Goal: Task Accomplishment & Management: Complete application form

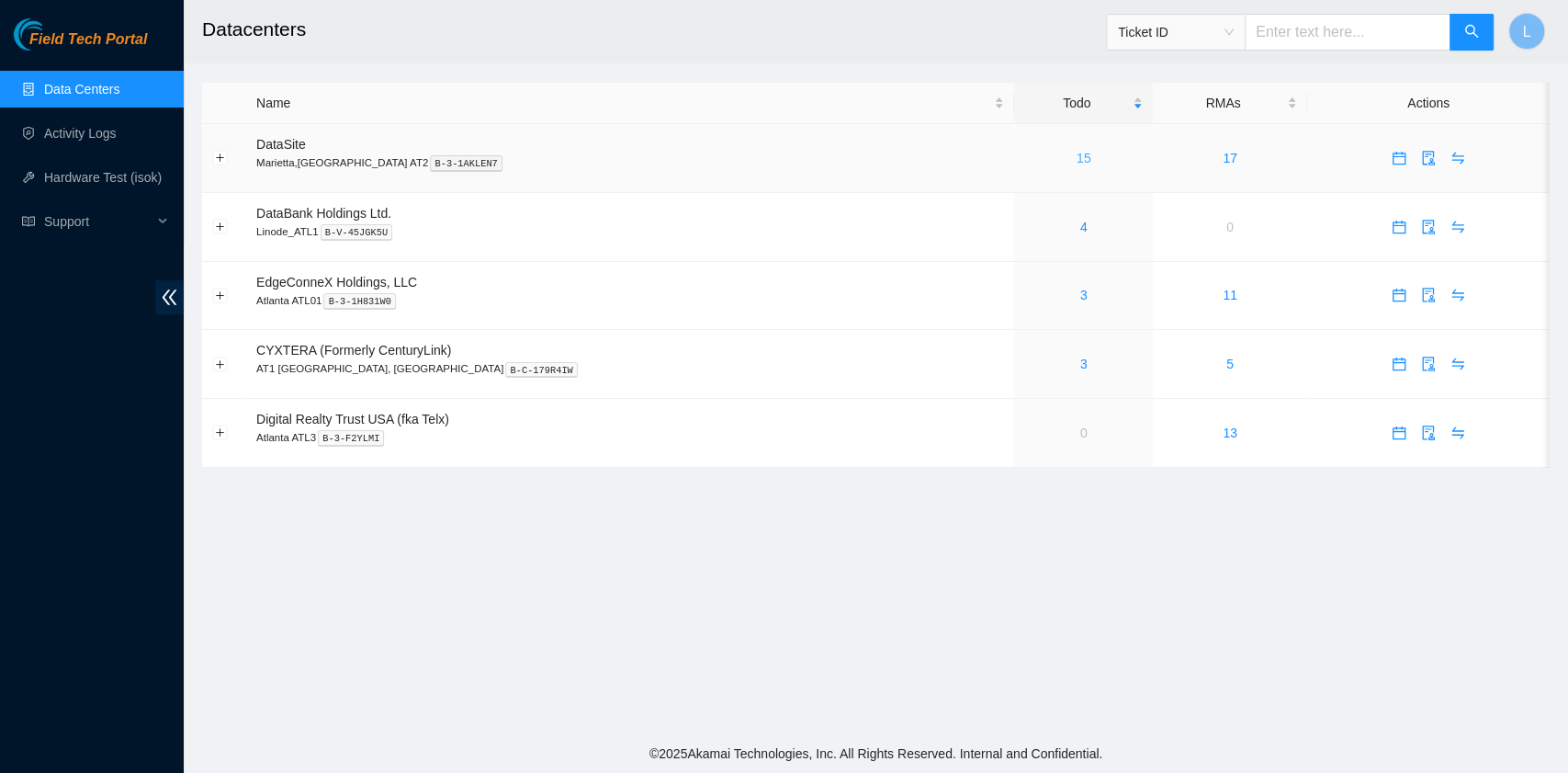
click at [1077, 160] on link "15" at bounding box center [1084, 158] width 15 height 15
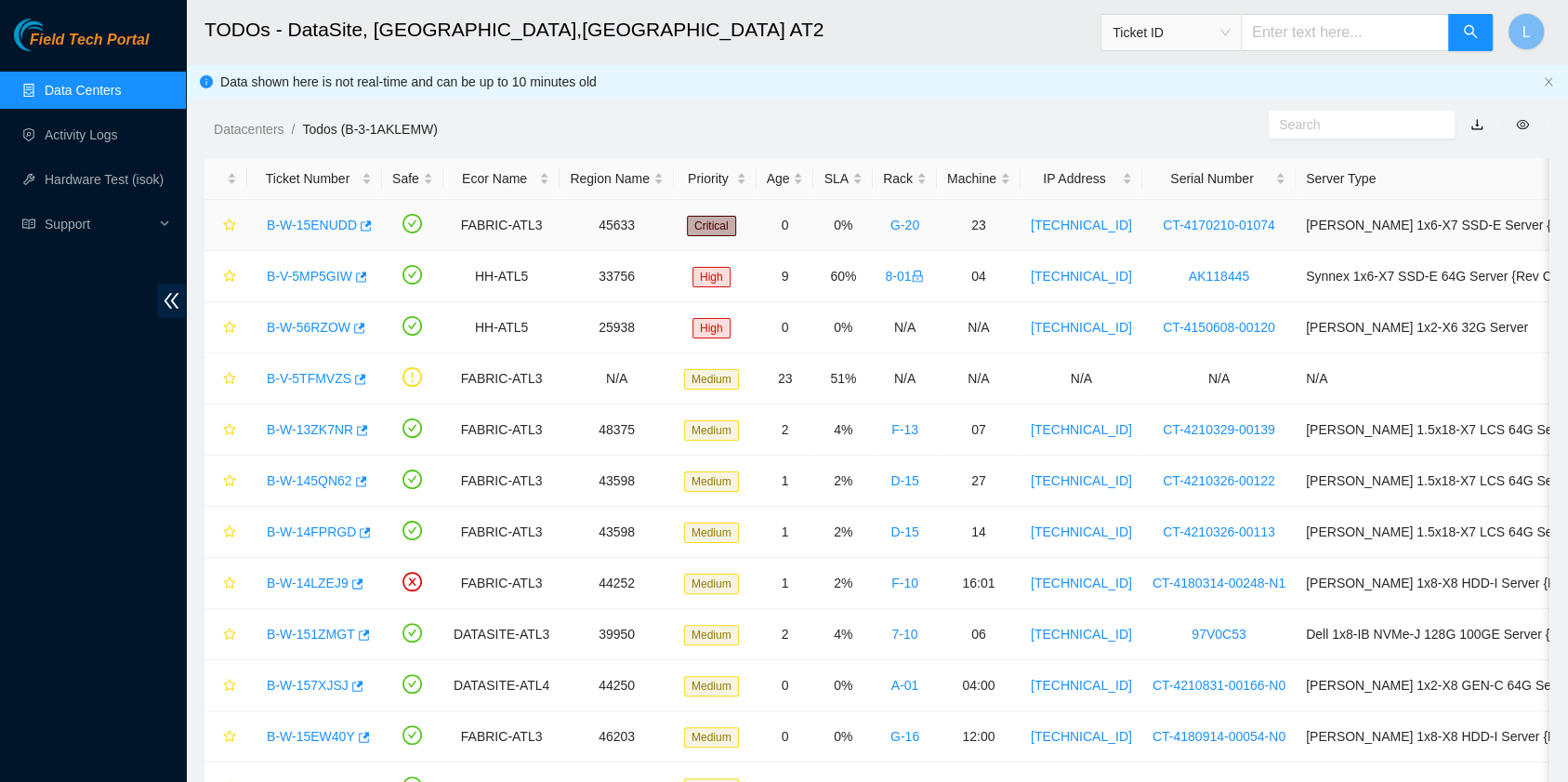
click at [323, 221] on link "B-W-15ENUDD" at bounding box center [312, 225] width 90 height 15
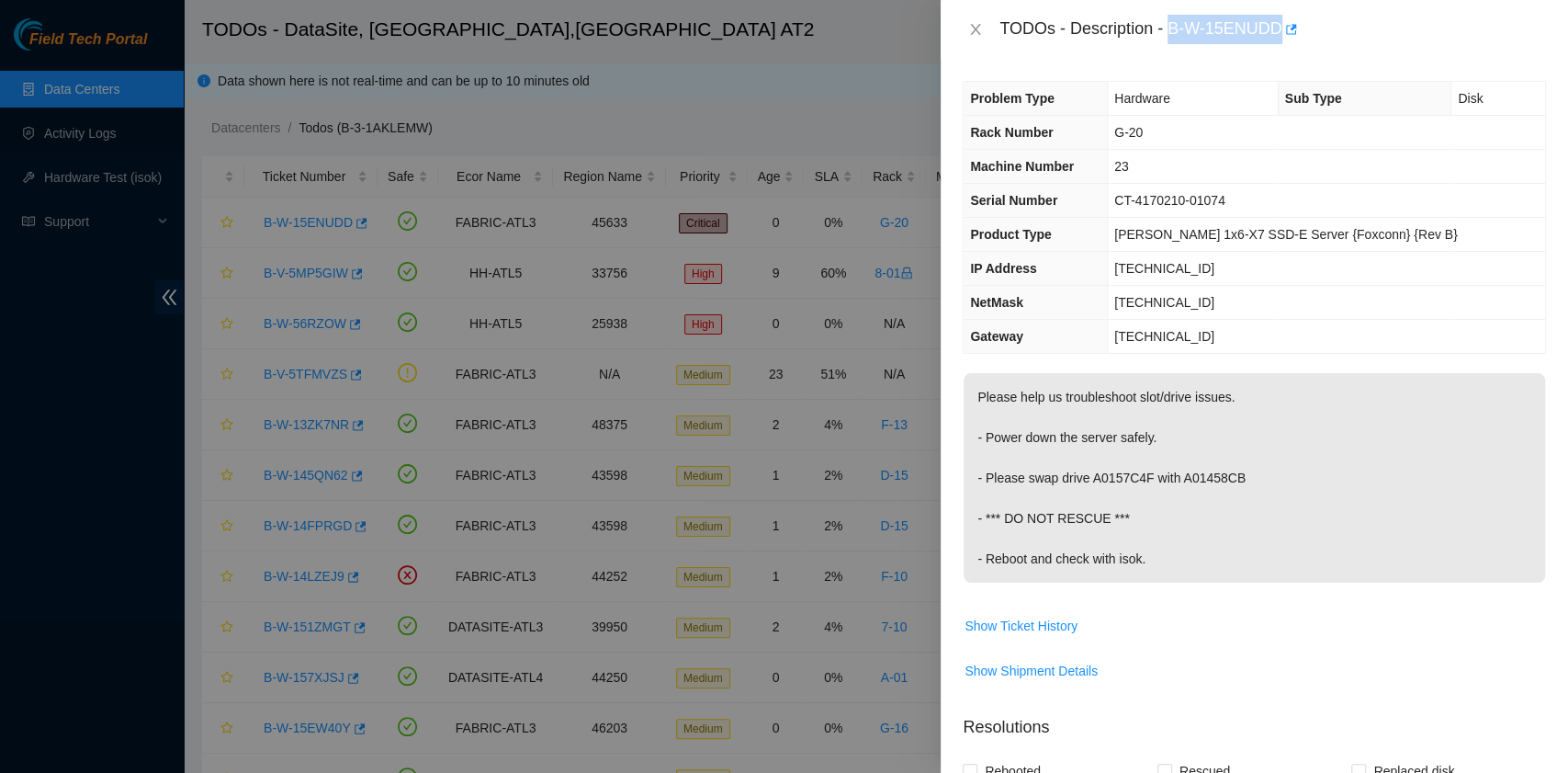
drag, startPoint x: 1172, startPoint y: 31, endPoint x: 1278, endPoint y: 39, distance: 106.3
click at [1278, 39] on div "TODOs - Description - B-W-15ENUDD" at bounding box center [1272, 29] width 547 height 29
copy div "B-W-15ENUDD"
drag, startPoint x: 988, startPoint y: 477, endPoint x: 1234, endPoint y: 479, distance: 246.0
click at [1234, 479] on p "Please help us troubleshoot slot/drive issues. - Power down the server safely. …" at bounding box center [1255, 477] width 582 height 209
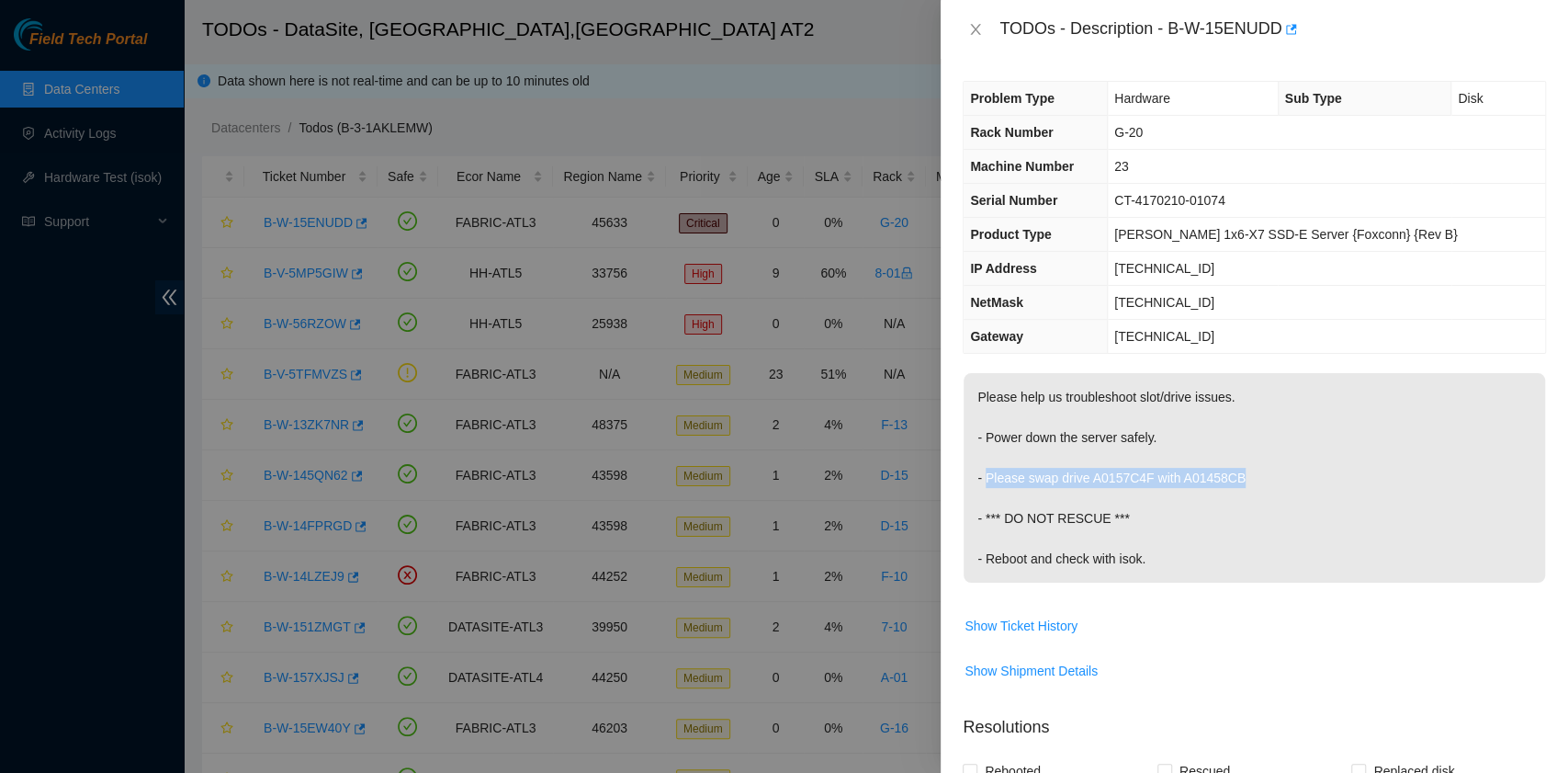
copy p "Please swap drive A0157C4F with A01458CB"
click at [1068, 621] on span "Show Ticket History" at bounding box center [1021, 625] width 113 height 20
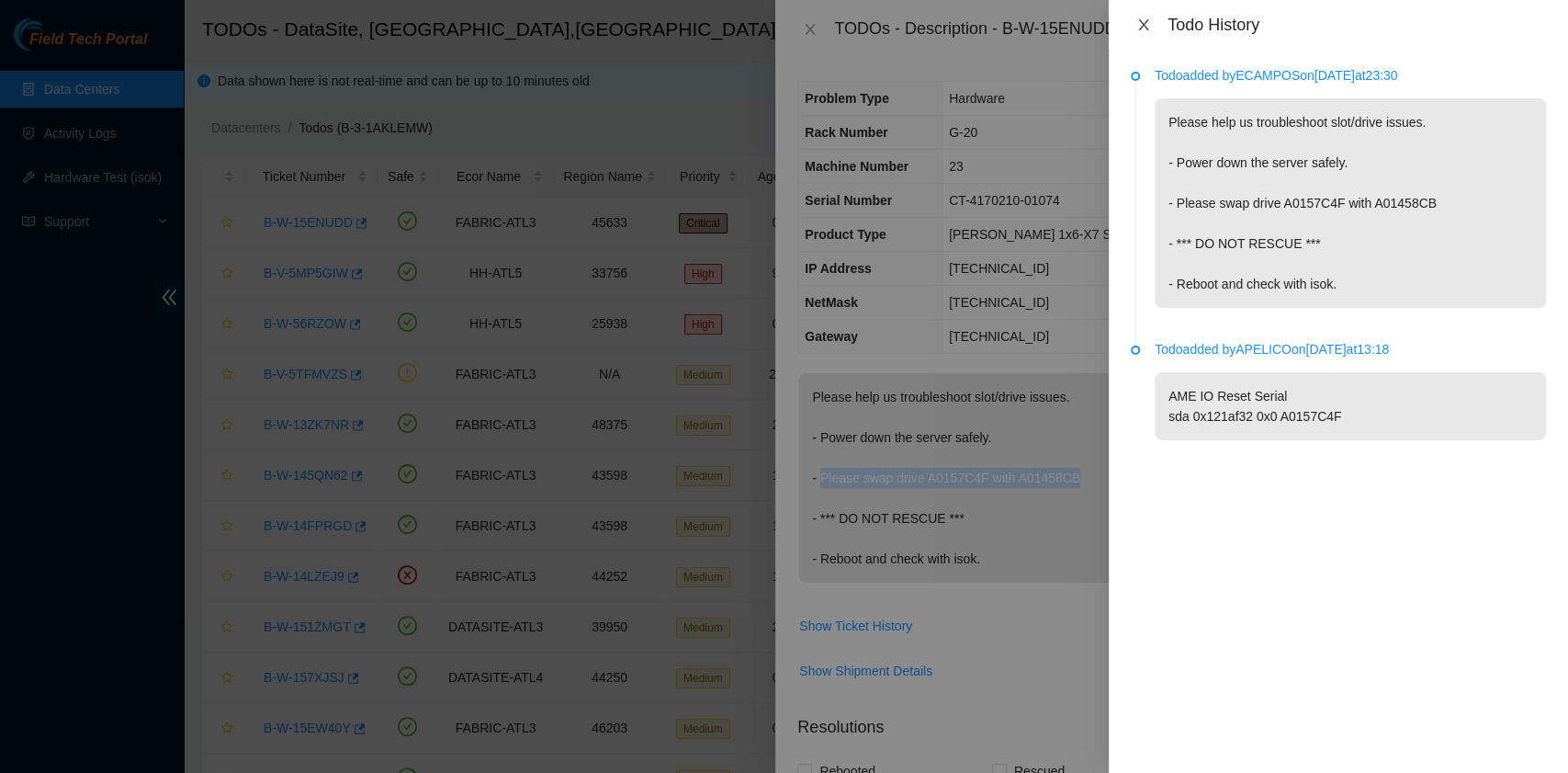
click at [1144, 20] on icon "close" at bounding box center [1144, 25] width 15 height 15
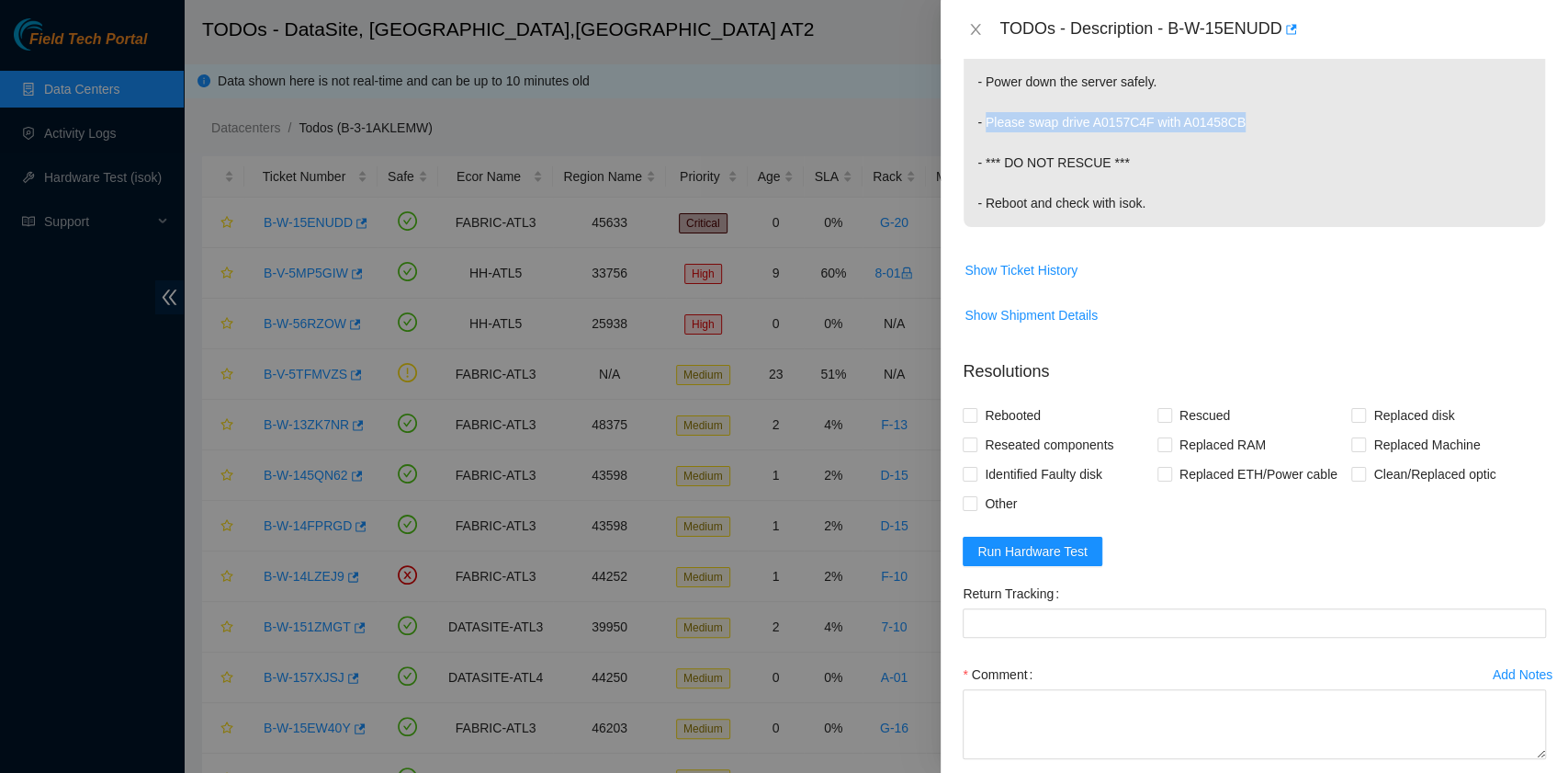
scroll to position [367, 0]
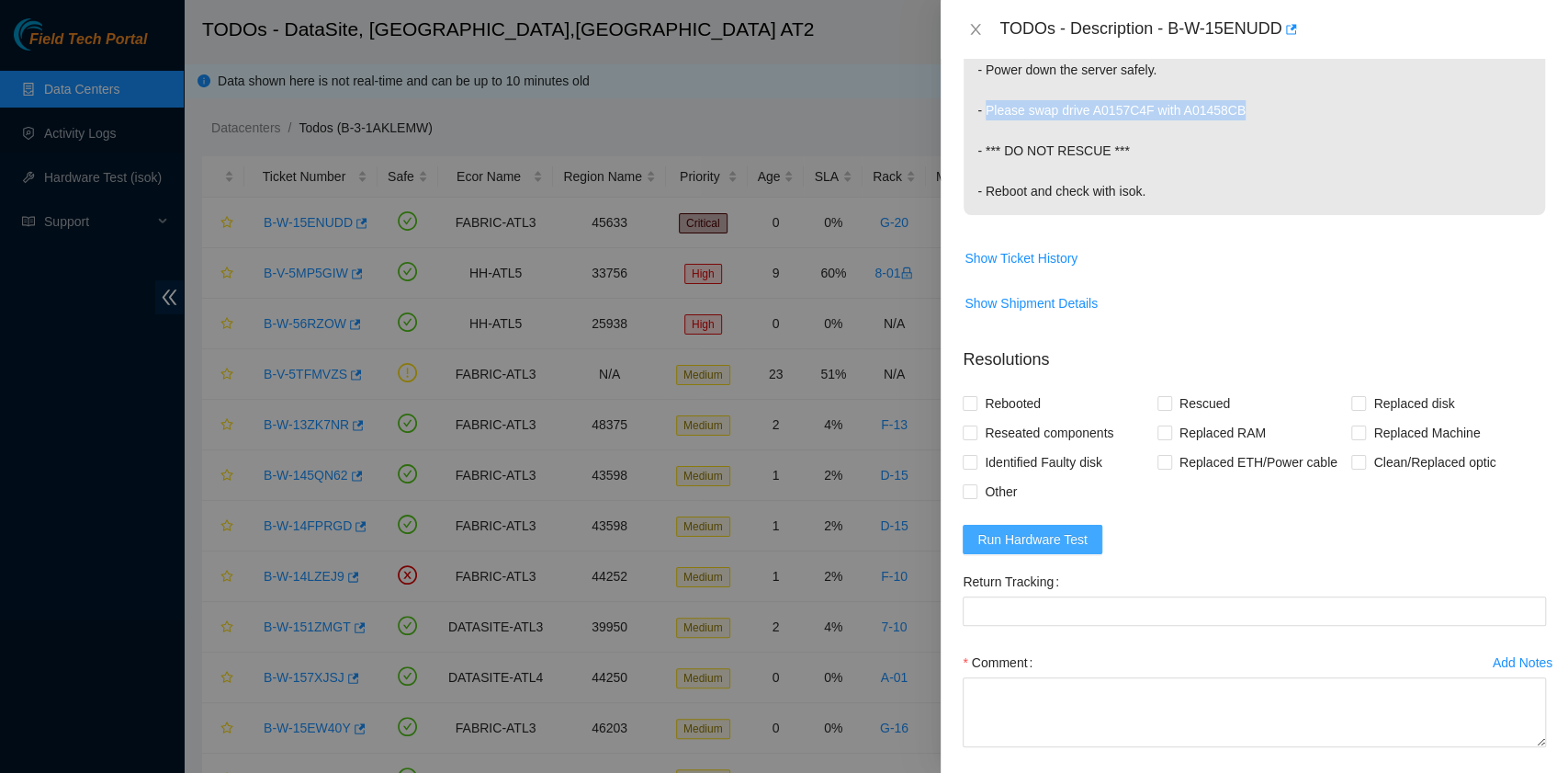
click at [1071, 542] on span "Run Hardware Test" at bounding box center [1032, 539] width 110 height 20
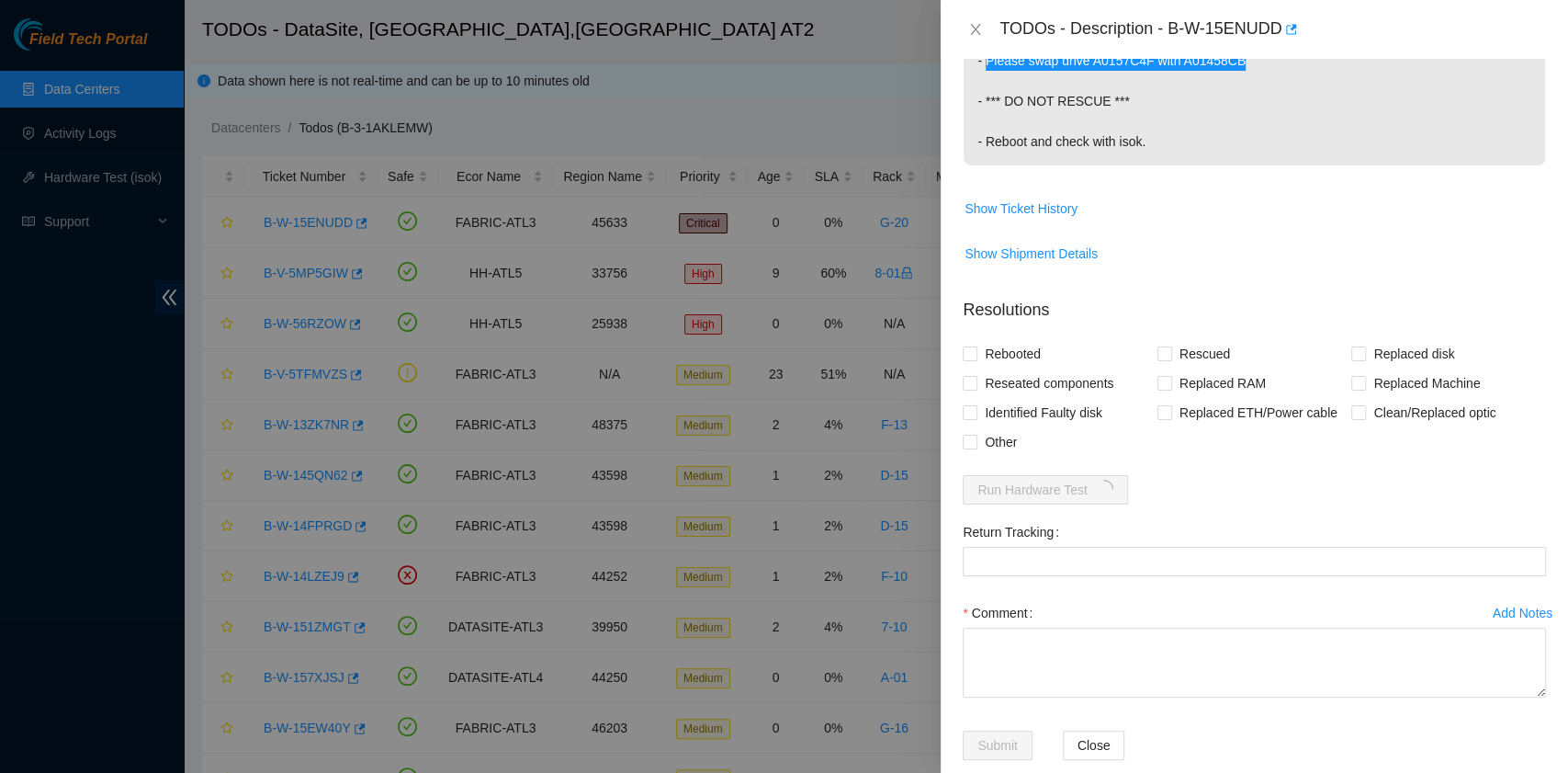
scroll to position [444, 0]
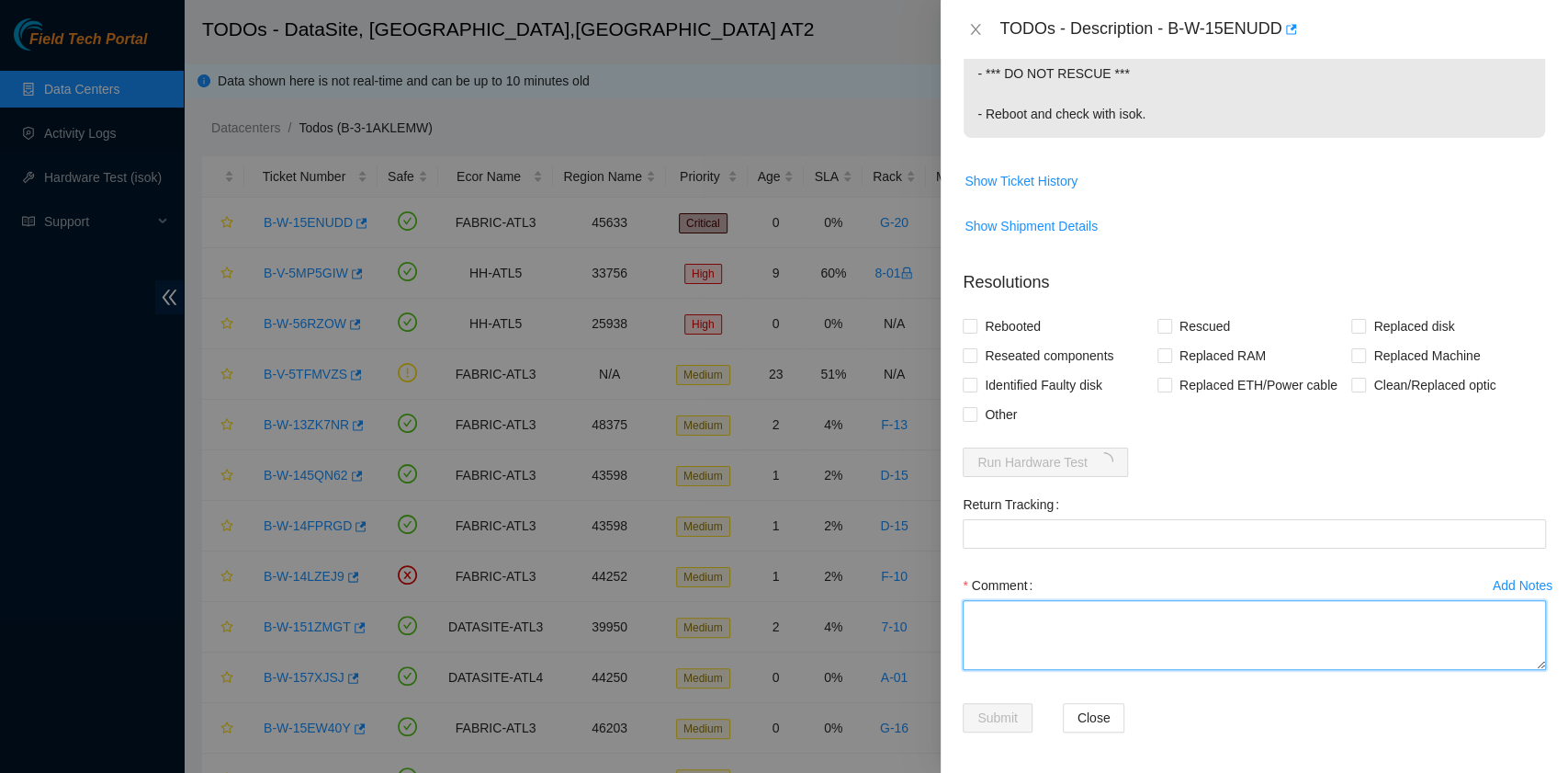
click at [1139, 640] on textarea "Comment" at bounding box center [1255, 635] width 584 height 70
paste textarea "B-W-15ENUDD rack# G-20 machine# 23 Powered down the server safely Swapped drive…"
type textarea "B-W-15ENUDD rack# G-20 machine# 23 Powered down the server safely Swapped drive…"
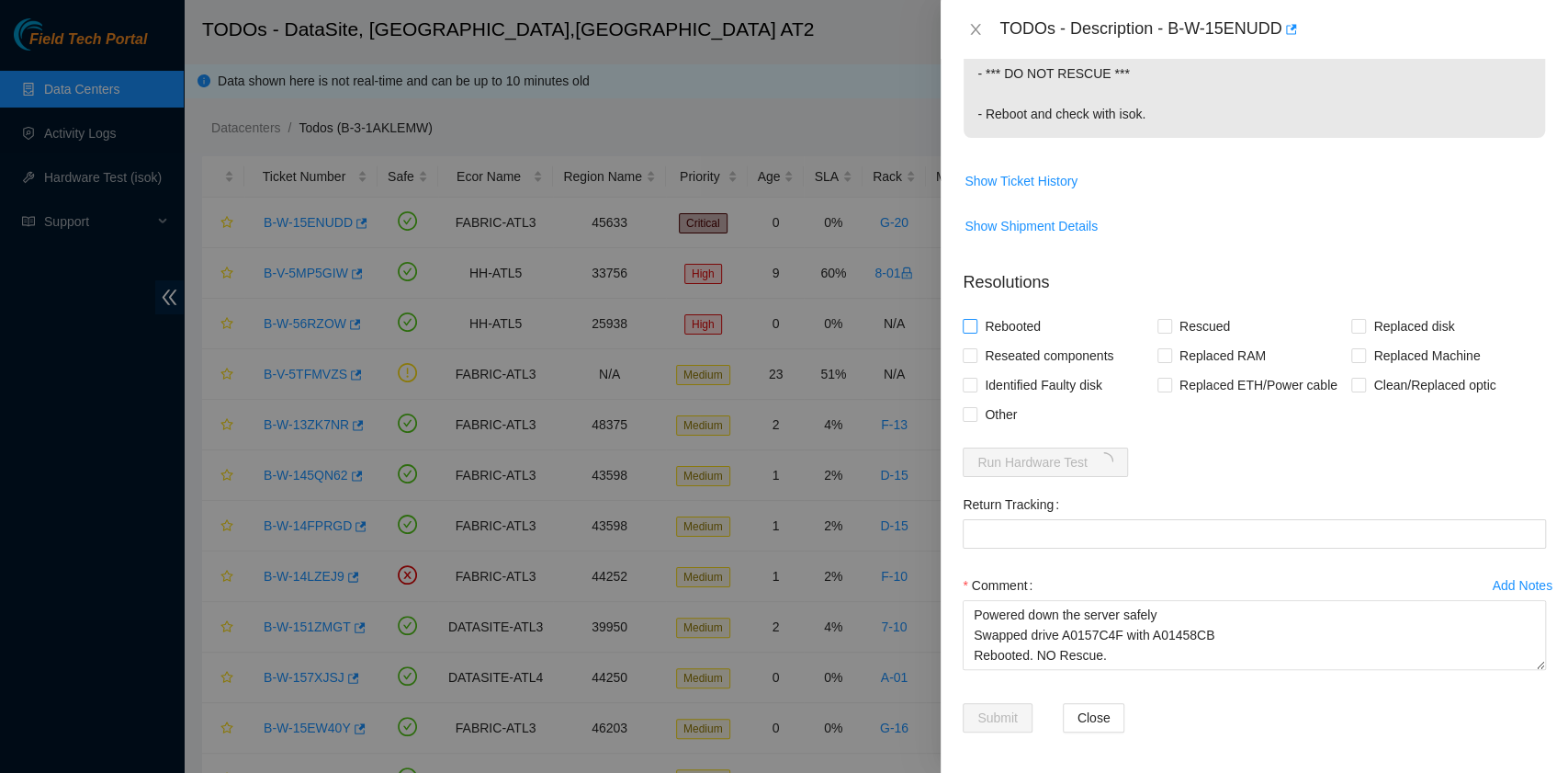
click at [1021, 325] on span "Rebooted" at bounding box center [1012, 326] width 71 height 29
click at [975, 325] on input "Rebooted" at bounding box center [969, 326] width 13 height 13
checkbox input "true"
click at [1008, 421] on span "Other" at bounding box center [1000, 413] width 47 height 29
click at [975, 420] on input "Other" at bounding box center [969, 413] width 13 height 13
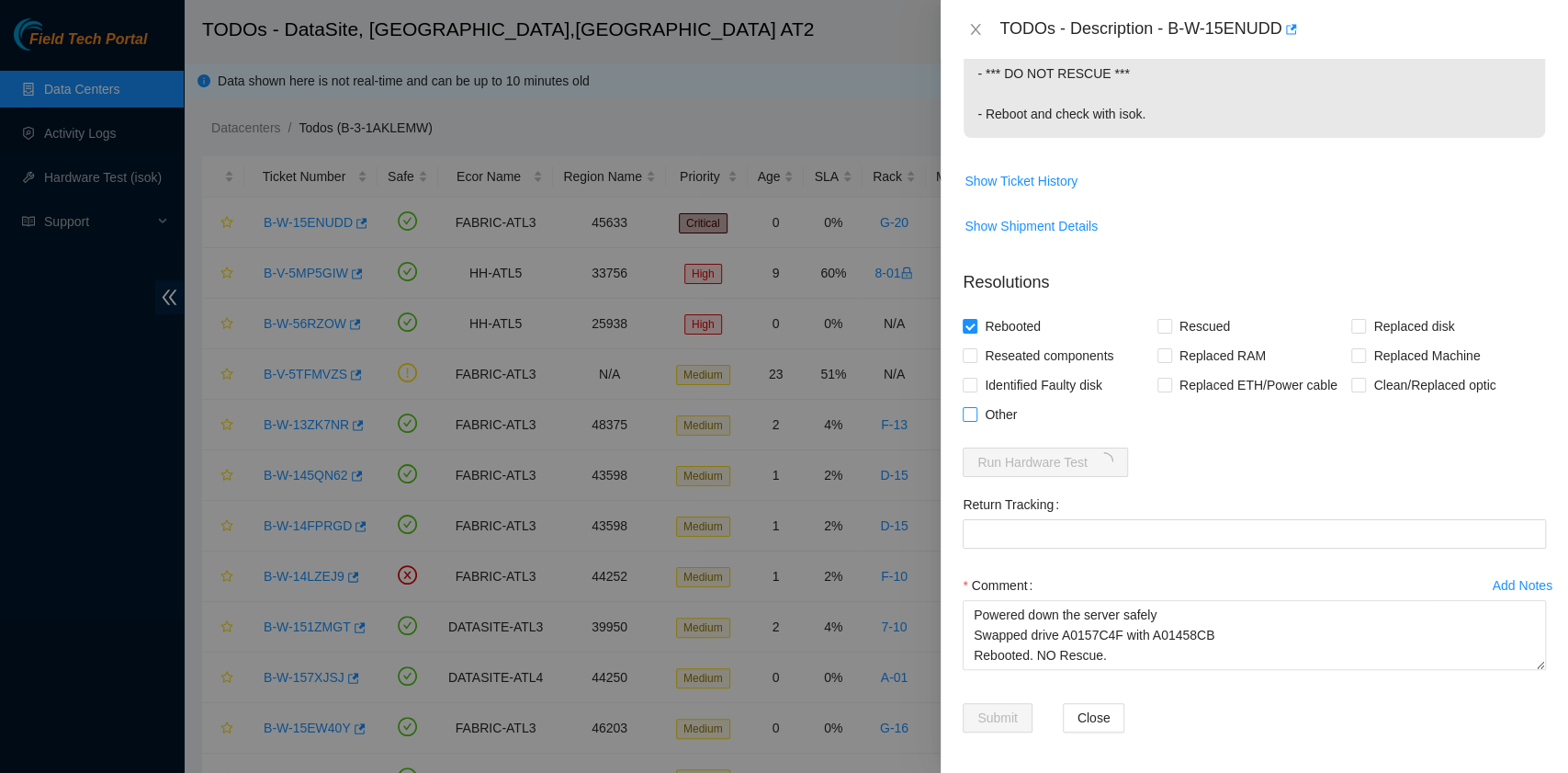
checkbox input "true"
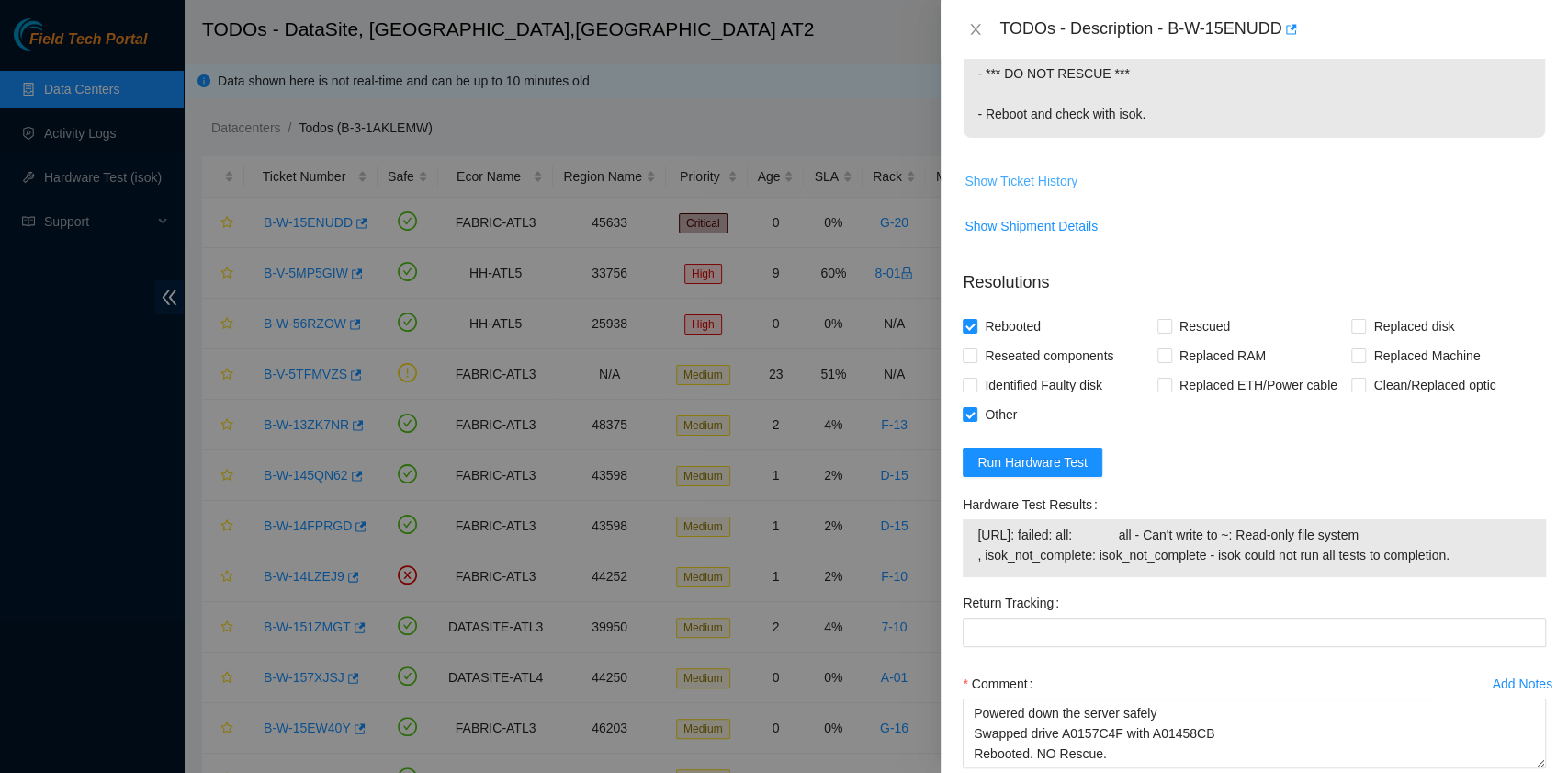
click at [1052, 177] on span "Show Ticket History" at bounding box center [1021, 180] width 113 height 20
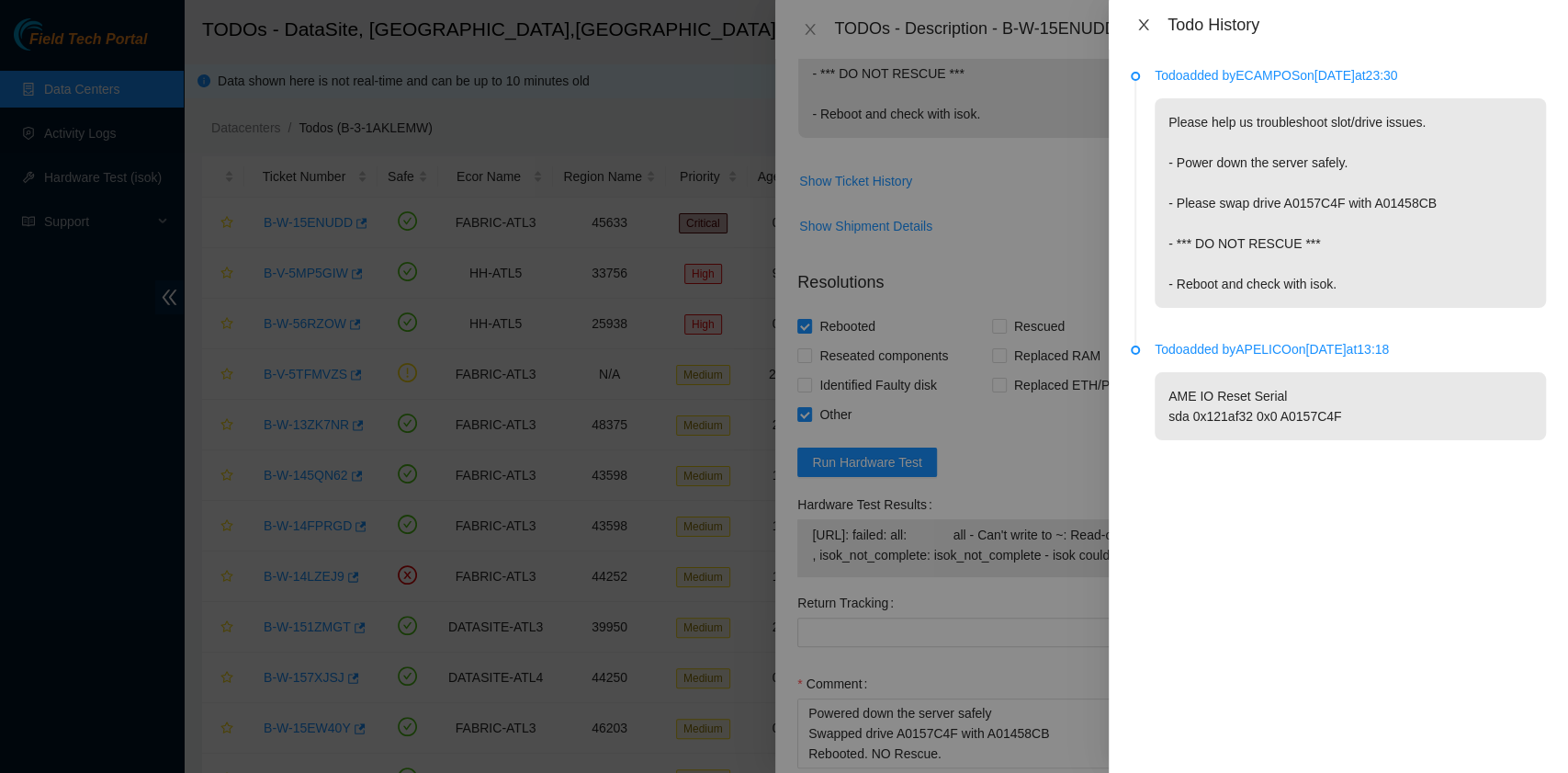
click at [1141, 20] on icon "close" at bounding box center [1144, 25] width 15 height 15
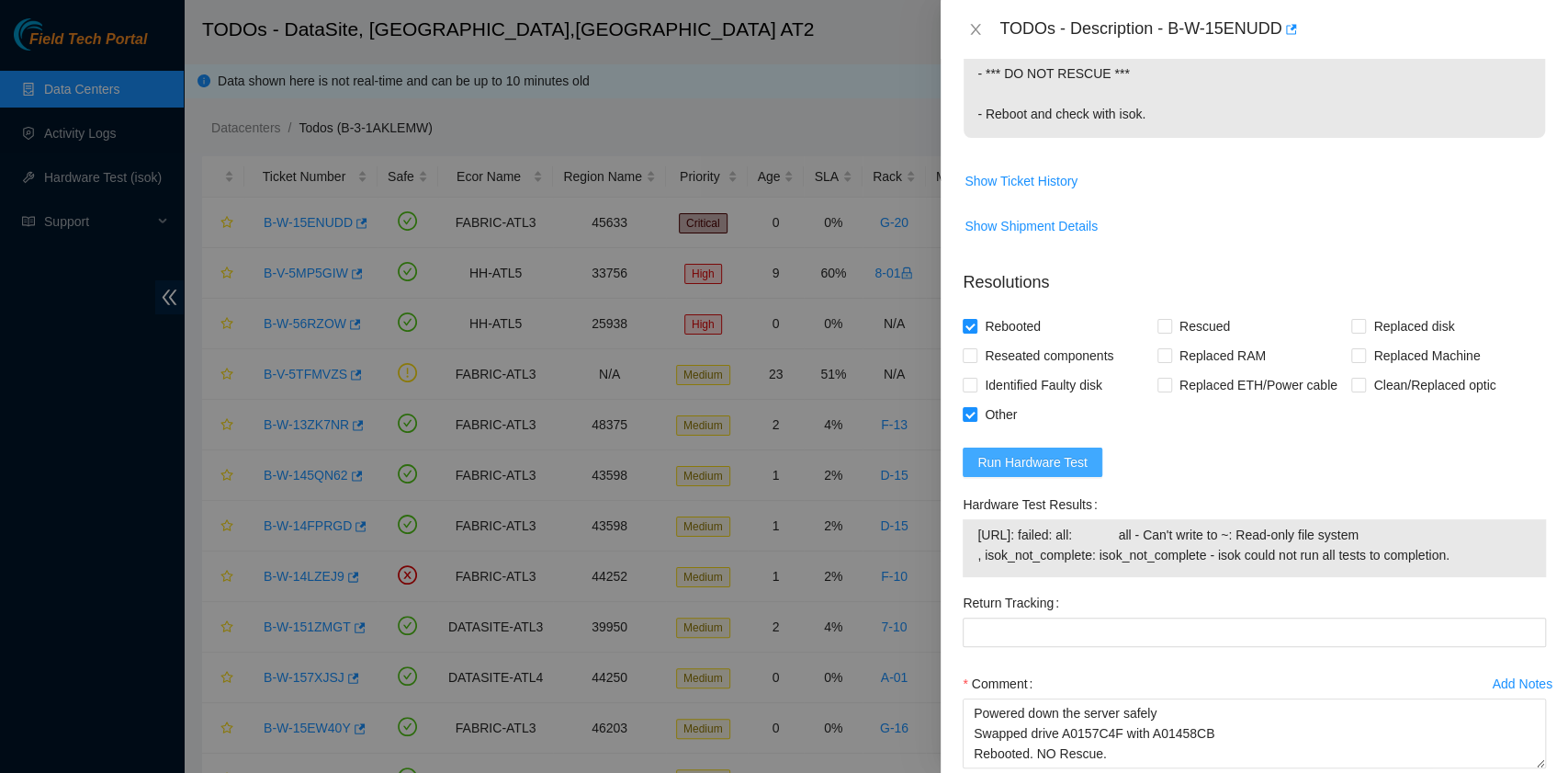
click at [1088, 468] on button "Run Hardware Test" at bounding box center [1032, 461] width 139 height 29
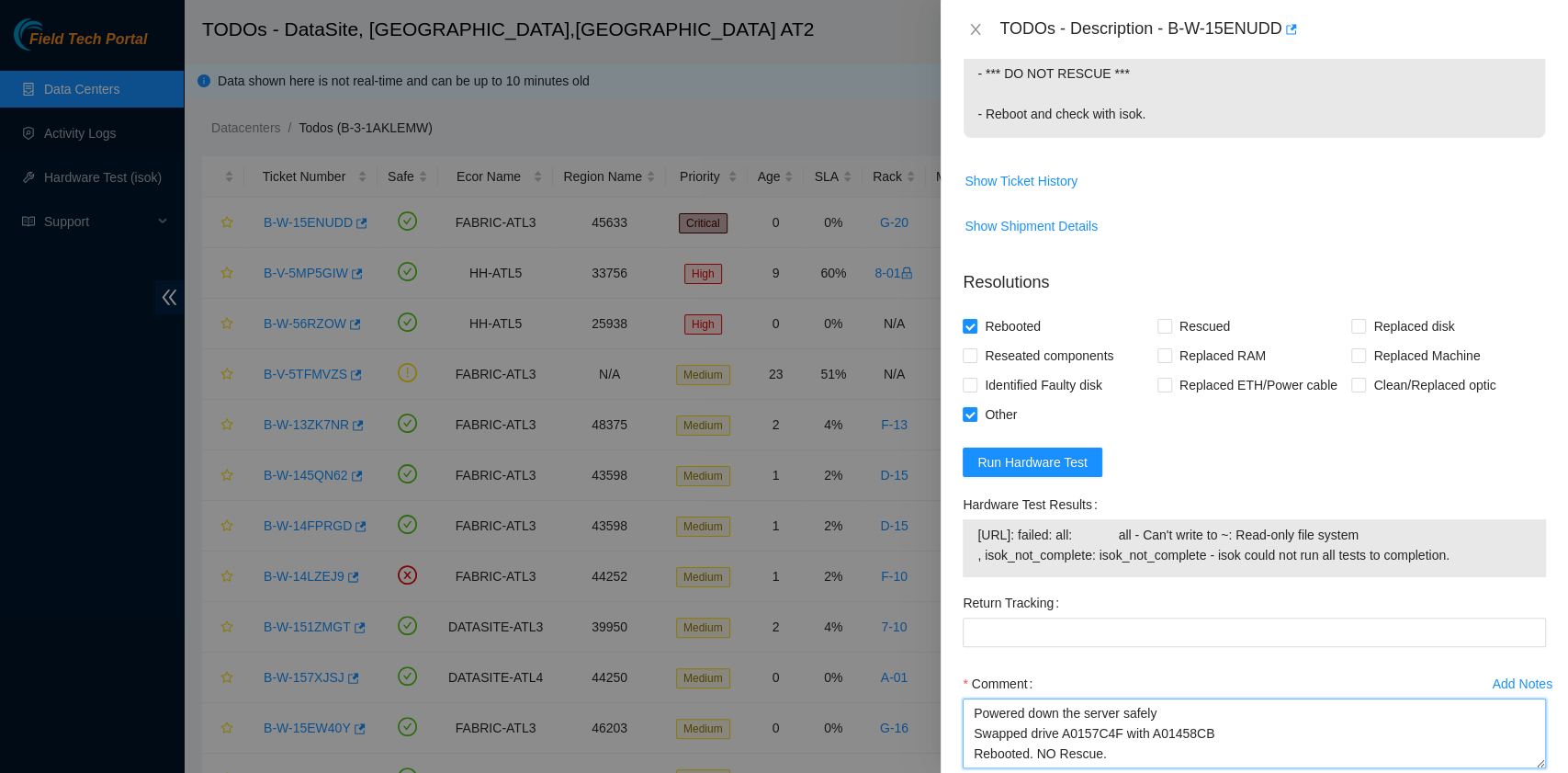
click at [1096, 749] on textarea "B-W-15ENUDD rack# G-20 machine# 23 Powered down the server safely Swapped drive…" at bounding box center [1255, 733] width 584 height 70
type textarea "B-W-15ENUDD rack# G-20 machine# 23 Powered down the server safely Swapped drive…"
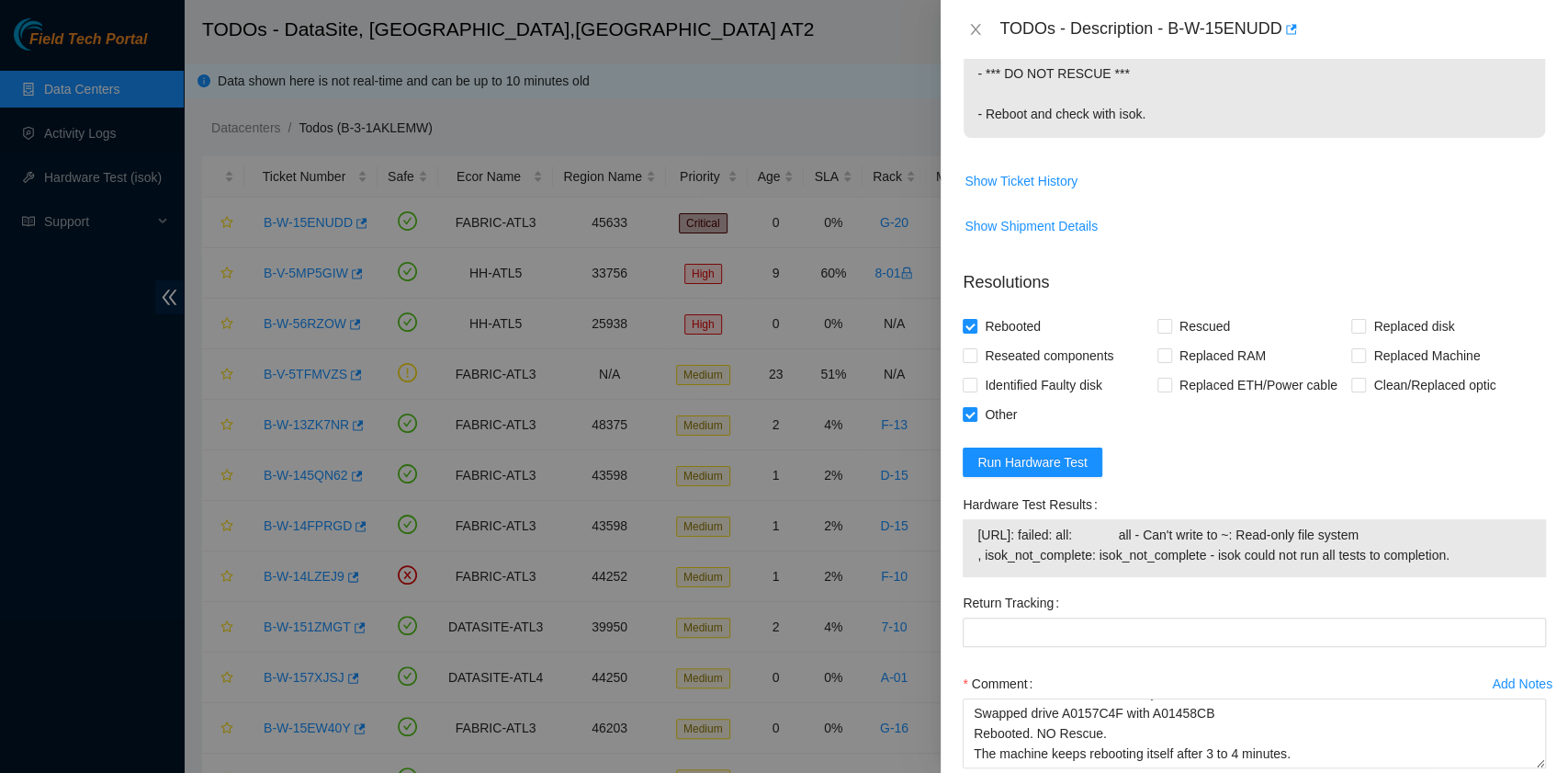
drag, startPoint x: 1449, startPoint y: 554, endPoint x: 974, endPoint y: 531, distance: 475.6
click at [974, 531] on div "[URL]: failed: all: all - Can't write to ~: Read-only file system , isok_not_co…" at bounding box center [1255, 547] width 584 height 57
copy tbody "[URL]: failed: all: all - Can't write to ~: Read-only file system , isok_not_co…"
click at [1060, 461] on span "Run Hardware Test" at bounding box center [1032, 461] width 110 height 20
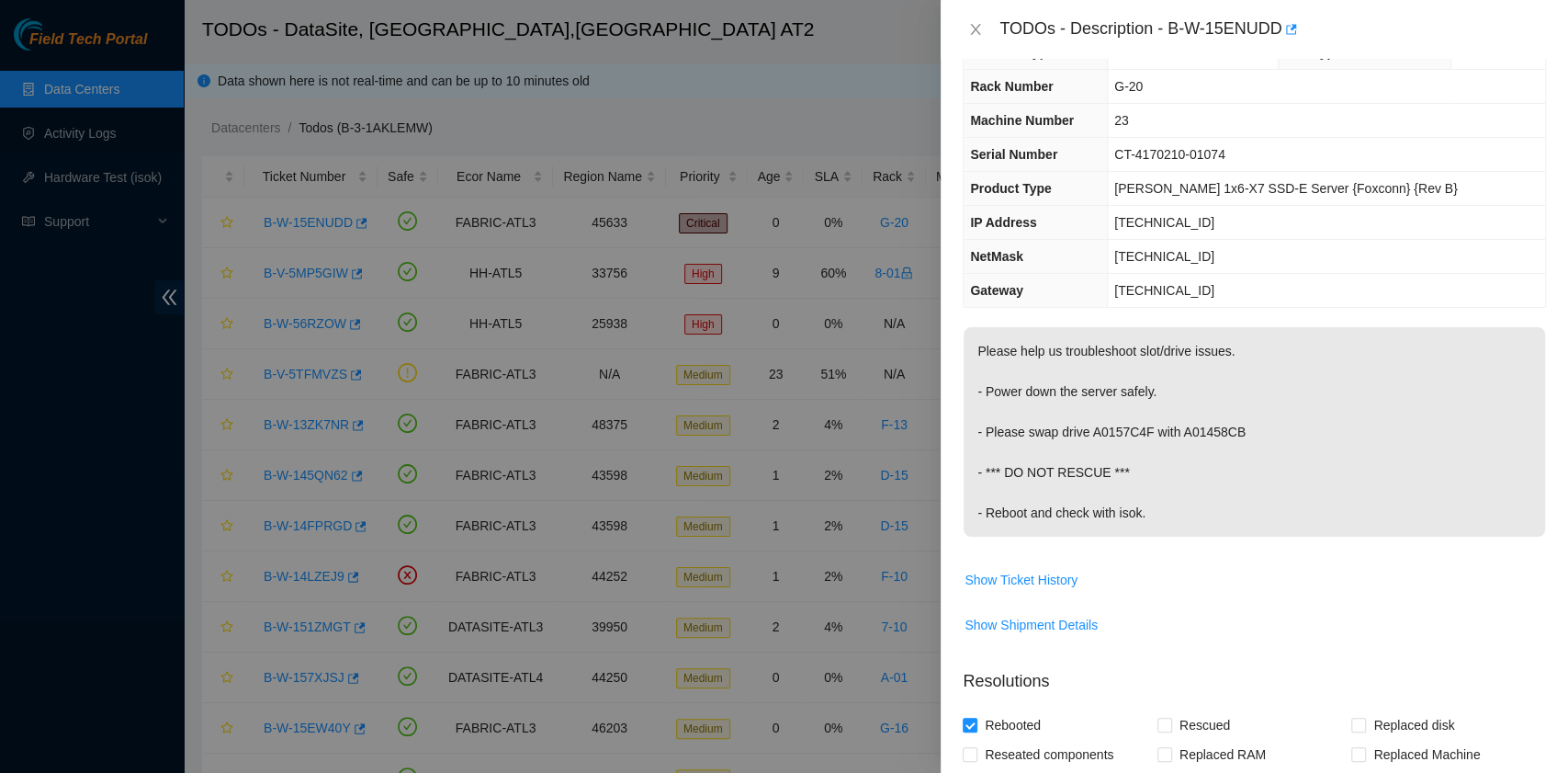
scroll to position [0, 0]
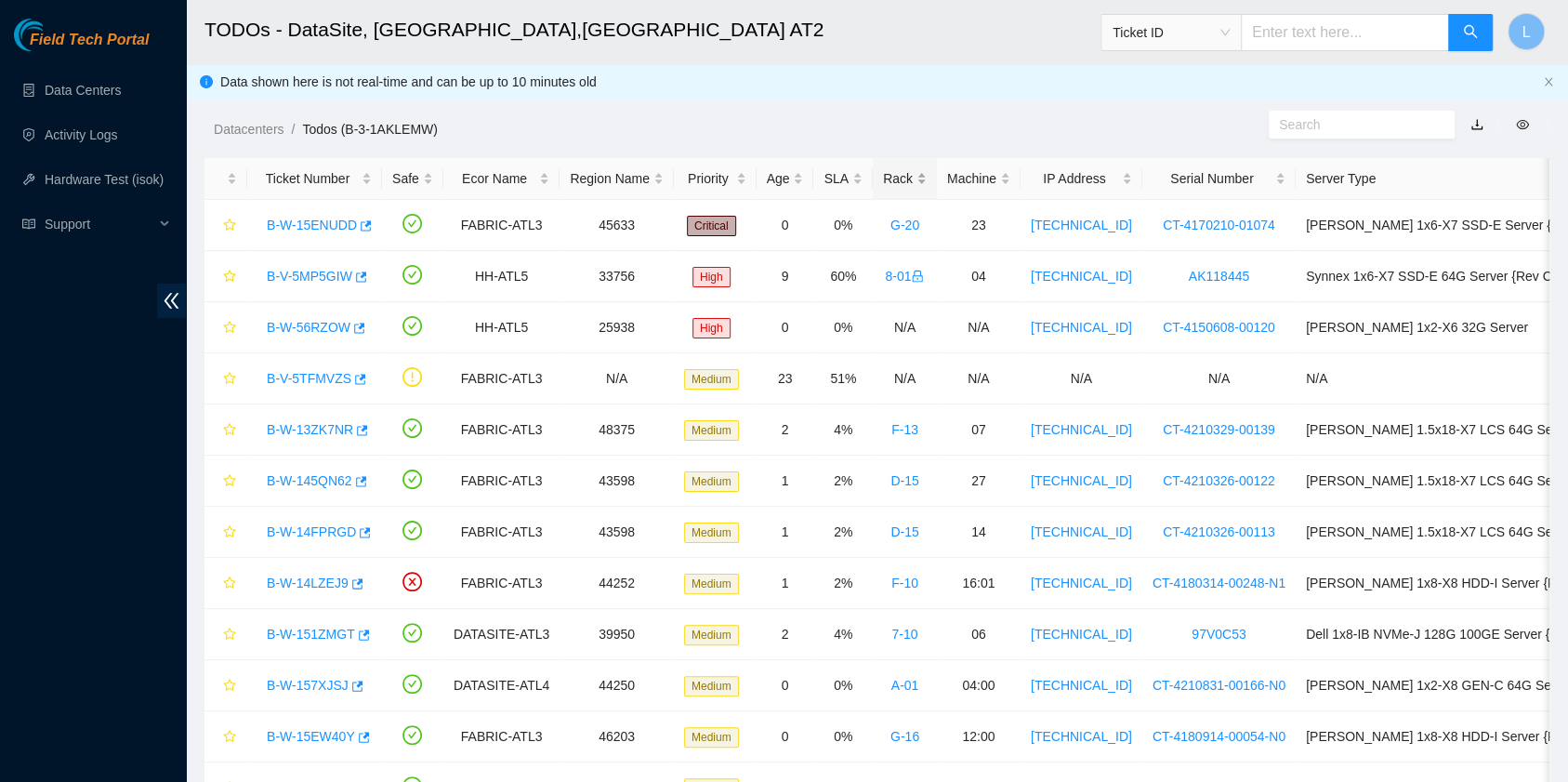
click at [887, 177] on div "Rack" at bounding box center [905, 178] width 44 height 20
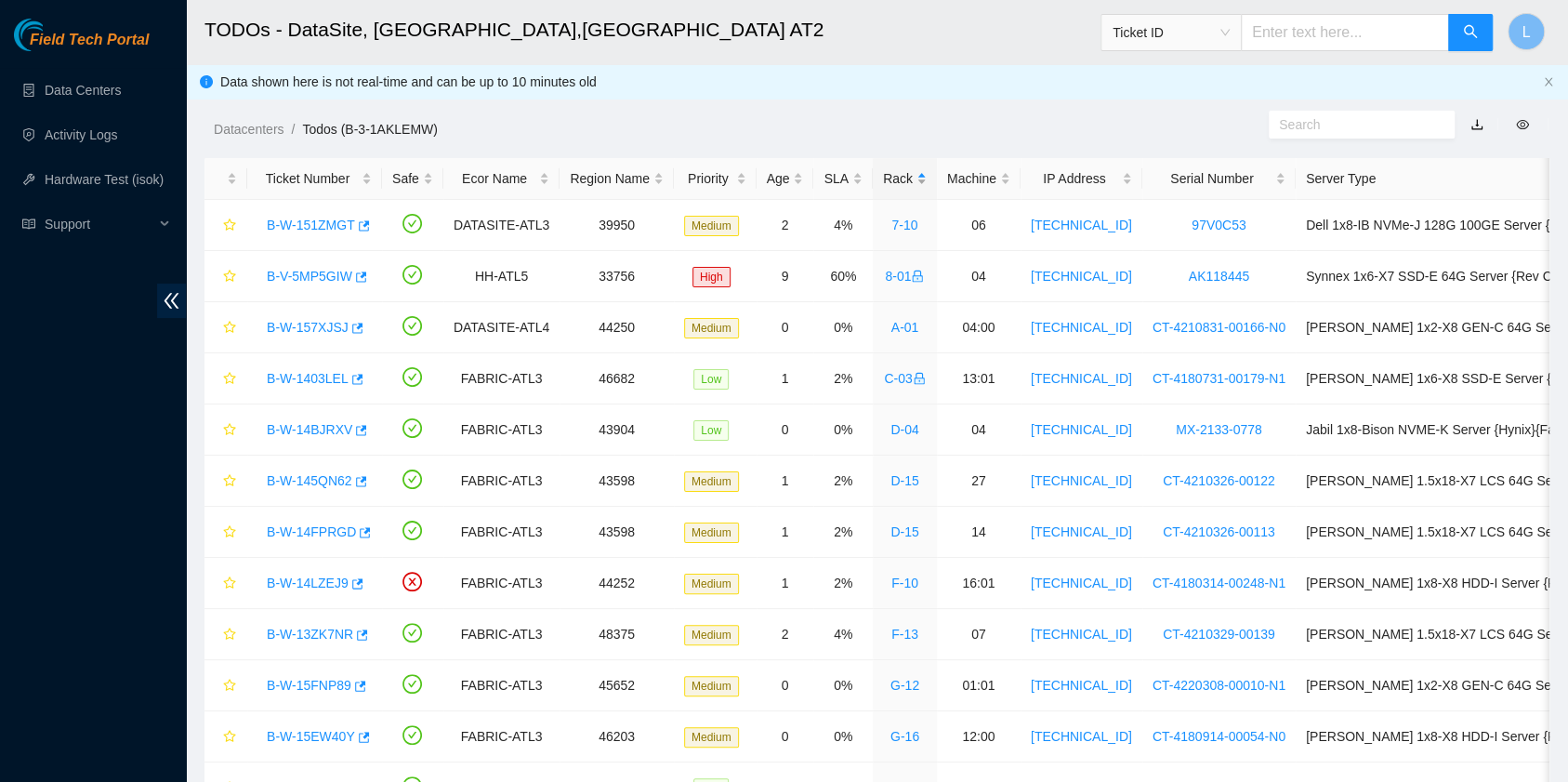
click at [887, 177] on div "Rack" at bounding box center [905, 178] width 44 height 20
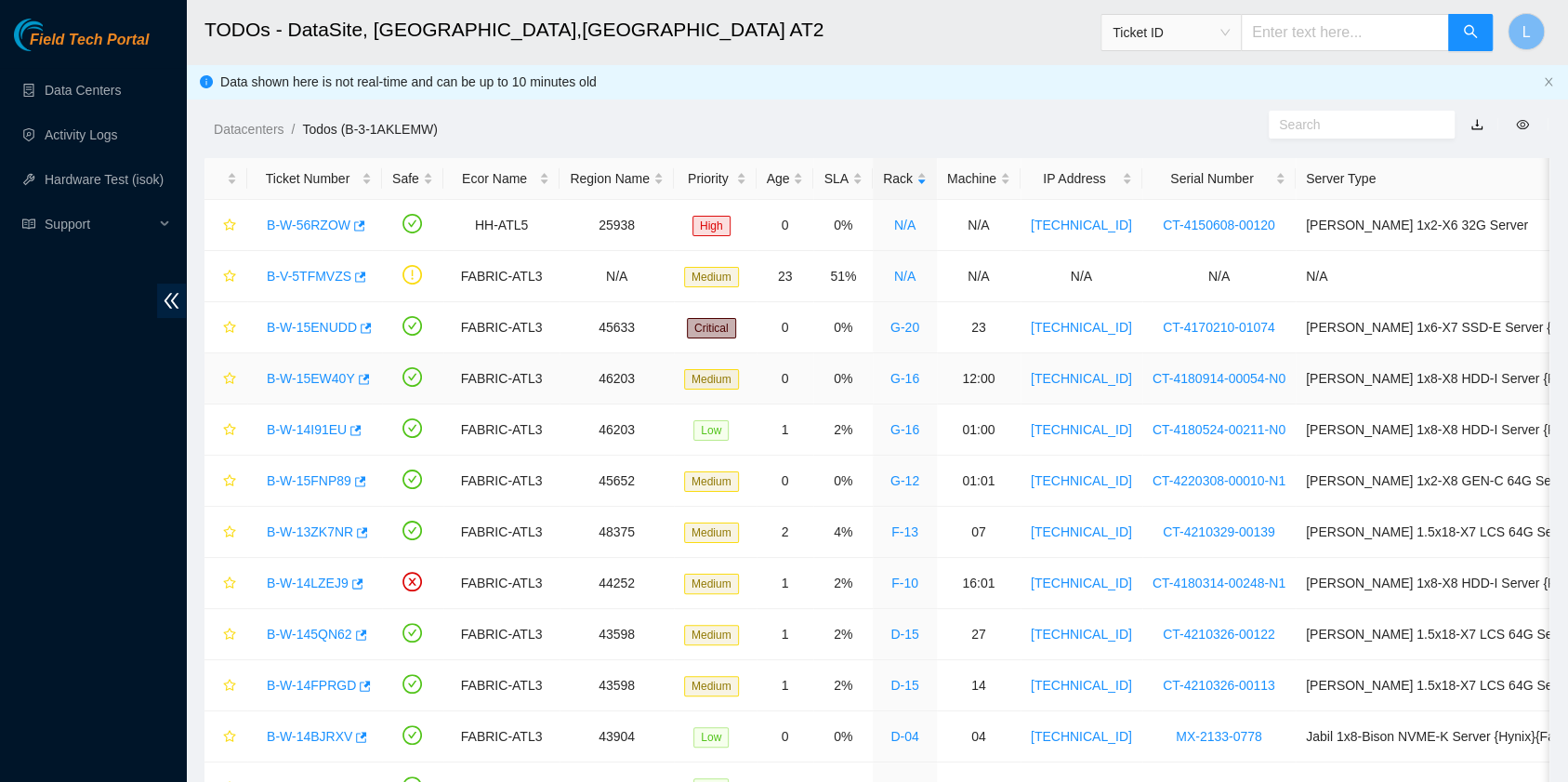
click at [302, 378] on link "B-W-15EW40Y" at bounding box center [311, 378] width 89 height 15
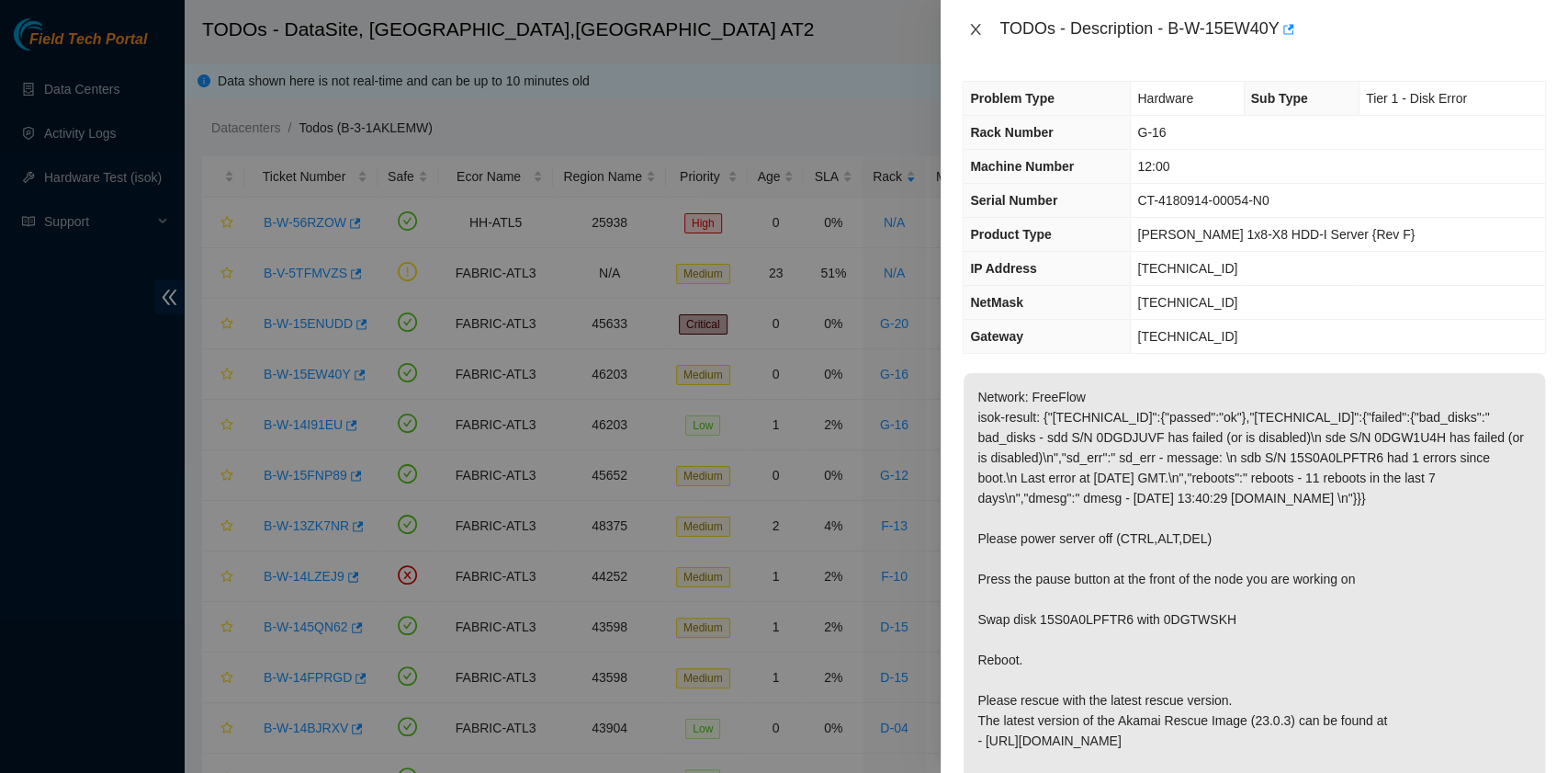
click at [975, 29] on icon "close" at bounding box center [975, 29] width 10 height 11
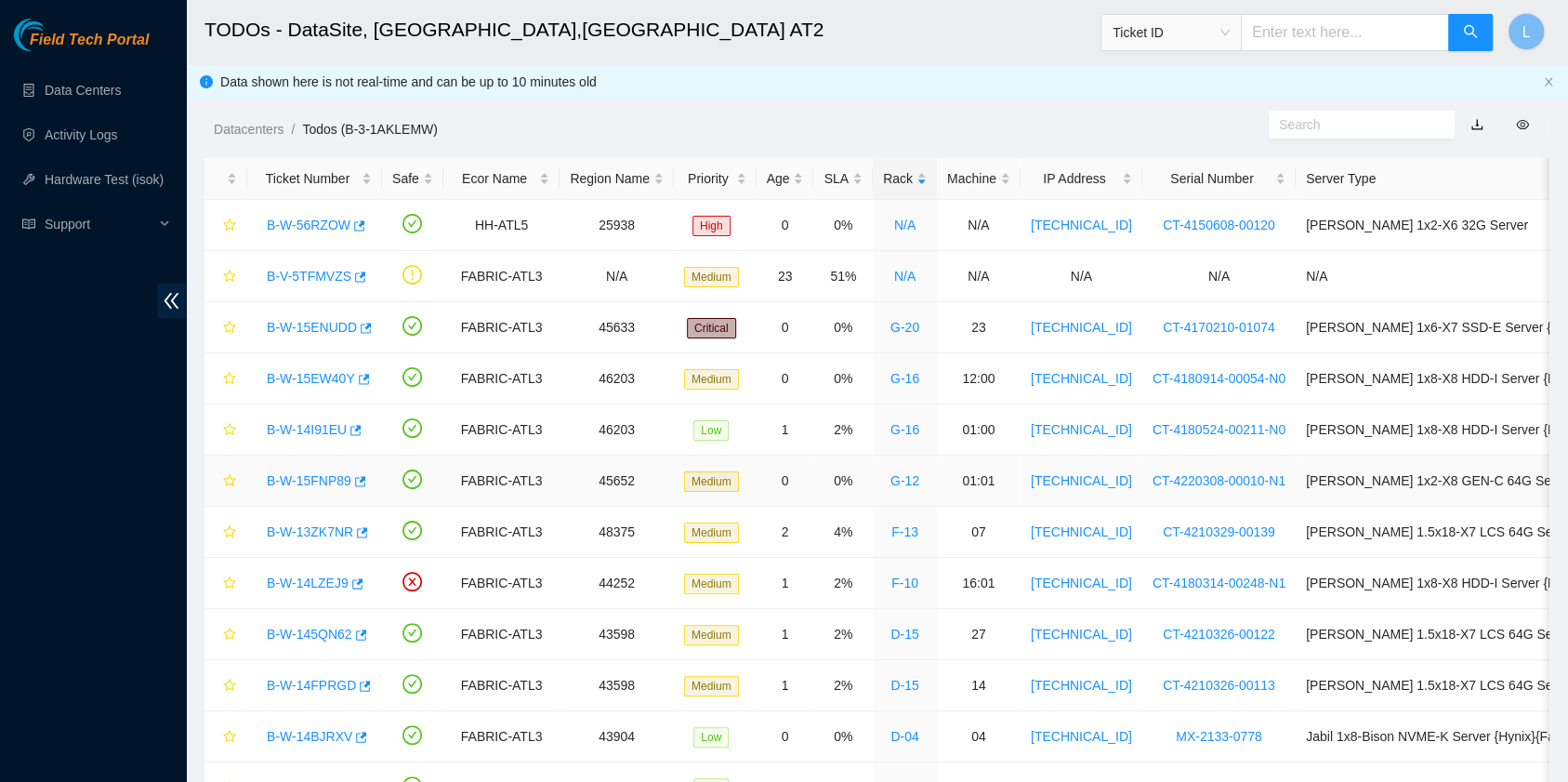
click at [330, 483] on link "B-W-15FNP89" at bounding box center [309, 481] width 85 height 15
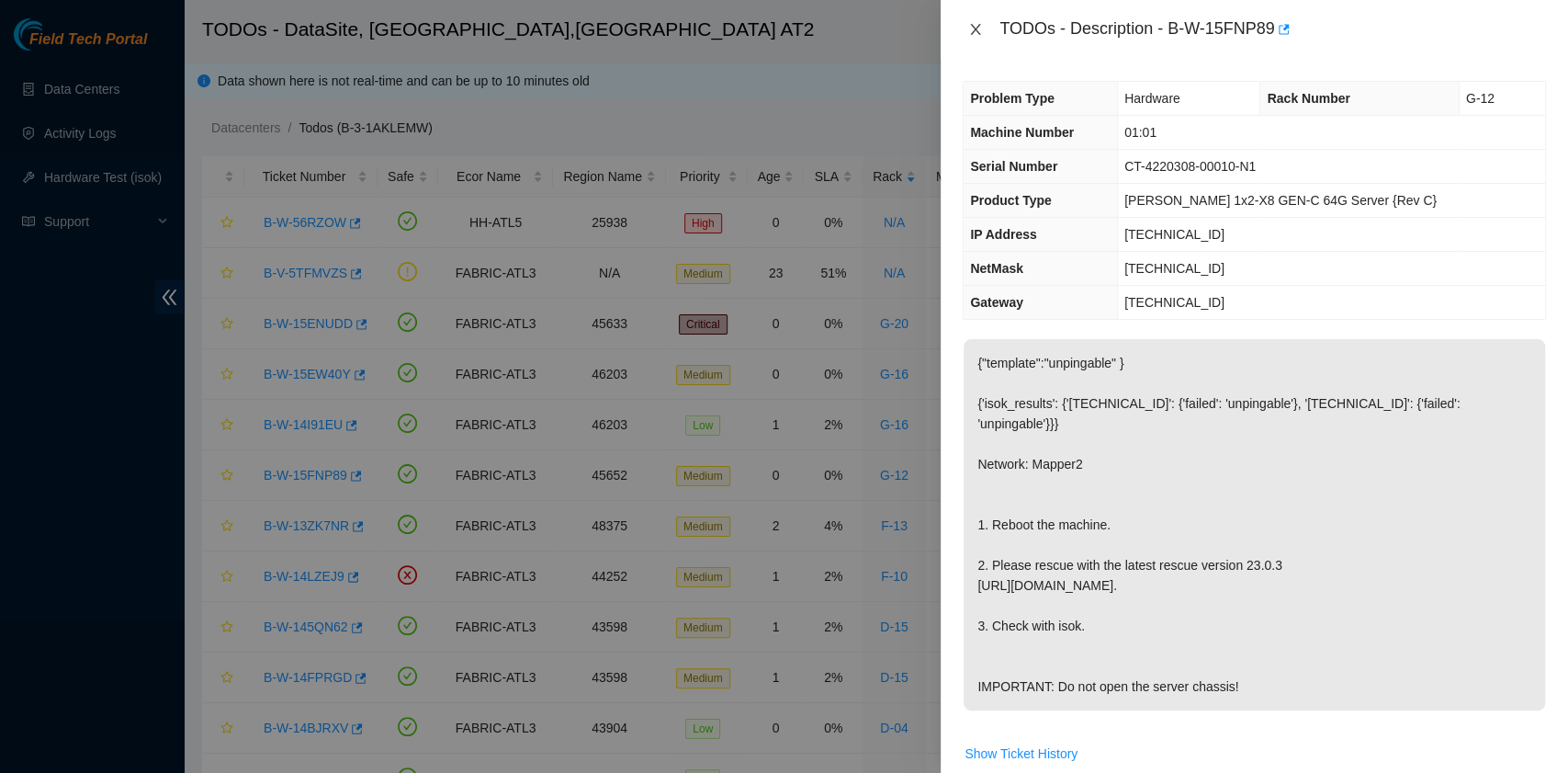
click at [976, 32] on icon "close" at bounding box center [975, 29] width 15 height 15
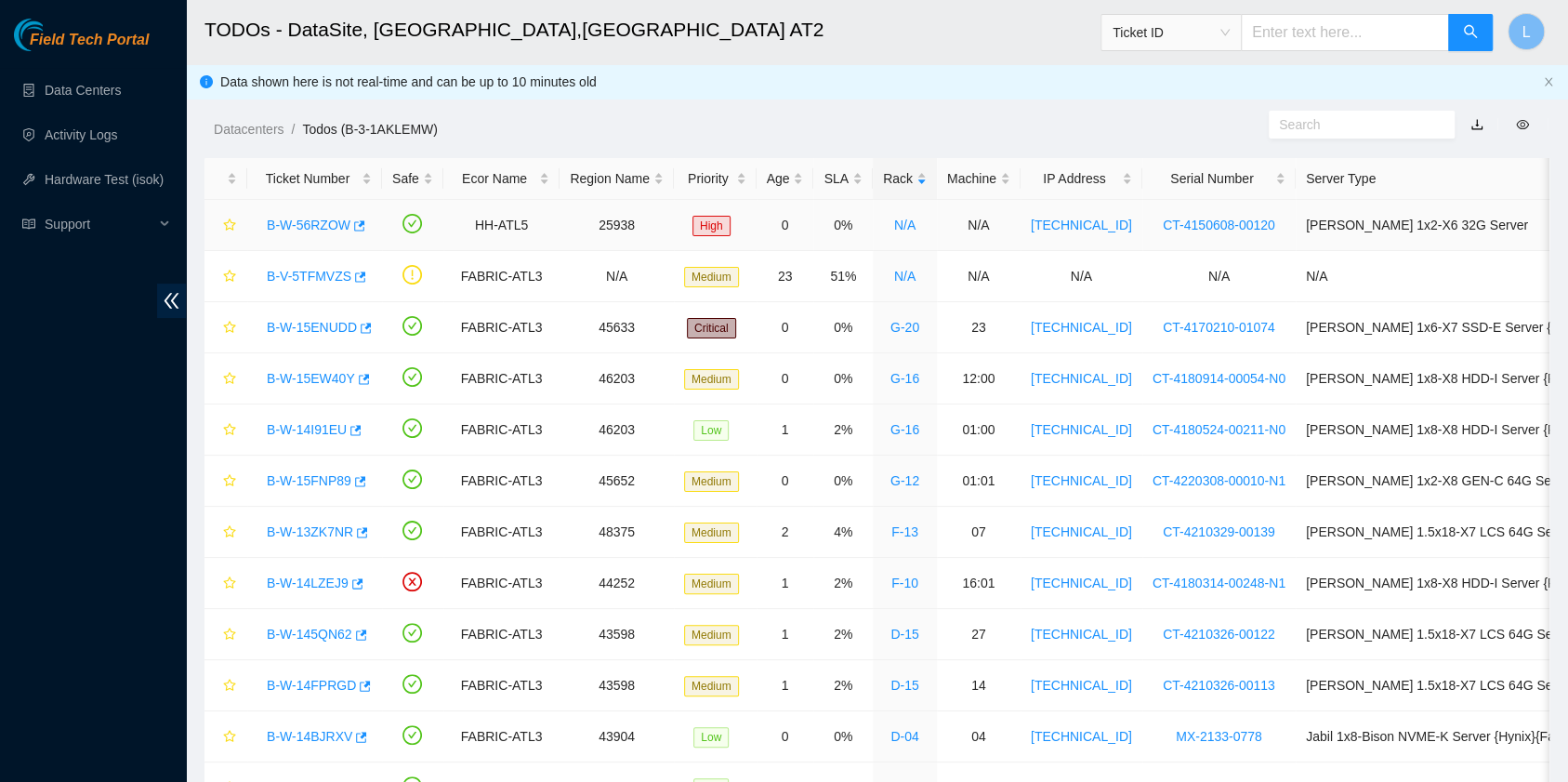
click at [293, 224] on link "B-W-56RZOW" at bounding box center [309, 225] width 84 height 15
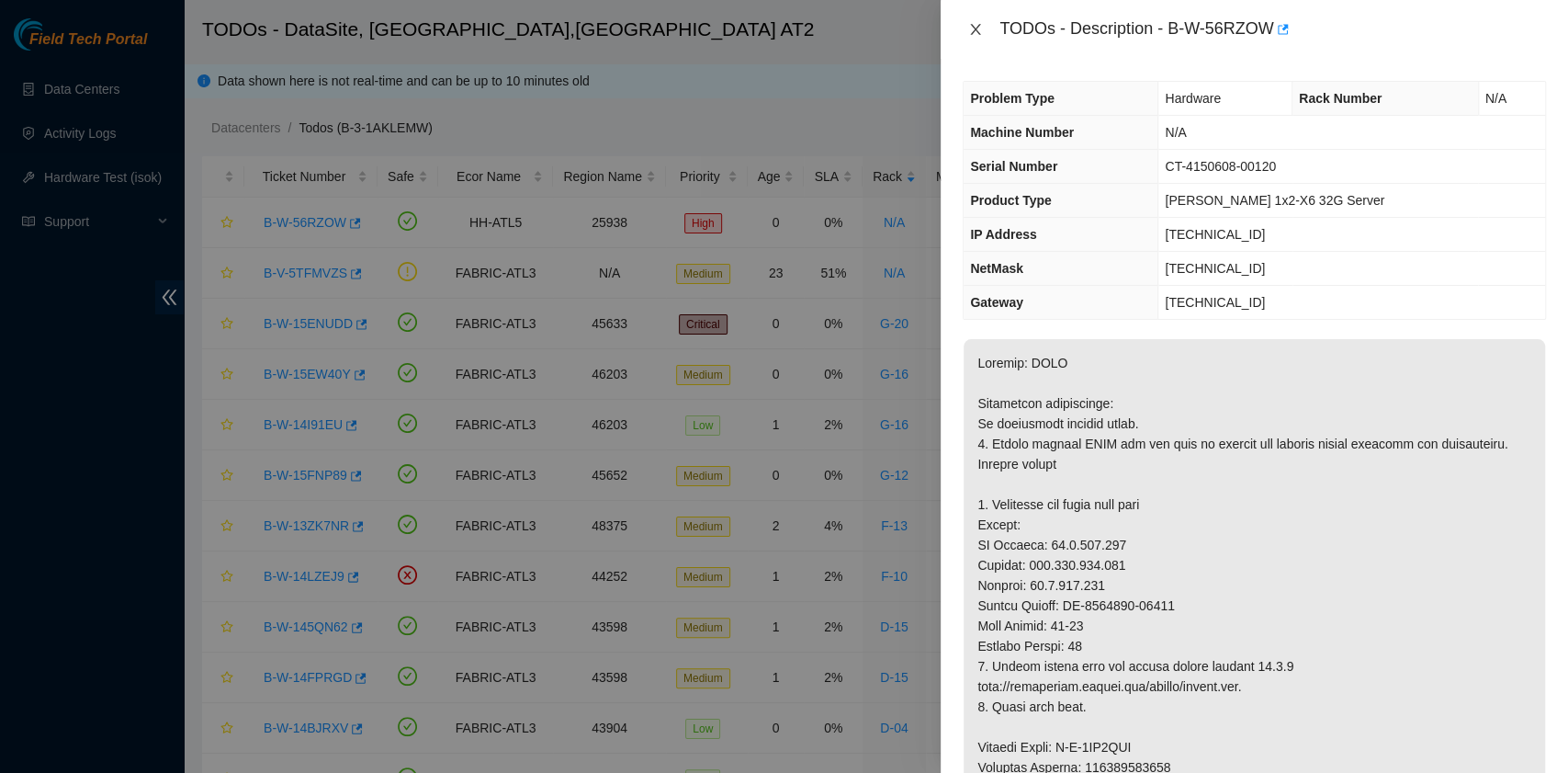
click at [970, 22] on icon "close" at bounding box center [975, 29] width 15 height 15
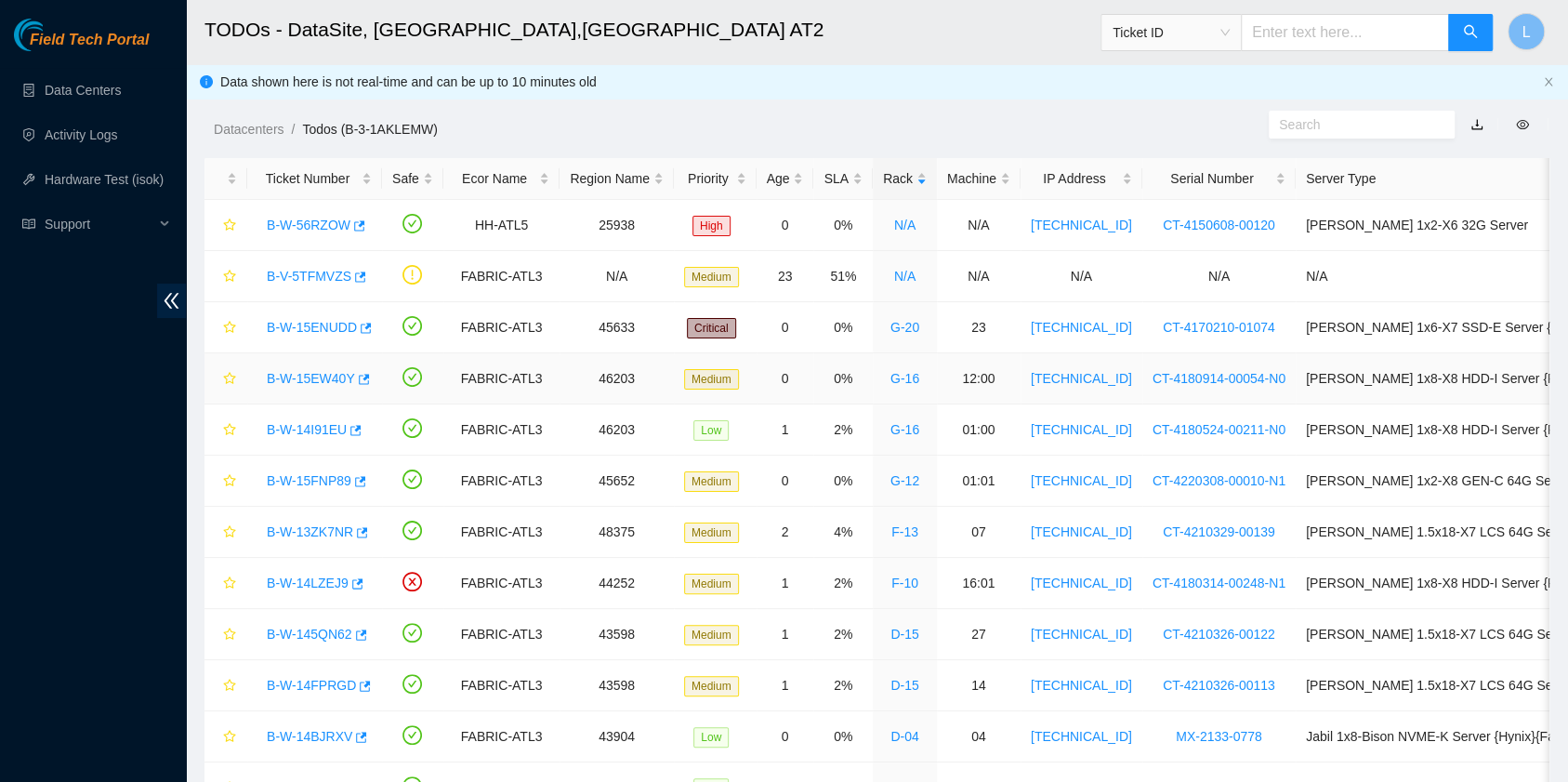
click at [336, 379] on link "B-W-15EW40Y" at bounding box center [311, 378] width 89 height 15
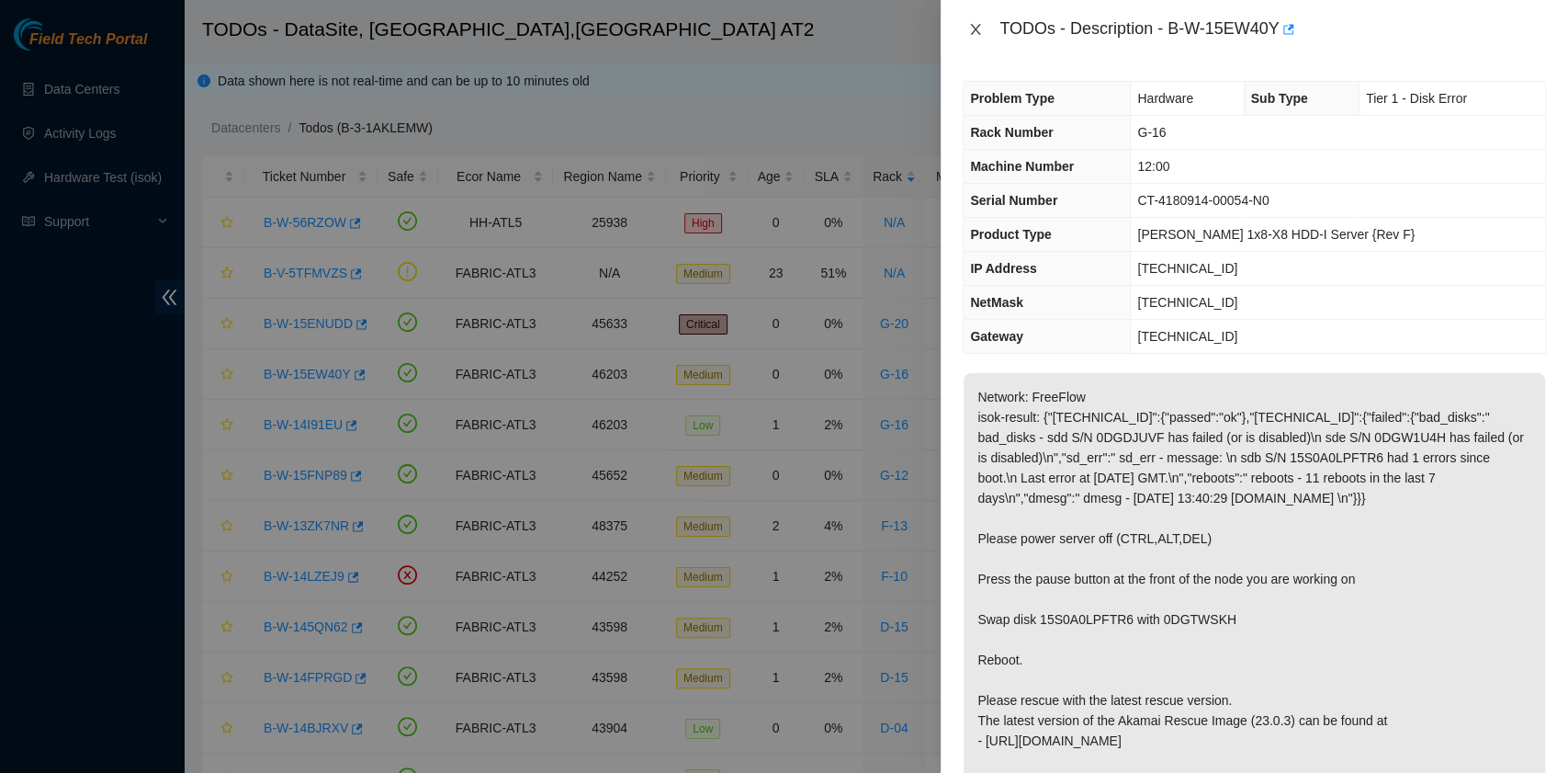
click at [980, 33] on icon "close" at bounding box center [975, 29] width 15 height 15
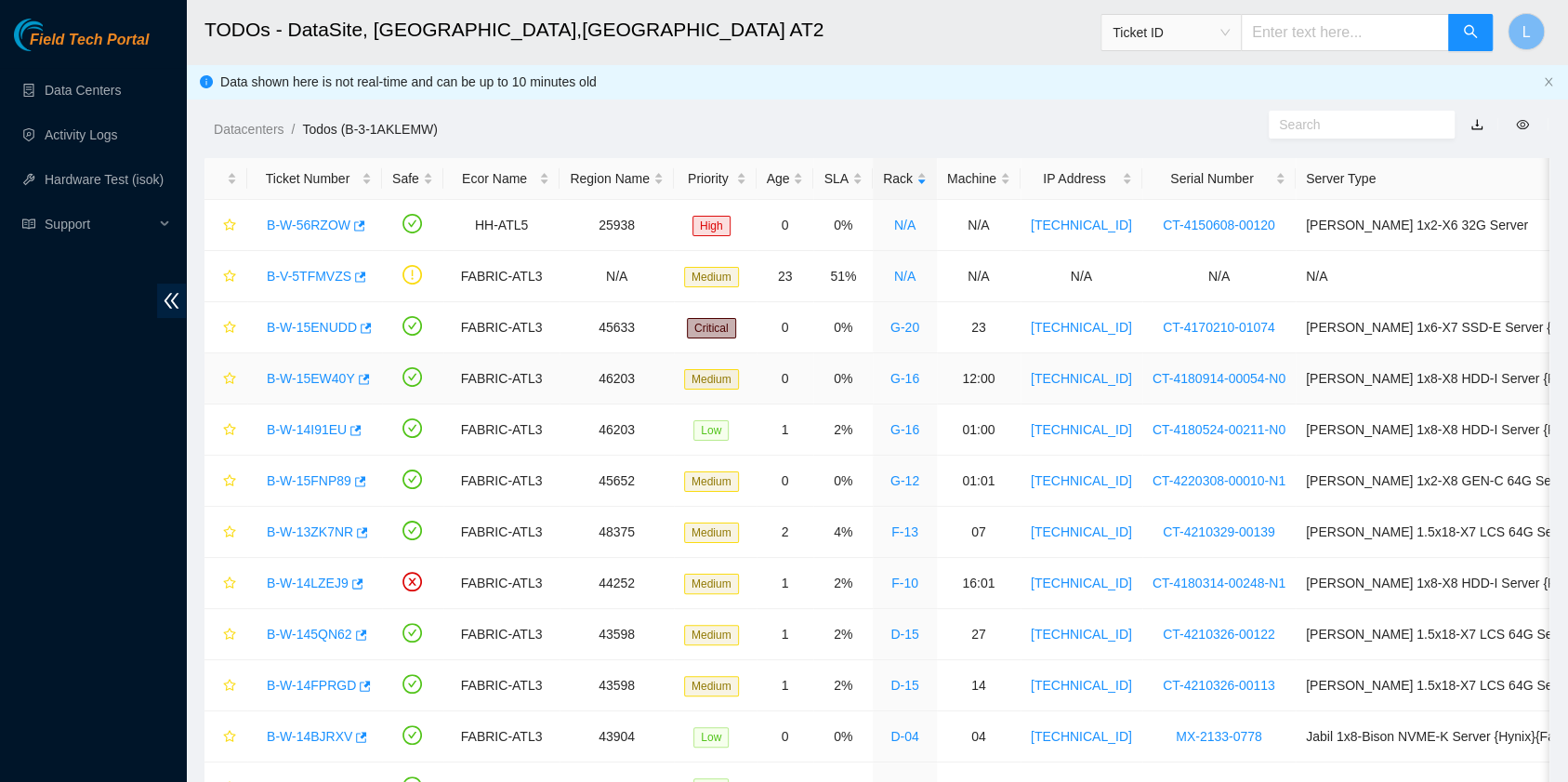
click at [304, 375] on link "B-W-15EW40Y" at bounding box center [311, 378] width 89 height 15
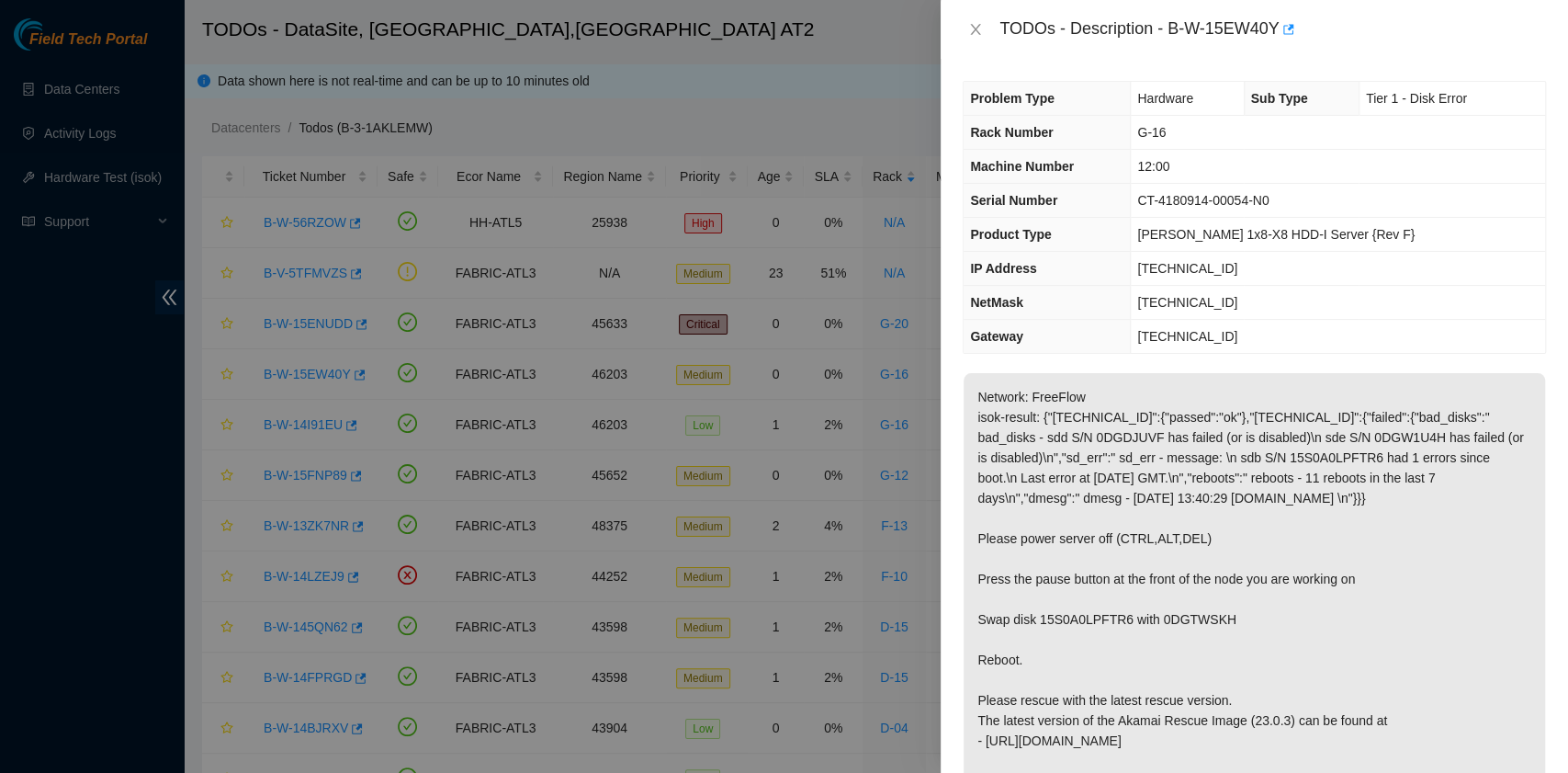
scroll to position [122, 0]
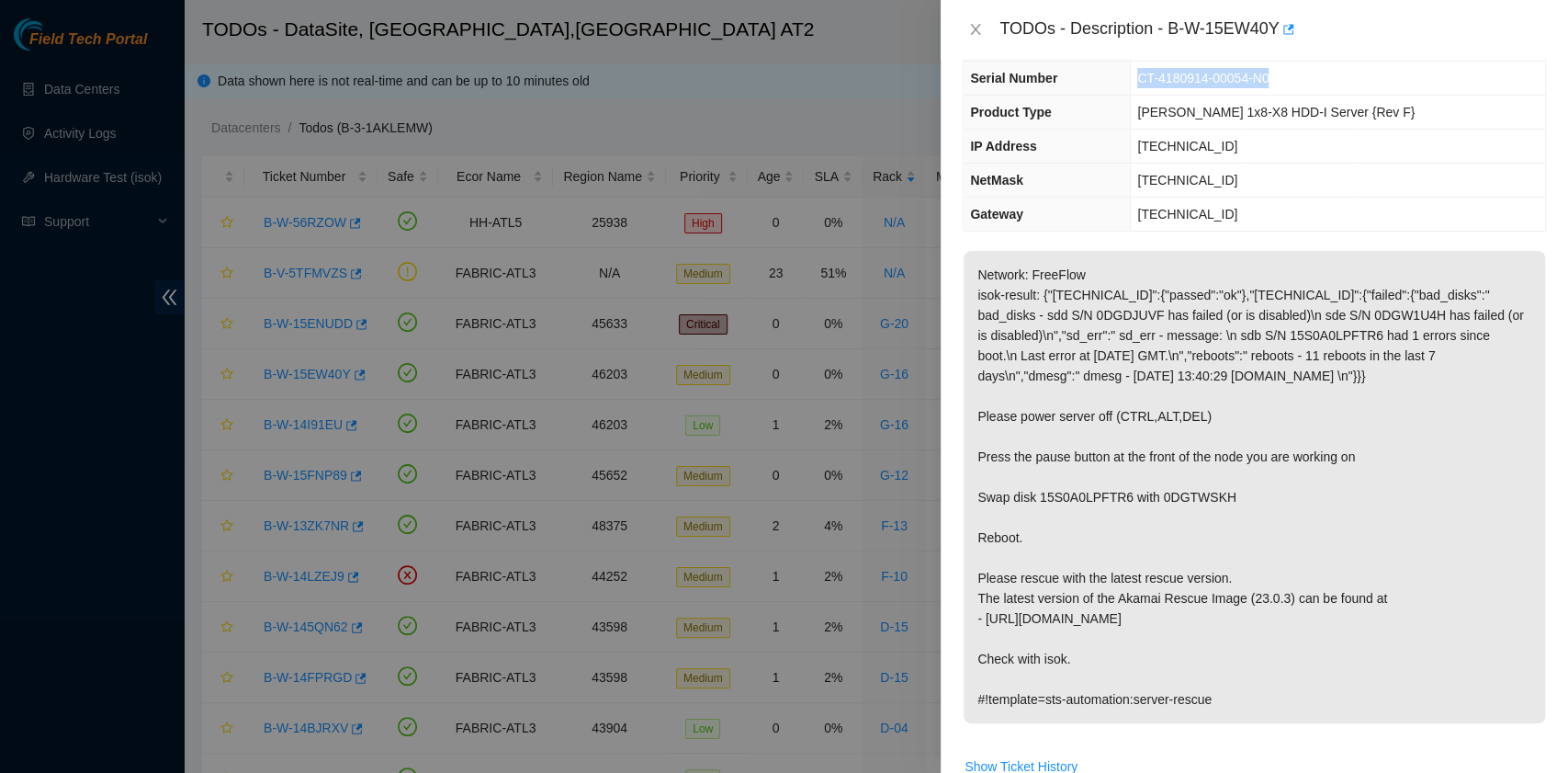
drag, startPoint x: 1153, startPoint y: 76, endPoint x: 1278, endPoint y: 77, distance: 125.0
click at [1269, 77] on span "CT-4180914-00054-N0" at bounding box center [1203, 78] width 132 height 15
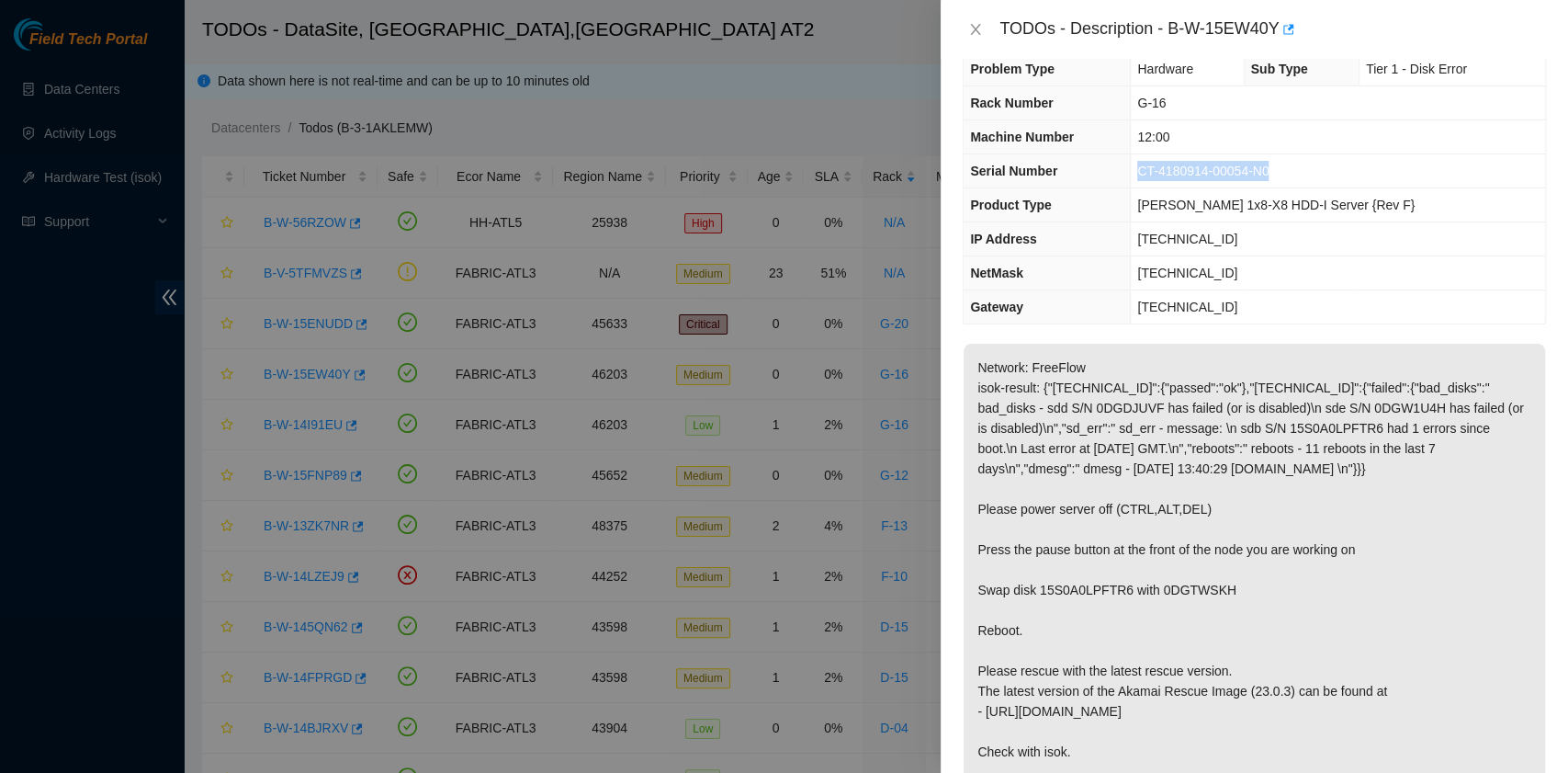
scroll to position [0, 0]
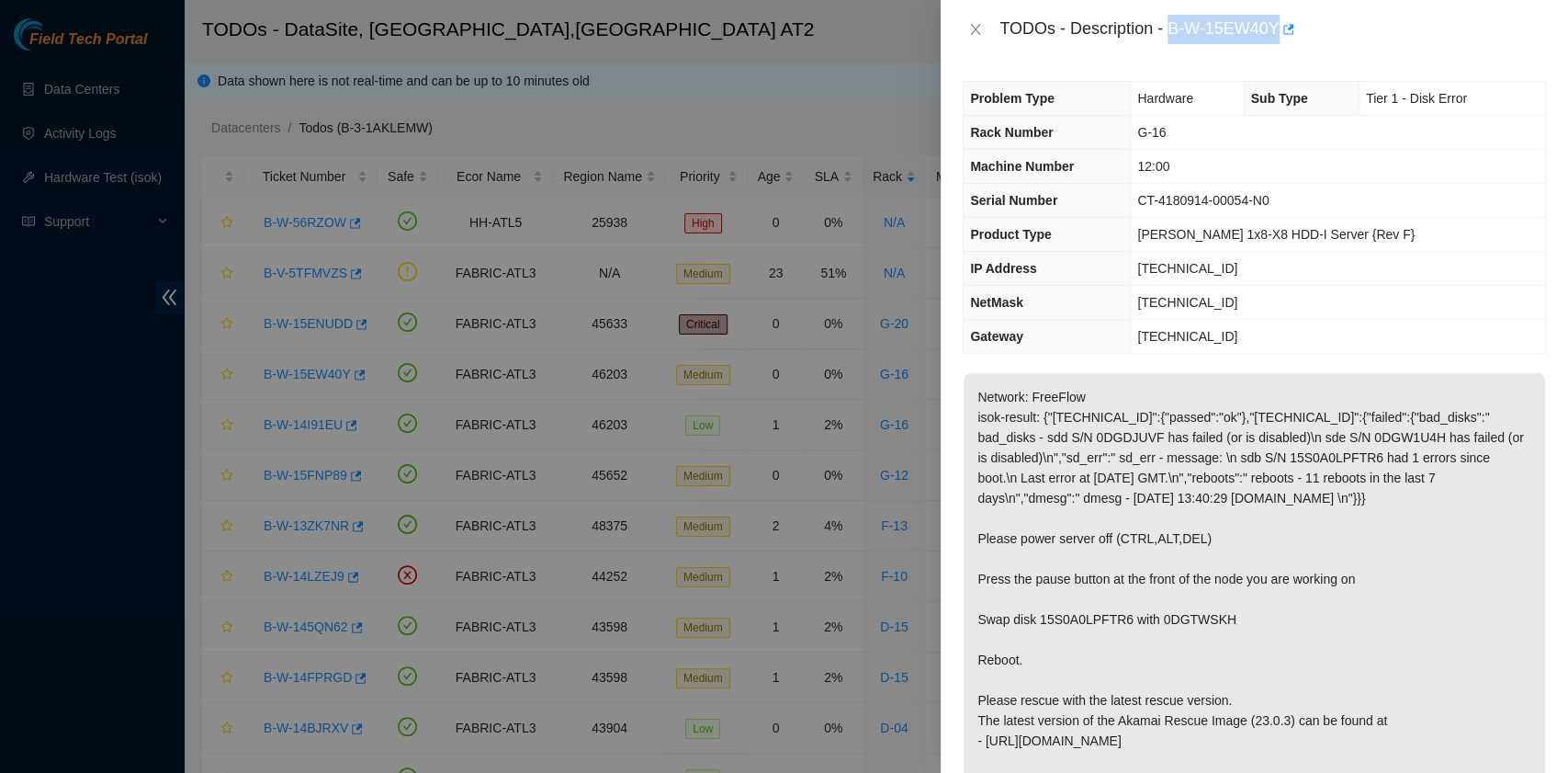
drag, startPoint x: 1168, startPoint y: 31, endPoint x: 1274, endPoint y: 31, distance: 106.0
click at [1274, 31] on div "TODOs - Description - B-W-15EW40Y" at bounding box center [1272, 29] width 547 height 29
copy div "B-W-15EW40Y"
drag, startPoint x: 1223, startPoint y: 636, endPoint x: 1038, endPoint y: 639, distance: 185.0
click at [1038, 639] on p "Network: FreeFlow isok-result: {"23.220.74.91":{"passed":"ok"},"23.220.74.90":{…" at bounding box center [1255, 609] width 582 height 473
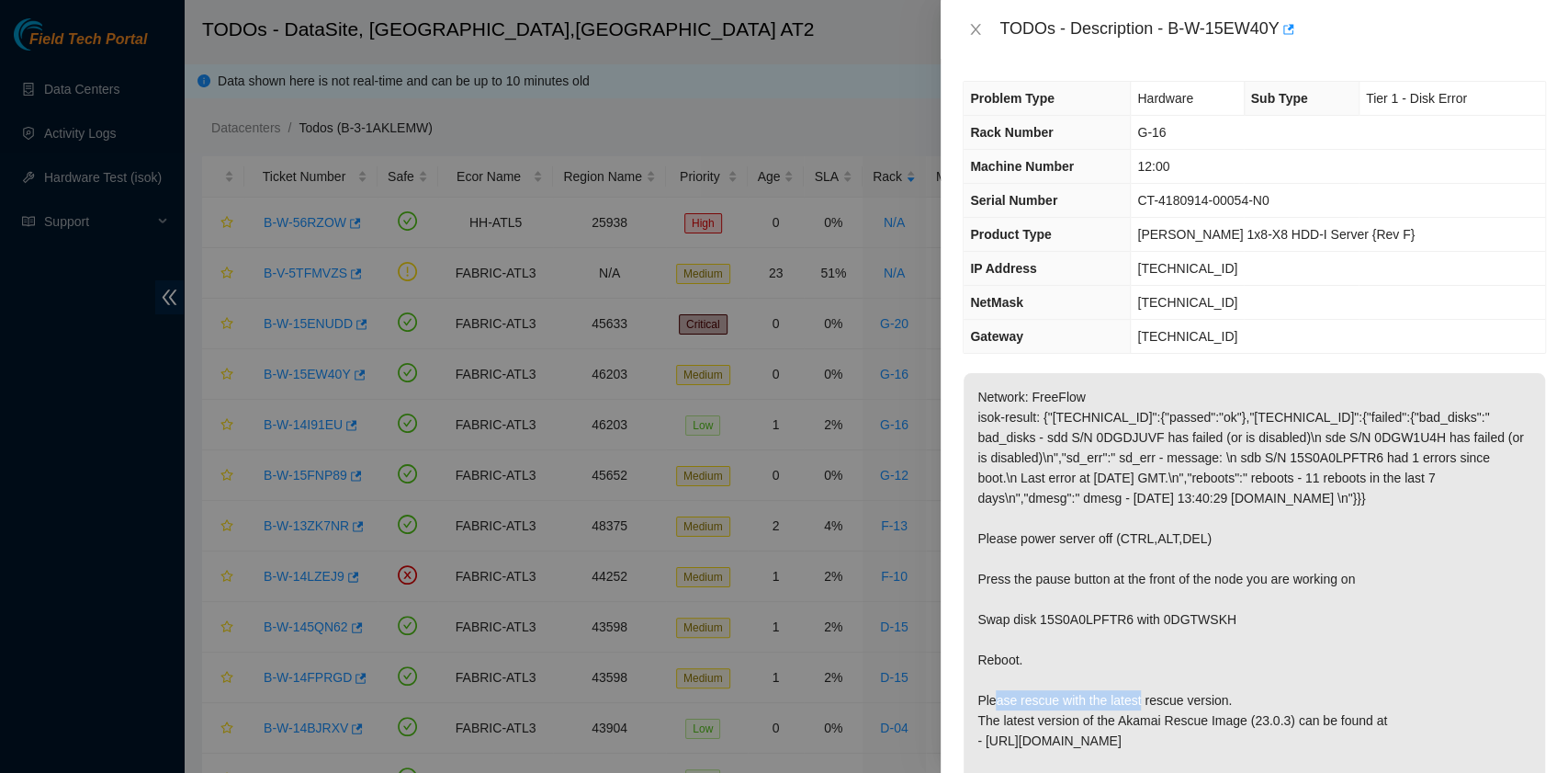
copy p "15S0A0LPFTR6 with 0DGTWSKH"
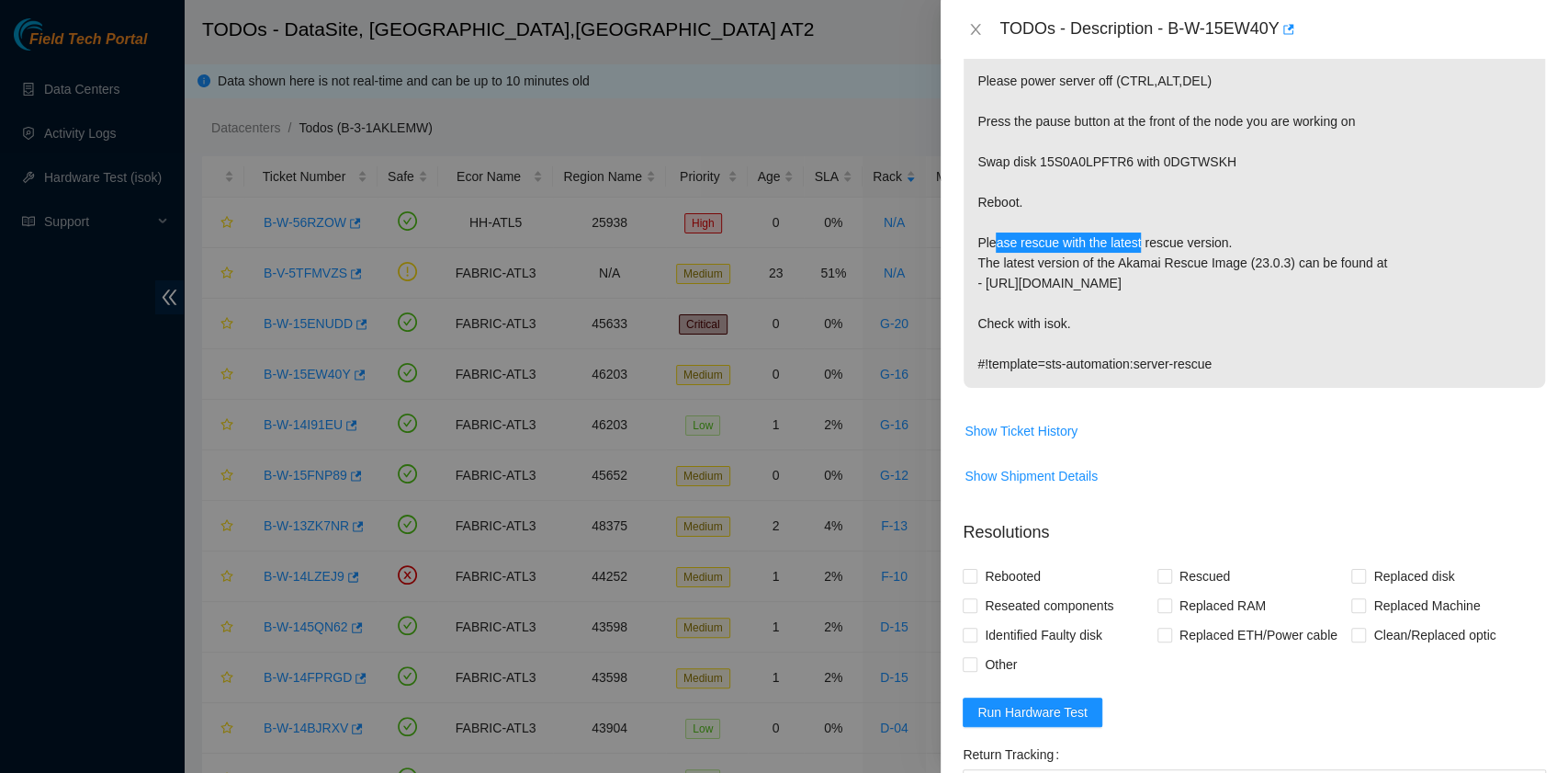
scroll to position [490, 0]
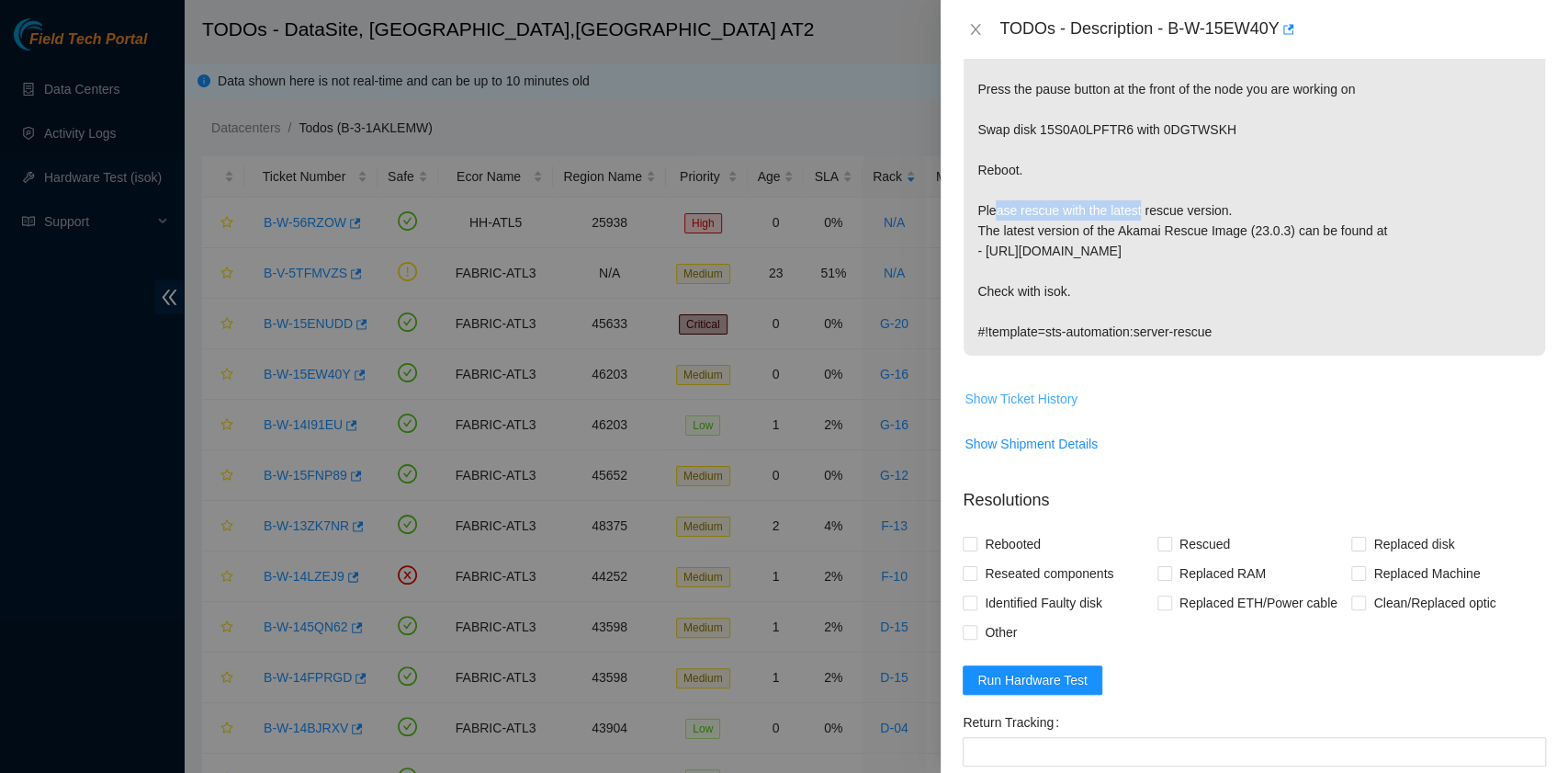
click at [1053, 409] on span "Show Ticket History" at bounding box center [1021, 398] width 113 height 20
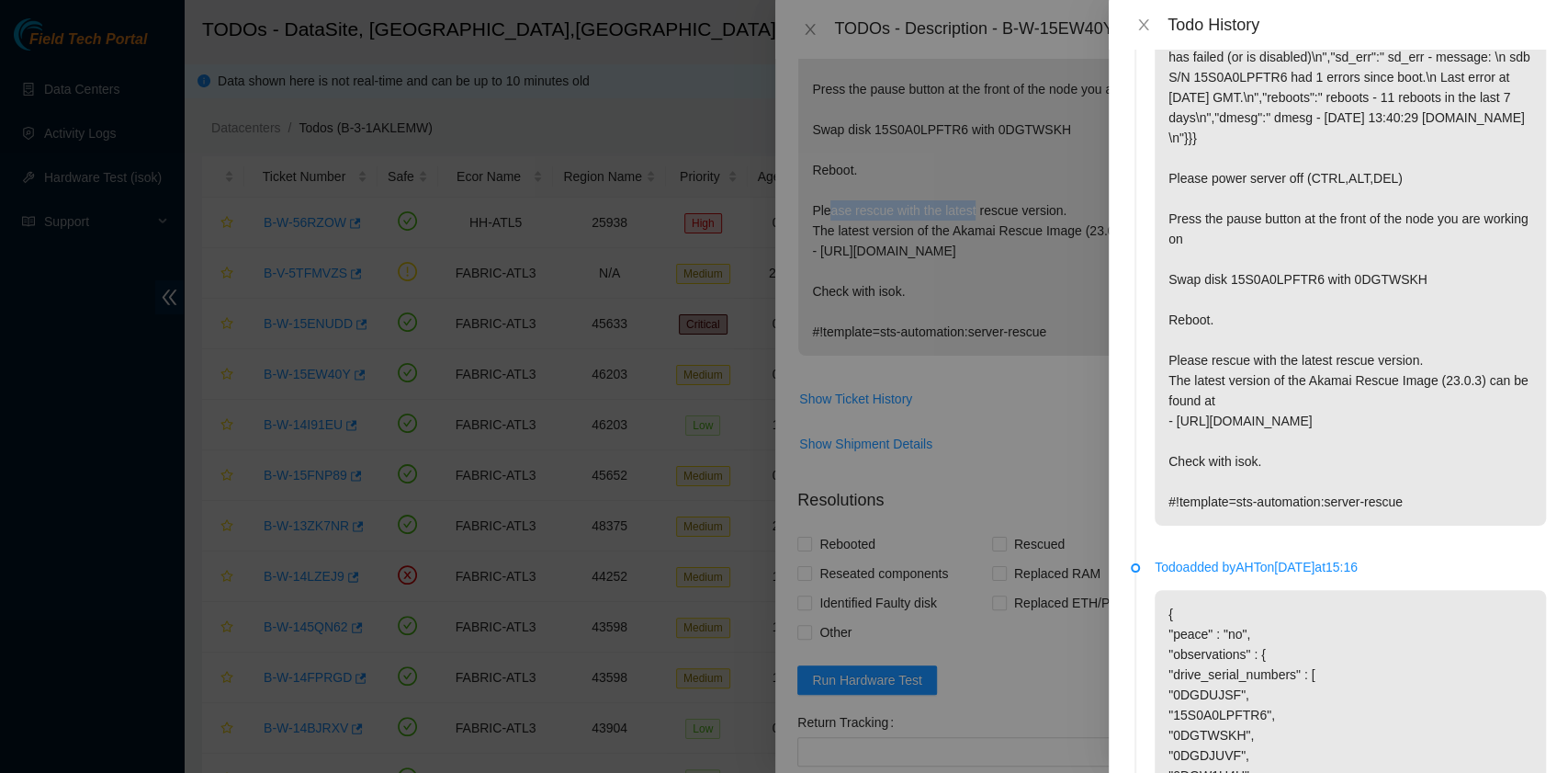
scroll to position [0, 0]
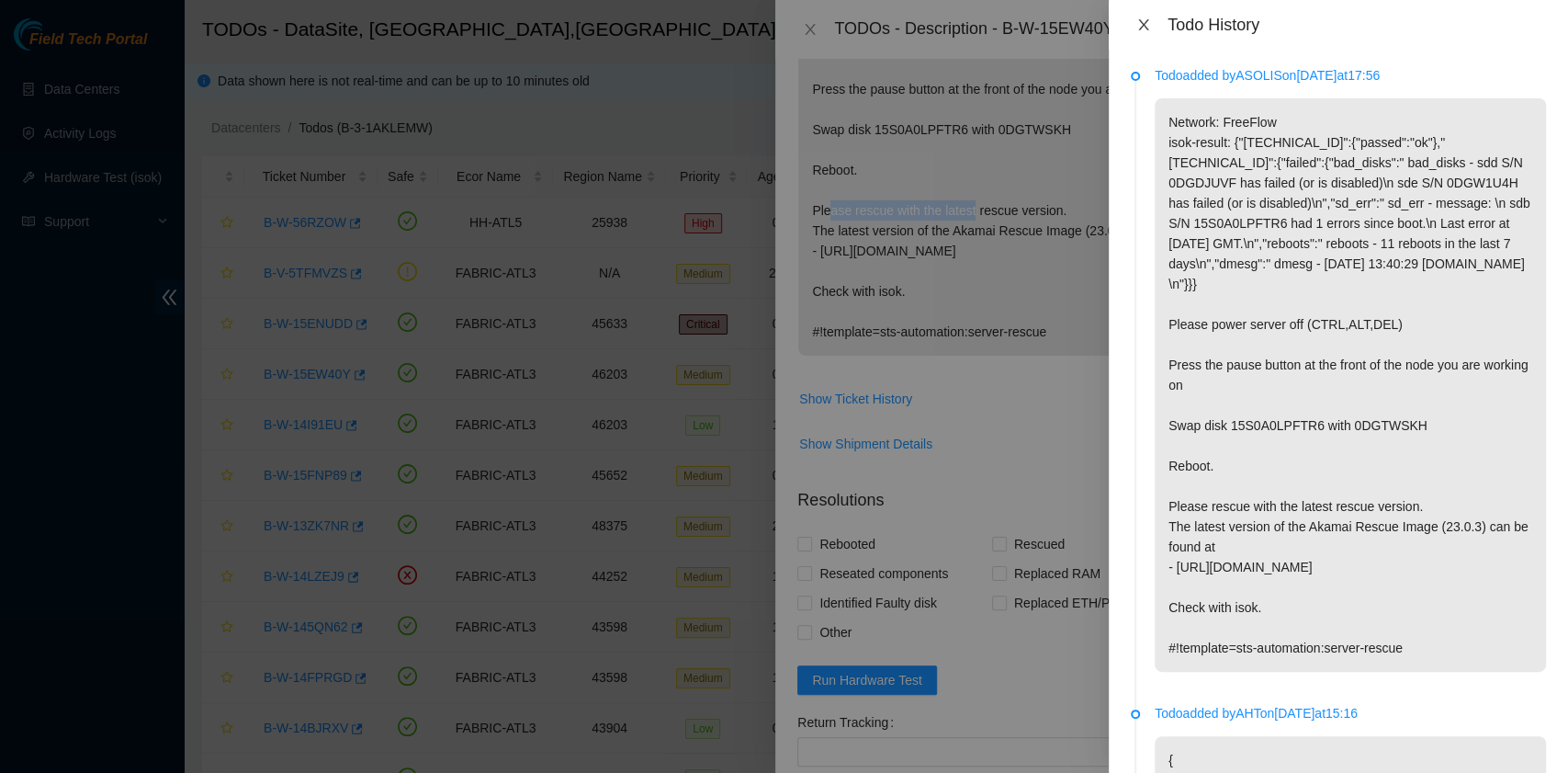
click at [1144, 24] on icon "close" at bounding box center [1143, 24] width 10 height 11
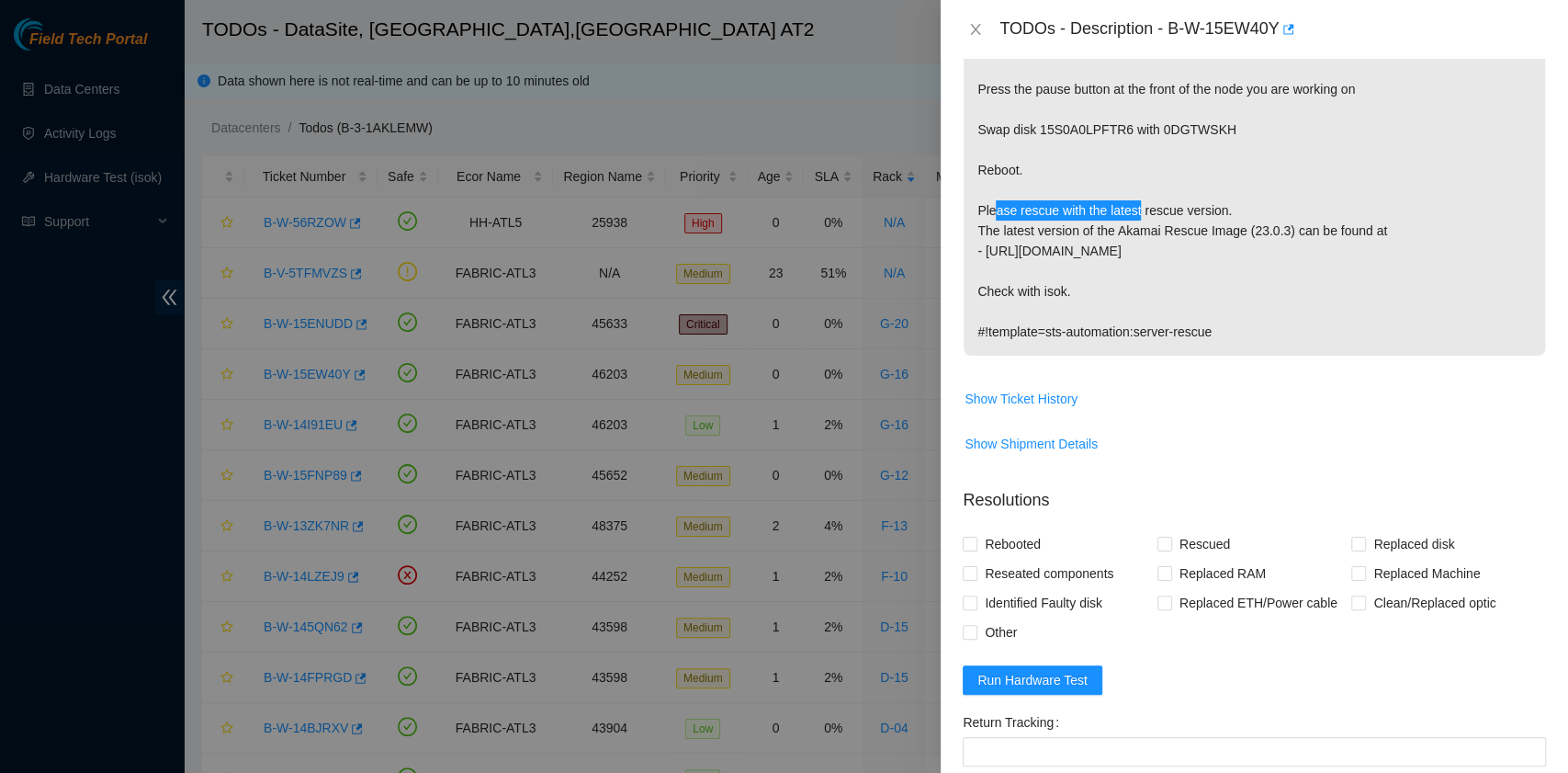
scroll to position [612, 0]
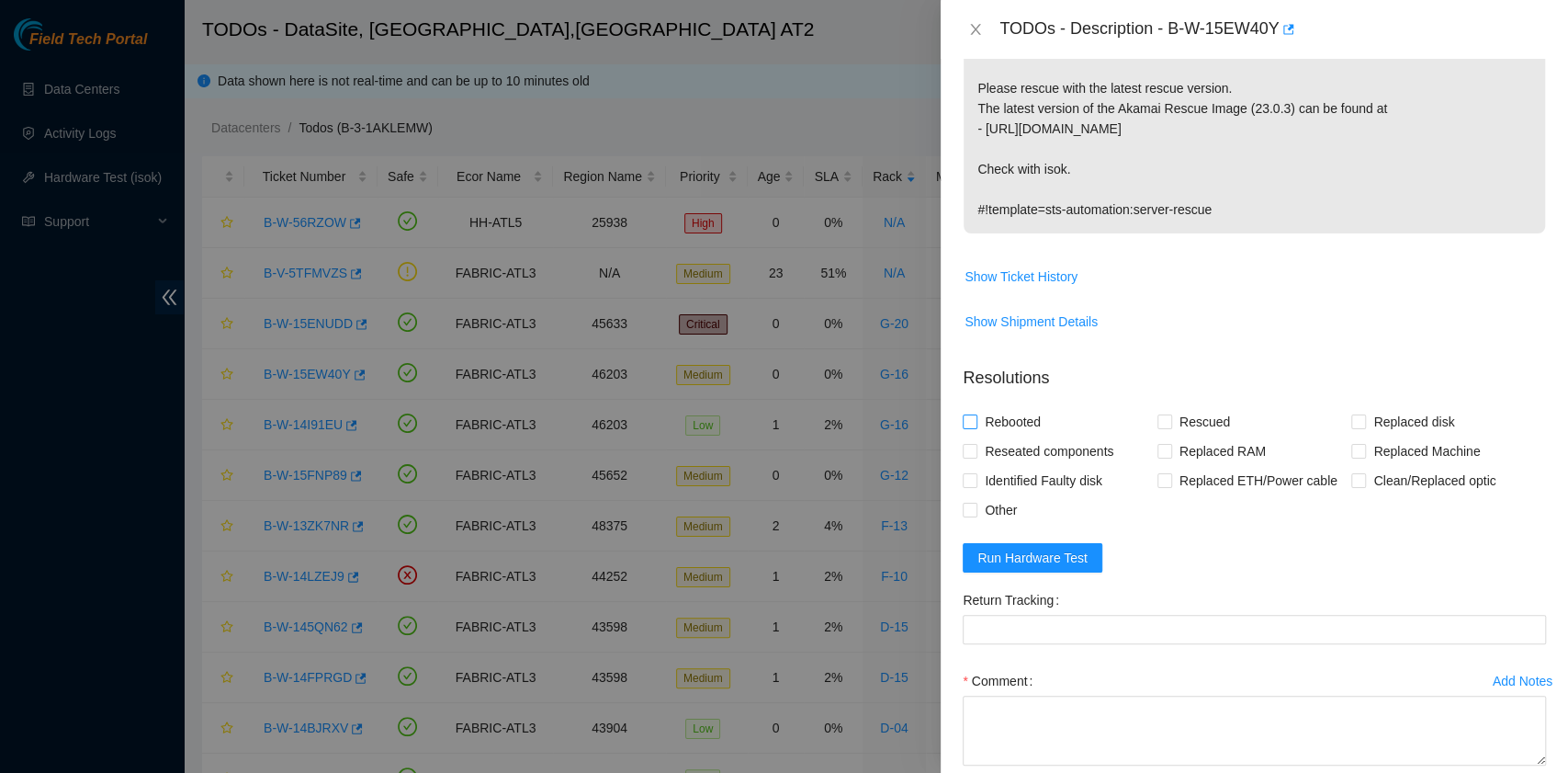
click at [1031, 435] on span "Rebooted" at bounding box center [1012, 421] width 71 height 29
click at [975, 427] on input "Rebooted" at bounding box center [969, 421] width 13 height 13
checkbox input "true"
click at [1001, 524] on span "Other" at bounding box center [1000, 509] width 47 height 29
click at [975, 515] on input "Other" at bounding box center [969, 509] width 13 height 13
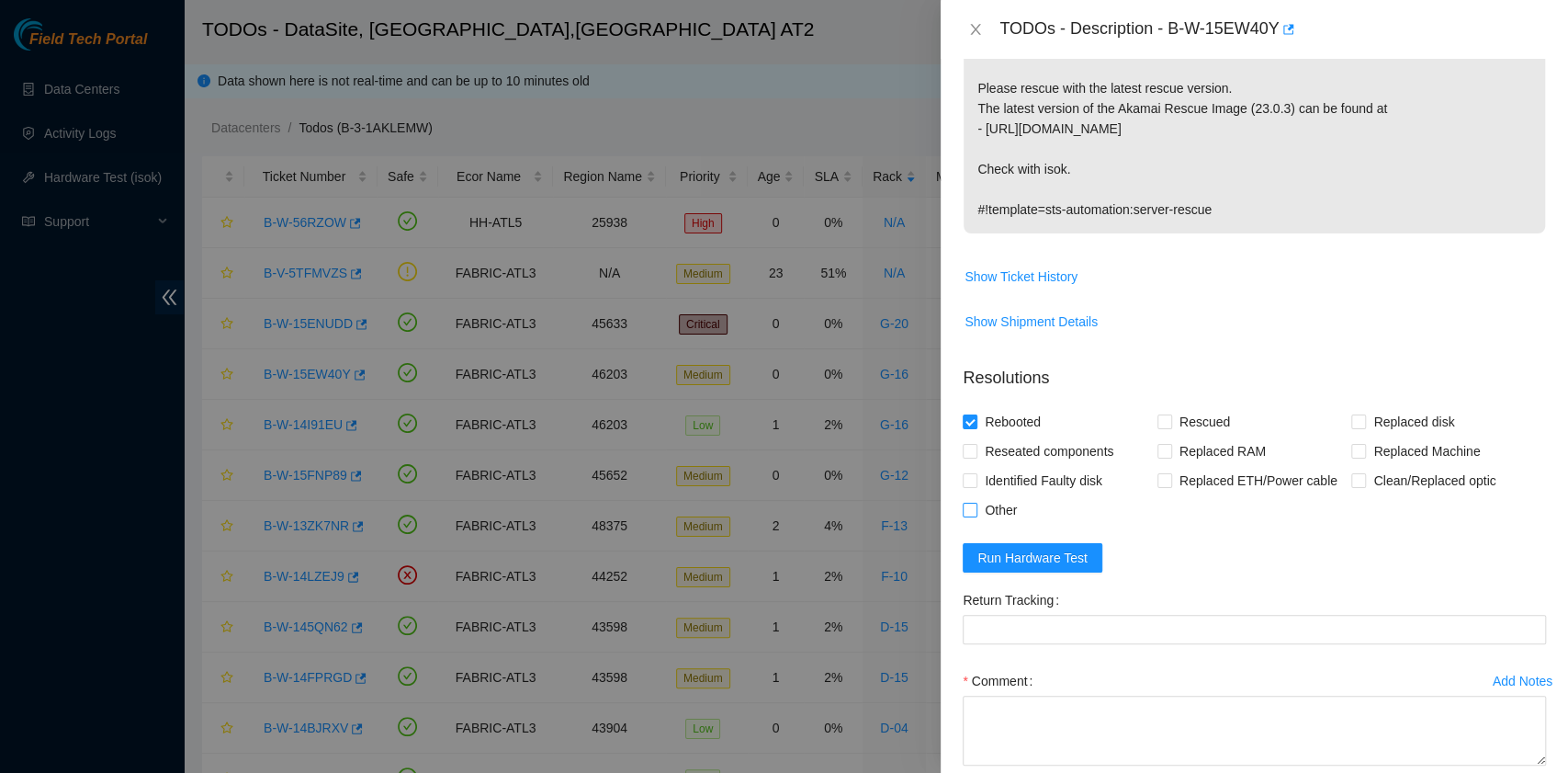
checkbox input "true"
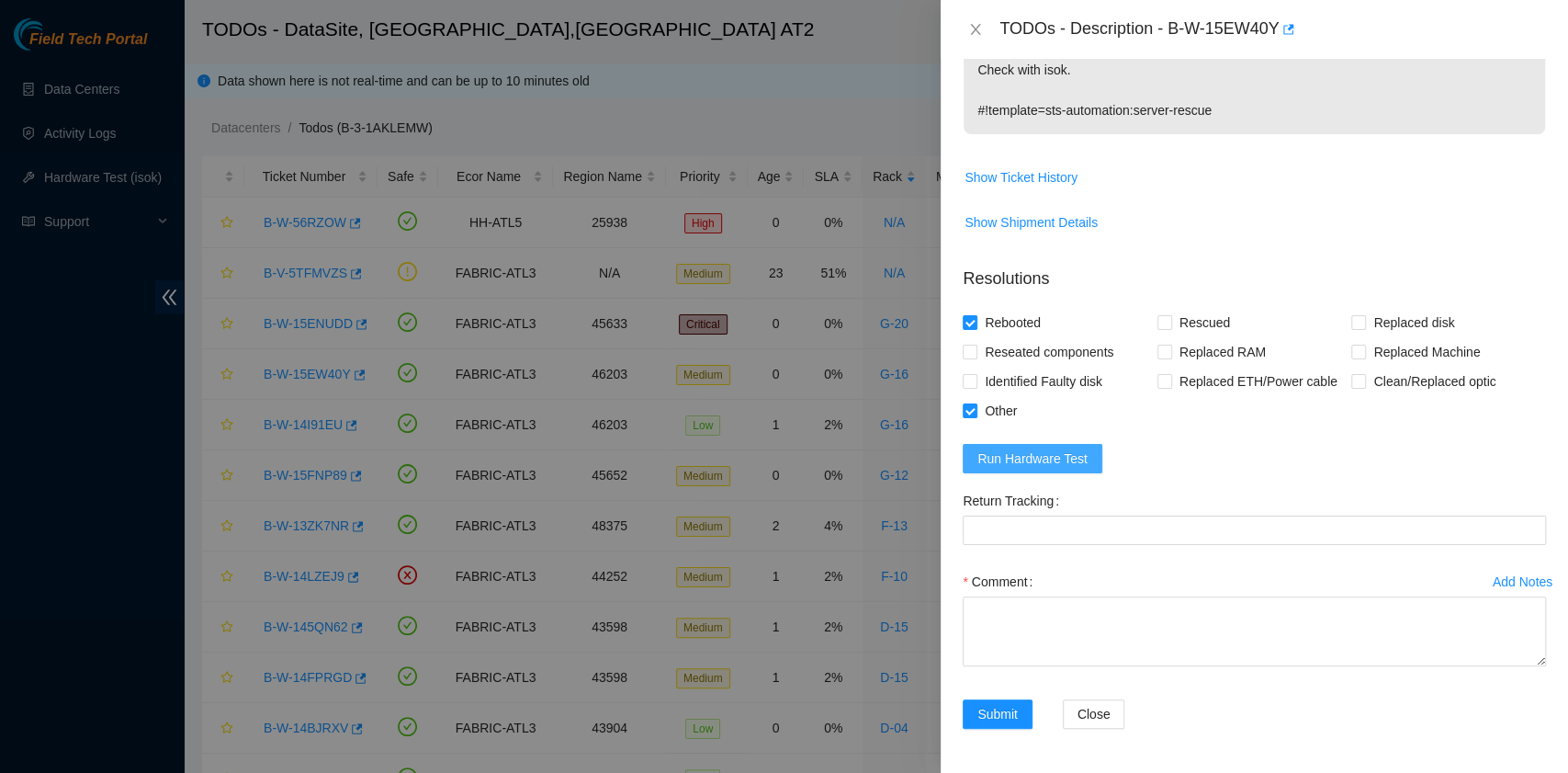
click at [1073, 466] on span "Run Hardware Test" at bounding box center [1032, 458] width 110 height 20
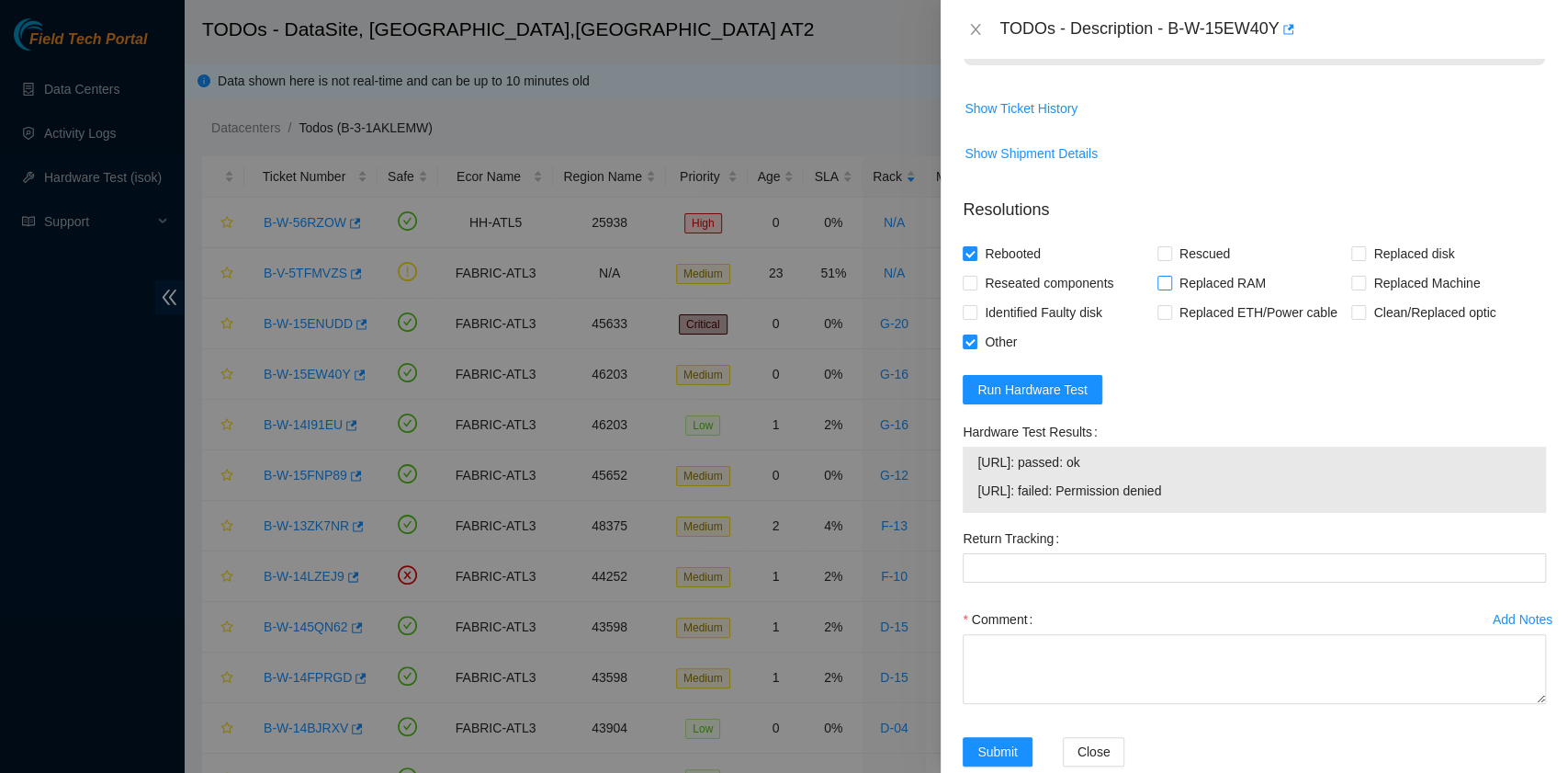
scroll to position [834, 0]
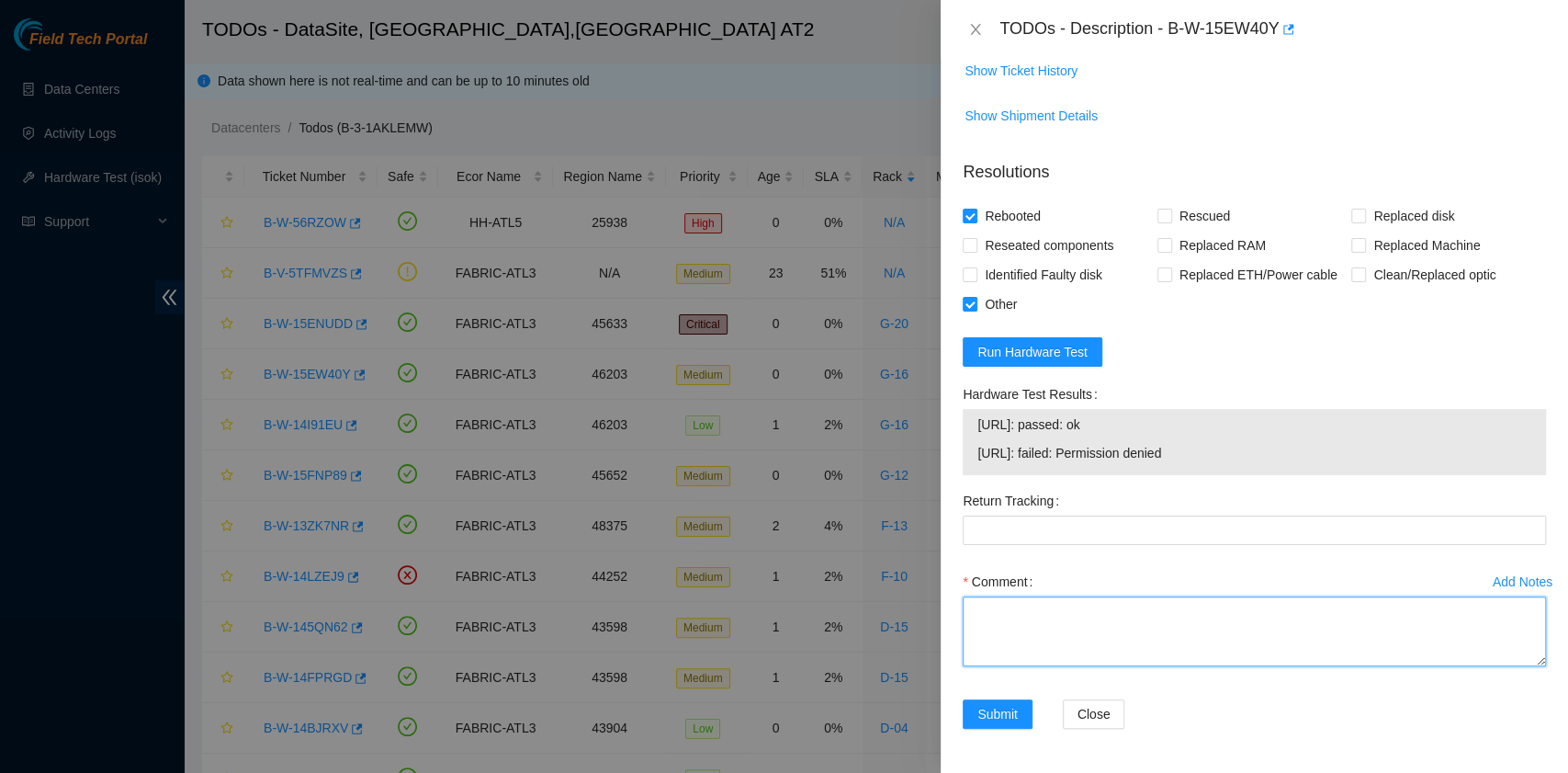
click at [1000, 609] on textarea "Comment" at bounding box center [1255, 631] width 584 height 70
paste textarea "B-W-15EW40Y rack# G-16 machine# 12:00 Powered down the server safely. Swapped d…"
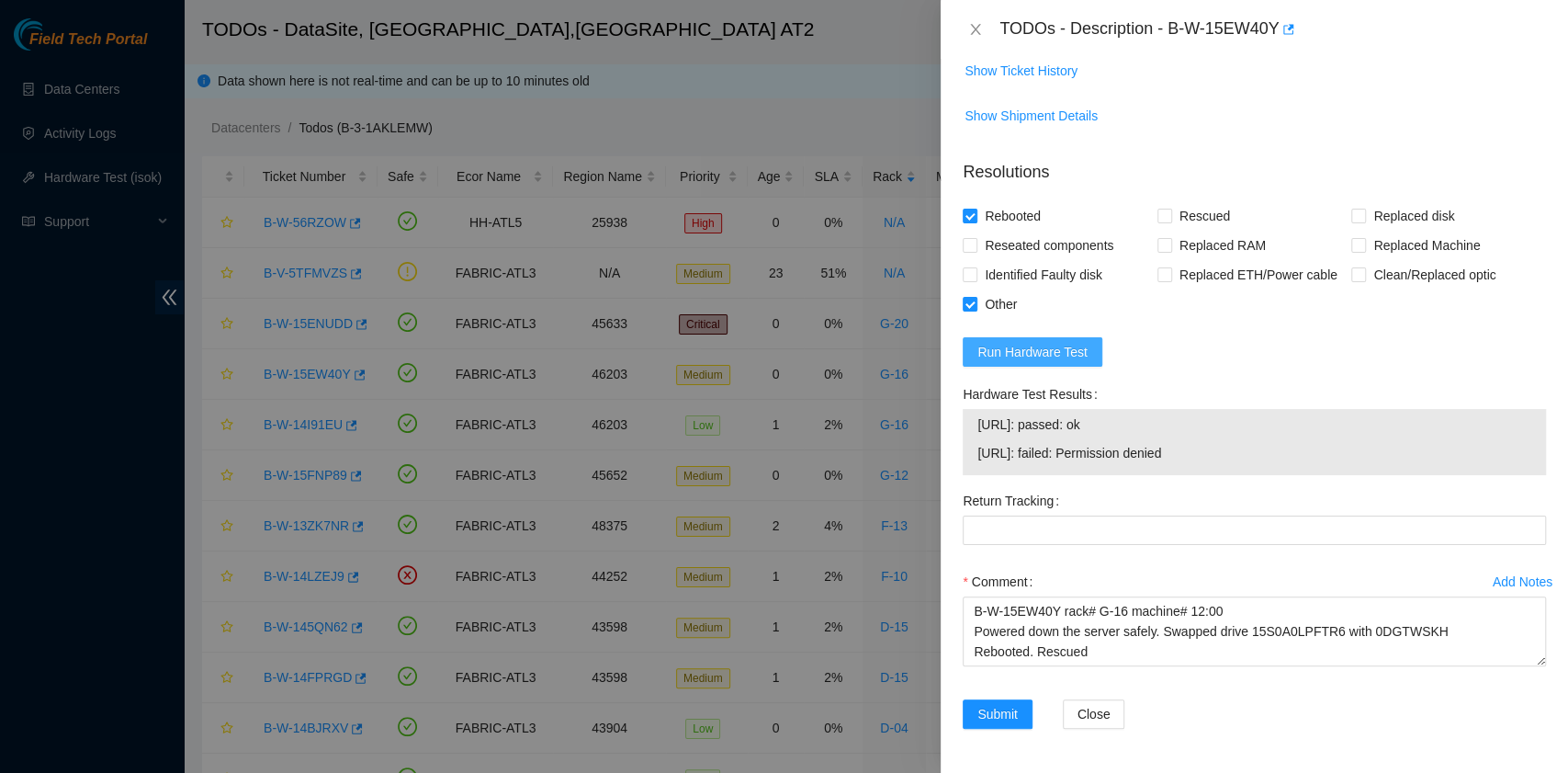
click at [1021, 344] on span "Run Hardware Test" at bounding box center [1032, 351] width 110 height 20
drag, startPoint x: 1129, startPoint y: 459, endPoint x: 969, endPoint y: 443, distance: 160.8
click at [969, 443] on div "23.220.74.90: passed: ok 23.220.74.91: passed: ok" at bounding box center [1255, 442] width 584 height 66
copy tbody "23.220.74.90: passed: ok 23.220.74.91: passed: ok"
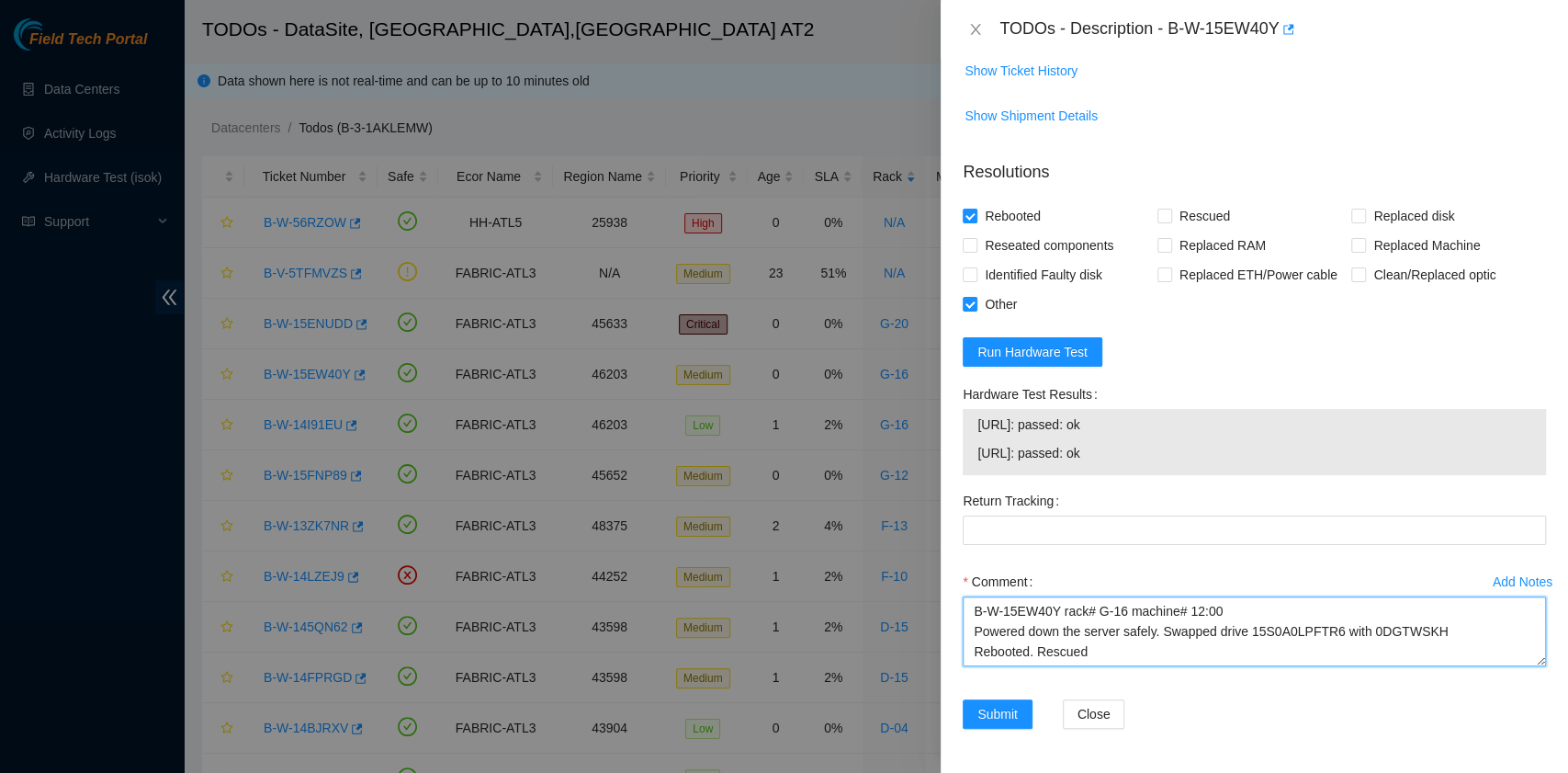
click at [1039, 656] on textarea "B-W-15EW40Y rack# G-16 machine# 12:00 Powered down the server safely. Swapped d…" at bounding box center [1255, 631] width 584 height 70
paste textarea "23.220.74.90: passed: ok 23.220.74.91: passed: ok"
type textarea "B-W-15EW40Y rack# G-16 machine# 12:00 Powered down the server safely. Swapped d…"
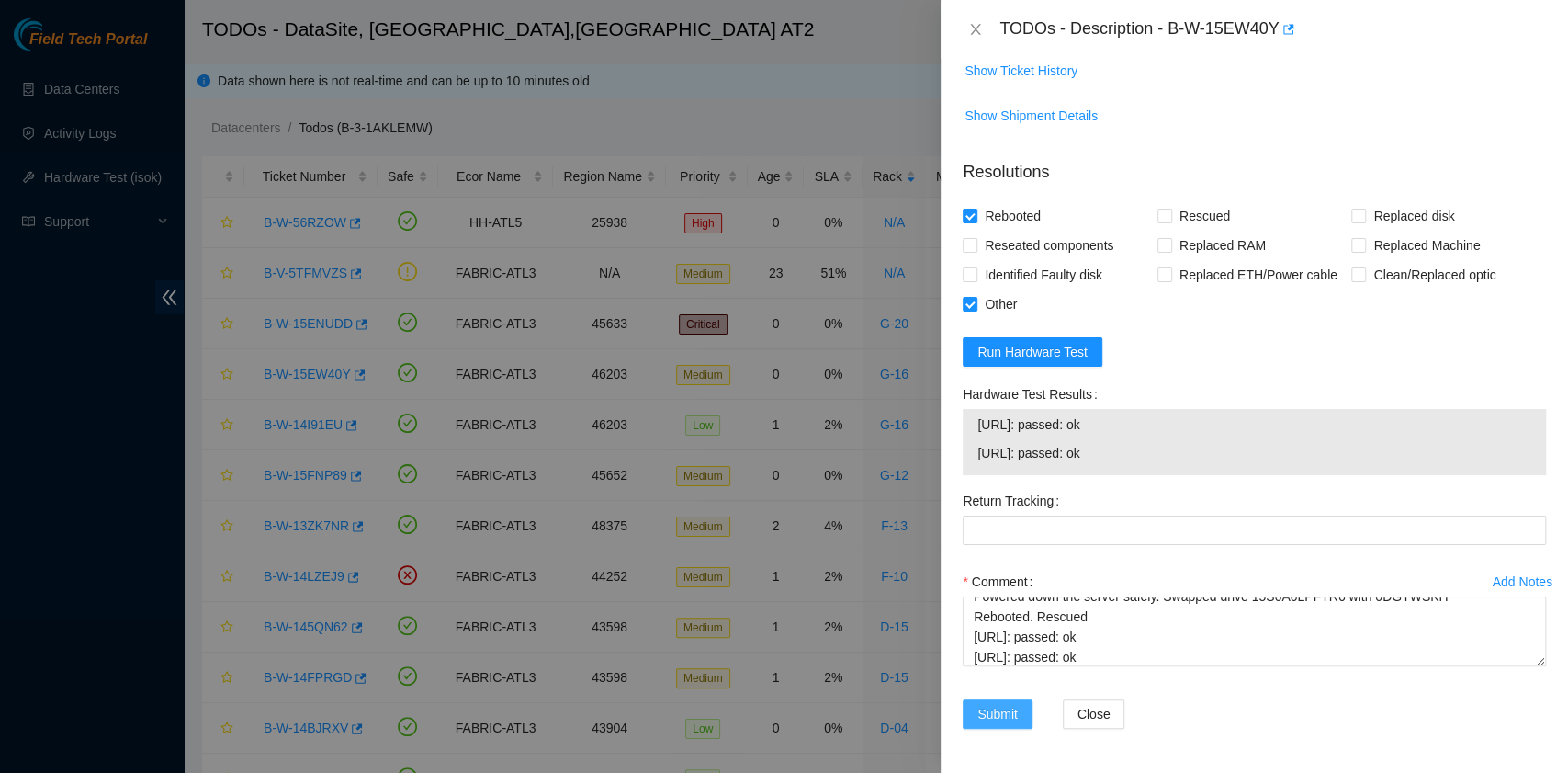
click at [997, 711] on span "Submit" at bounding box center [997, 713] width 40 height 20
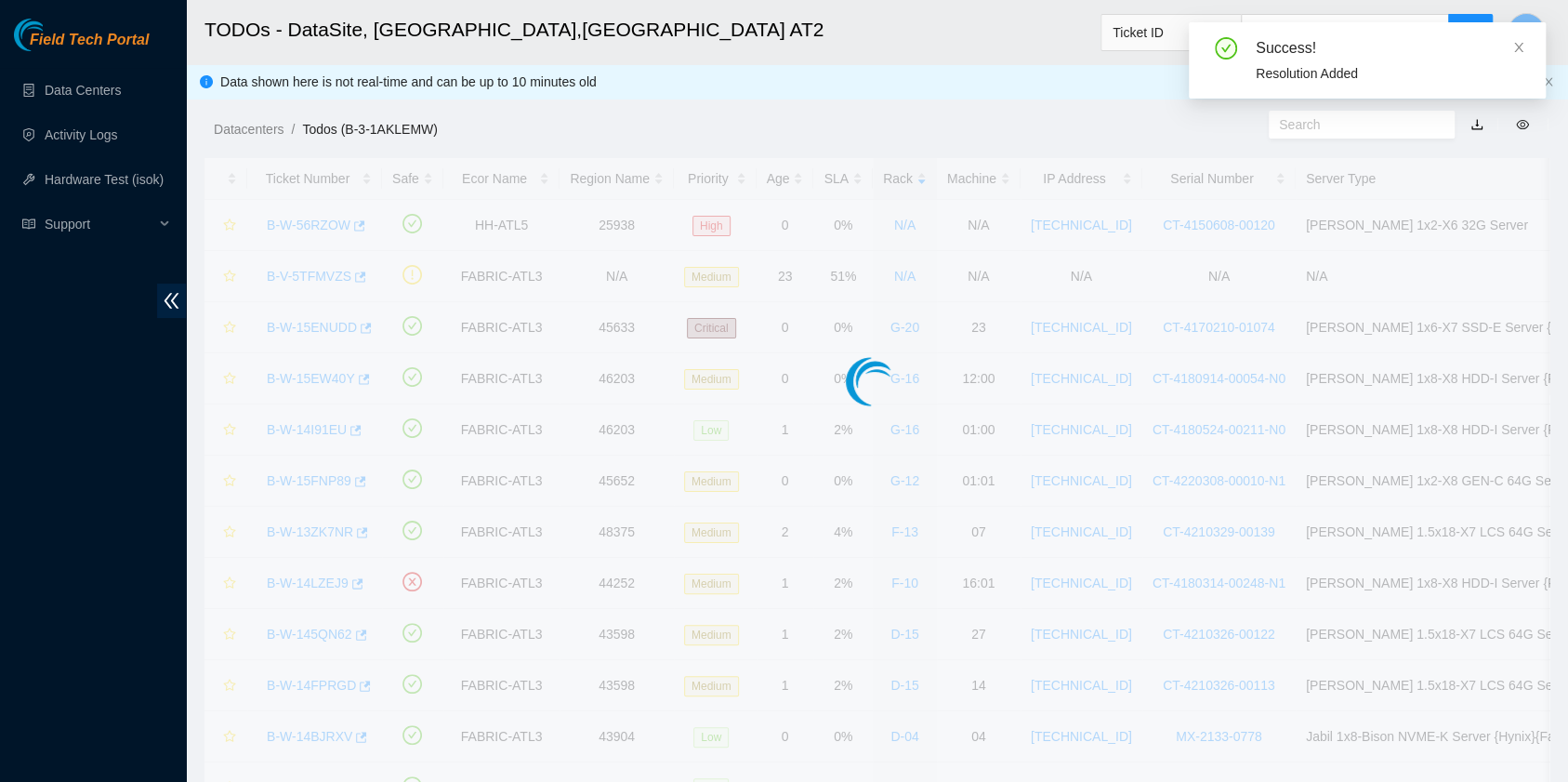
scroll to position [421, 0]
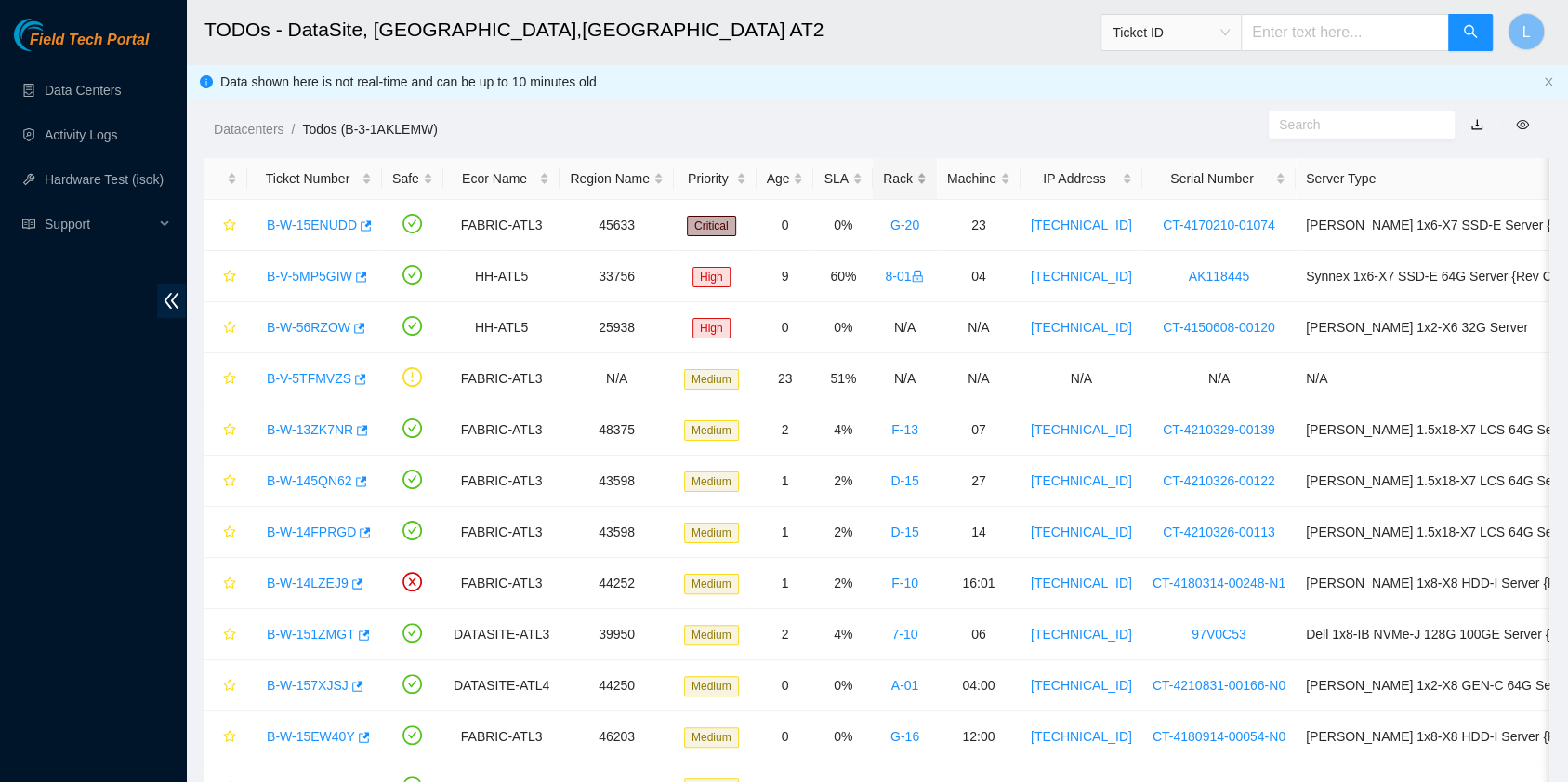
click at [884, 177] on div "Rack" at bounding box center [905, 178] width 44 height 20
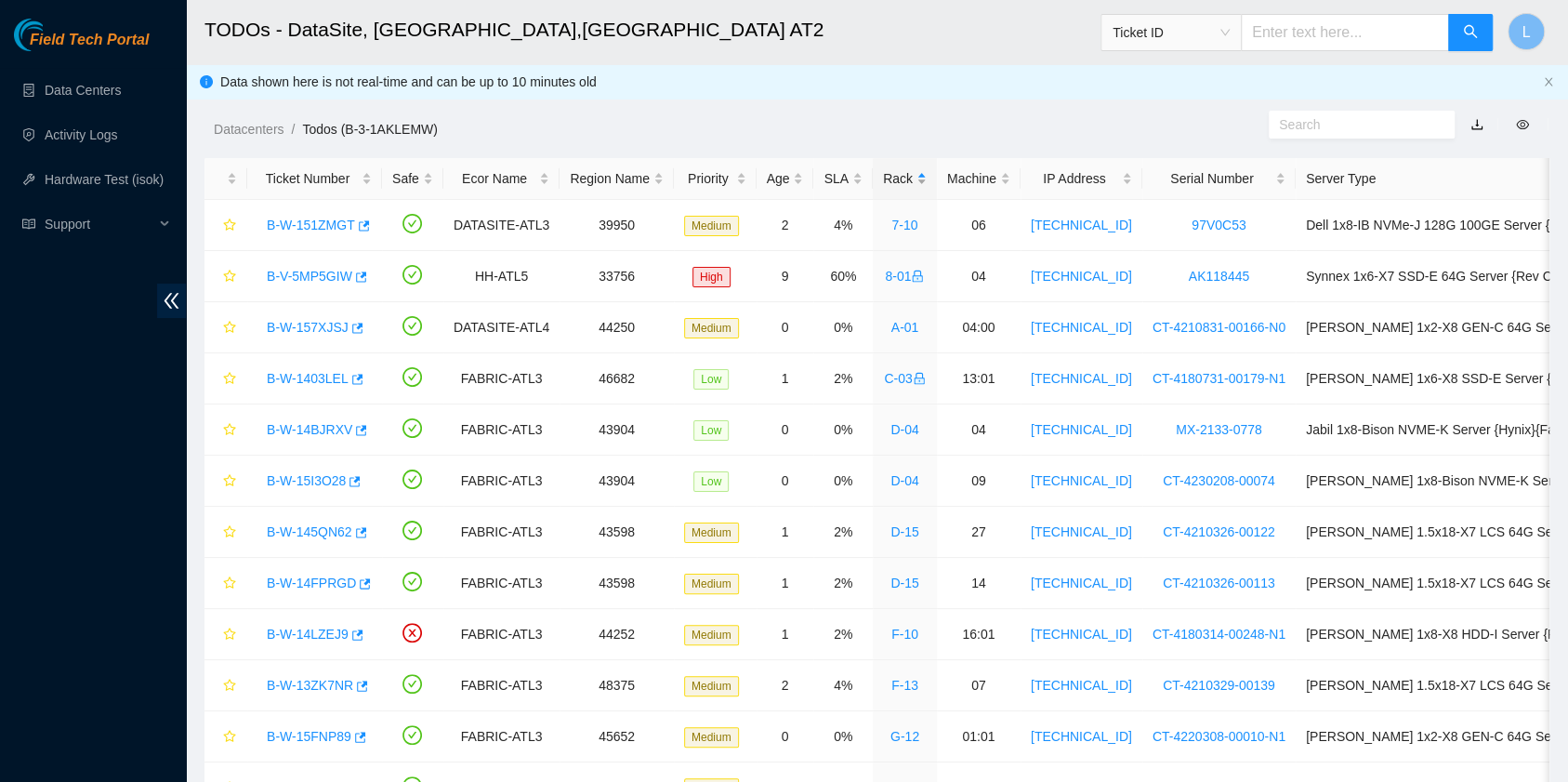
click at [884, 177] on div "Rack" at bounding box center [905, 178] width 44 height 20
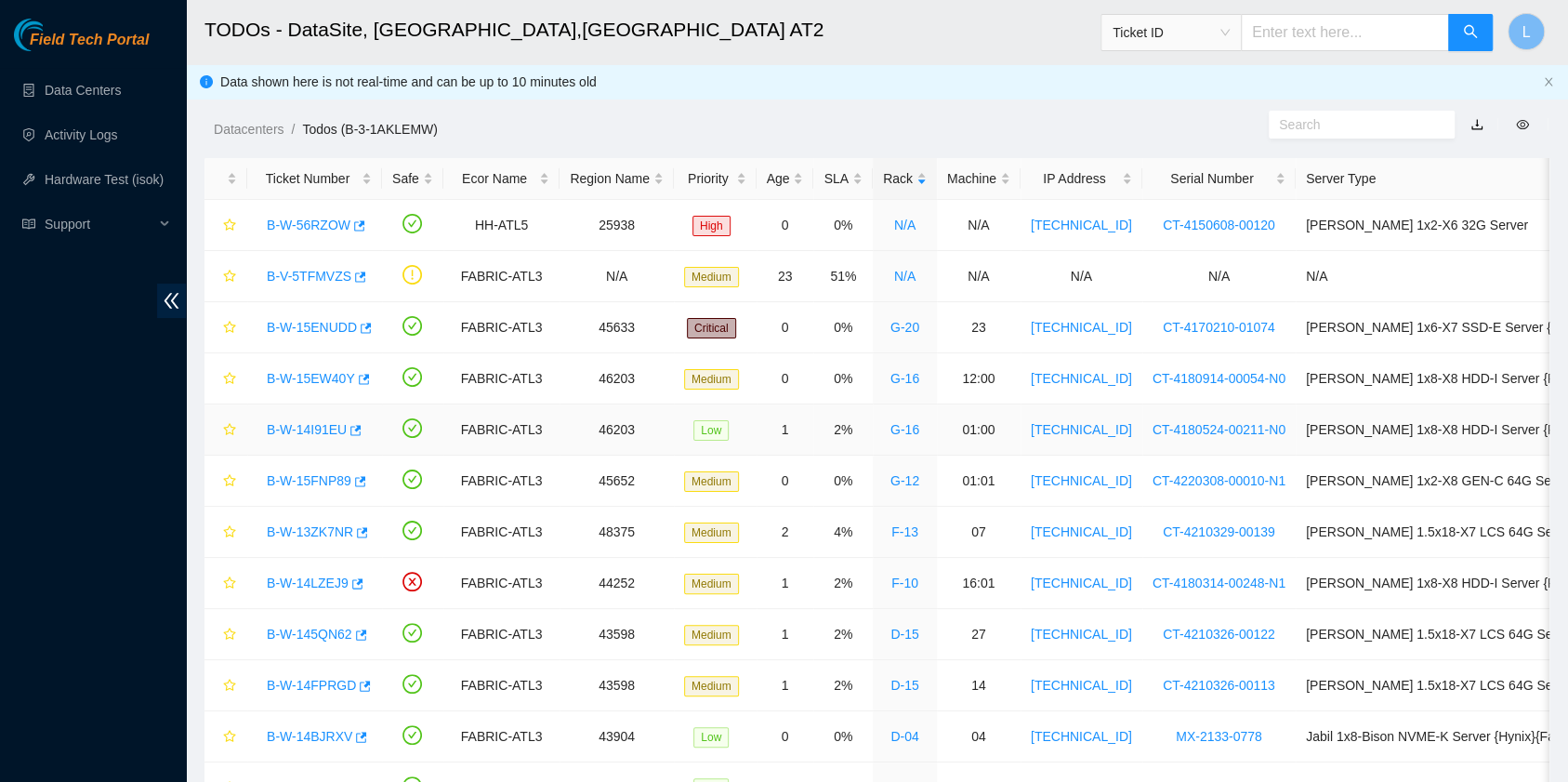
click at [311, 431] on link "B-W-14I91EU" at bounding box center [307, 430] width 80 height 15
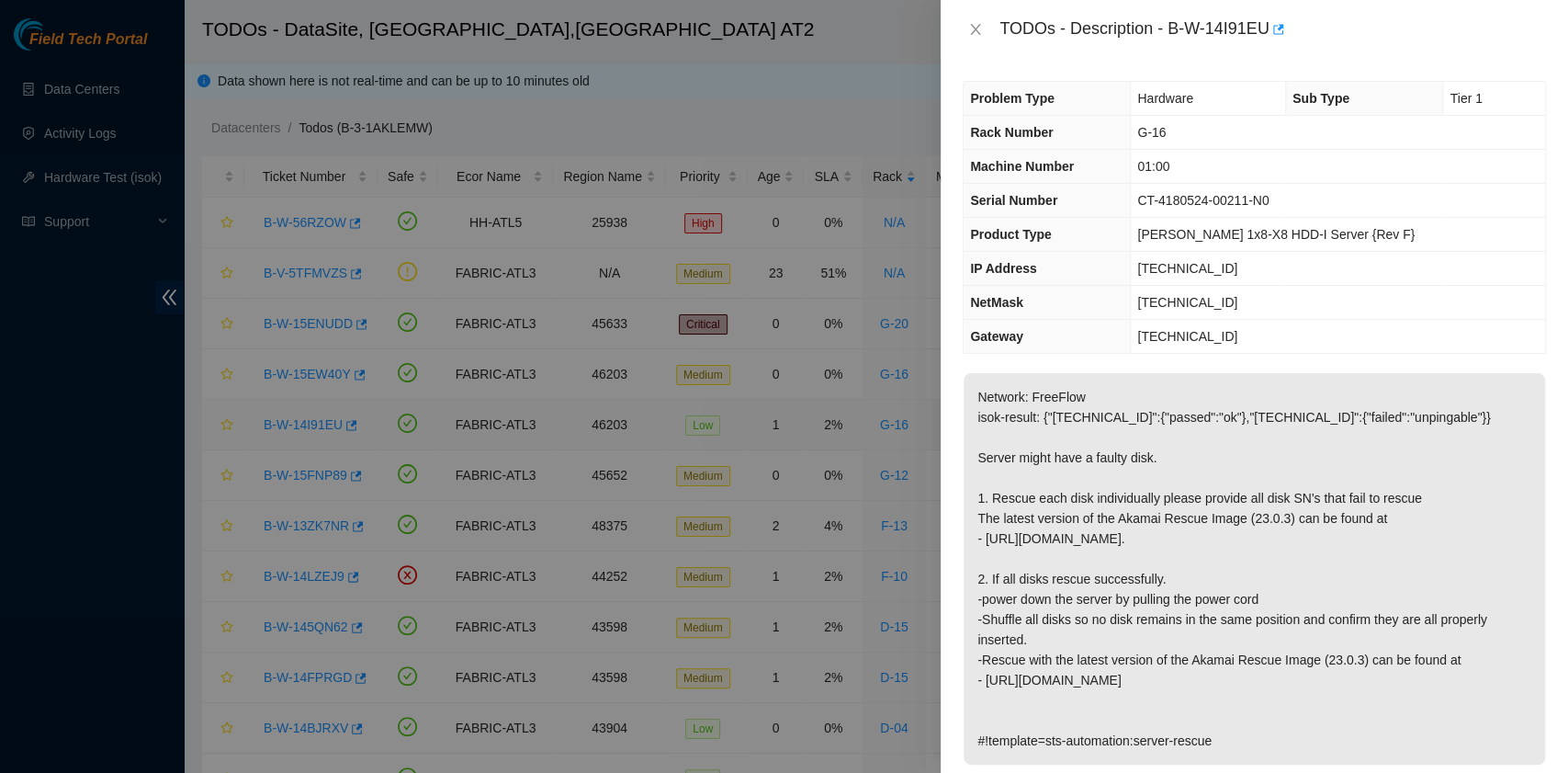
type textarea "After tried many time, finally successful. Thanks."
click at [970, 29] on icon "close" at bounding box center [975, 29] width 15 height 15
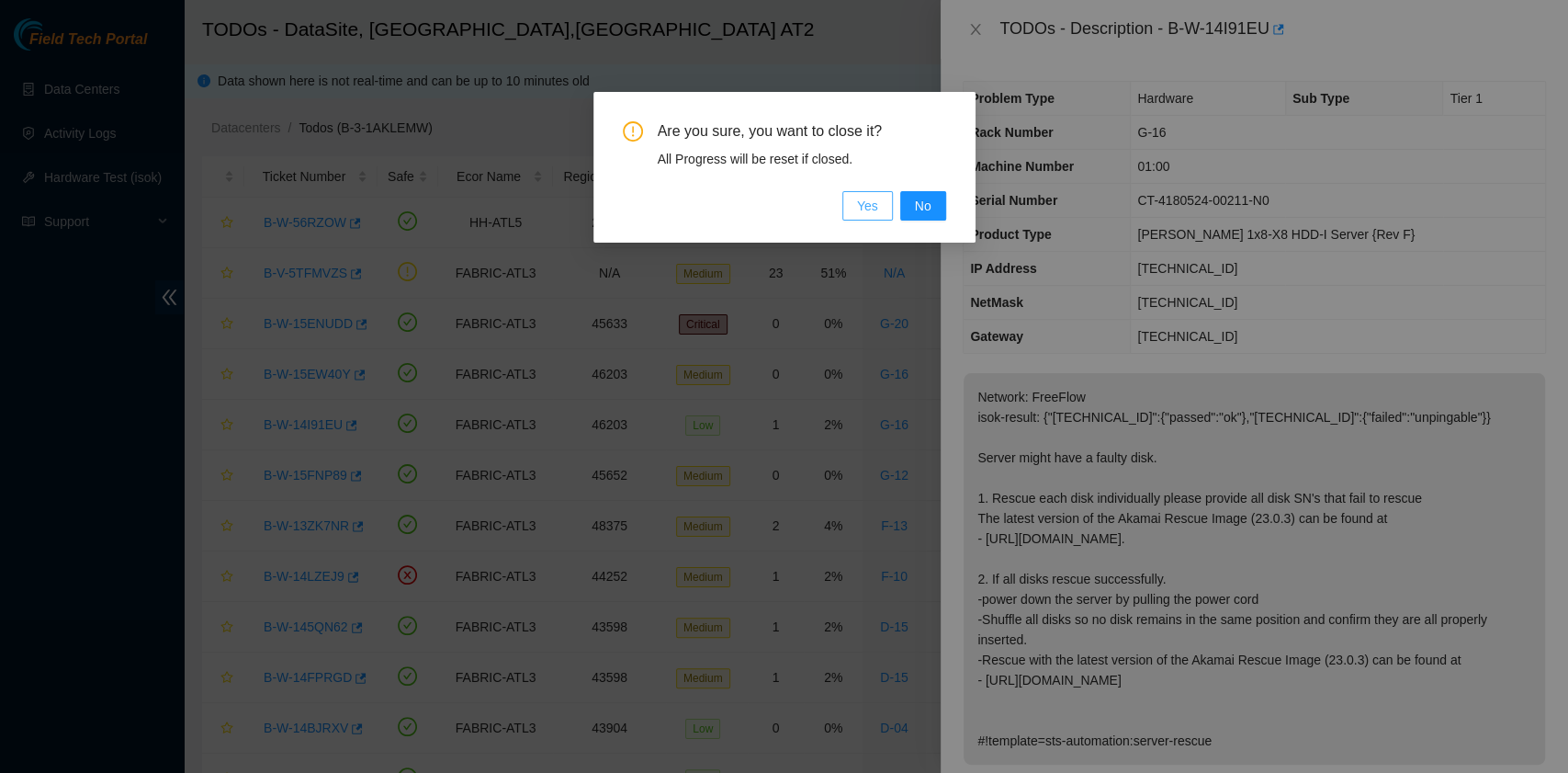
click at [866, 208] on span "Yes" at bounding box center [867, 205] width 21 height 20
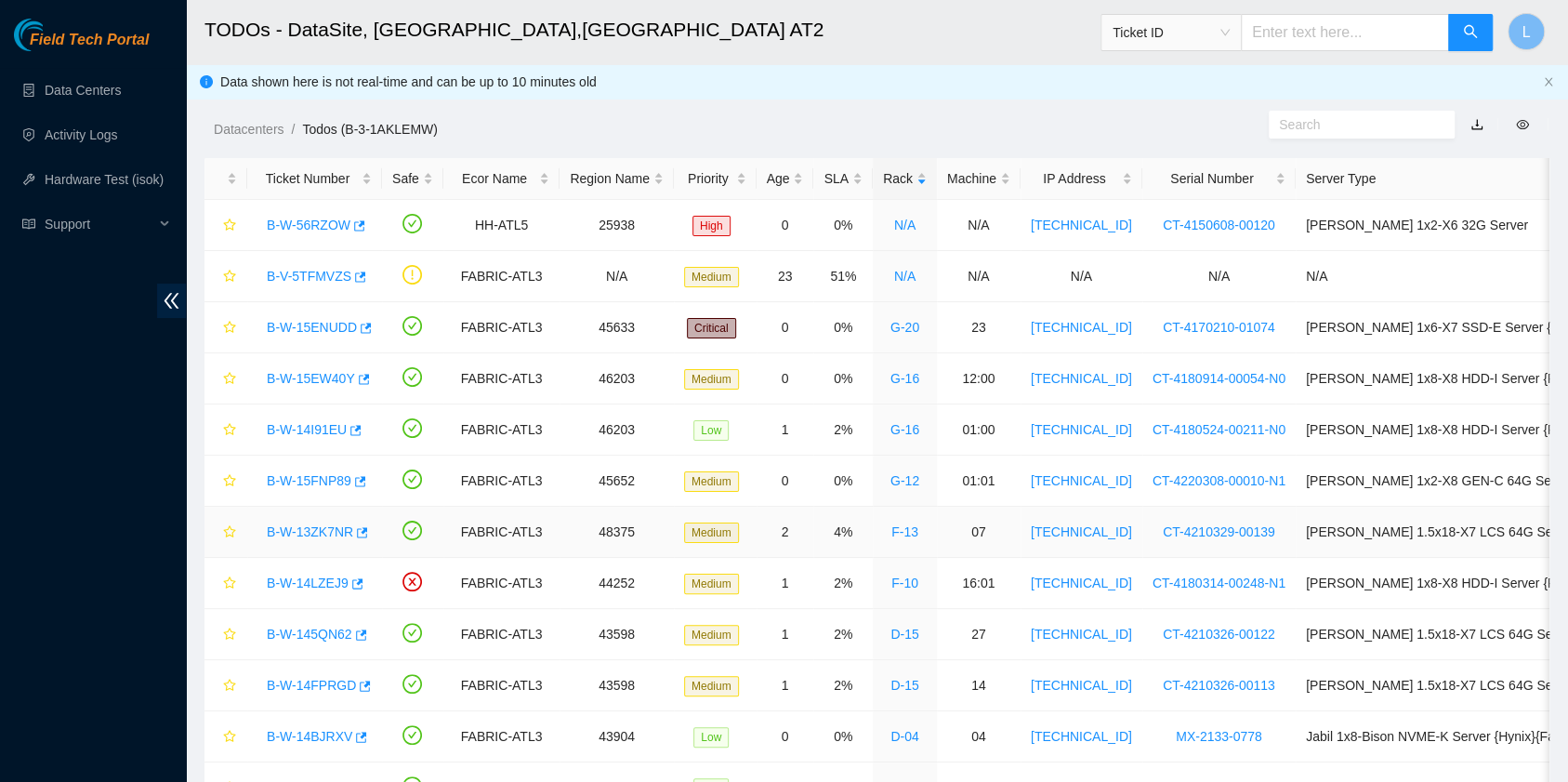
click at [333, 525] on link "B-W-13ZK7NR" at bounding box center [310, 531] width 87 height 15
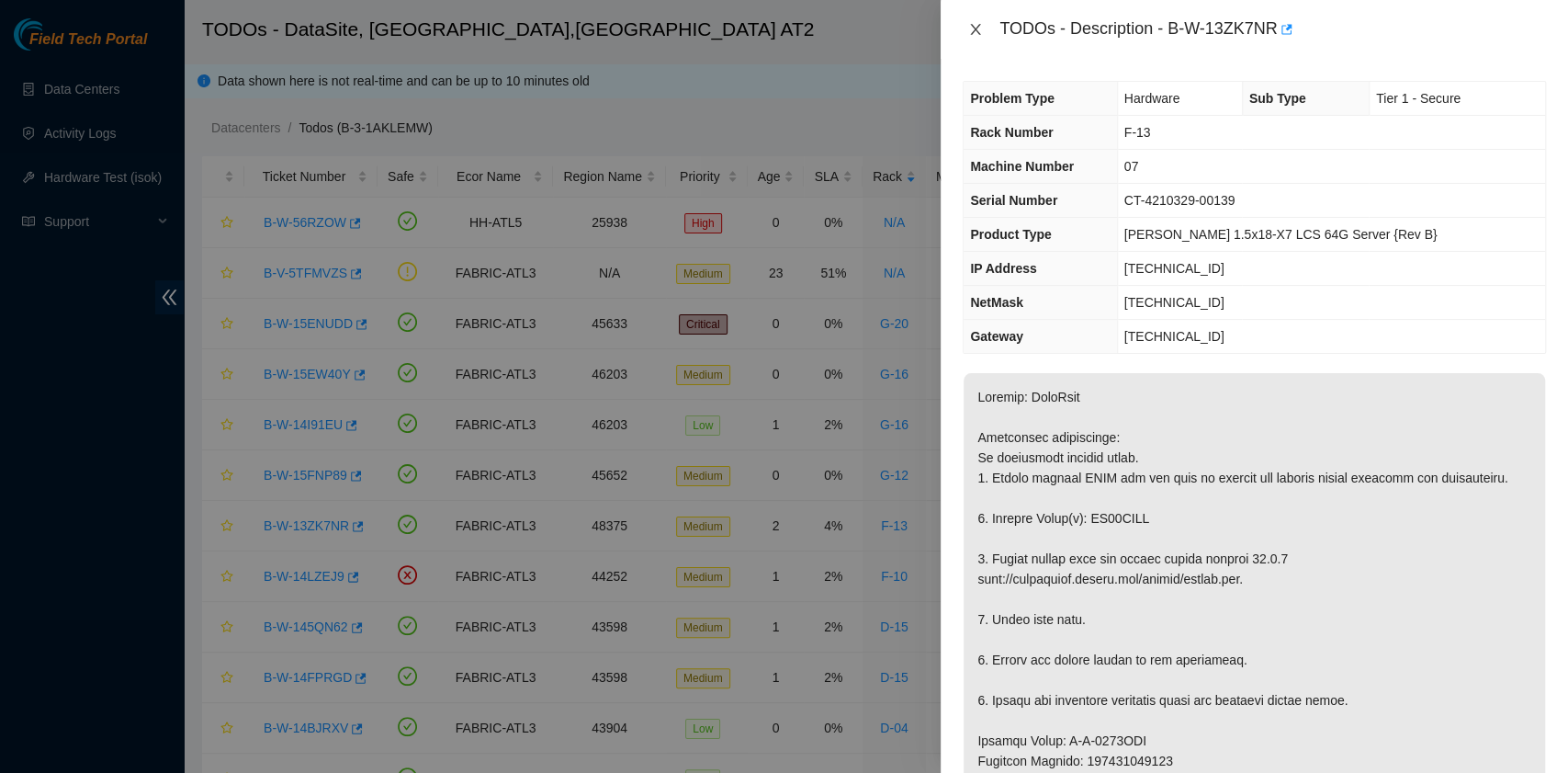
click at [976, 33] on icon "close" at bounding box center [975, 29] width 15 height 15
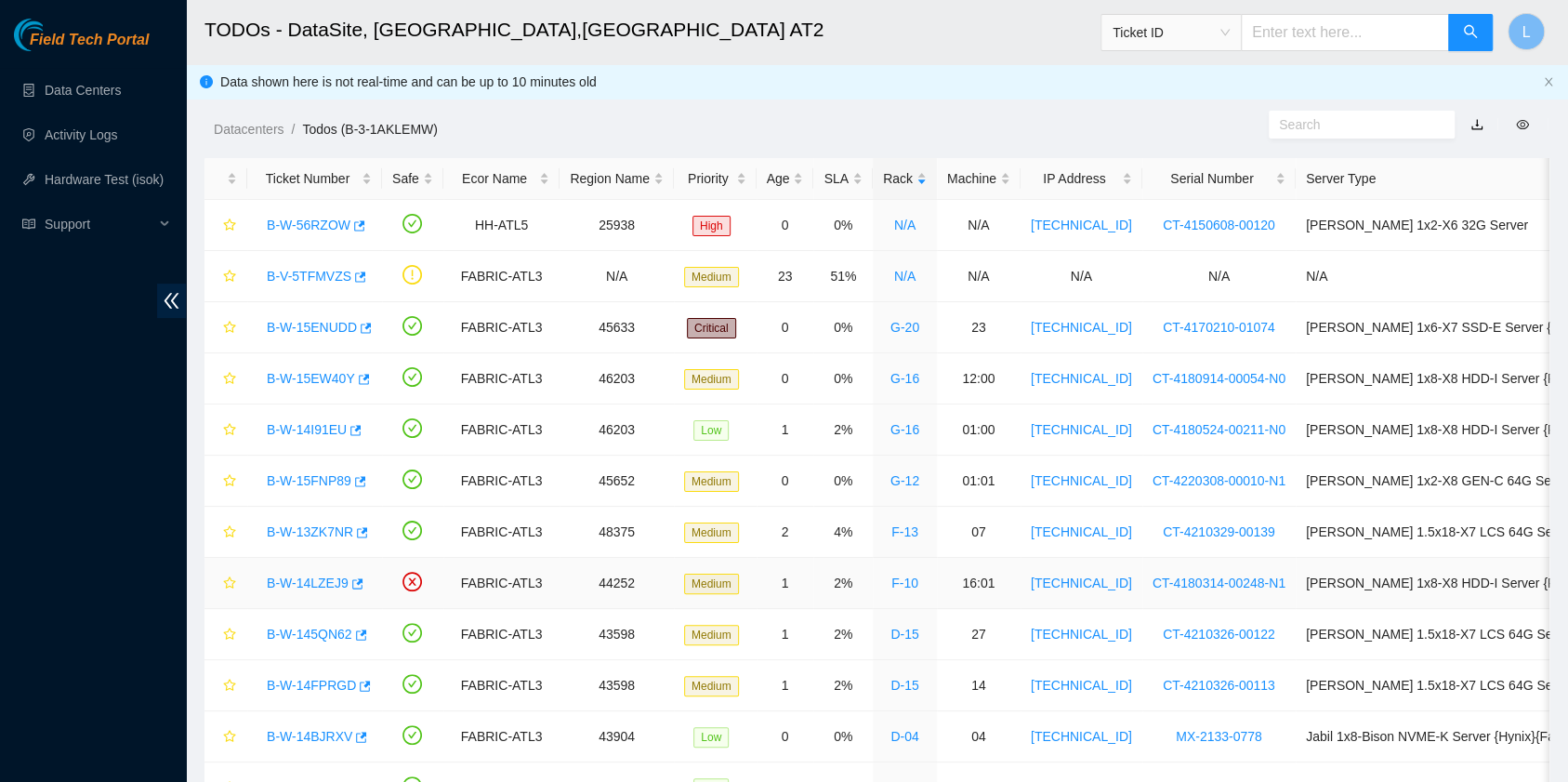
click at [293, 580] on link "B-W-14LZEJ9" at bounding box center [308, 583] width 82 height 15
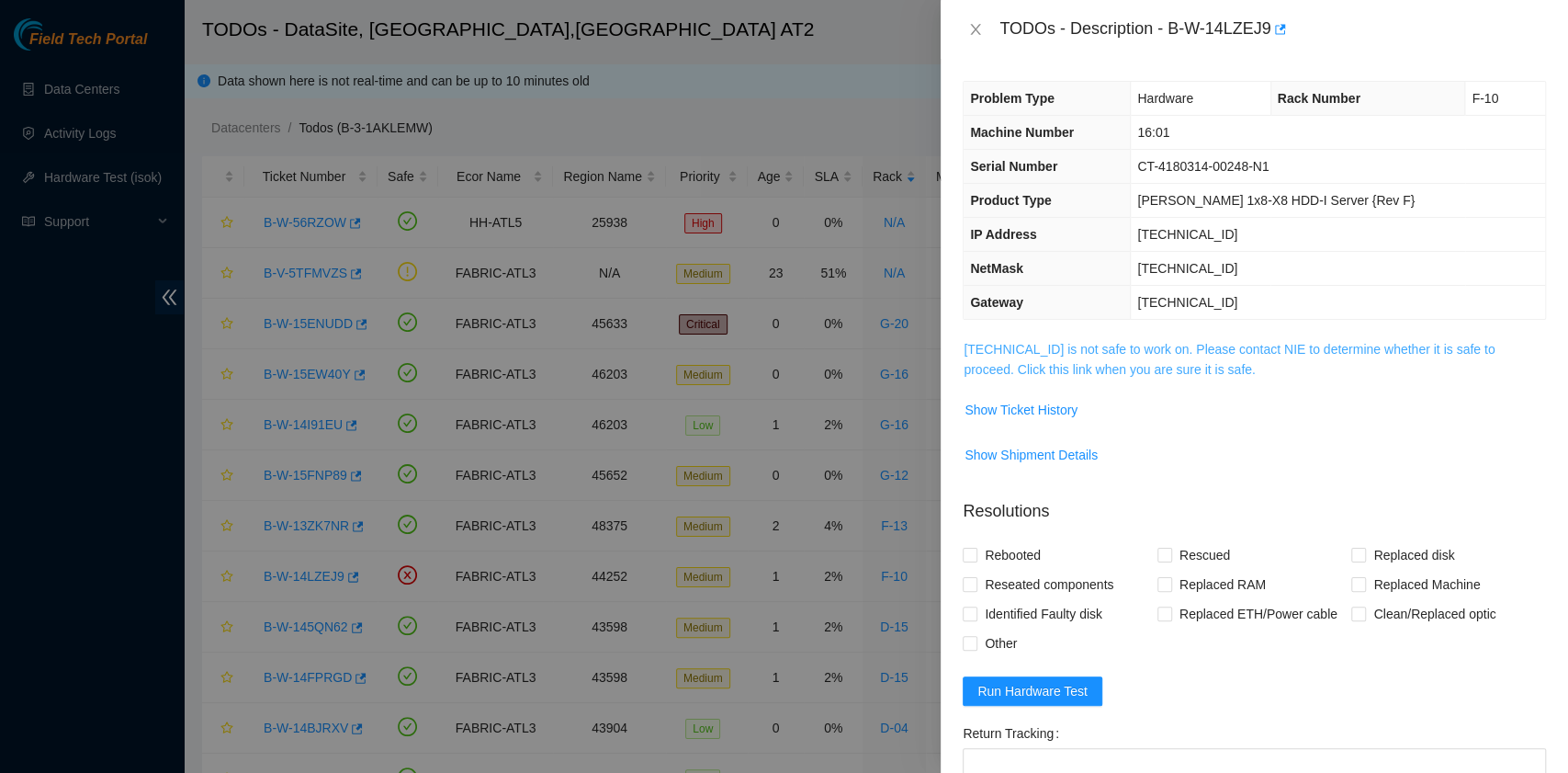
click at [1143, 365] on link "23.47.220.35 is not safe to work on. Please contact NIE to determine whether it…" at bounding box center [1229, 359] width 531 height 35
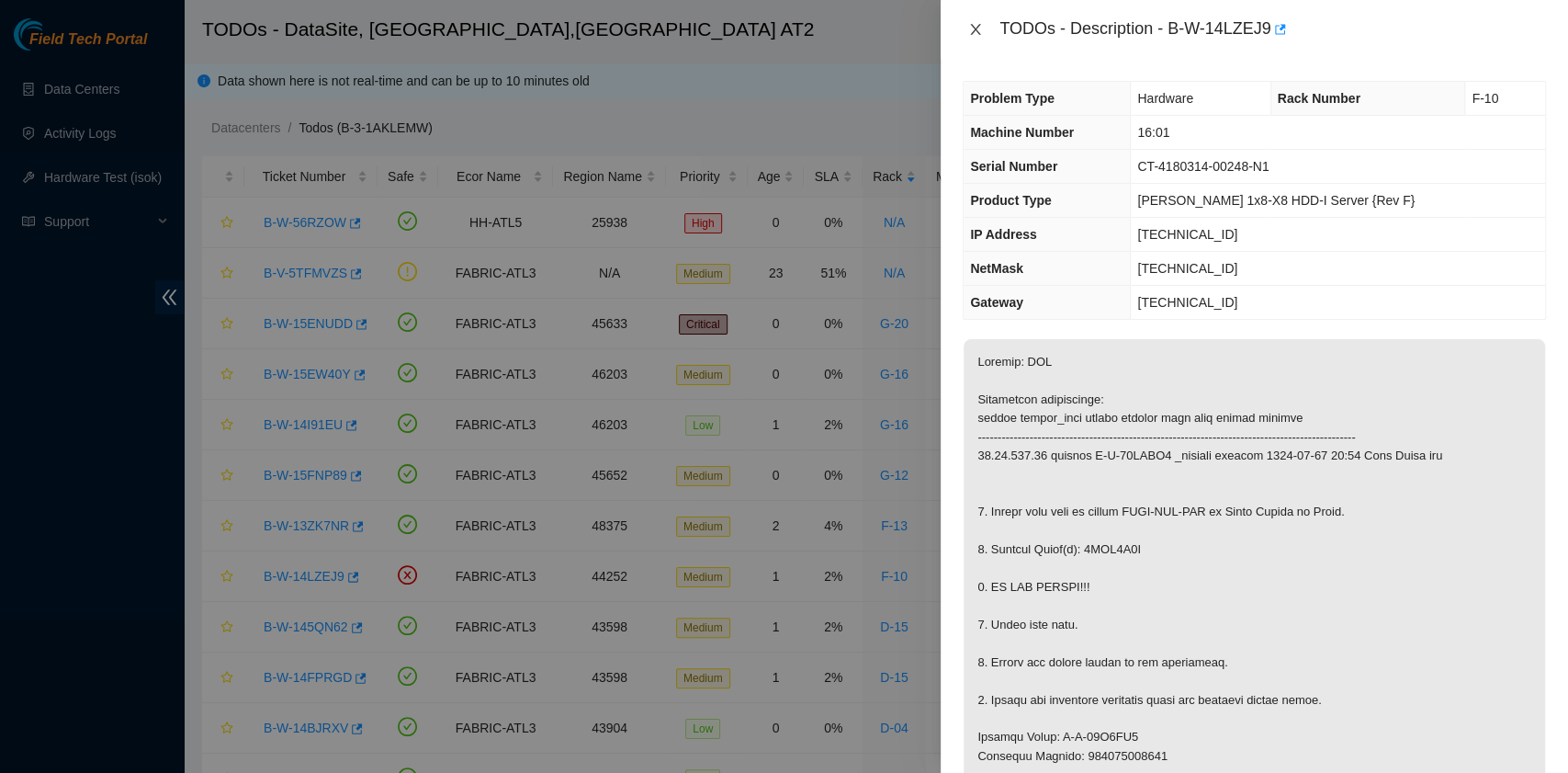
click at [975, 31] on icon "close" at bounding box center [975, 29] width 15 height 15
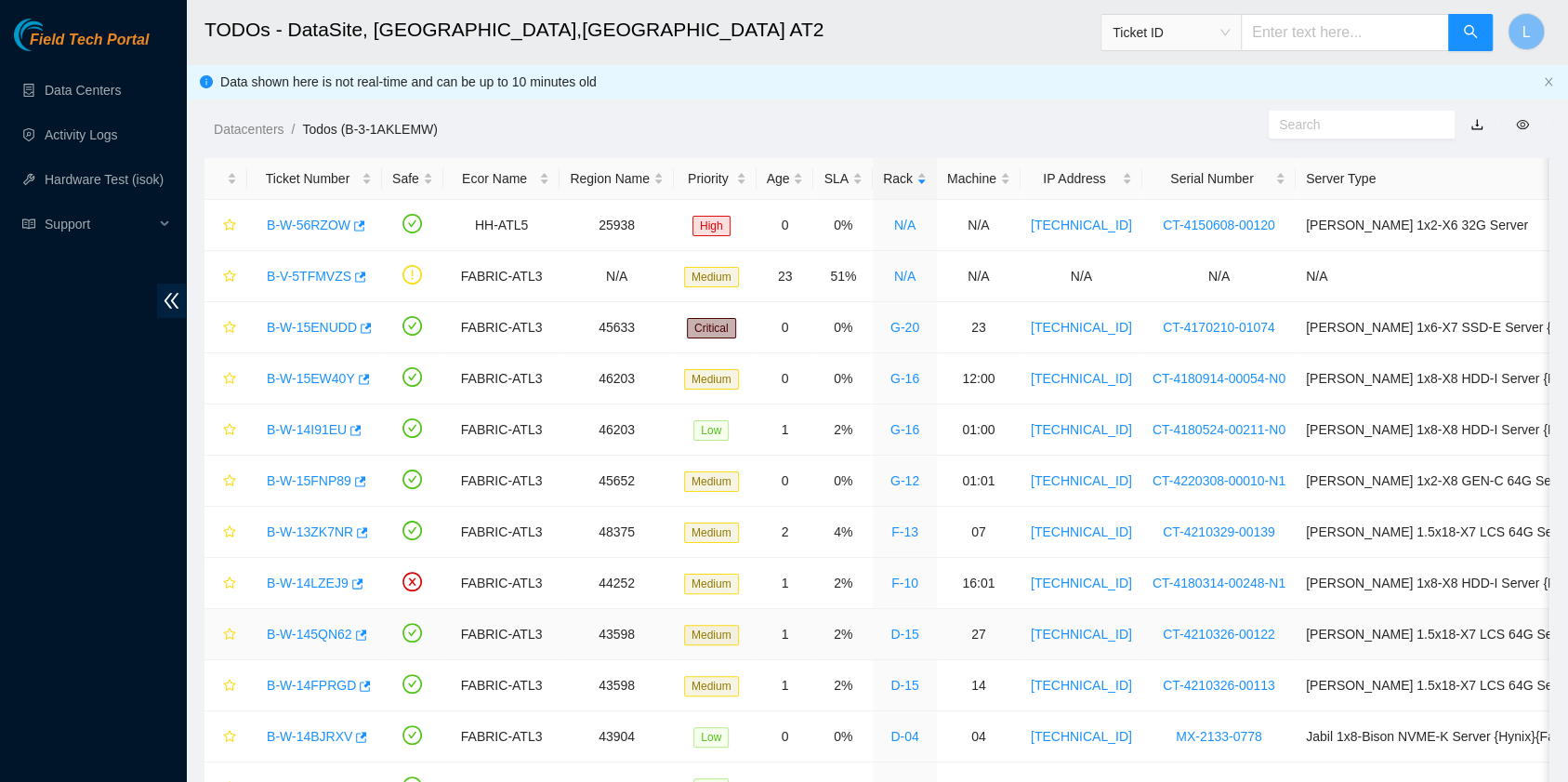
click at [295, 634] on link "B-W-145QN62" at bounding box center [310, 634] width 86 height 15
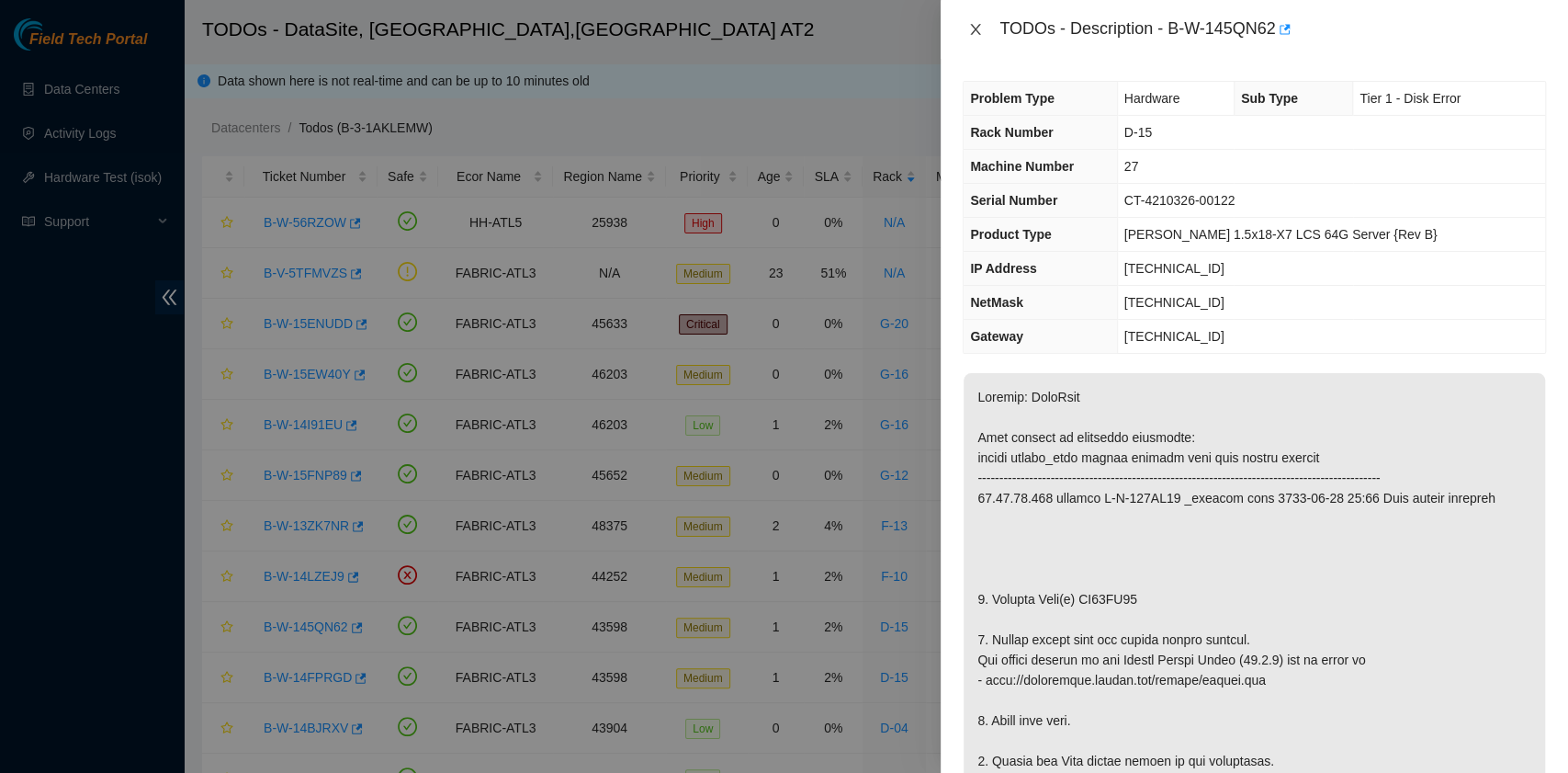
click at [980, 28] on icon "close" at bounding box center [975, 29] width 15 height 15
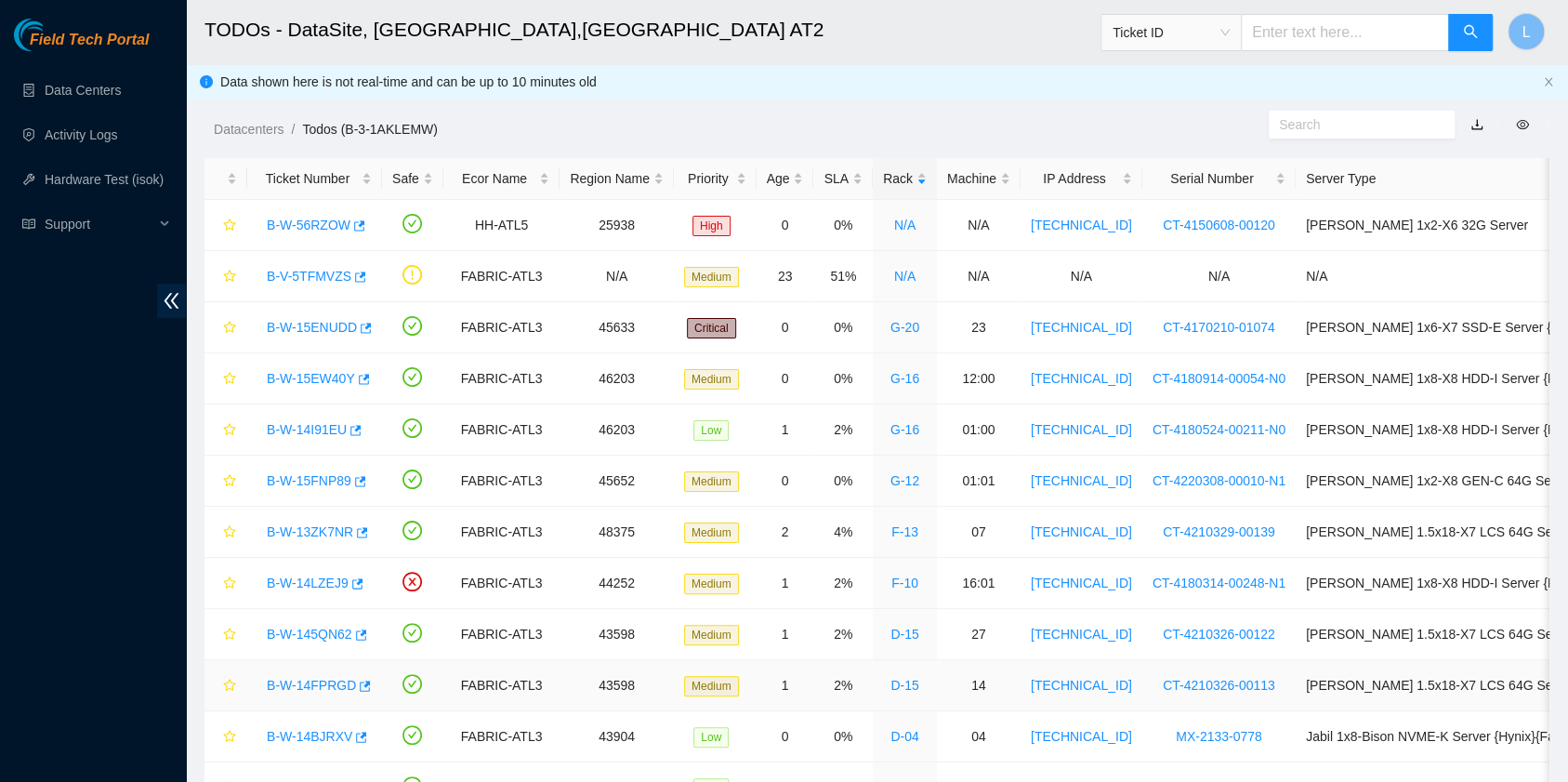
click at [317, 682] on link "B-W-14FPRGD" at bounding box center [312, 685] width 90 height 15
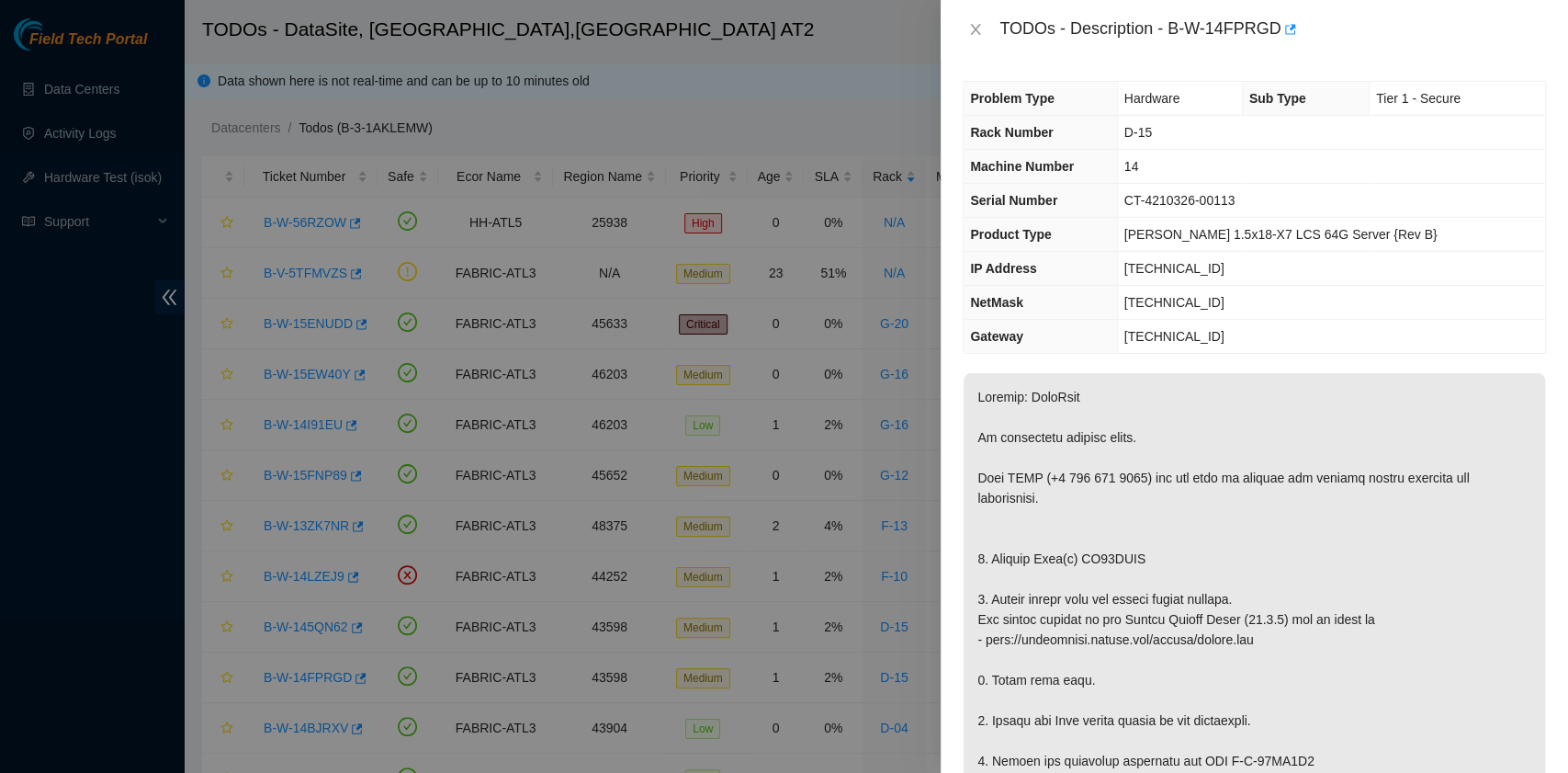
click at [979, 39] on div "TODOs - Description - B-W-14FPRGD" at bounding box center [1255, 29] width 584 height 29
click at [974, 28] on icon "close" at bounding box center [975, 29] width 10 height 11
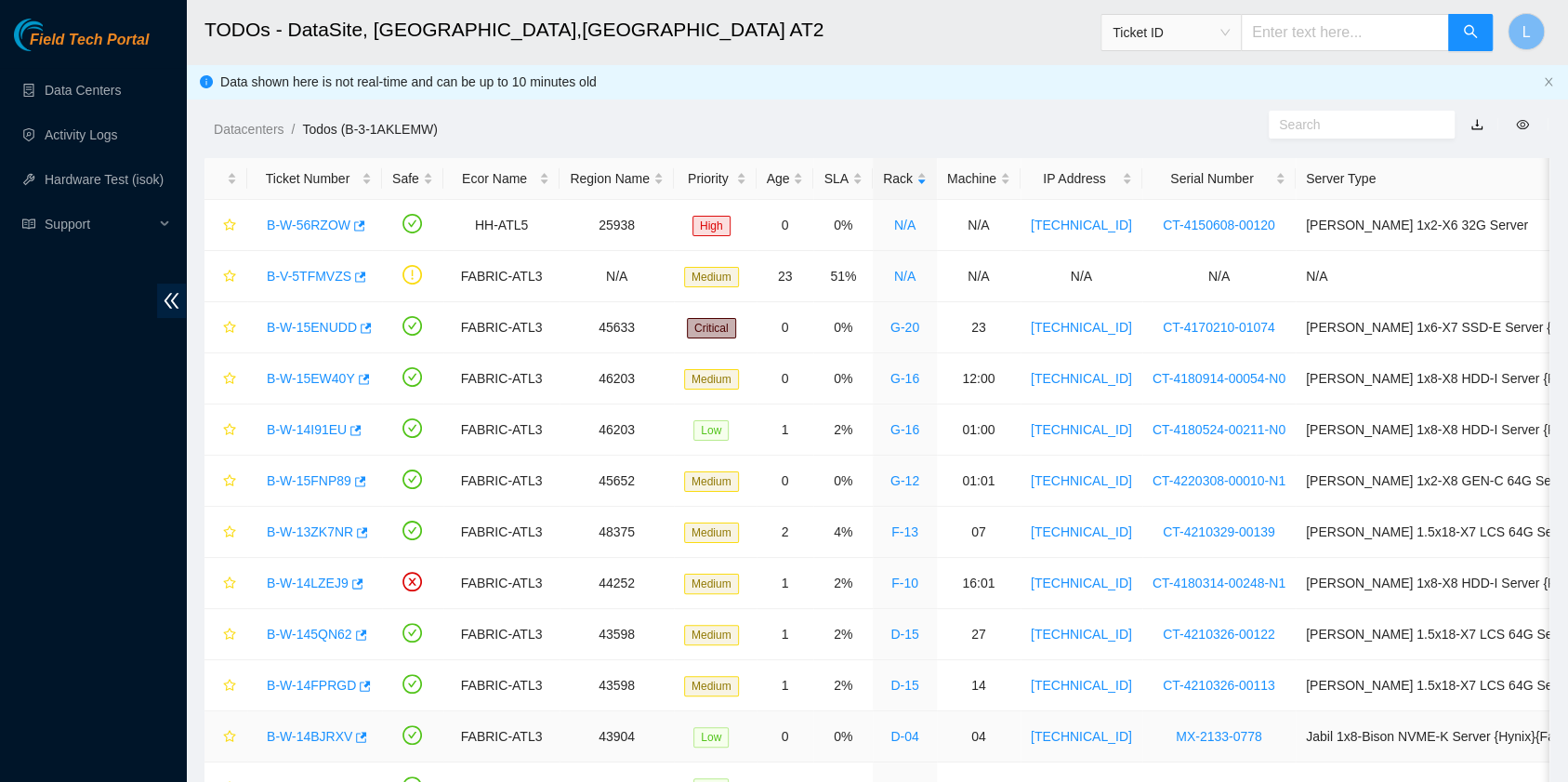
click at [289, 731] on link "B-W-14BJRXV" at bounding box center [310, 736] width 86 height 15
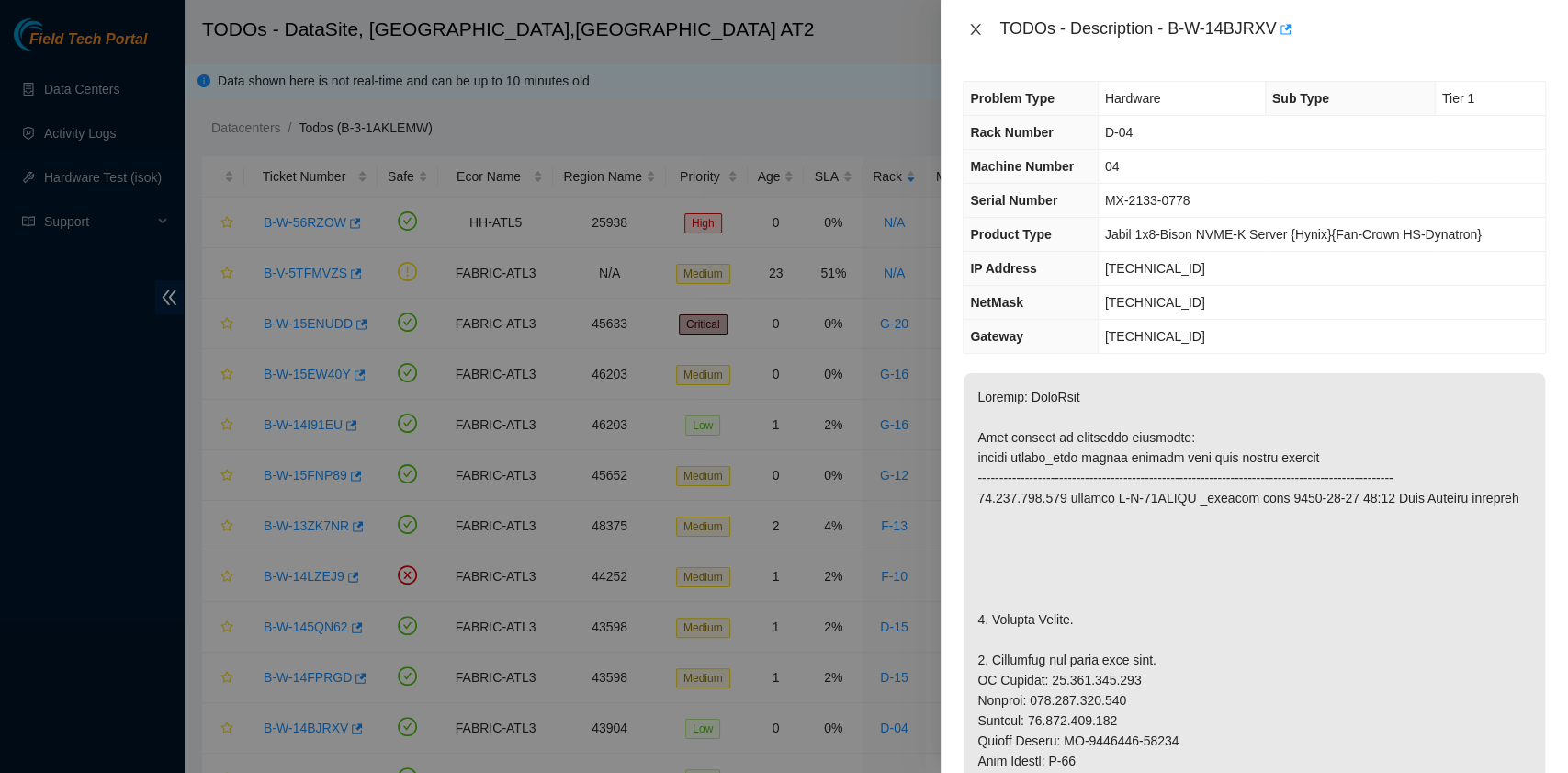
click at [981, 33] on icon "close" at bounding box center [975, 29] width 15 height 15
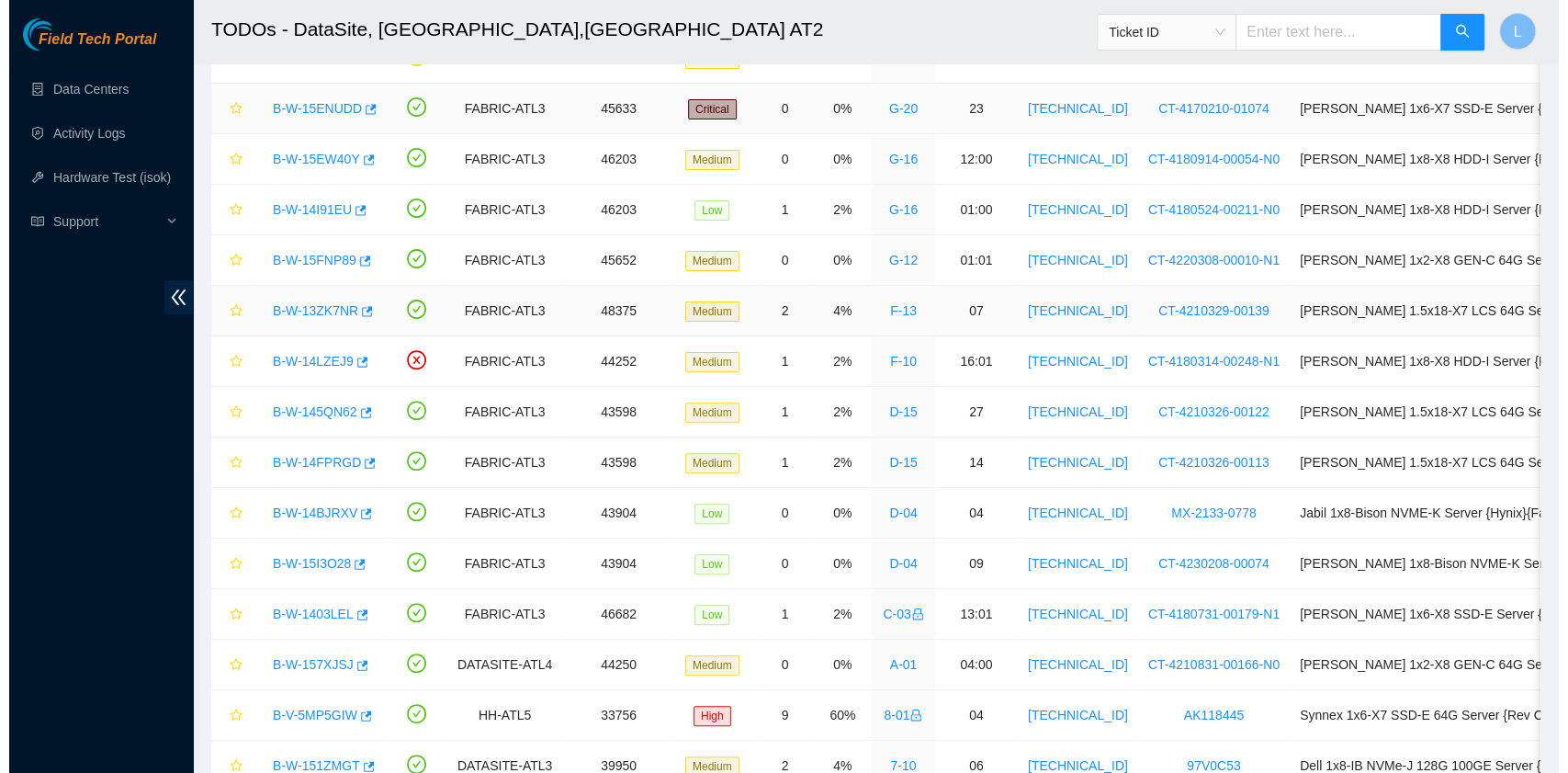
scroll to position [245, 0]
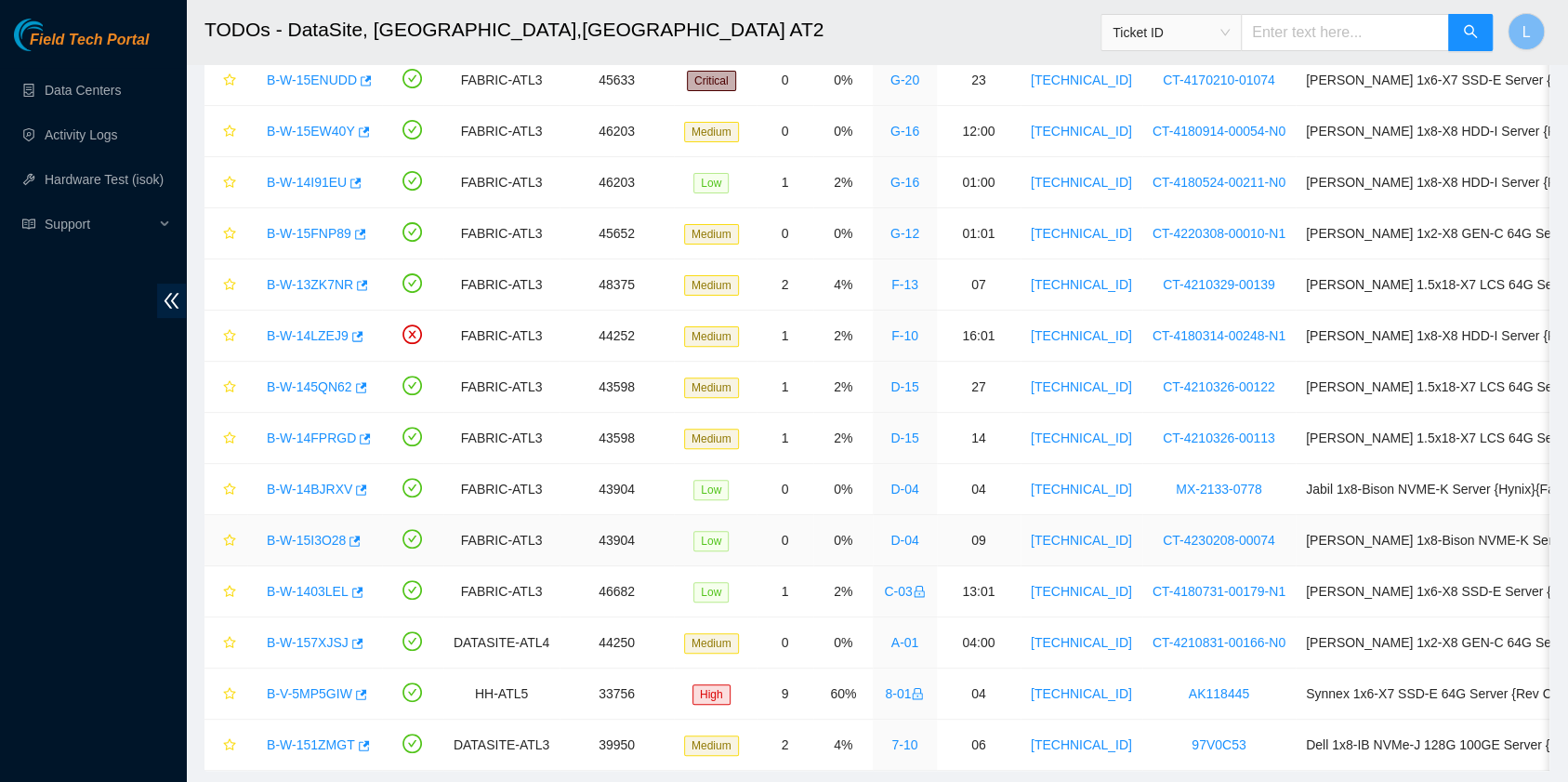
click at [336, 535] on link "B-W-15I3O28" at bounding box center [306, 540] width 79 height 15
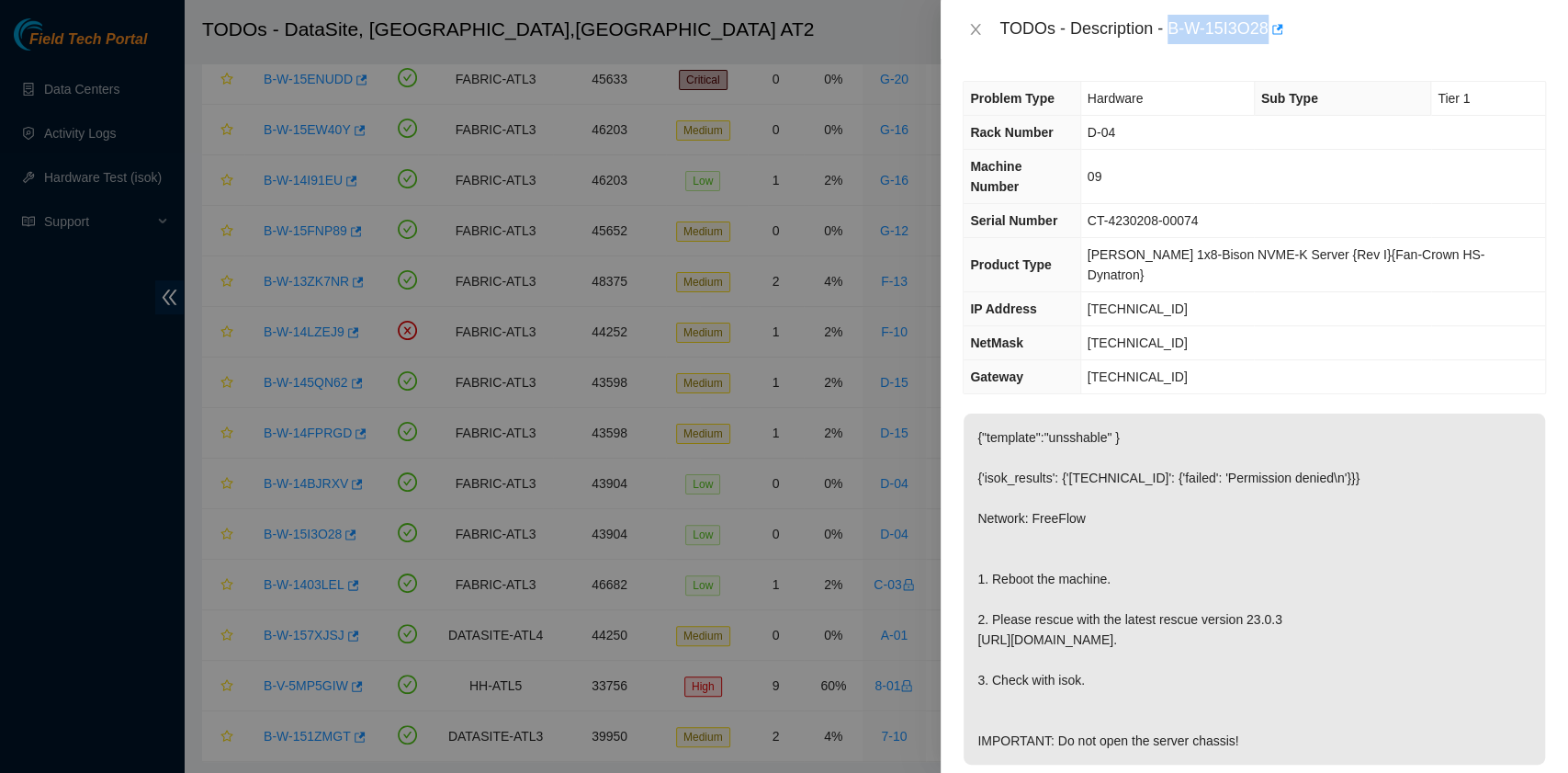
drag, startPoint x: 1172, startPoint y: 32, endPoint x: 1269, endPoint y: 38, distance: 97.2
click at [1269, 38] on div "TODOs - Description - B-W-15I3O28" at bounding box center [1272, 29] width 547 height 29
copy div "B-W-15I3O28"
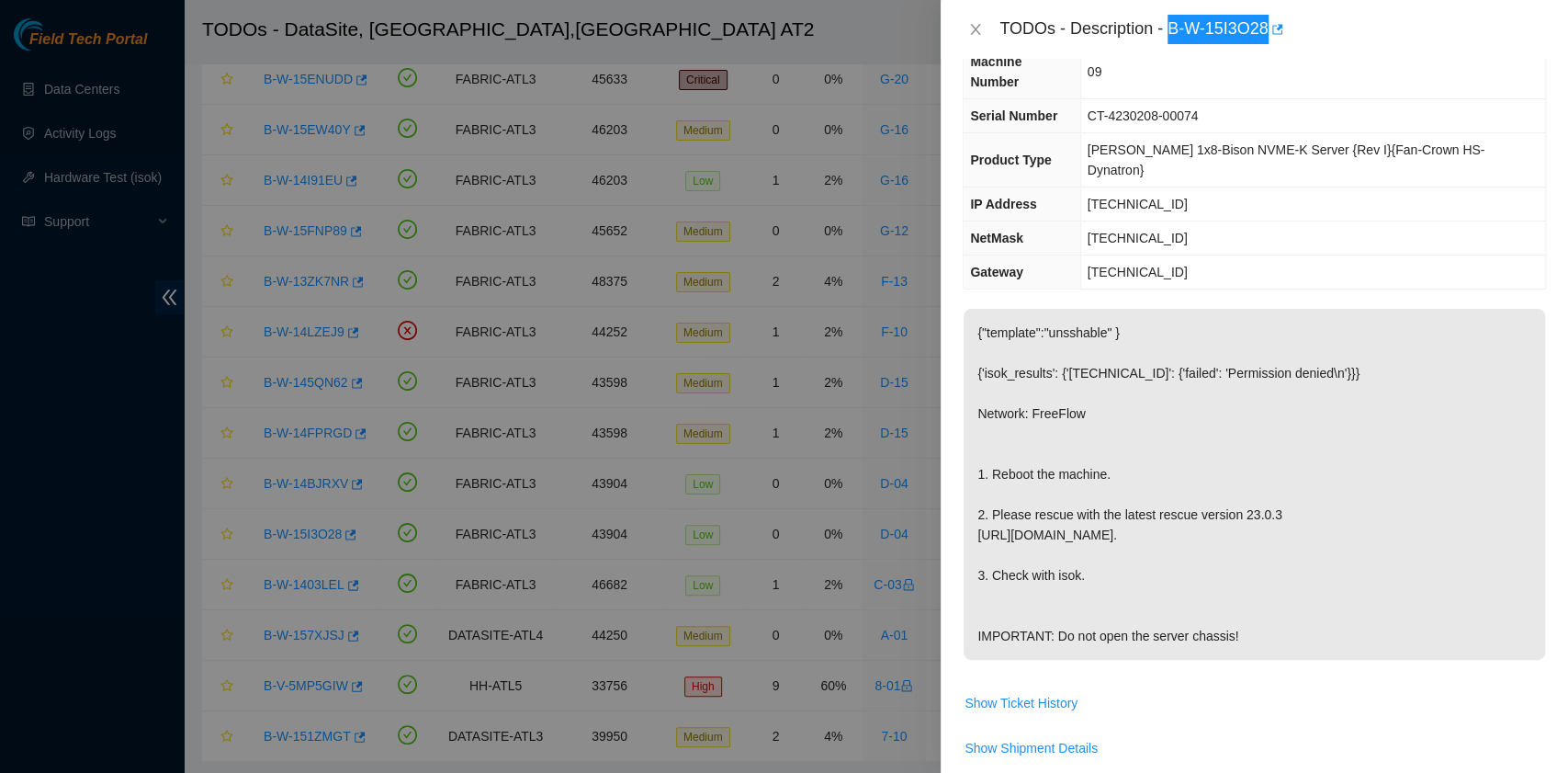
scroll to position [490, 0]
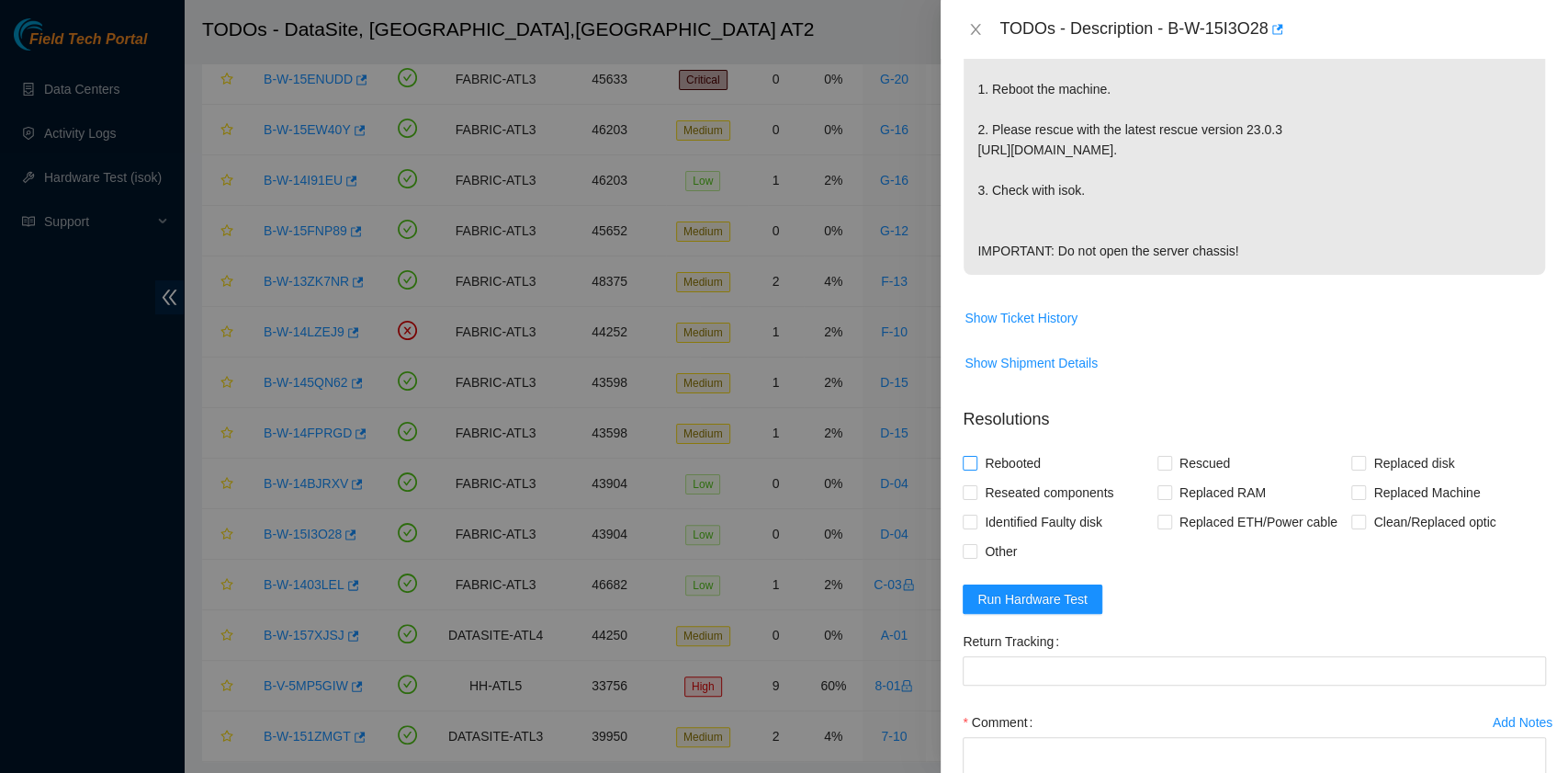
click at [1006, 460] on span "Rebooted" at bounding box center [1012, 462] width 71 height 29
click at [975, 460] on input "Rebooted" at bounding box center [969, 462] width 13 height 13
checkbox input "true"
click at [1172, 460] on span "Rescued" at bounding box center [1204, 462] width 65 height 29
click at [1166, 460] on input "Rescued" at bounding box center [1163, 462] width 13 height 13
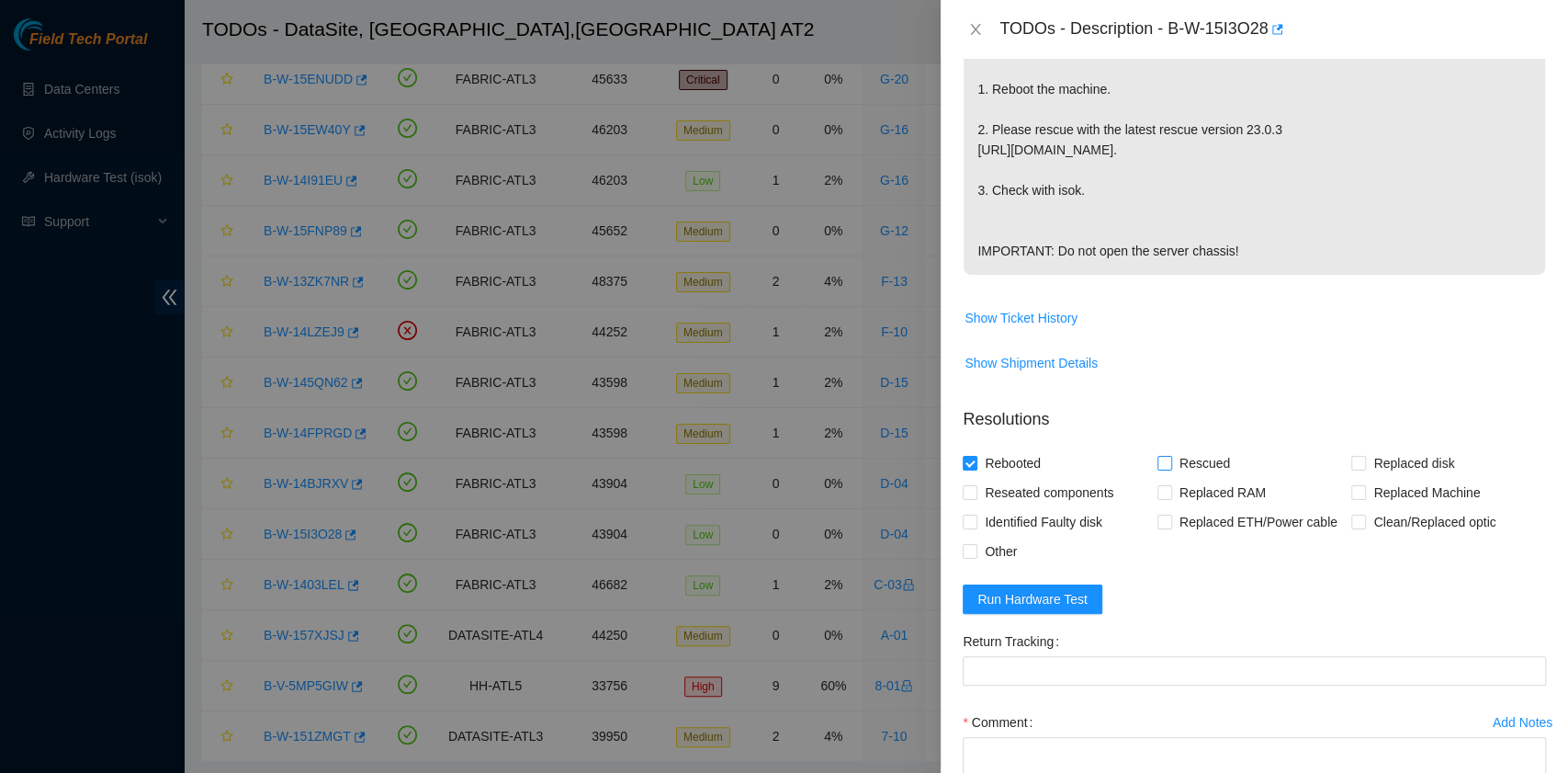
checkbox input "true"
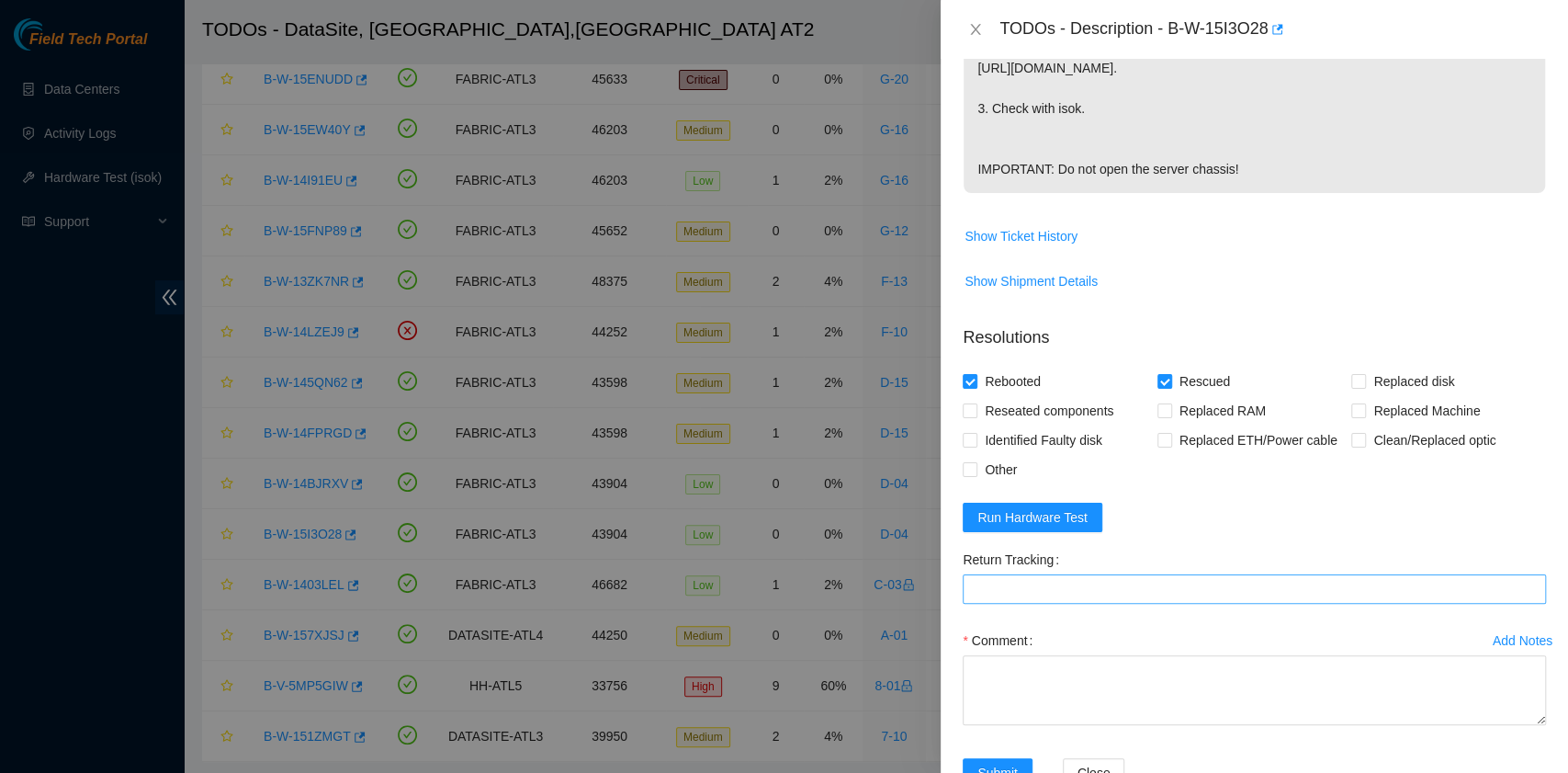
scroll to position [626, 0]
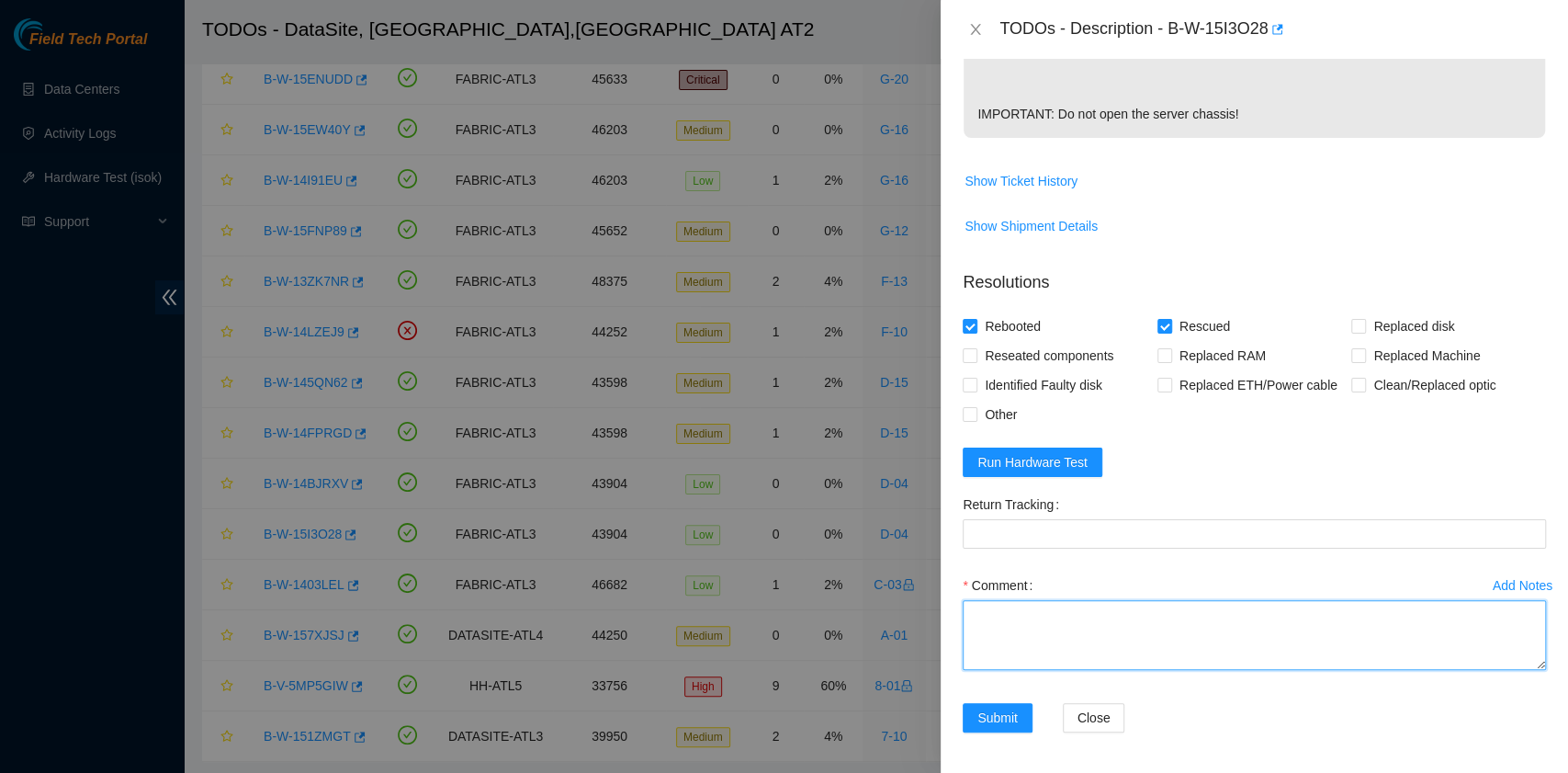
click at [1043, 605] on textarea "Comment" at bounding box center [1255, 635] width 584 height 70
paste textarea "B-W-15I3O28 rack# D-04 machine# 09 Rebooted. Rescued"
click at [1043, 605] on textarea "B-W-15I3O28 rack# D-04 machine# 09 Rebooted. Rescued" at bounding box center [1255, 635] width 584 height 70
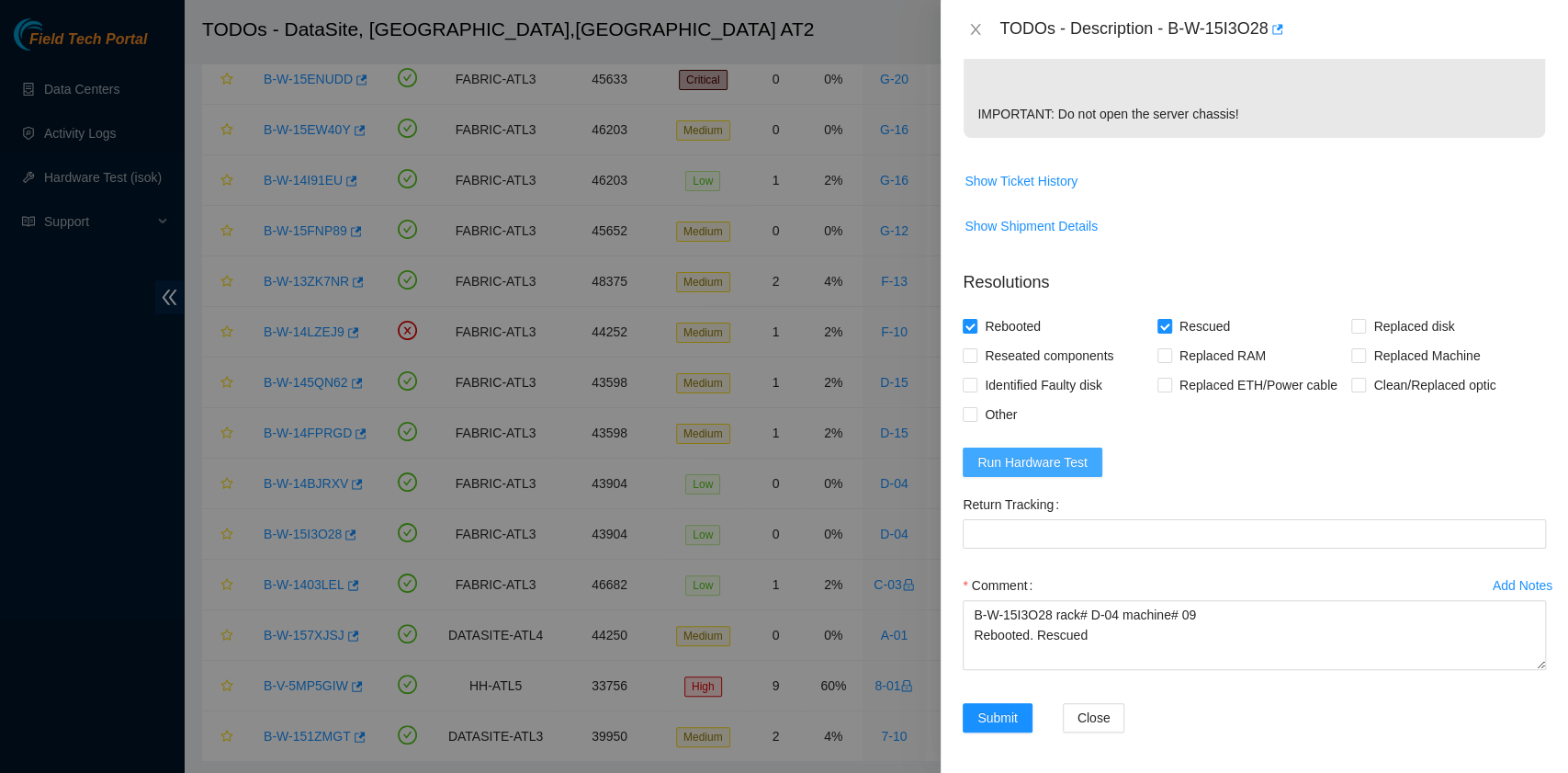
click at [1069, 463] on span "Run Hardware Test" at bounding box center [1032, 461] width 110 height 20
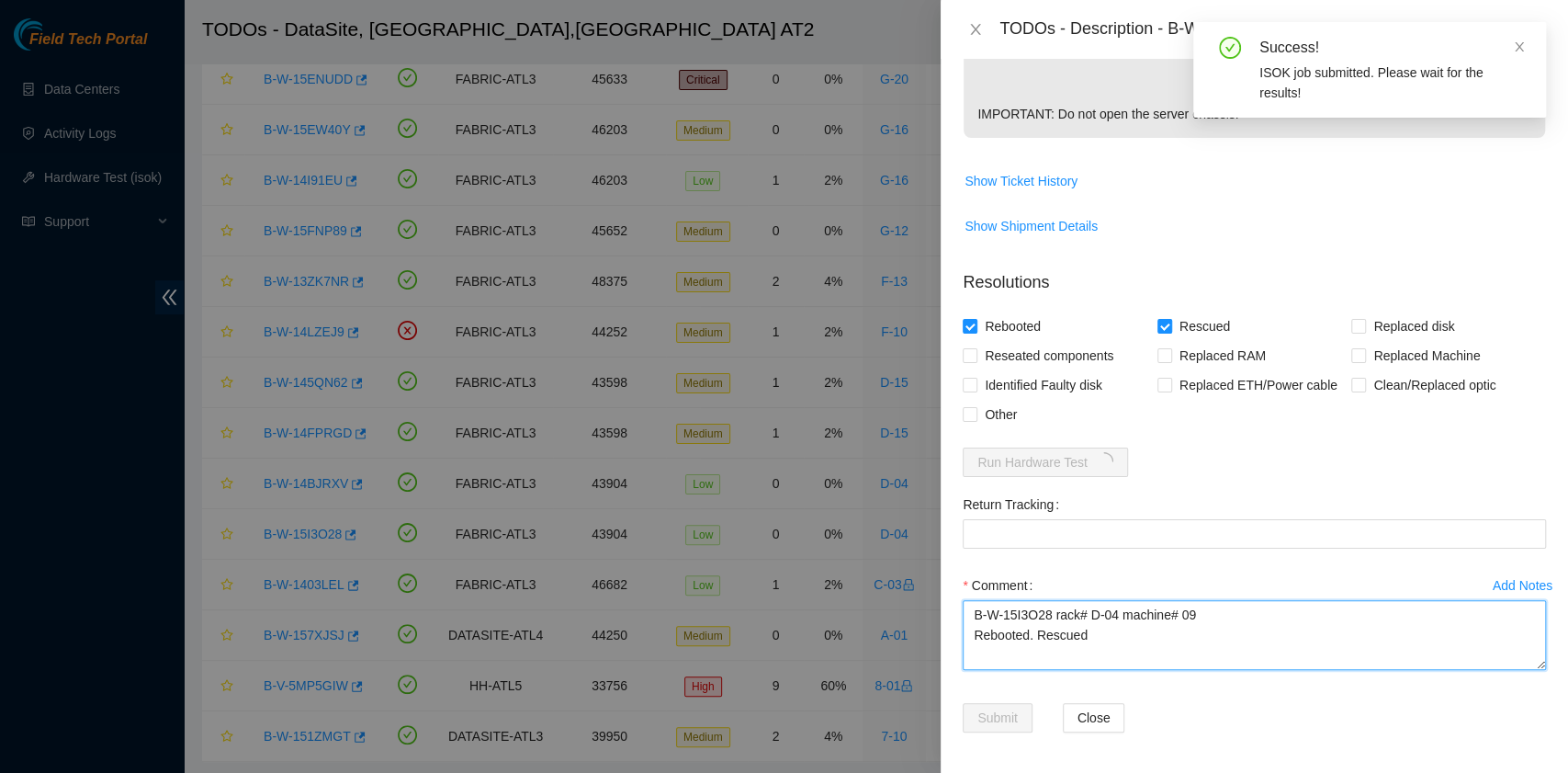
click at [1104, 636] on textarea "B-W-15I3O28 rack# D-04 machine# 09 Rebooted. Rescued" at bounding box center [1255, 635] width 584 height 70
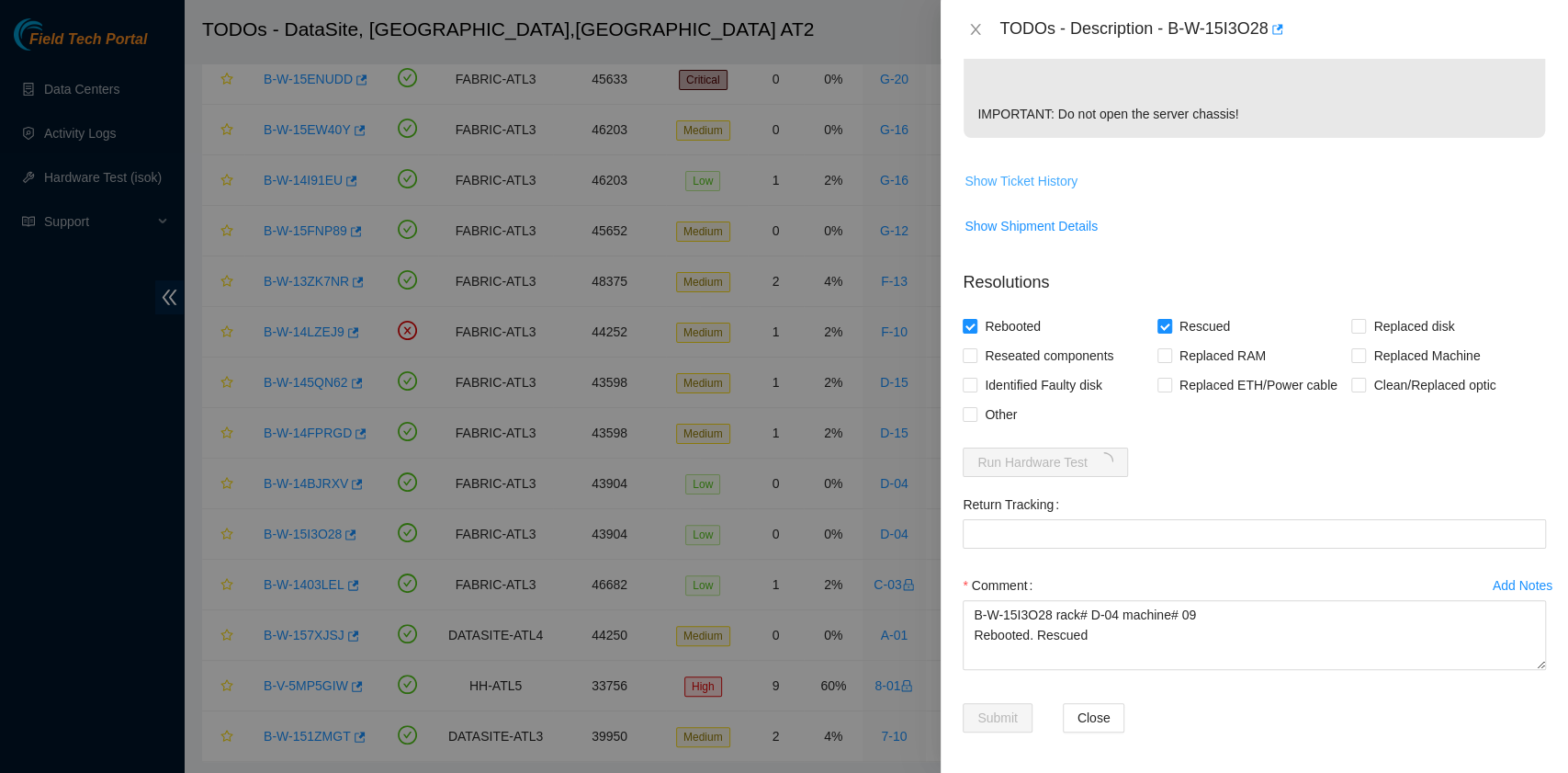
click at [1049, 182] on span "Show Ticket History" at bounding box center [1021, 180] width 113 height 20
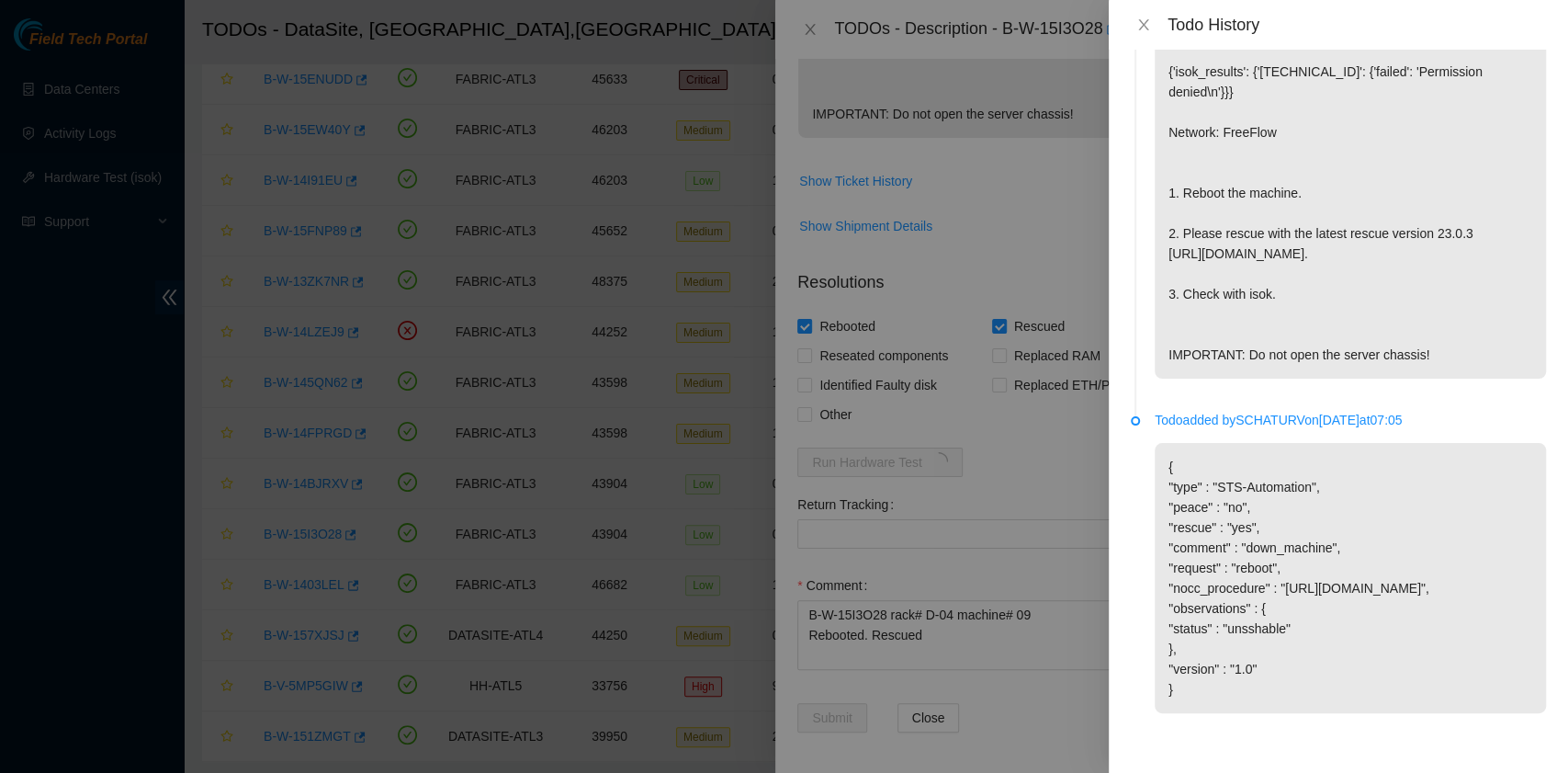
scroll to position [151, 0]
click at [1144, 22] on icon "close" at bounding box center [1143, 24] width 10 height 11
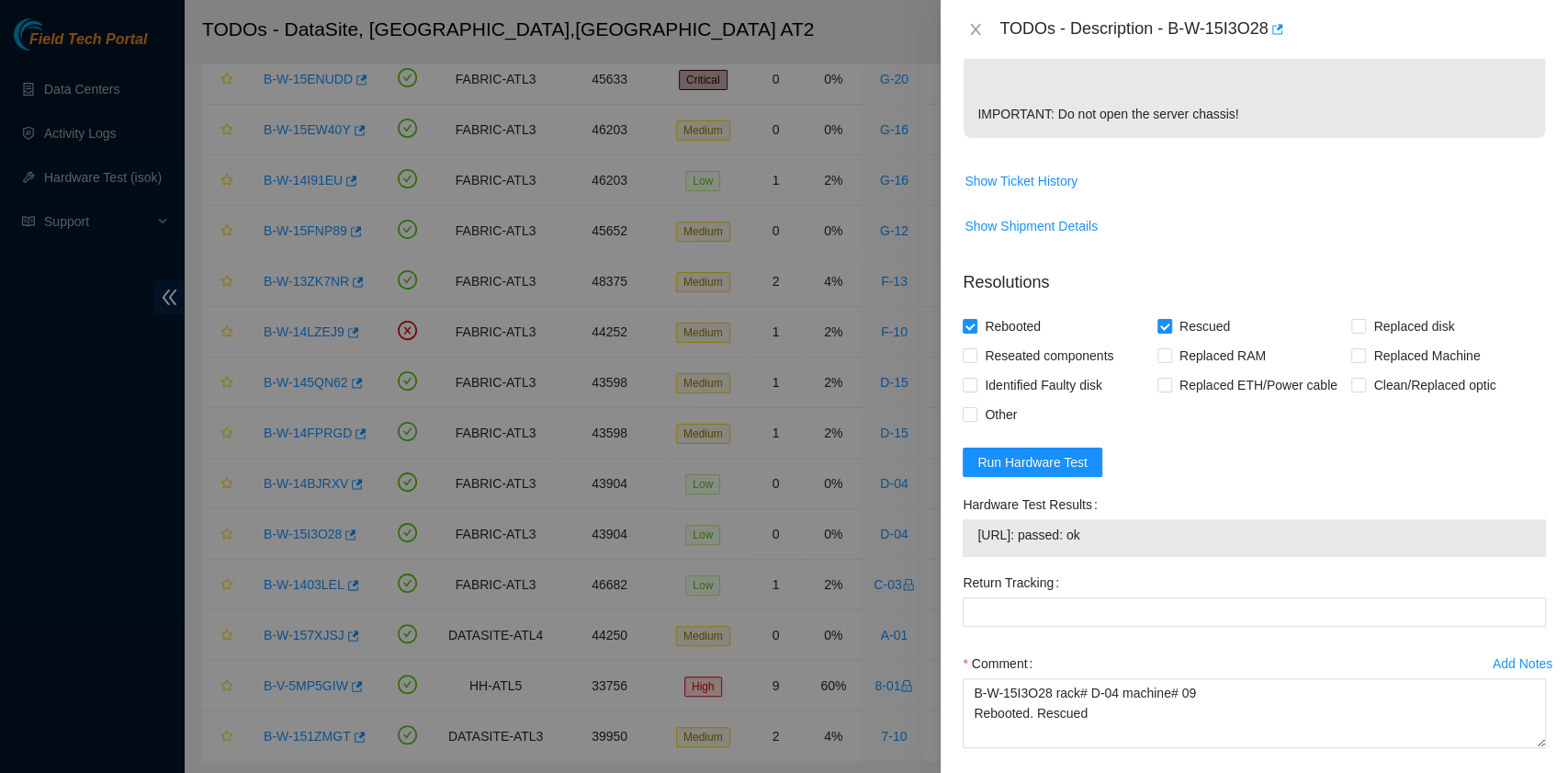
drag, startPoint x: 1131, startPoint y: 533, endPoint x: 969, endPoint y: 534, distance: 162.0
click at [969, 534] on div "23.219.171.140: passed: ok" at bounding box center [1255, 538] width 584 height 38
copy tbody "23.219.171.140: passed: ok"
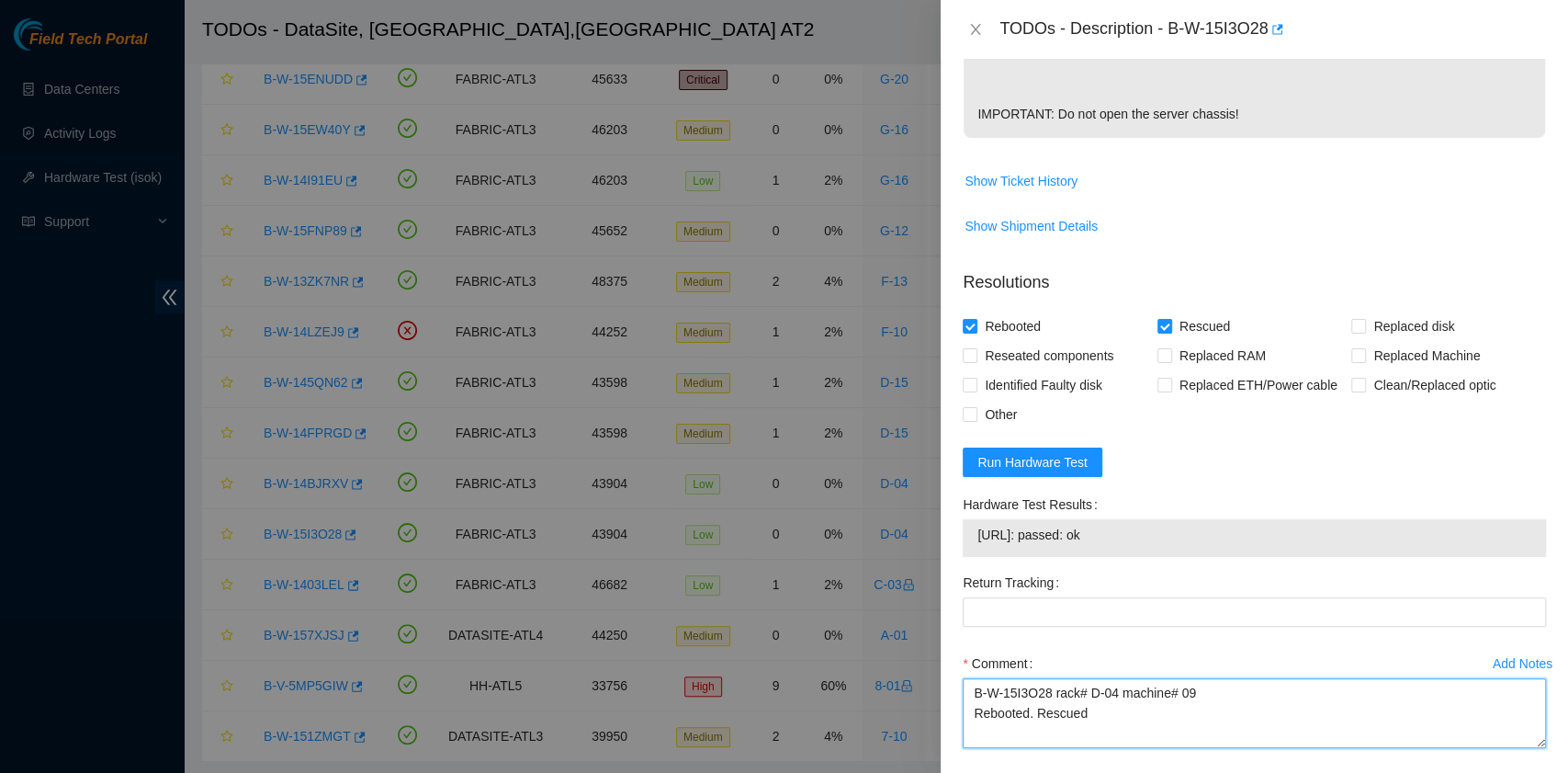
click at [1045, 724] on textarea "B-W-15I3O28 rack# D-04 machine# 09 Rebooted. Rescued" at bounding box center [1255, 713] width 584 height 70
paste textarea "23.219.171.140: passed: ok"
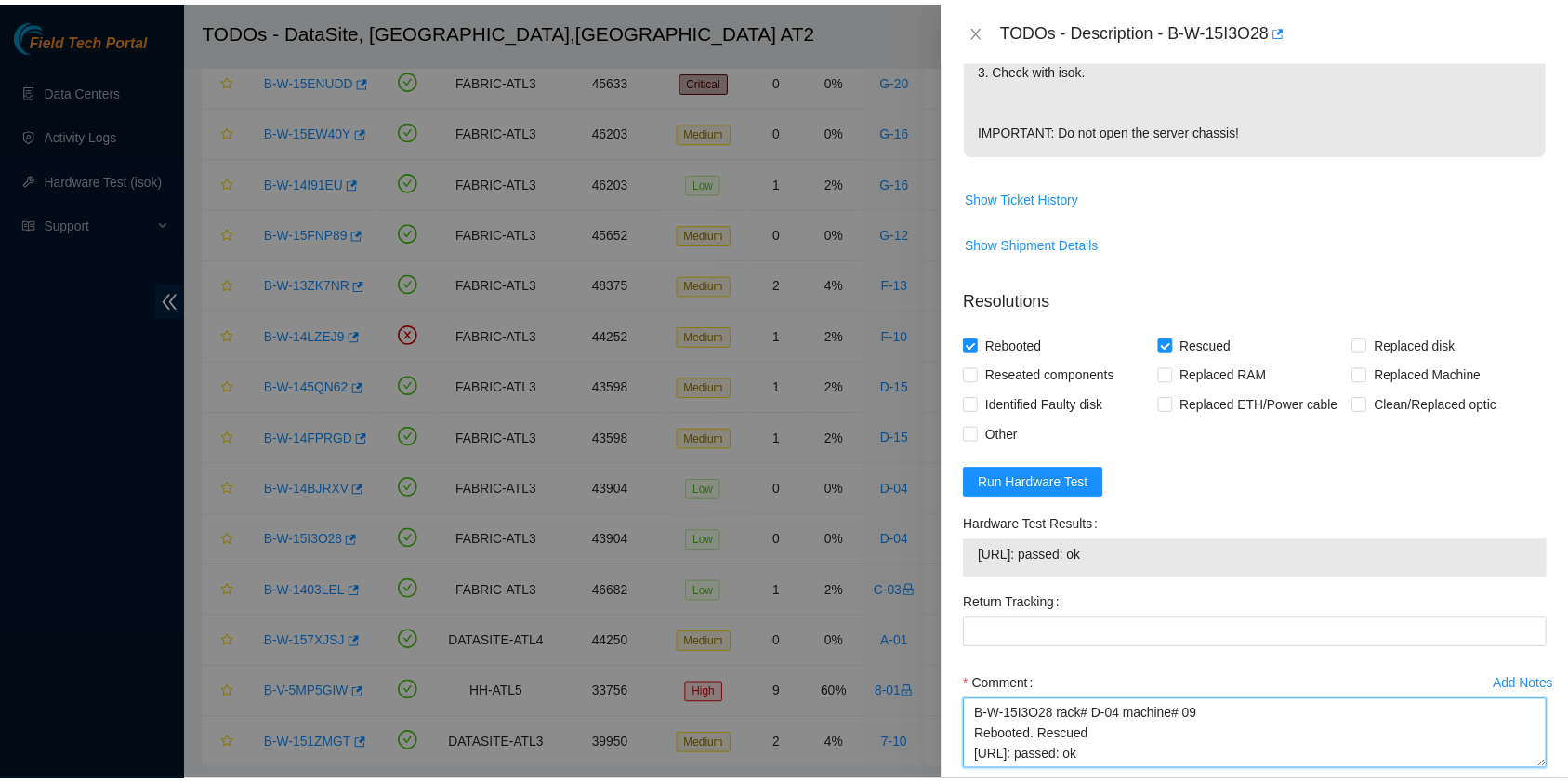
scroll to position [712, 0]
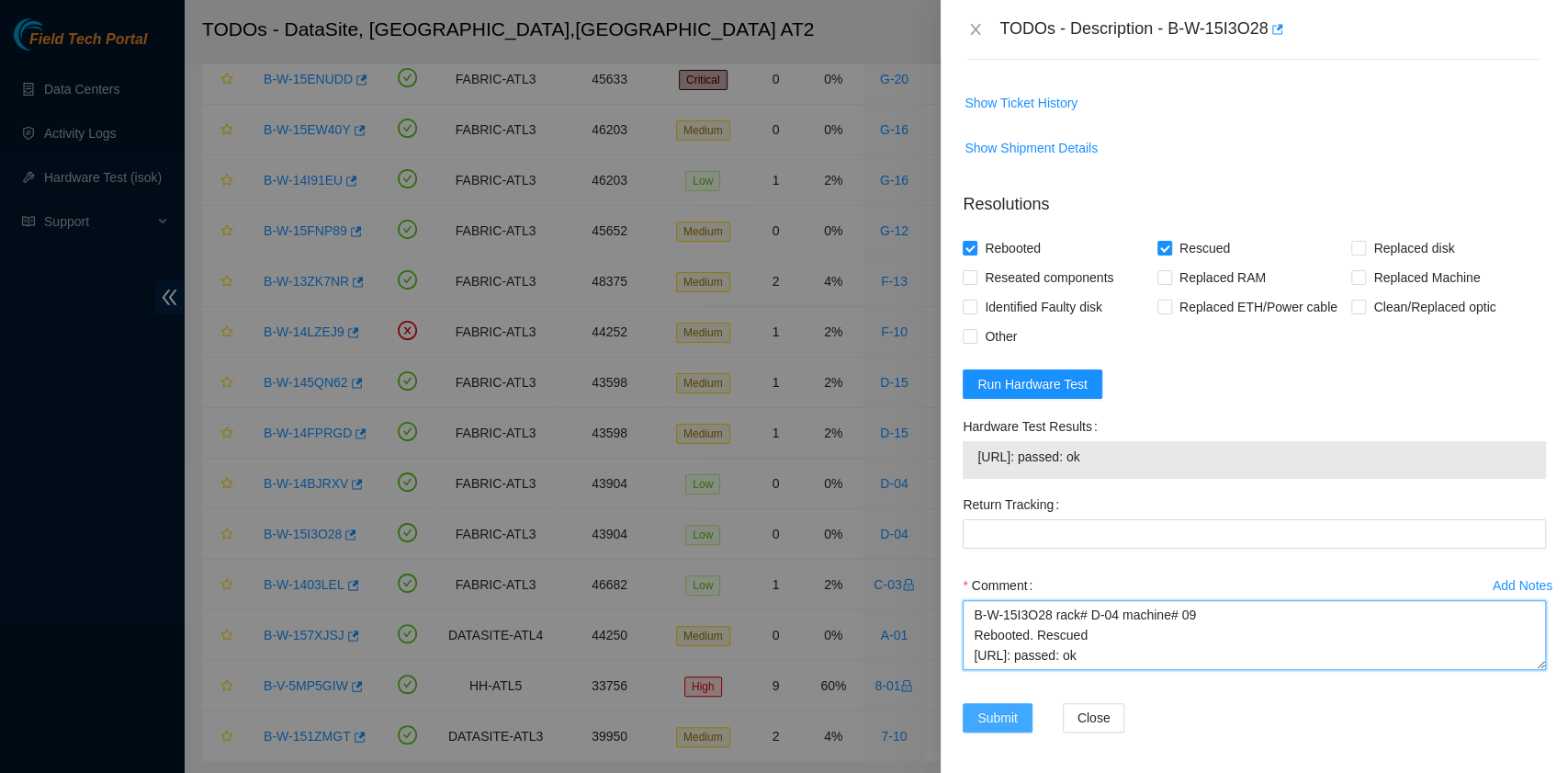
type textarea "B-W-15I3O28 rack# D-04 machine# 09 Rebooted. Rescued 23.219.171.140: passed: ok"
click at [1007, 713] on span "Submit" at bounding box center [997, 717] width 40 height 20
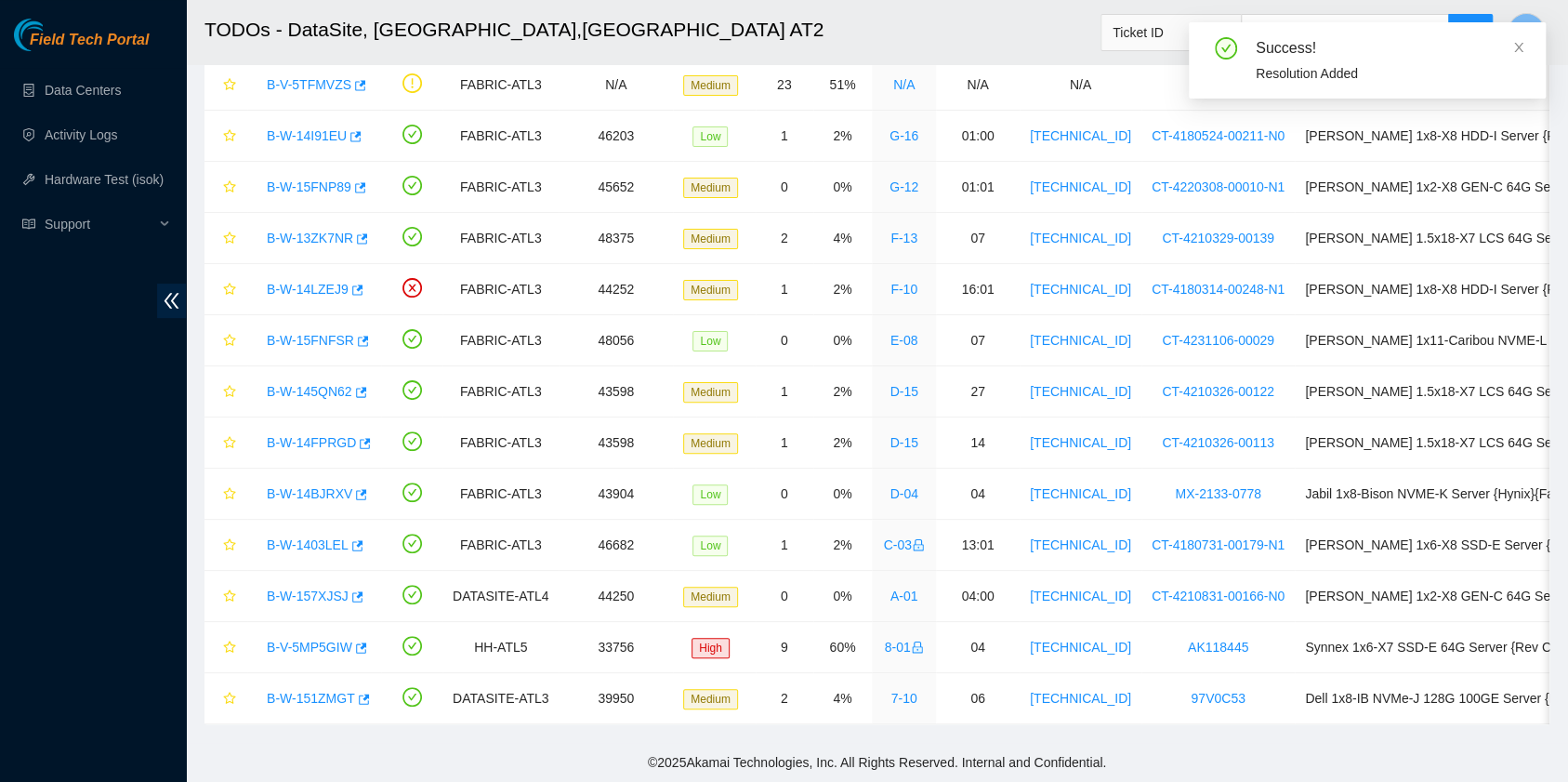
scroll to position [205, 0]
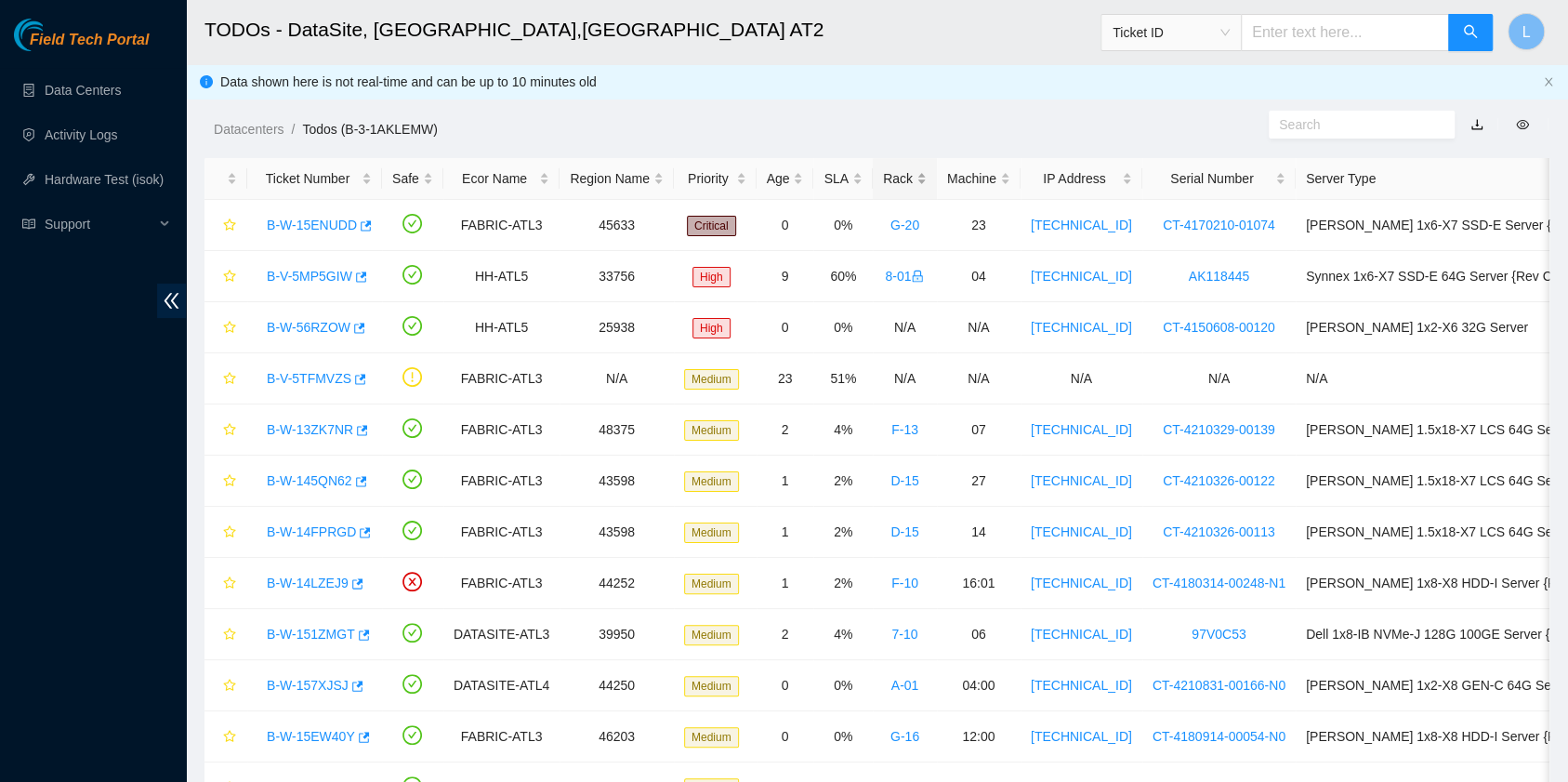
click at [886, 184] on div "Rack" at bounding box center [905, 178] width 44 height 20
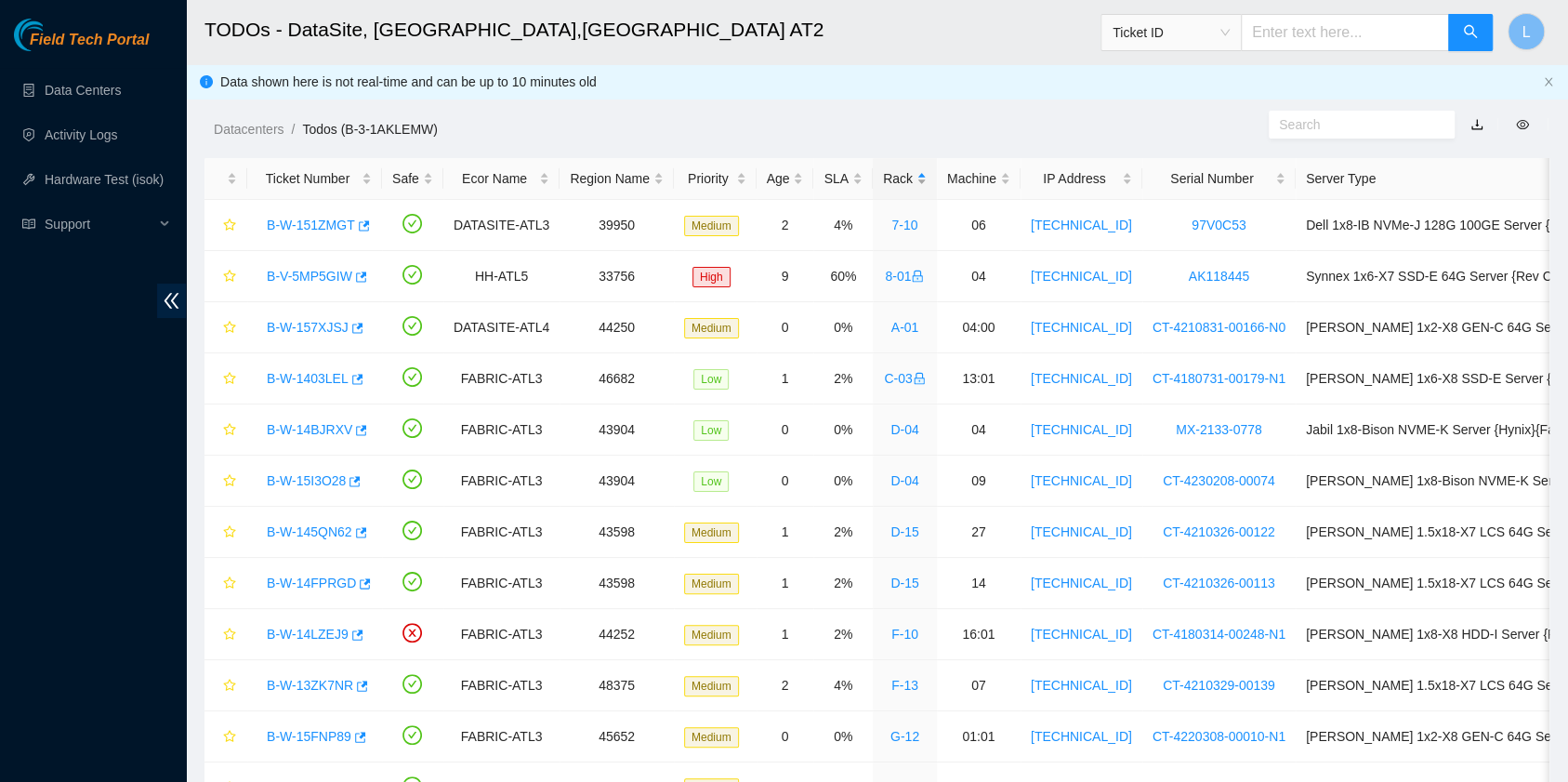
click at [886, 184] on div "Rack" at bounding box center [905, 178] width 44 height 20
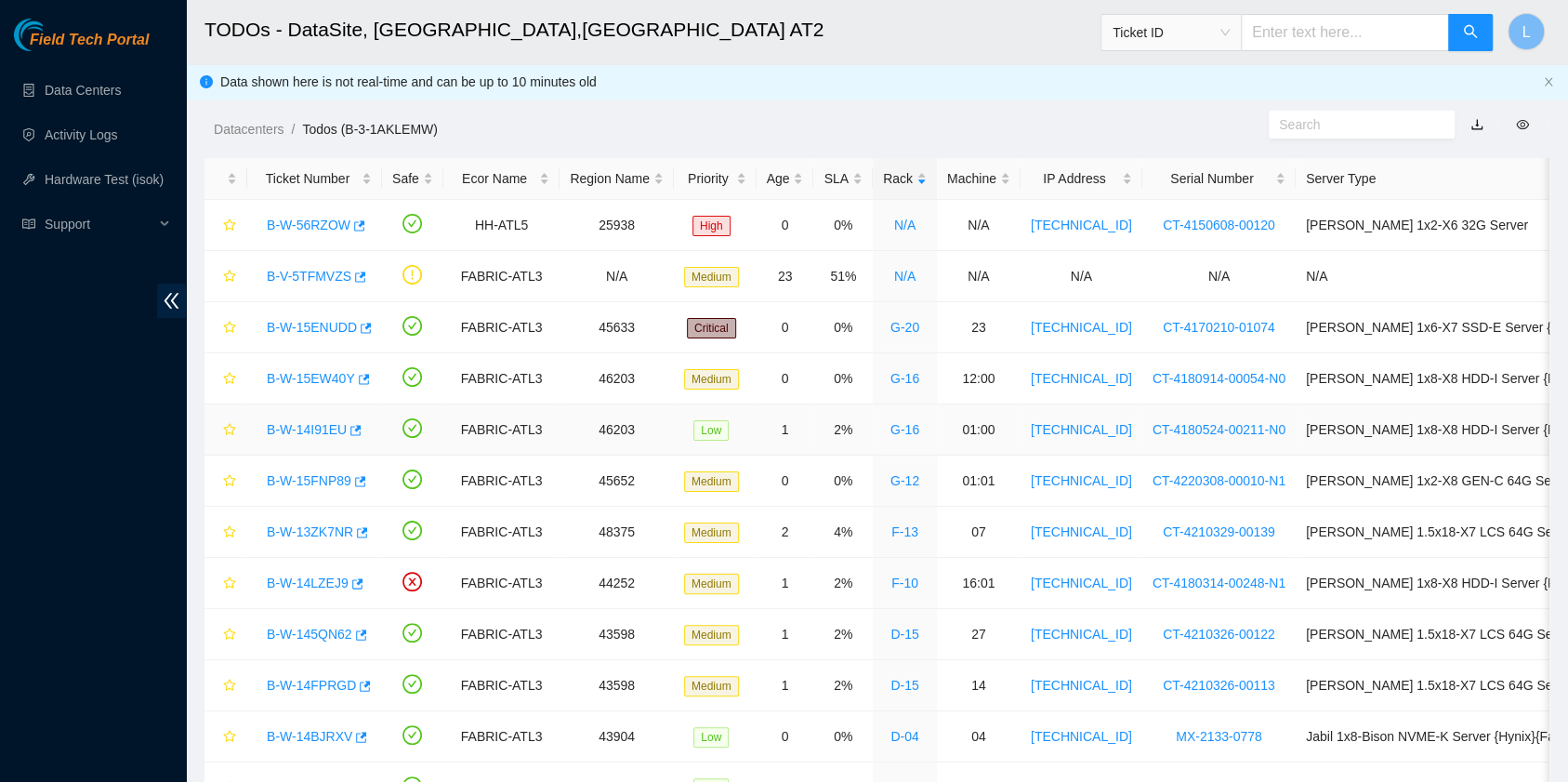
click at [322, 431] on link "B-W-14I91EU" at bounding box center [307, 430] width 80 height 15
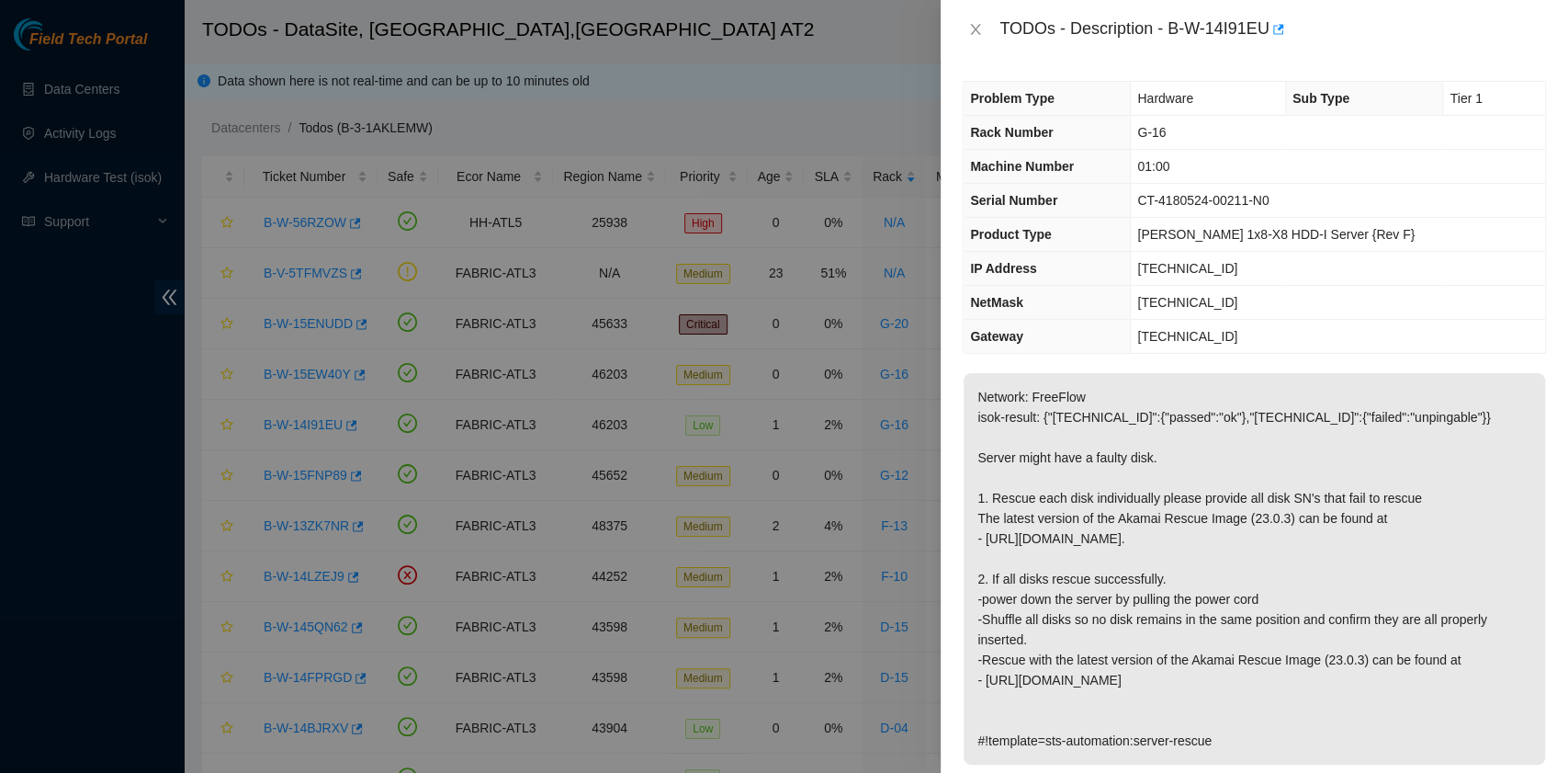
type textarea "After tried many time, finally successful. Thanks."
drag, startPoint x: 1168, startPoint y: 34, endPoint x: 1264, endPoint y: 35, distance: 96.0
click at [1264, 35] on div "TODOs - Description - B-W-14I91EU" at bounding box center [1272, 29] width 547 height 29
copy div "B-W-14I91EU"
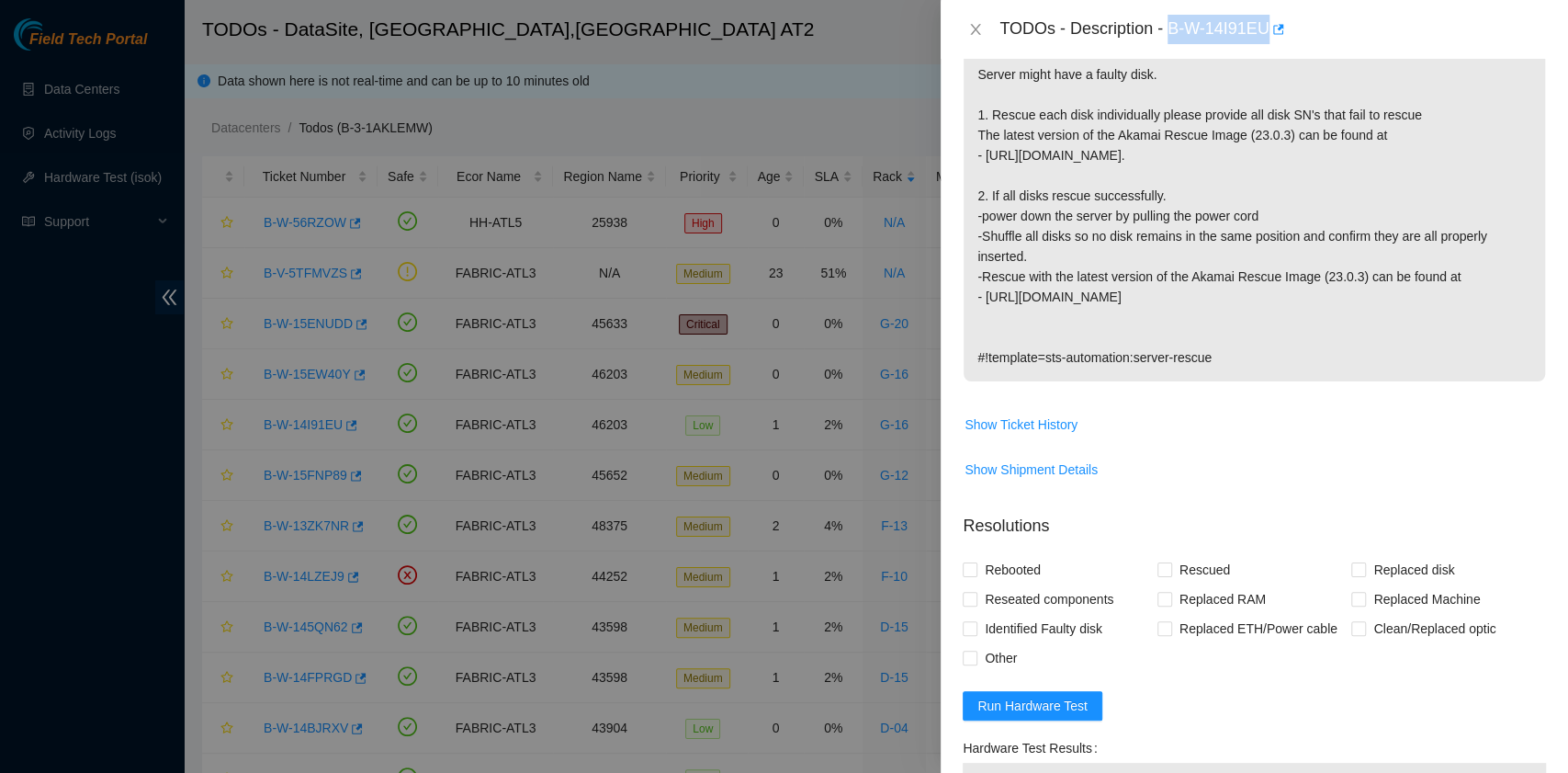
scroll to position [245, 0]
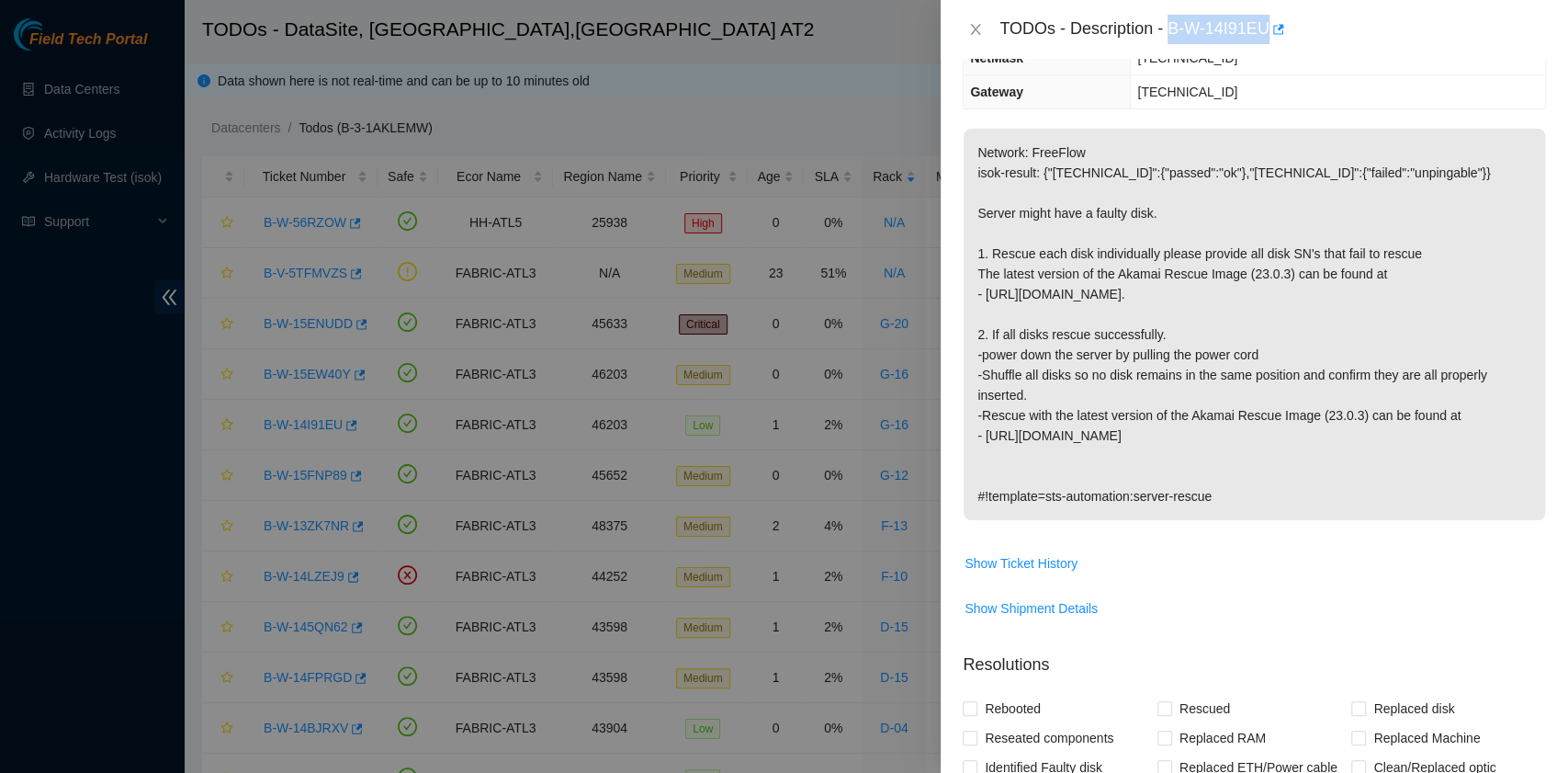
copy div "B-W-14I91EU"
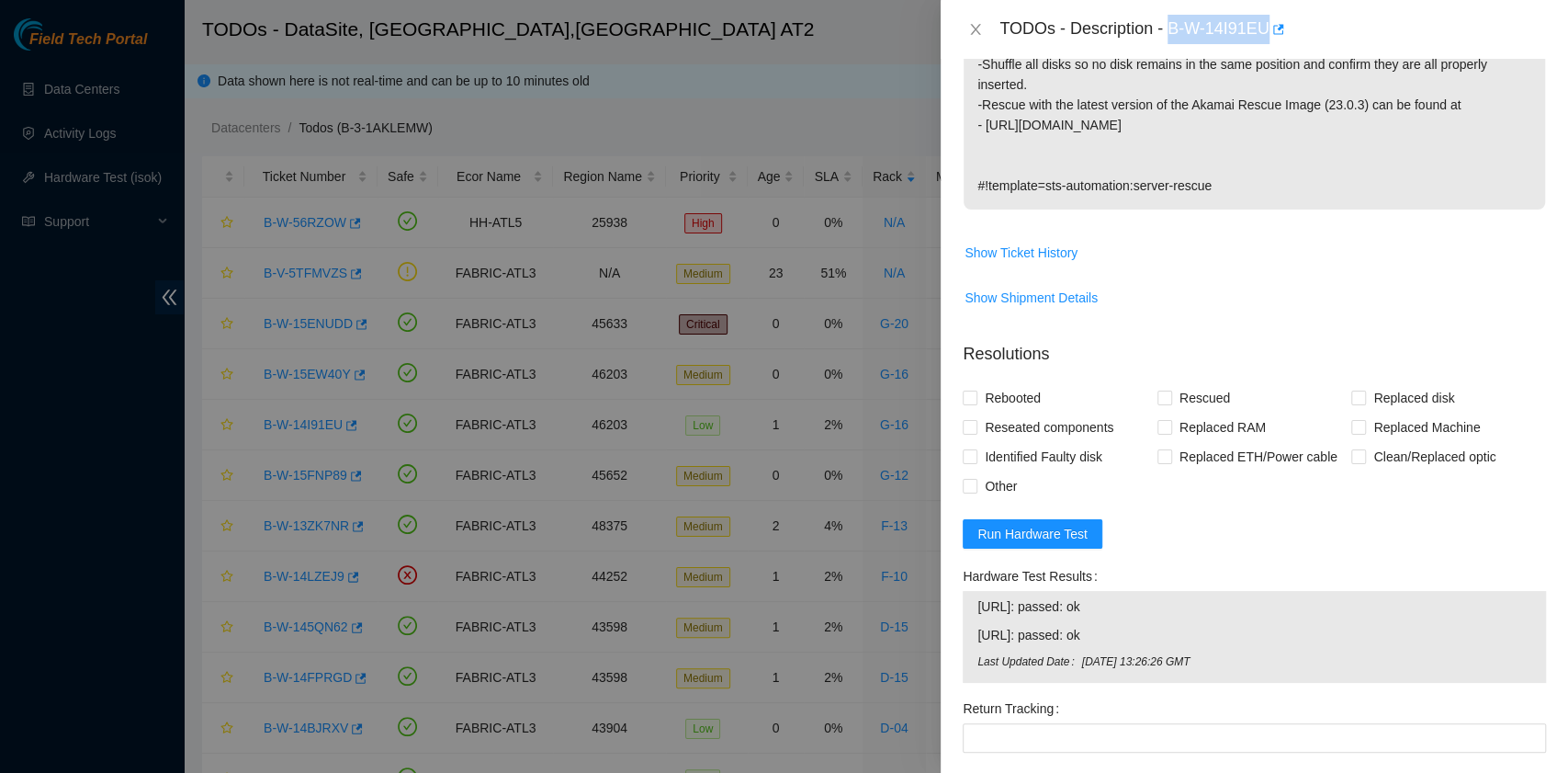
scroll to position [612, 0]
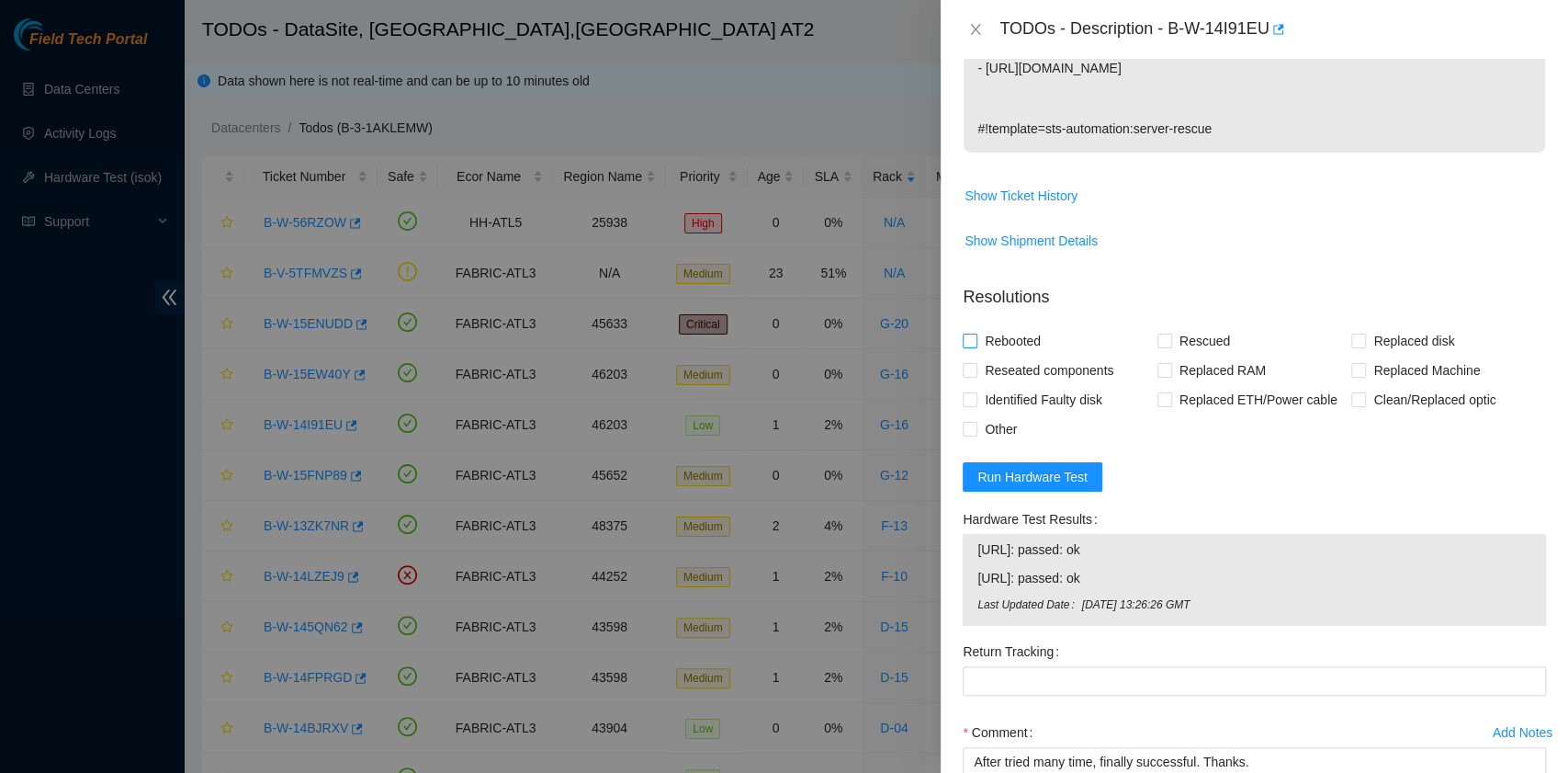
click at [1016, 341] on span "Rebooted" at bounding box center [1012, 340] width 71 height 29
click at [975, 341] on input "Rebooted" at bounding box center [969, 340] width 13 height 13
checkbox input "true"
click at [1157, 334] on input "Rescued" at bounding box center [1163, 340] width 13 height 13
checkbox input "true"
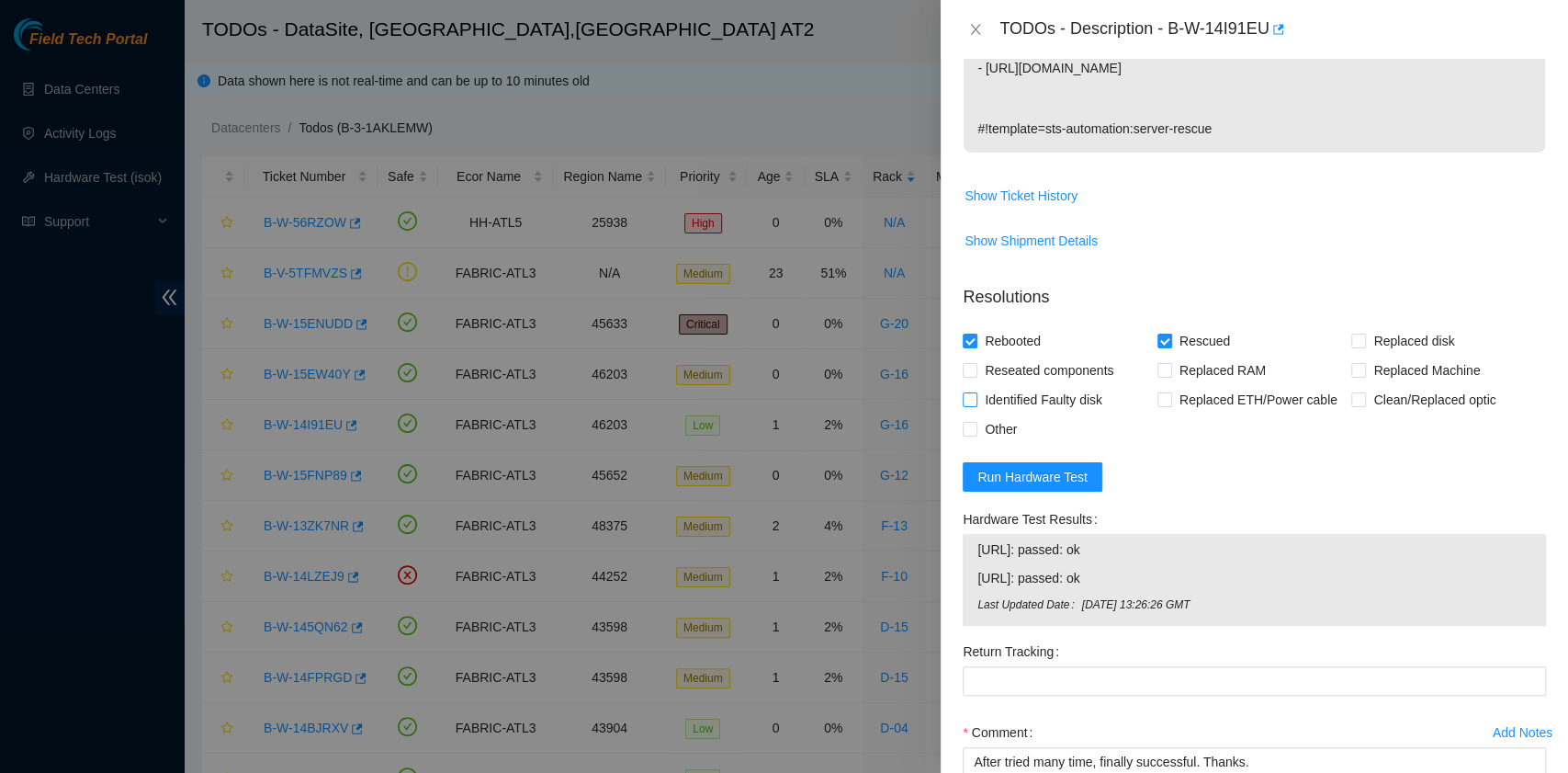
click at [1064, 400] on span "Identified Faulty disk" at bounding box center [1043, 399] width 133 height 29
click at [975, 400] on input "Identified Faulty disk" at bounding box center [969, 399] width 13 height 13
checkbox input "true"
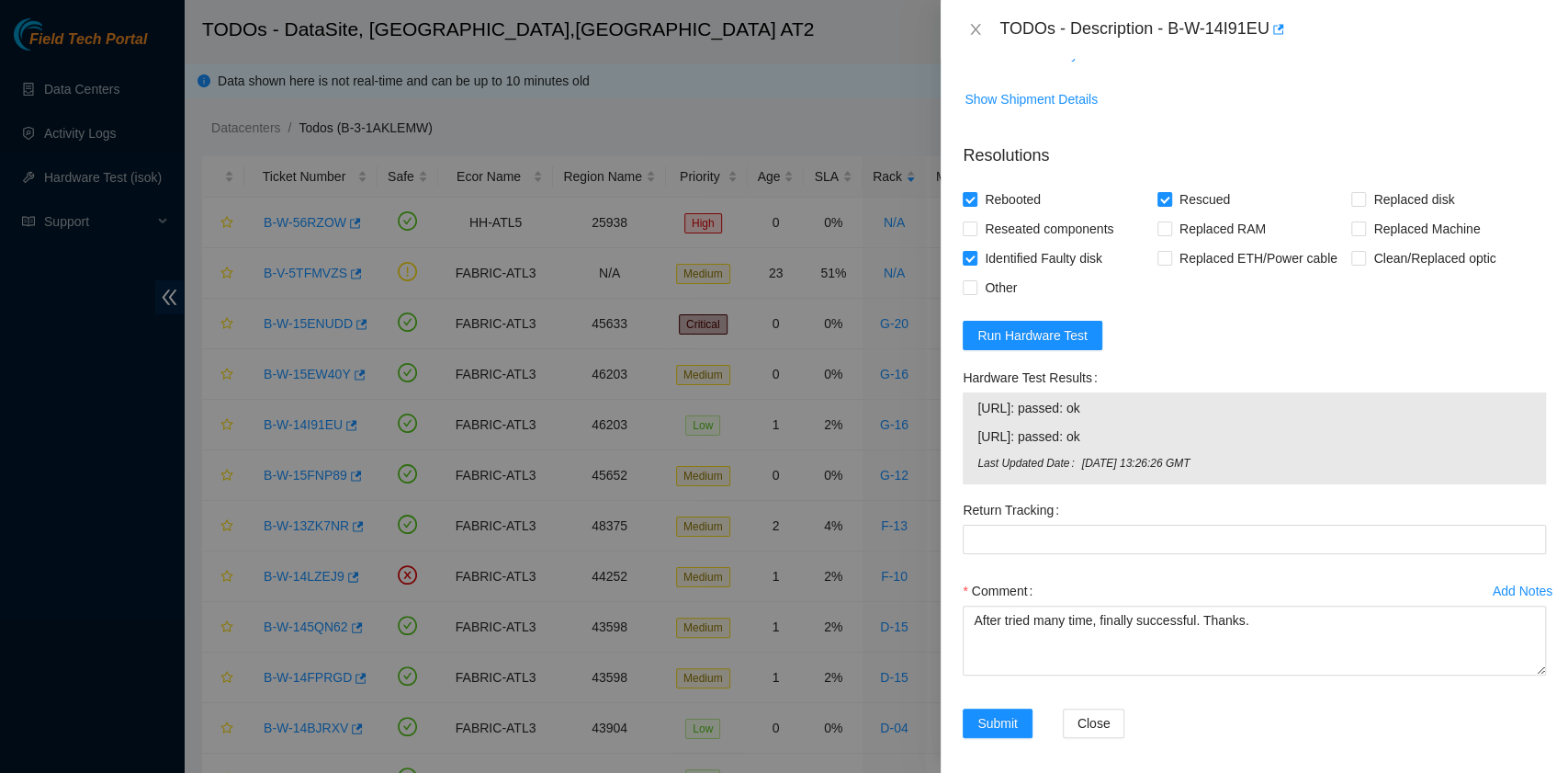
scroll to position [759, 0]
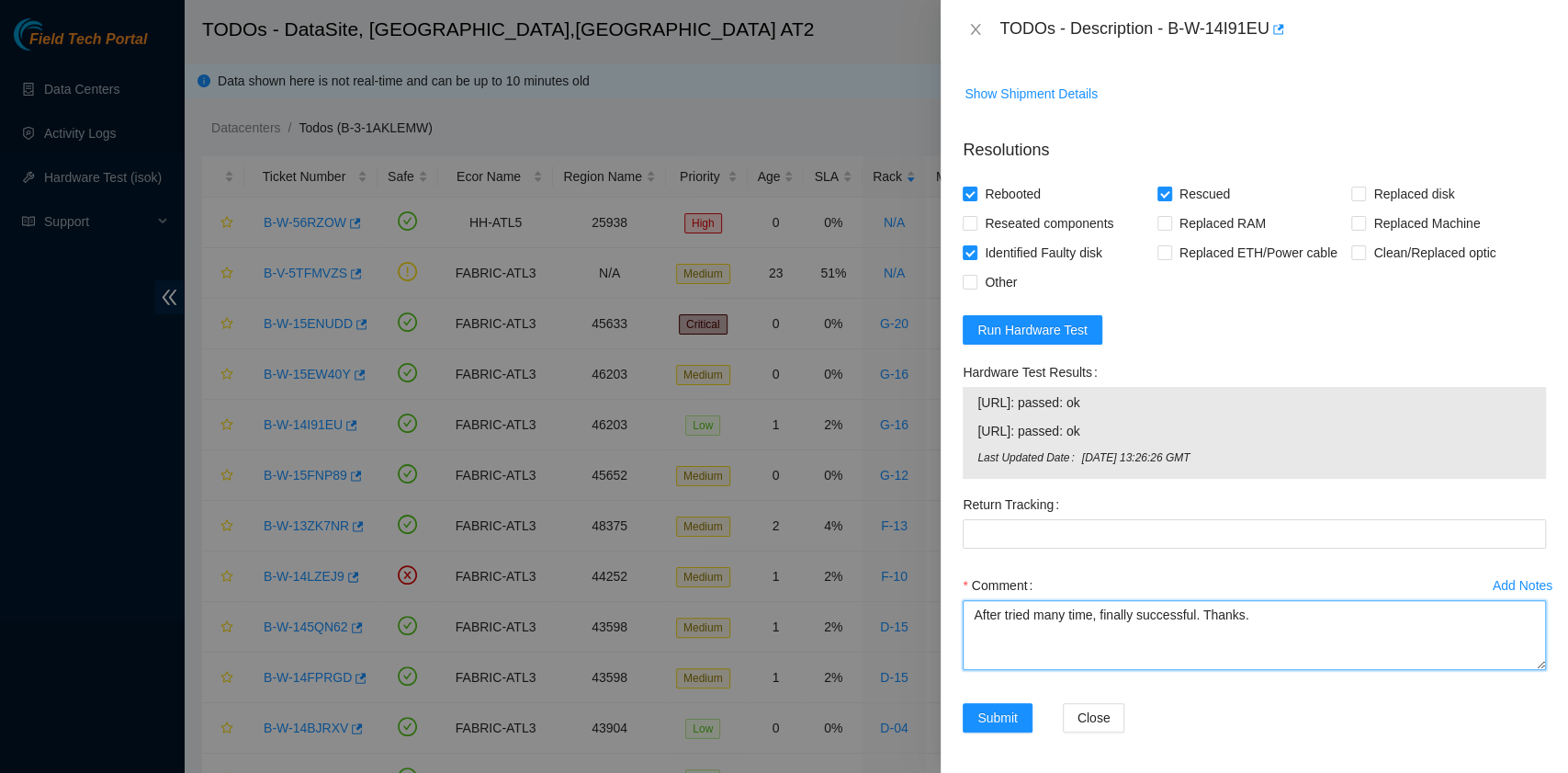
drag, startPoint x: 1266, startPoint y: 609, endPoint x: 934, endPoint y: 604, distance: 332.0
click at [934, 604] on div "TODOs - Description - B-W-14I91EU Problem Type Hardware Sub Type Tier 1 Rack Nu…" at bounding box center [784, 386] width 1568 height 773
paste textarea "B-W-14I91EU rack# G-16 machine# 01:00 Rescued each disk individually. Rescued f…"
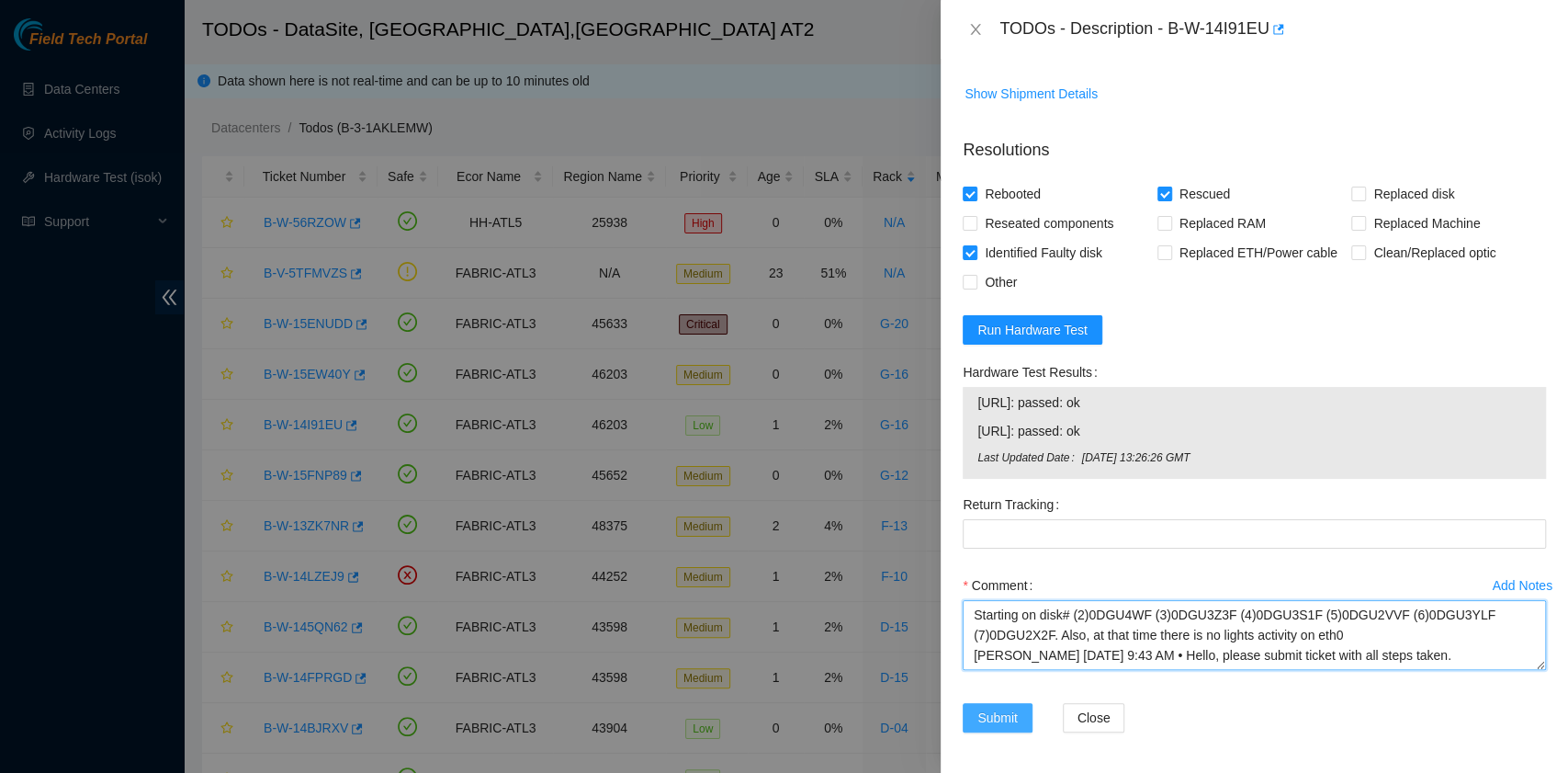
type textarea "B-W-14I91EU rack# G-16 machine# 01:00 Rescued each disk individually. Rescued f…"
click at [994, 717] on span "Submit" at bounding box center [997, 717] width 40 height 20
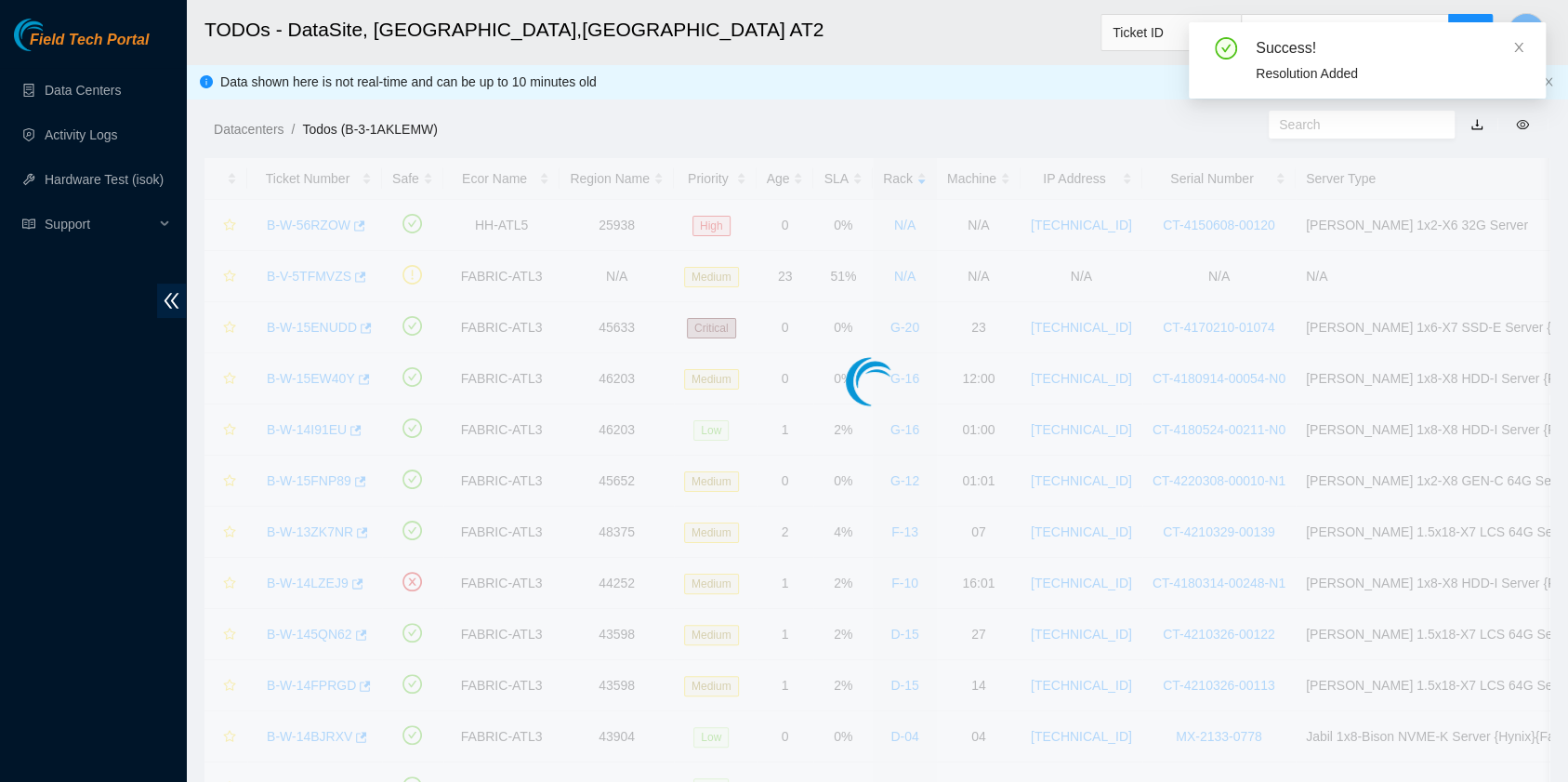
scroll to position [447, 0]
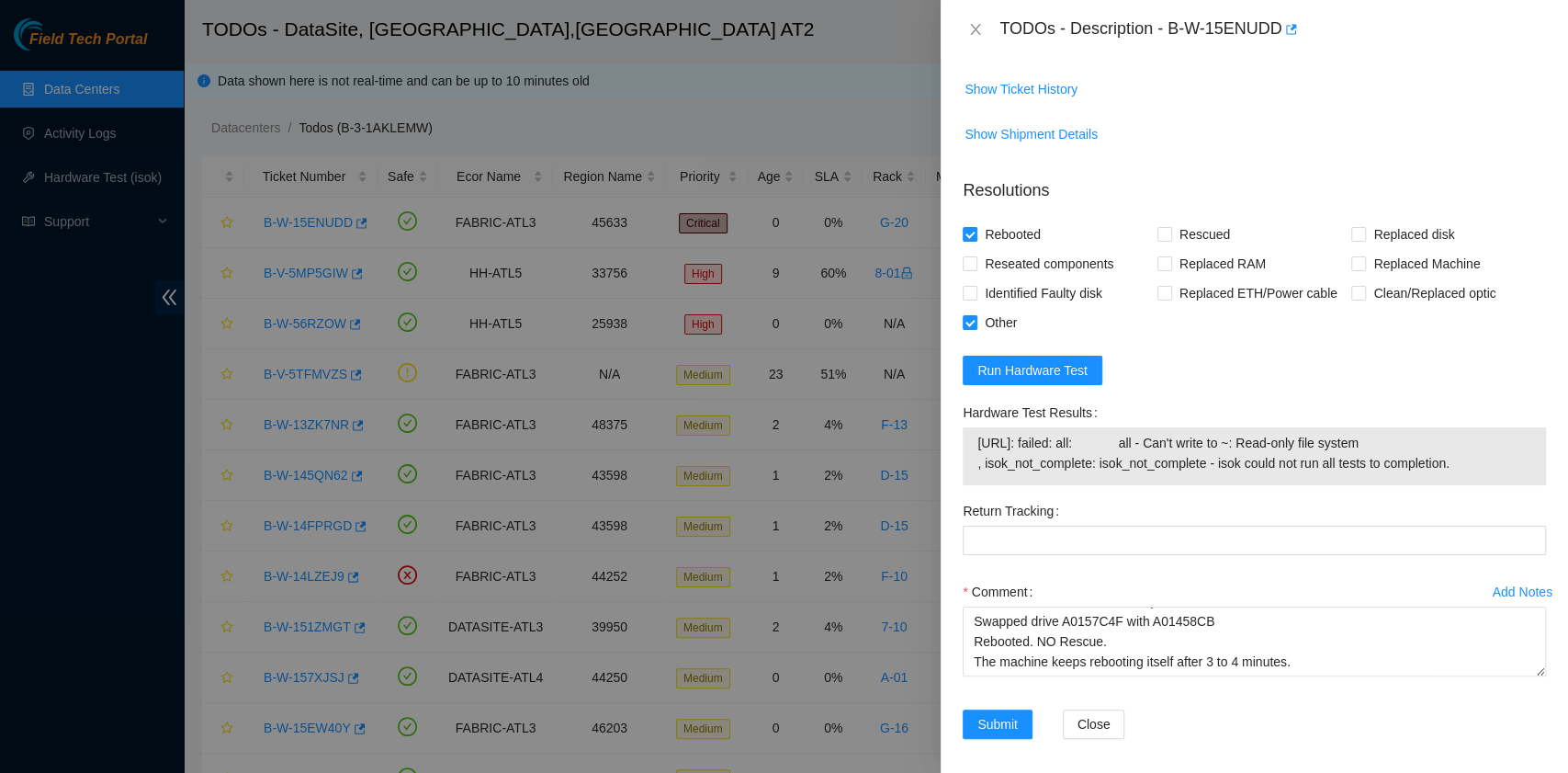
scroll to position [543, 0]
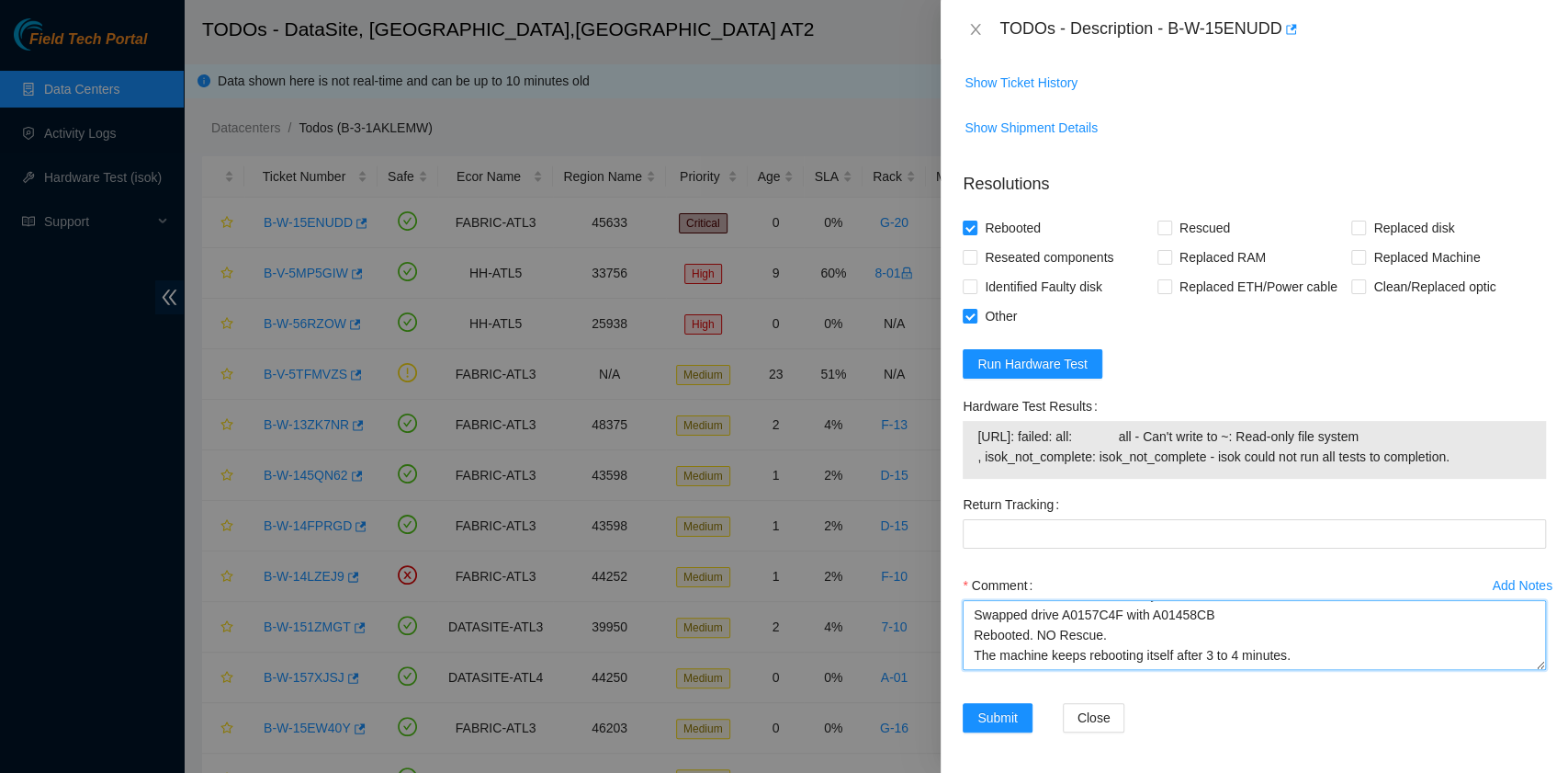
click at [1321, 665] on textarea "B-W-15ENUDD rack# G-20 machine# 23 Powered down the server safely Swapped drive…" at bounding box center [1255, 635] width 584 height 70
paste textarea "[PERSON_NAME] [DATE] 8:33 AM • please attempt to rescue"
click at [1290, 651] on textarea "B-W-15ENUDD rack# G-20 machine# 23 Powered down the server safely Swapped drive…" at bounding box center [1255, 635] width 584 height 70
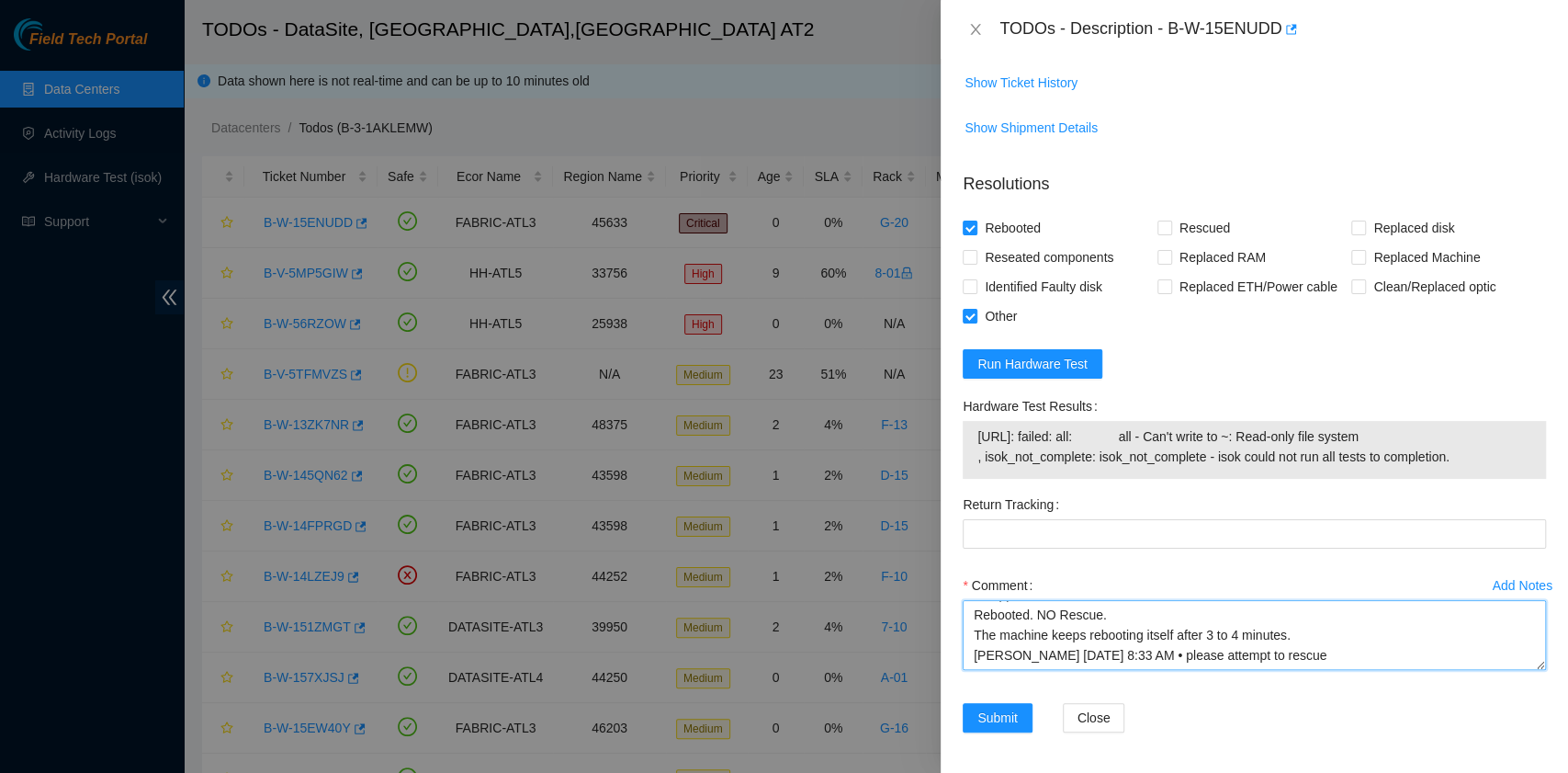
paste textarea "You [DATE] 8:43 AM • [PERSON_NAME] The rescue failed. Please see the attached s…"
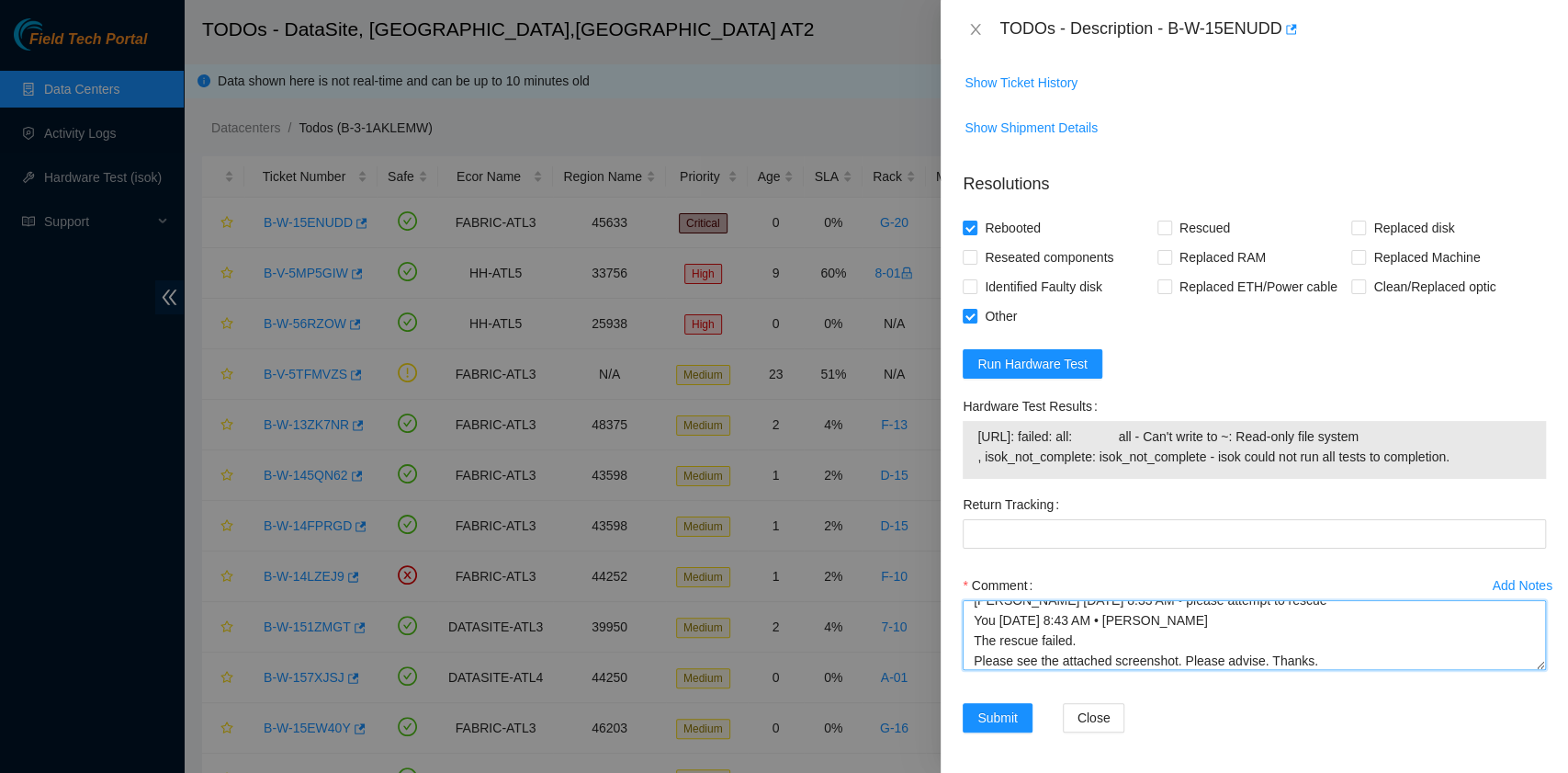
click at [1191, 637] on textarea "B-W-15ENUDD rack# G-20 machine# 23 Powered down the server safely Swapped drive…" at bounding box center [1255, 635] width 584 height 70
click at [1057, 655] on textarea "B-W-15ENUDD rack# G-20 machine# 23 Powered down the server safely Swapped drive…" at bounding box center [1255, 635] width 584 height 70
paste textarea "[PERSON_NAME] [DATE] 8:44 AM • thanks, please submit resolution with all steps …"
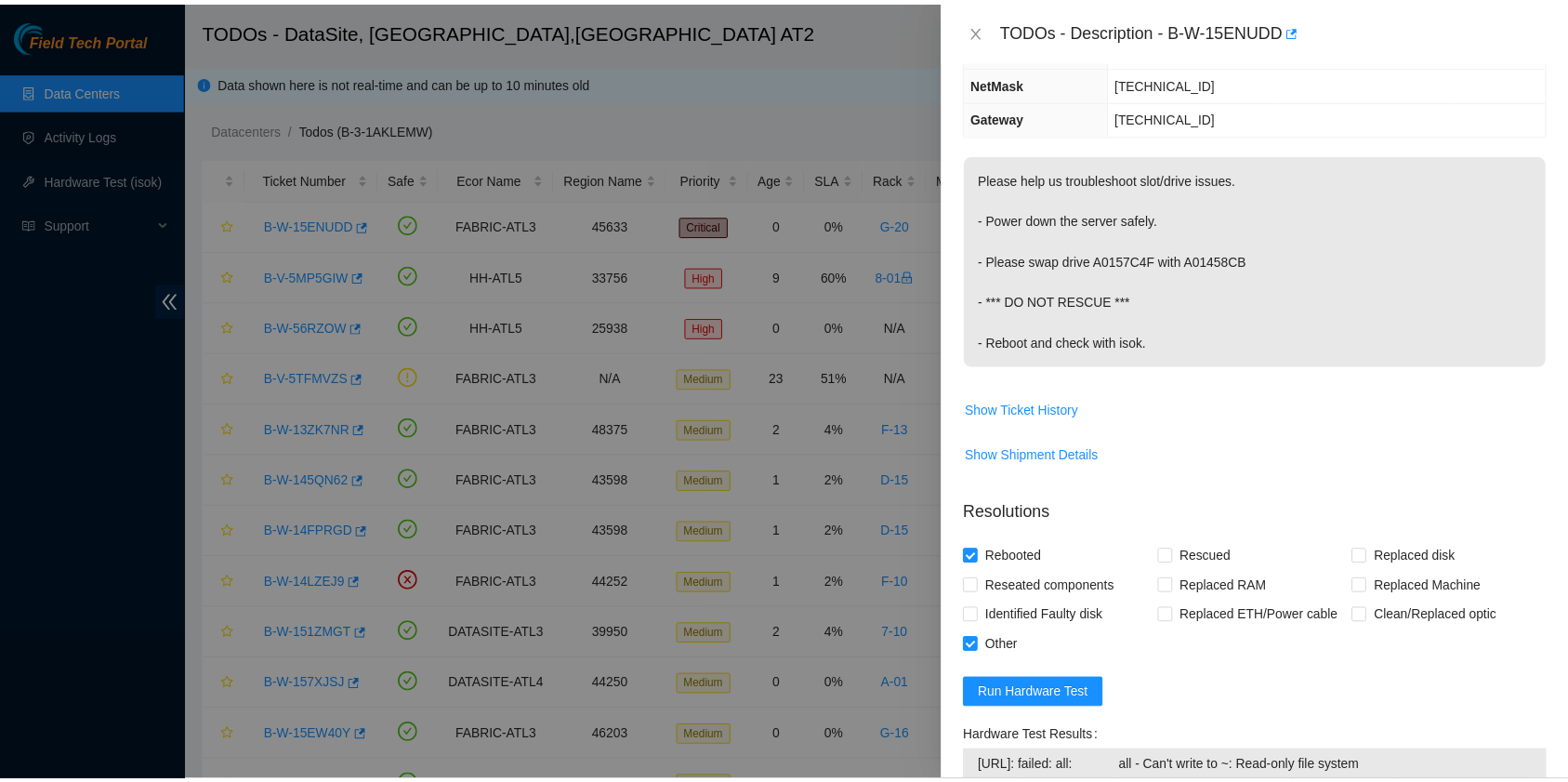
scroll to position [550, 0]
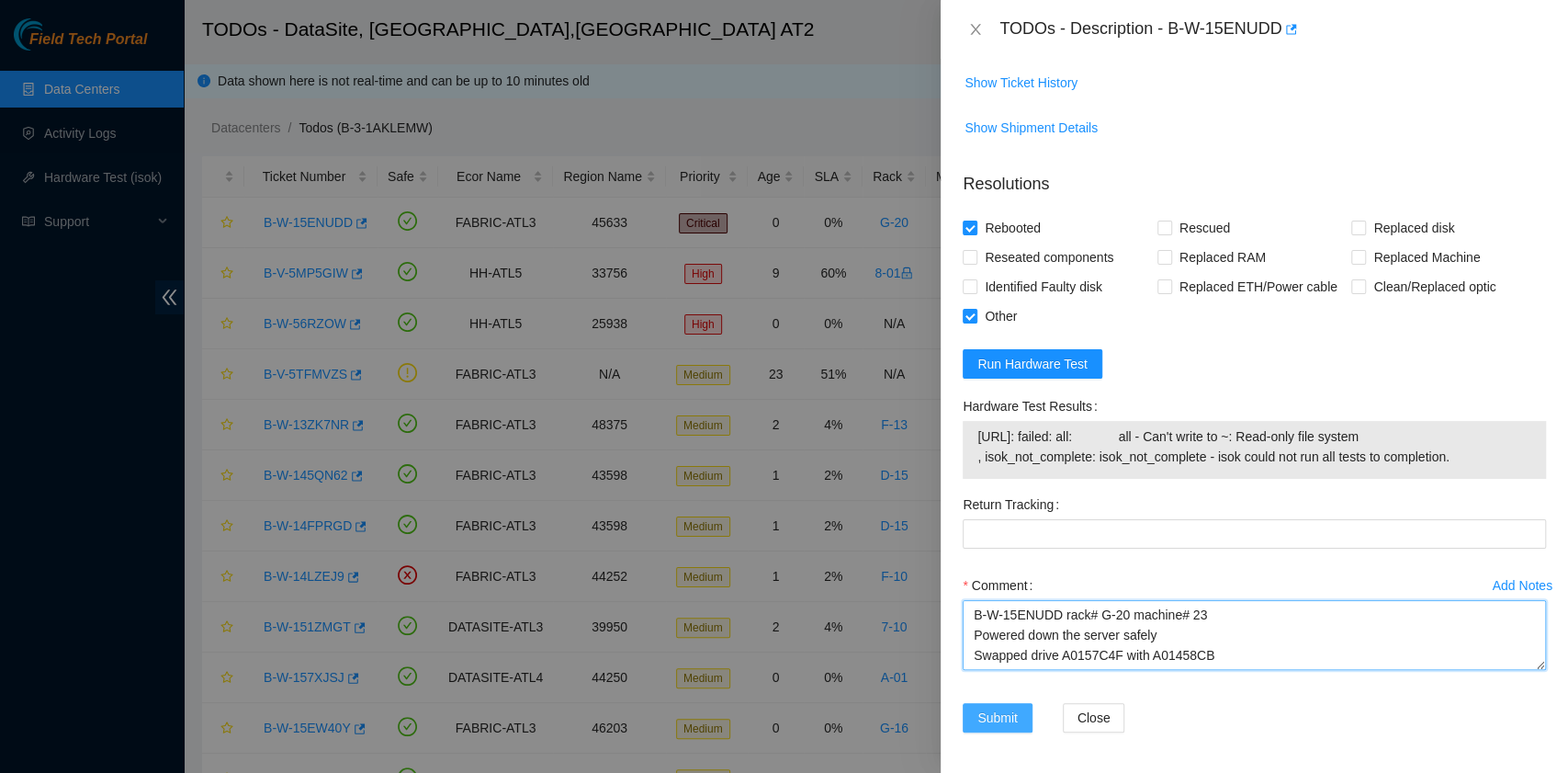
type textarea "B-W-15ENUDD rack# G-20 machine# 23 Powered down the server safely Swapped drive…"
click at [999, 718] on span "Submit" at bounding box center [997, 717] width 40 height 20
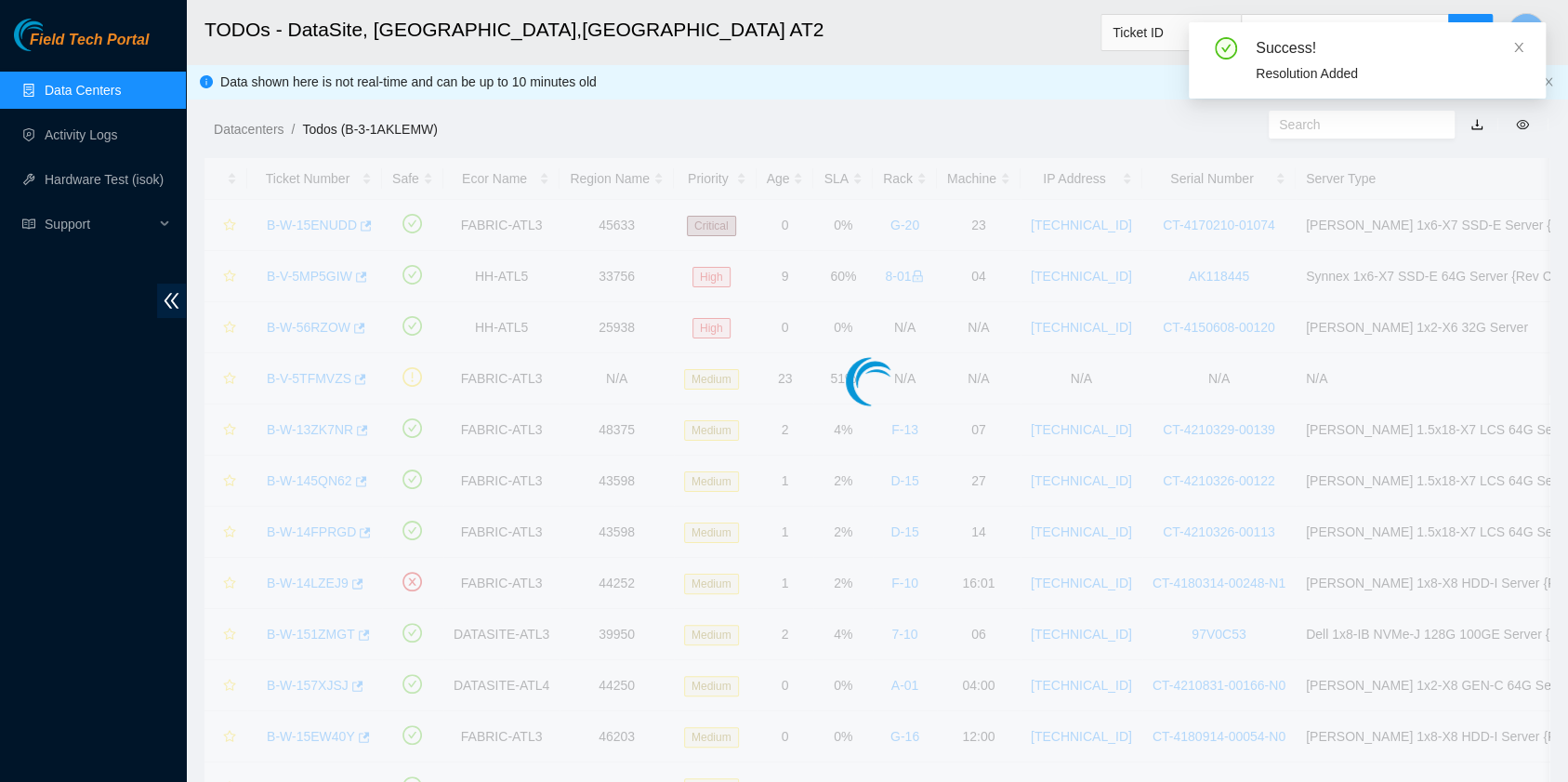
scroll to position [471, 0]
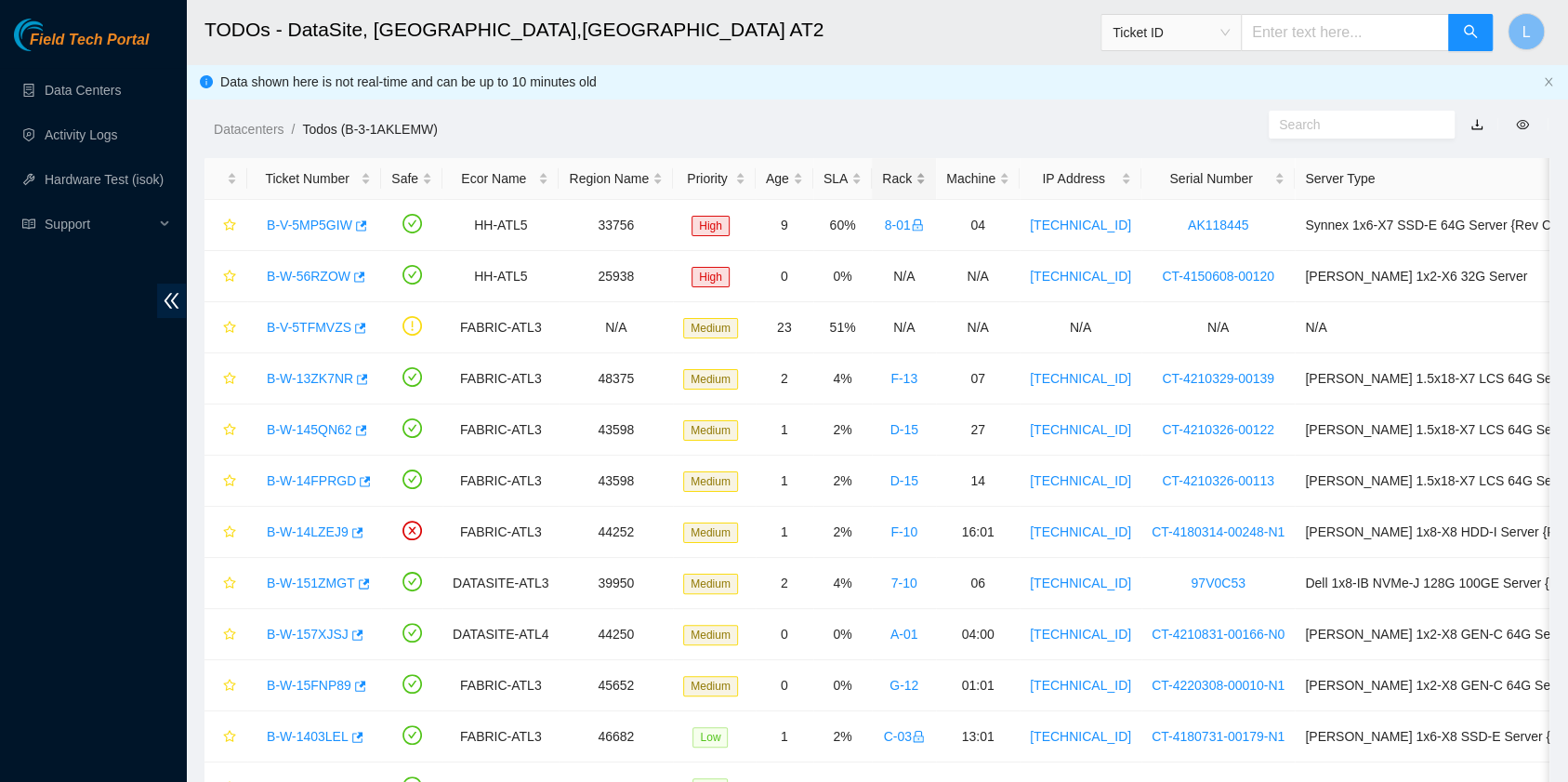
click at [882, 170] on div "Rack" at bounding box center [904, 178] width 44 height 20
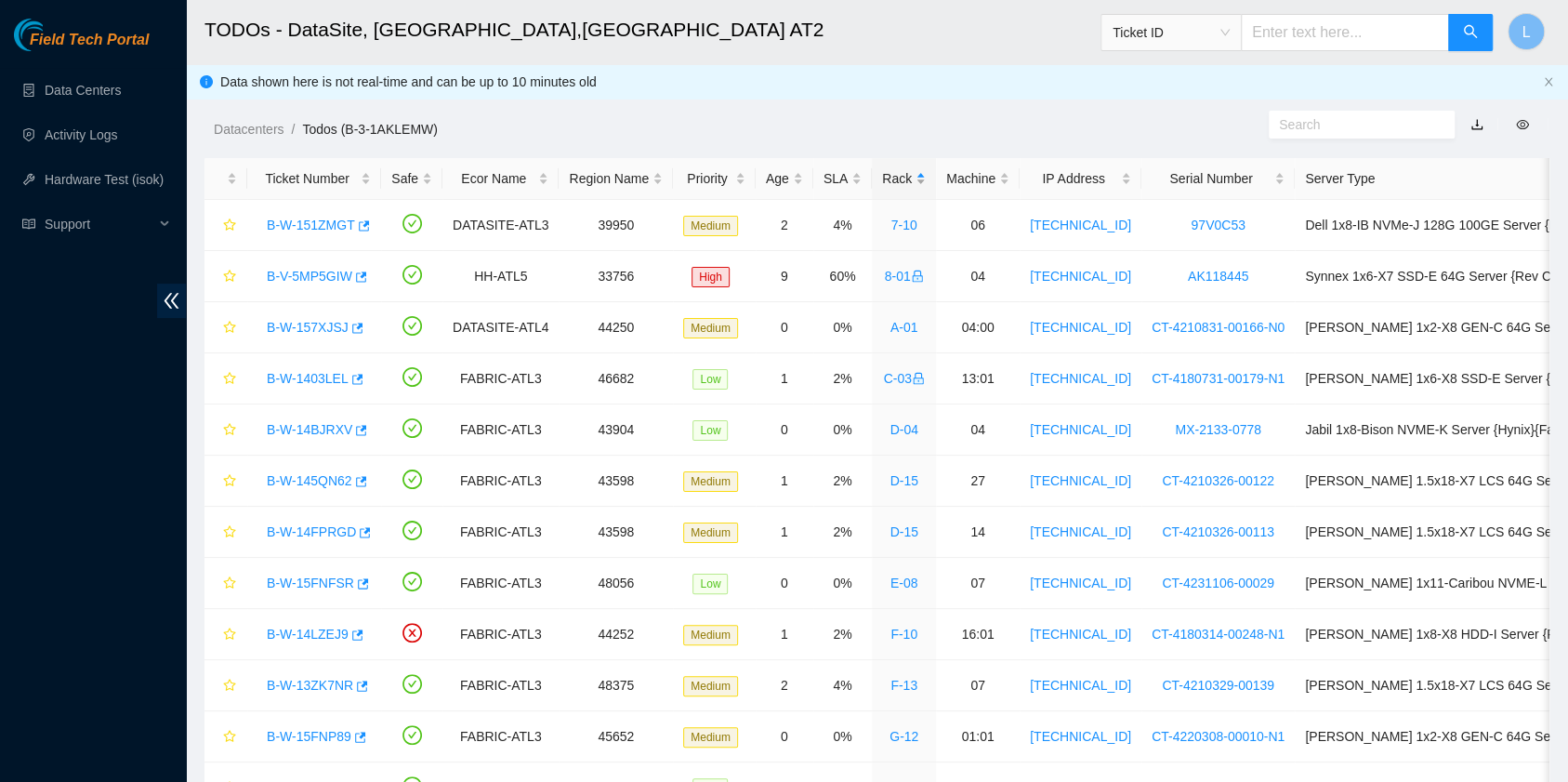
click at [882, 170] on div "Rack" at bounding box center [904, 178] width 44 height 20
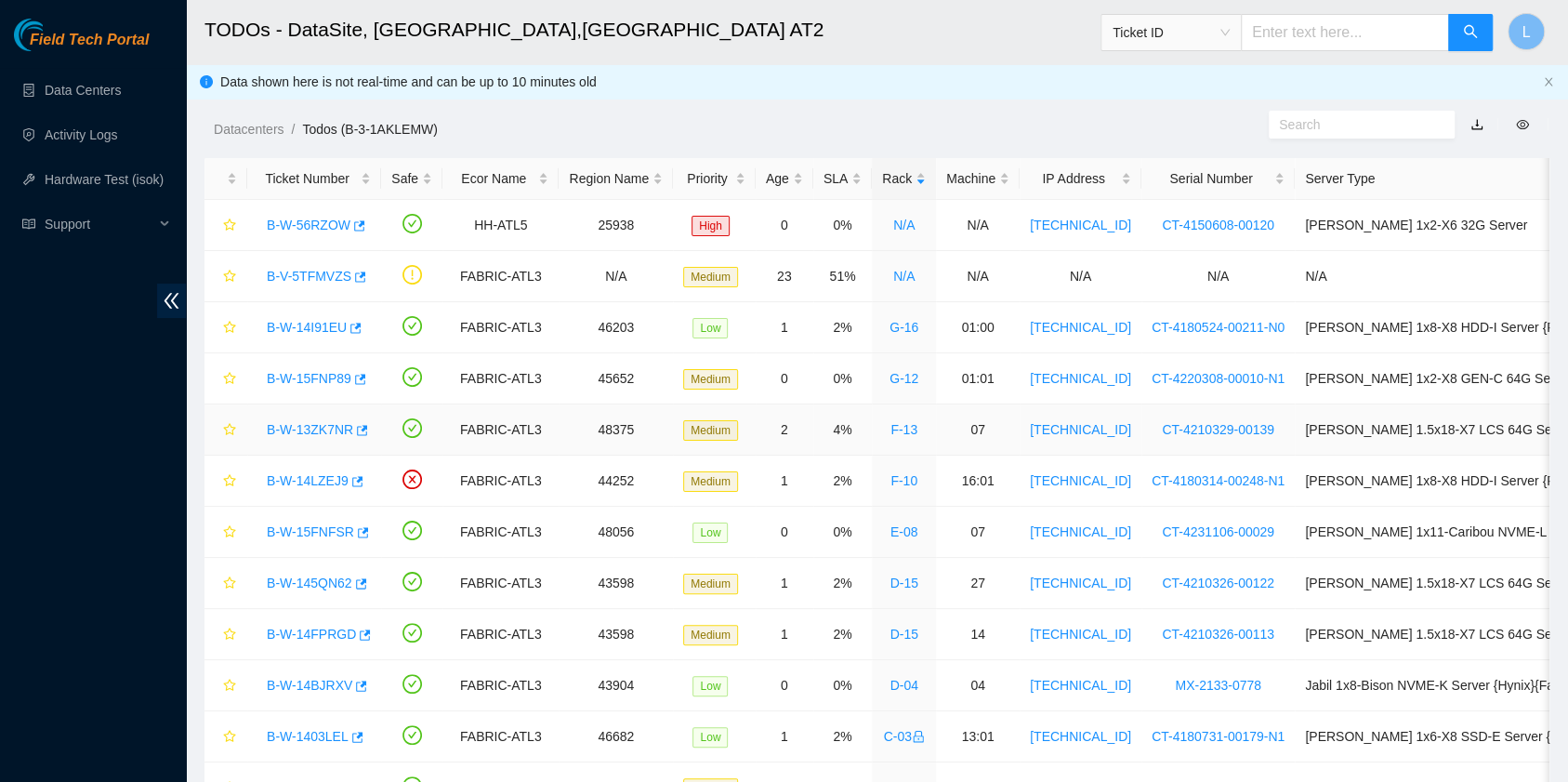
click at [318, 426] on link "B-W-13ZK7NR" at bounding box center [310, 430] width 87 height 15
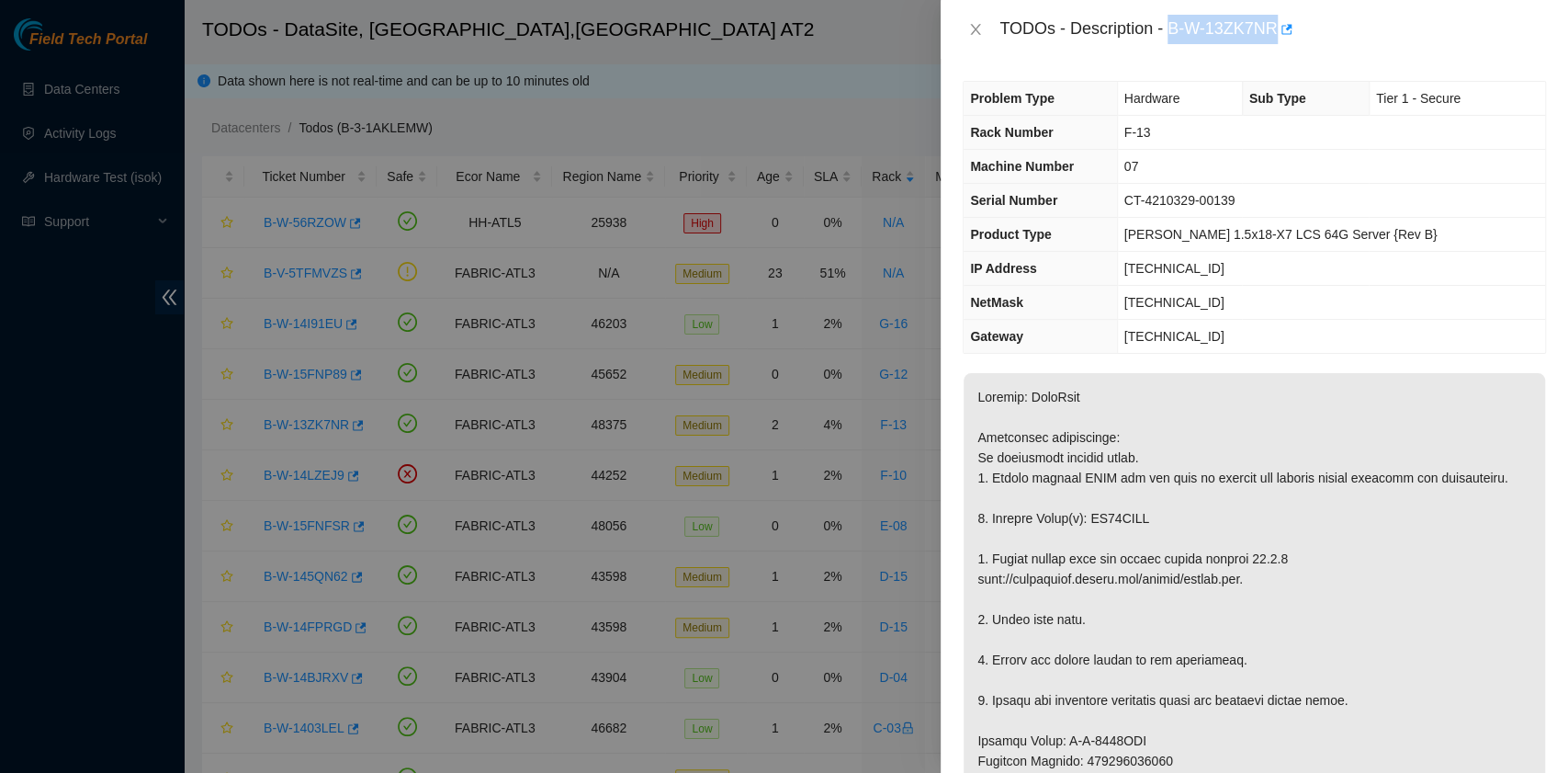
drag, startPoint x: 1170, startPoint y: 29, endPoint x: 1275, endPoint y: 35, distance: 105.2
click at [1275, 35] on div "TODOs - Description - B-W-13ZK7NR" at bounding box center [1272, 29] width 547 height 29
copy div "B-W-13ZK7NR"
drag, startPoint x: 992, startPoint y: 536, endPoint x: 1153, endPoint y: 539, distance: 161.0
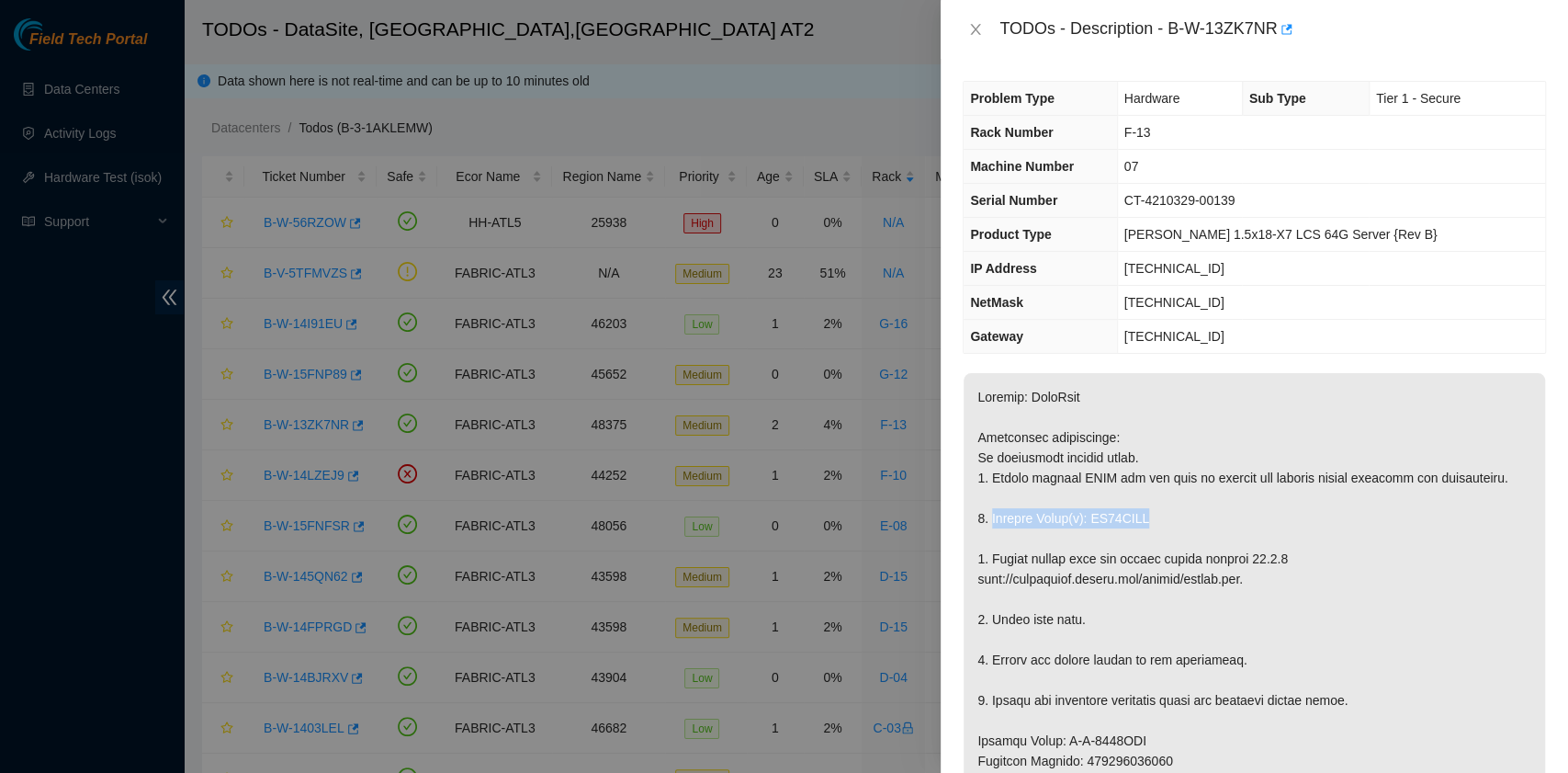
copy p "Replace Drive(s): WS20DPPK"
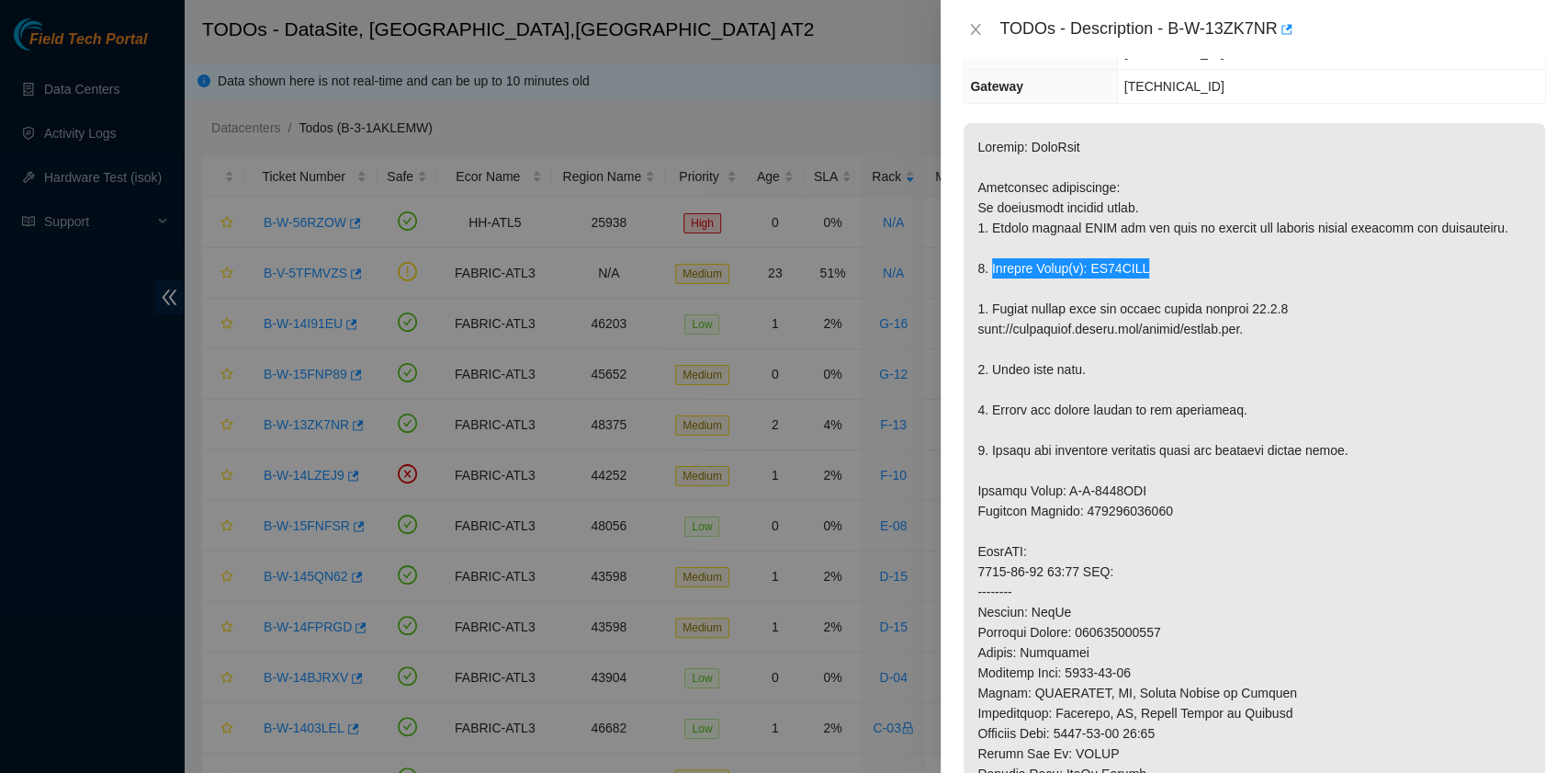
scroll to position [612, 0]
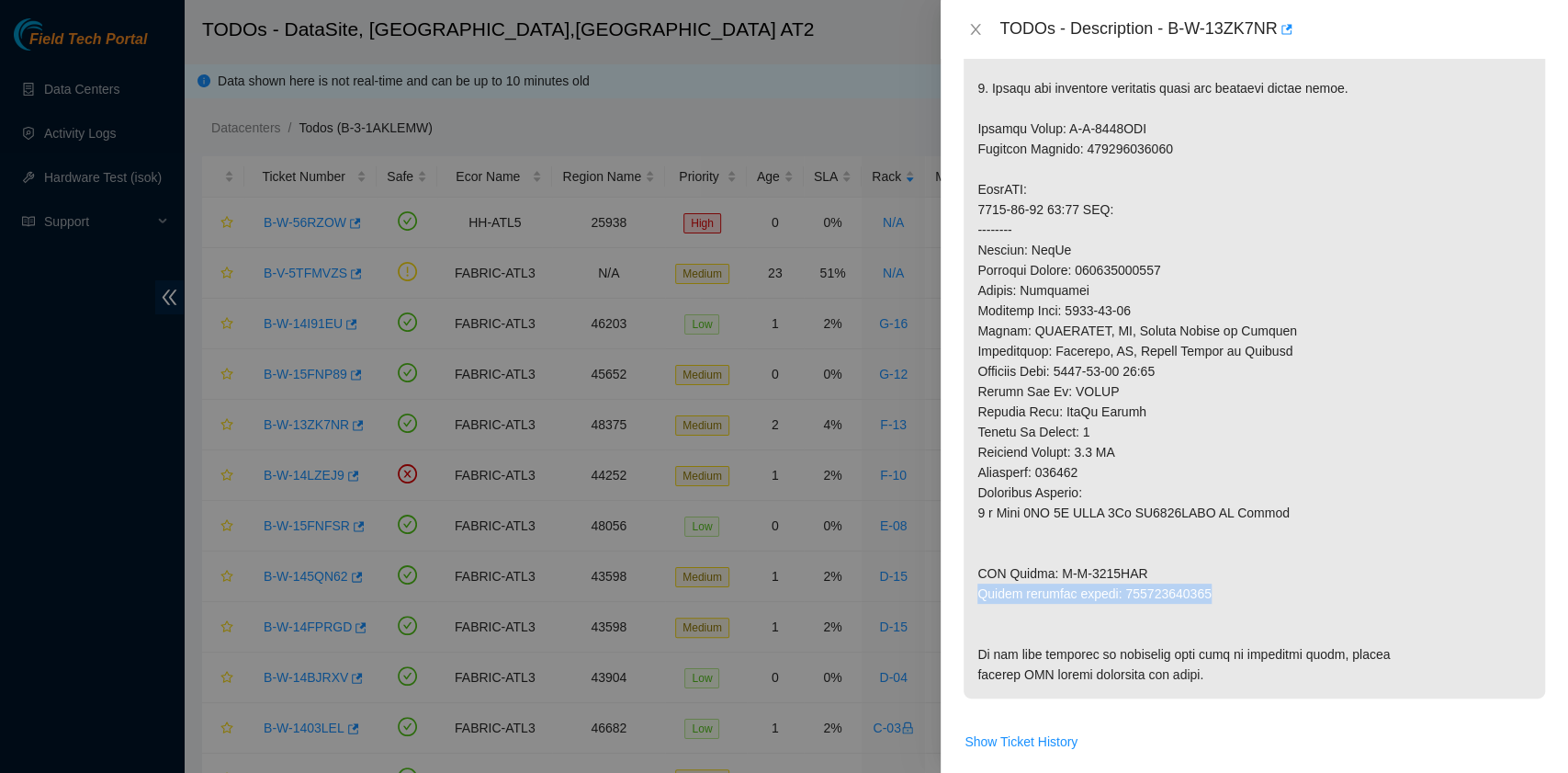
drag, startPoint x: 979, startPoint y: 603, endPoint x: 1210, endPoint y: 617, distance: 231.4
click at [1210, 617] on p at bounding box center [1255, 229] width 582 height 937
copy p "Return tracking number: 463470047207"
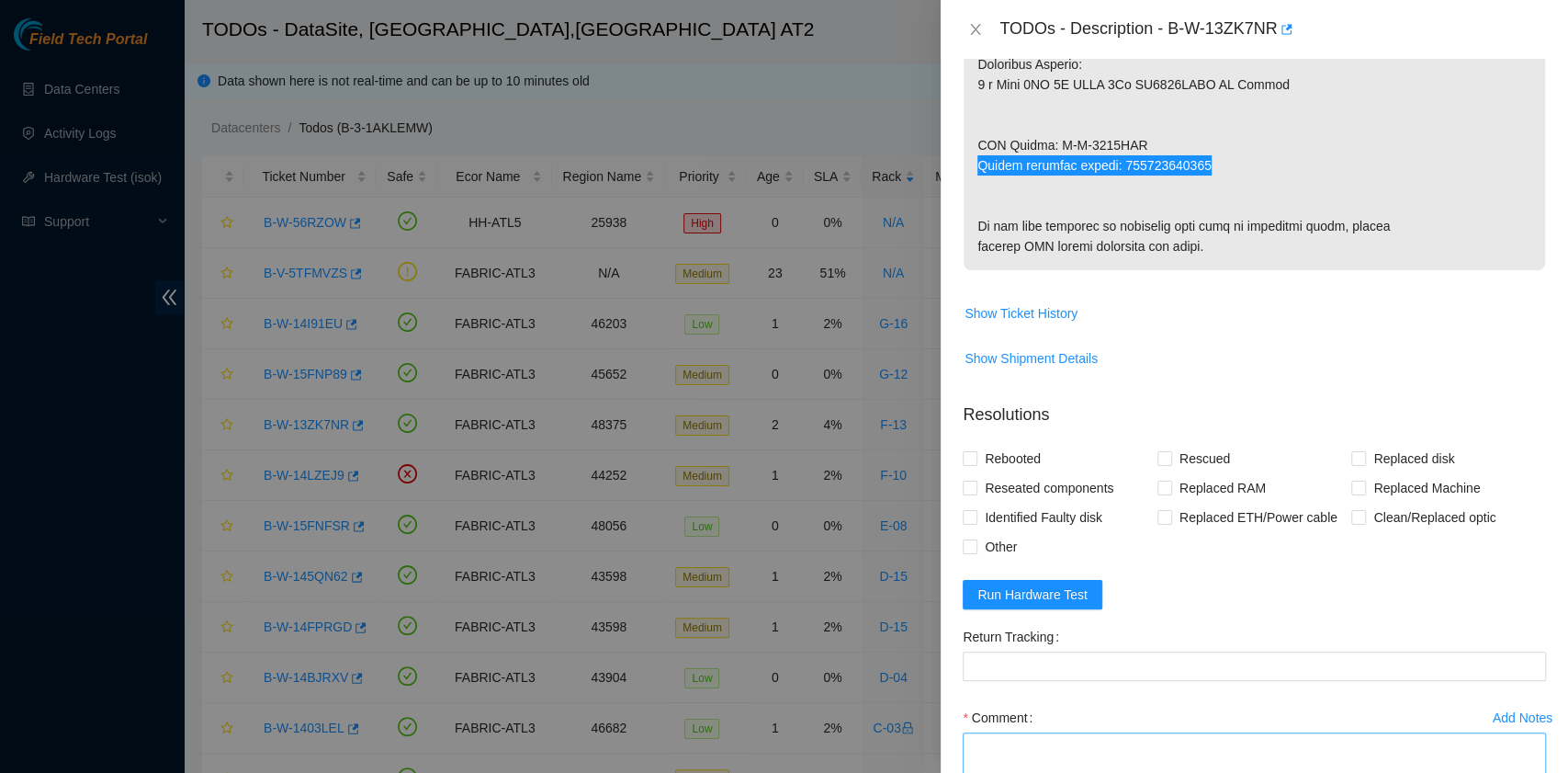
scroll to position [1273, 0]
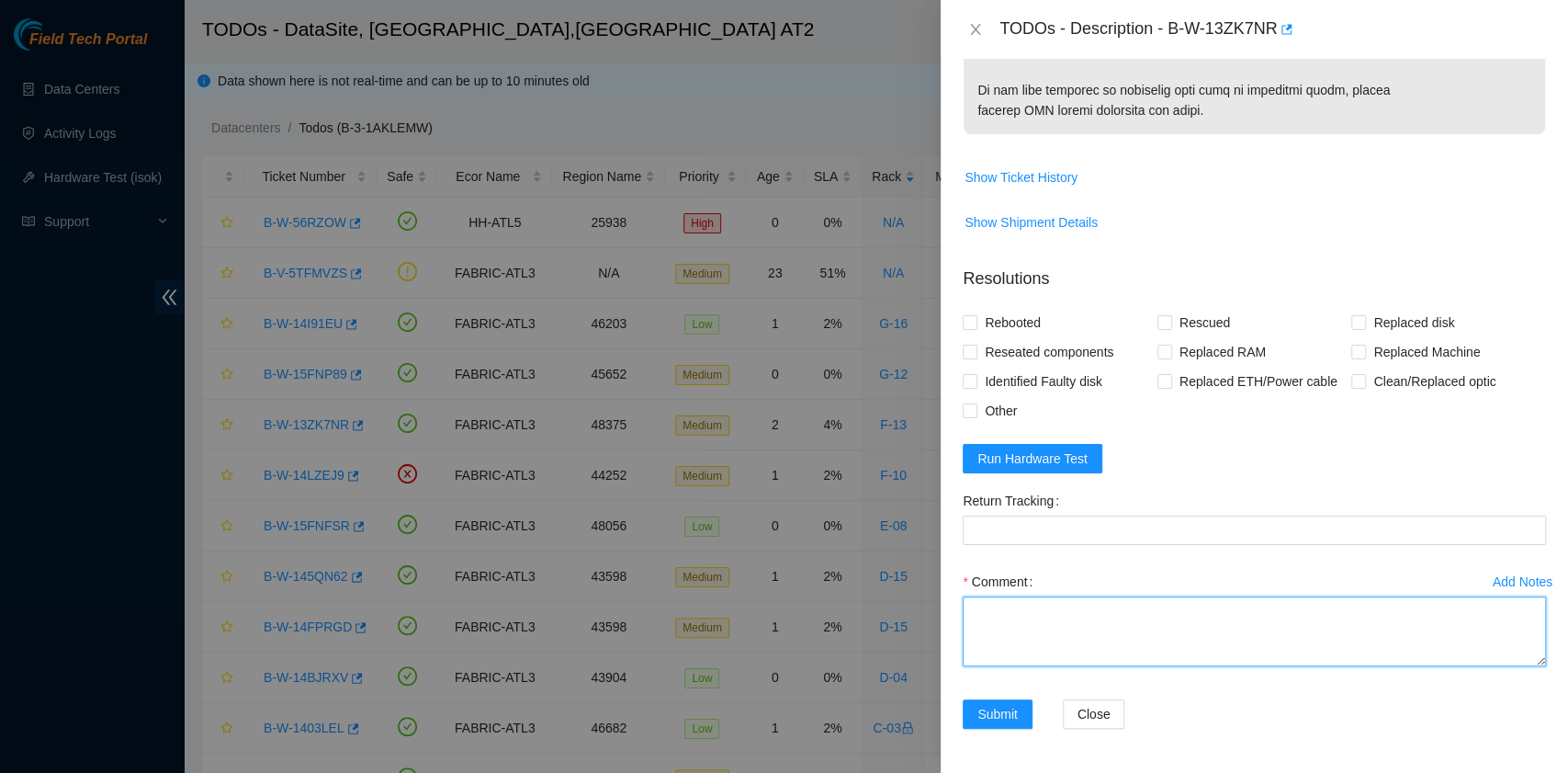
click at [1137, 658] on textarea "Comment" at bounding box center [1255, 631] width 584 height 70
paste textarea "B-W-13ZK7NR rack# F-13 machine# 07 Replaced drive WS20DPPK with WCC137UN4UU9 Re…"
drag, startPoint x: 1207, startPoint y: 626, endPoint x: 1117, endPoint y: 624, distance: 90.0
click at [1117, 624] on textarea "B-W-13ZK7NR rack# F-13 machine# 07 Replaced drive WS20DPPK with WCC137UN4UU9 Re…" at bounding box center [1255, 631] width 584 height 70
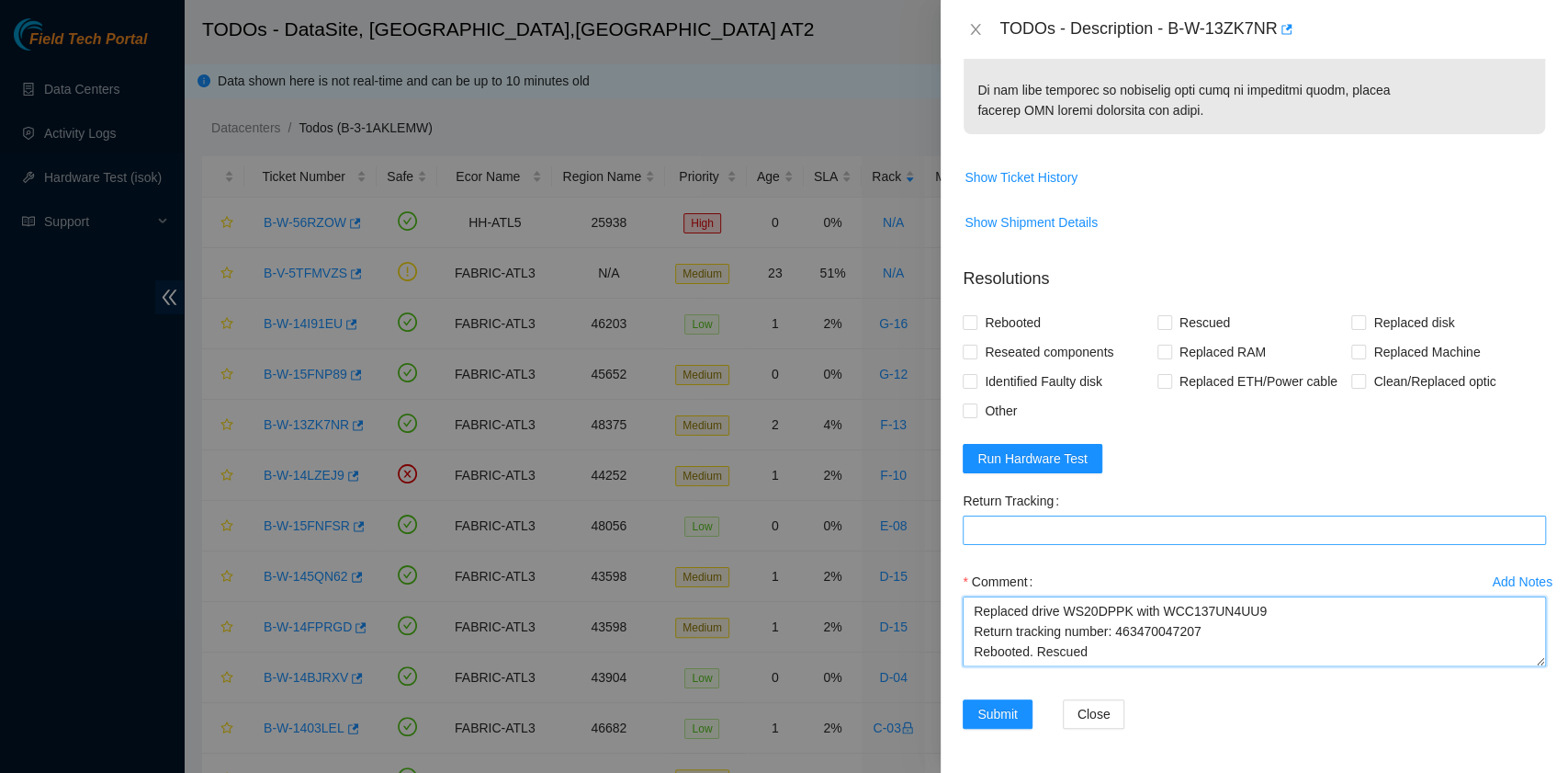
type textarea "B-W-13ZK7NR rack# F-13 machine# 07 Replaced drive WS20DPPK with WCC137UN4UU9 Re…"
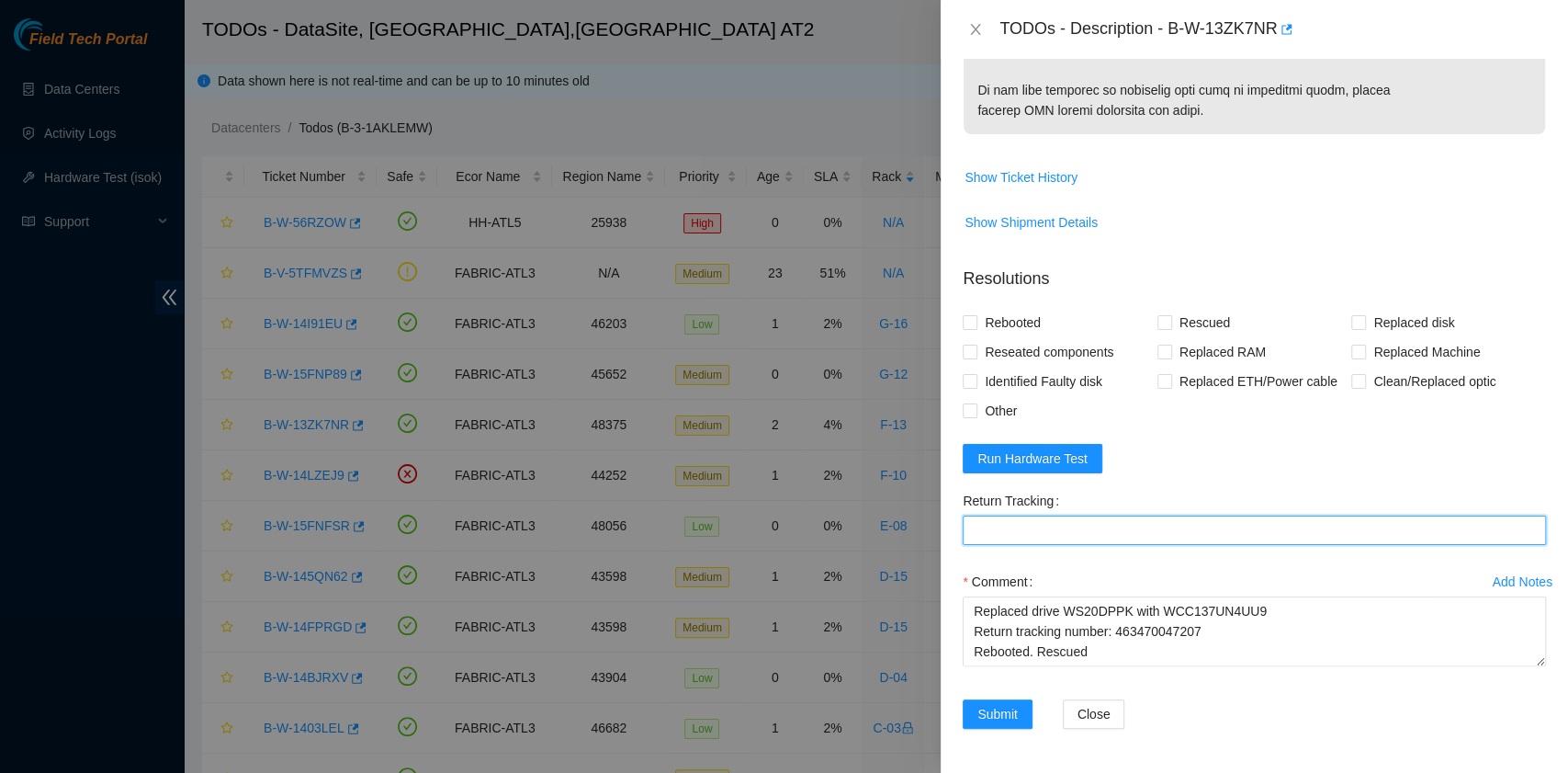
click at [1008, 529] on Tracking "Return Tracking" at bounding box center [1255, 529] width 584 height 29
paste Tracking "463470047207"
type Tracking "463470047207"
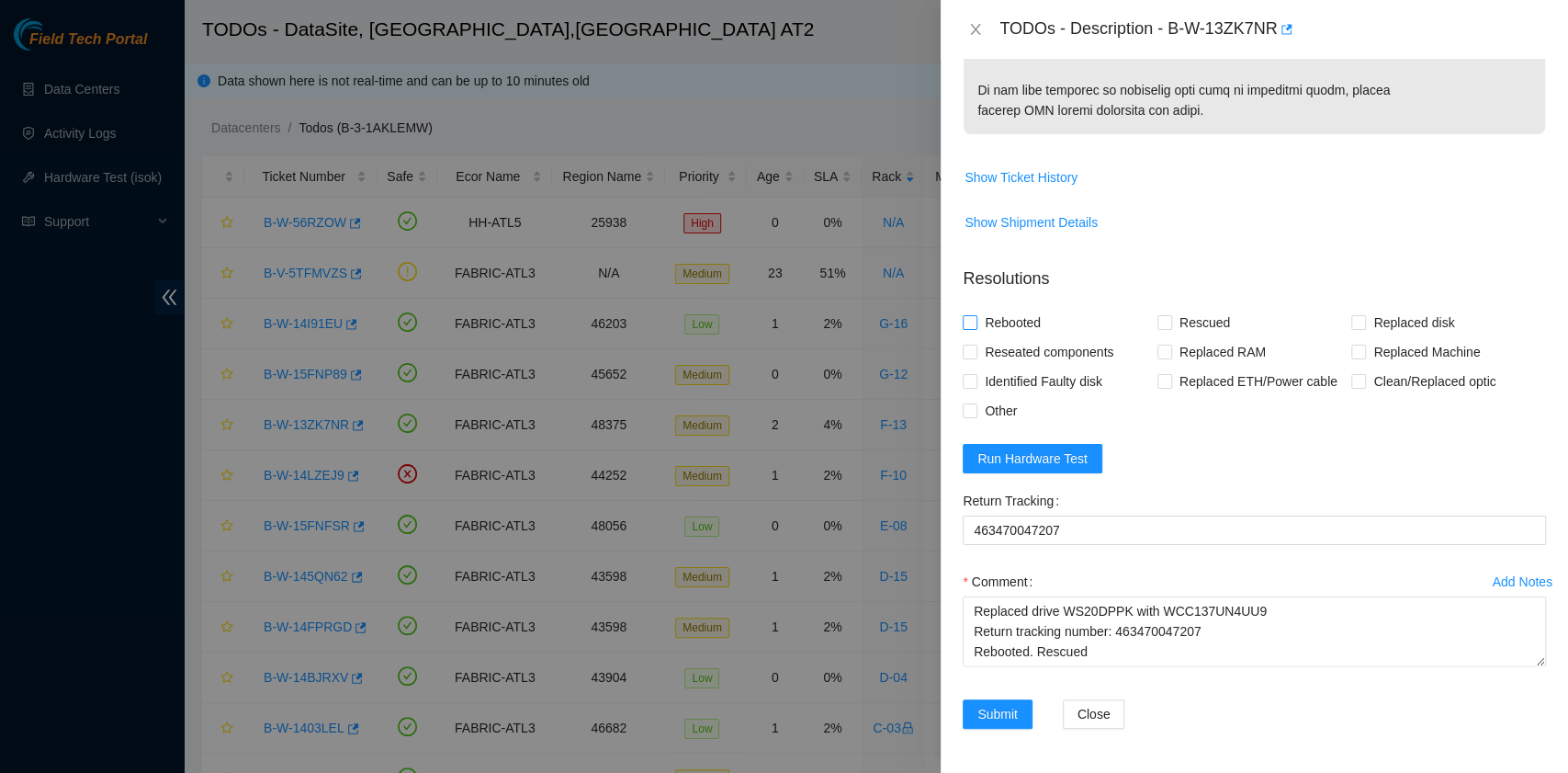
click at [996, 322] on span "Rebooted" at bounding box center [1012, 322] width 71 height 29
click at [975, 322] on input "Rebooted" at bounding box center [969, 322] width 13 height 13
checkbox input "true"
click at [1172, 329] on span "Rescued" at bounding box center [1204, 322] width 65 height 29
click at [1166, 328] on input "Rescued" at bounding box center [1163, 322] width 13 height 13
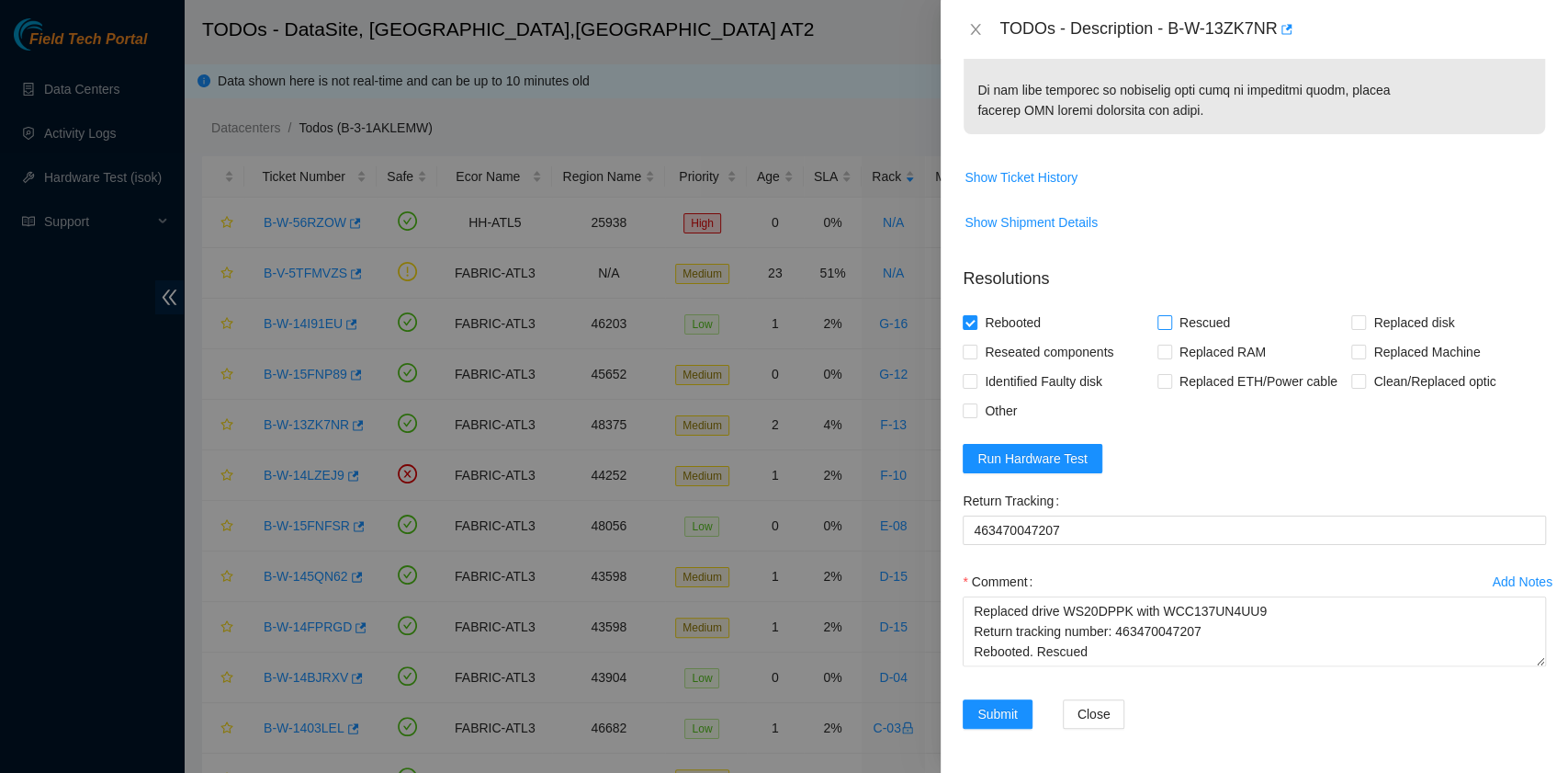
checkbox input "true"
click at [1351, 328] on input "Replaced disk" at bounding box center [1357, 322] width 13 height 13
checkbox input "true"
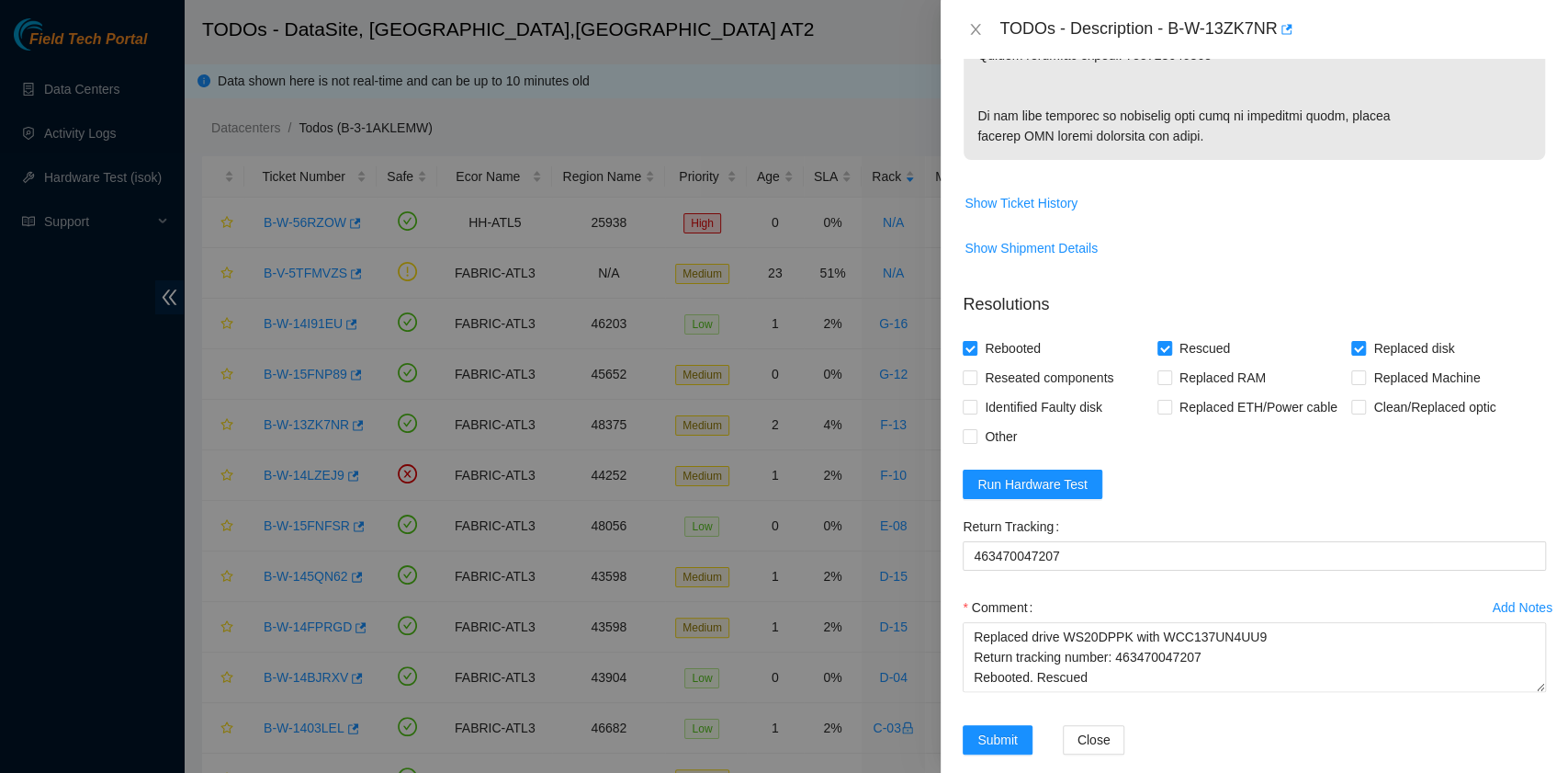
scroll to position [1273, 0]
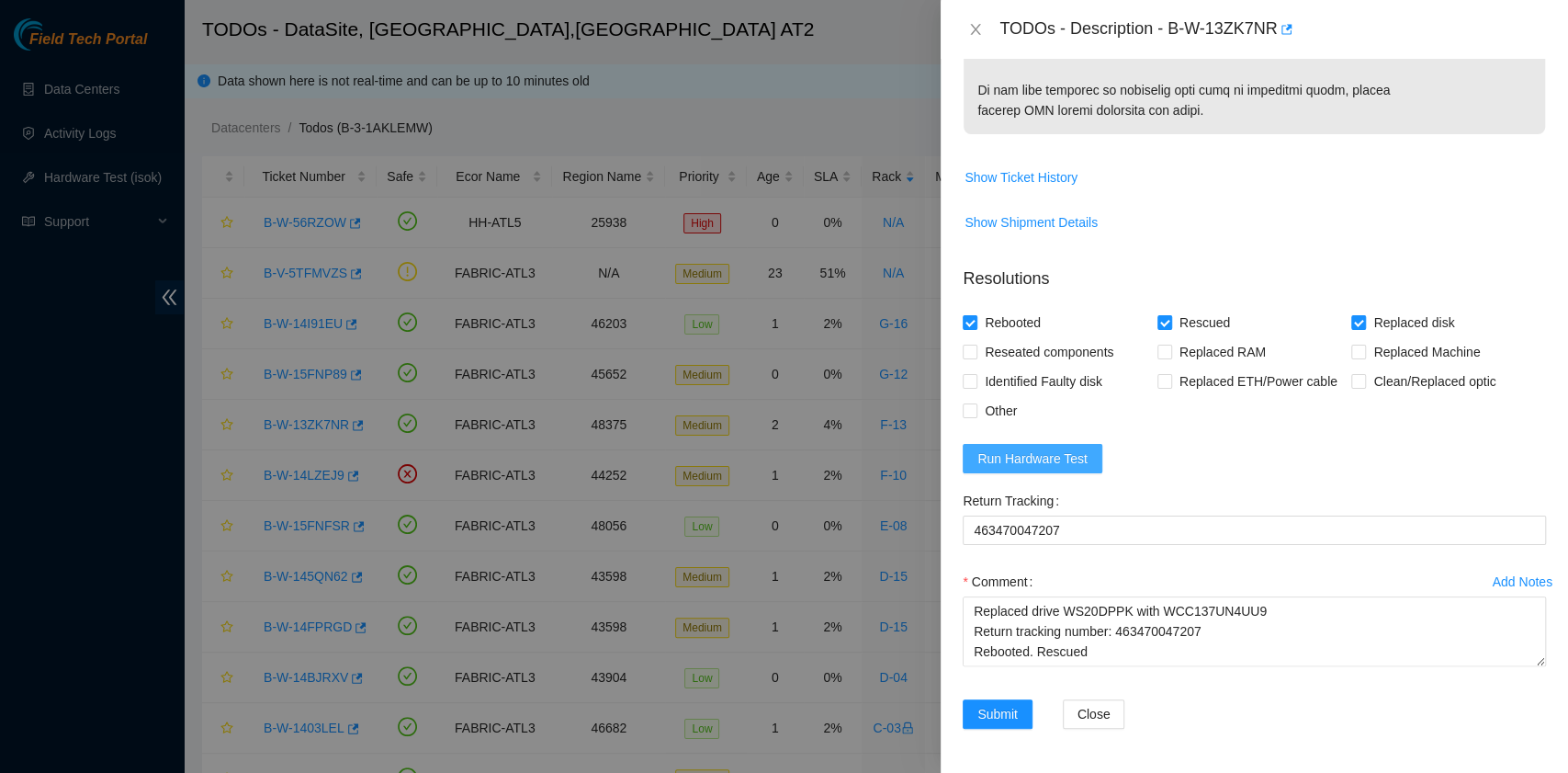
click at [1065, 461] on span "Run Hardware Test" at bounding box center [1032, 458] width 110 height 20
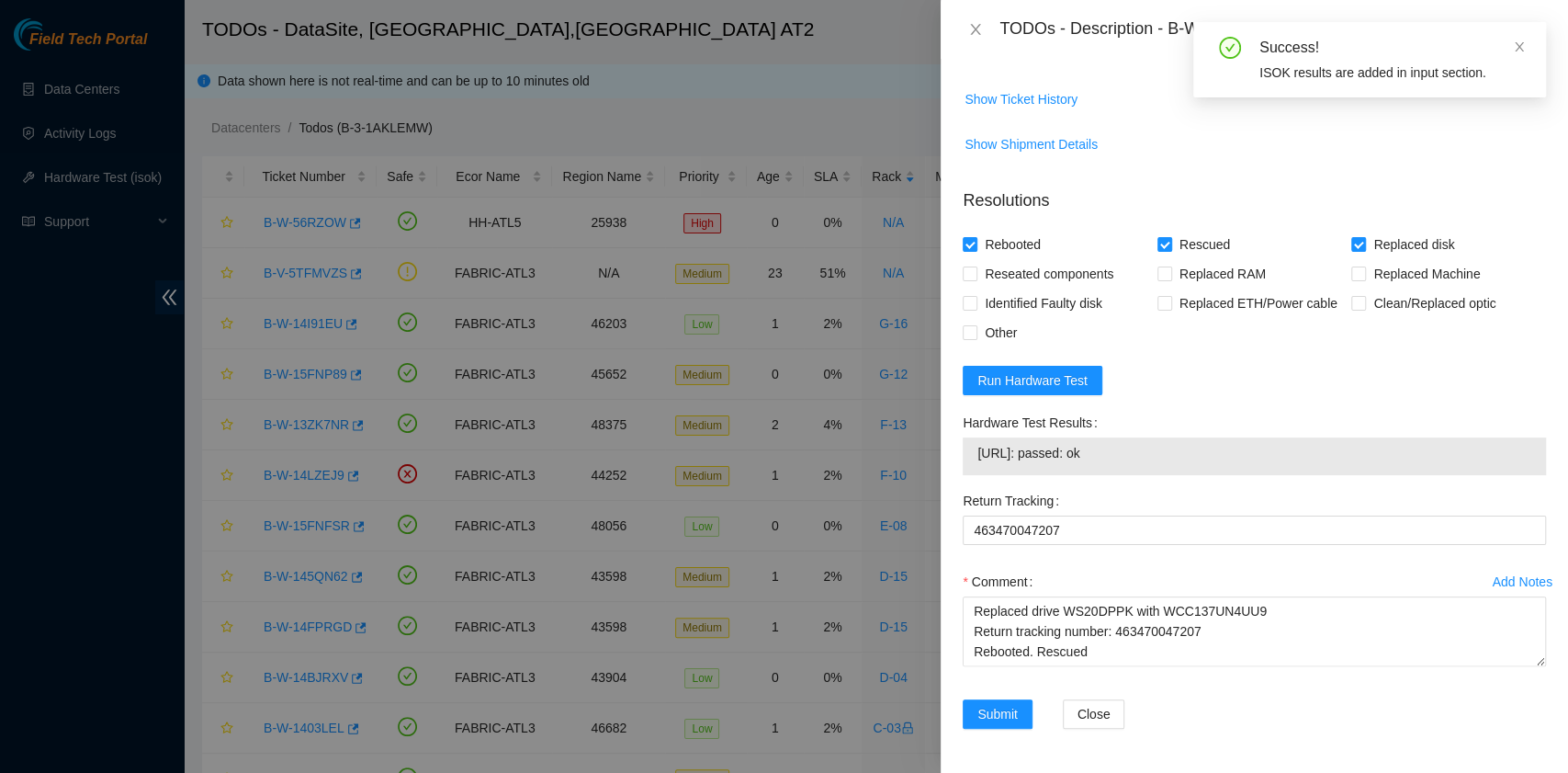
drag, startPoint x: 1135, startPoint y: 545, endPoint x: 966, endPoint y: 545, distance: 169.0
click at [966, 475] on div "23.63.85.101: passed: ok" at bounding box center [1255, 456] width 584 height 38
copy tbody "23.63.85.101: passed: ok"
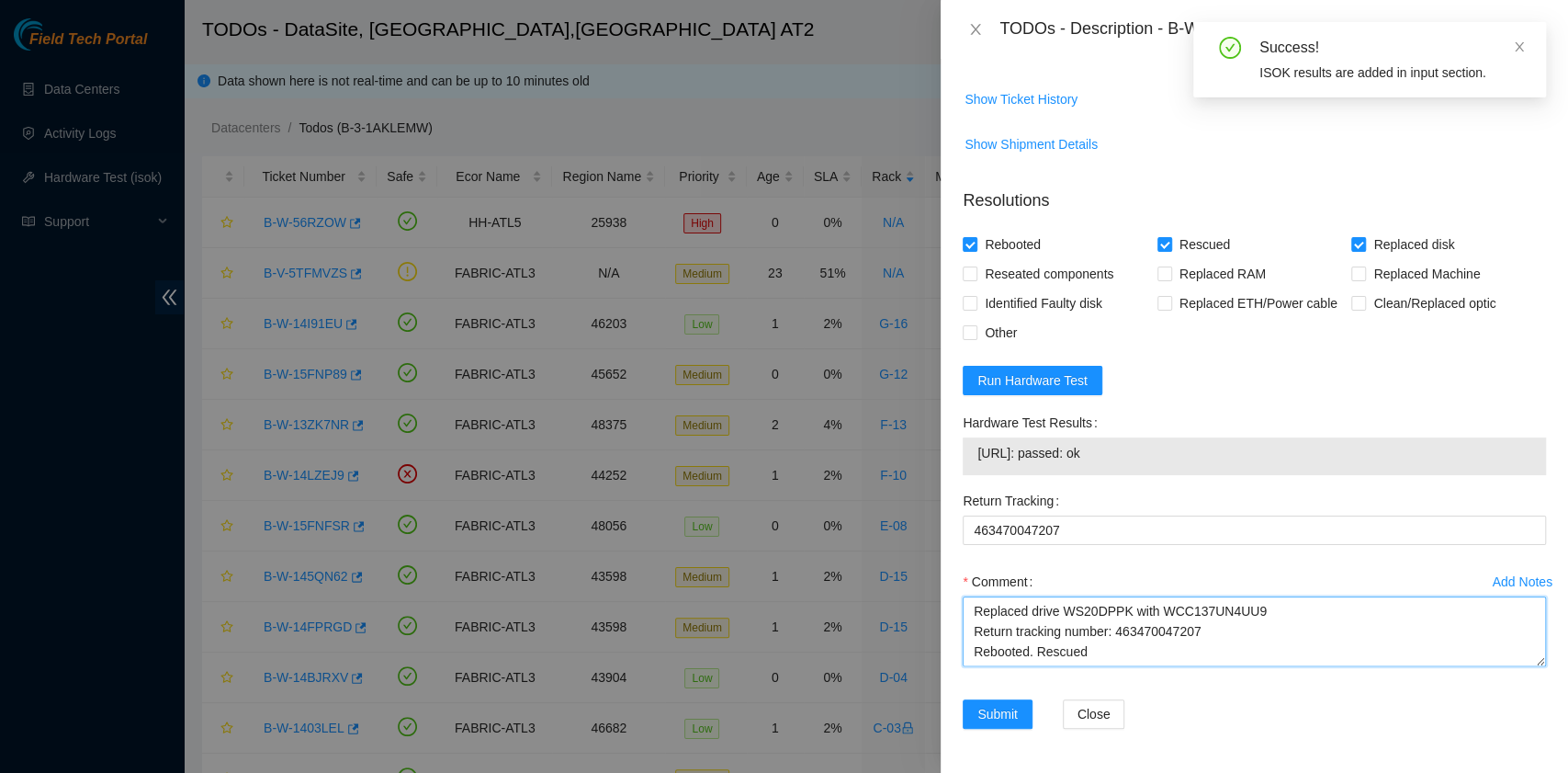
click at [1020, 666] on textarea "B-W-13ZK7NR rack# F-13 machine# 07 Replaced drive WS20DPPK with WCC137UN4UU9 Re…" at bounding box center [1255, 631] width 584 height 70
paste textarea "23.63.85.101: passed: ok"
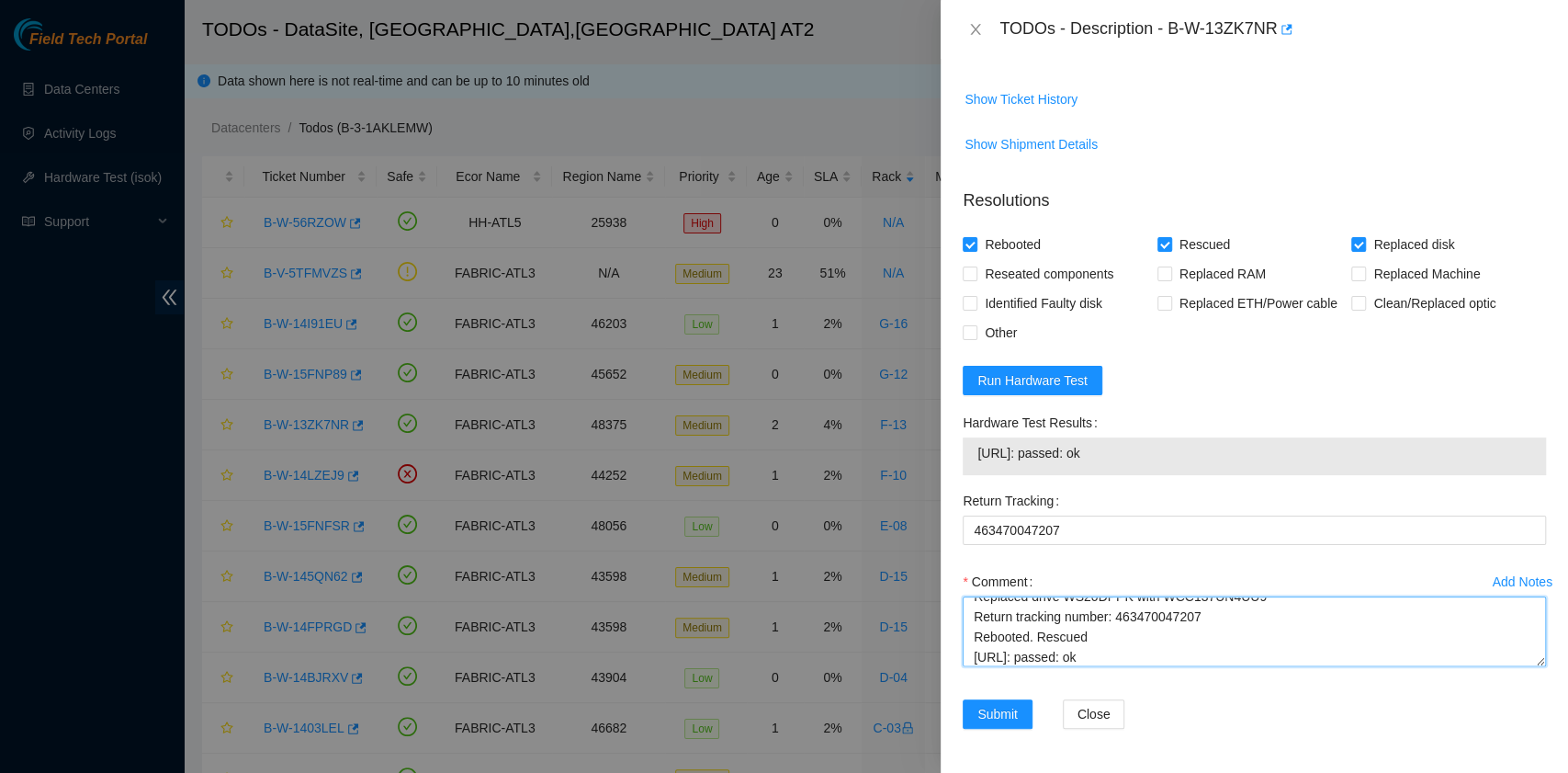
scroll to position [1351, 0]
type textarea "B-W-13ZK7NR rack# F-13 machine# 07 Replaced drive WS20DPPK with WCC137UN4UU9 Re…"
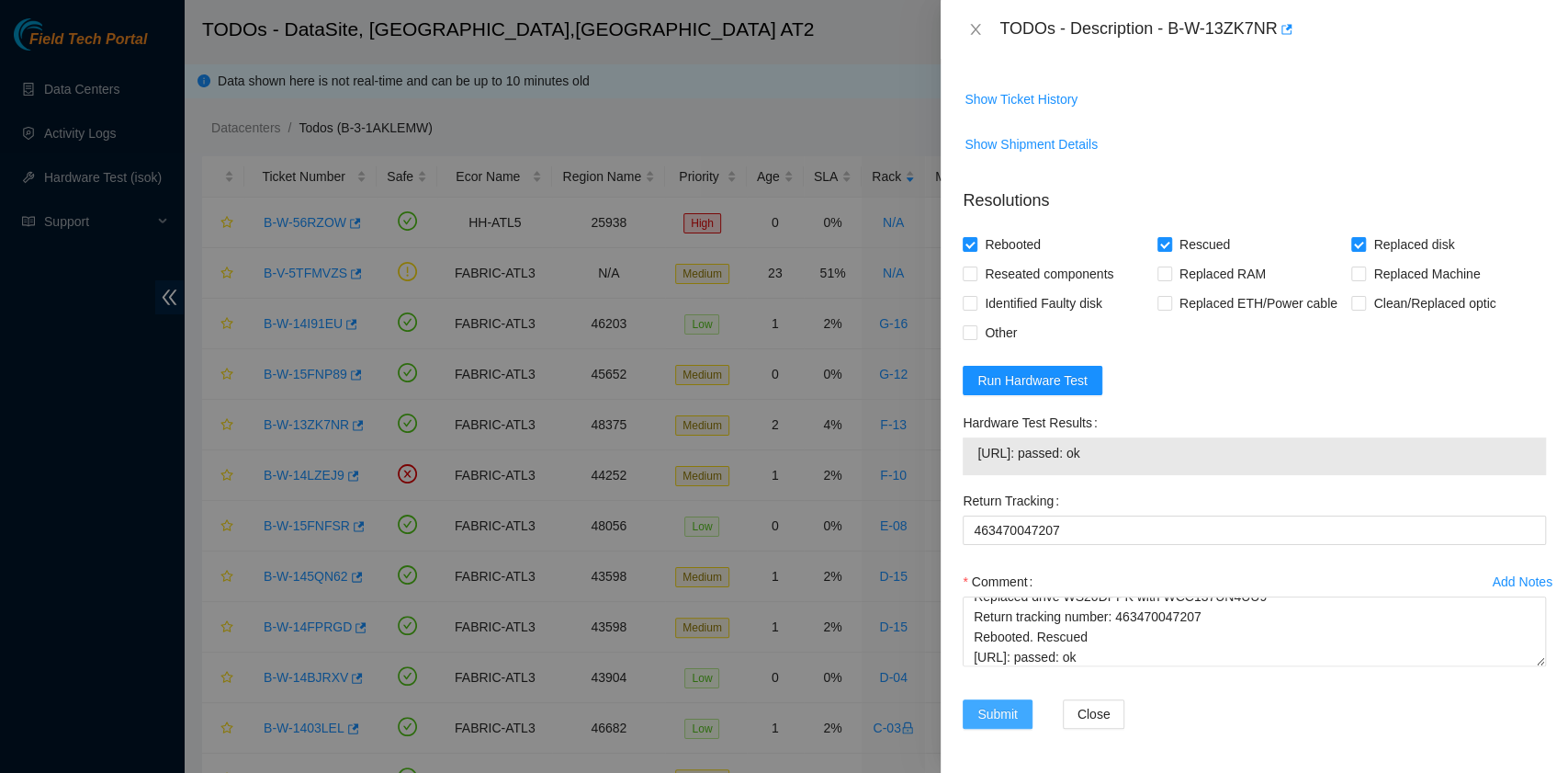
click at [1012, 709] on span "Submit" at bounding box center [997, 713] width 40 height 20
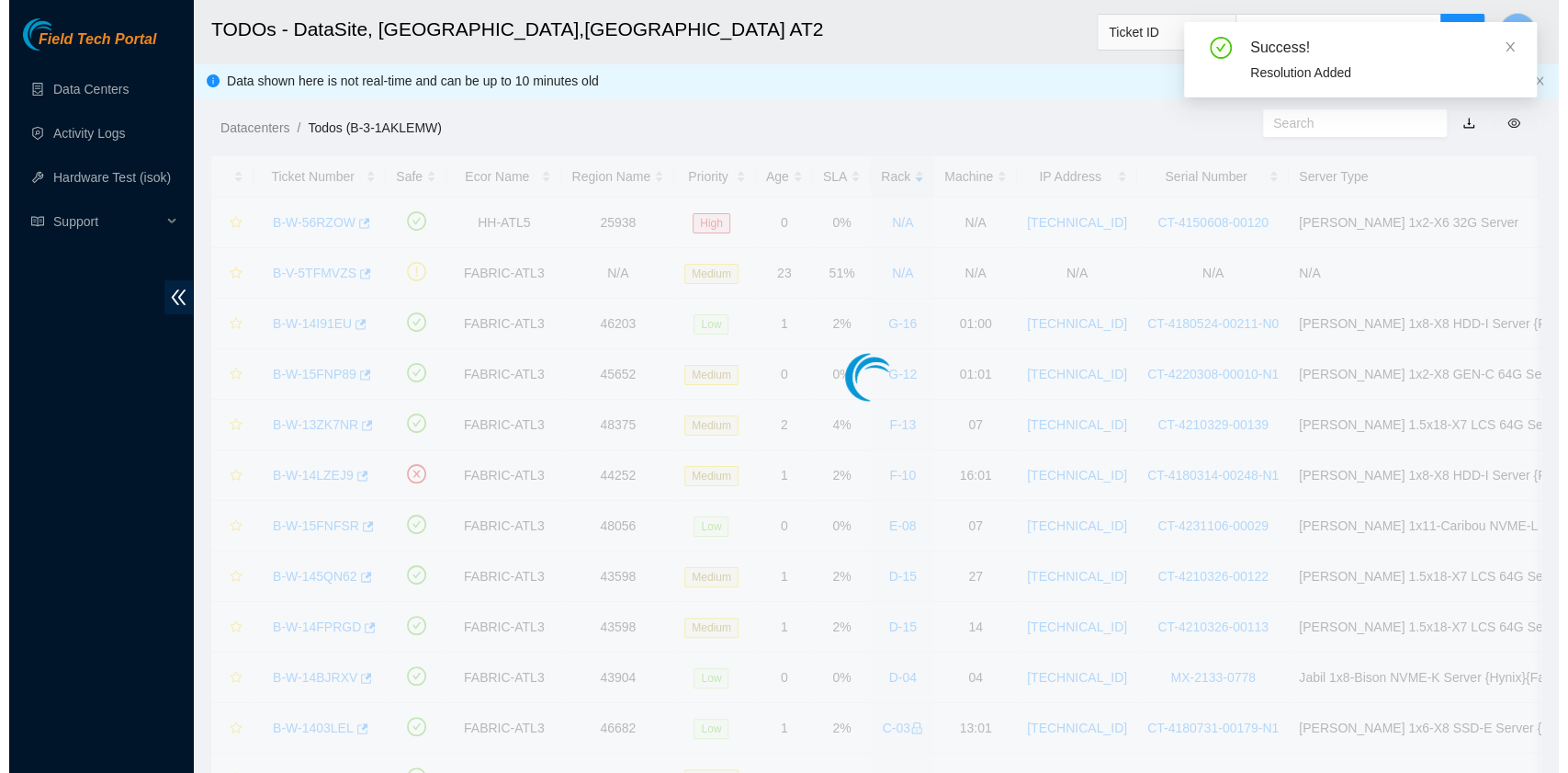
scroll to position [466, 0]
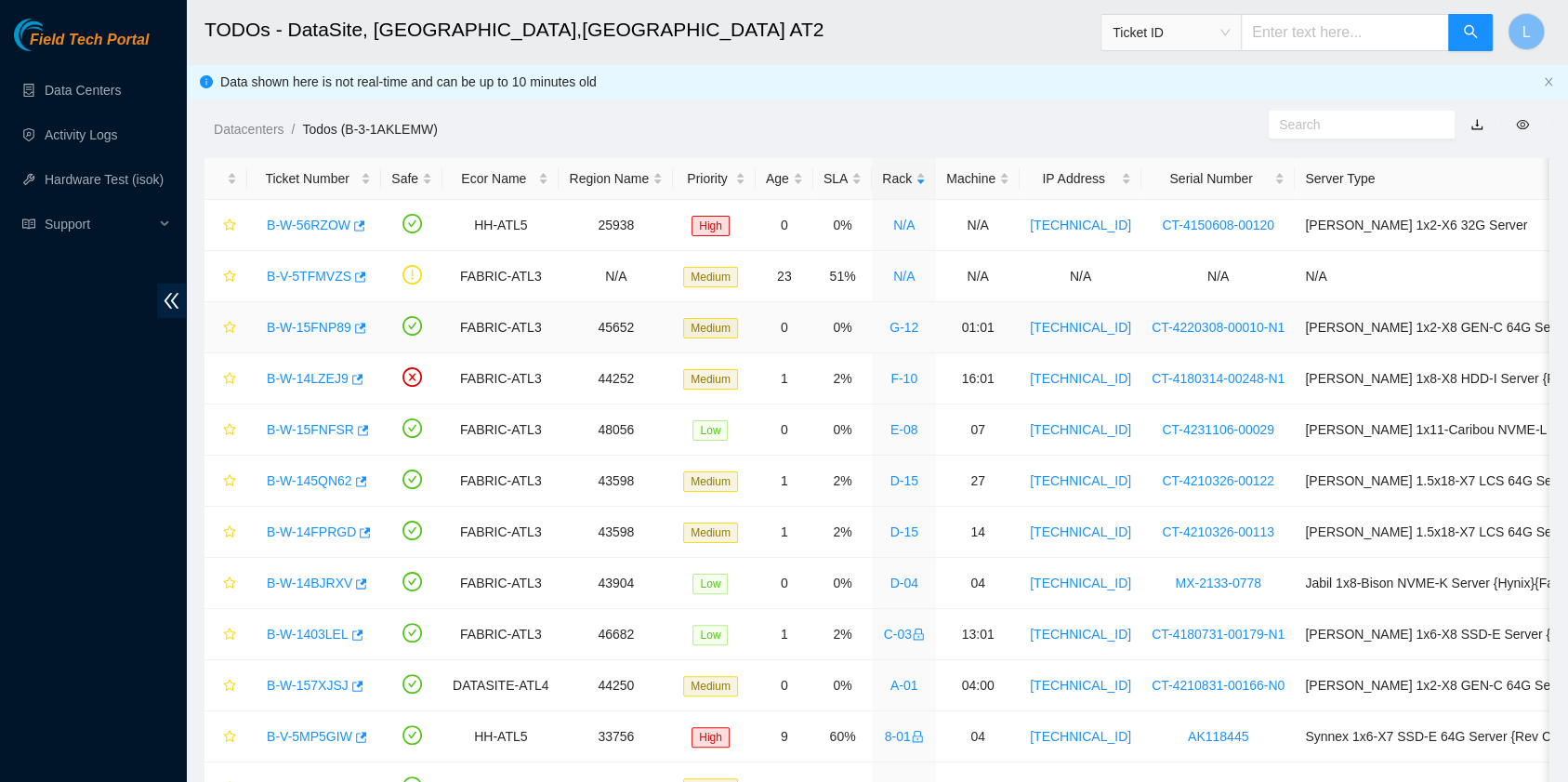
click at [295, 326] on link "B-W-15FNP89" at bounding box center [309, 328] width 85 height 15
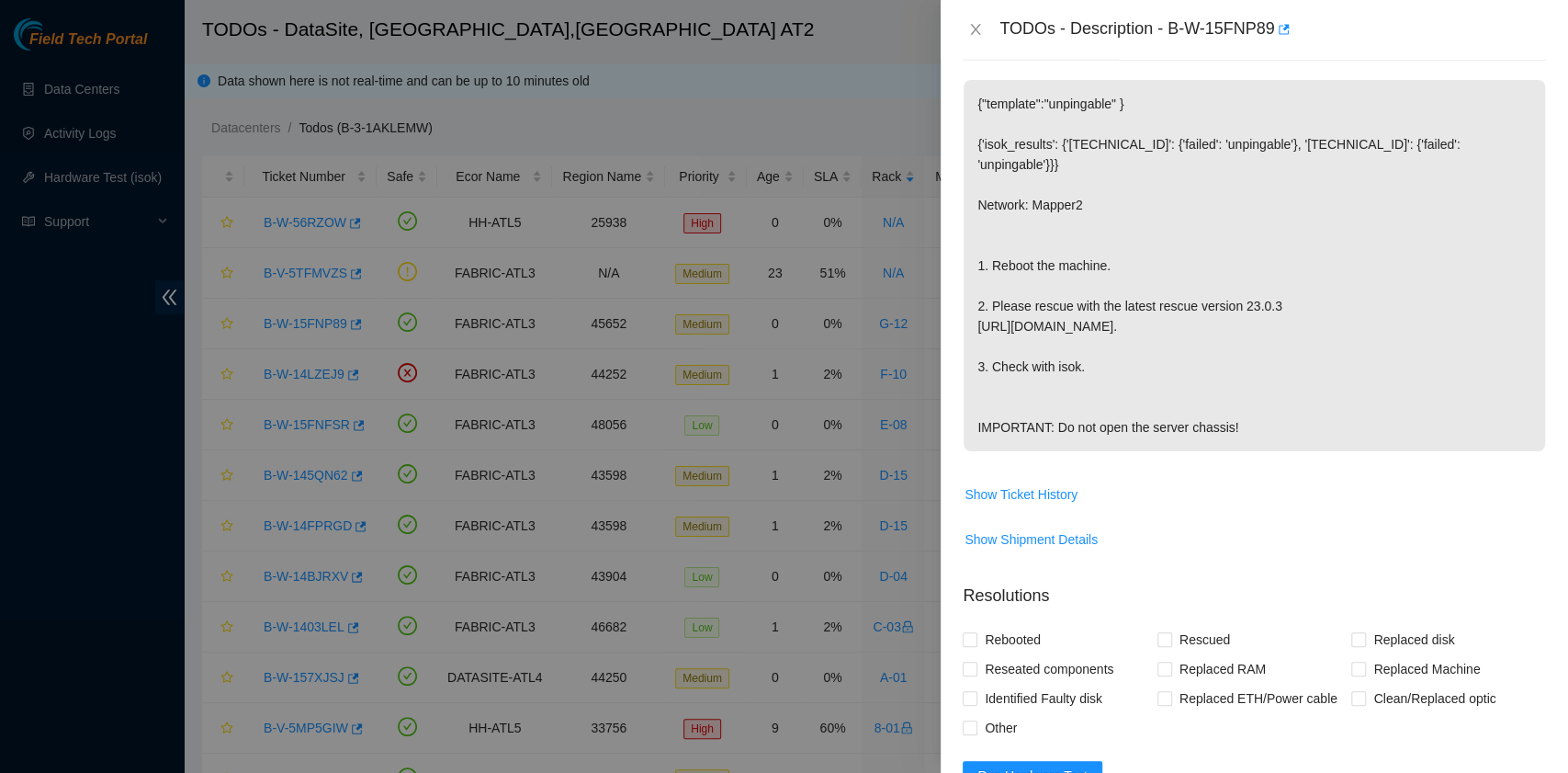
scroll to position [0, 0]
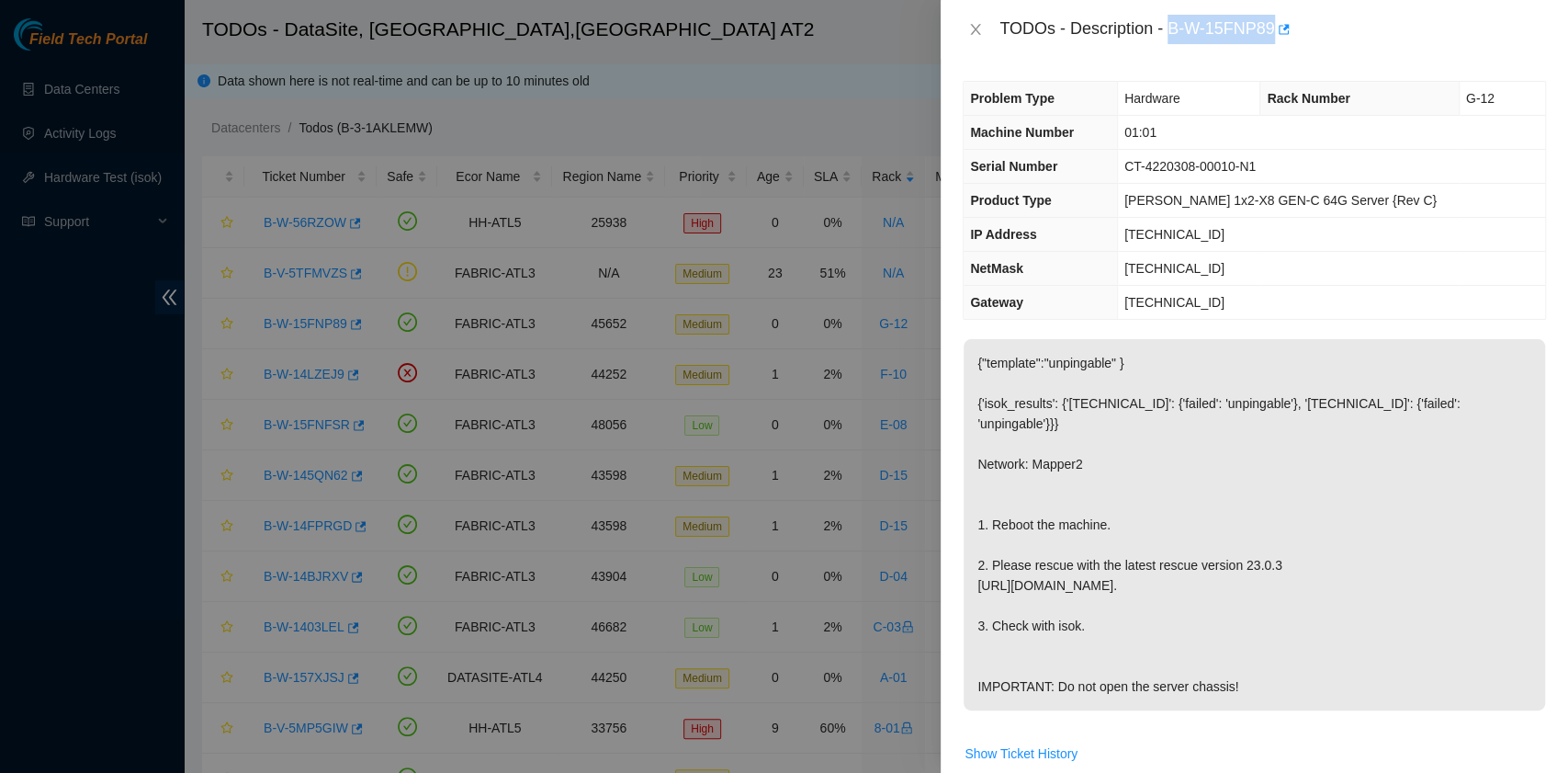
drag, startPoint x: 1171, startPoint y: 31, endPoint x: 1271, endPoint y: 37, distance: 100.2
click at [1271, 37] on div "TODOs - Description - B-W-15FNP89" at bounding box center [1272, 29] width 547 height 29
copy div "B-W-15FNP89"
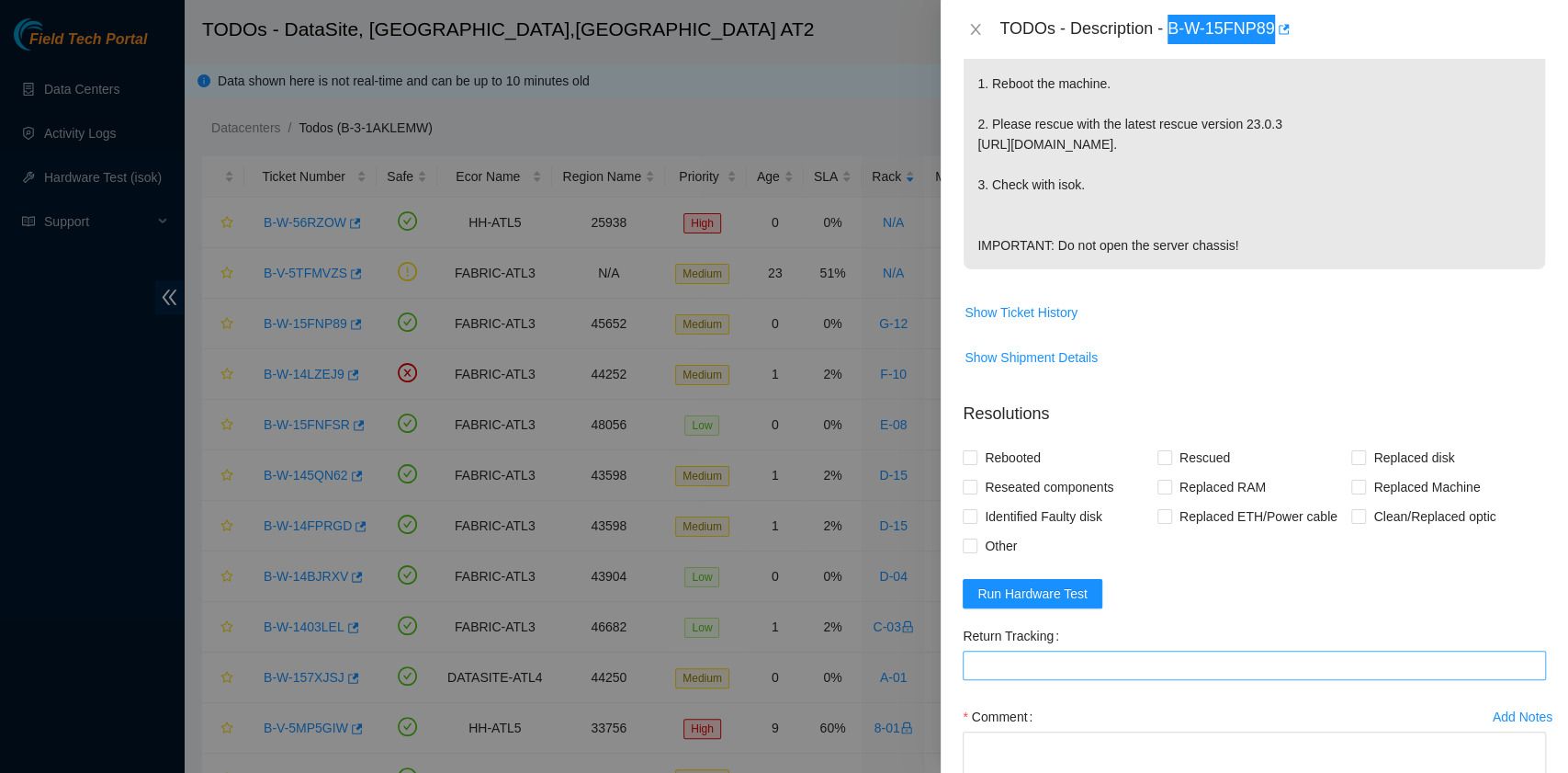
scroll to position [490, 0]
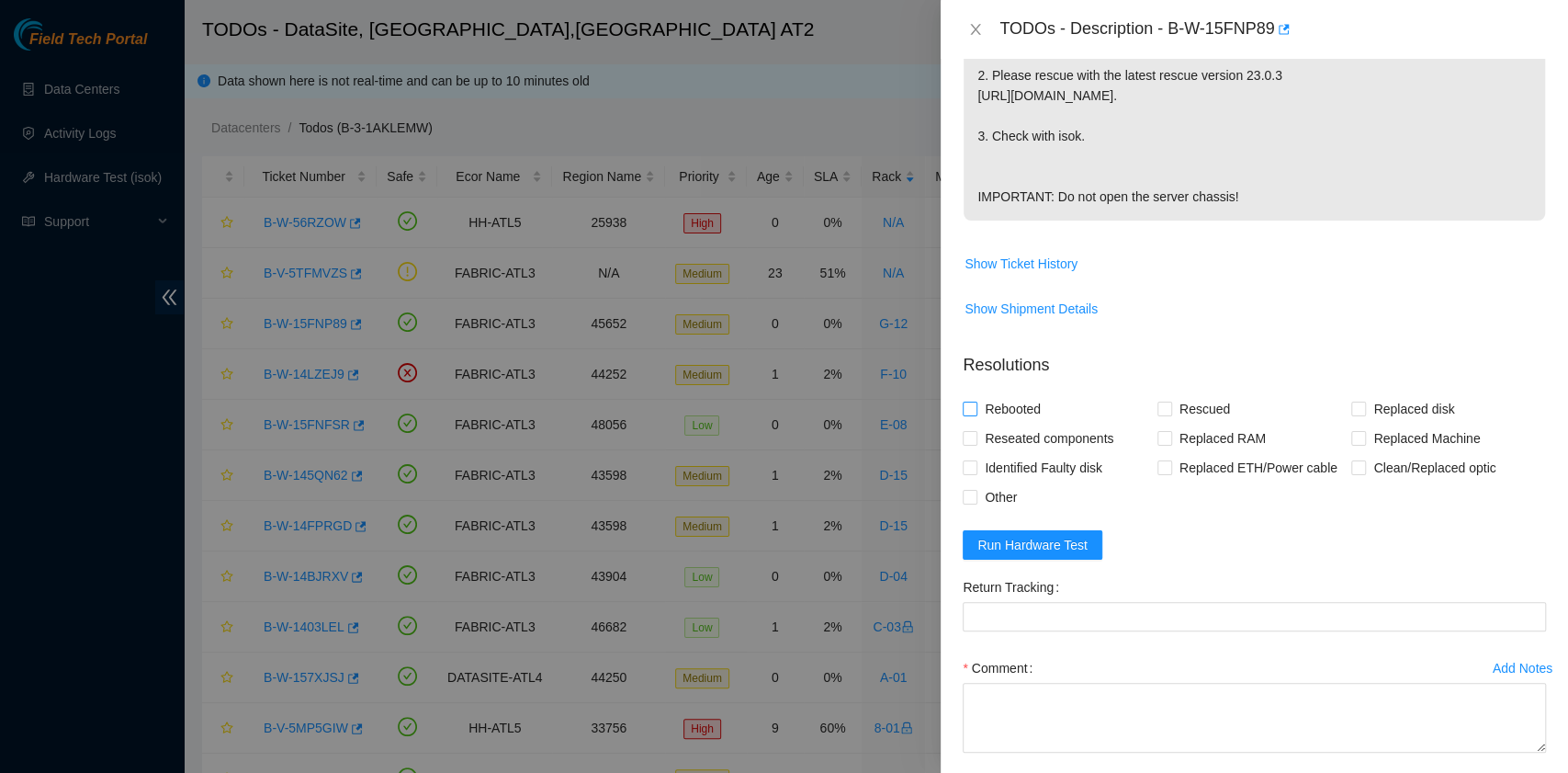
click at [1021, 417] on span "Rebooted" at bounding box center [1012, 409] width 71 height 29
click at [975, 414] on input "Rebooted" at bounding box center [969, 408] width 13 height 13
checkbox input "true"
click at [1172, 424] on span "Rescued" at bounding box center [1204, 409] width 65 height 29
click at [1168, 414] on input "Rescued" at bounding box center [1163, 408] width 13 height 13
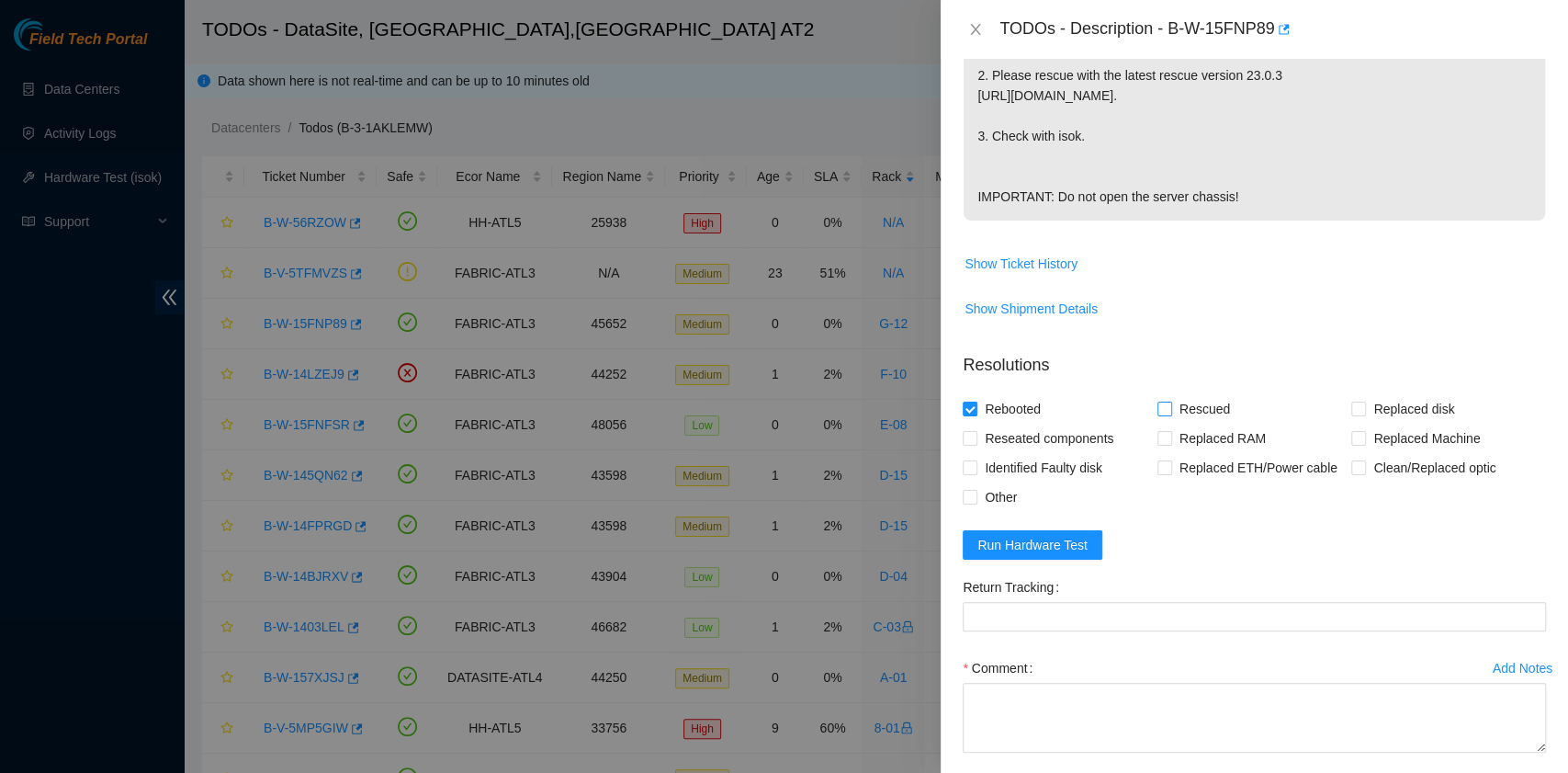
checkbox input "true"
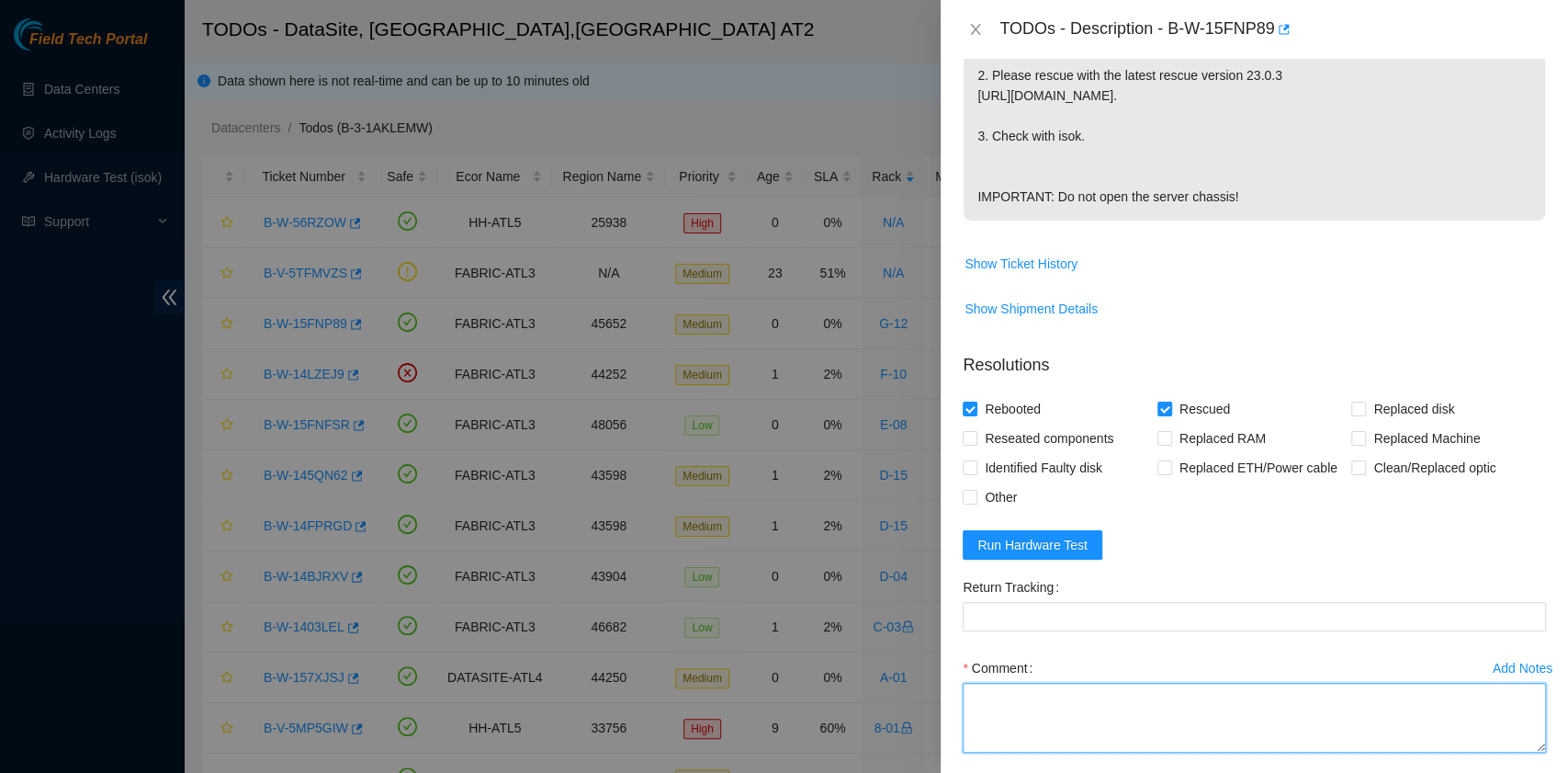
click at [1050, 724] on textarea "Comment" at bounding box center [1255, 717] width 584 height 70
paste textarea "B-W-15FNP89 rack# G-12 machine# 01:01 Rebooted. Rescued"
drag, startPoint x: 1050, startPoint y: 724, endPoint x: 1096, endPoint y: 724, distance: 46.0
click at [1052, 724] on textarea "B-W-15FNP89 rack# G-12 machine# 01:01 Rebooted. Rescued" at bounding box center [1255, 717] width 584 height 70
type textarea "B-W-15FNP89 rack# G-12 machine# 01:01 Rebooted. Rescued"
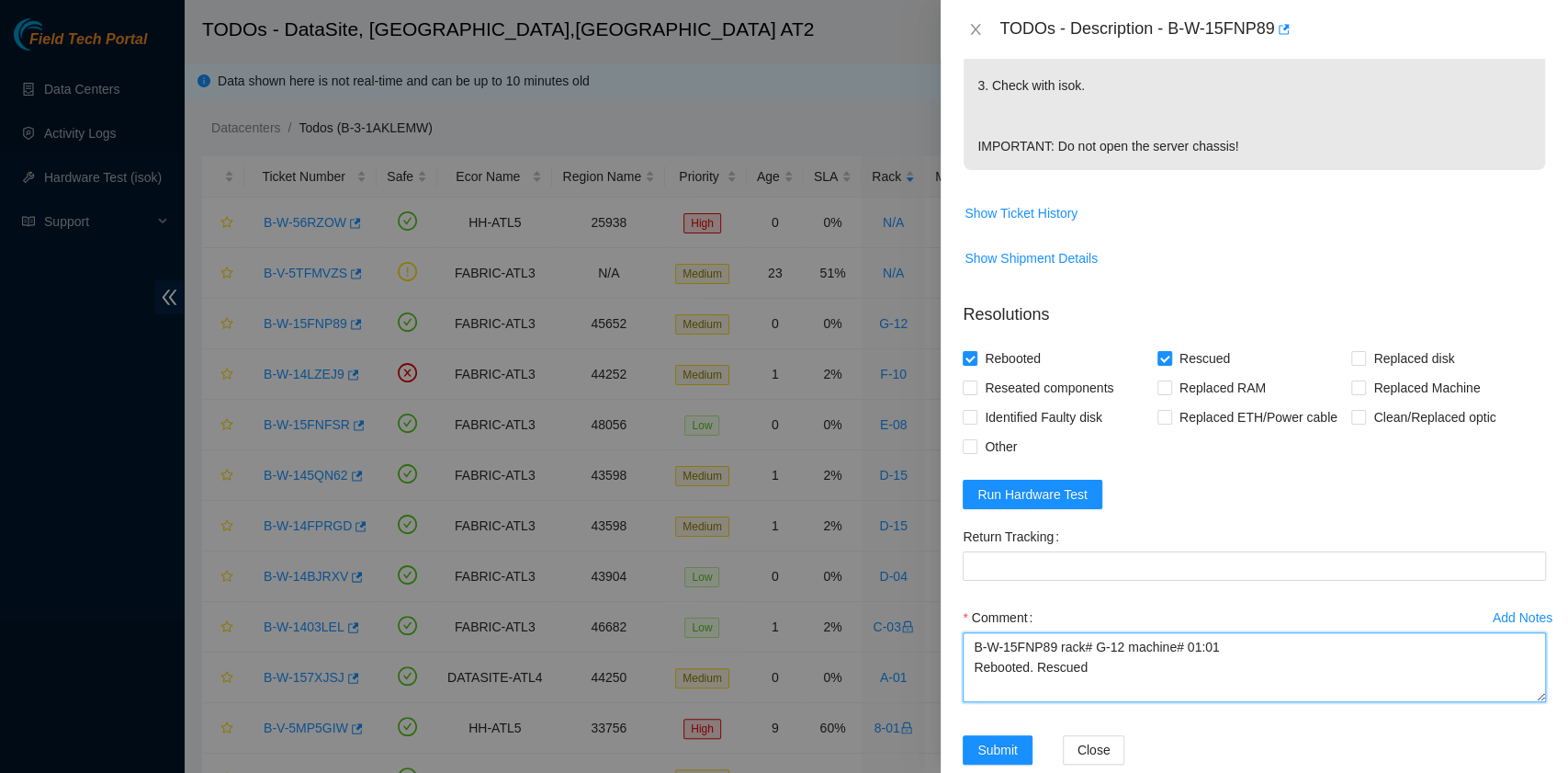
scroll to position [592, 0]
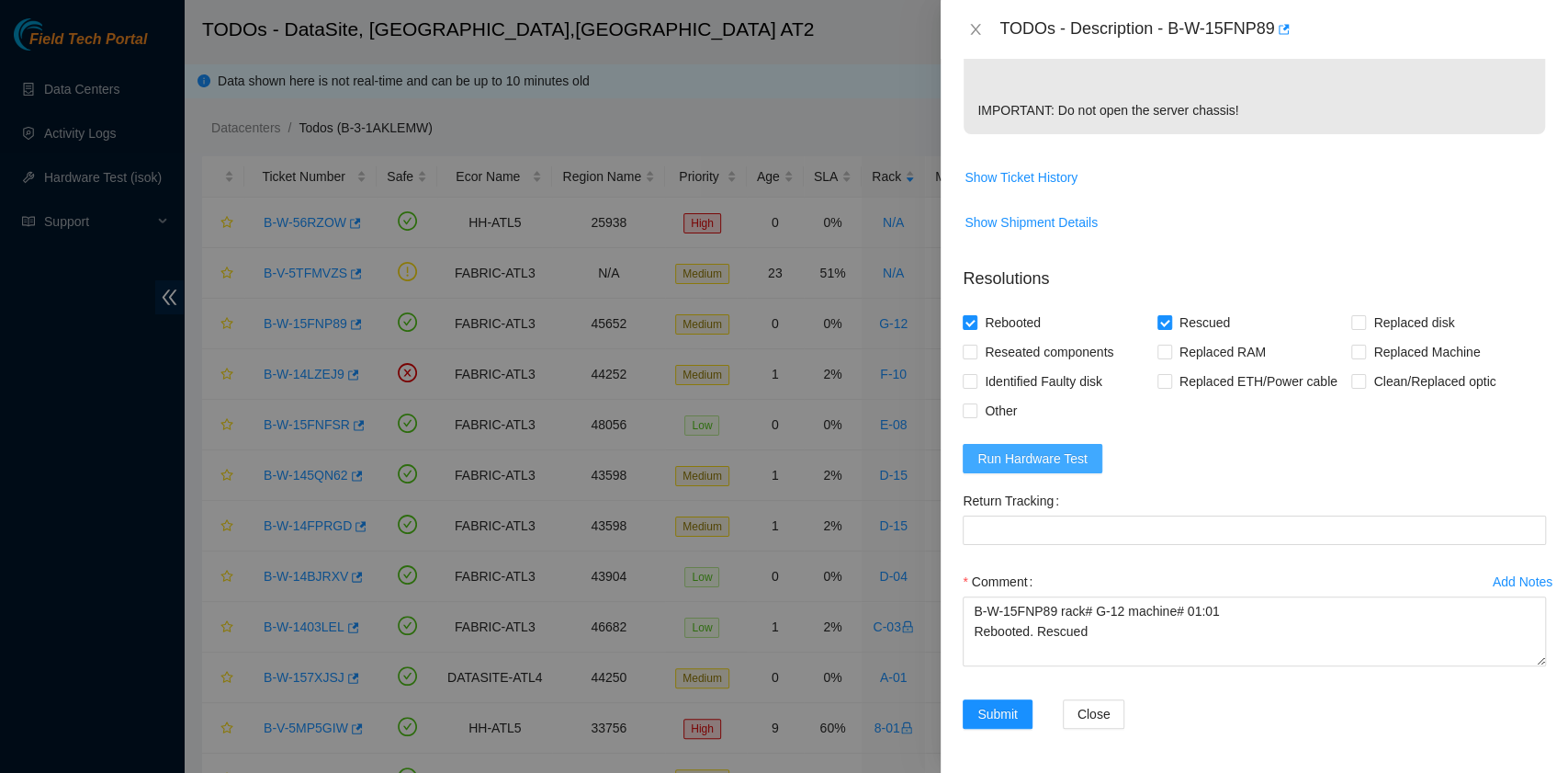
click at [1077, 450] on span "Run Hardware Test" at bounding box center [1032, 458] width 110 height 20
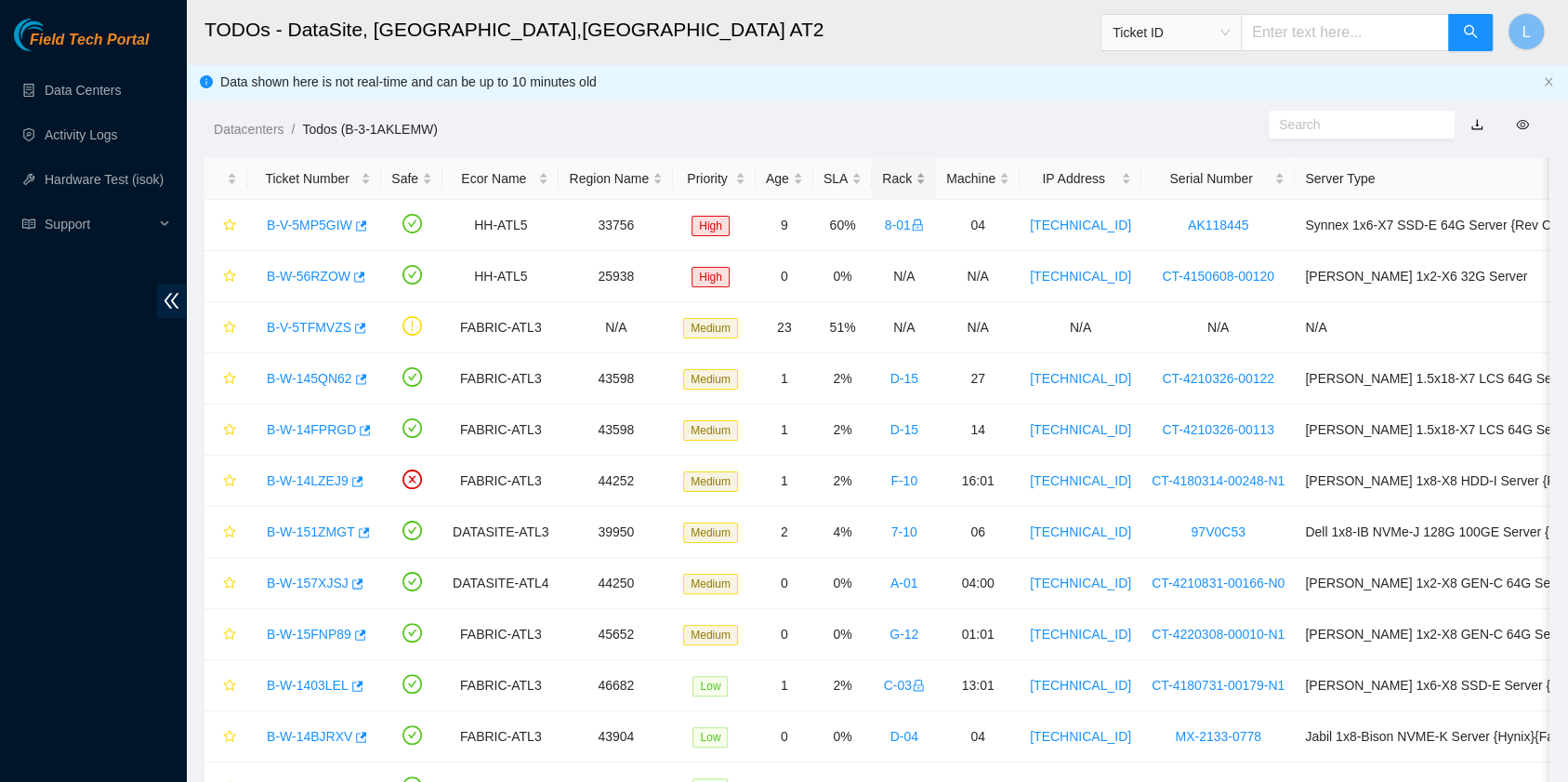
click at [889, 178] on div "Rack" at bounding box center [904, 178] width 44 height 20
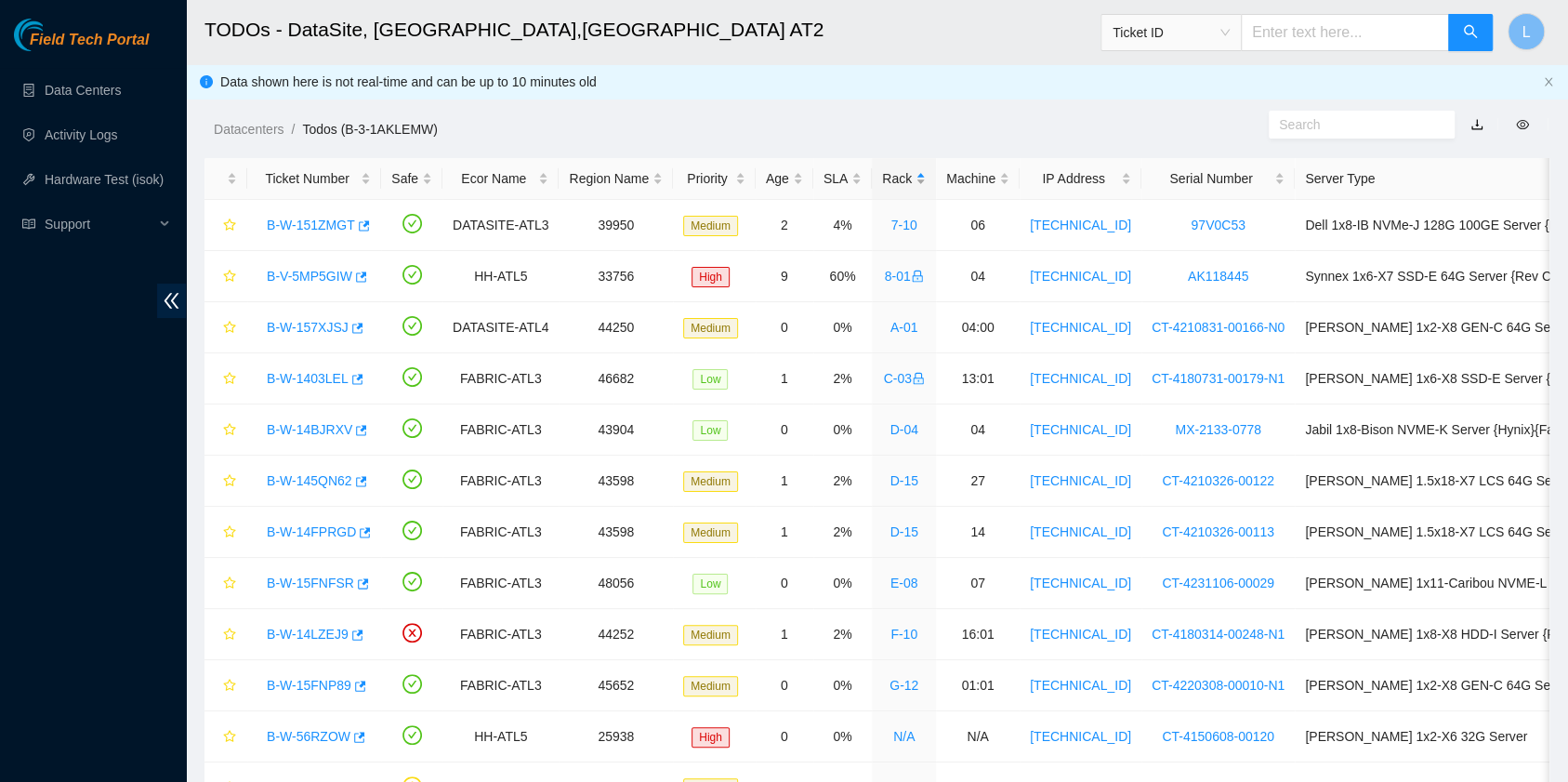
click at [889, 178] on div "Rack" at bounding box center [904, 178] width 44 height 20
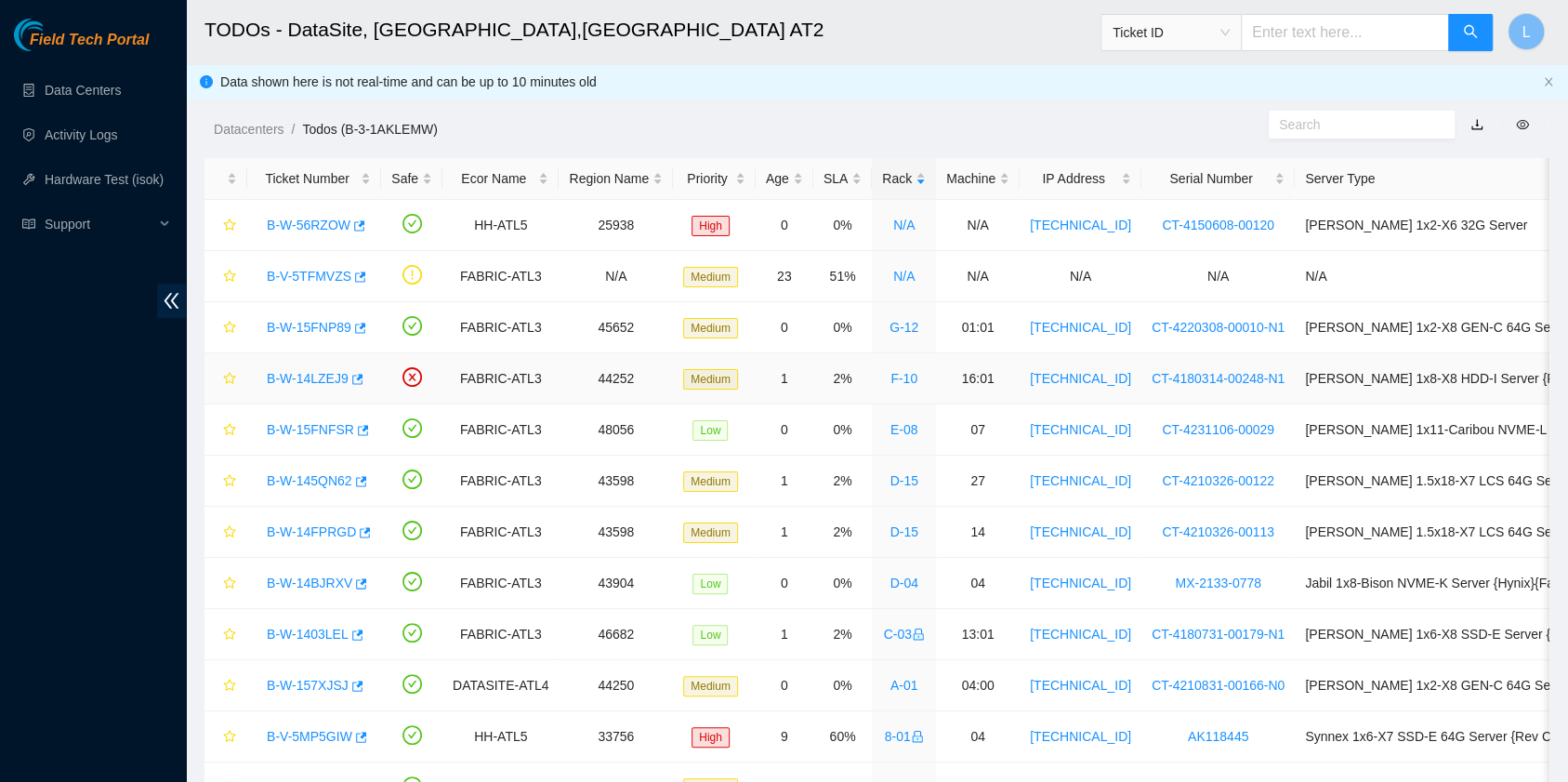
click at [332, 371] on link "B-W-14LZEJ9" at bounding box center [308, 378] width 82 height 15
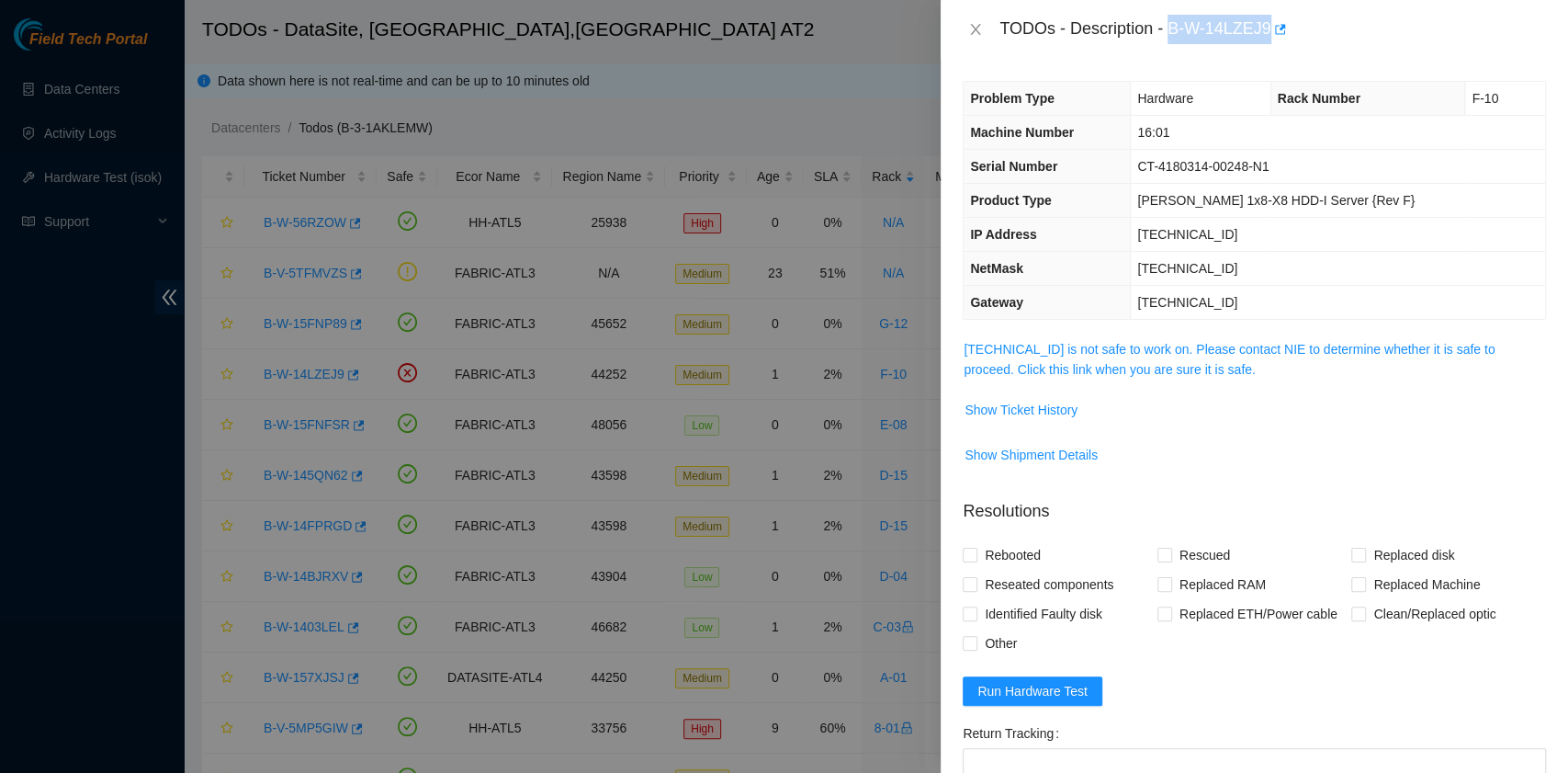
drag, startPoint x: 1170, startPoint y: 32, endPoint x: 1266, endPoint y: 31, distance: 96.0
click at [1266, 31] on div "TODOs - Description - B-W-14LZEJ9" at bounding box center [1272, 29] width 547 height 29
copy div "B-W-14LZEJ9"
click at [1158, 366] on link "23.47.220.35 is not safe to work on. Please contact NIE to determine whether it…" at bounding box center [1229, 359] width 531 height 35
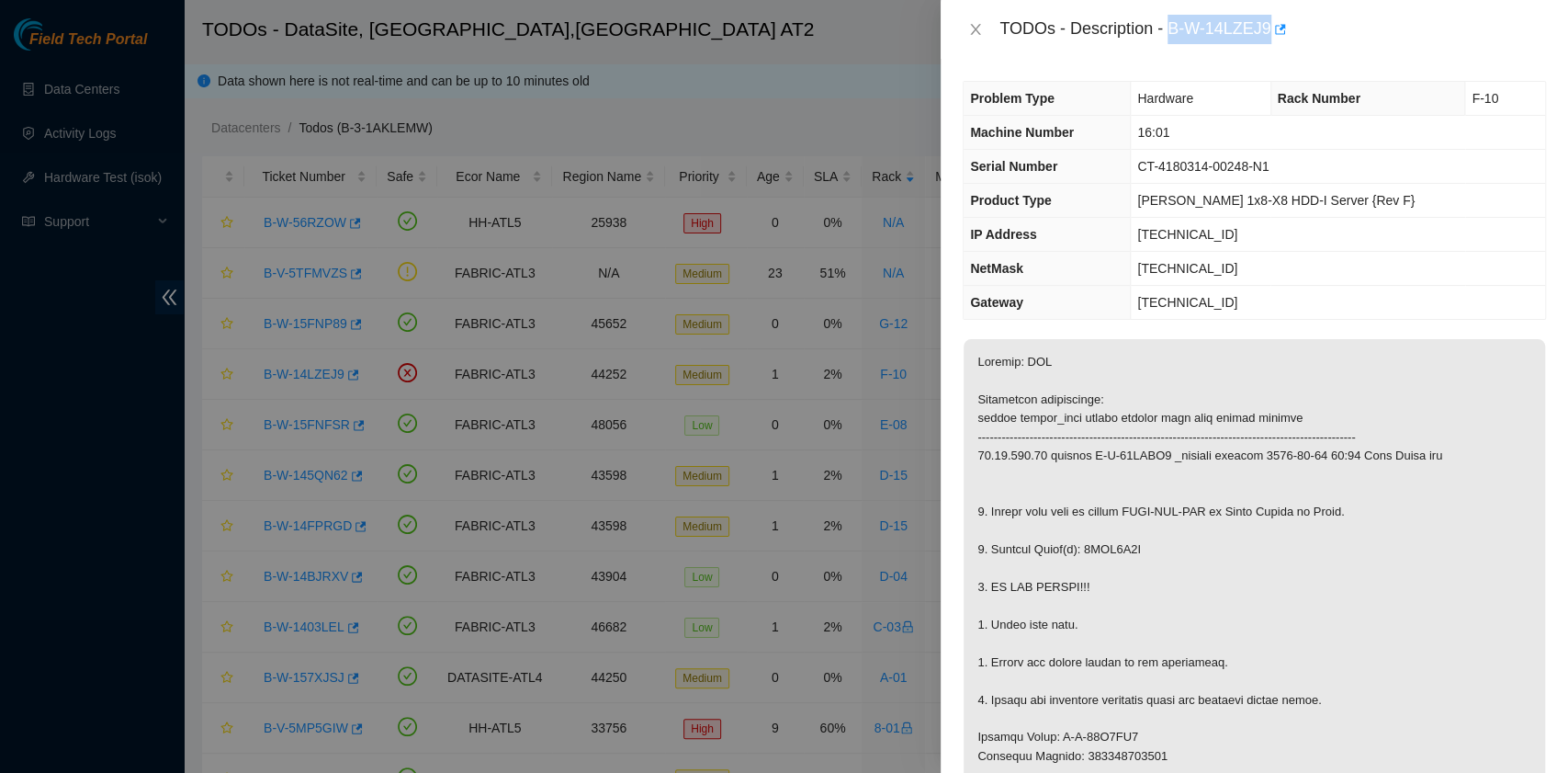
copy div "B-W-14LZEJ9"
drag, startPoint x: 1144, startPoint y: 542, endPoint x: 987, endPoint y: 556, distance: 157.6
copy p "Replace Drive(s): 0DGE0U2F"
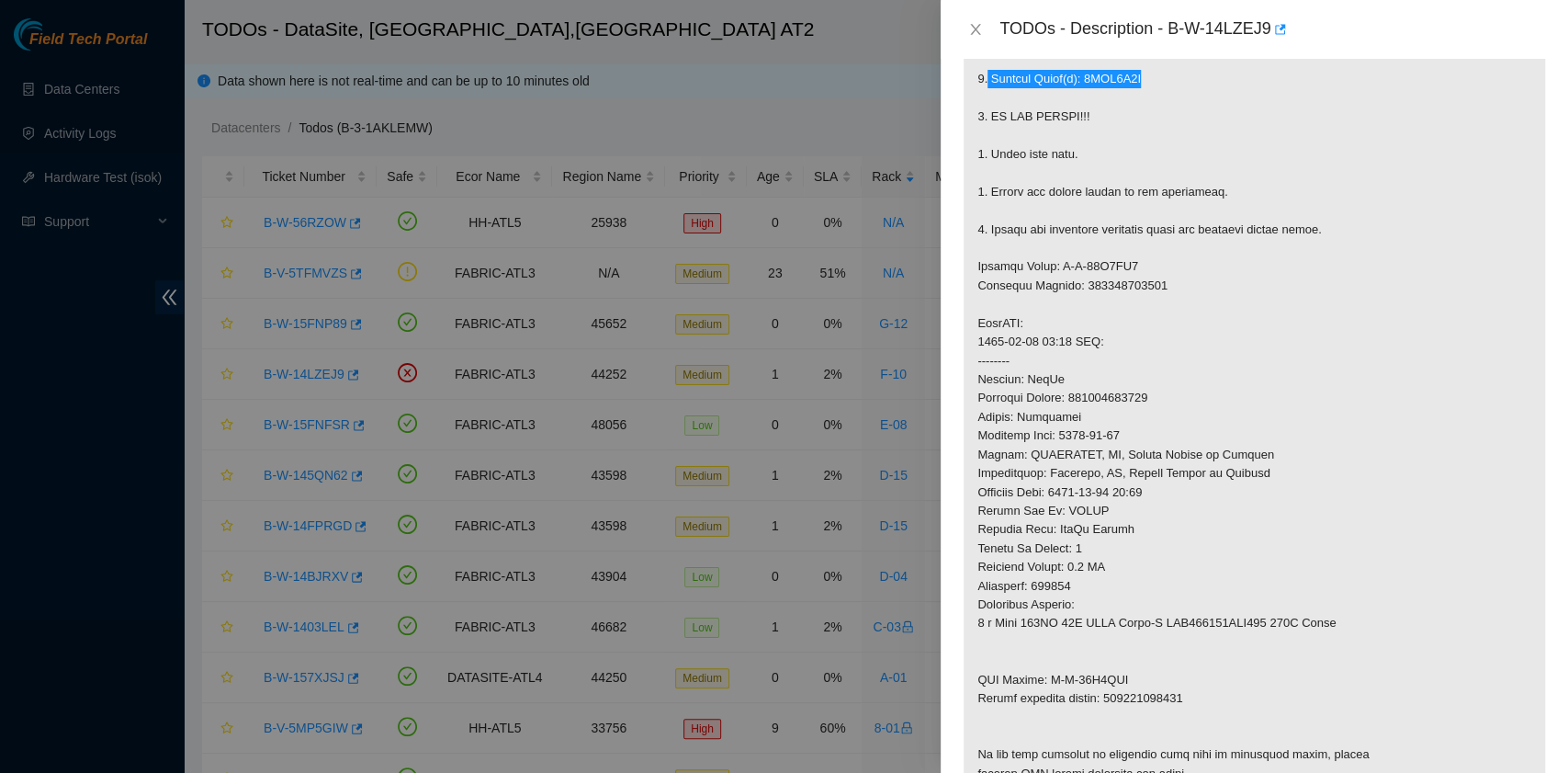
scroll to position [612, 0]
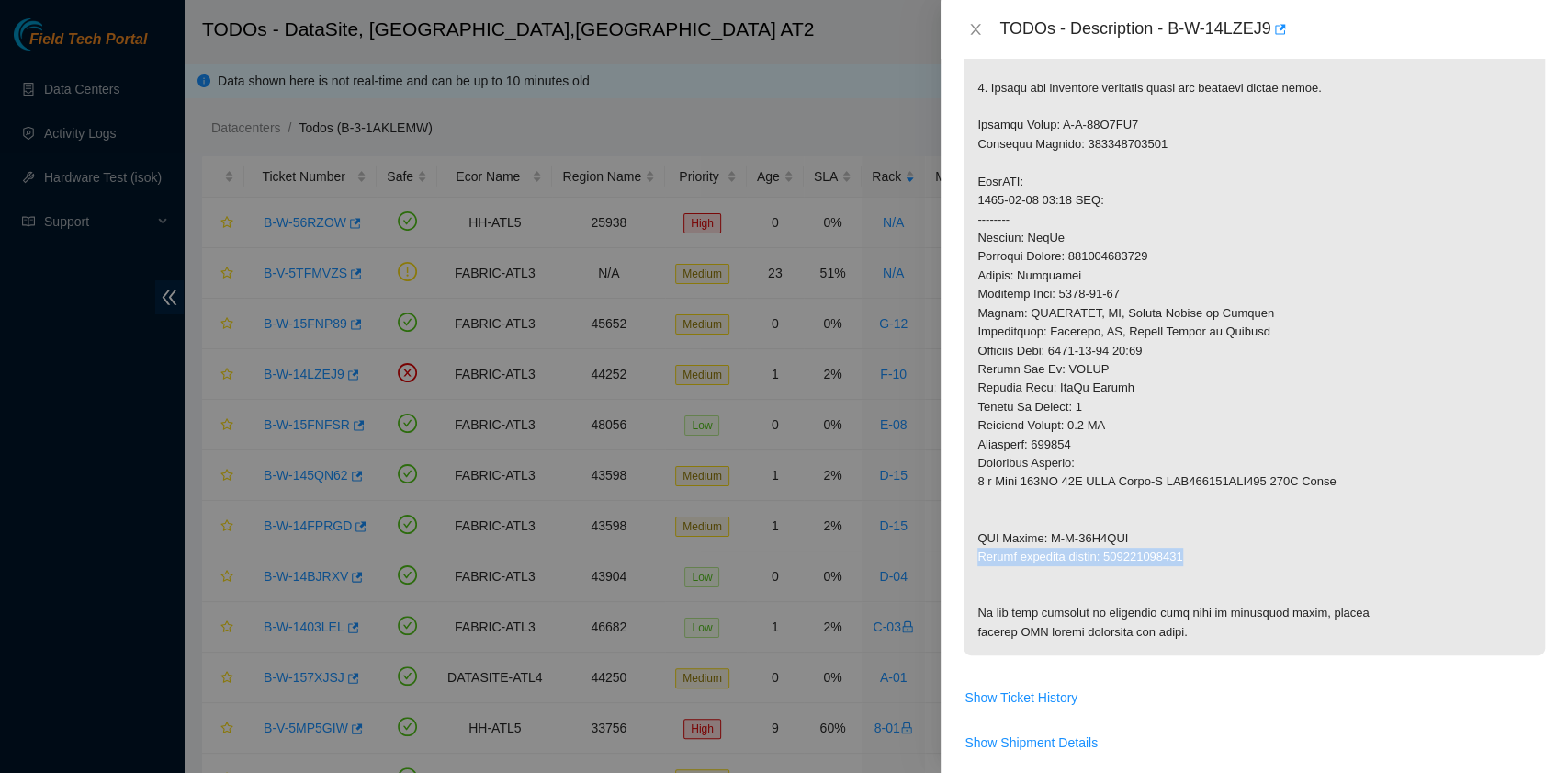
drag, startPoint x: 973, startPoint y: 558, endPoint x: 1187, endPoint y: 550, distance: 214.1
click at [1187, 550] on p at bounding box center [1255, 191] width 582 height 928
copy p "Return tracking number: 473665212672"
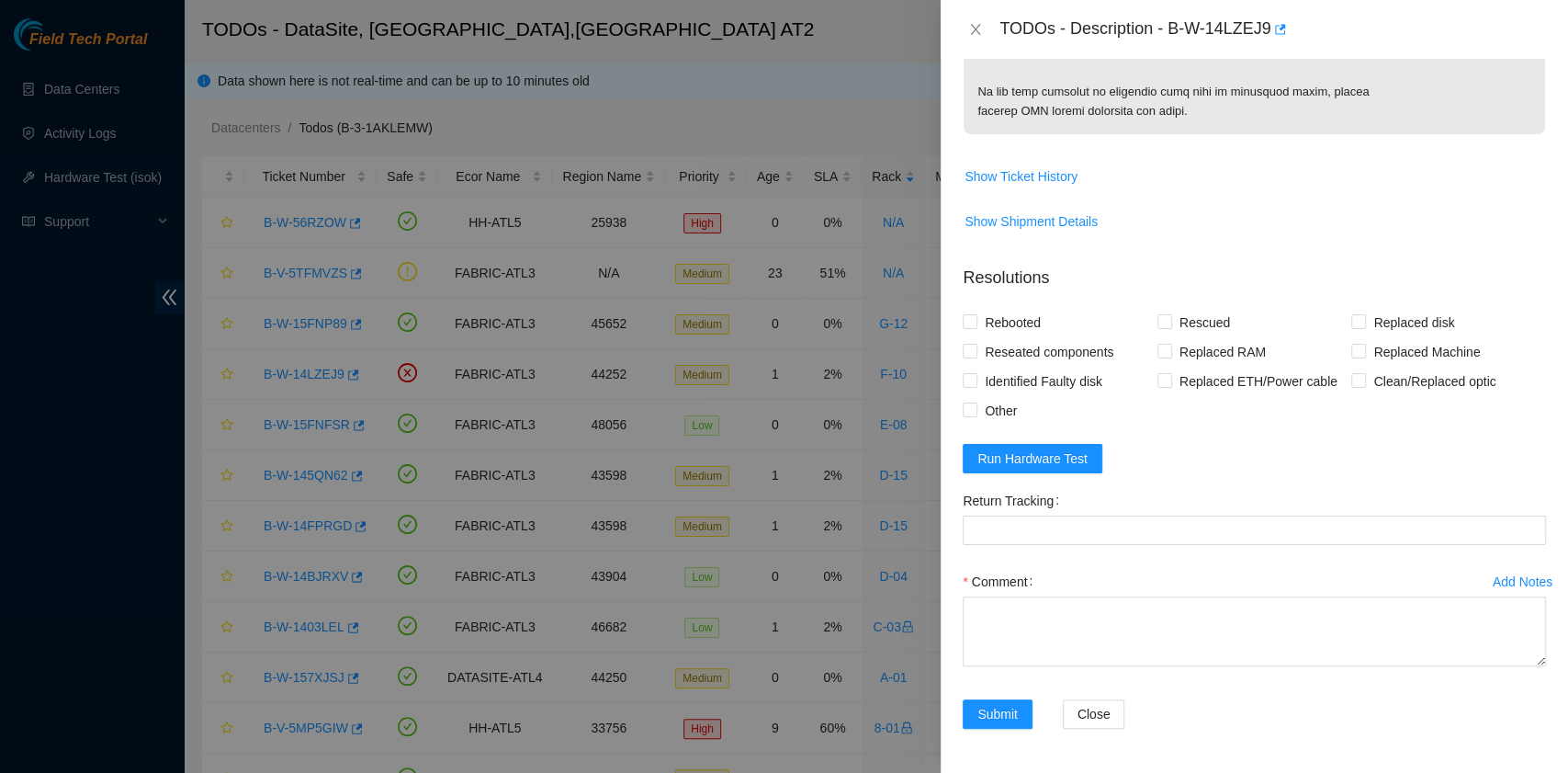
scroll to position [1203, 0]
click at [1018, 326] on span "Rebooted" at bounding box center [1012, 322] width 71 height 29
click at [975, 326] on input "Rebooted" at bounding box center [969, 321] width 13 height 13
checkbox input "true"
click at [1351, 324] on input "Replaced disk" at bounding box center [1357, 321] width 13 height 13
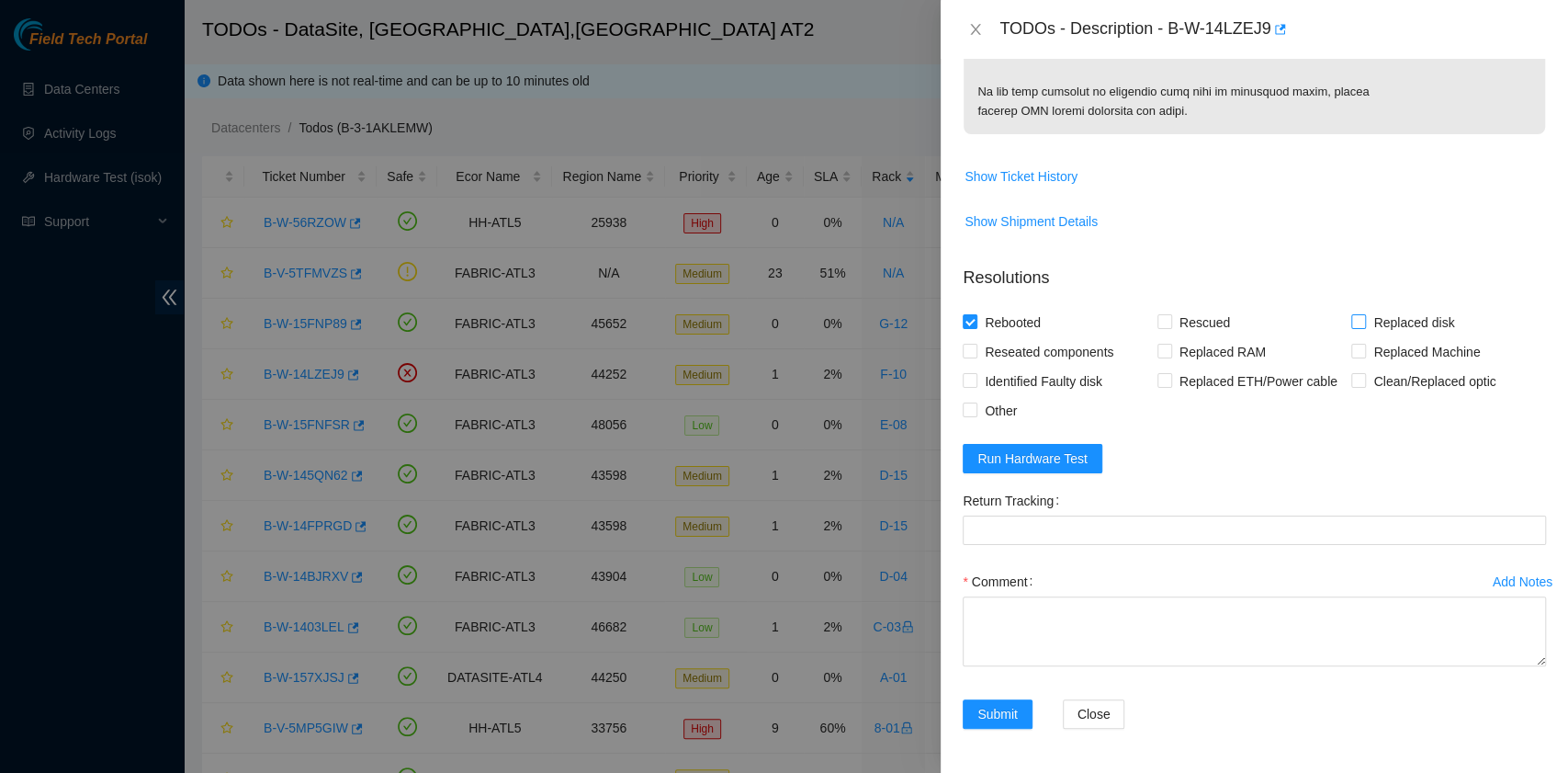
checkbox input "true"
click at [1005, 412] on span "Other" at bounding box center [1000, 411] width 47 height 29
click at [975, 412] on input "Other" at bounding box center [969, 409] width 13 height 13
checkbox input "true"
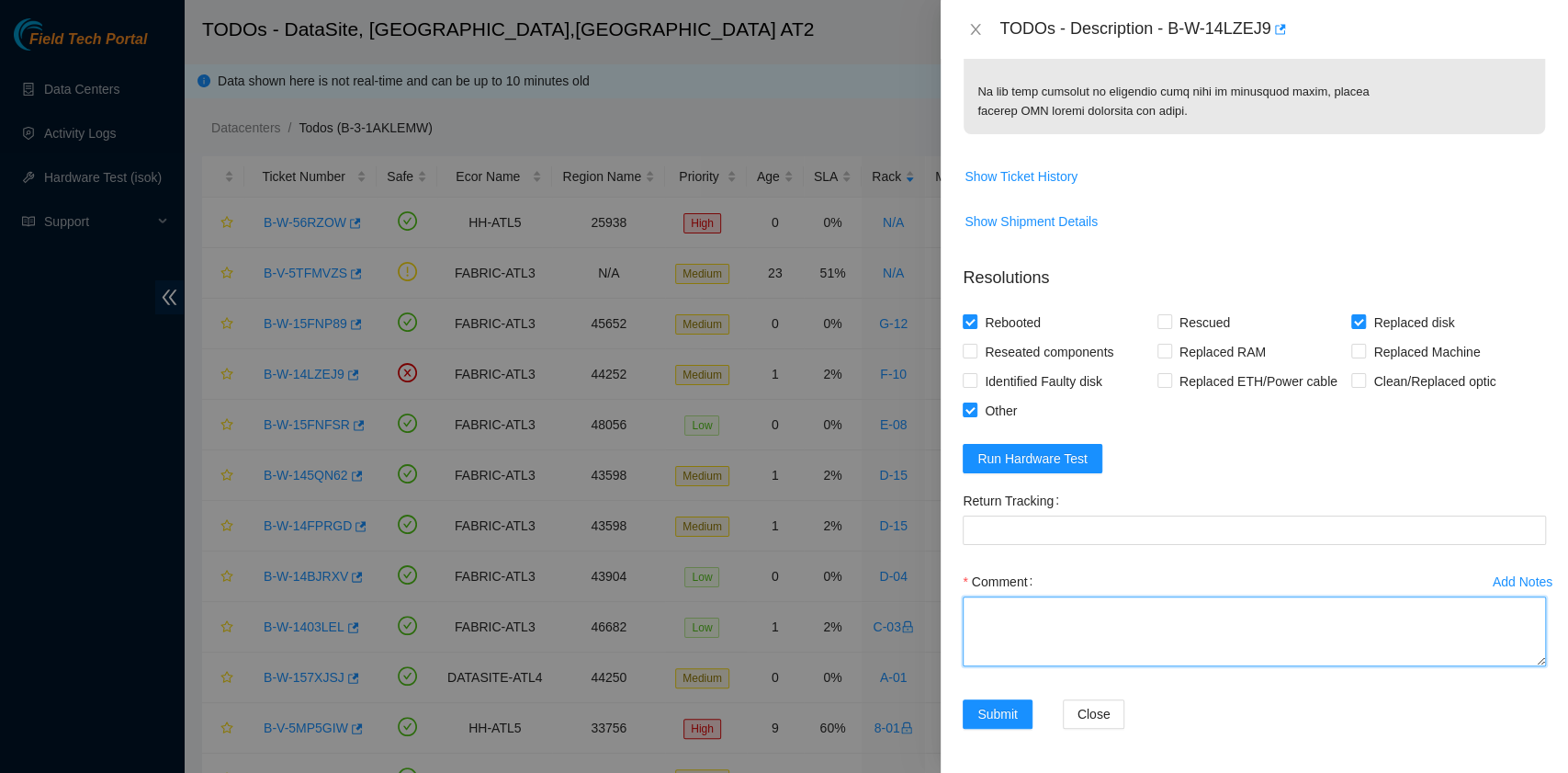
click at [1037, 645] on textarea "Comment" at bounding box center [1255, 631] width 584 height 70
paste textarea "B-W-14LZEJ9 rack# F-10 machine# 16:01 Powered down the server safely Replaced d…"
drag, startPoint x: 1208, startPoint y: 635, endPoint x: 1113, endPoint y: 637, distance: 95.0
click at [1113, 637] on textarea "B-W-14LZEJ9 rack# F-10 machine# 16:01 Powered down the server safely Replaced d…" at bounding box center [1255, 631] width 584 height 70
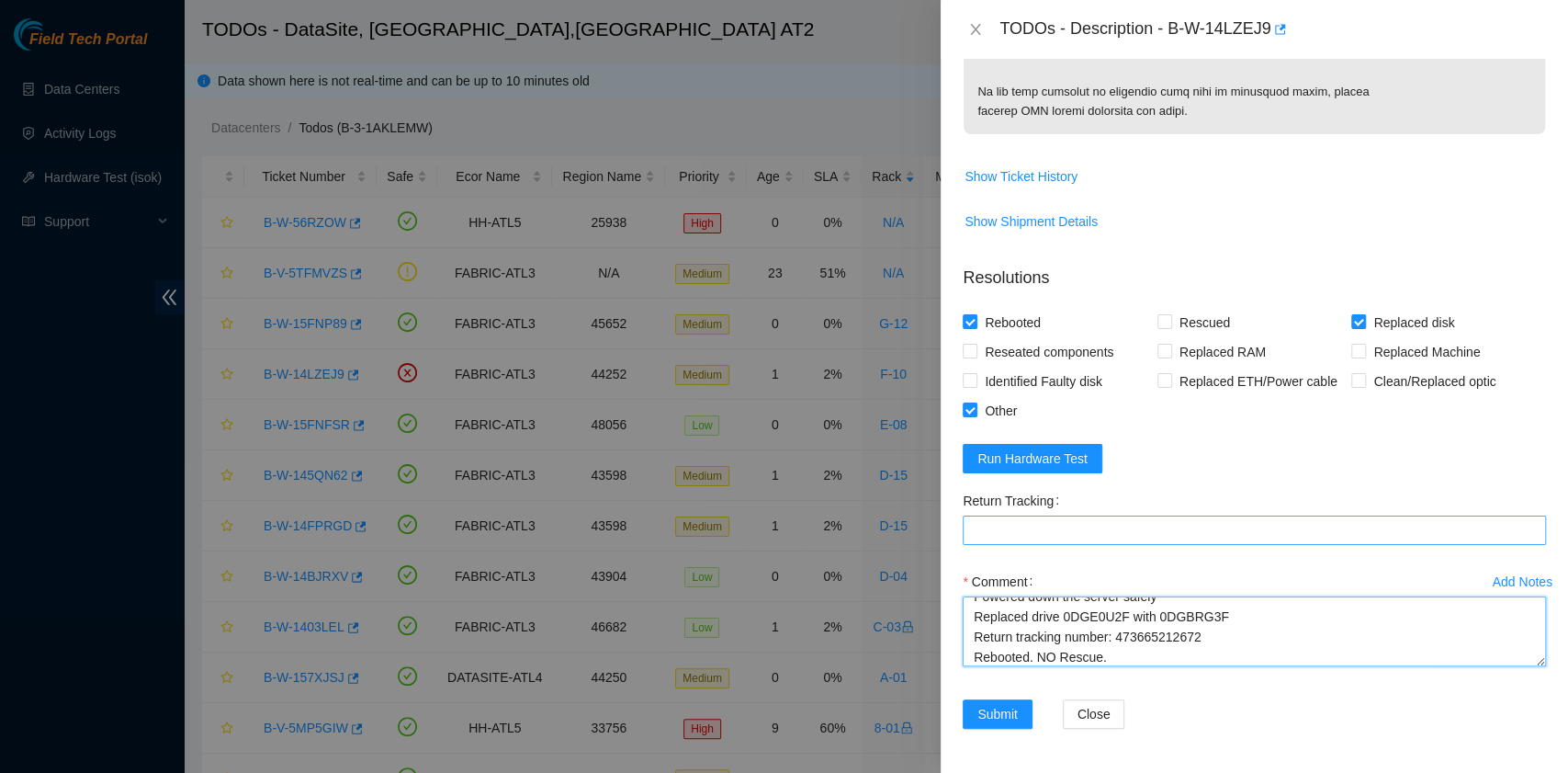
type textarea "B-W-14LZEJ9 rack# F-10 machine# 16:01 Powered down the server safely Replaced d…"
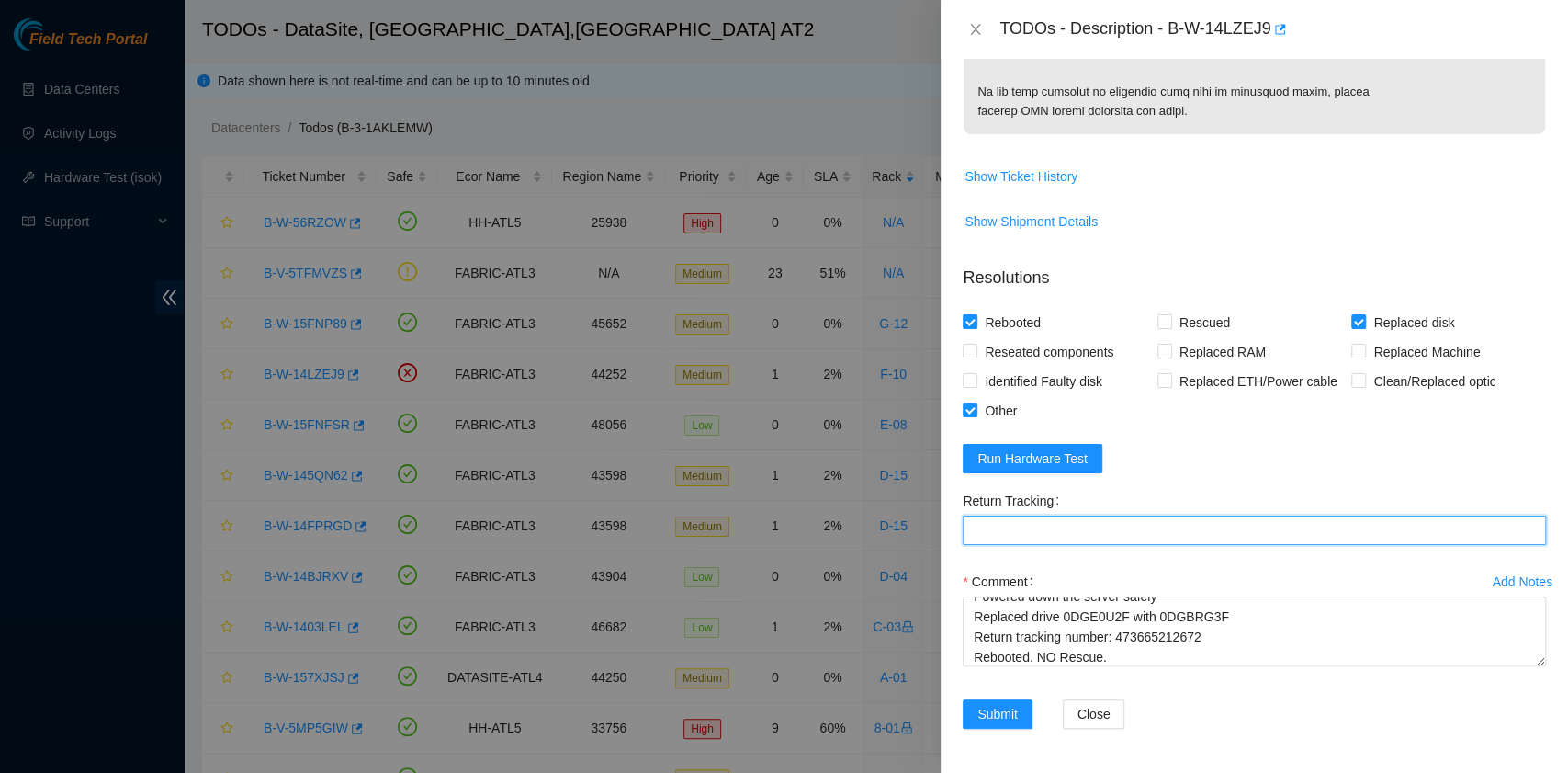
click at [1087, 530] on Tracking "Return Tracking" at bounding box center [1255, 529] width 584 height 29
paste Tracking "473665212672"
type Tracking "473665212672"
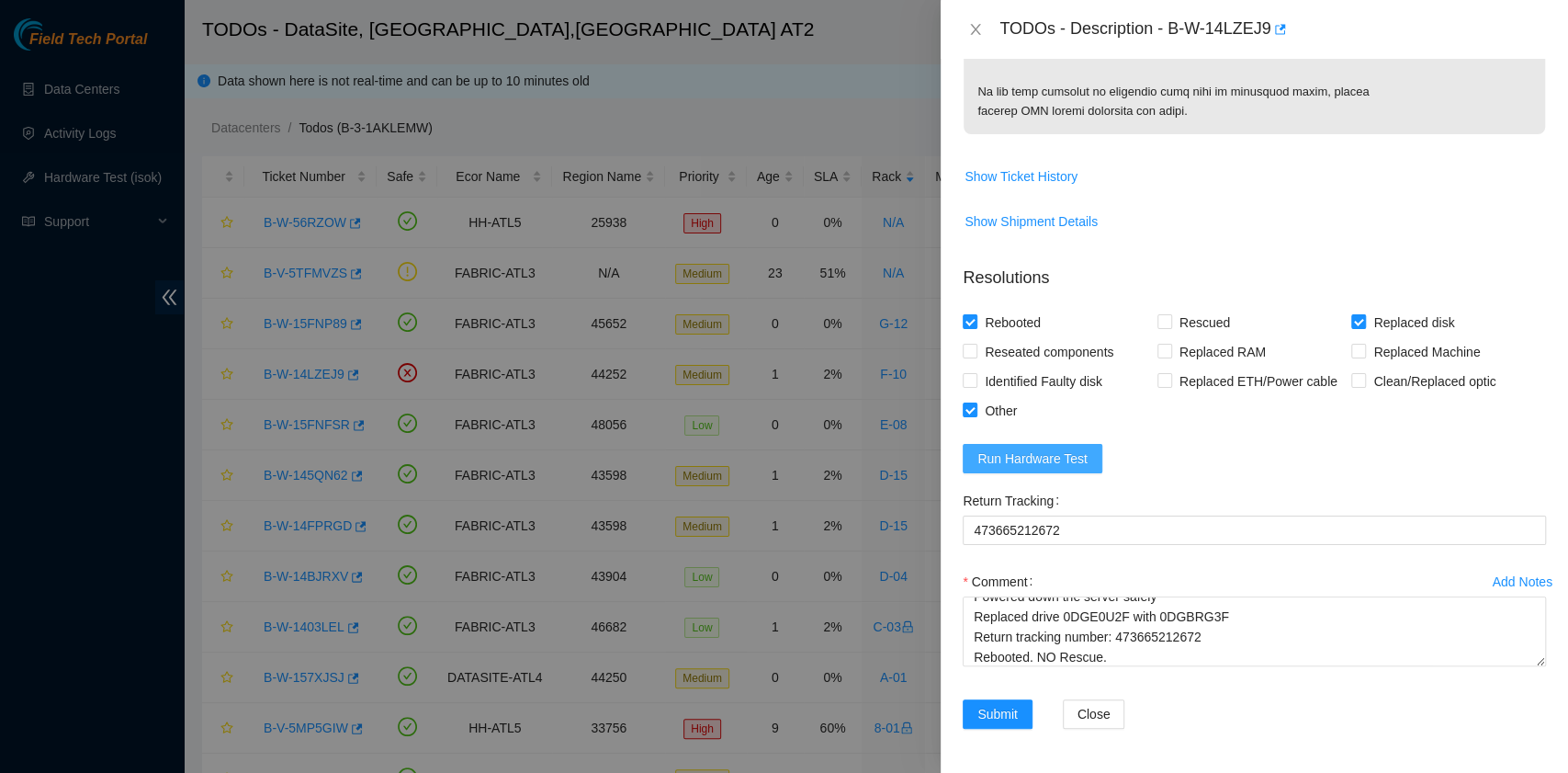
click at [1080, 454] on span "Run Hardware Test" at bounding box center [1032, 458] width 110 height 20
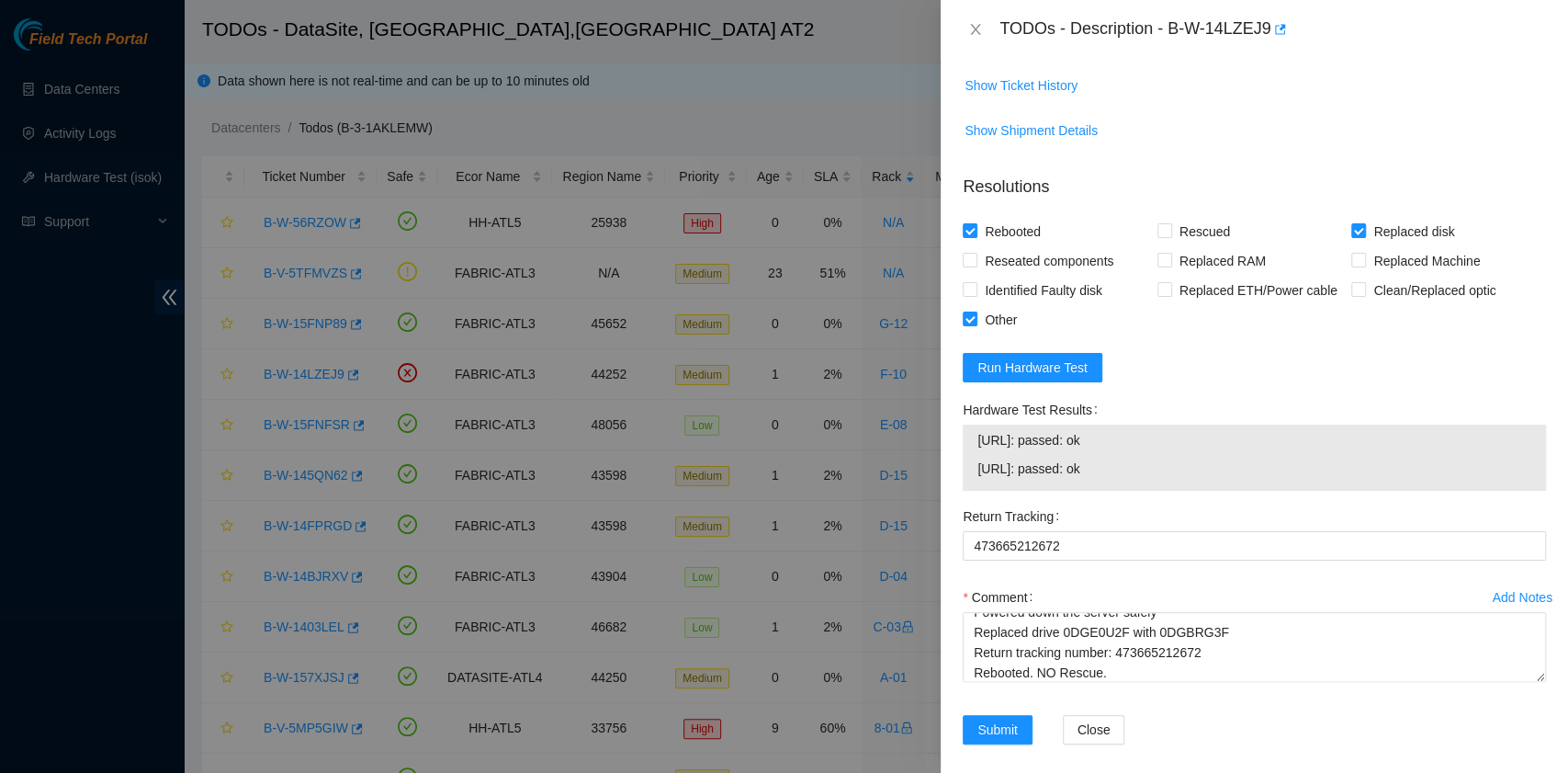
scroll to position [1225, 0]
drag, startPoint x: 1128, startPoint y: 537, endPoint x: 973, endPoint y: 523, distance: 155.6
click at [973, 490] on div "23.47.220.34: passed: ok 23.47.220.35: passed: ok" at bounding box center [1255, 457] width 584 height 66
copy tbody "23.47.220.34: passed: ok 23.47.220.35: passed: ok"
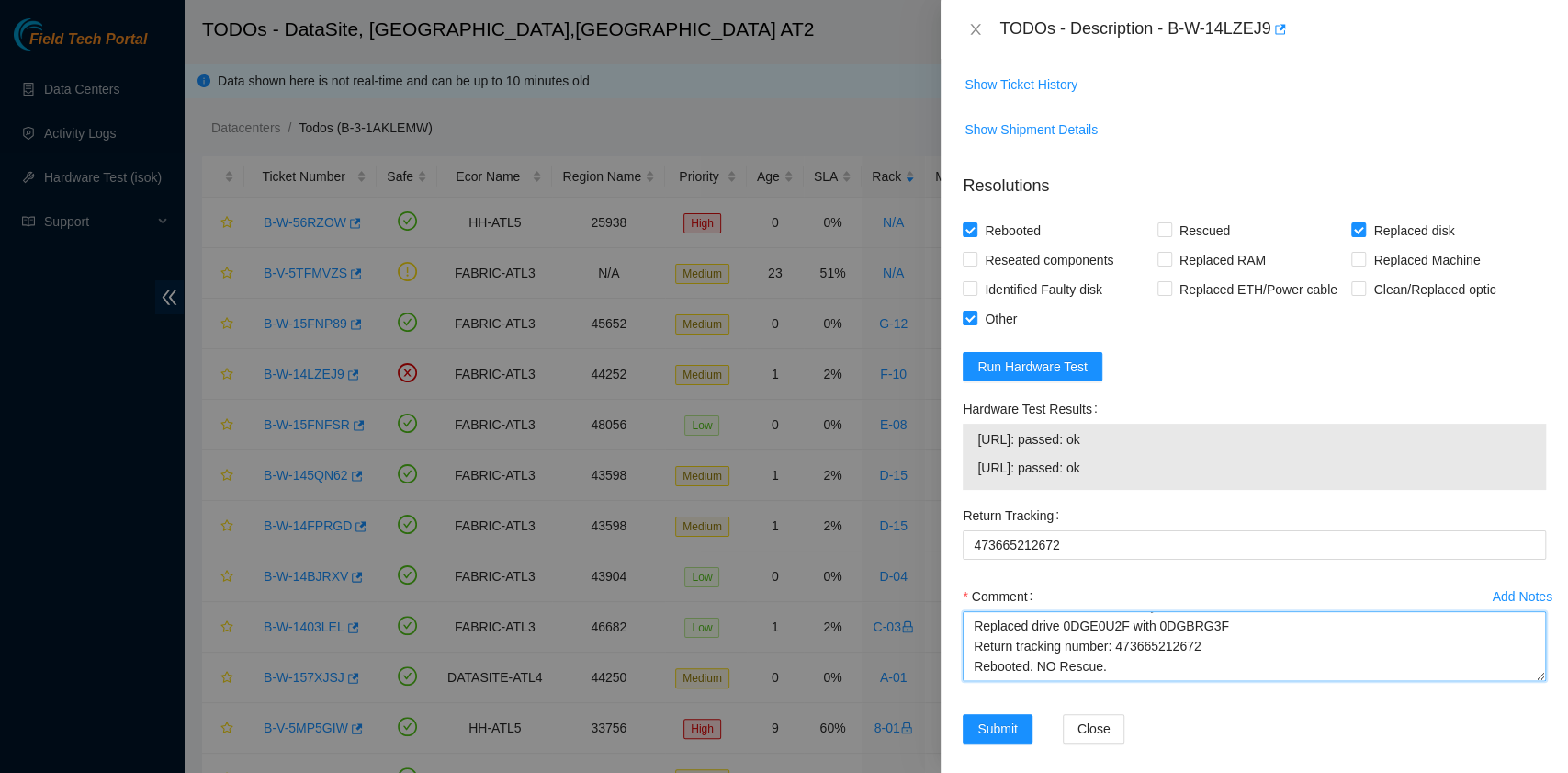
click at [1127, 681] on textarea "B-W-14LZEJ9 rack# F-10 machine# 16:01 Powered down the server safely Replaced d…" at bounding box center [1255, 646] width 584 height 70
paste textarea "23.47.220.34: passed: ok 23.47.220.35: passed: ok"
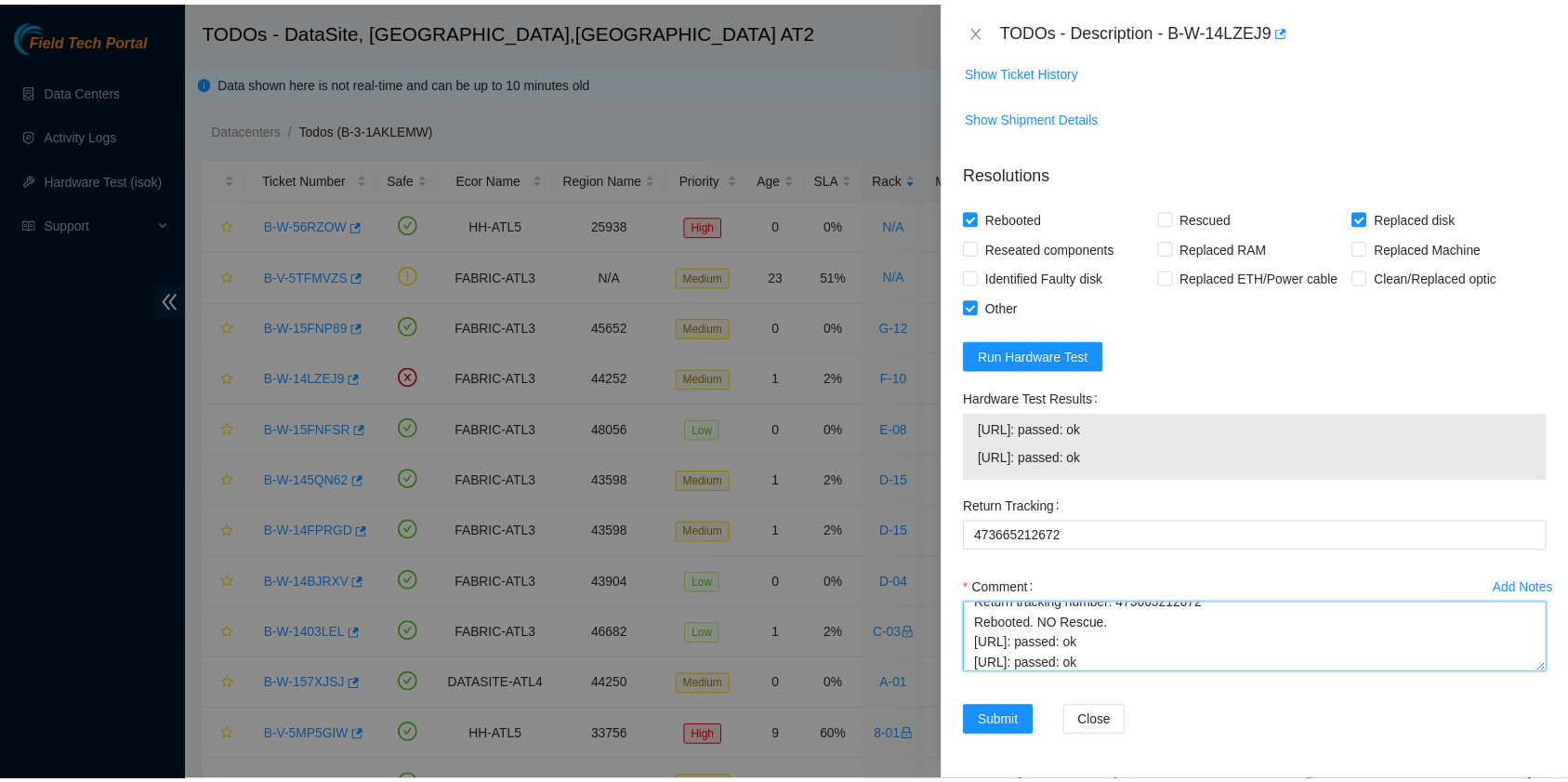
scroll to position [1325, 0]
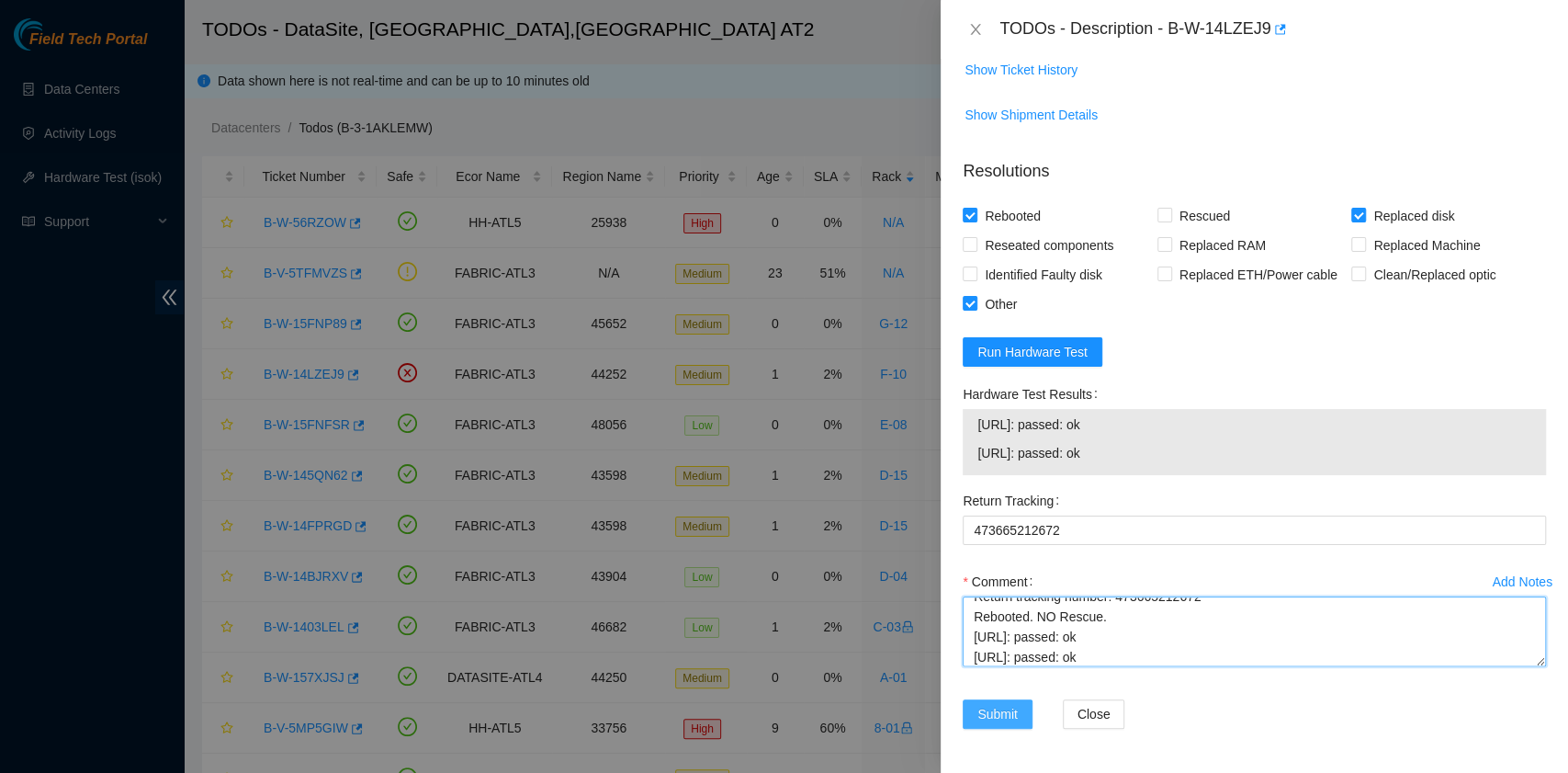
type textarea "B-W-14LZEJ9 rack# F-10 machine# 16:01 Powered down the server safely Replaced d…"
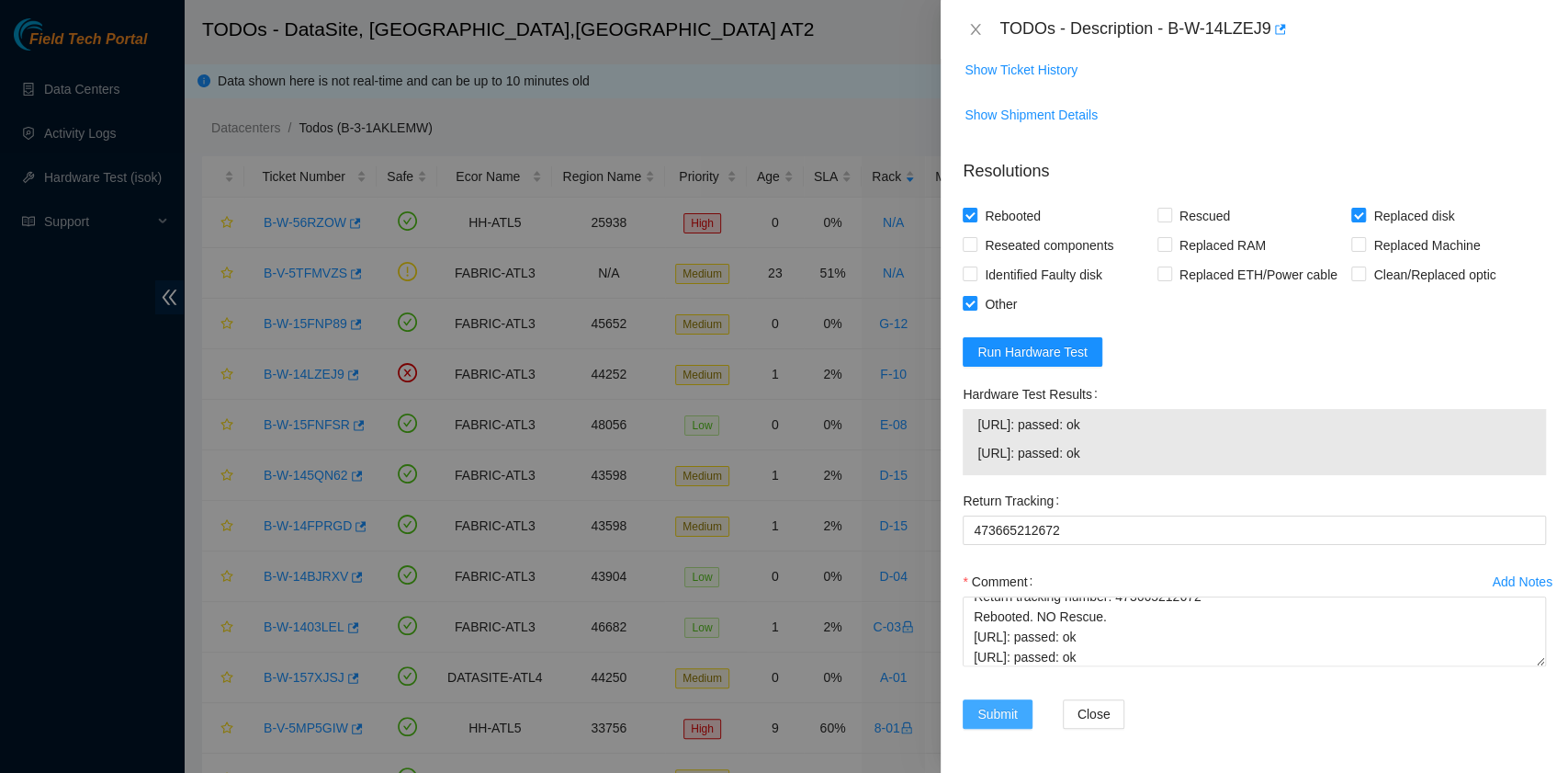
click at [997, 718] on span "Submit" at bounding box center [997, 713] width 40 height 20
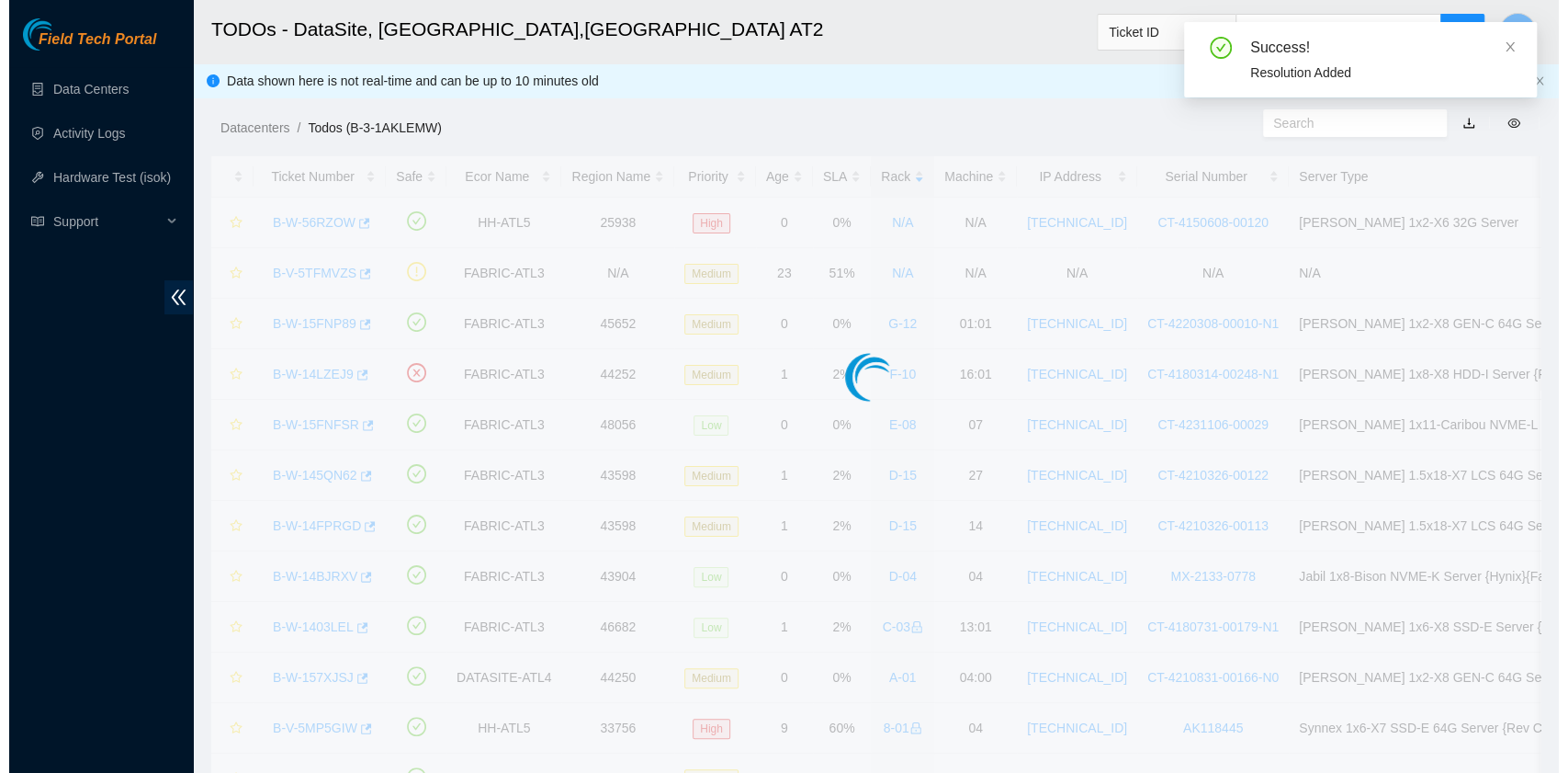
scroll to position [417, 0]
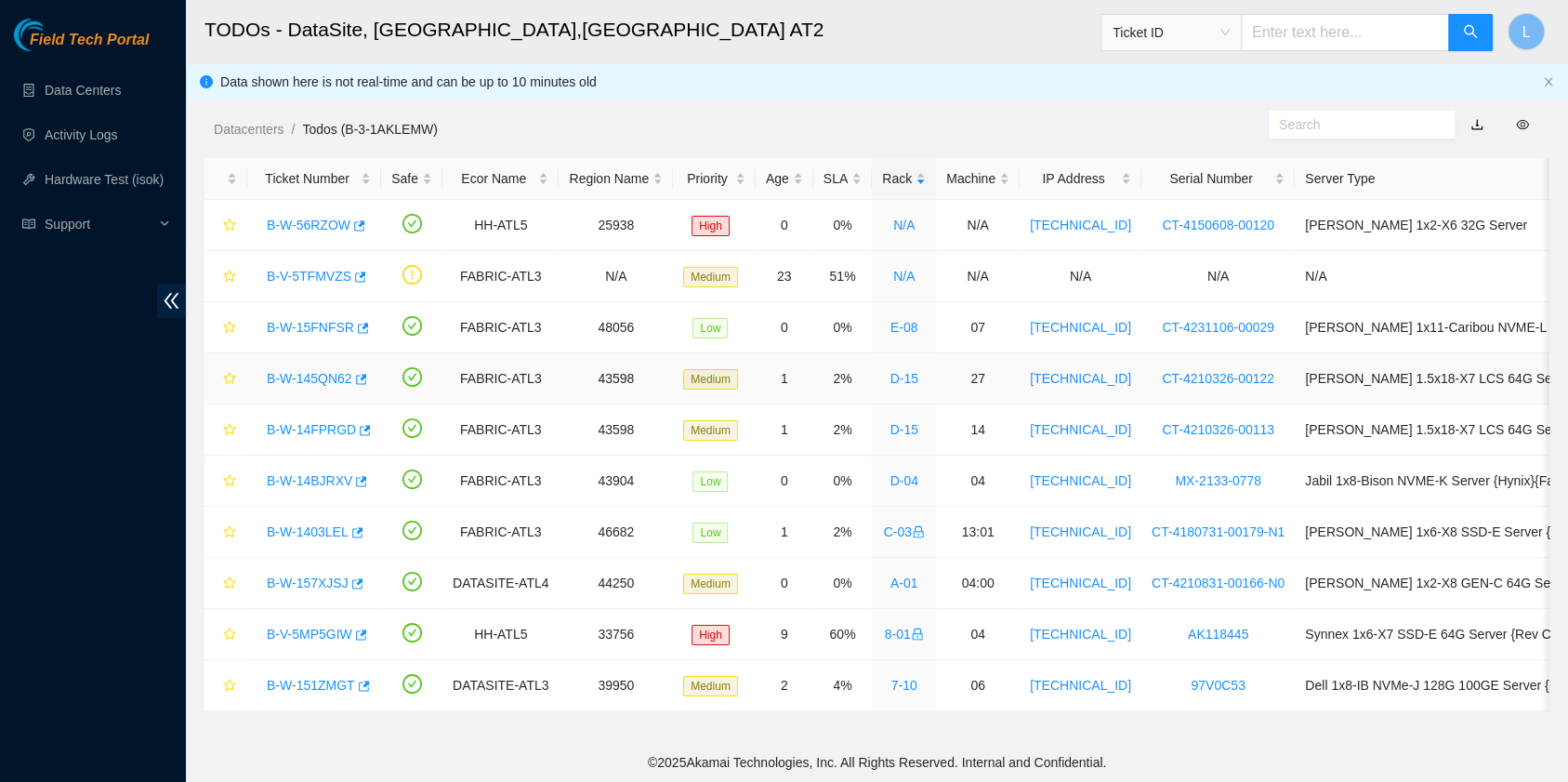
click at [304, 371] on link "B-W-145QN62" at bounding box center [310, 378] width 86 height 15
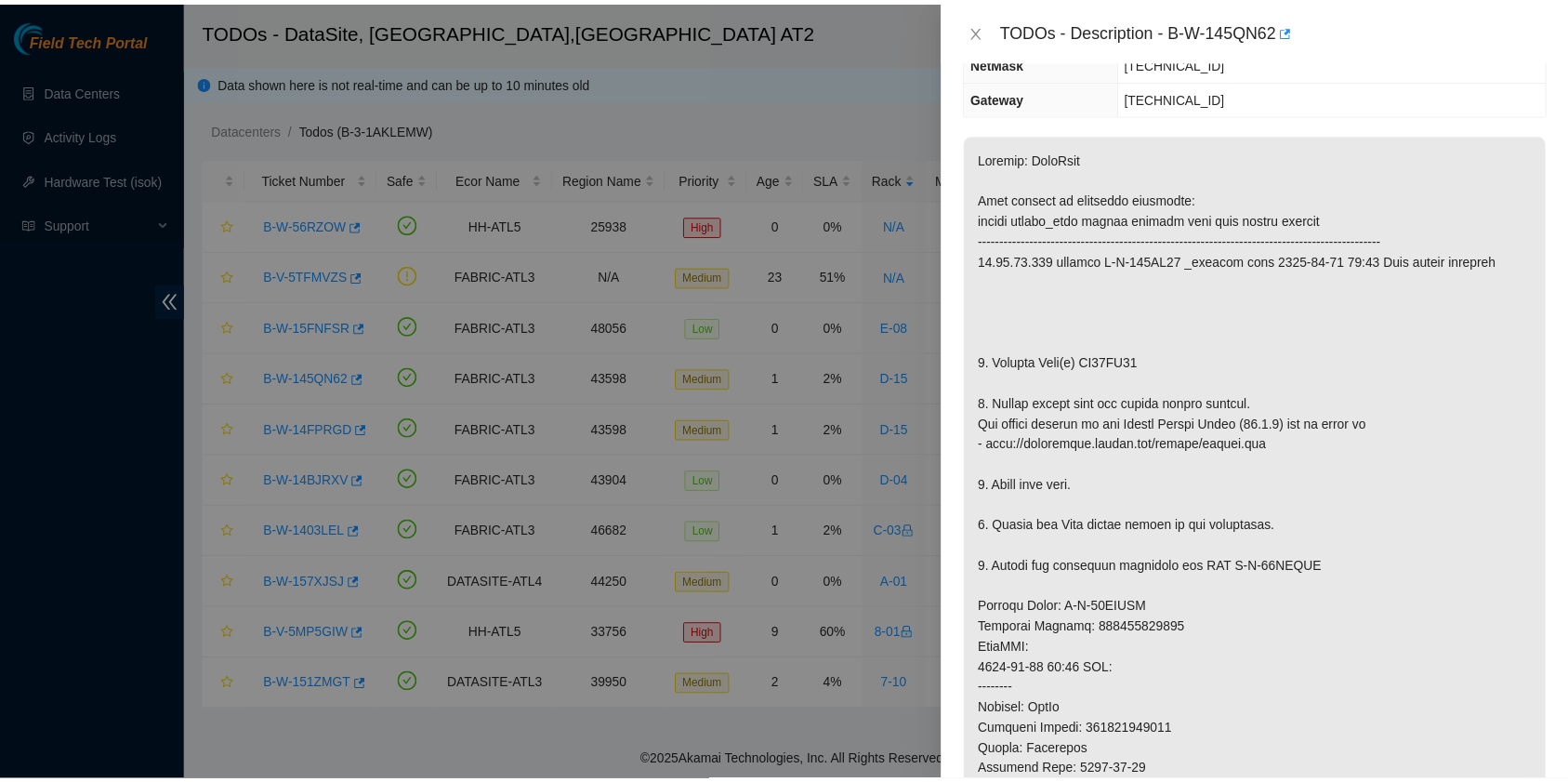
scroll to position [235, 0]
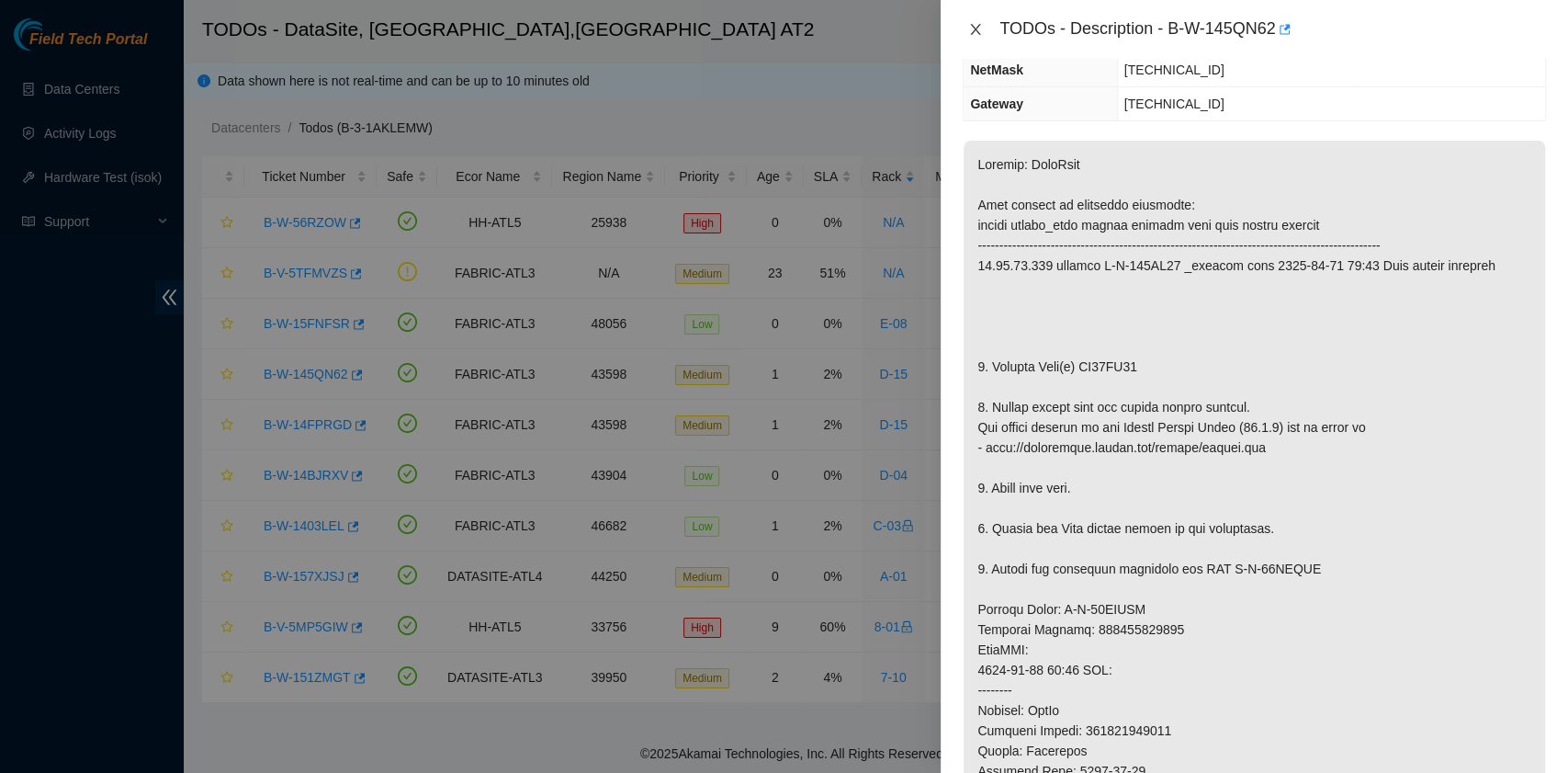
click at [974, 24] on icon "close" at bounding box center [975, 29] width 15 height 15
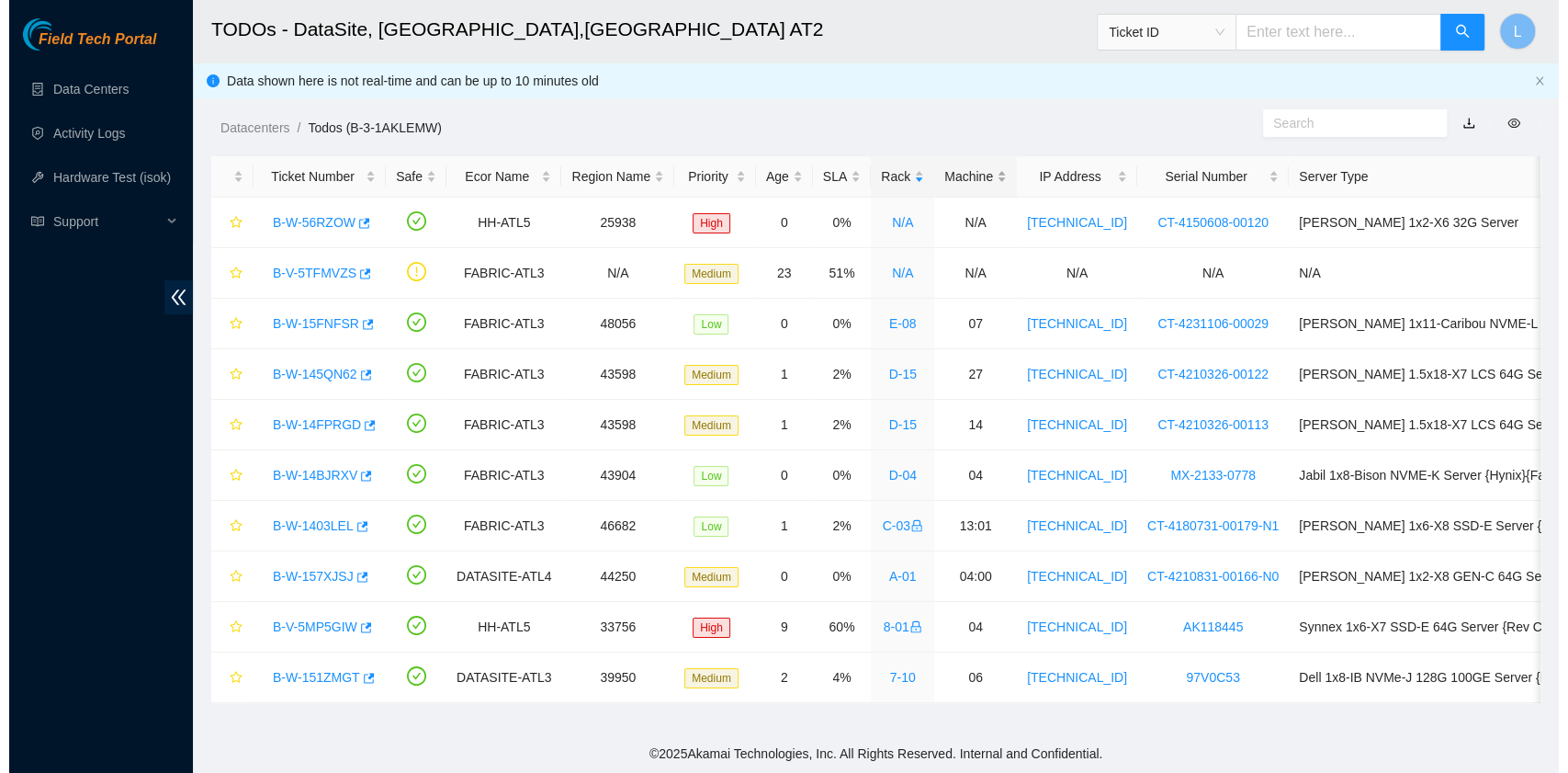
scroll to position [314, 0]
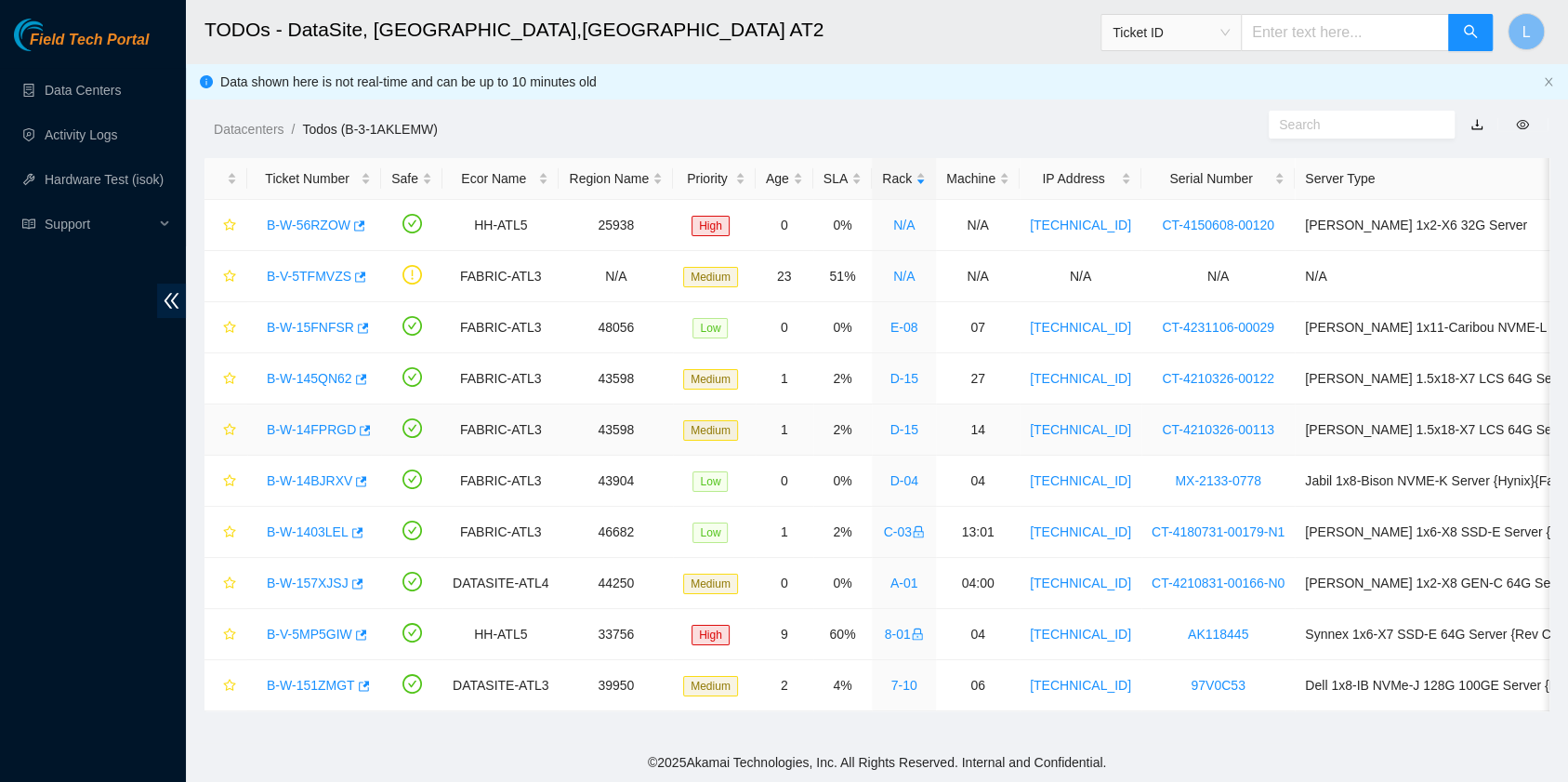
click at [297, 422] on link "B-W-14FPRGD" at bounding box center [312, 430] width 90 height 15
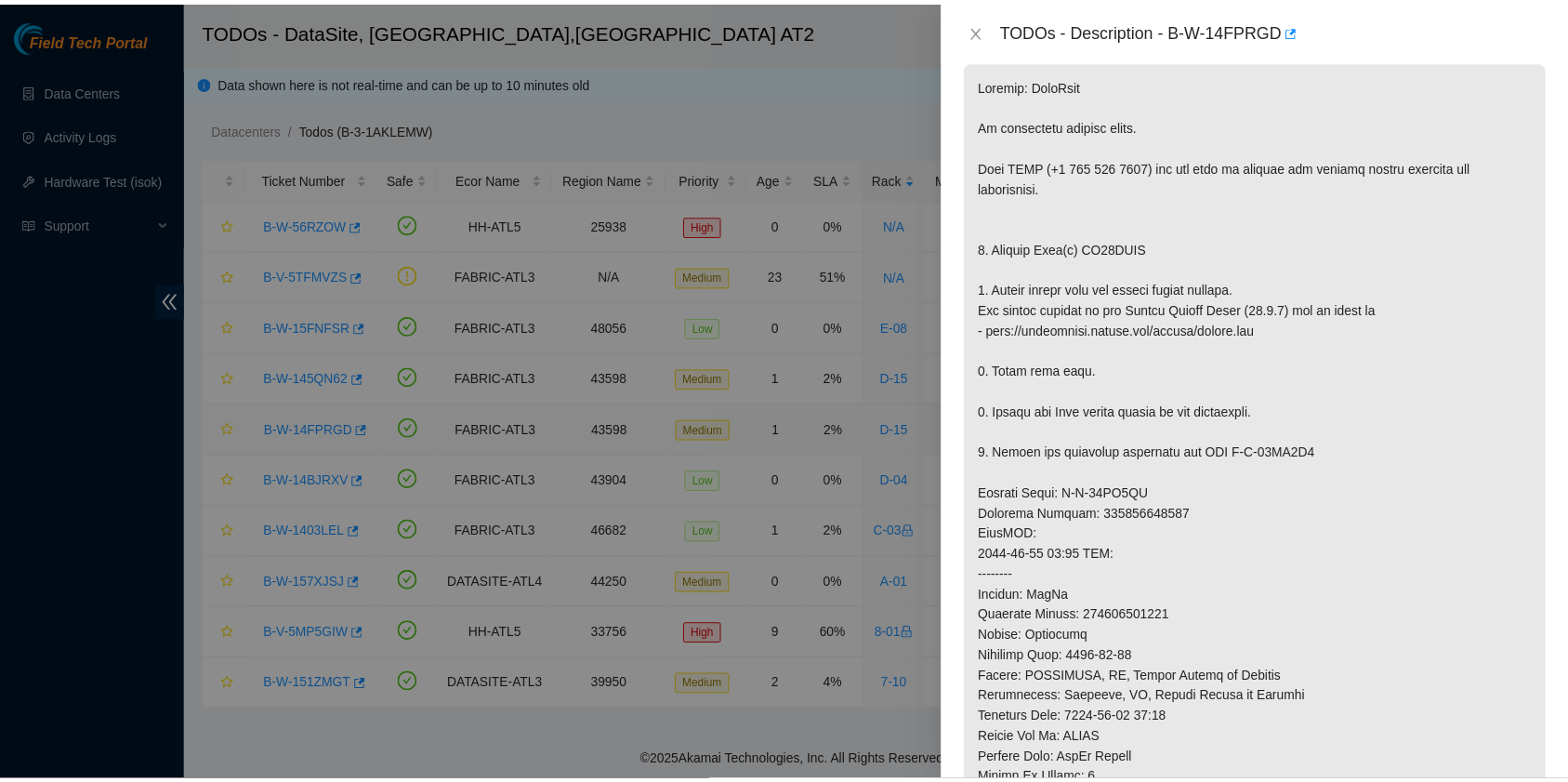
scroll to position [235, 0]
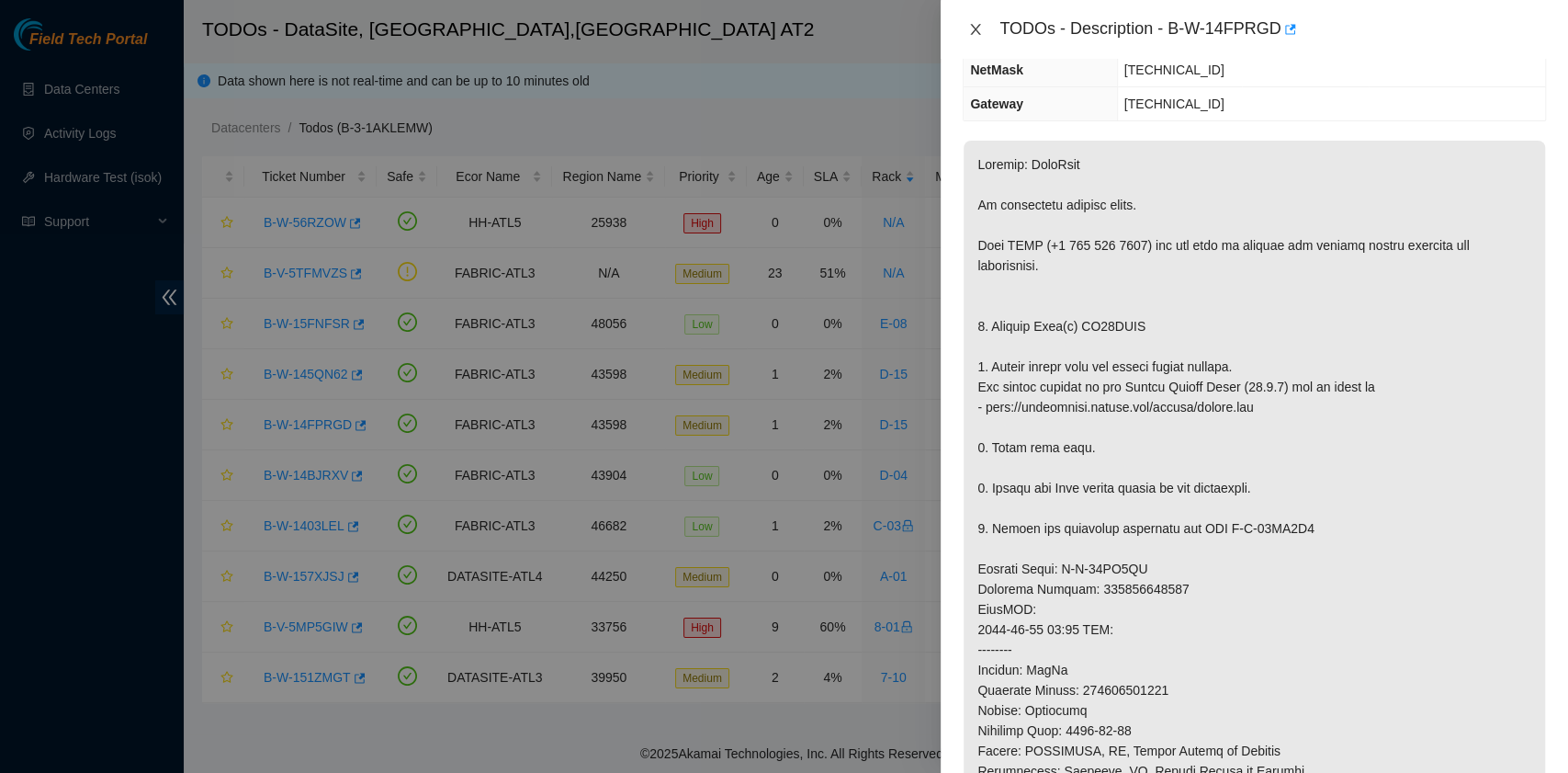
click at [975, 25] on icon "close" at bounding box center [975, 29] width 15 height 15
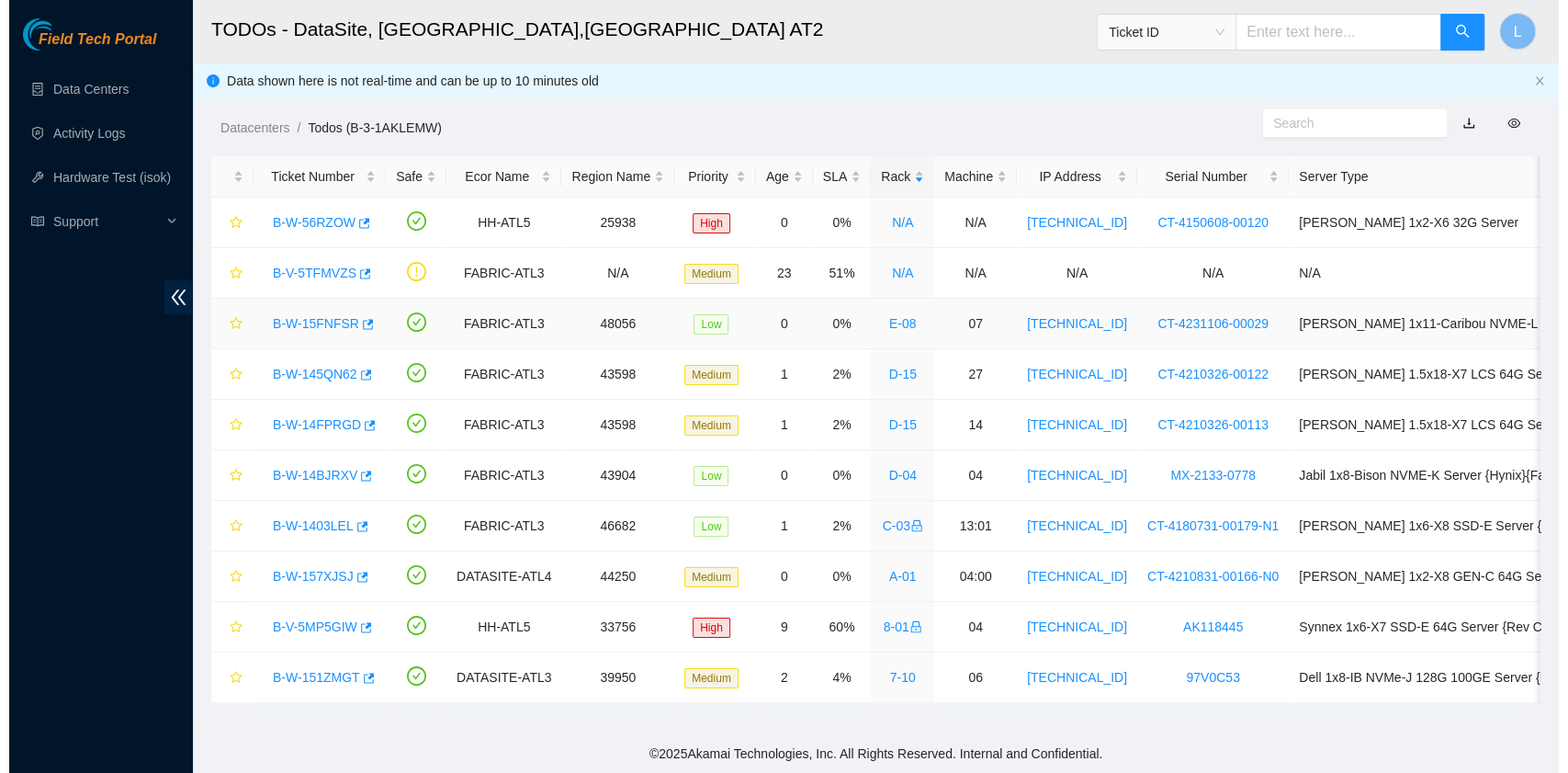
scroll to position [314, 0]
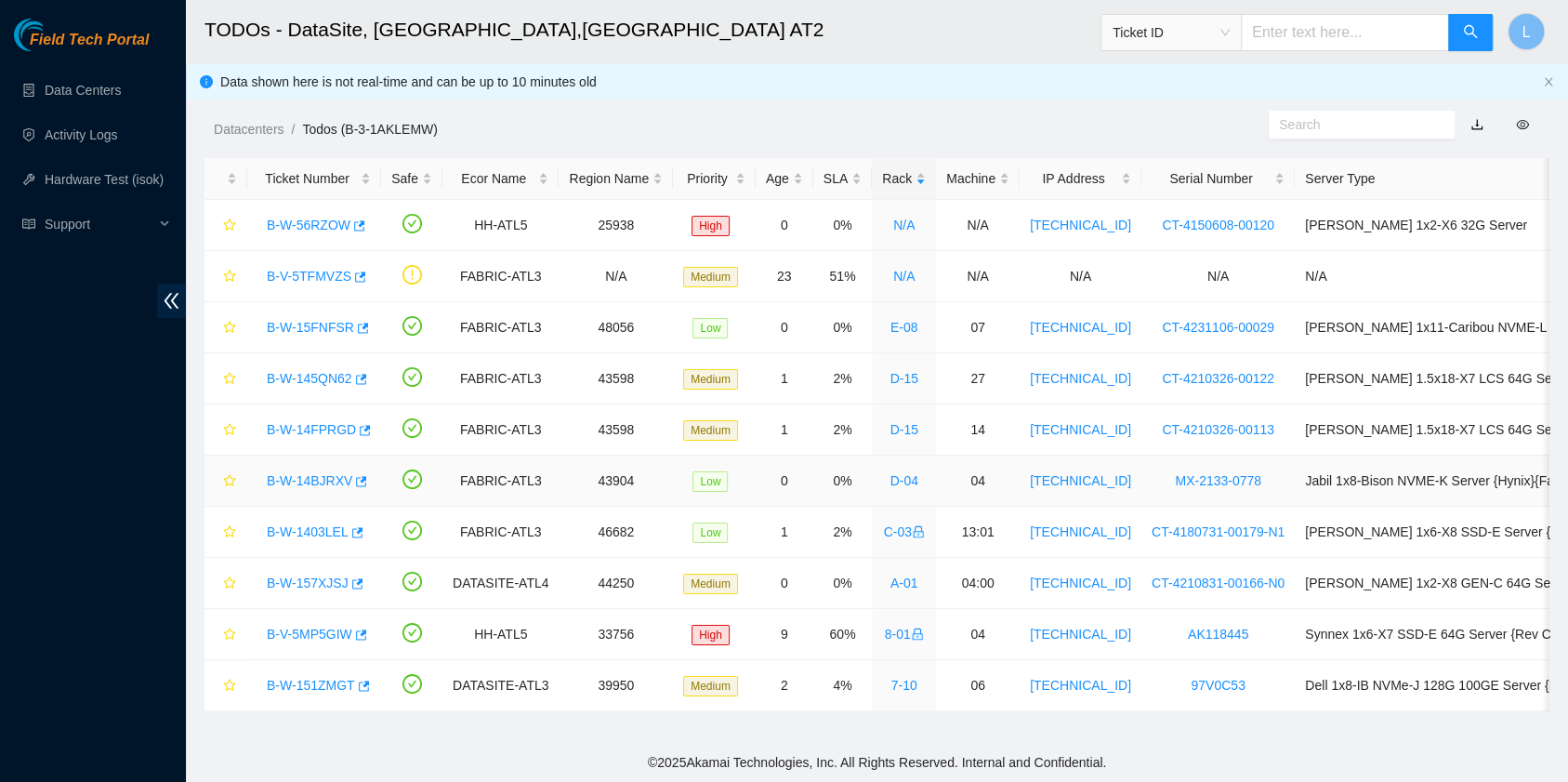
click at [318, 473] on link "B-W-14BJRXV" at bounding box center [310, 481] width 86 height 15
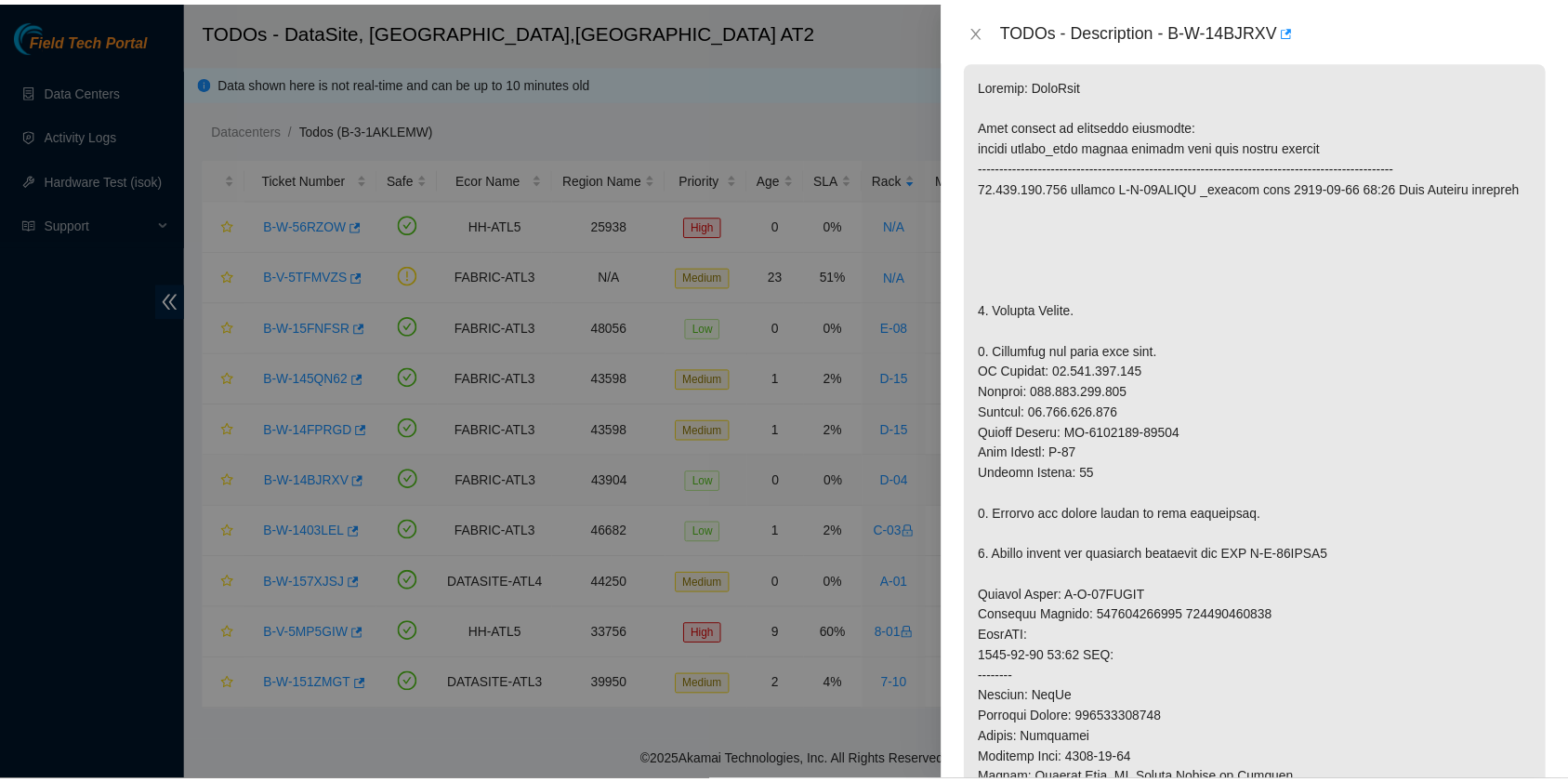
scroll to position [235, 0]
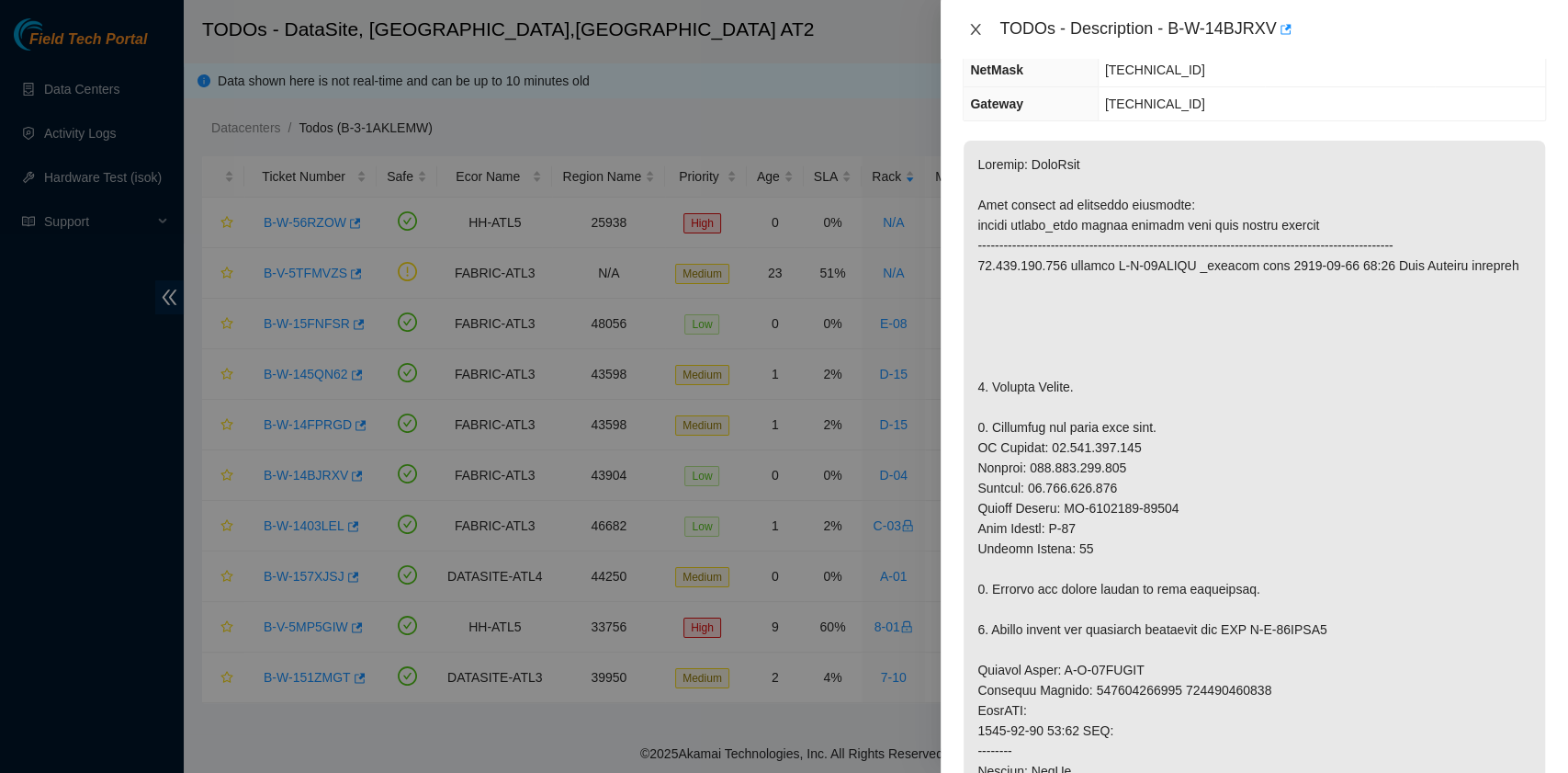
click at [980, 31] on icon "close" at bounding box center [975, 29] width 15 height 15
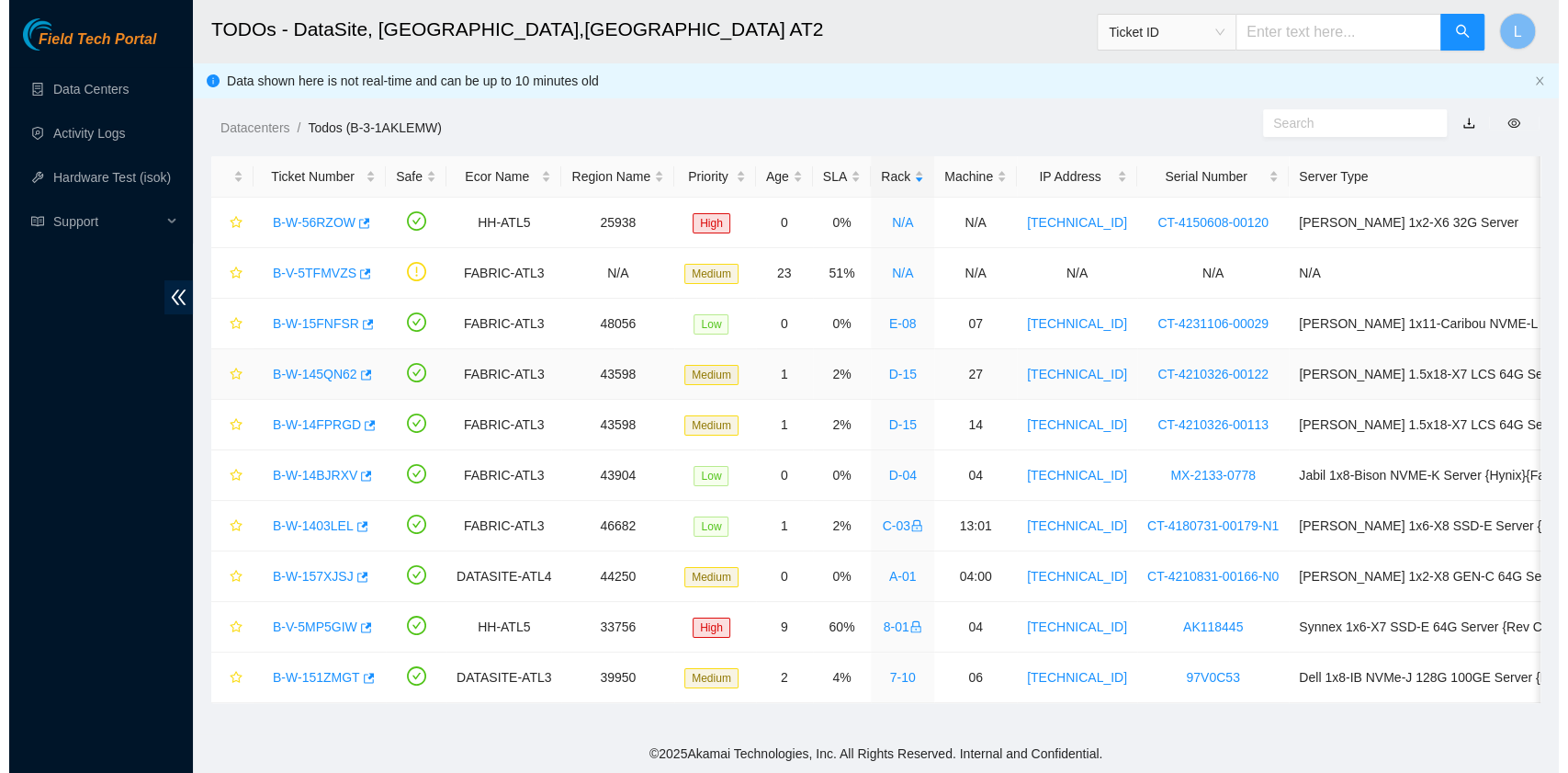
scroll to position [314, 0]
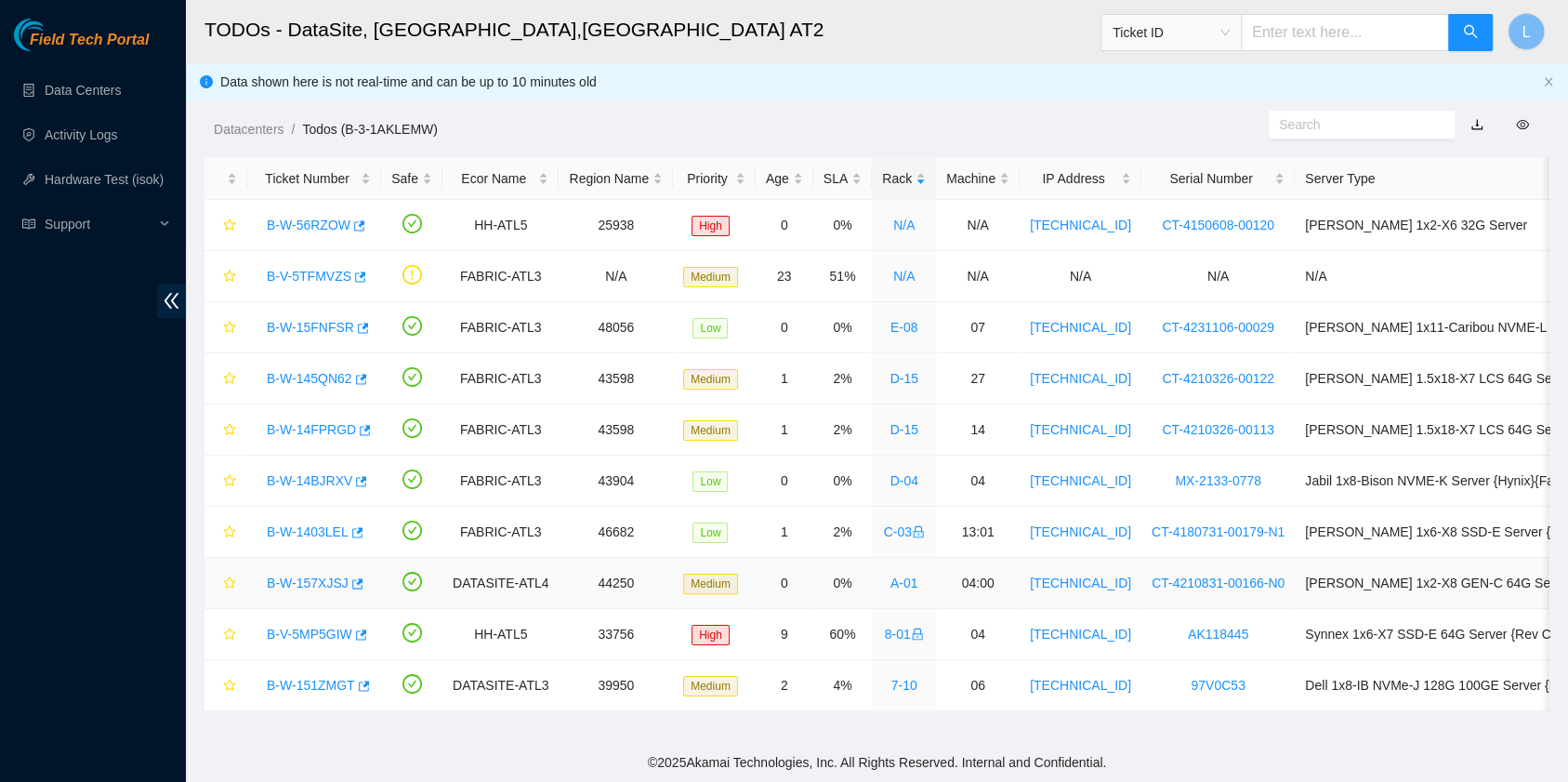
click at [325, 575] on link "B-W-157XJSJ" at bounding box center [308, 583] width 82 height 15
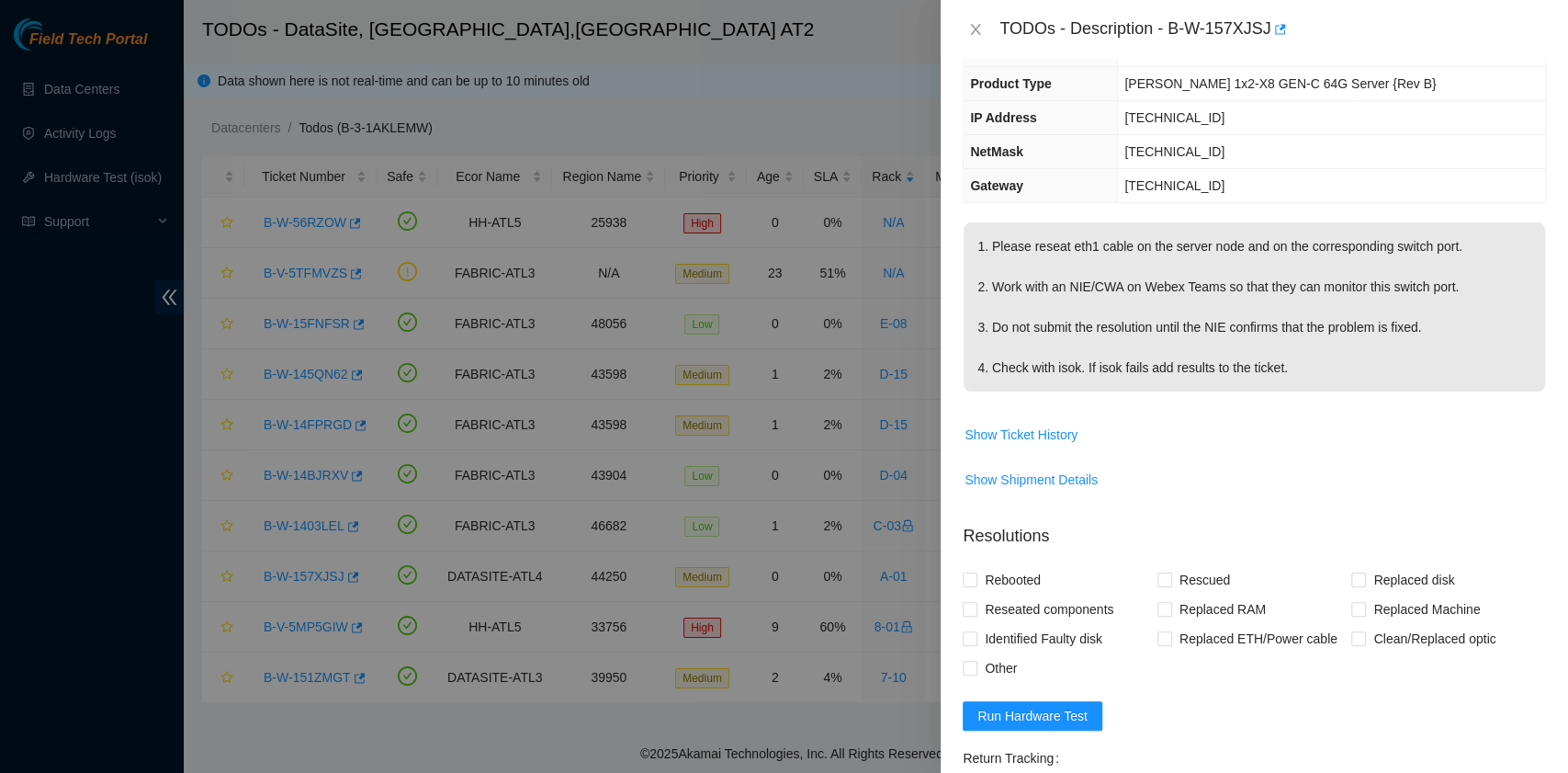
scroll to position [110, 0]
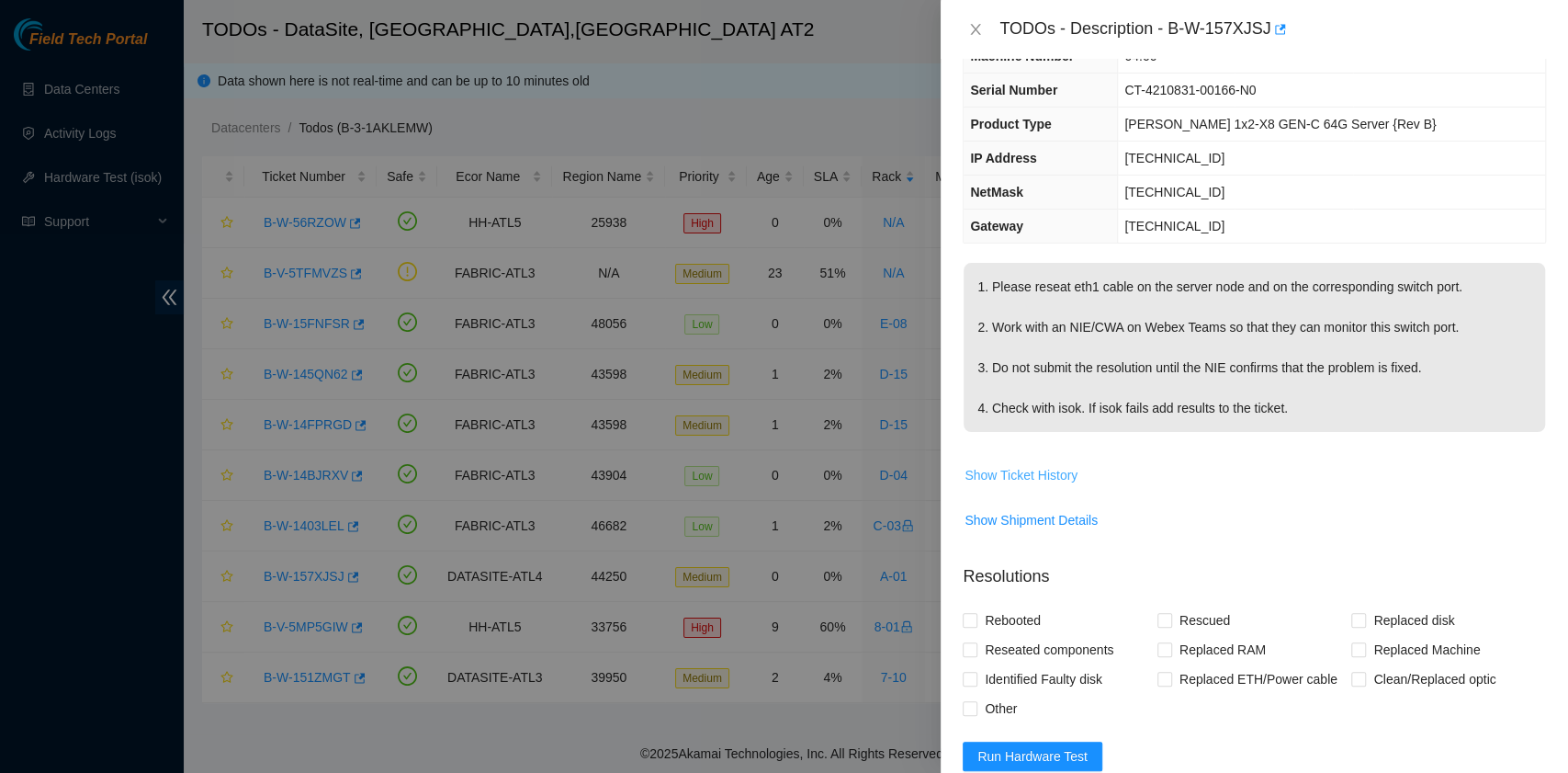
click at [1056, 465] on span "Show Ticket History" at bounding box center [1021, 475] width 113 height 20
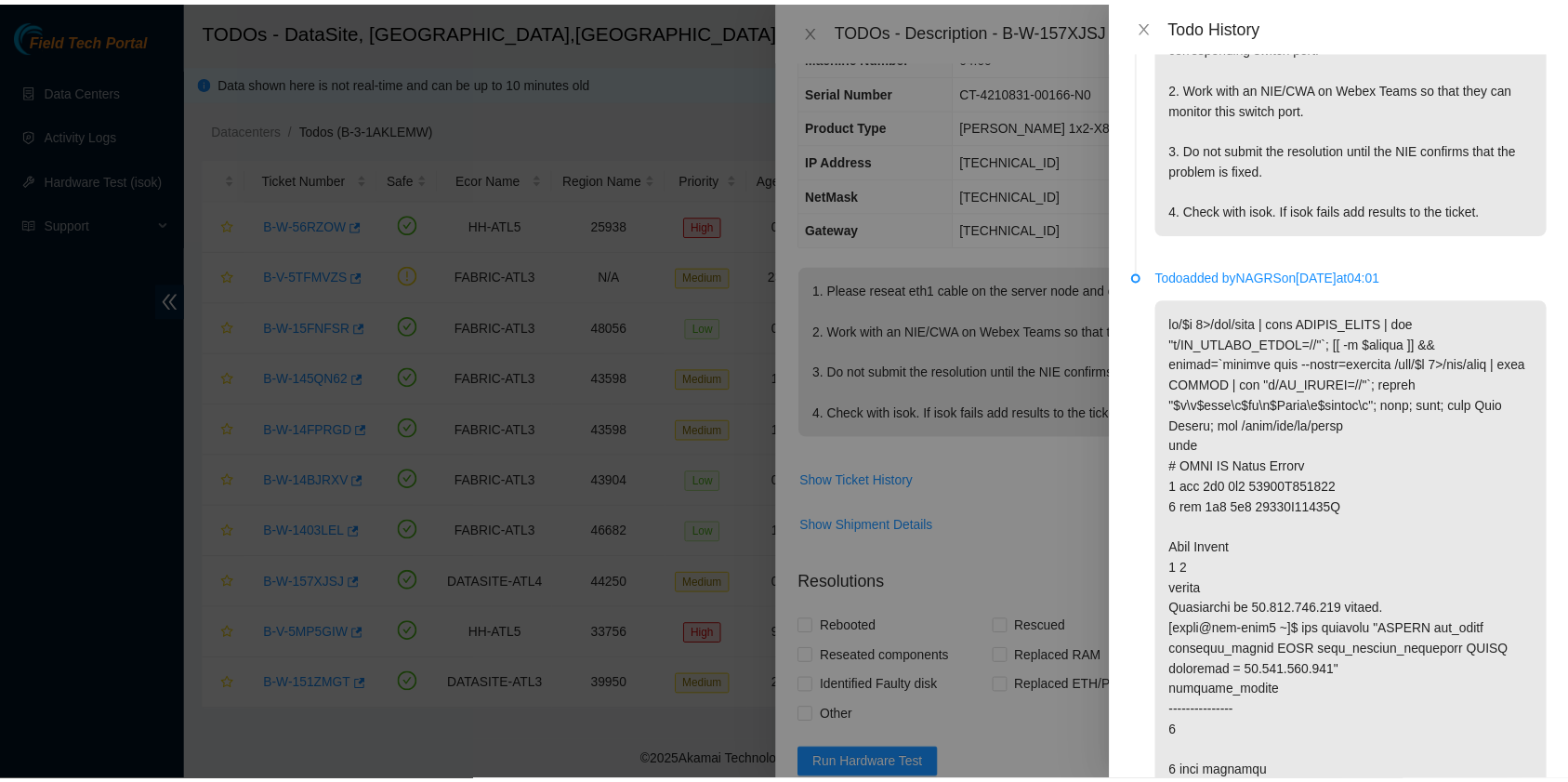
scroll to position [0, 0]
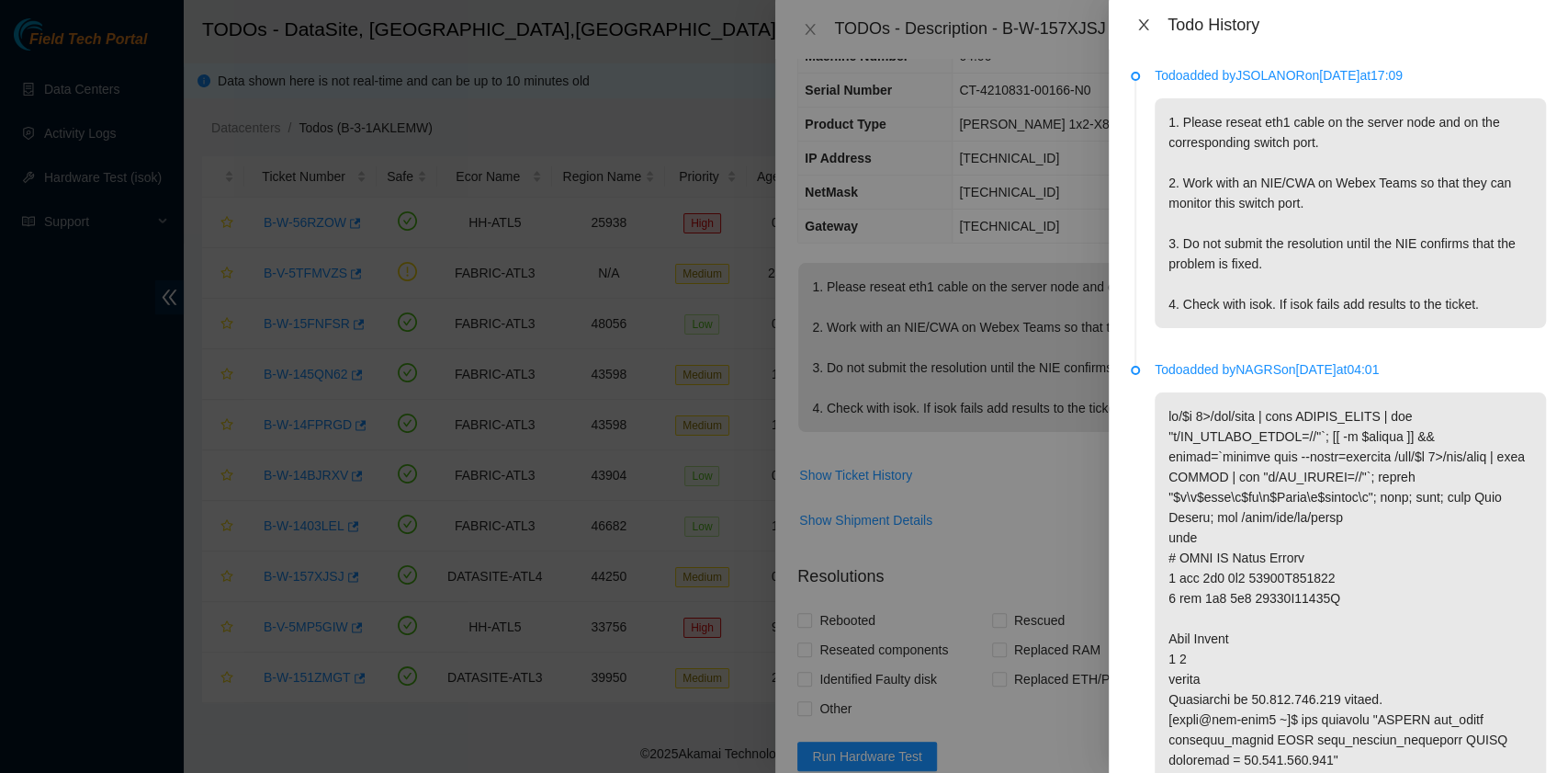
click at [1142, 25] on icon "close" at bounding box center [1143, 24] width 10 height 11
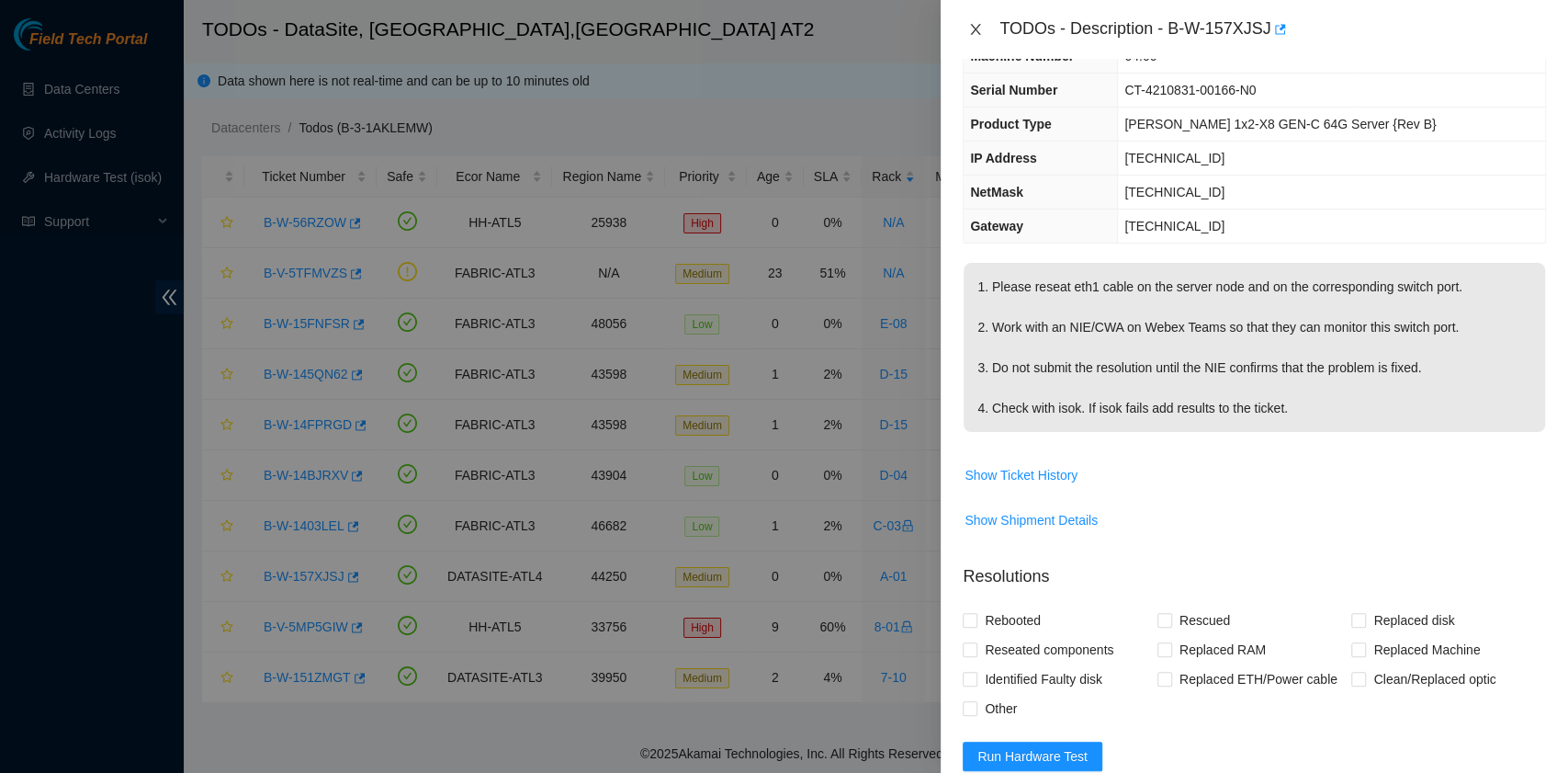
click at [976, 31] on icon "close" at bounding box center [975, 29] width 10 height 11
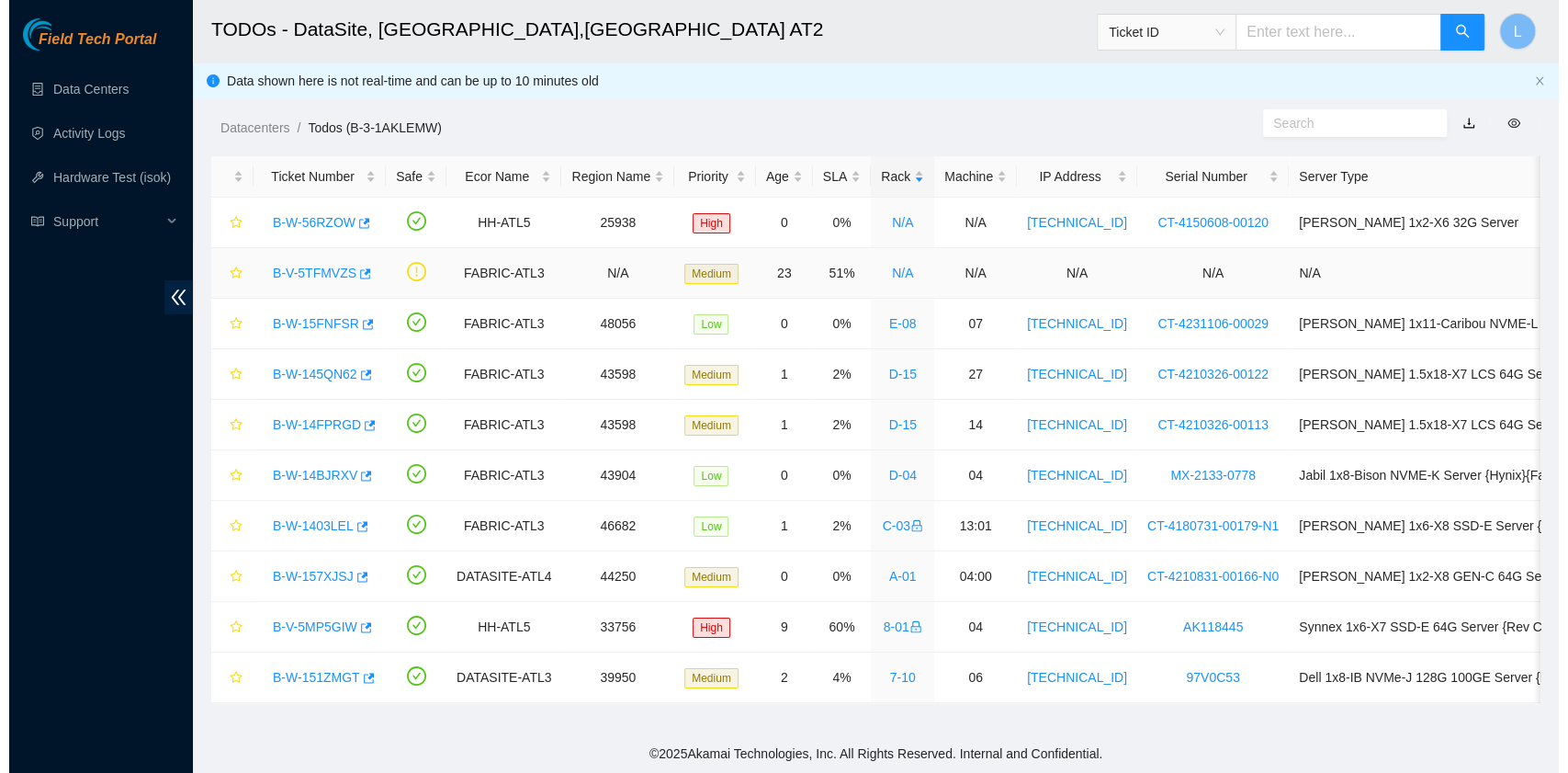
scroll to position [151, 0]
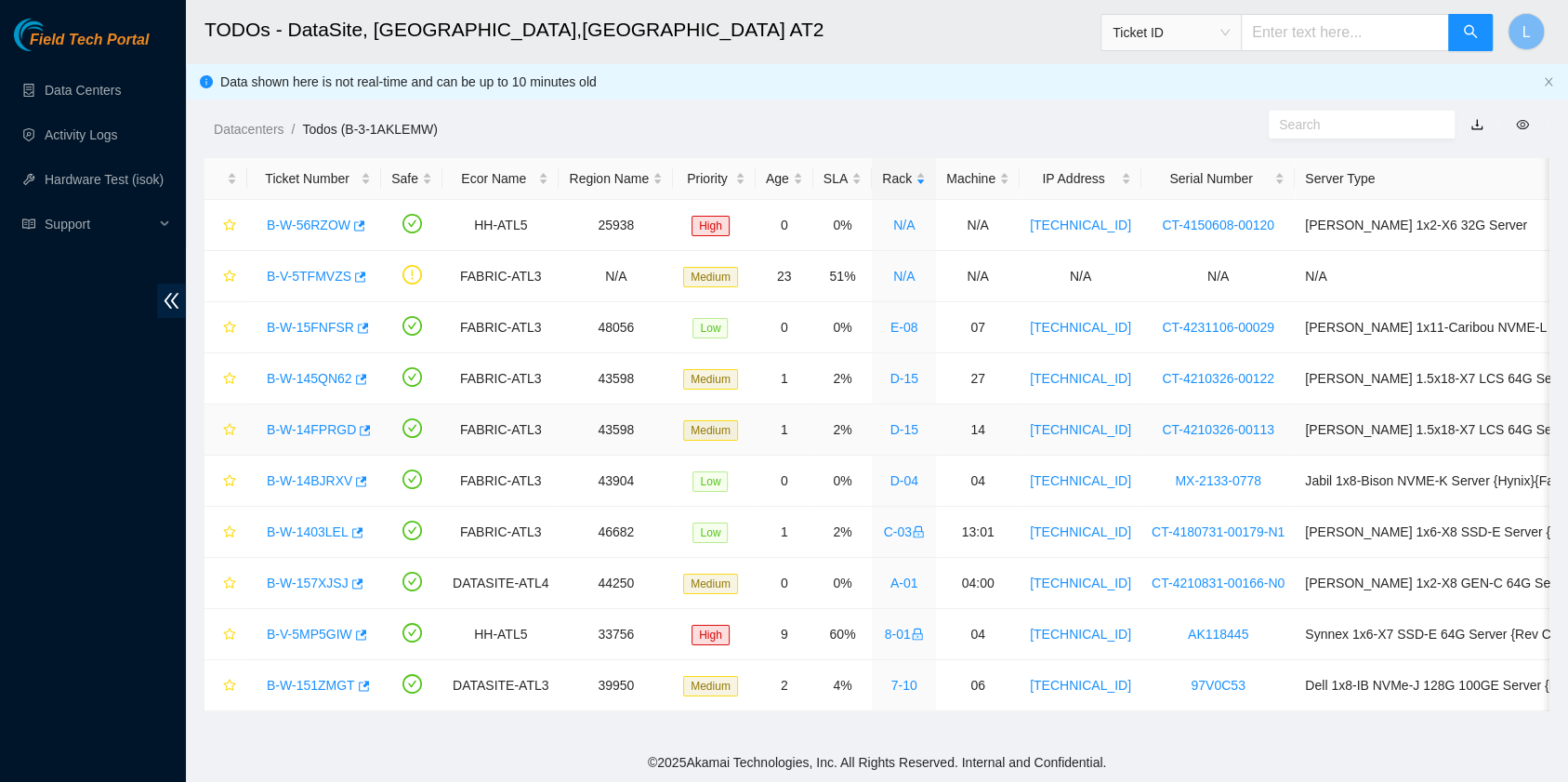
click at [326, 426] on link "B-W-14FPRGD" at bounding box center [312, 430] width 90 height 15
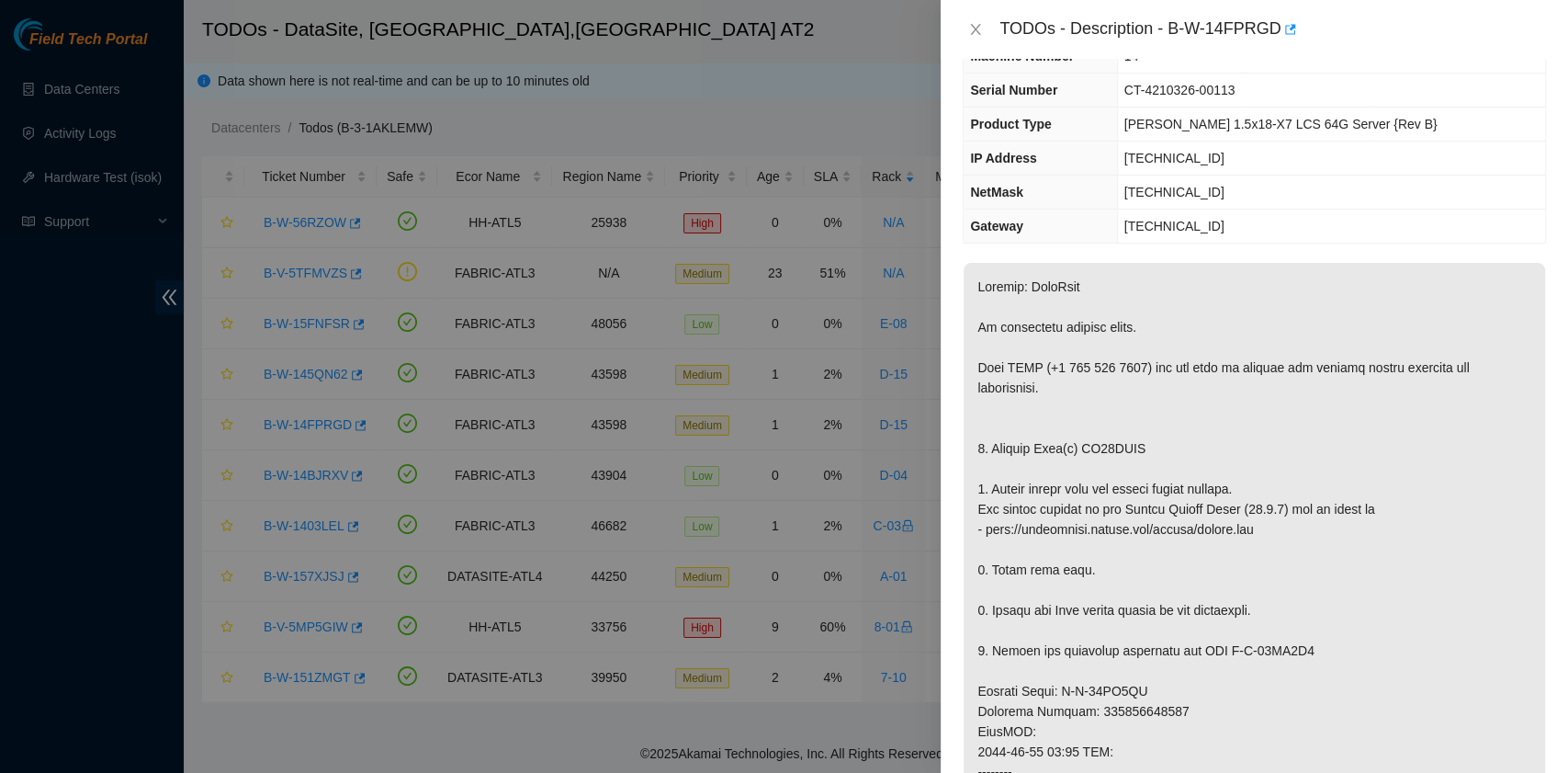
scroll to position [0, 0]
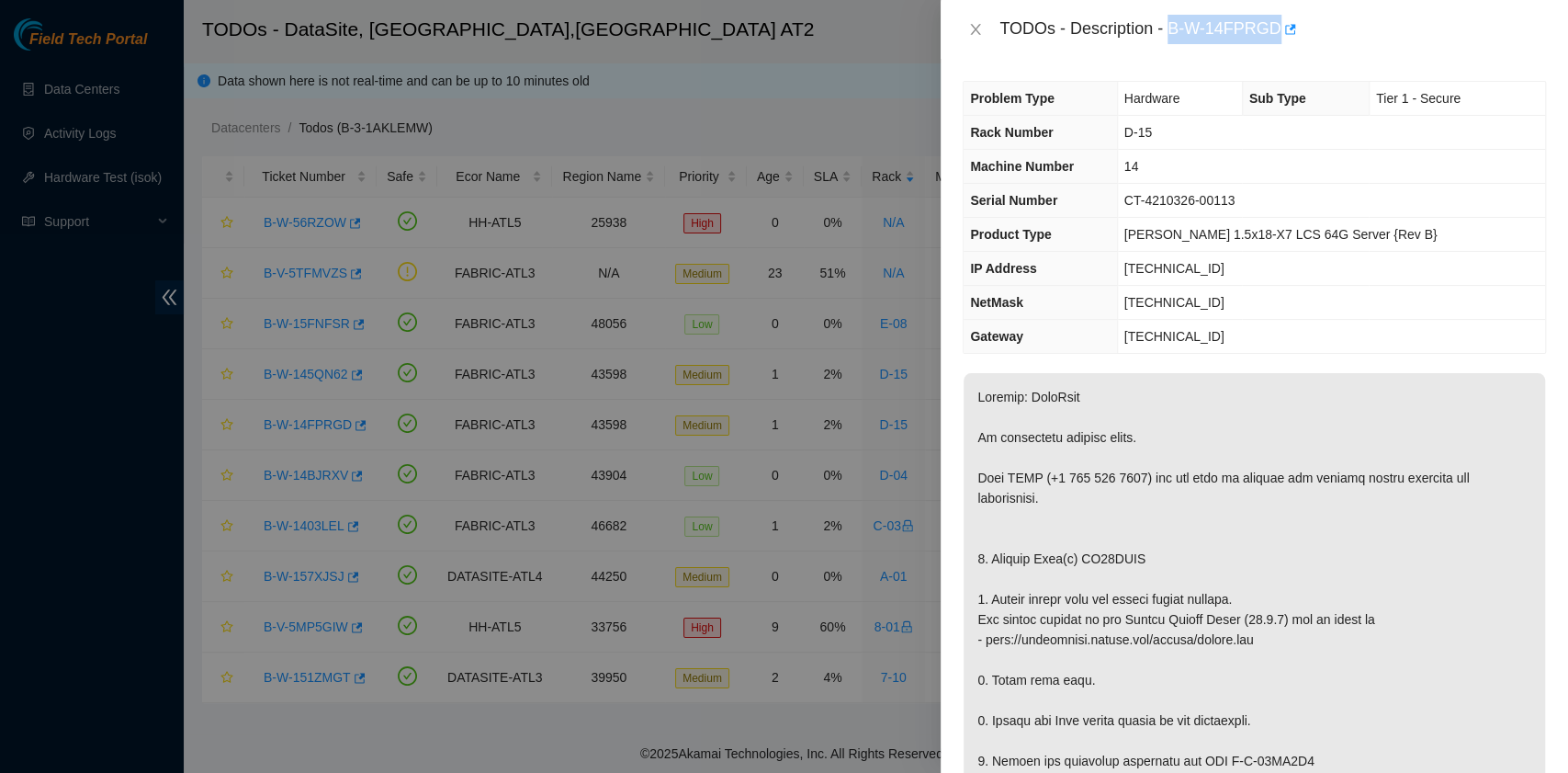
drag, startPoint x: 1172, startPoint y: 32, endPoint x: 1274, endPoint y: 33, distance: 102.0
click at [1274, 33] on div "TODOs - Description - B-W-14FPRGD" at bounding box center [1272, 29] width 547 height 29
copy div "B-W-14FPRGD"
drag, startPoint x: 992, startPoint y: 554, endPoint x: 1143, endPoint y: 552, distance: 151.0
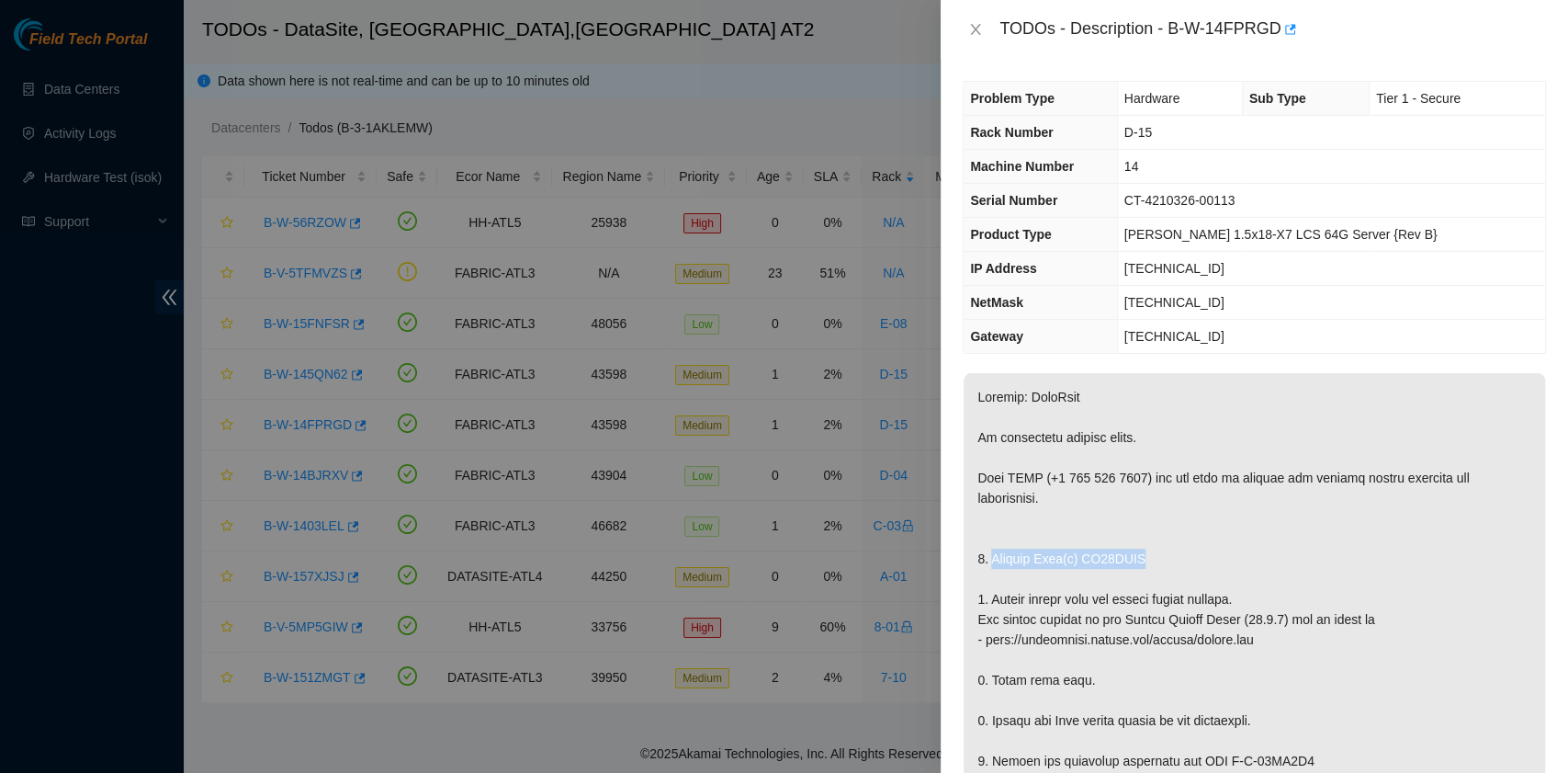
copy p "Replace Disk(s) WS20CNTS"
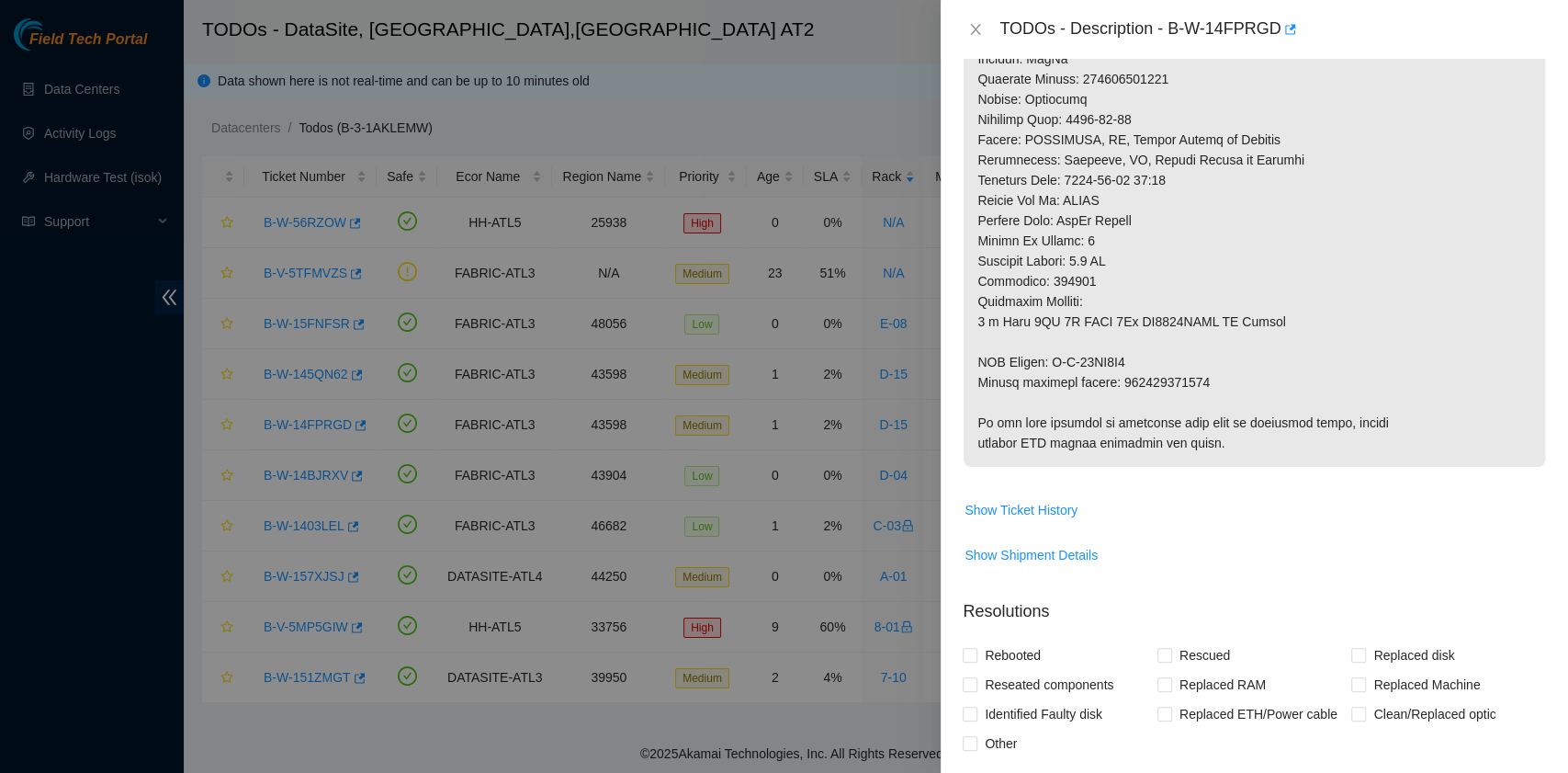
scroll to position [857, 0]
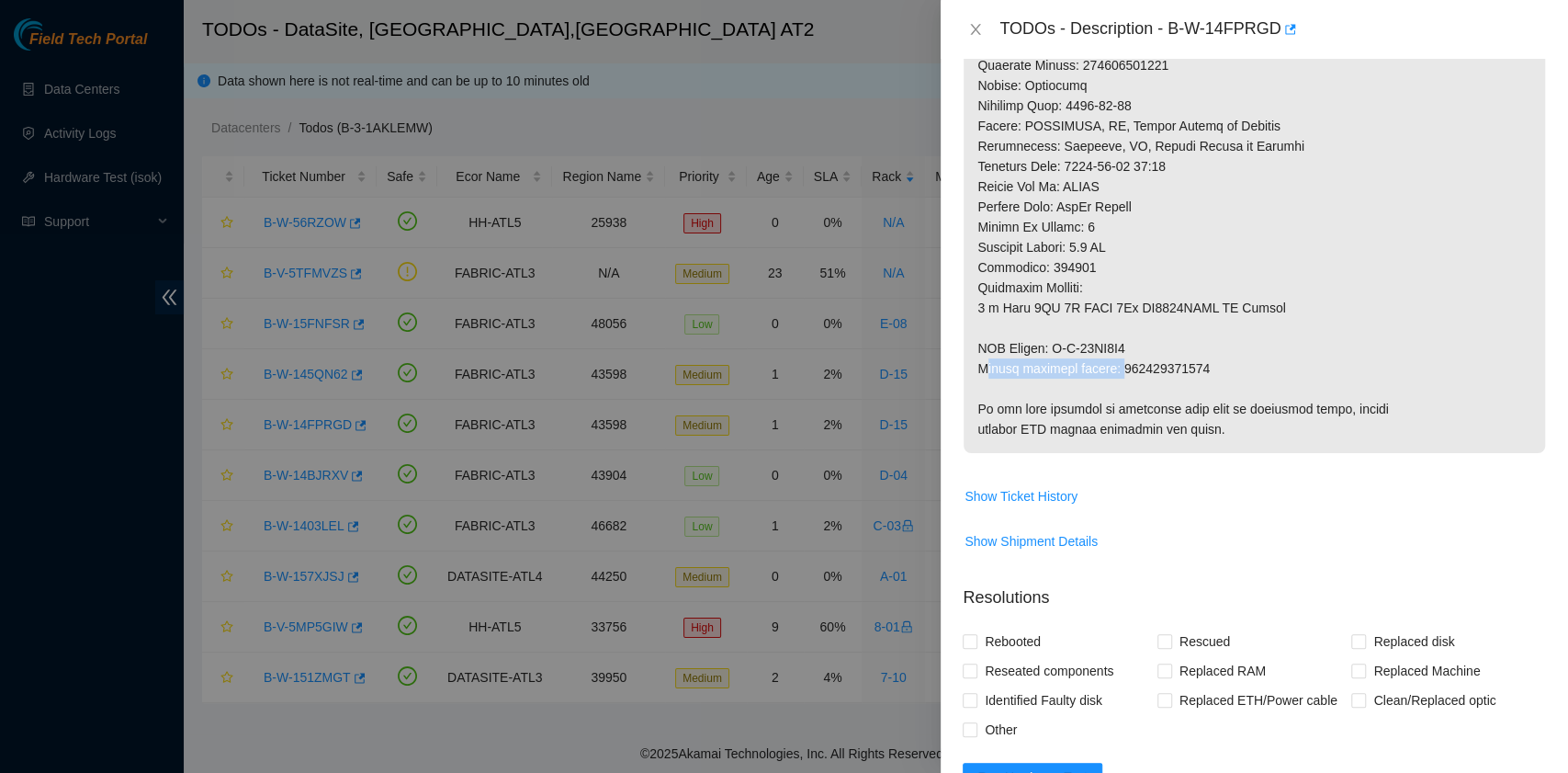
drag, startPoint x: 981, startPoint y: 365, endPoint x: 1120, endPoint y: 362, distance: 139.0
drag, startPoint x: 979, startPoint y: 369, endPoint x: 1199, endPoint y: 365, distance: 220.0
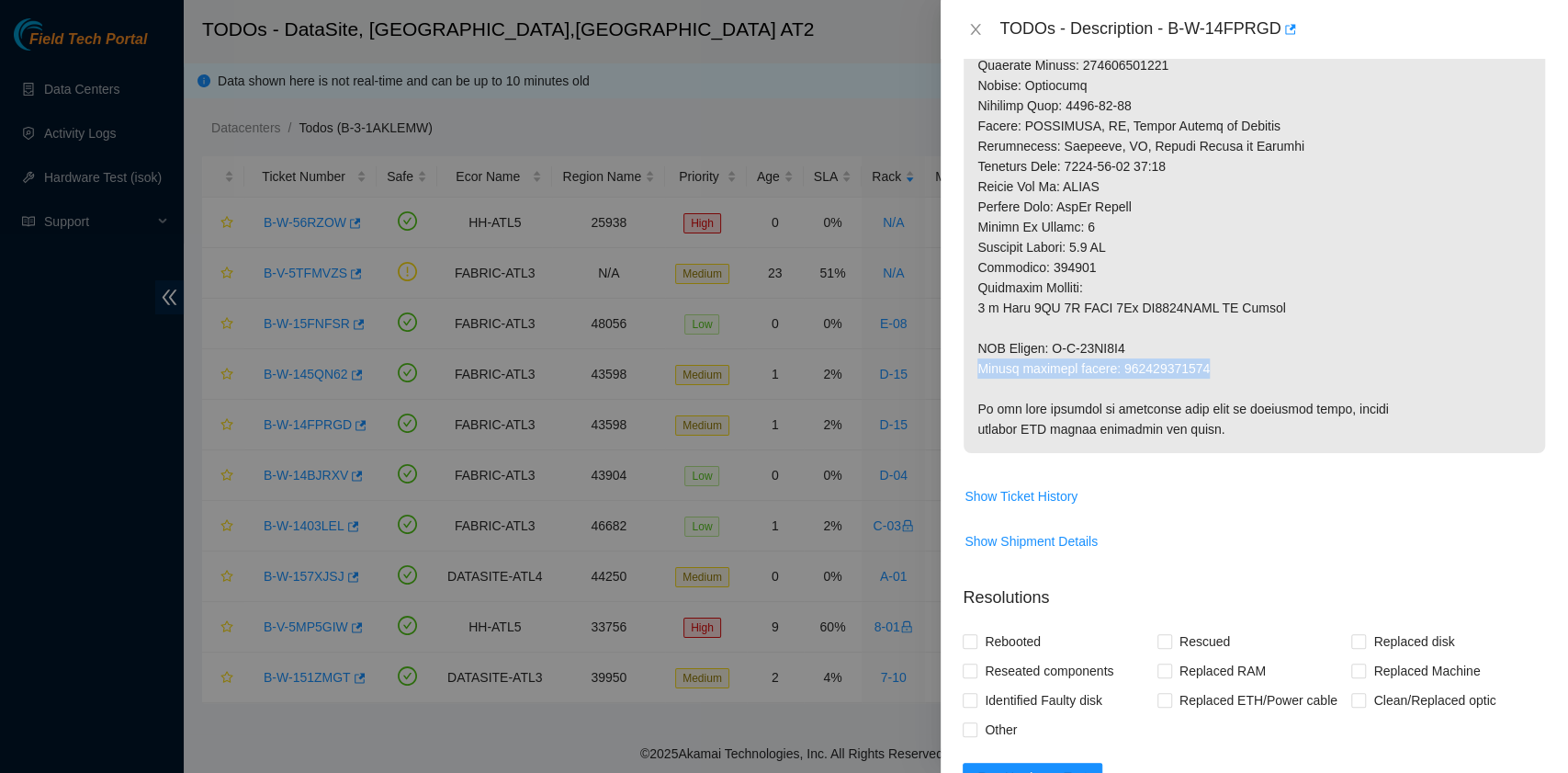
copy p "Return tracking number: 463470048729"
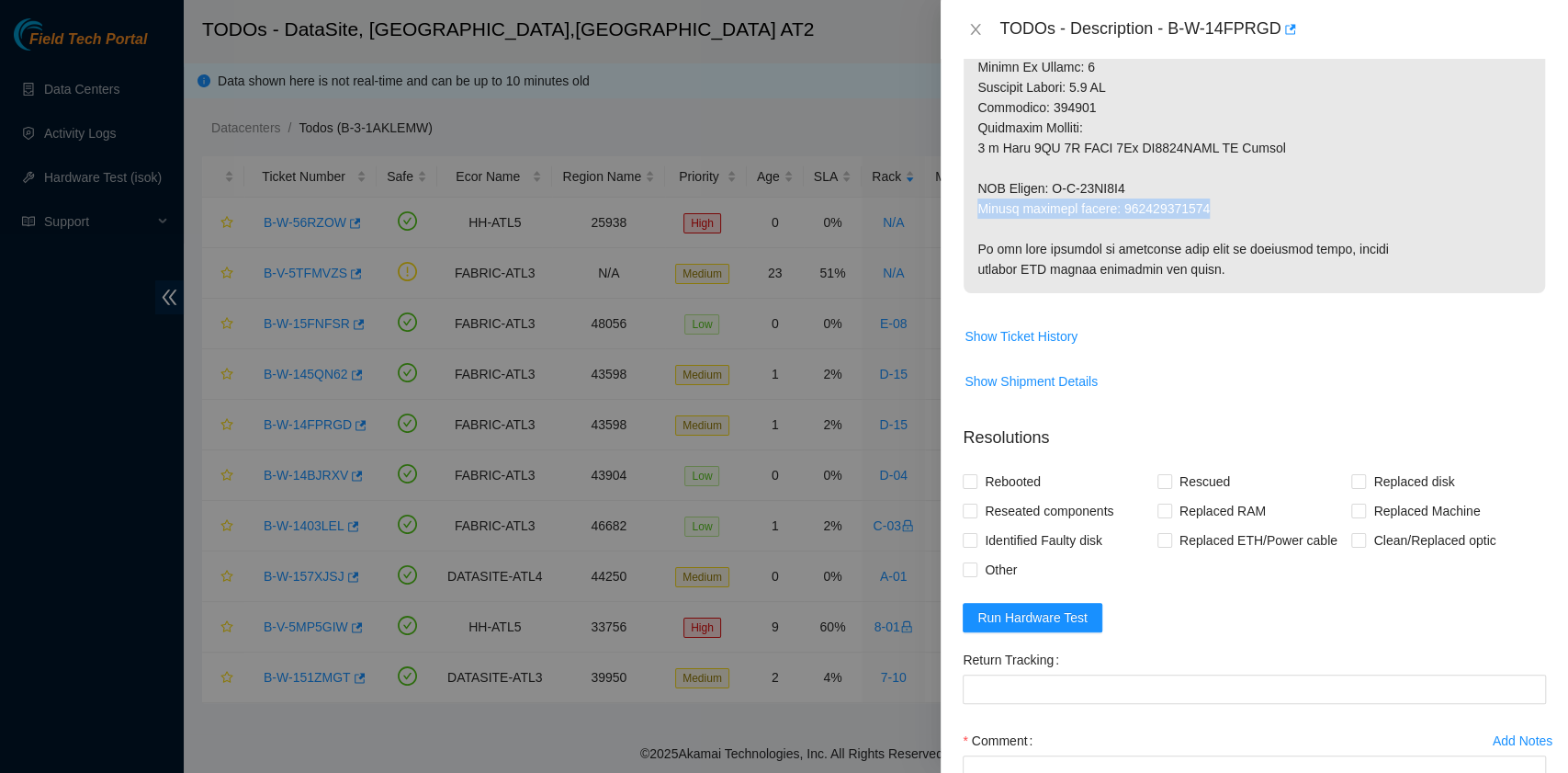
scroll to position [1103, 0]
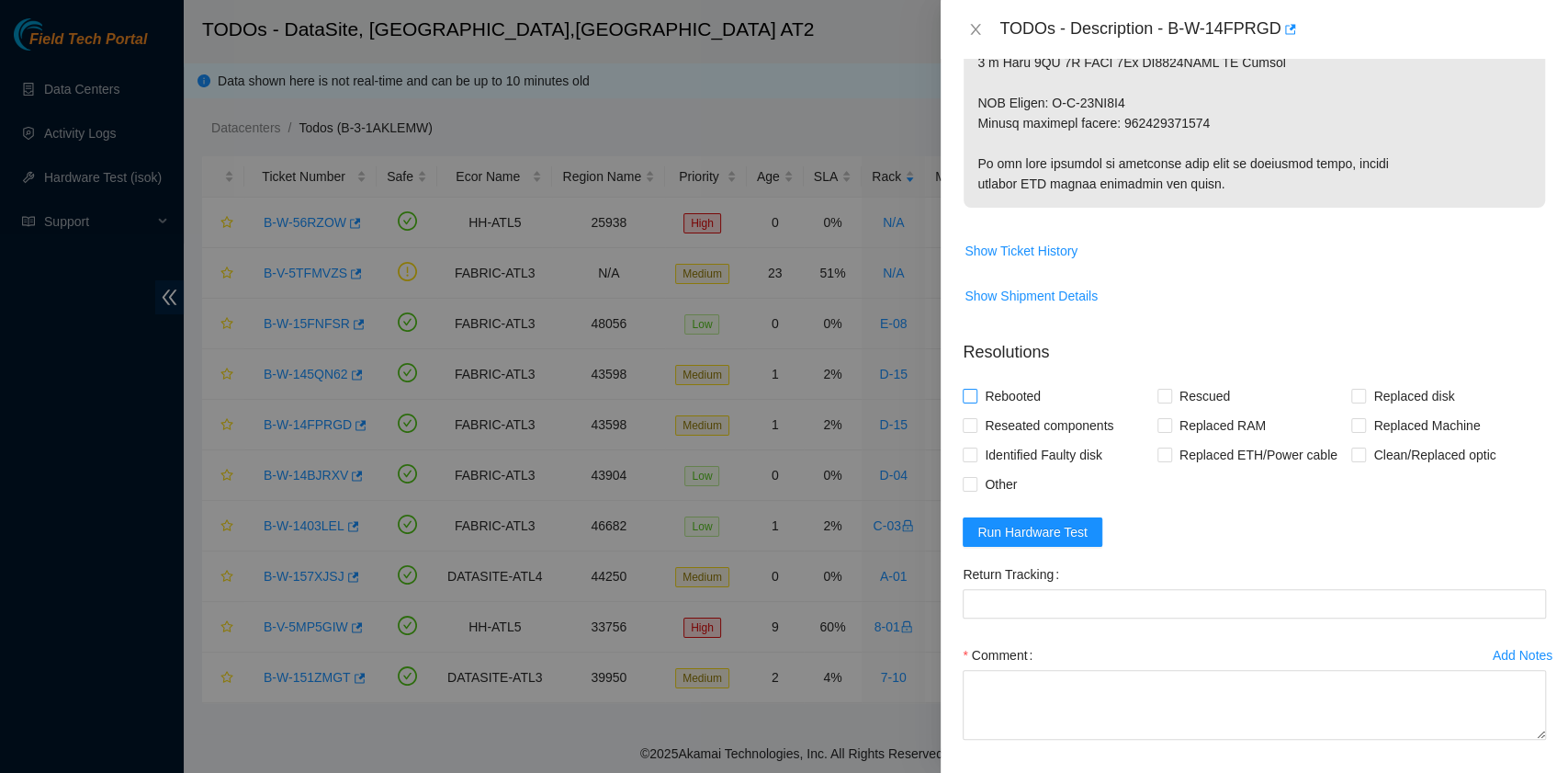
click at [1020, 391] on span "Rebooted" at bounding box center [1012, 395] width 71 height 29
click at [975, 391] on input "Rebooted" at bounding box center [969, 395] width 13 height 13
checkbox input "true"
click at [1157, 395] on input "Rescued" at bounding box center [1163, 395] width 13 height 13
checkbox input "true"
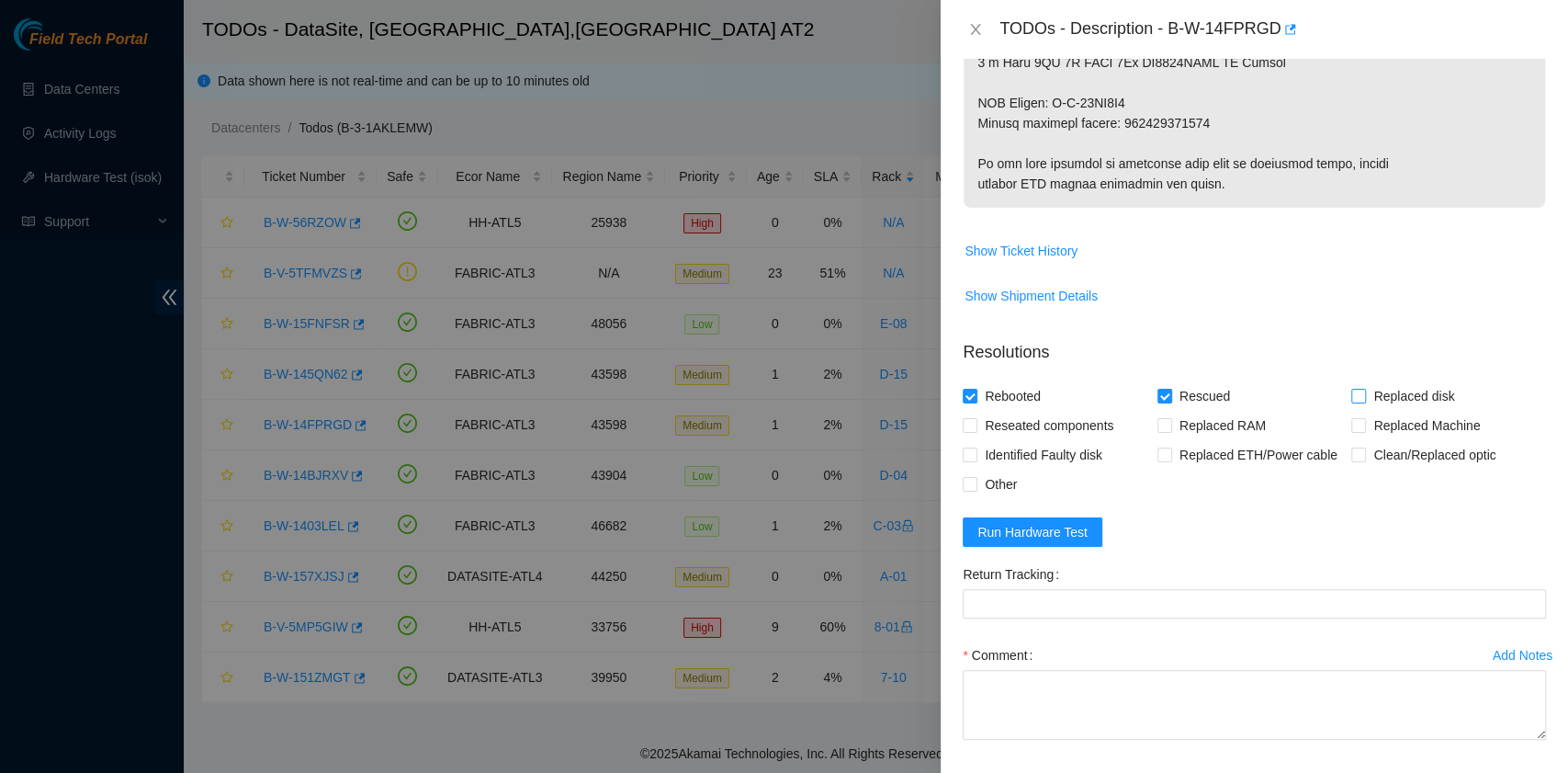
click at [1351, 396] on input "Replaced disk" at bounding box center [1357, 395] width 13 height 13
checkbox input "true"
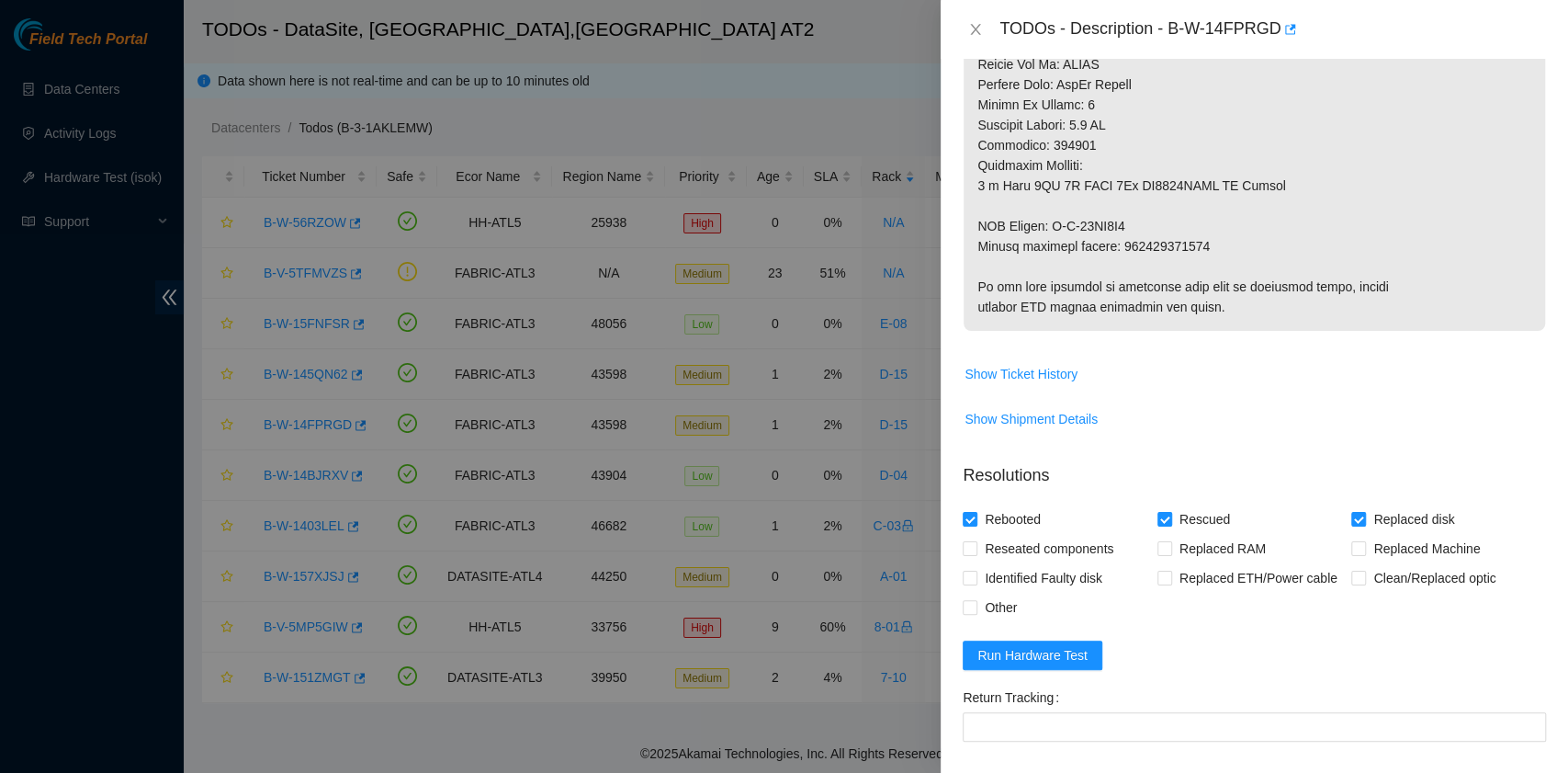
scroll to position [1172, 0]
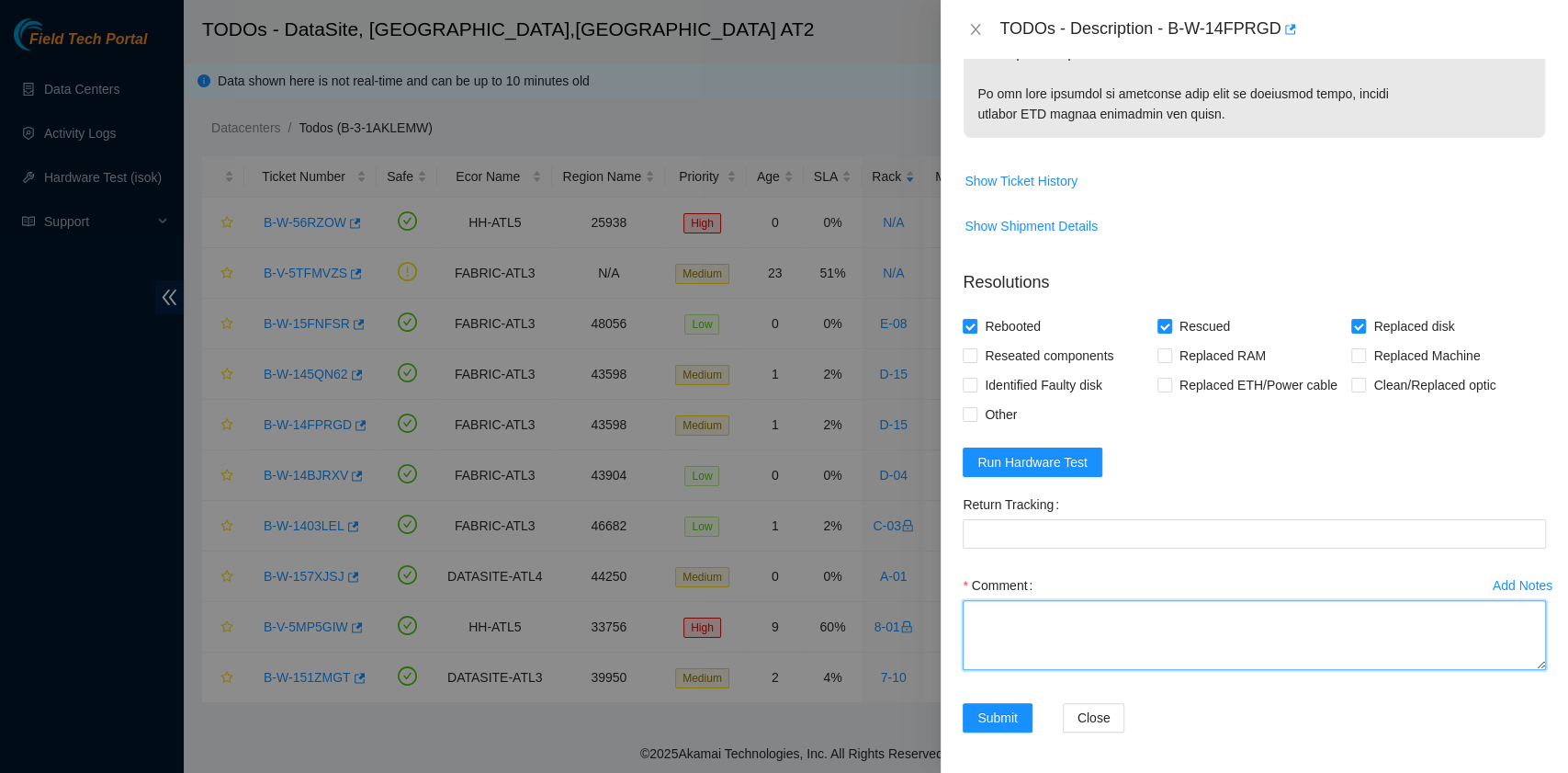
click at [1058, 625] on textarea "Comment" at bounding box center [1255, 635] width 584 height 70
paste textarea "B-W-14FPRGD rack# D-15 machine# 14 Replaced disk WS20CNTS with WMC130F32R8W Ret…"
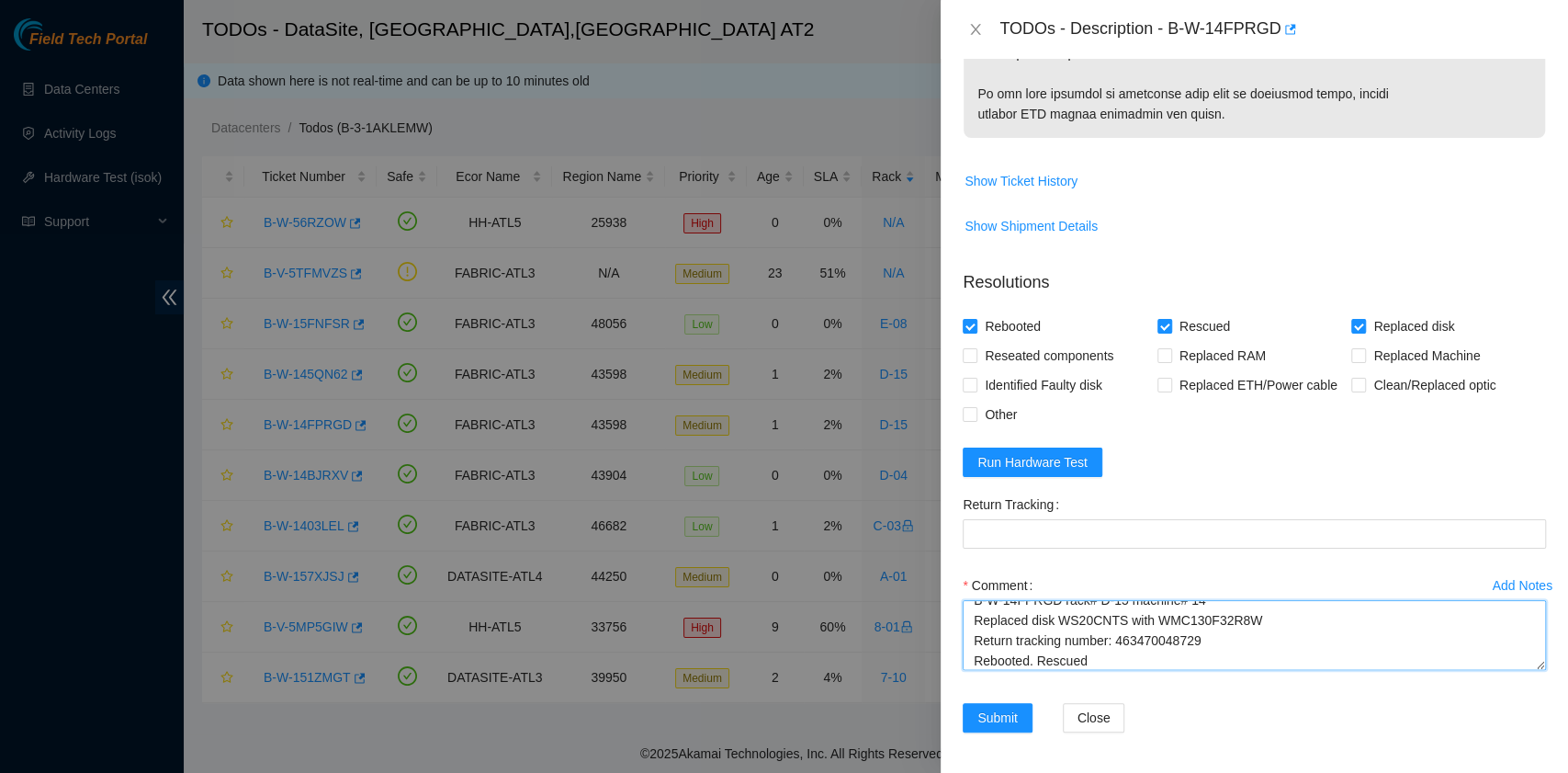
drag, startPoint x: 1227, startPoint y: 630, endPoint x: 1115, endPoint y: 637, distance: 112.2
click at [1115, 637] on textarea "B-W-14FPRGD rack# D-15 machine# 14 Replaced disk WS20CNTS with WMC130F32R8W Ret…" at bounding box center [1255, 635] width 584 height 70
type textarea "B-W-14FPRGD rack# D-15 machine# 14 Replaced disk WS20CNTS with WMC130F32R8W Ret…"
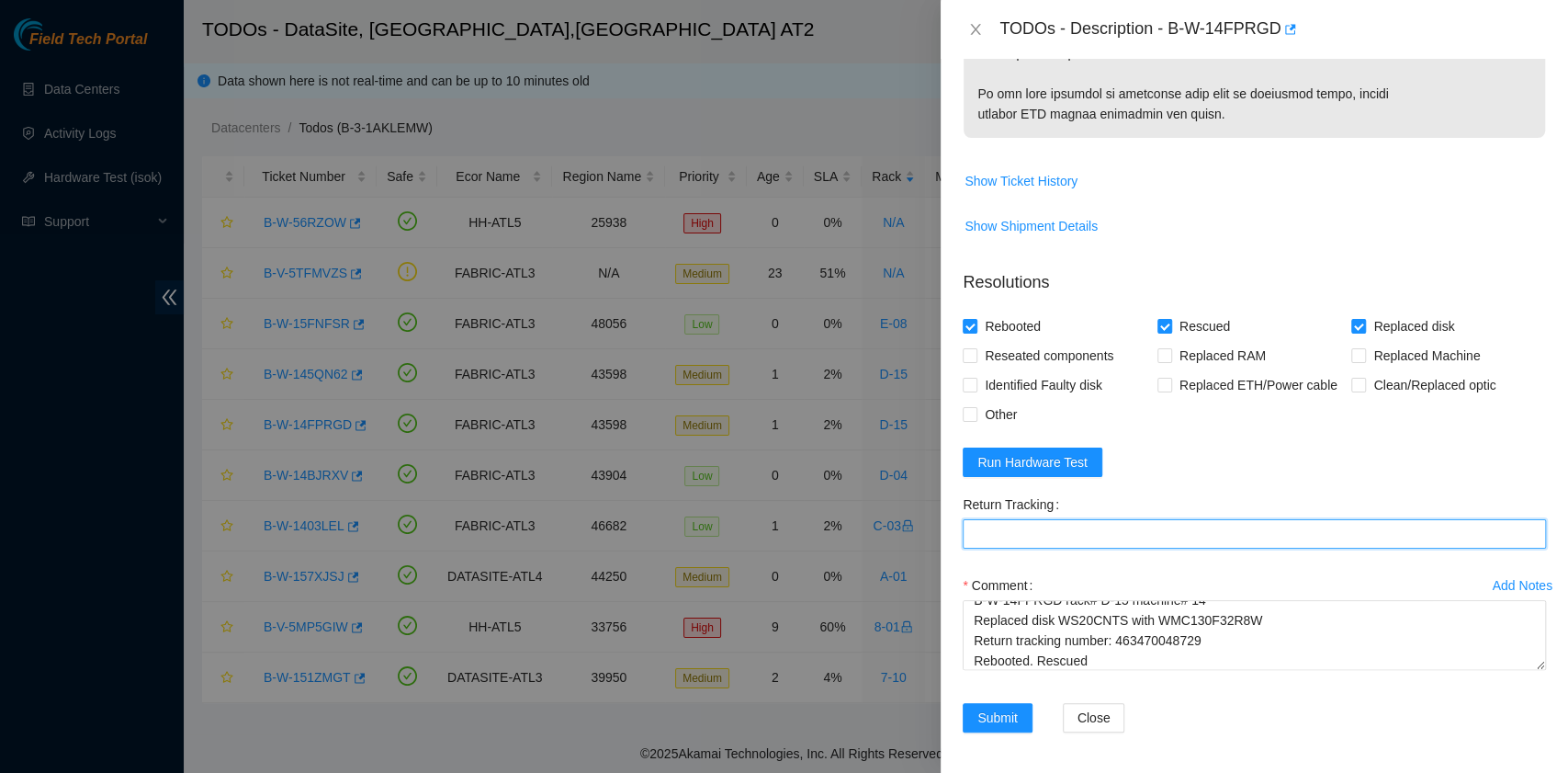
click at [1087, 536] on Tracking "Return Tracking" at bounding box center [1255, 533] width 584 height 29
paste Tracking "463470048729"
type Tracking "463470048729"
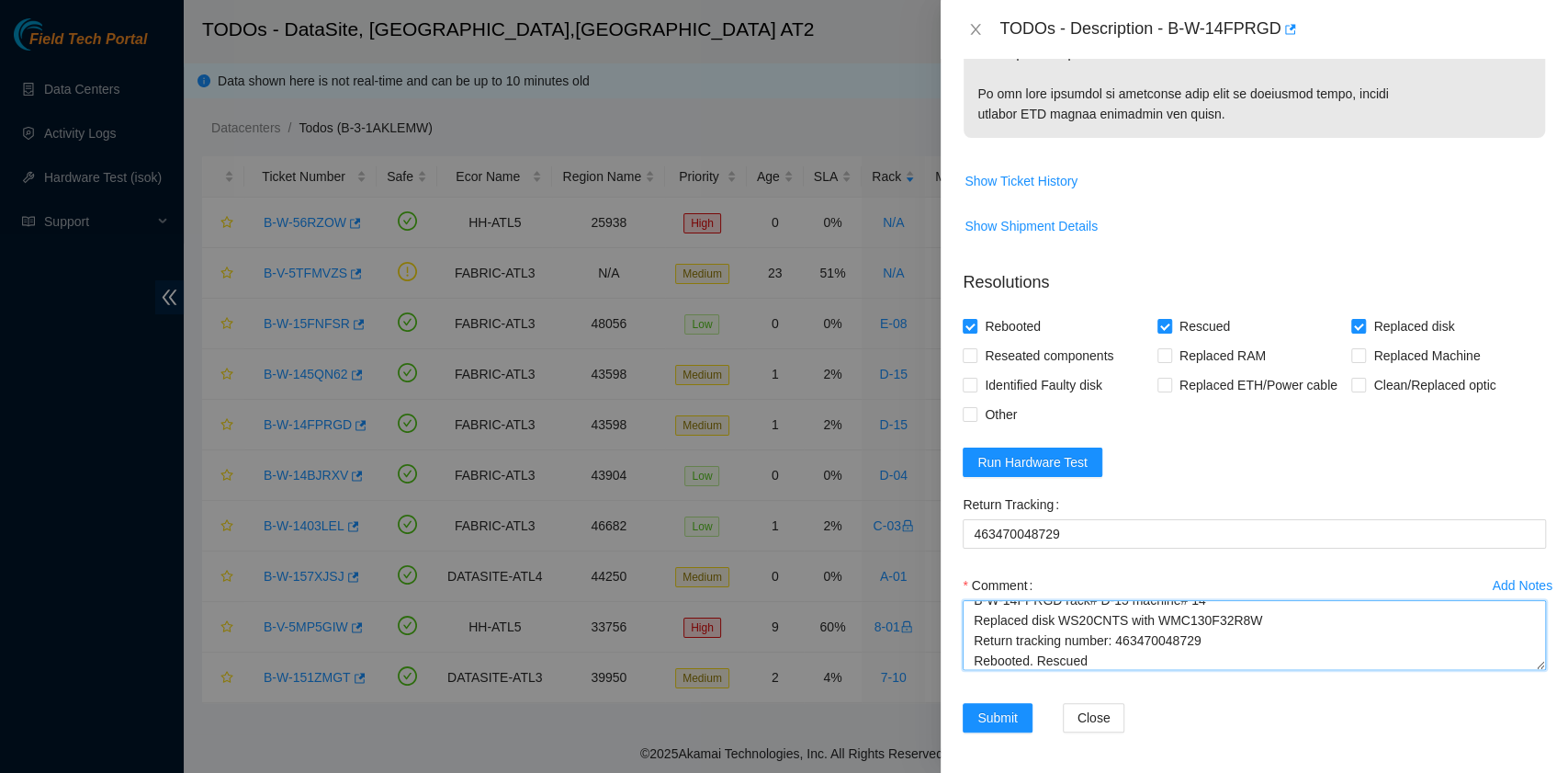
click at [1146, 657] on textarea "B-W-14FPRGD rack# D-15 machine# 14 Replaced disk WS20CNTS with WMC130F32R8W Ret…" at bounding box center [1255, 635] width 584 height 70
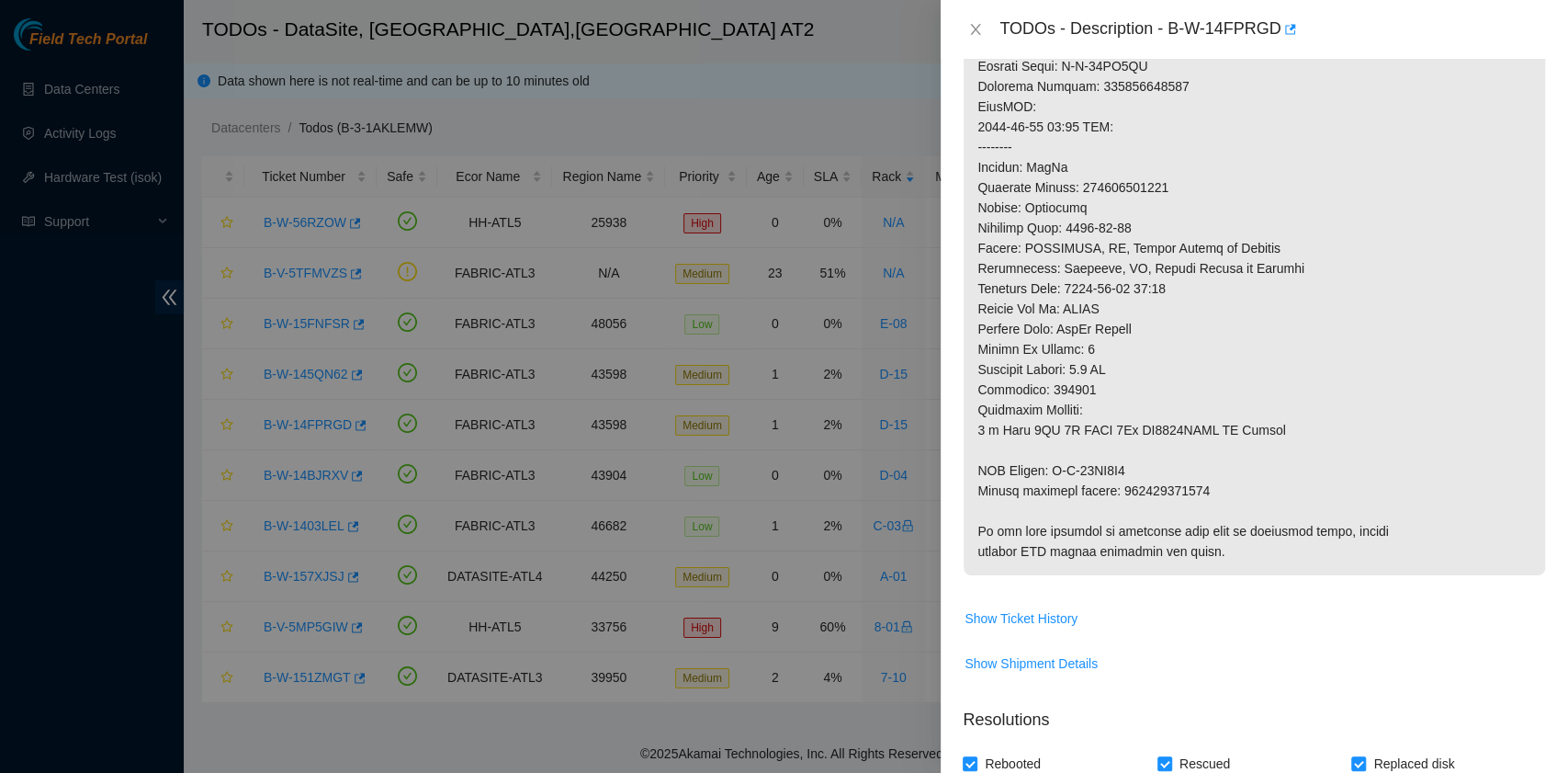
scroll to position [1172, 0]
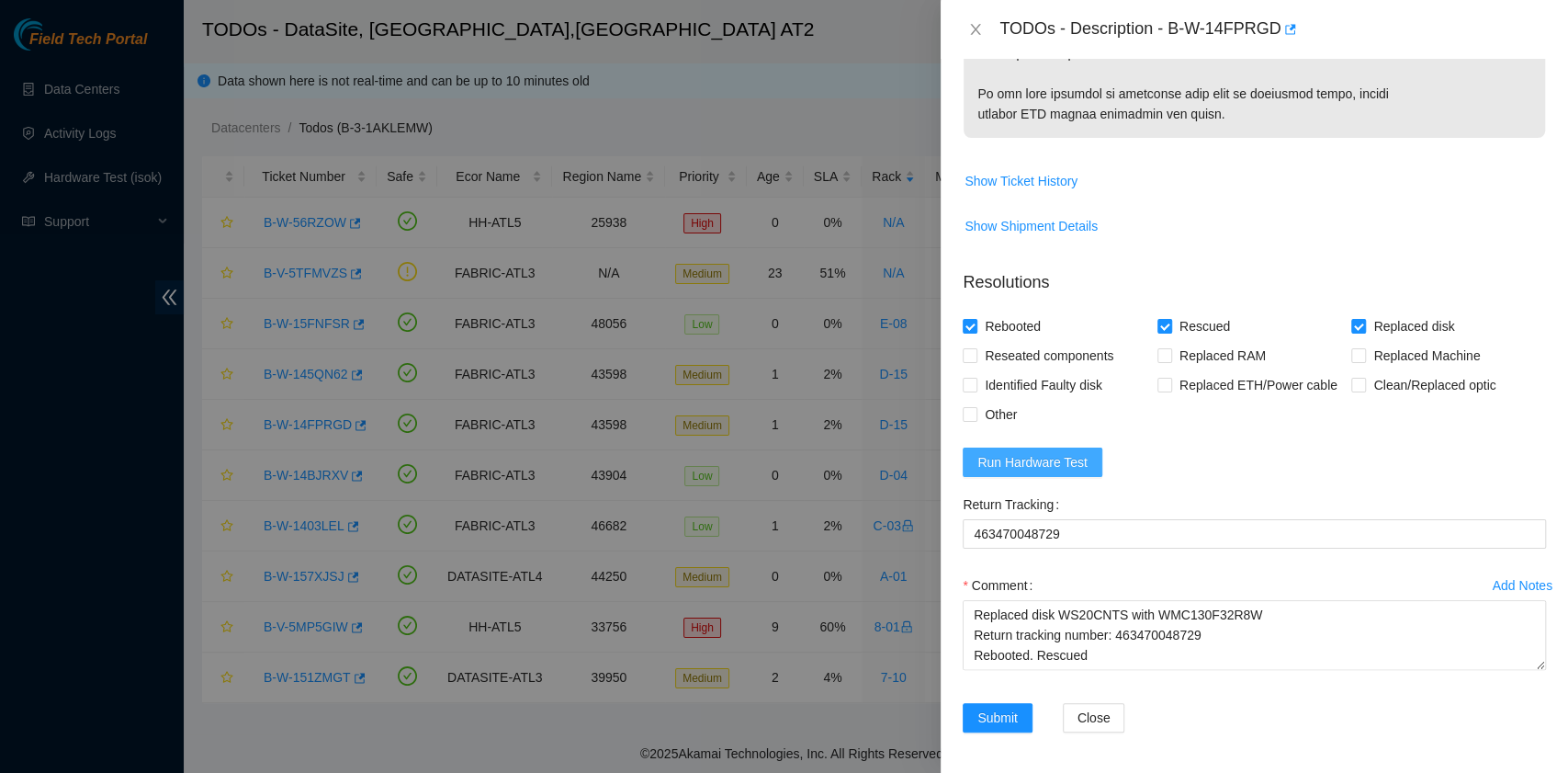
click at [1057, 463] on span "Run Hardware Test" at bounding box center [1032, 461] width 110 height 20
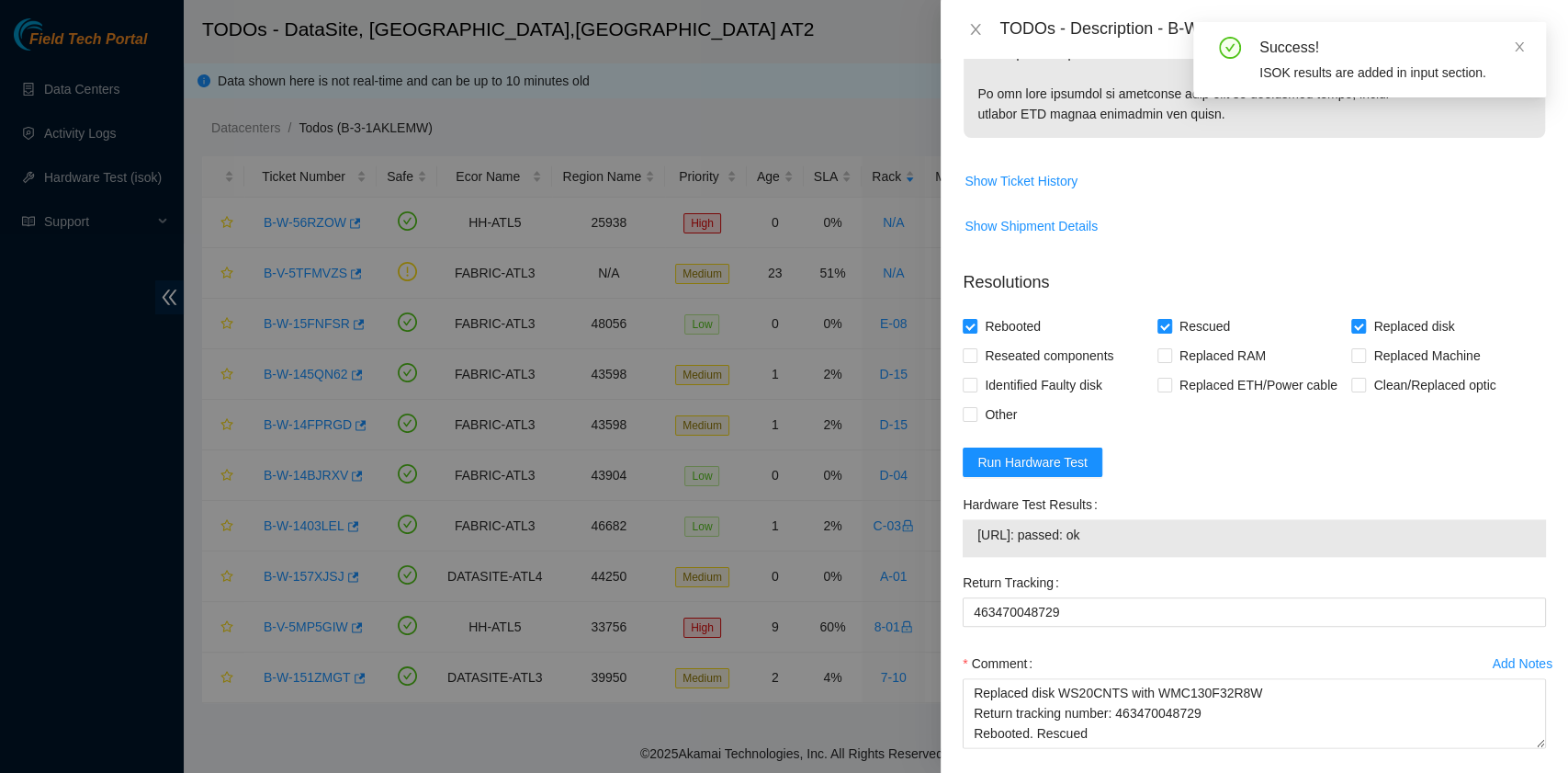
drag, startPoint x: 1118, startPoint y: 532, endPoint x: 976, endPoint y: 529, distance: 142.0
click at [976, 529] on td "23.63.85.145: passed: ok" at bounding box center [1254, 538] width 555 height 28
copy span "23.63.85.145: passed: ok"
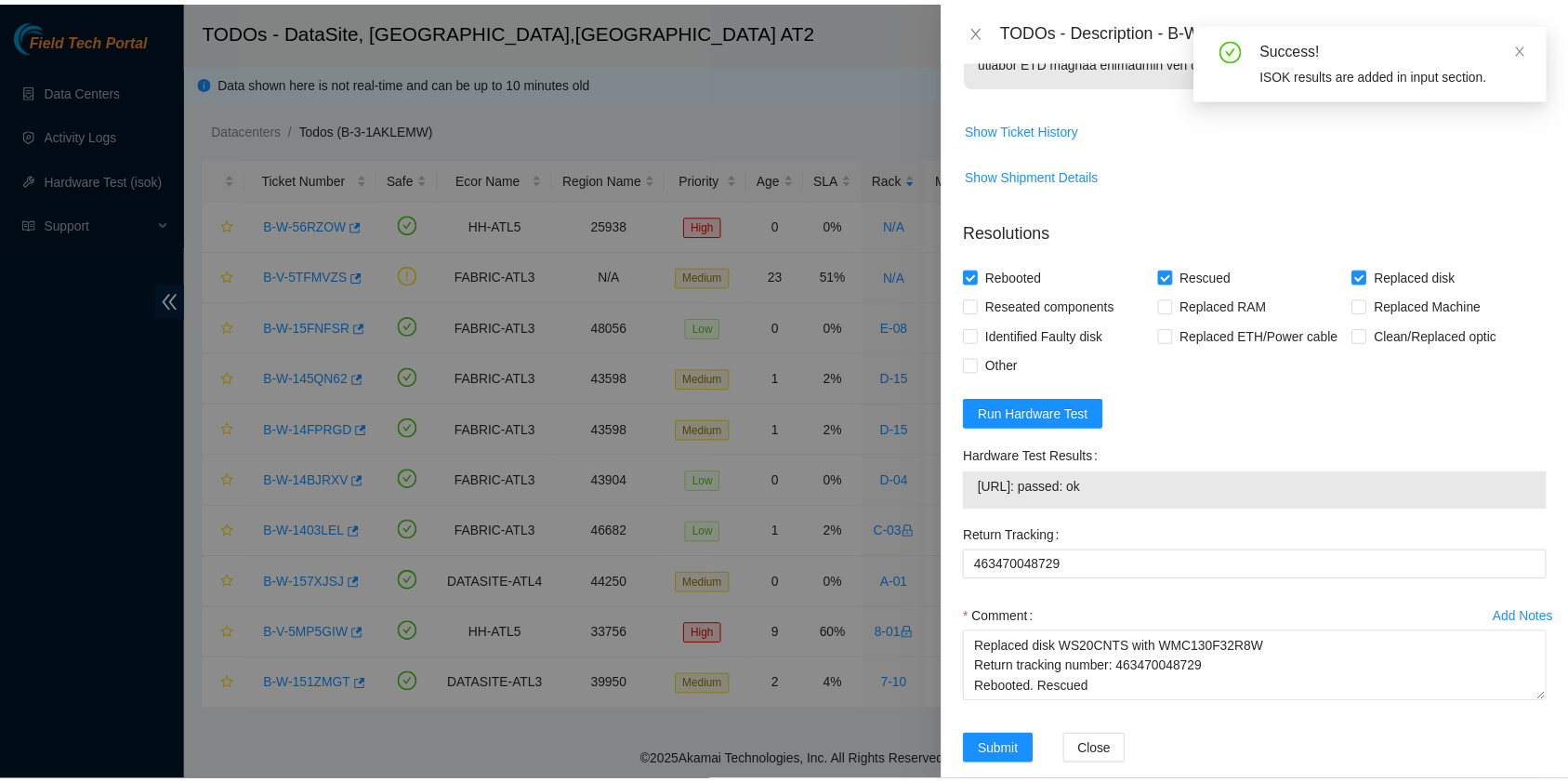
scroll to position [1265, 0]
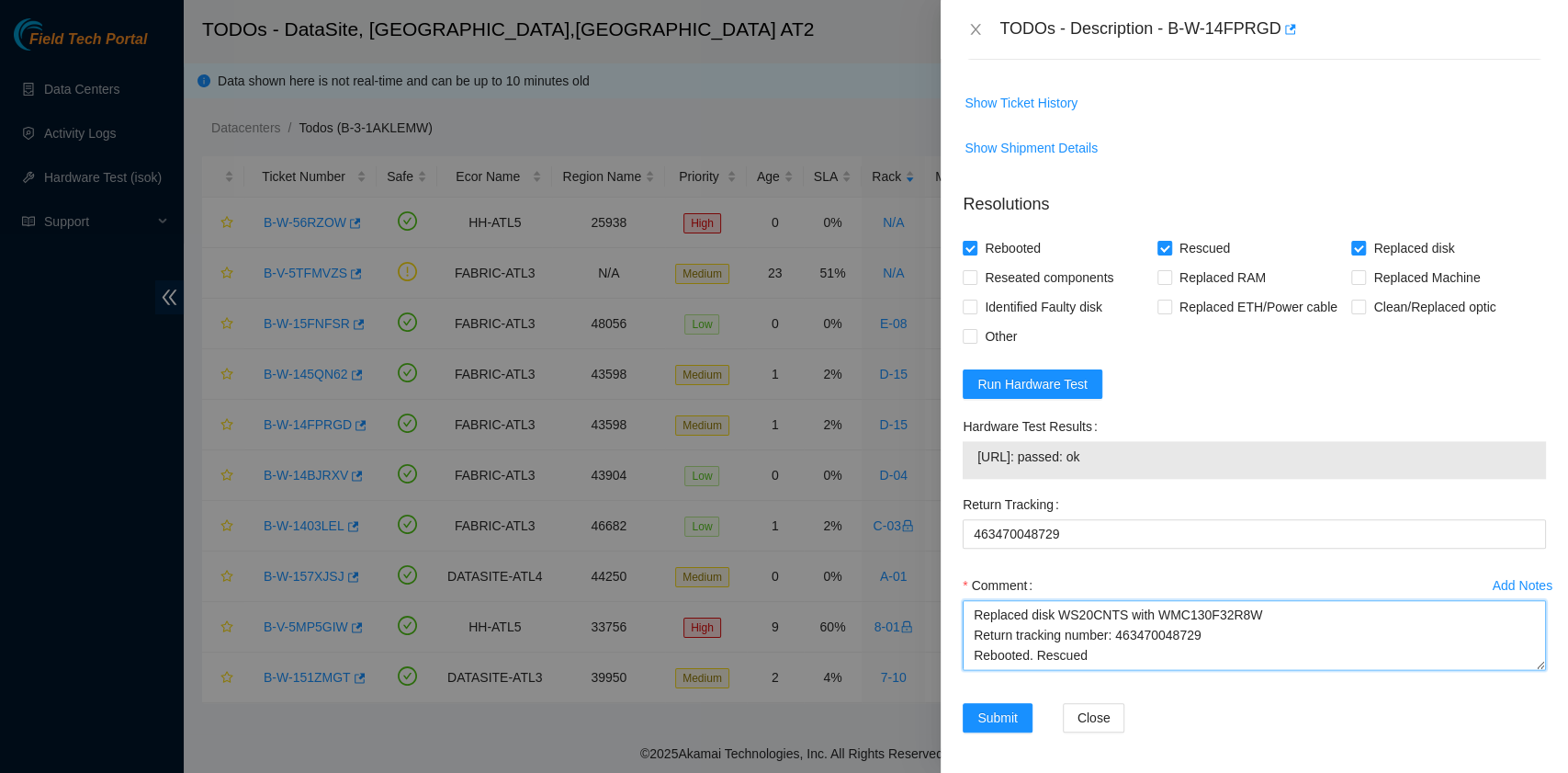
click at [1077, 644] on textarea "B-W-14FPRGD rack# D-15 machine# 14 Replaced disk WS20CNTS with WMC130F32R8W Ret…" at bounding box center [1255, 635] width 584 height 70
click at [1080, 652] on textarea "B-W-14FPRGD rack# D-15 machine# 14 Replaced disk WS20CNTS with WMC130F32R8W Ret…" at bounding box center [1255, 635] width 584 height 70
paste textarea "23.63.85.145: passed: ok"
type textarea "B-W-14FPRGD rack# D-15 machine# 14 Replaced disk WS20CNTS with WMC130F32R8W Ret…"
click at [985, 717] on span "Submit" at bounding box center [997, 717] width 40 height 20
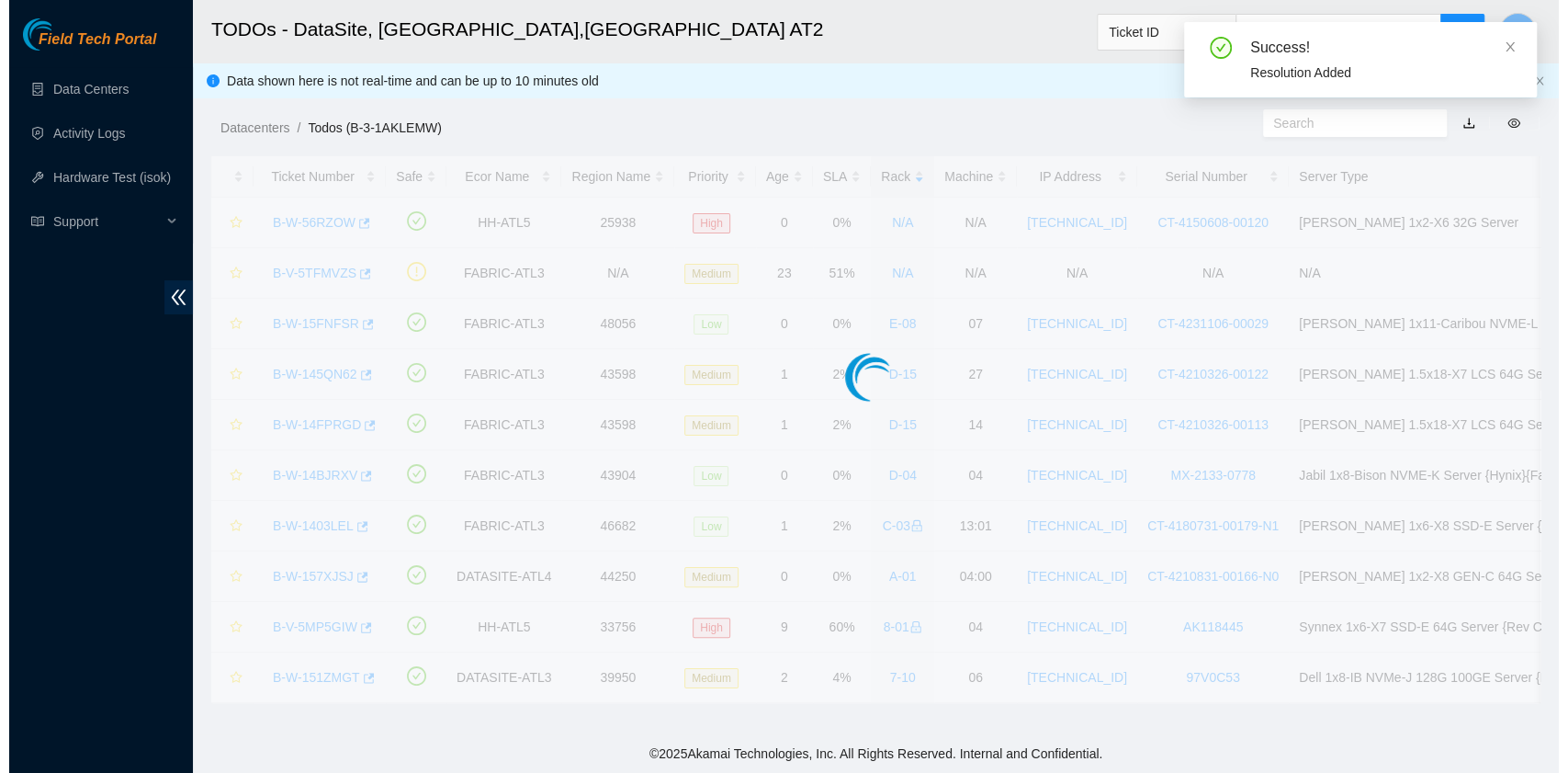
scroll to position [466, 0]
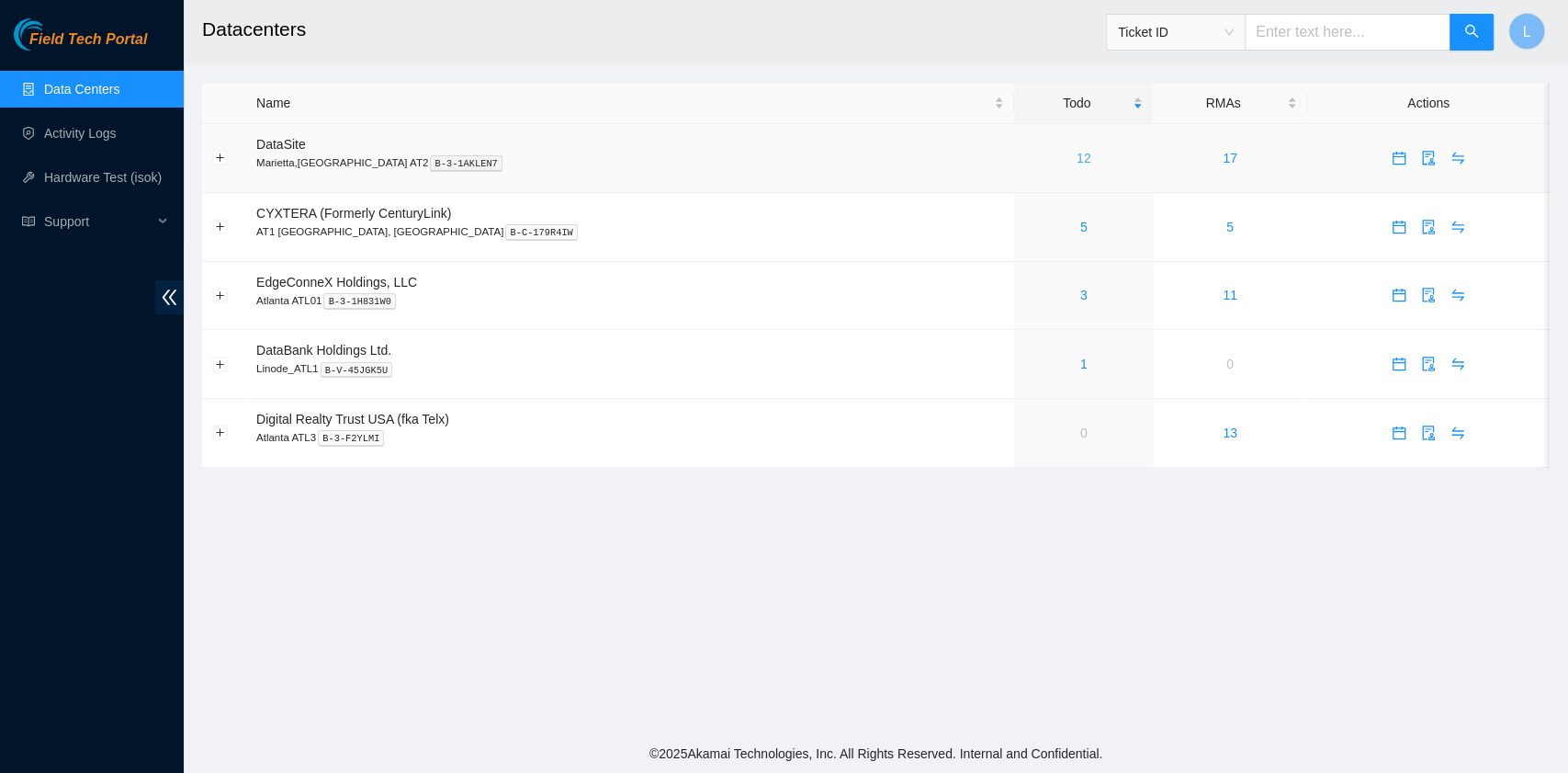
click at [1077, 162] on link "12" at bounding box center [1084, 158] width 15 height 15
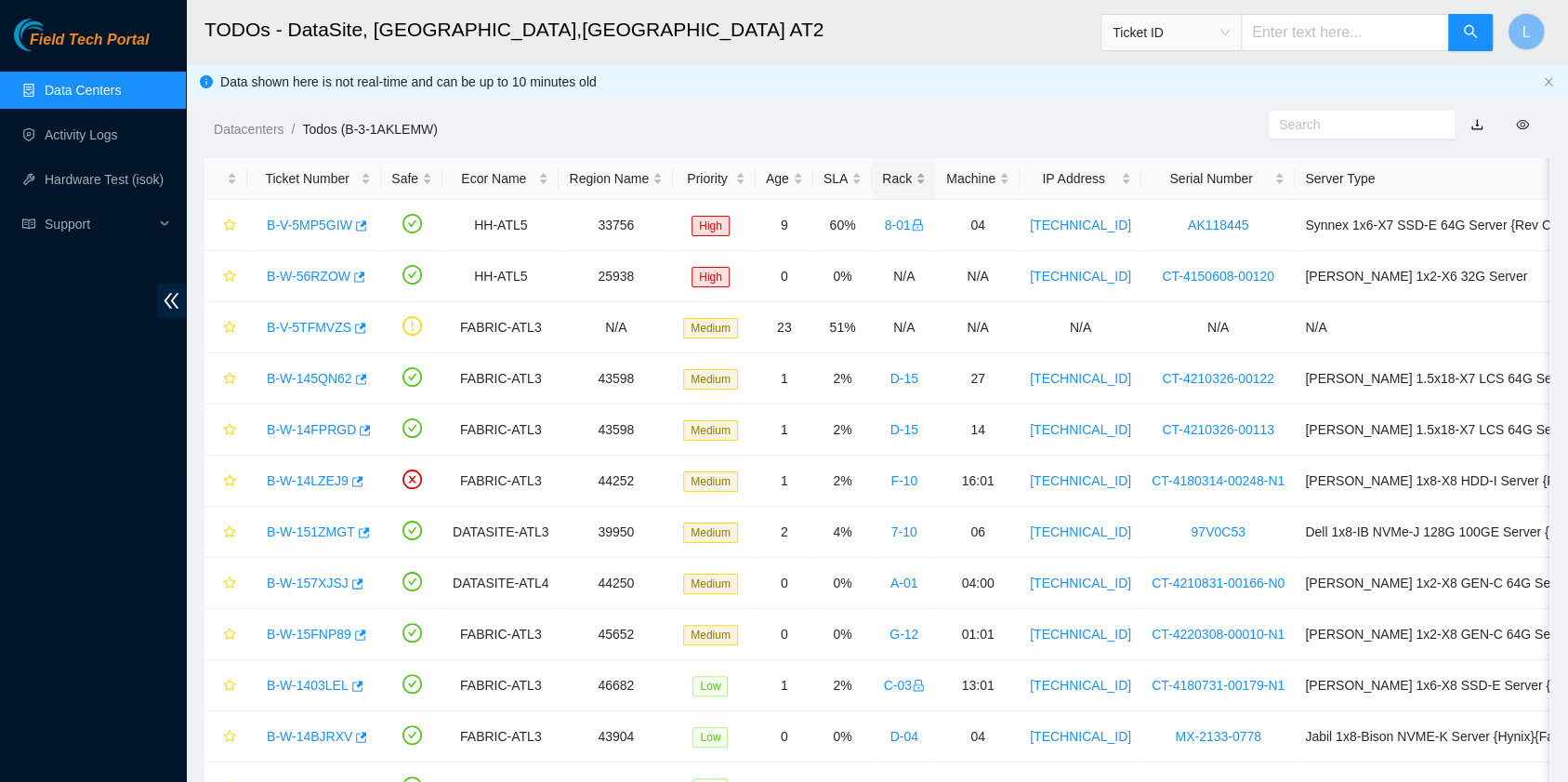
click at [889, 185] on div "Rack" at bounding box center [904, 178] width 44 height 20
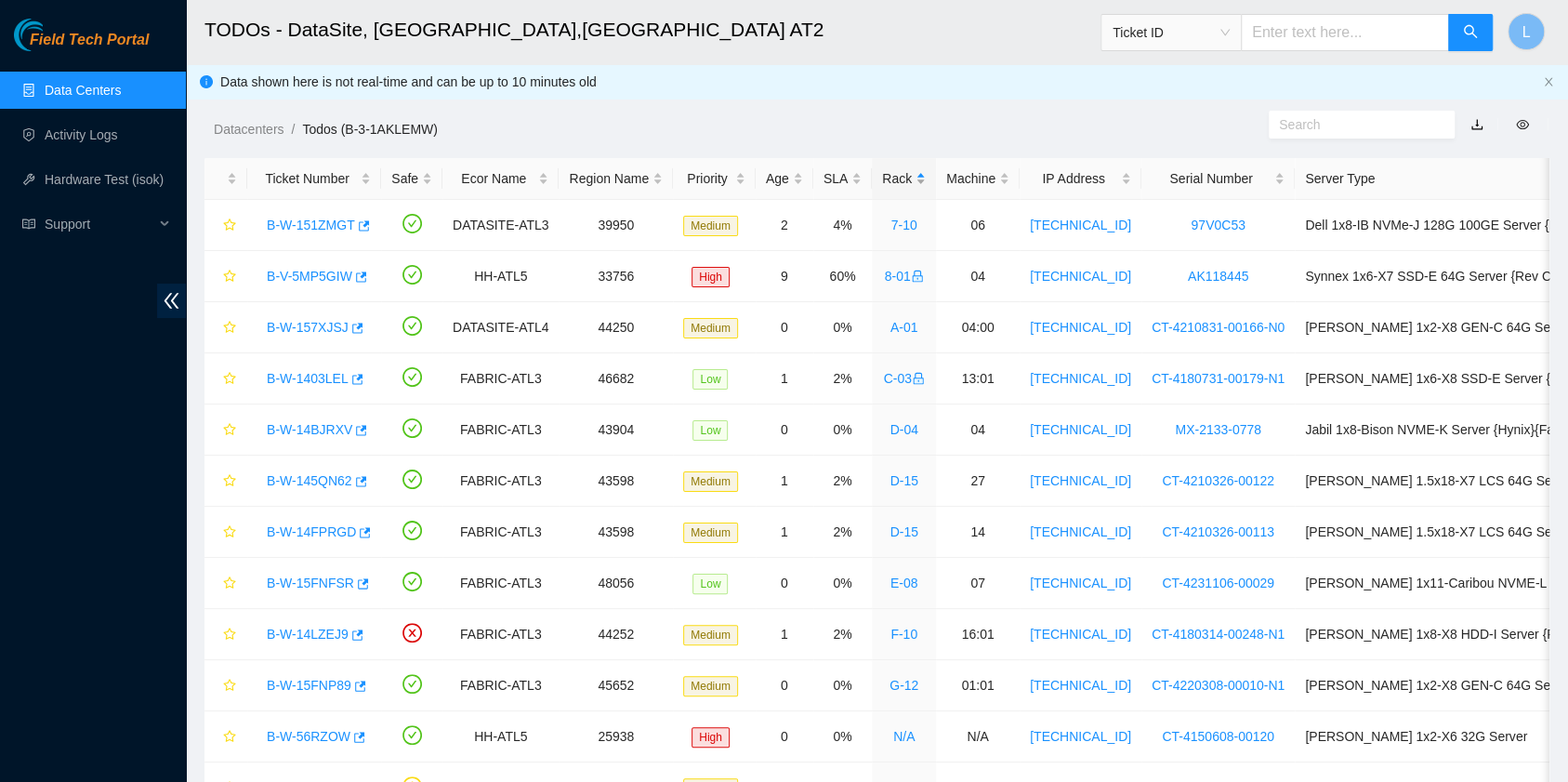
click at [889, 185] on div "Rack" at bounding box center [904, 178] width 44 height 20
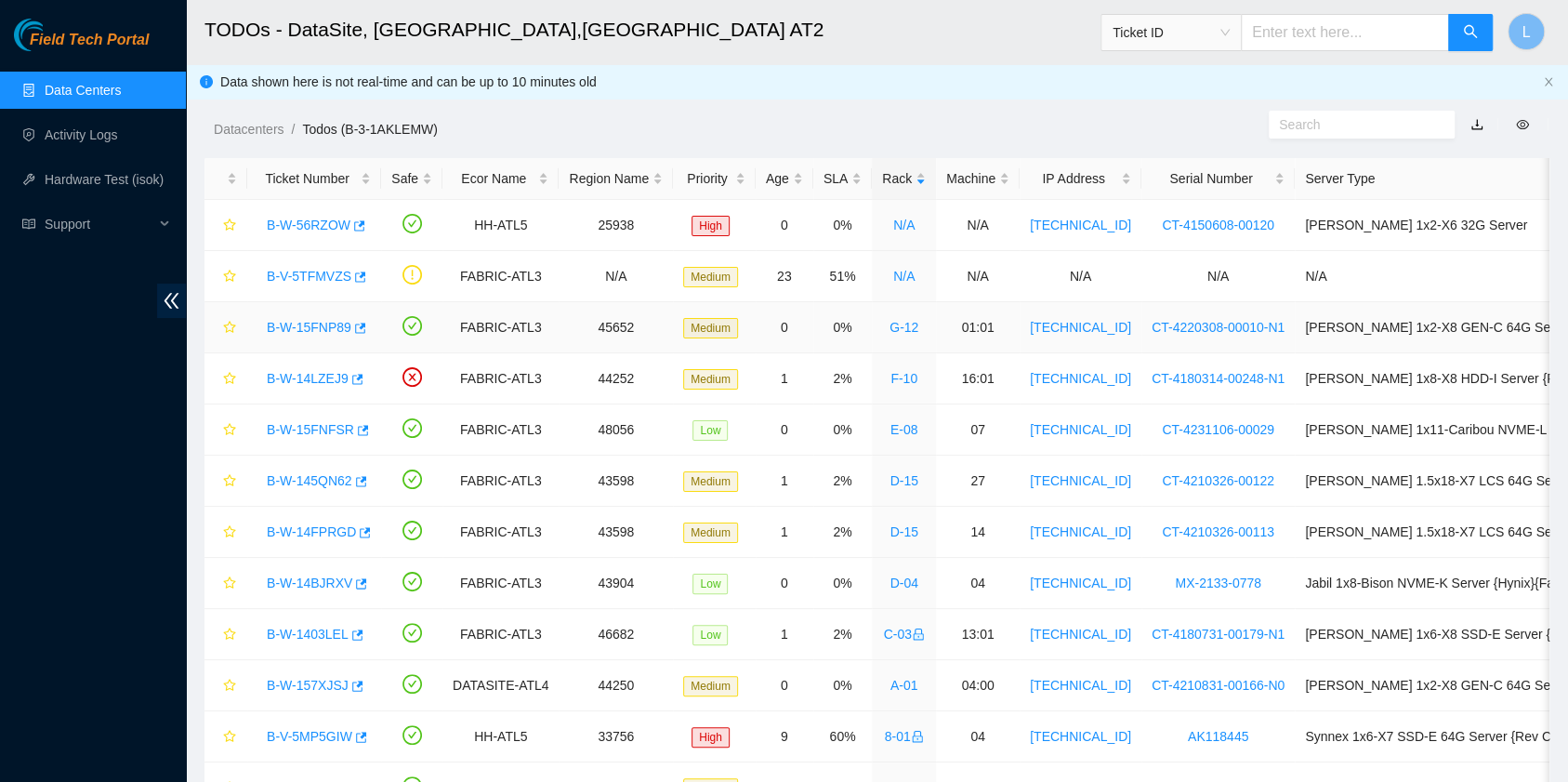
click at [323, 330] on link "B-W-15FNP89" at bounding box center [309, 328] width 85 height 15
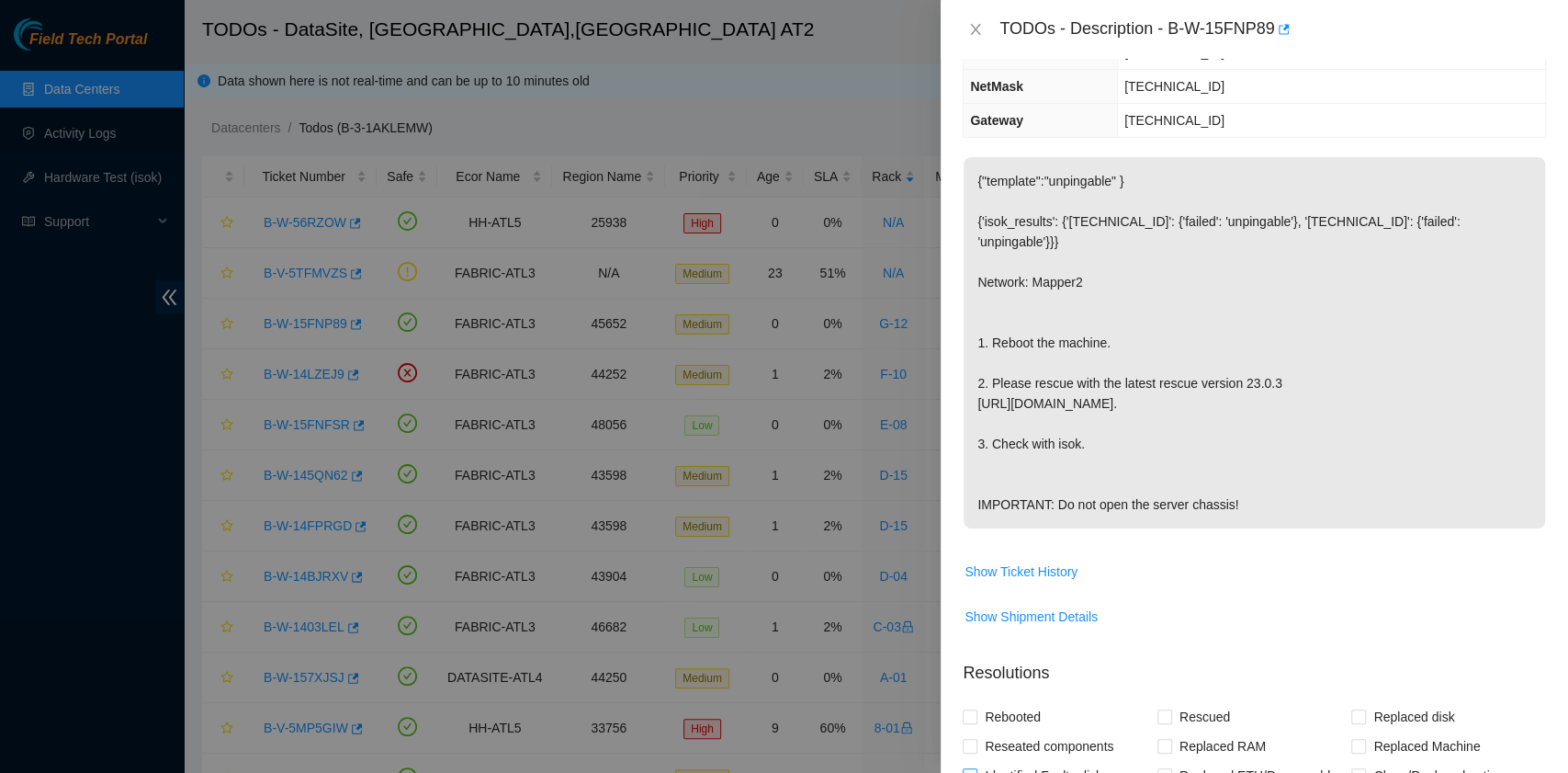
scroll to position [592, 0]
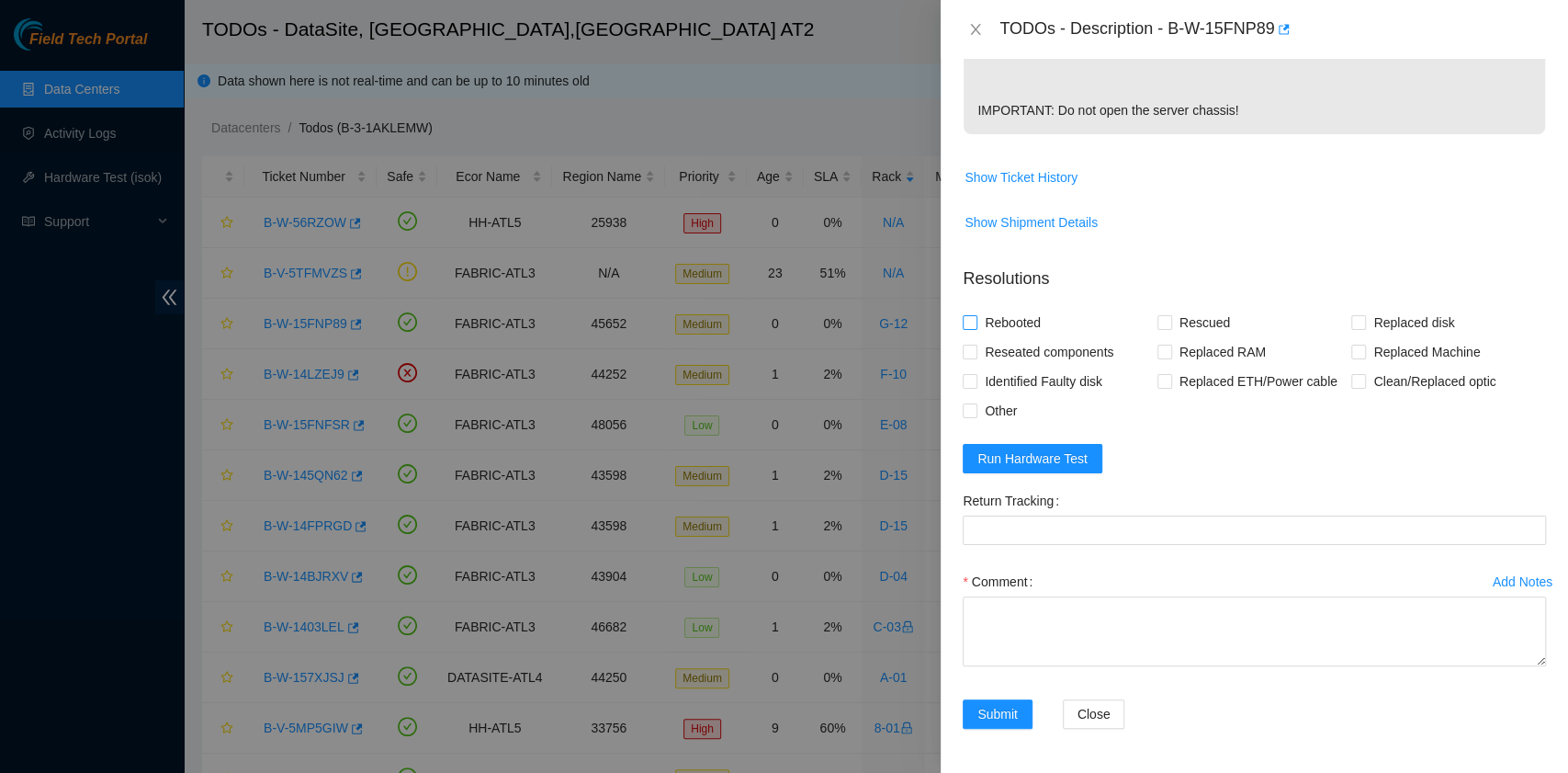
click at [1011, 322] on span "Rebooted" at bounding box center [1012, 322] width 71 height 29
click at [975, 322] on input "Rebooted" at bounding box center [969, 322] width 13 height 13
checkbox input "true"
click at [1157, 322] on input "Rescued" at bounding box center [1163, 322] width 13 height 13
checkbox input "true"
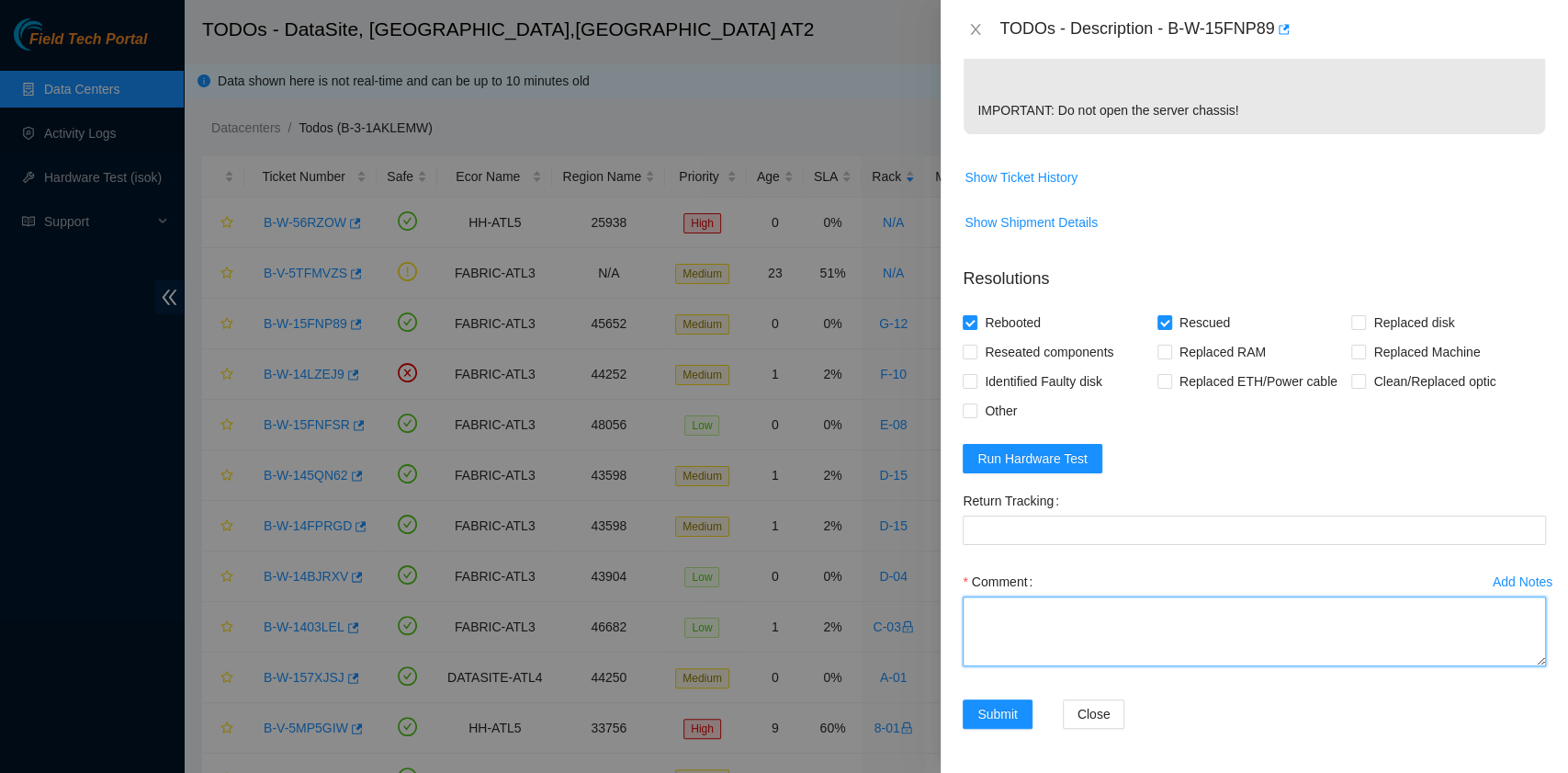
click at [1056, 627] on textarea "Comment" at bounding box center [1255, 631] width 584 height 70
paste textarea "B-W-15FNP89 rack# G-12 machine# 01:01 Rebooted. Rescued"
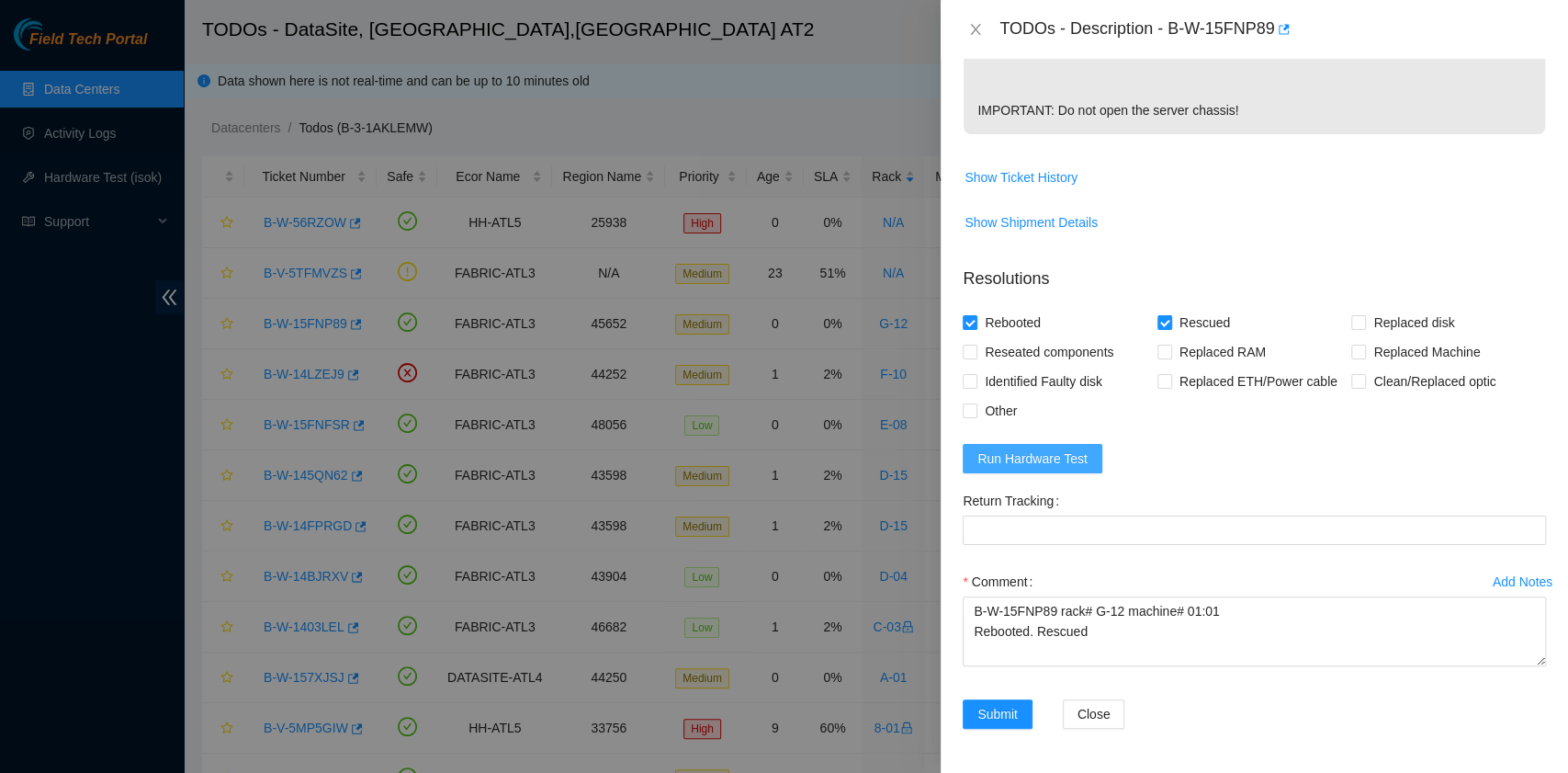
click at [1036, 461] on span "Run Hardware Test" at bounding box center [1032, 458] width 110 height 20
click at [1201, 494] on div "Return Tracking" at bounding box center [1255, 500] width 584 height 29
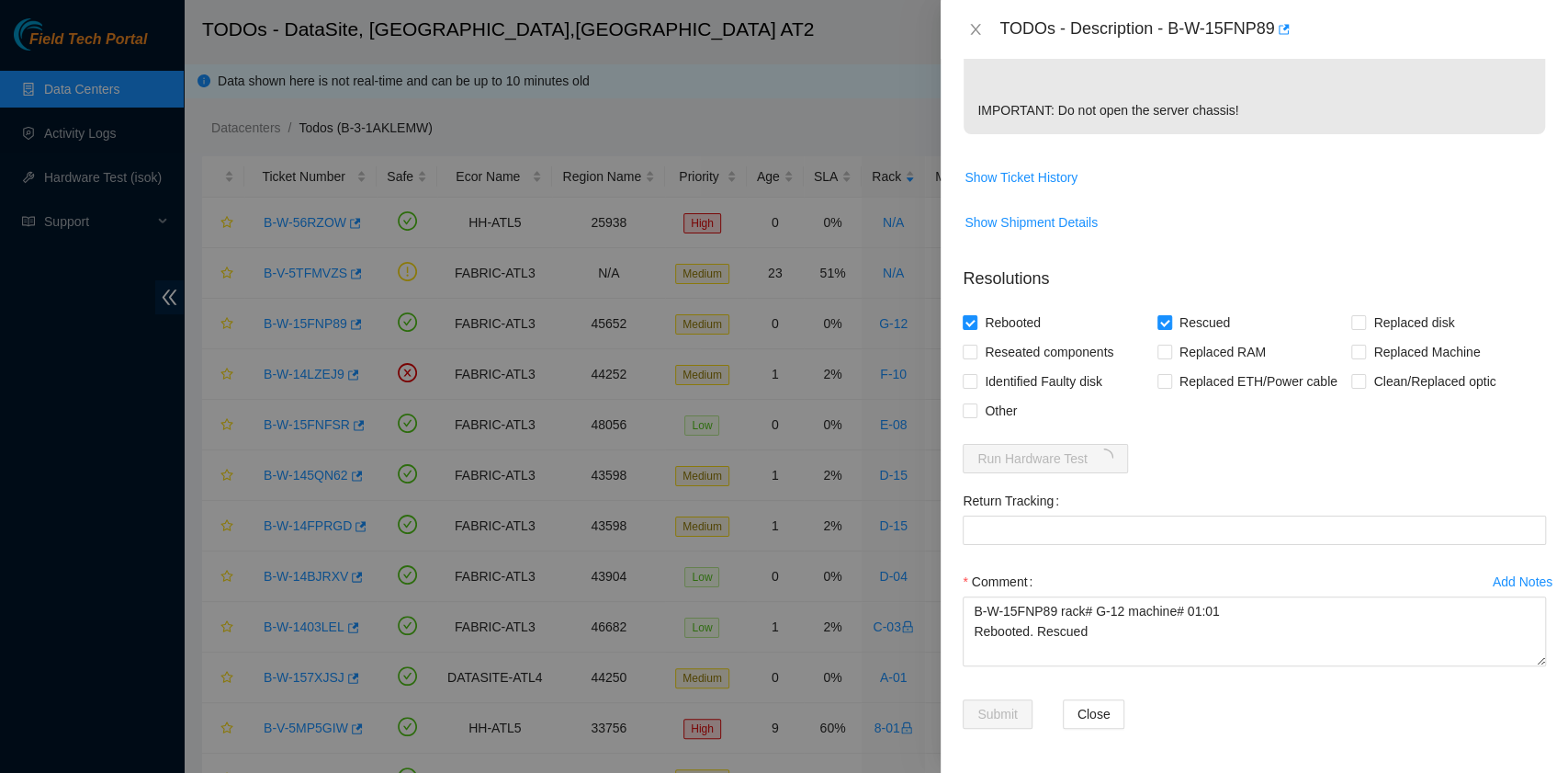
click at [1201, 494] on div "Return Tracking" at bounding box center [1255, 500] width 584 height 29
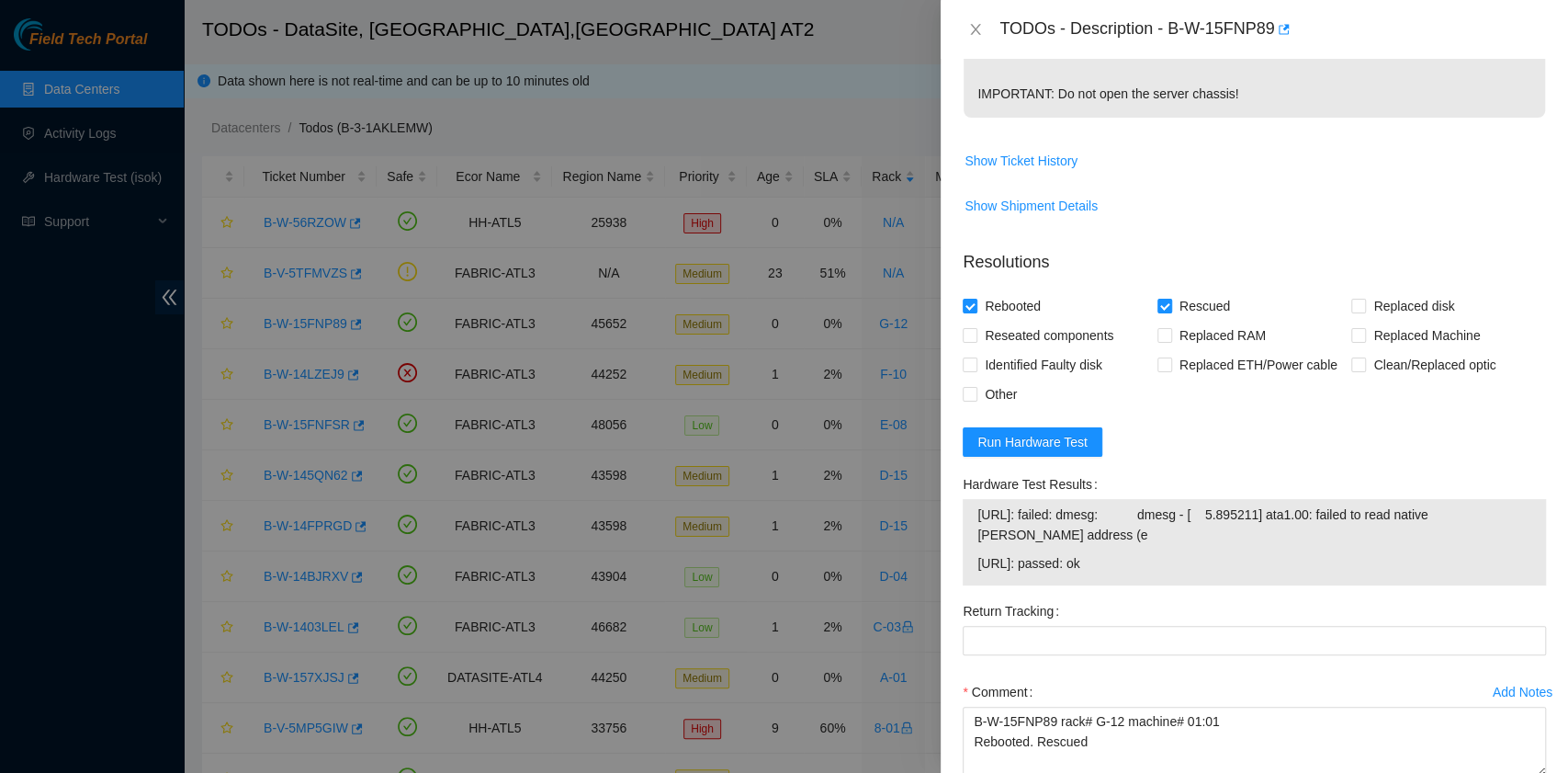
drag, startPoint x: 1133, startPoint y: 583, endPoint x: 975, endPoint y: 583, distance: 158.0
click at [976, 581] on td "[URL]: passed: ok" at bounding box center [1254, 566] width 555 height 28
copy span "[URL]: passed: ok"
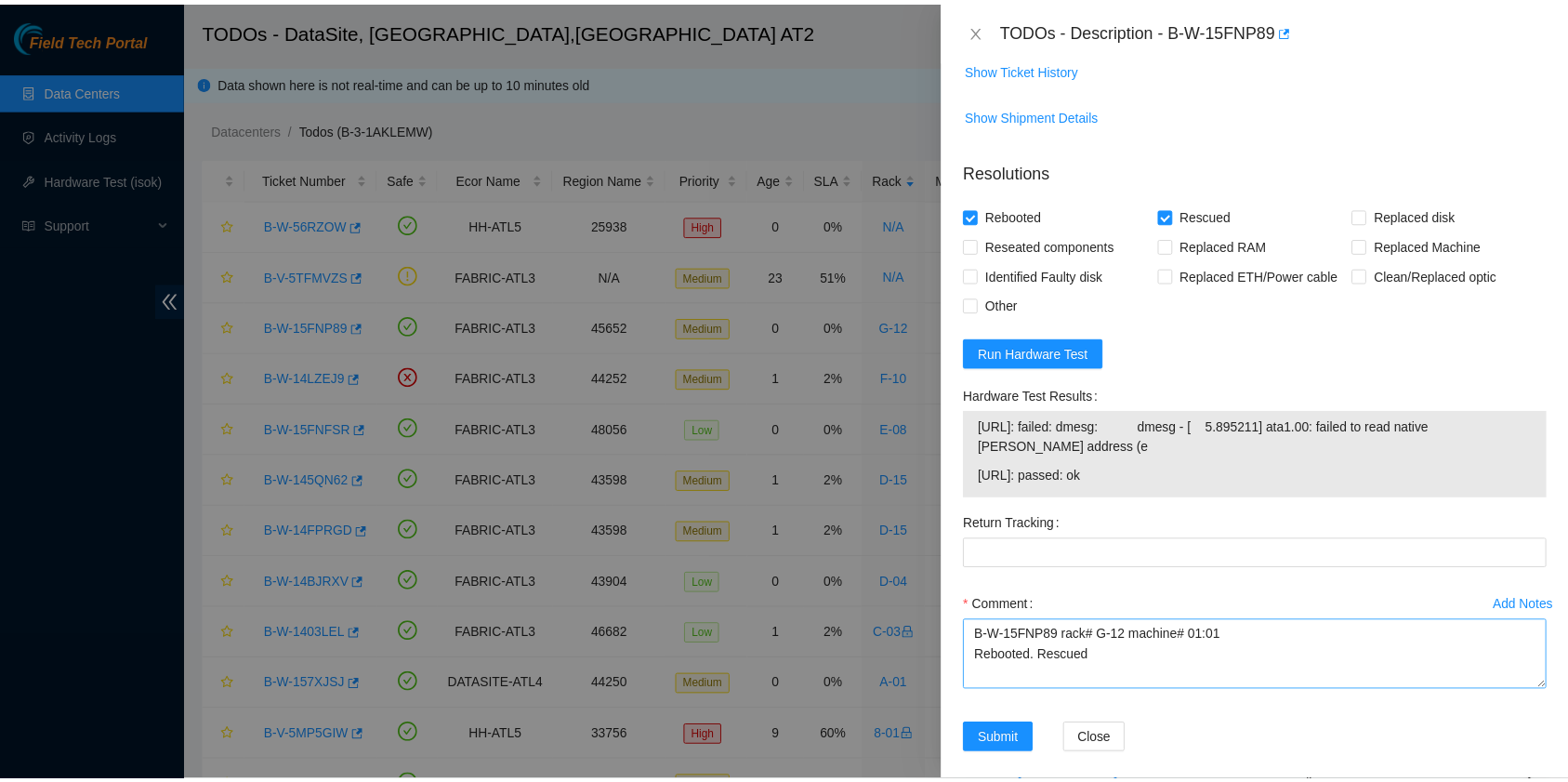
scroll to position [723, 0]
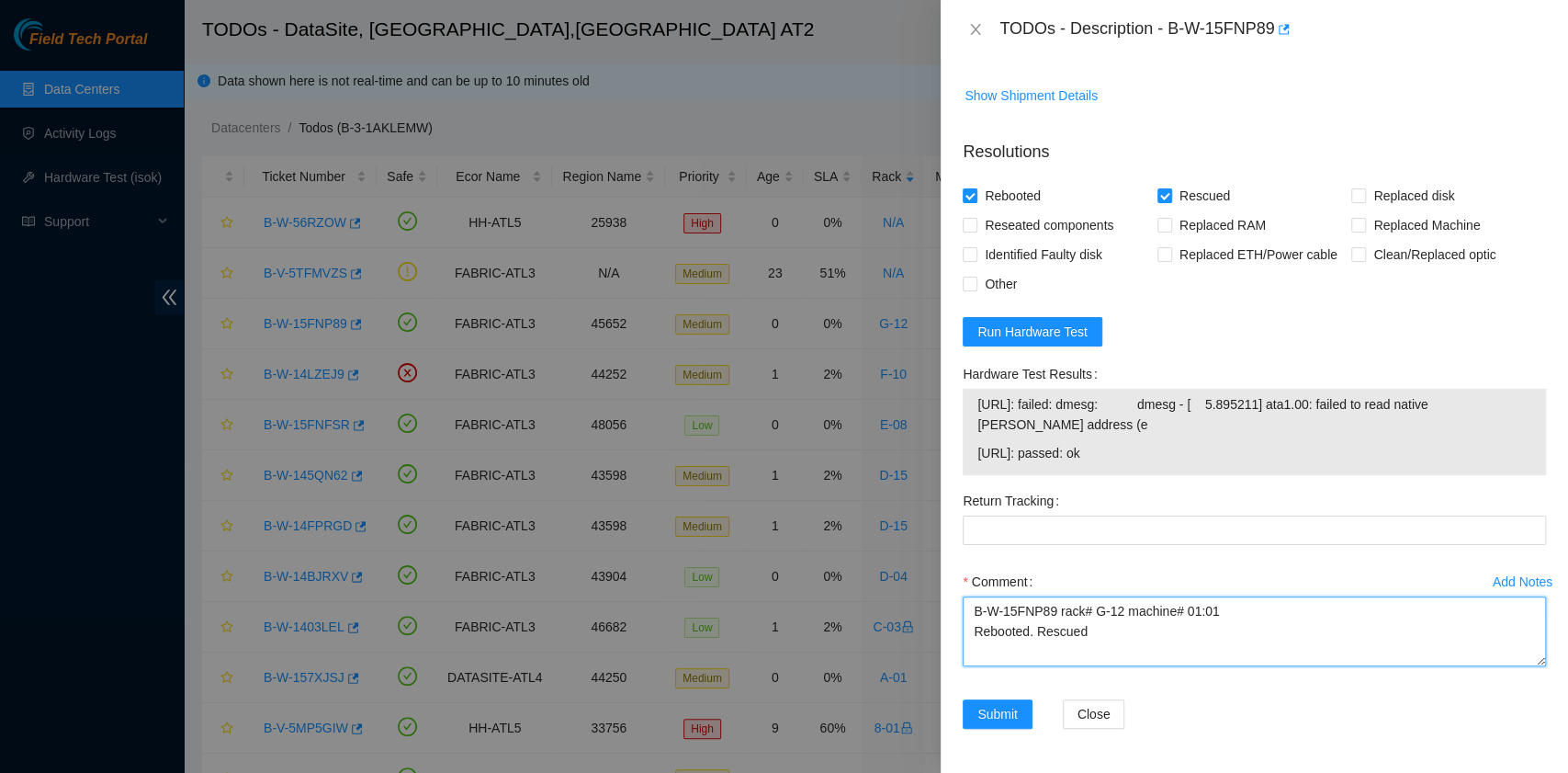
click at [1061, 660] on textarea "B-W-15FNP89 rack# G-12 machine# 01:01 Rebooted. Rescued" at bounding box center [1255, 631] width 584 height 70
paste textarea "[URL]: passed: ok"
type textarea "B-W-15FNP89 rack# G-12 machine# 01:01 Rebooted. Rescued [URL]: passed: ok"
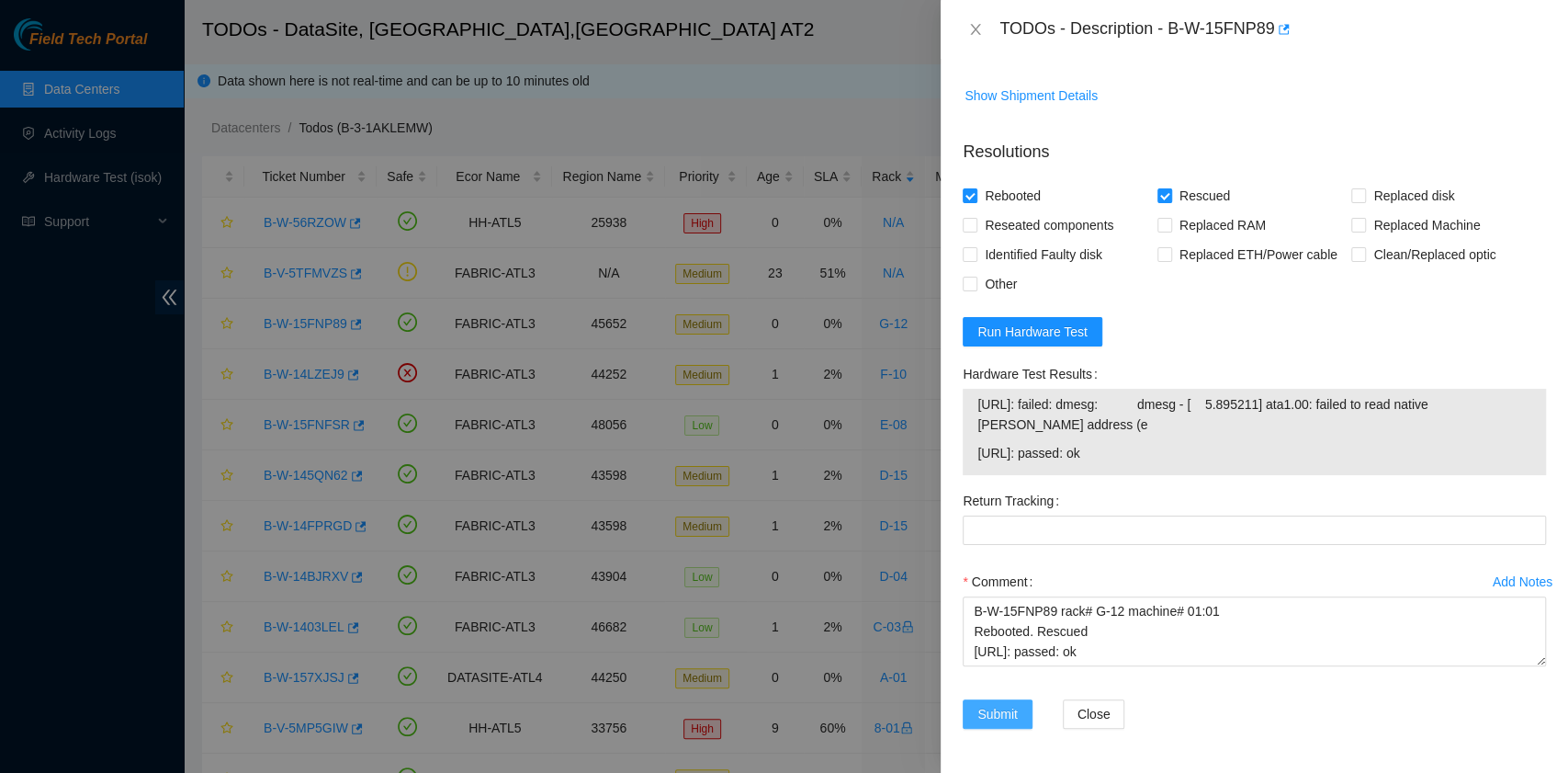
click at [1003, 713] on span "Submit" at bounding box center [997, 713] width 40 height 20
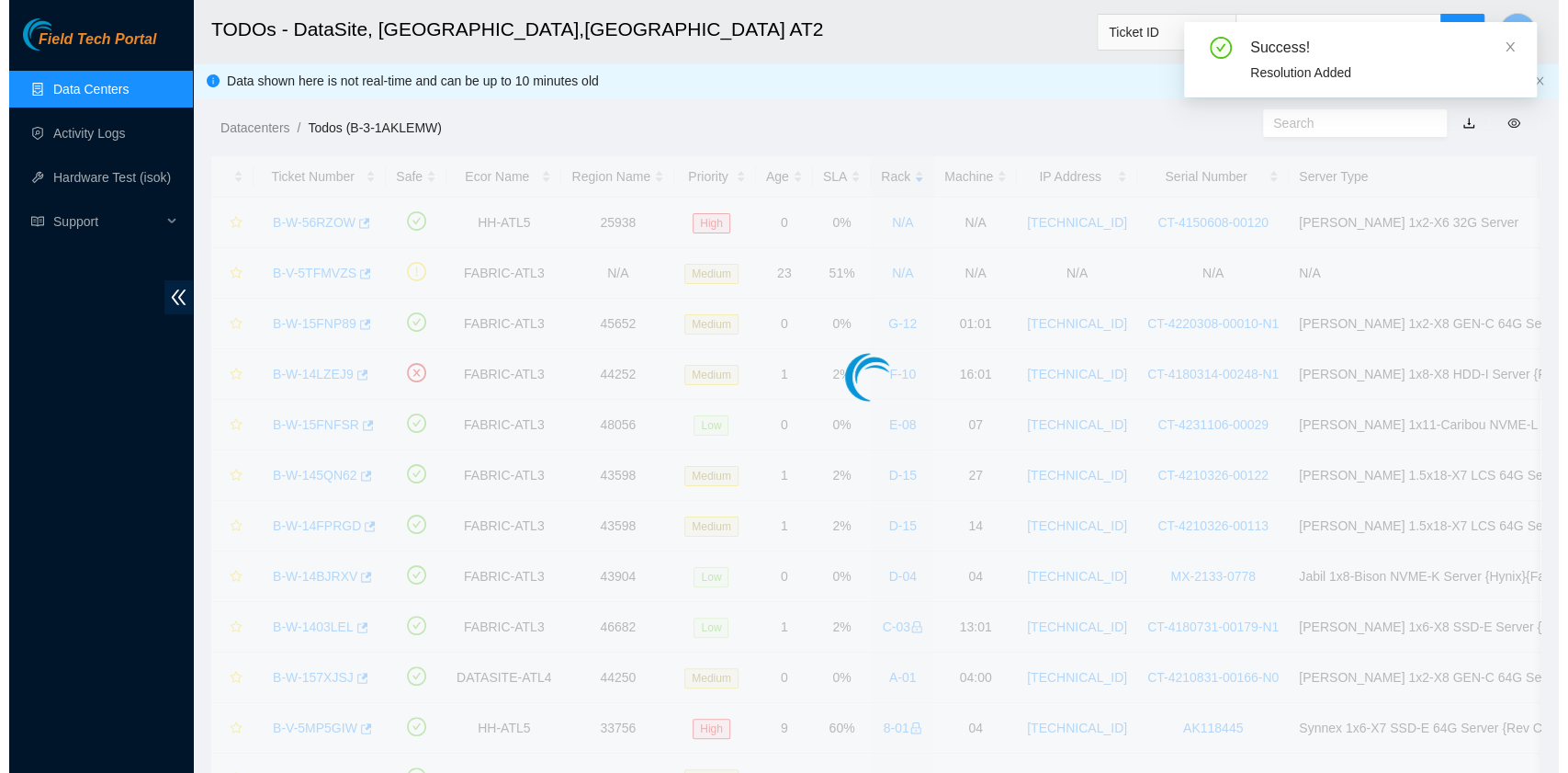
scroll to position [432, 0]
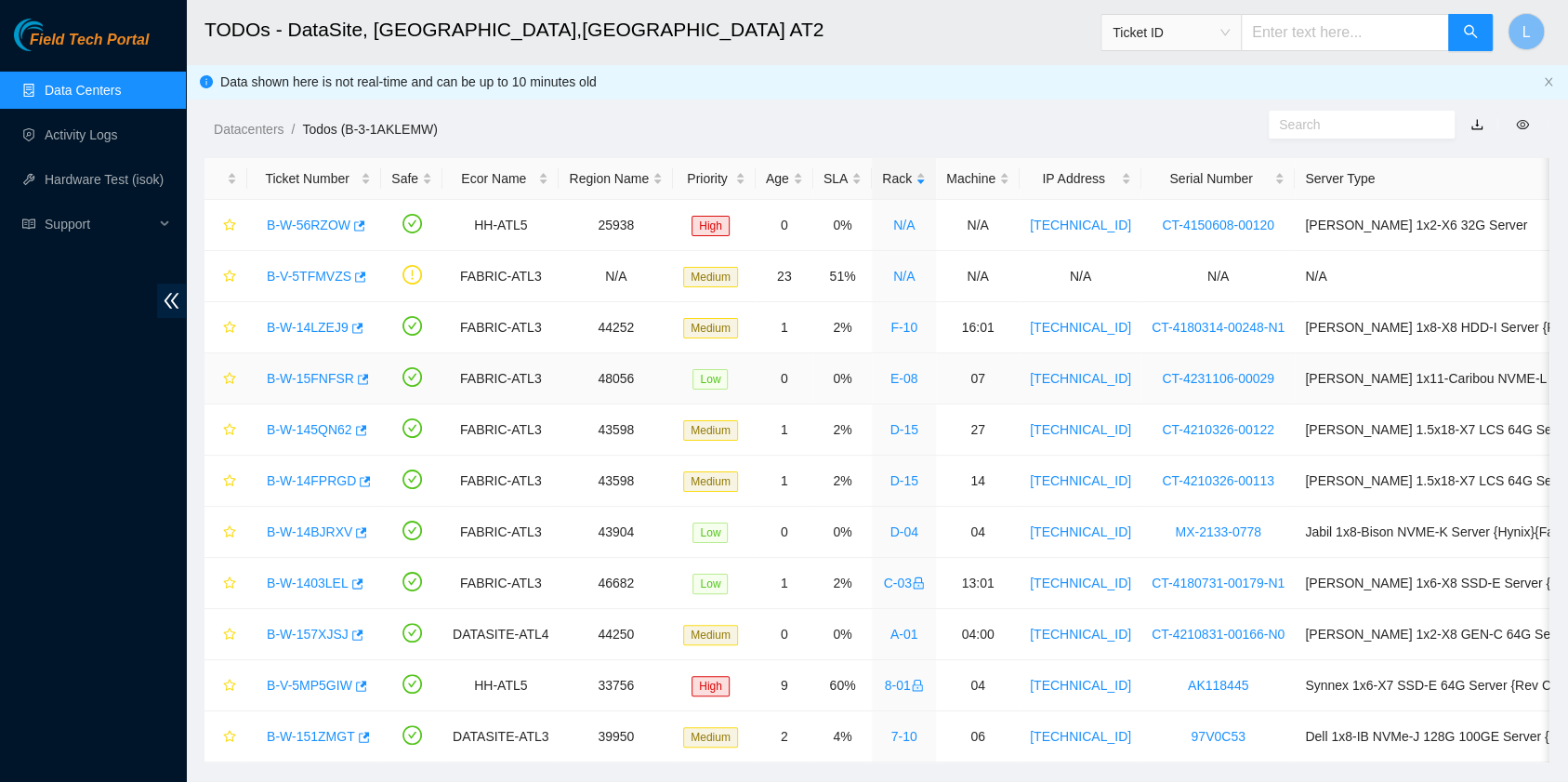
click at [316, 379] on link "B-W-15FNFSR" at bounding box center [311, 378] width 88 height 15
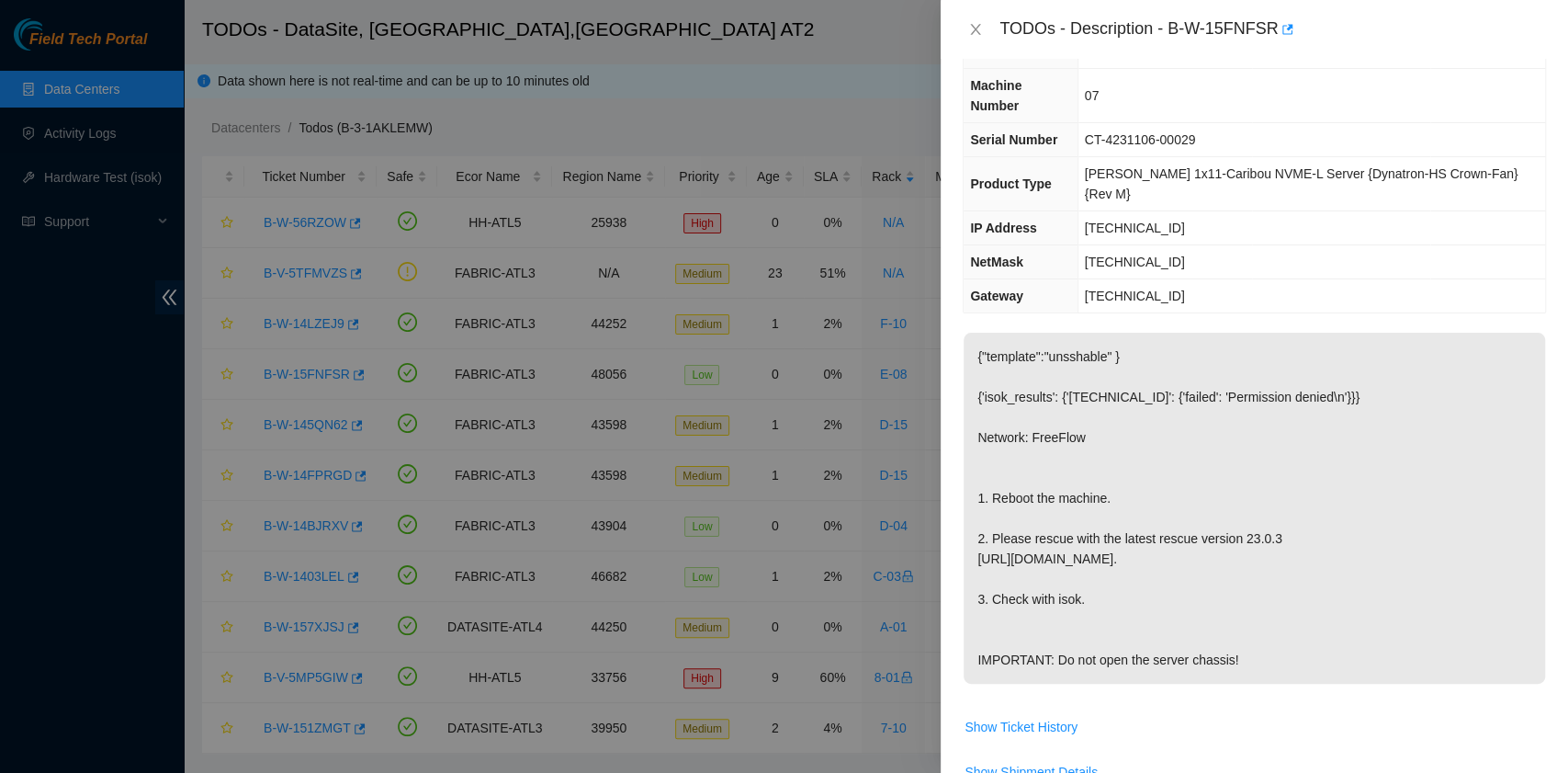
scroll to position [367, 0]
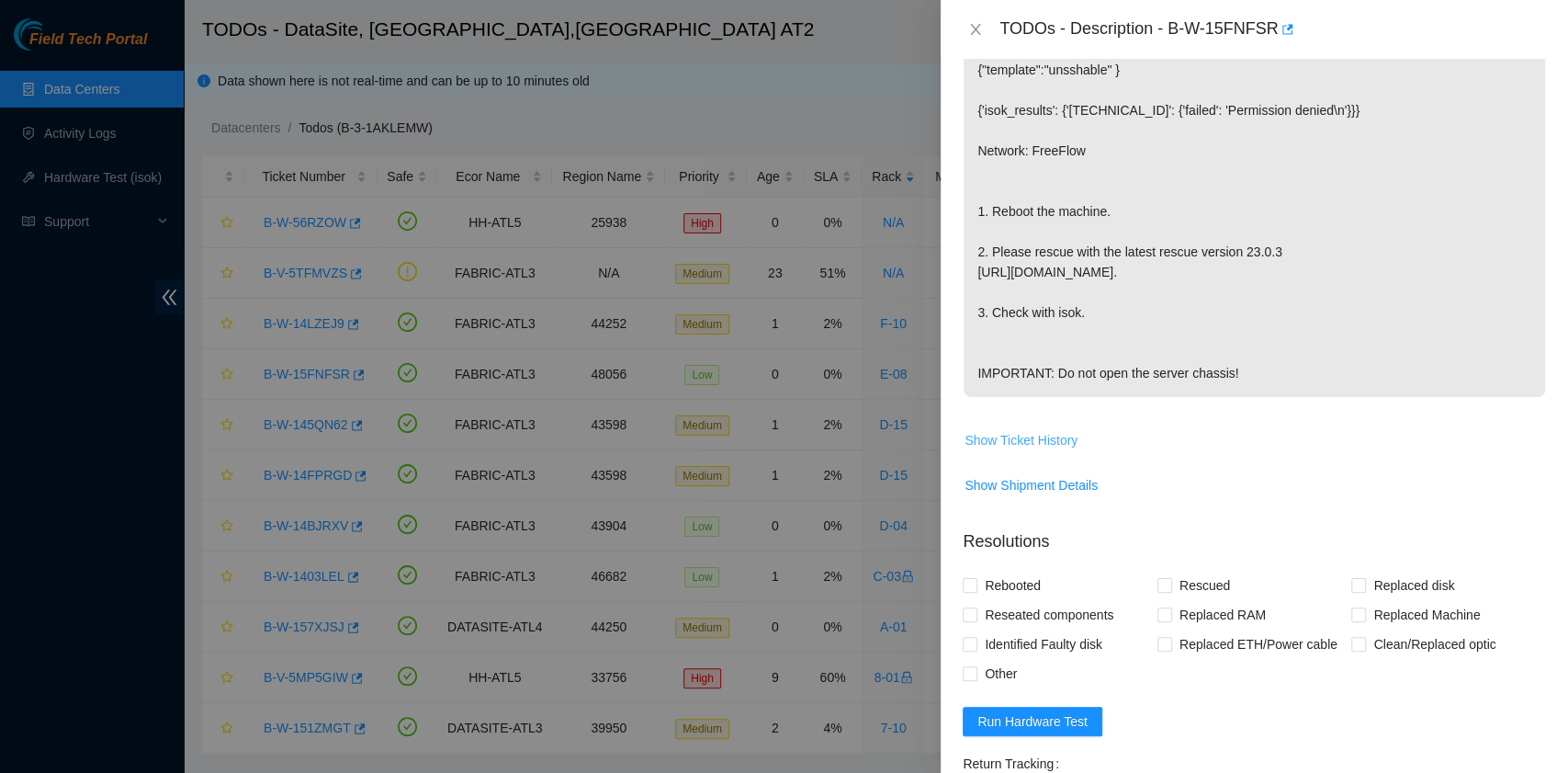
click at [1047, 438] on span "Show Ticket History" at bounding box center [1021, 440] width 113 height 20
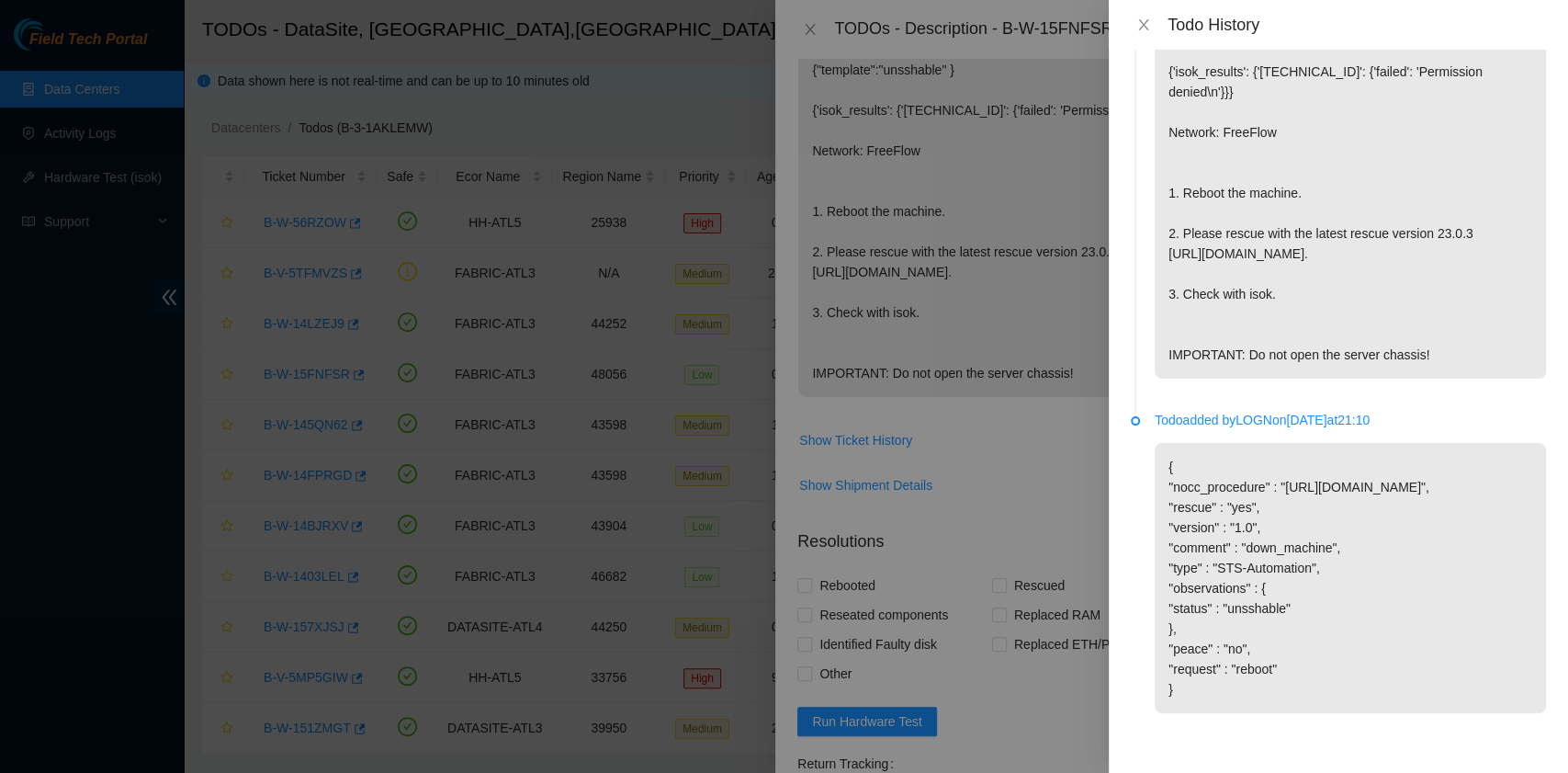
scroll to position [0, 0]
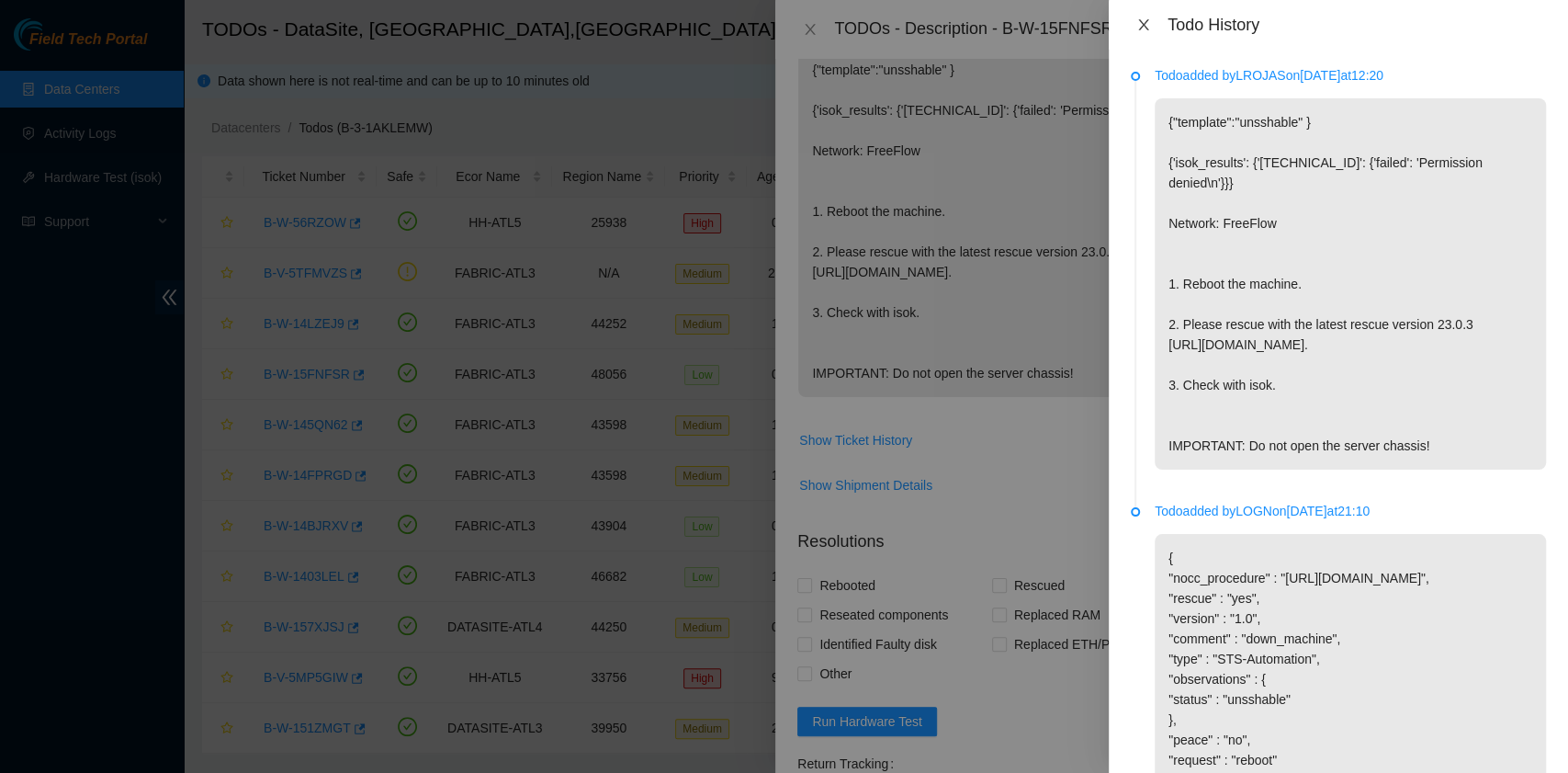
click at [1143, 20] on icon "close" at bounding box center [1144, 25] width 15 height 15
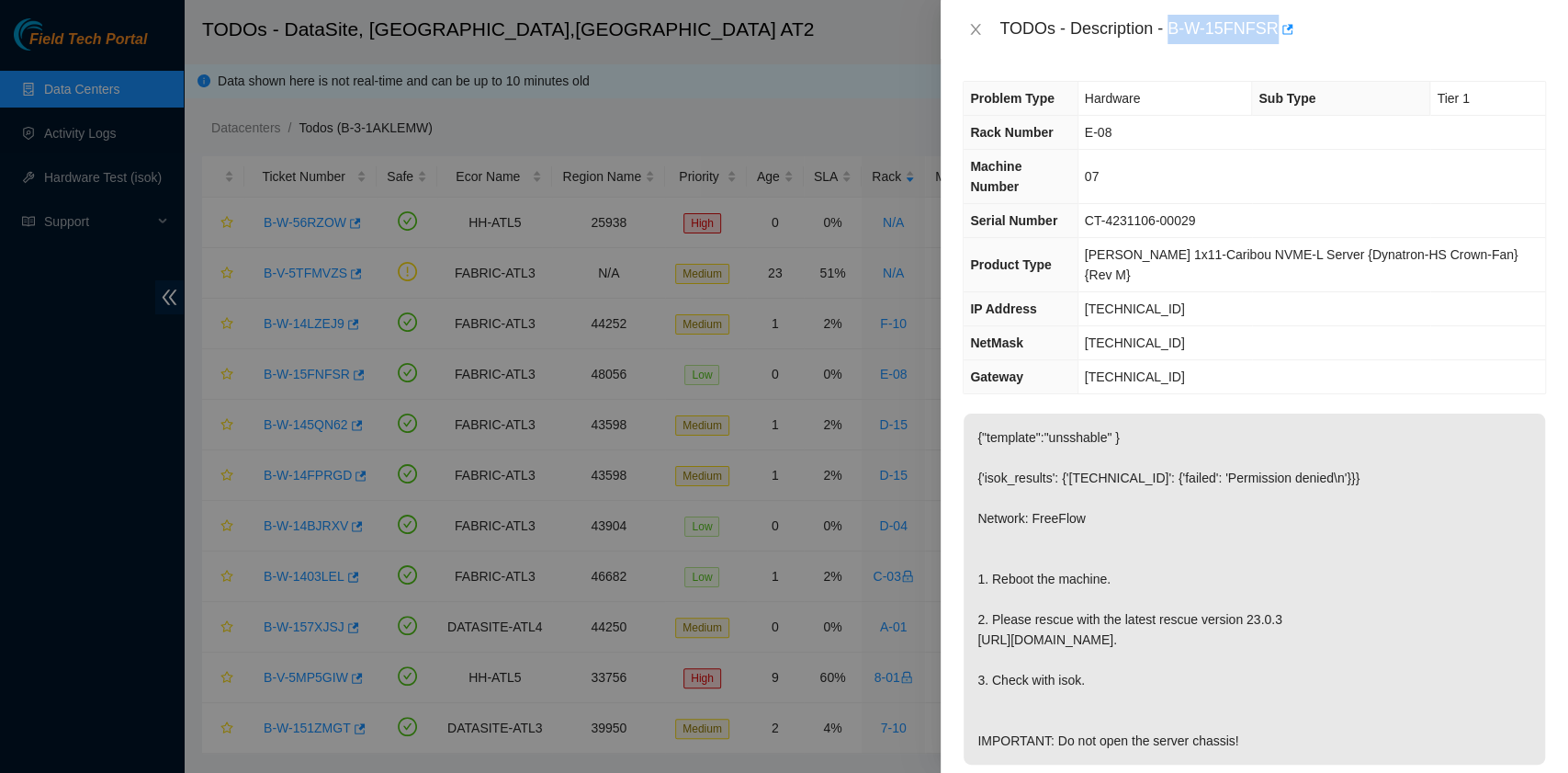
drag, startPoint x: 1172, startPoint y: 31, endPoint x: 1272, endPoint y: 35, distance: 100.1
click at [1272, 35] on div "TODOs - Description - B-W-15FNFSR" at bounding box center [1272, 29] width 547 height 29
copy div "B-W-15FNFSR"
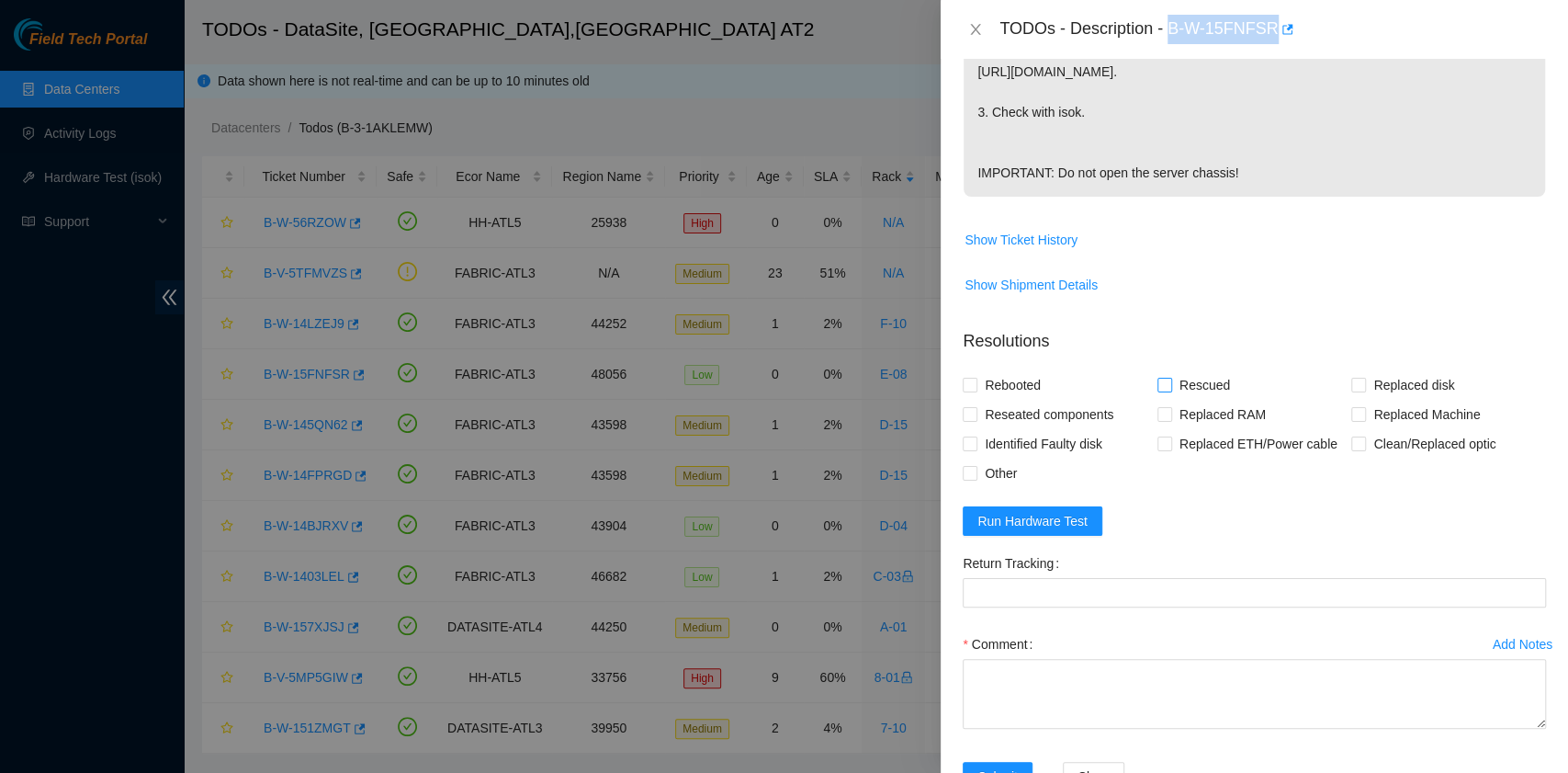
scroll to position [612, 0]
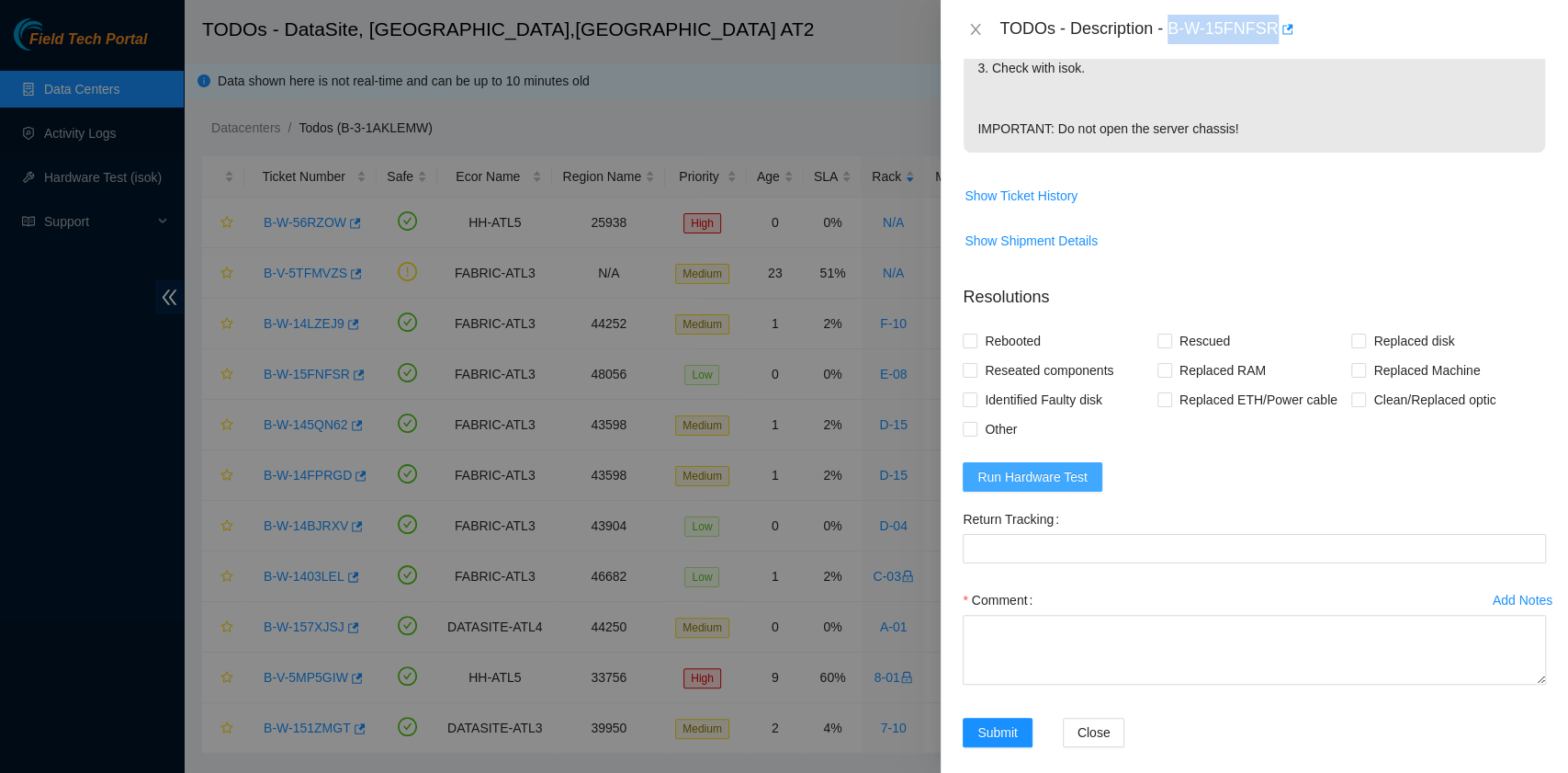
click at [1075, 467] on span "Run Hardware Test" at bounding box center [1032, 476] width 110 height 20
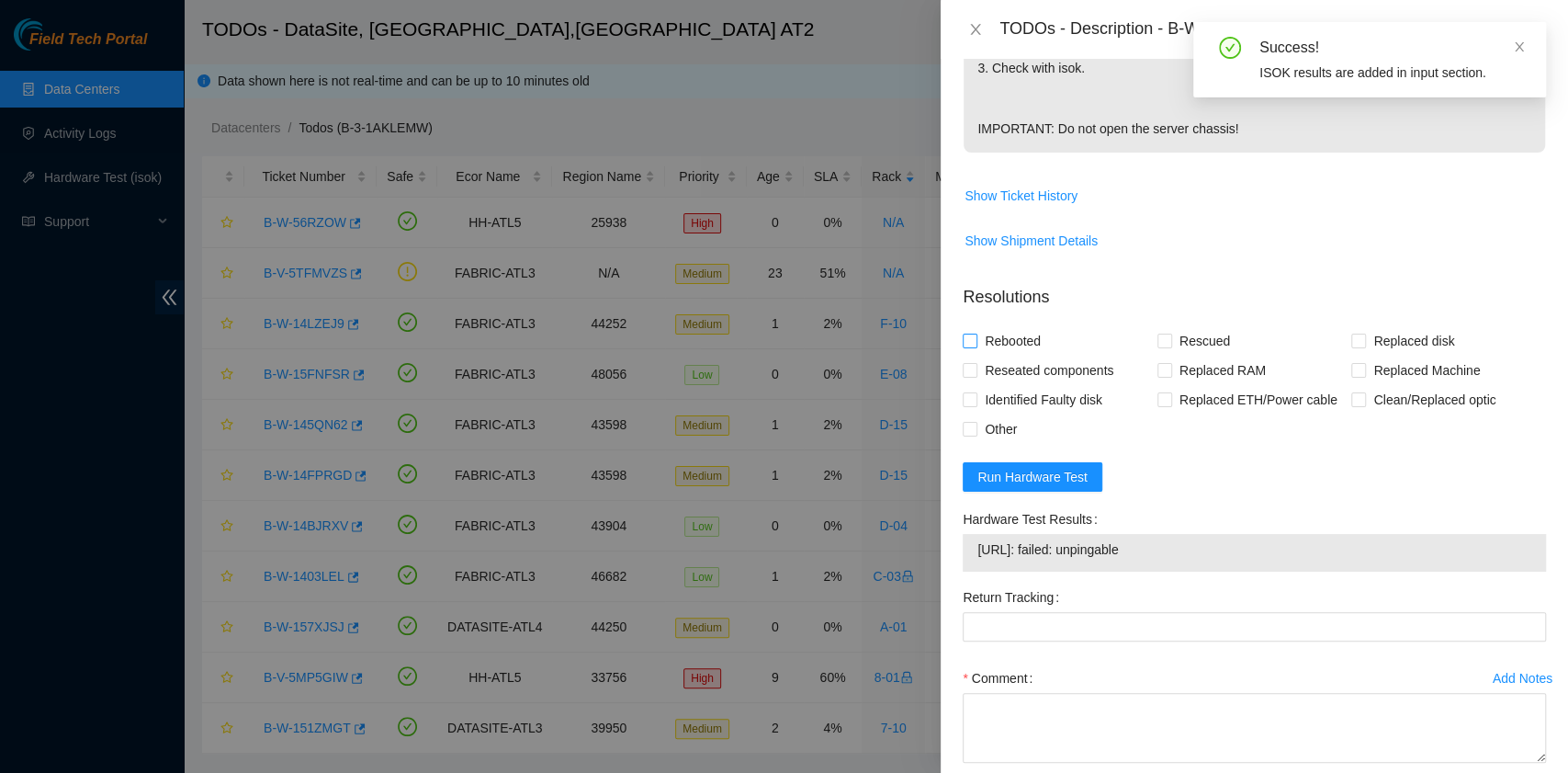
click at [1027, 336] on span "Rebooted" at bounding box center [1012, 340] width 71 height 29
click at [975, 336] on input "Rebooted" at bounding box center [969, 340] width 13 height 13
checkbox input "true"
click at [1157, 346] on span at bounding box center [1164, 341] width 15 height 15
click at [1157, 346] on input "Rescued" at bounding box center [1163, 340] width 13 height 13
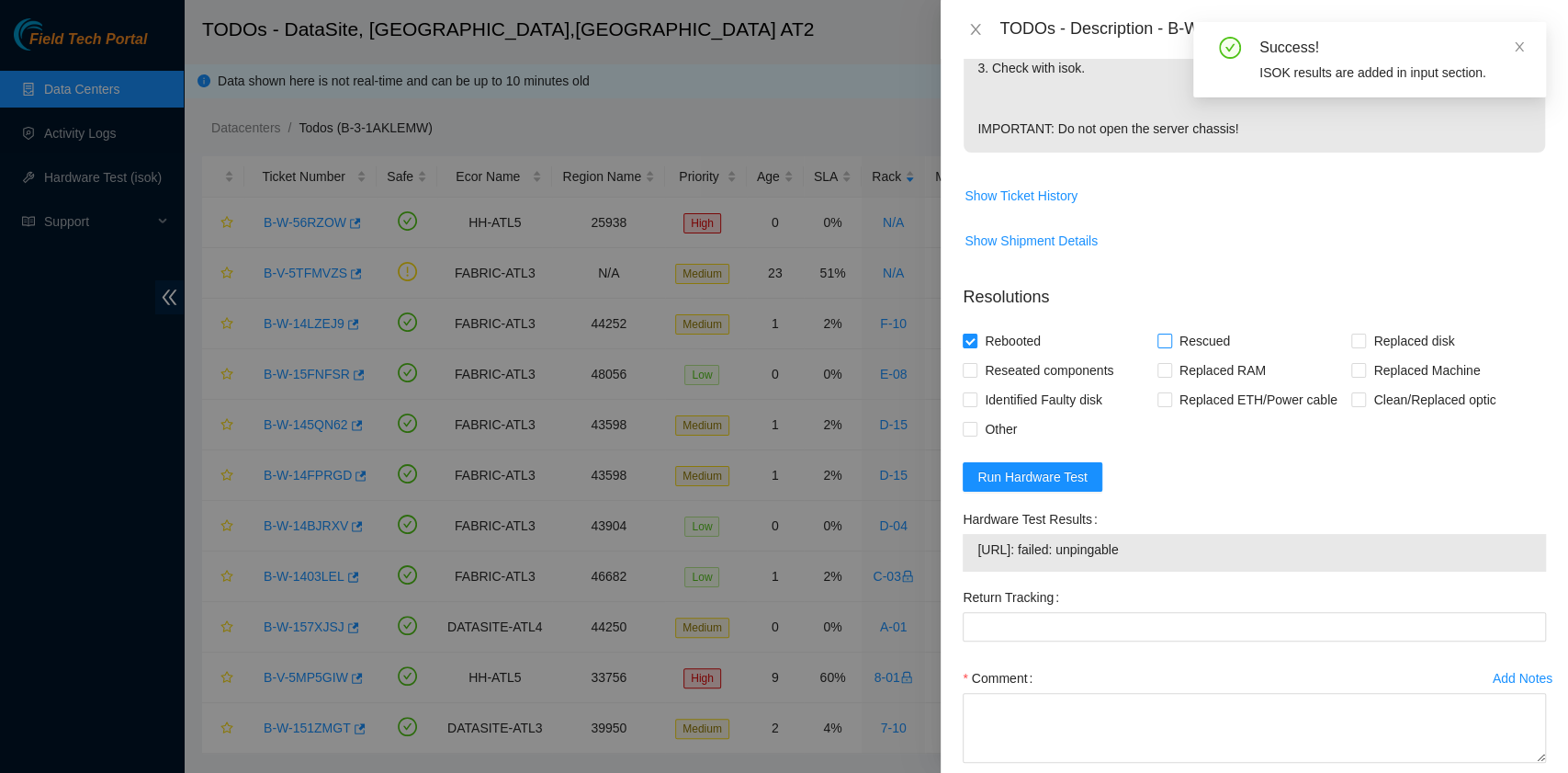
checkbox input "true"
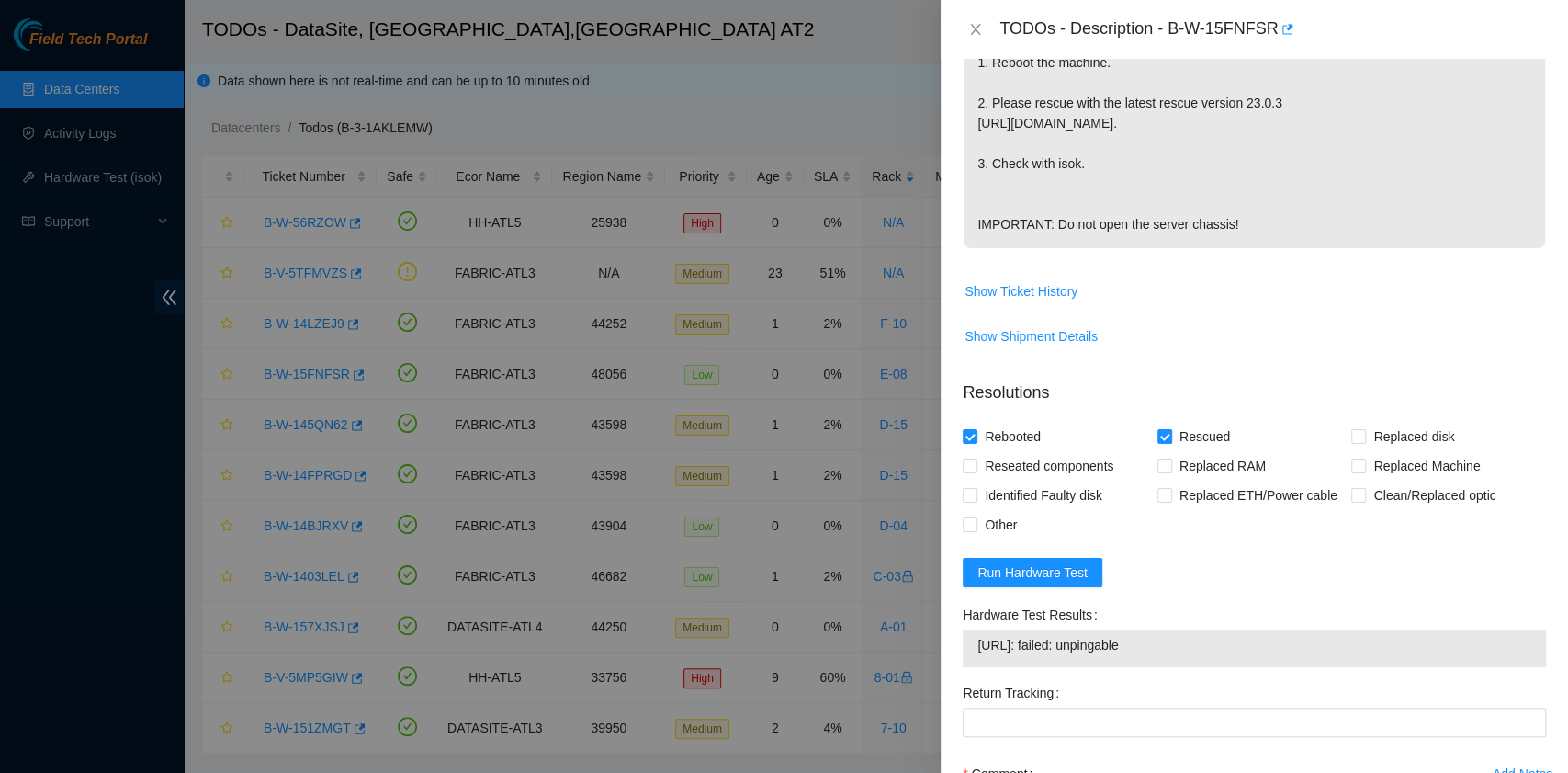
scroll to position [704, 0]
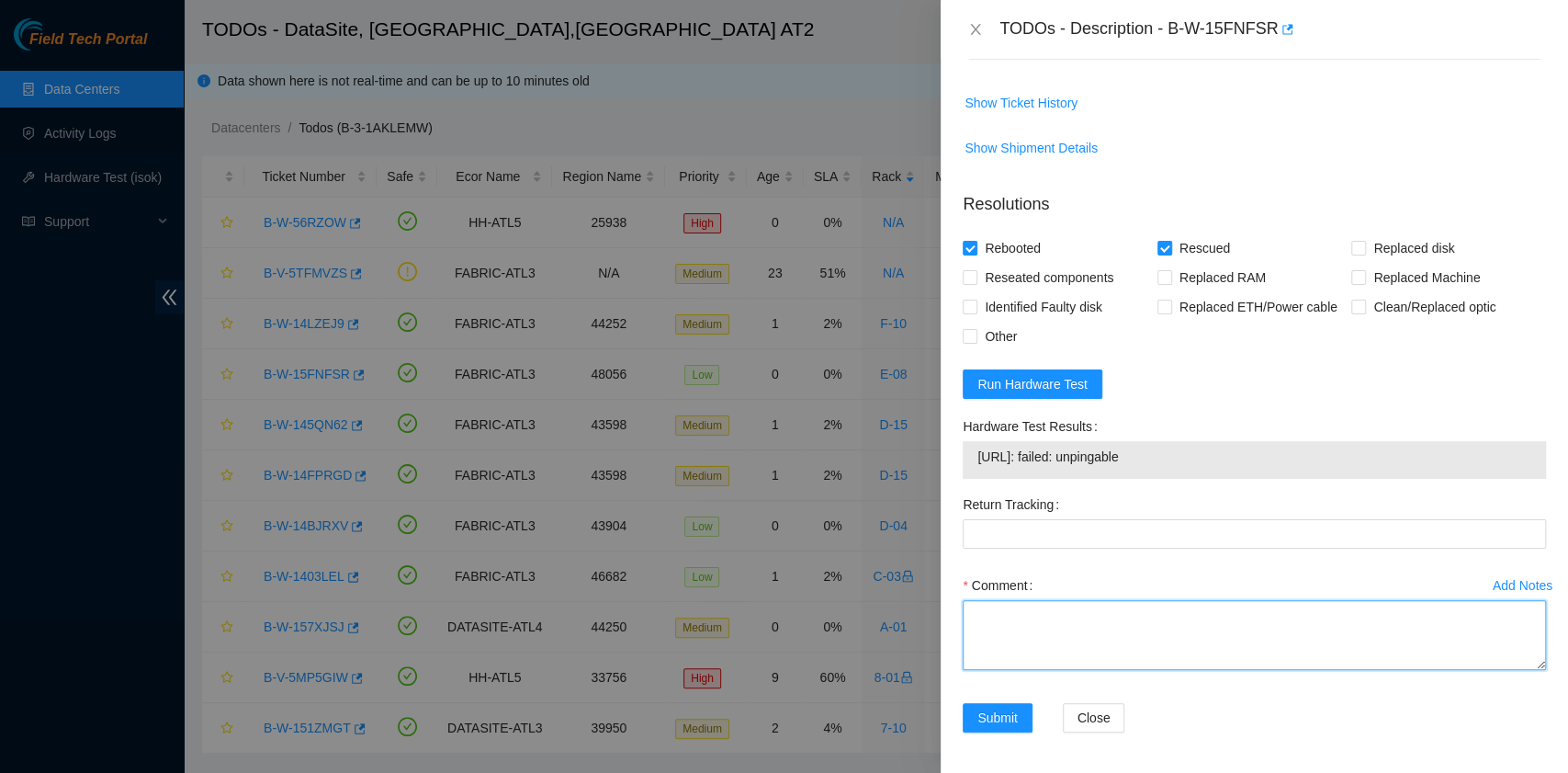
click at [1098, 611] on textarea "Comment" at bounding box center [1255, 635] width 584 height 70
paste textarea "B-W-15FNFSR rack# E-08 machine# 07 Rebooted. Rescued."
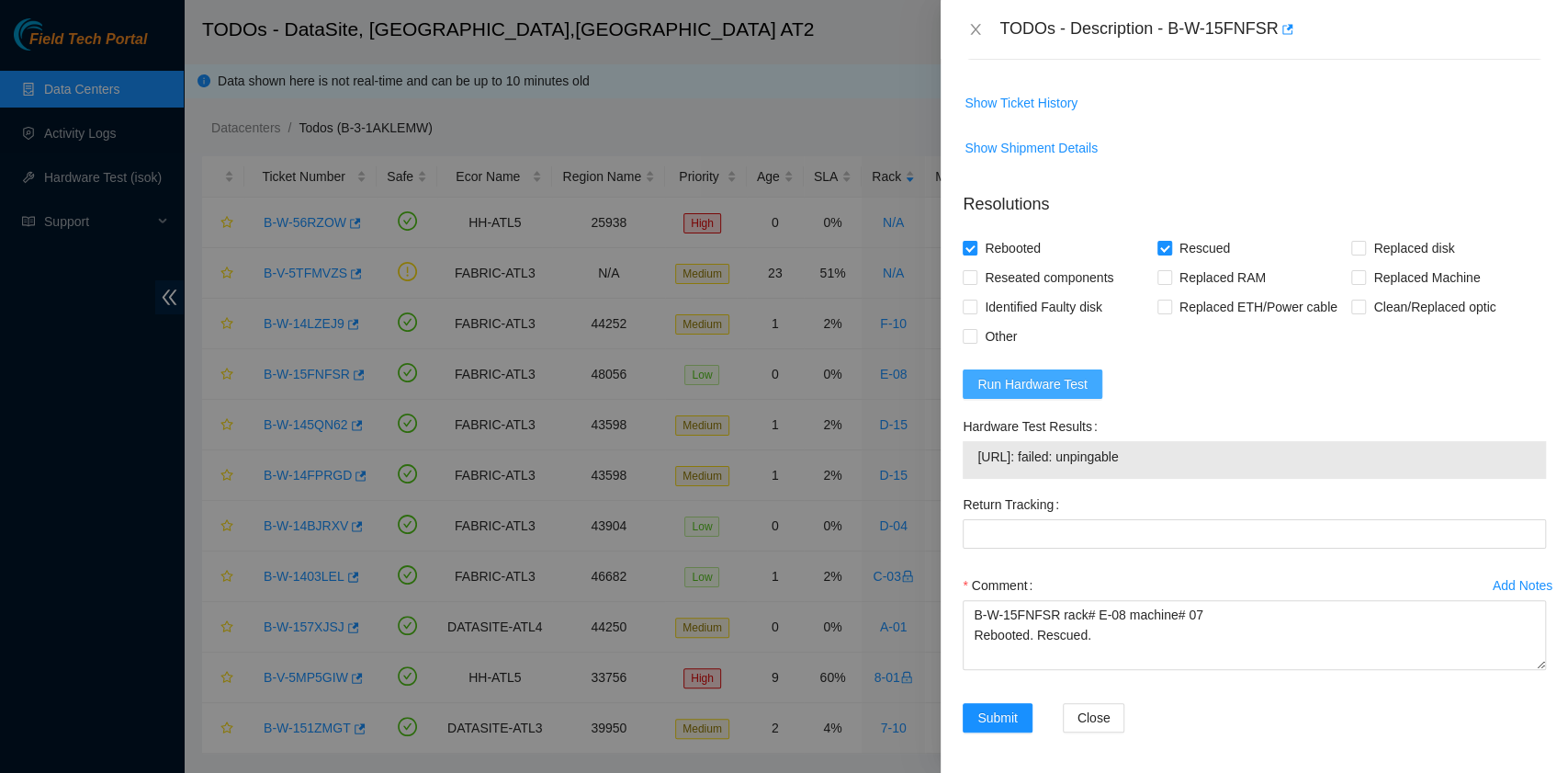
click at [1027, 380] on span "Run Hardware Test" at bounding box center [1032, 383] width 110 height 20
click at [1071, 378] on span "Run Hardware Test" at bounding box center [1032, 383] width 110 height 20
drag, startPoint x: 1151, startPoint y: 454, endPoint x: 979, endPoint y: 463, distance: 172.2
click at [979, 463] on span "184.27.176.234: passed: ok" at bounding box center [1254, 456] width 553 height 20
copy span "184.27.176.234: passed: ok"
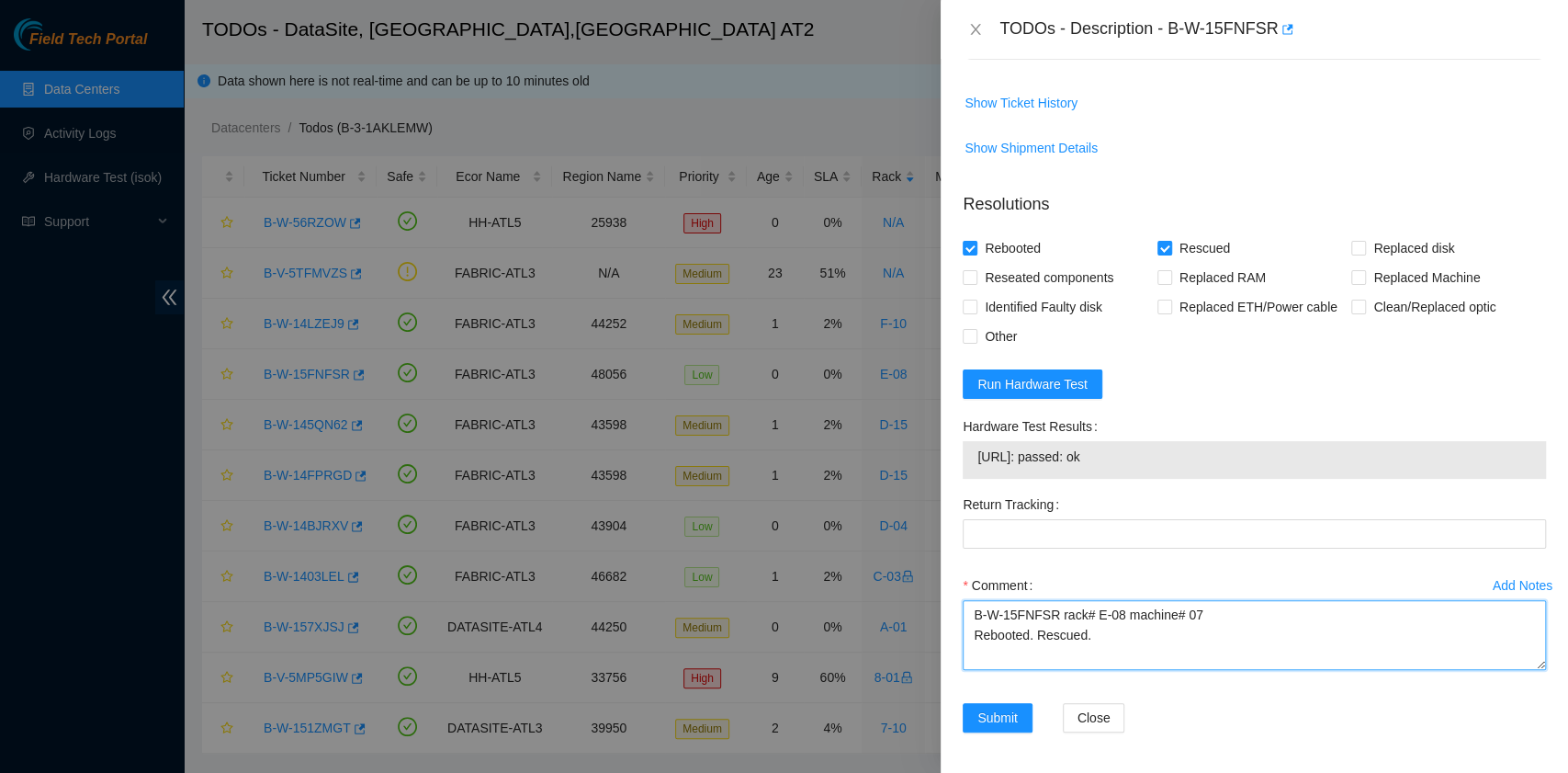
click at [998, 658] on textarea "B-W-15FNFSR rack# E-08 machine# 07 Rebooted. Rescued." at bounding box center [1255, 635] width 584 height 70
paste textarea "184.27.176.234: passed: ok"
type textarea "B-W-15FNFSR rack# E-08 machine# 07 Rebooted. Rescued. 184.27.176.234: passed: ok"
click at [985, 715] on span "Submit" at bounding box center [997, 717] width 40 height 20
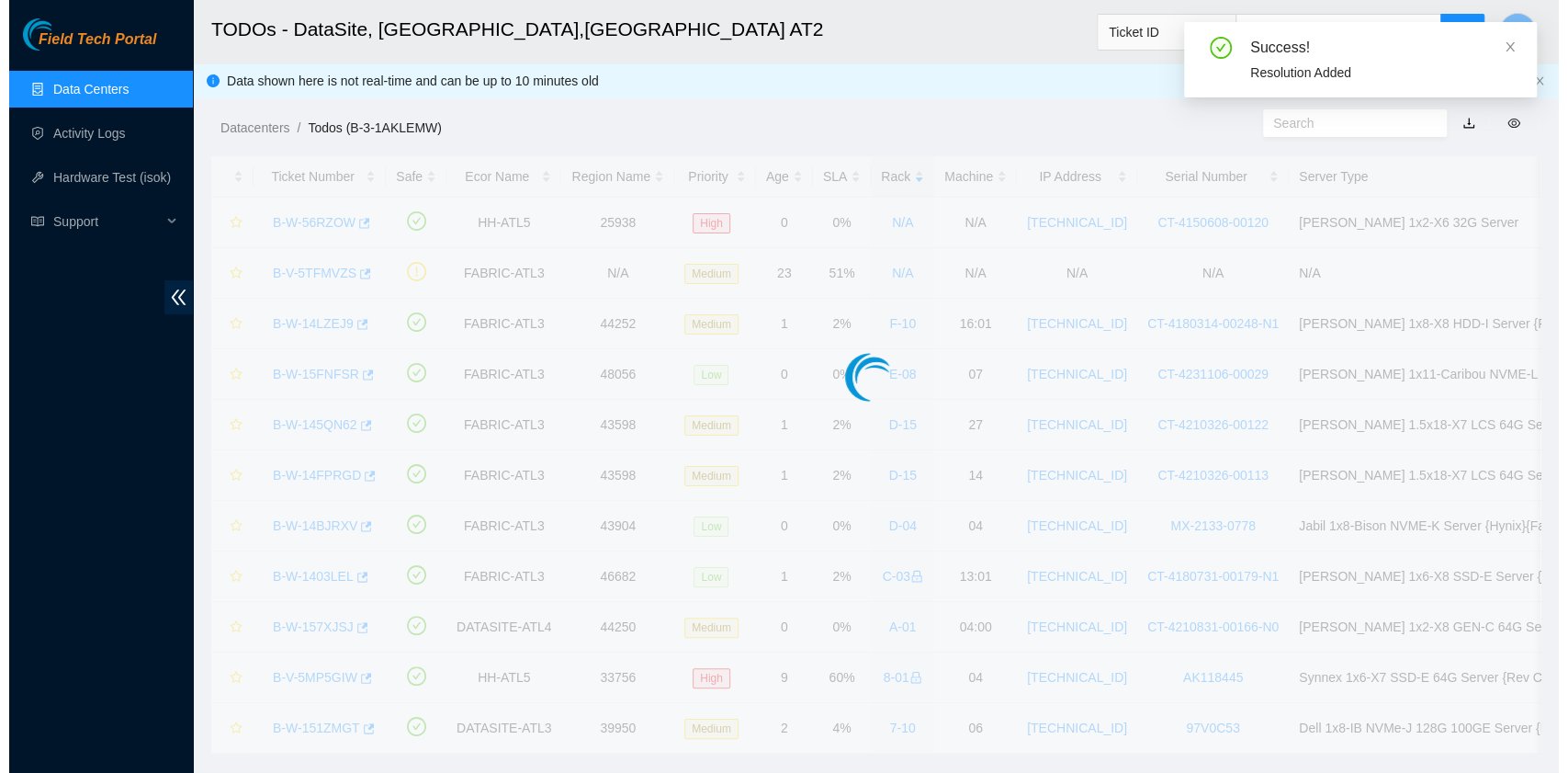
scroll to position [466, 0]
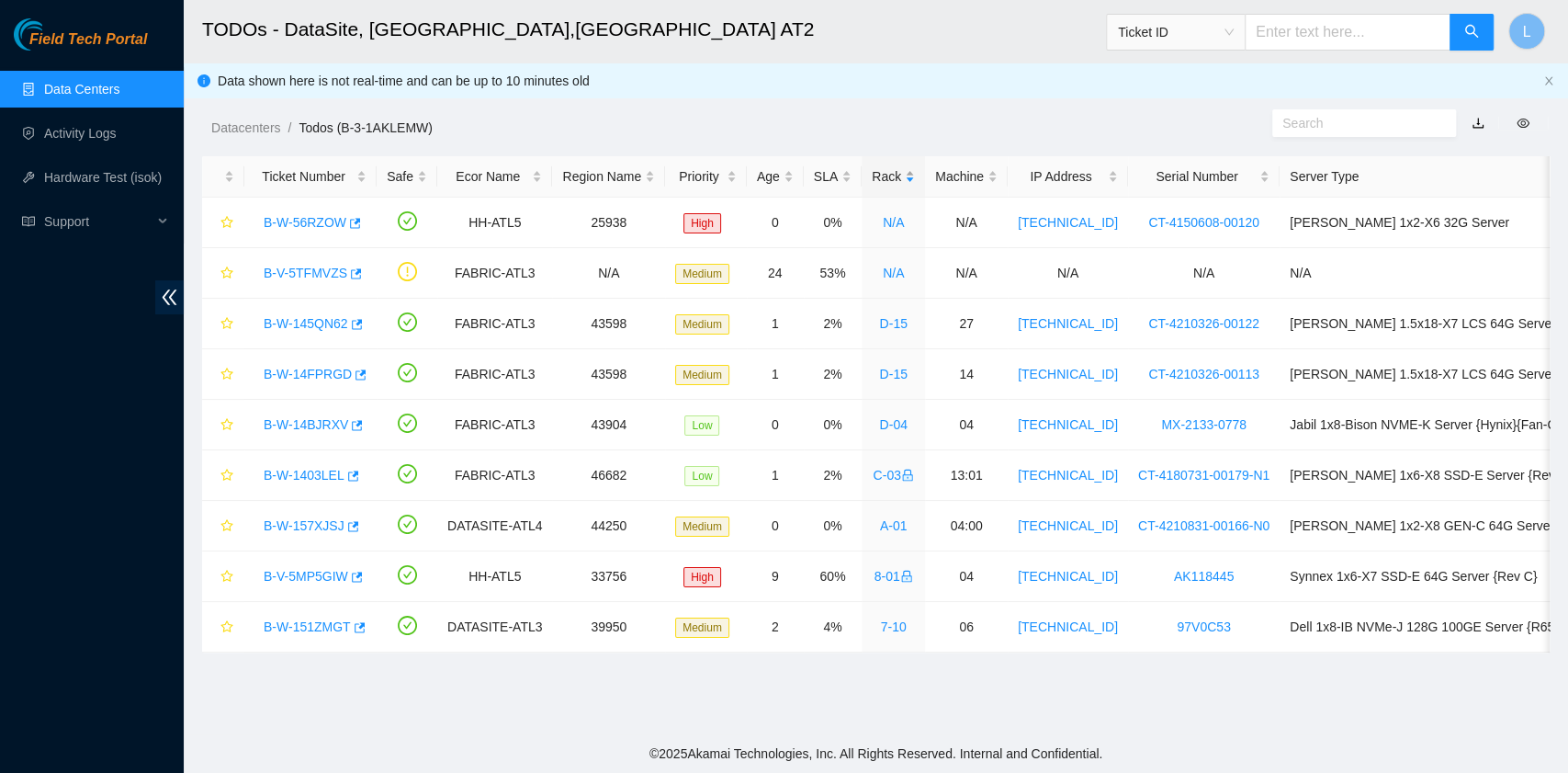
click at [878, 182] on div "Rack" at bounding box center [893, 176] width 43 height 20
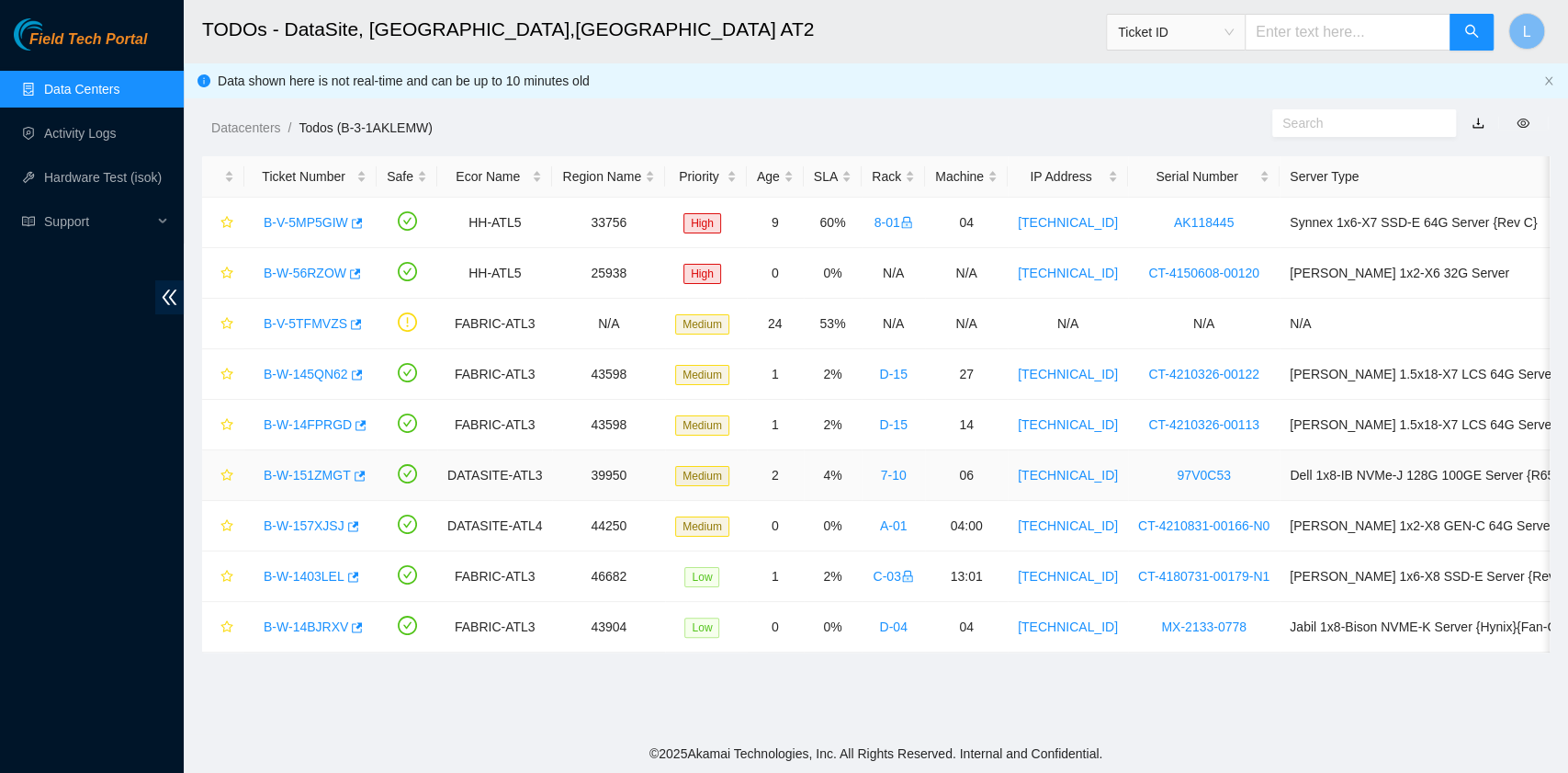
click at [319, 477] on link "B-W-151ZMGT" at bounding box center [307, 475] width 88 height 15
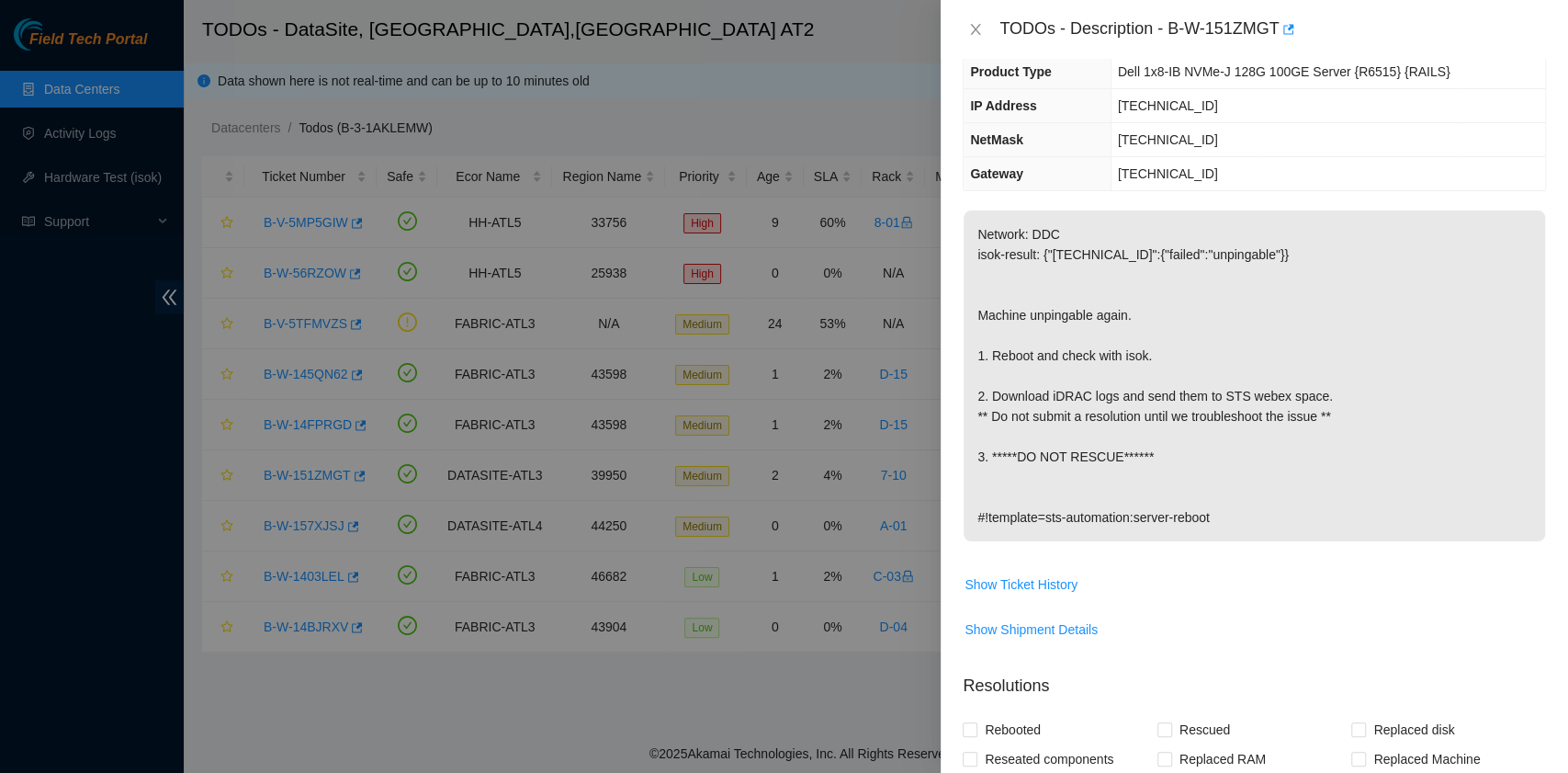
scroll to position [0, 0]
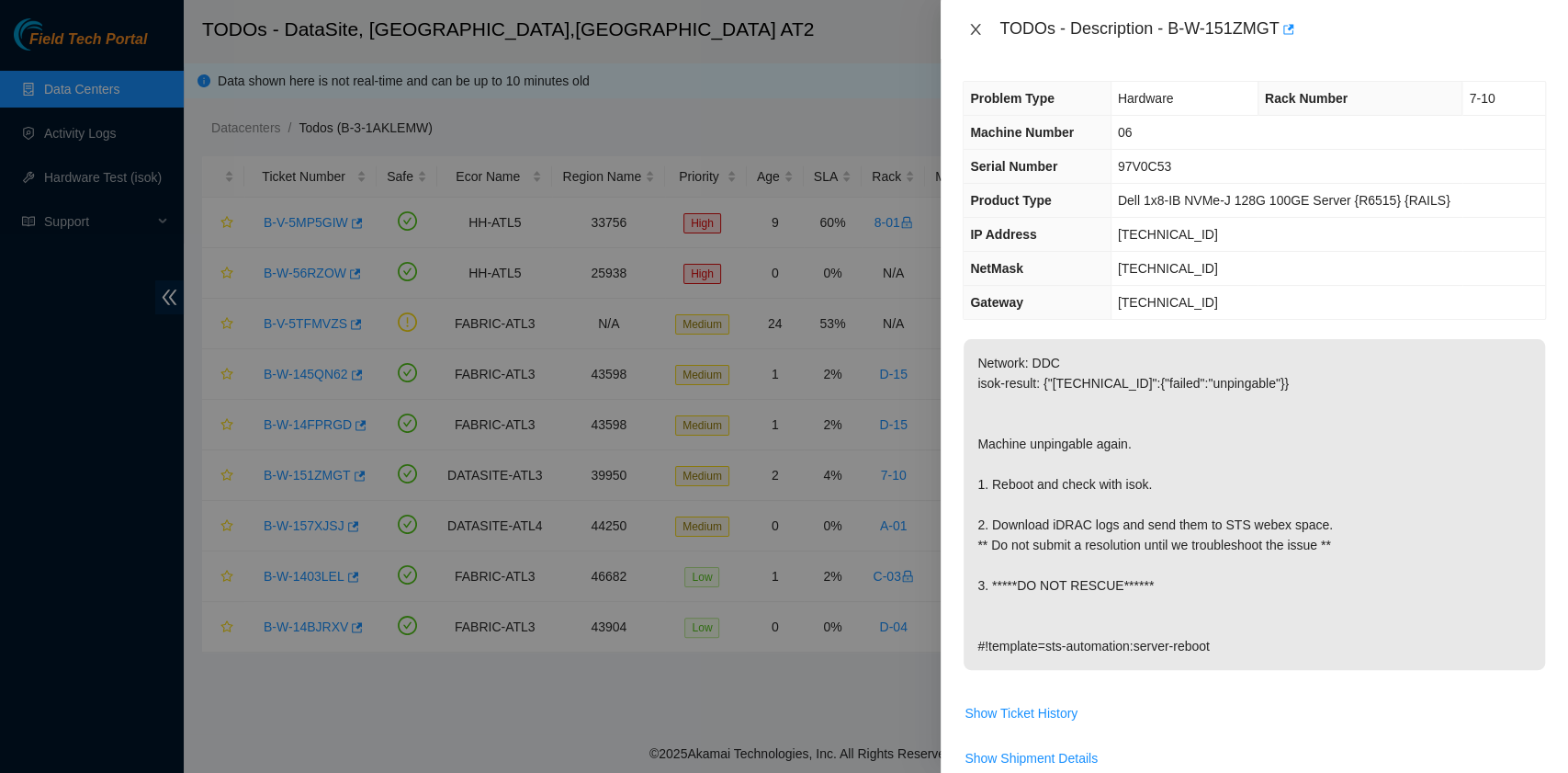
click at [973, 35] on icon "close" at bounding box center [975, 29] width 15 height 15
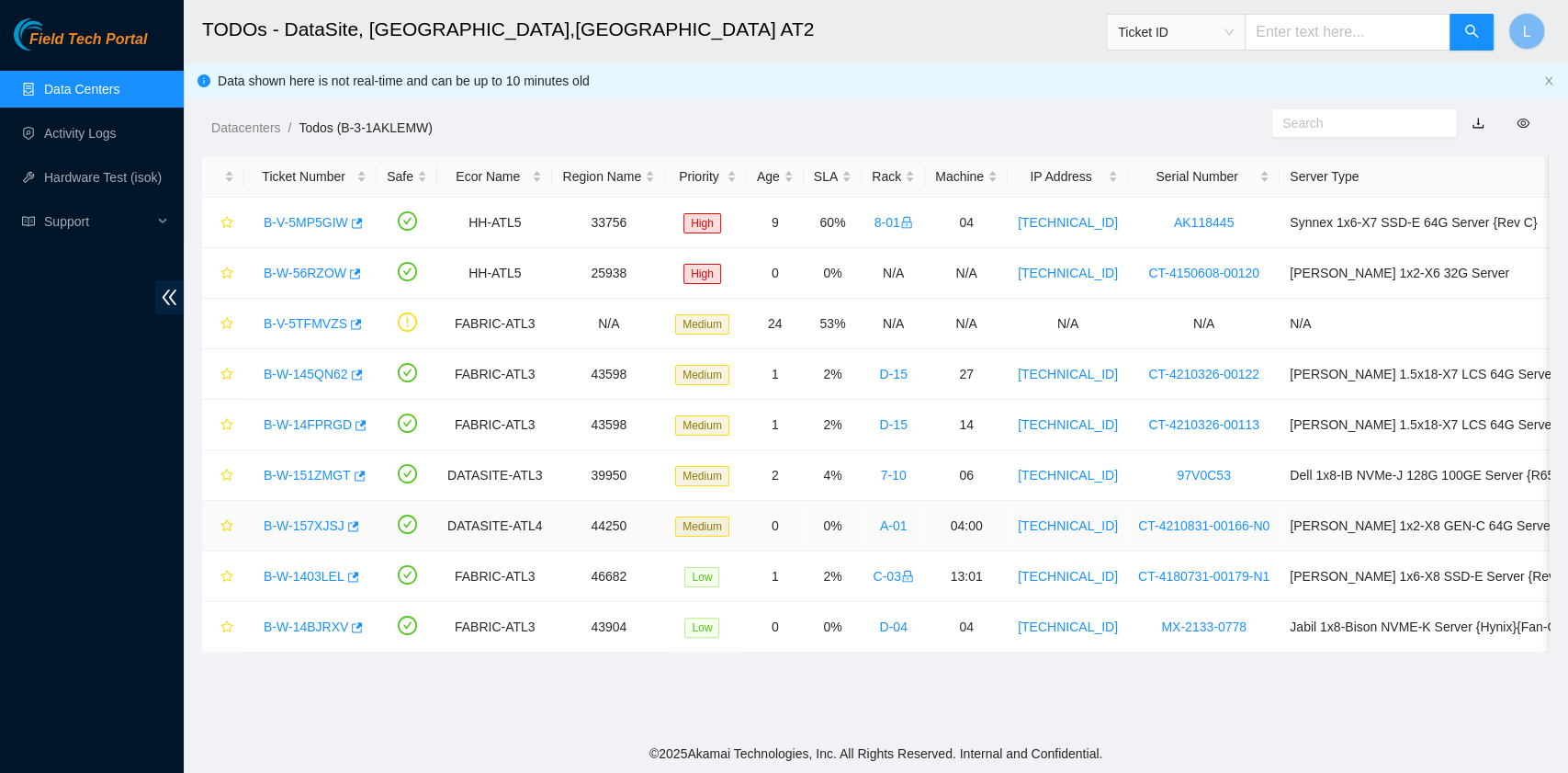
click at [333, 527] on link "B-W-157XJSJ" at bounding box center [304, 525] width 81 height 15
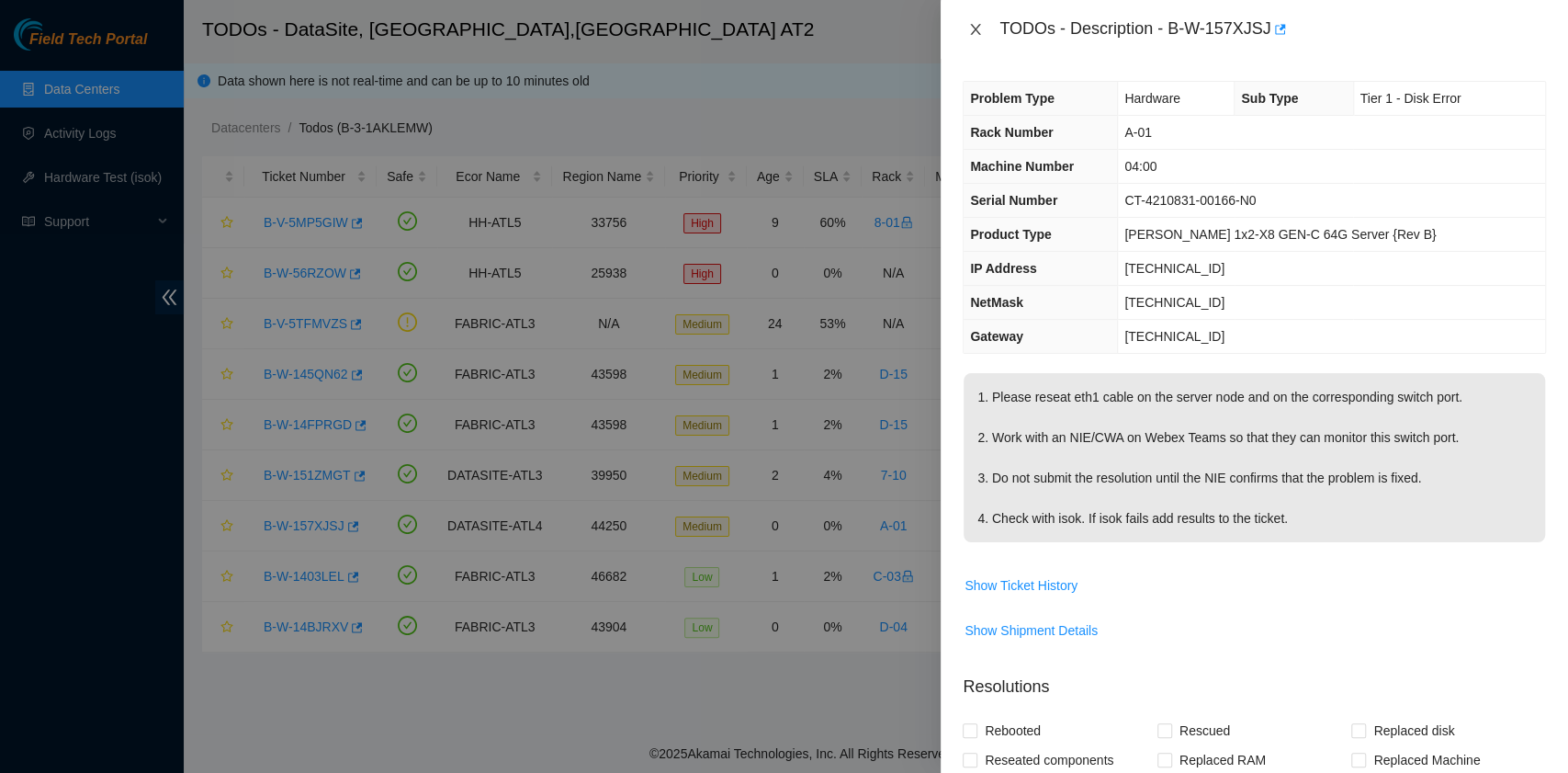
click at [976, 32] on icon "close" at bounding box center [975, 29] width 15 height 15
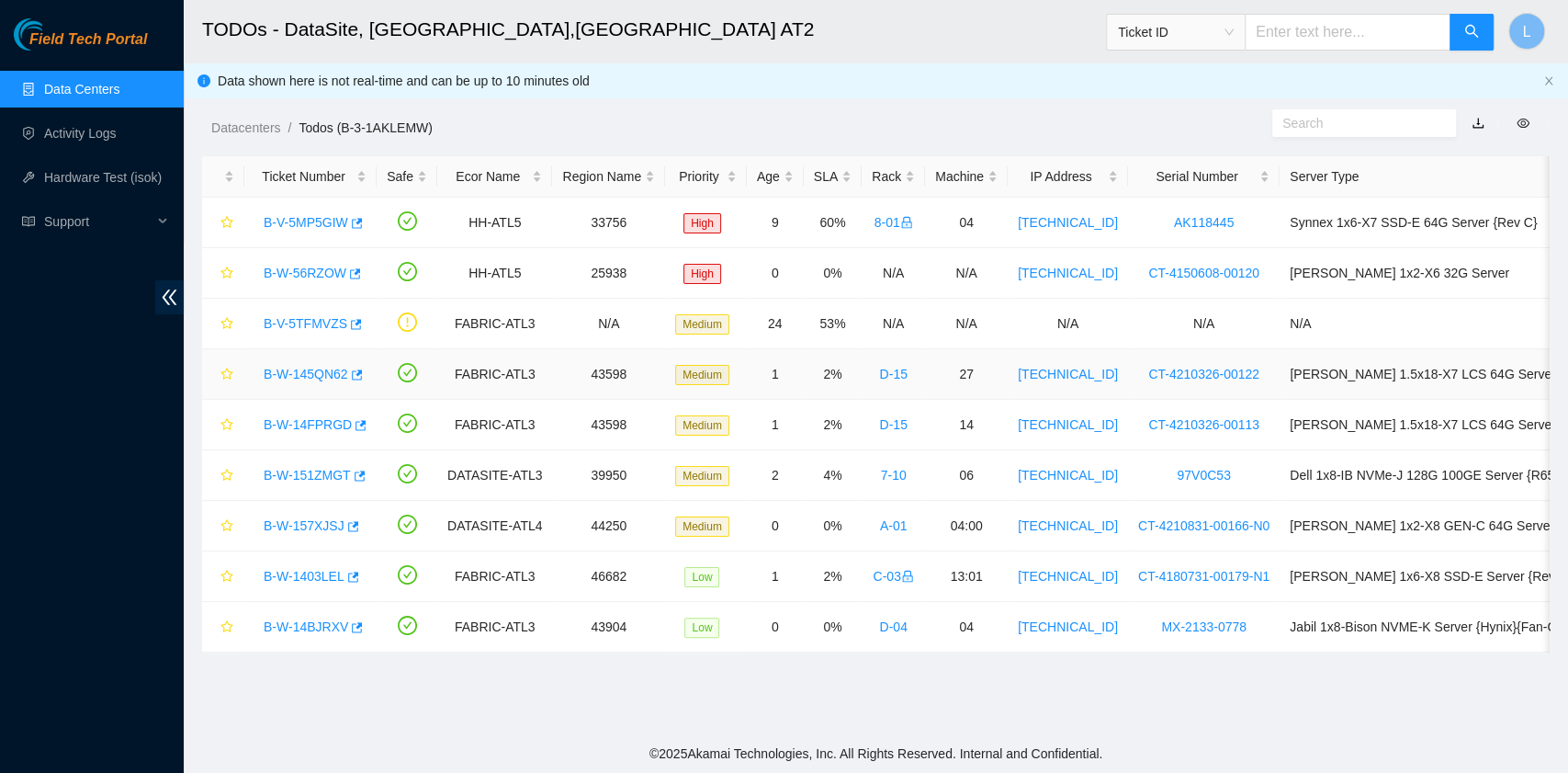
click at [307, 375] on link "B-W-145QN62" at bounding box center [306, 374] width 85 height 15
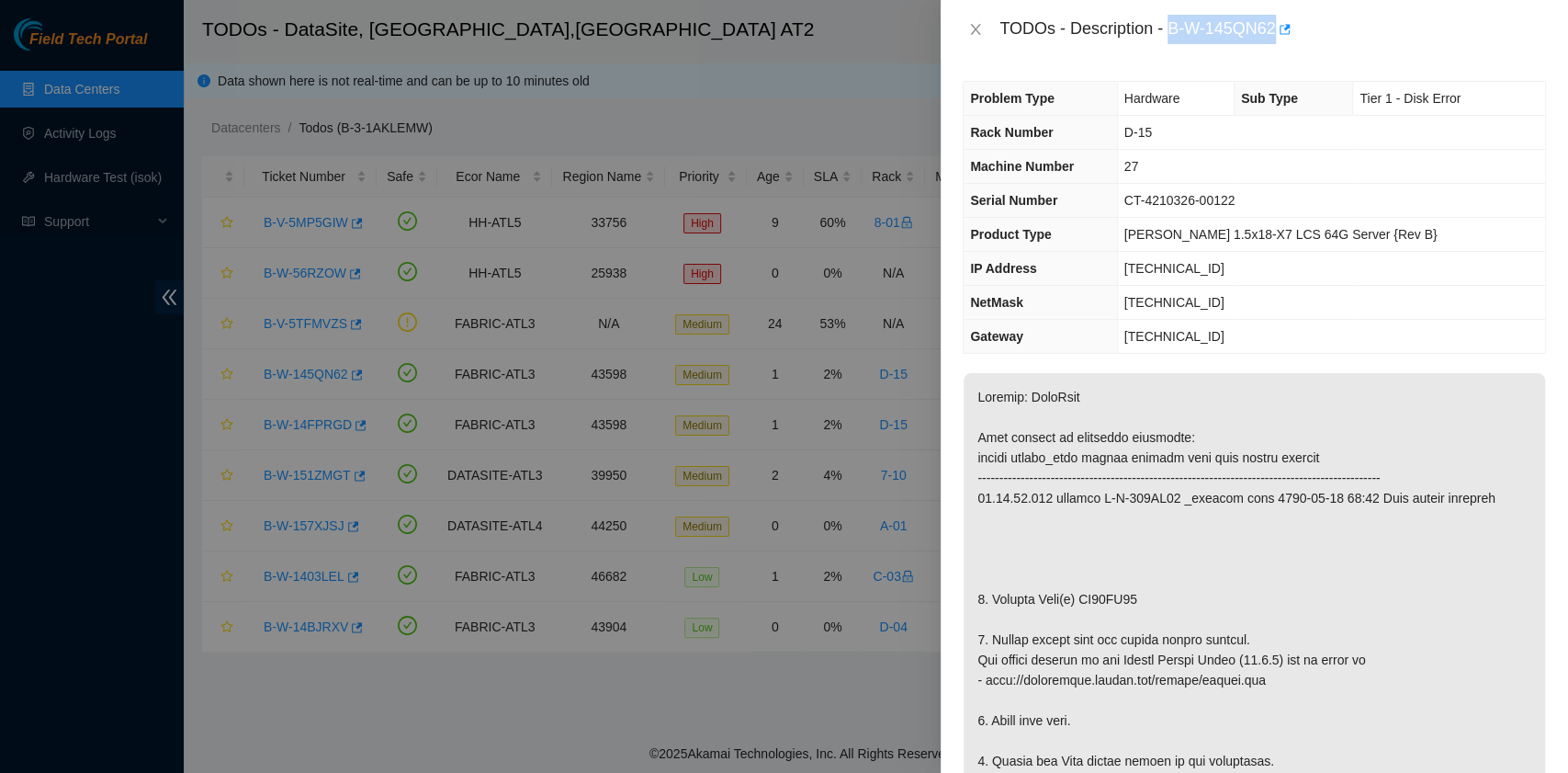
drag, startPoint x: 1172, startPoint y: 29, endPoint x: 1276, endPoint y: 36, distance: 104.2
click at [1276, 36] on div "TODOs - Description - B-W-145QN62" at bounding box center [1272, 29] width 547 height 29
copy div "B-W-145QN62"
drag, startPoint x: 991, startPoint y: 595, endPoint x: 1149, endPoint y: 602, distance: 158.2
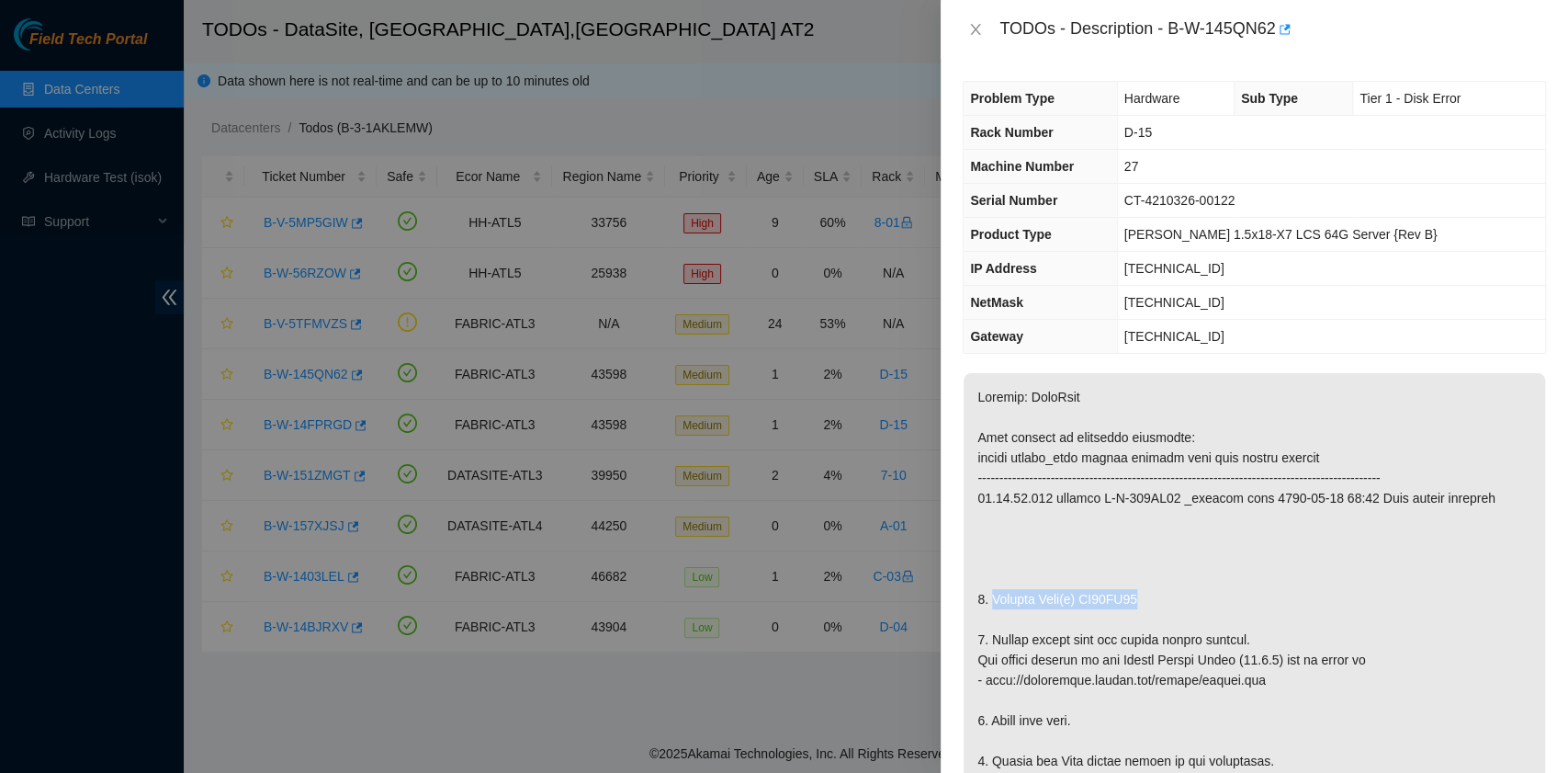
copy p "Replace Disk(s) WS20CP51"
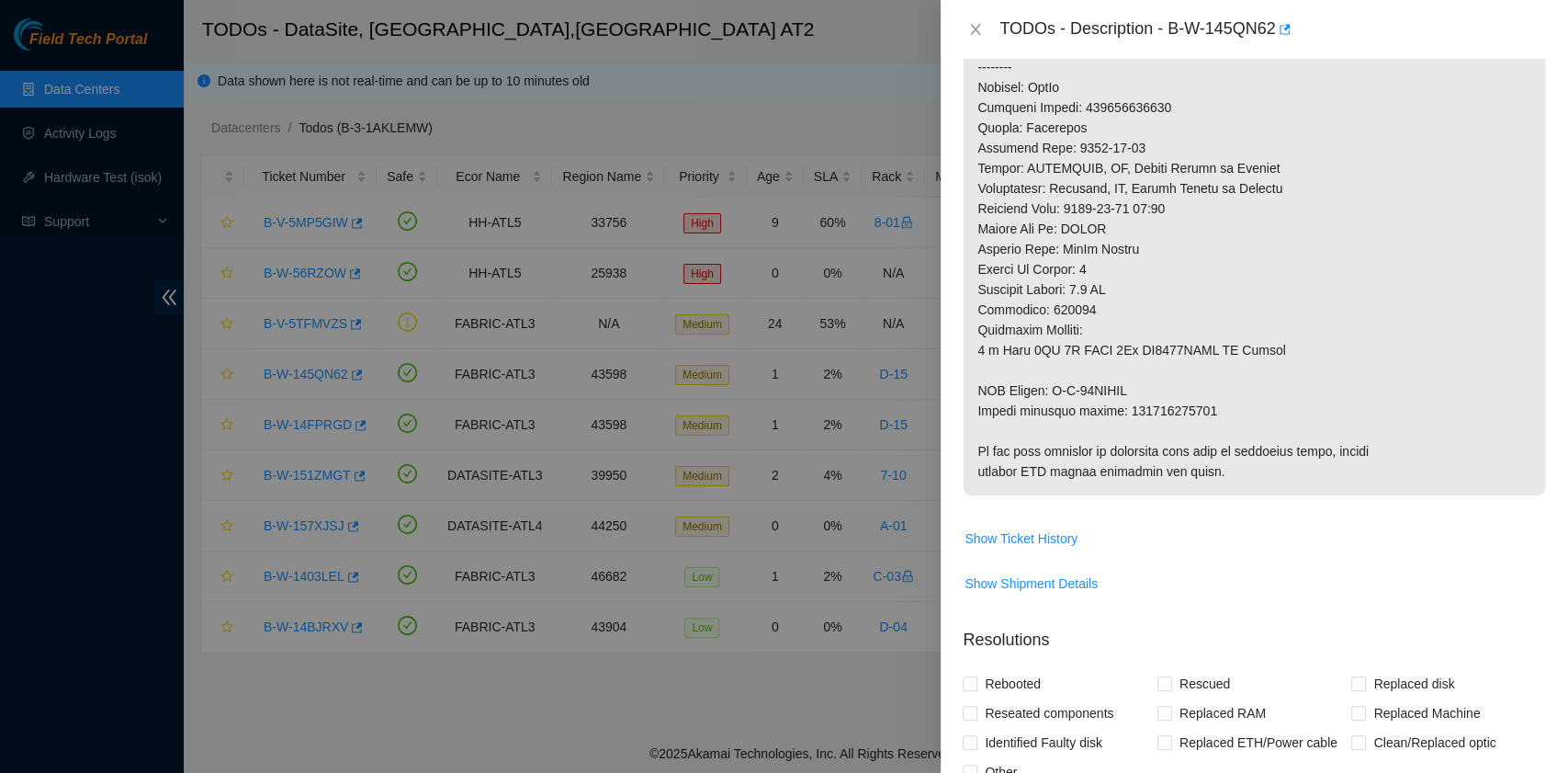
scroll to position [857, 0]
drag, startPoint x: 977, startPoint y: 406, endPoint x: 1199, endPoint y: 408, distance: 222.0
click at [1199, 408] on p at bounding box center [1255, 5] width 582 height 977
copy p "Return tracking number: 473665212330"
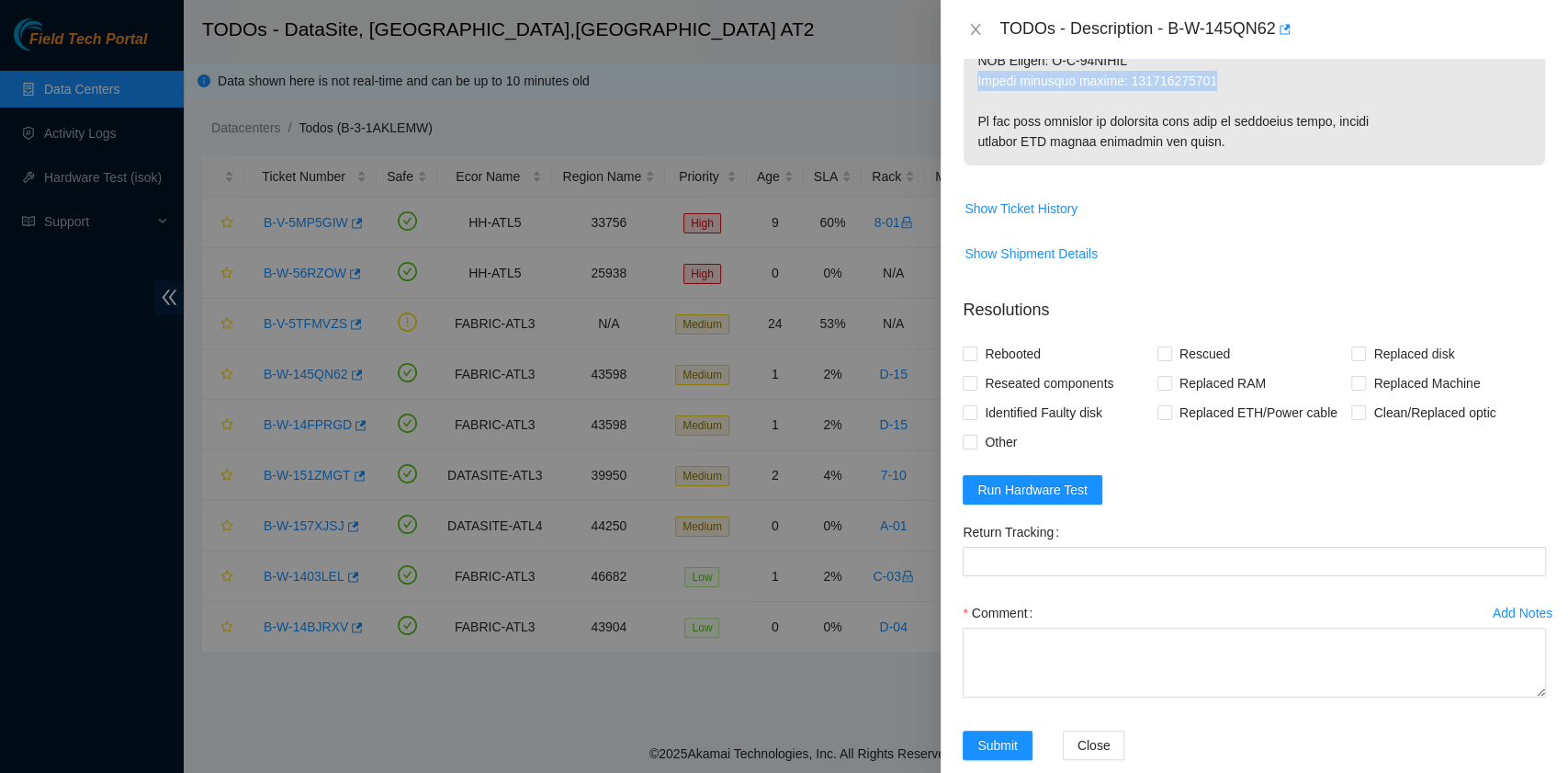
scroll to position [1213, 0]
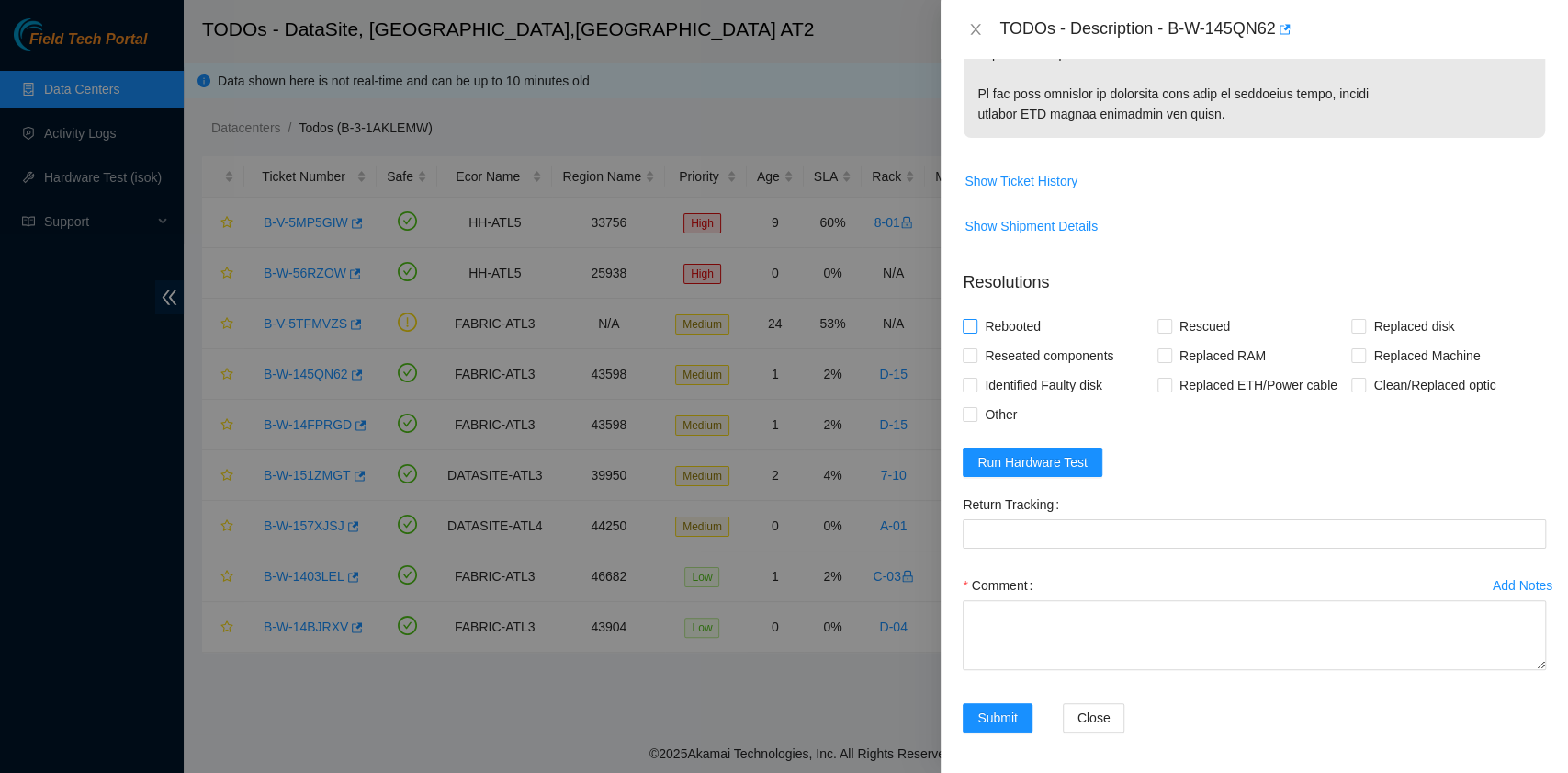
click at [1032, 322] on span "Rebooted" at bounding box center [1012, 326] width 71 height 29
click at [975, 322] on input "Rebooted" at bounding box center [969, 326] width 13 height 13
checkbox input "true"
click at [1157, 319] on input "Rescued" at bounding box center [1163, 326] width 13 height 13
checkbox input "true"
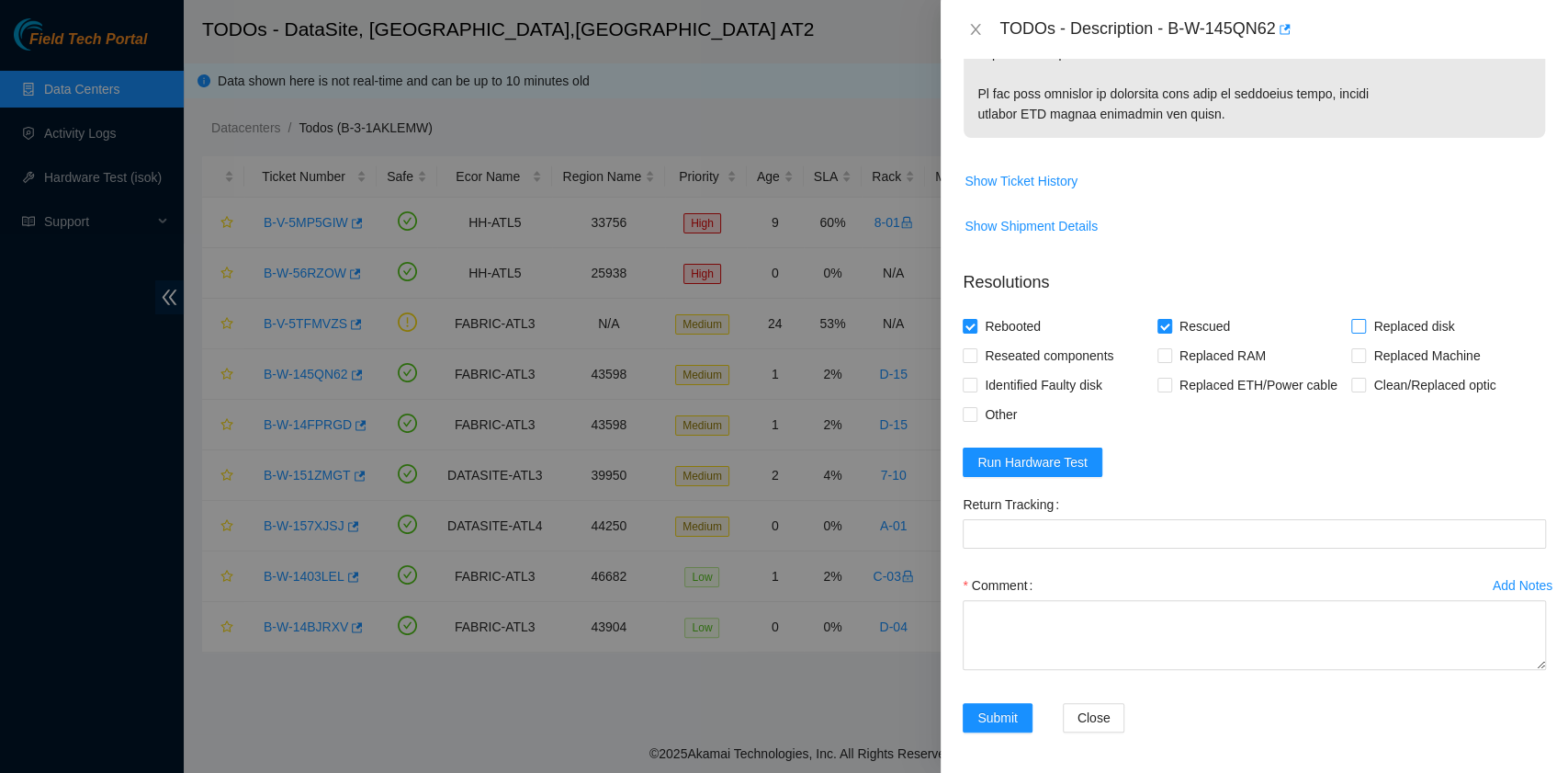
click at [1366, 329] on span "Replaced disk" at bounding box center [1413, 326] width 95 height 29
click at [1354, 329] on input "Replaced disk" at bounding box center [1357, 326] width 13 height 13
checkbox input "true"
click at [1041, 620] on textarea "Comment" at bounding box center [1255, 635] width 584 height 70
paste textarea "B-W-145QN62 rack# D-15 machine# 27 Replaced disk WS20CP51 with WMC130E4XVMF Ret…"
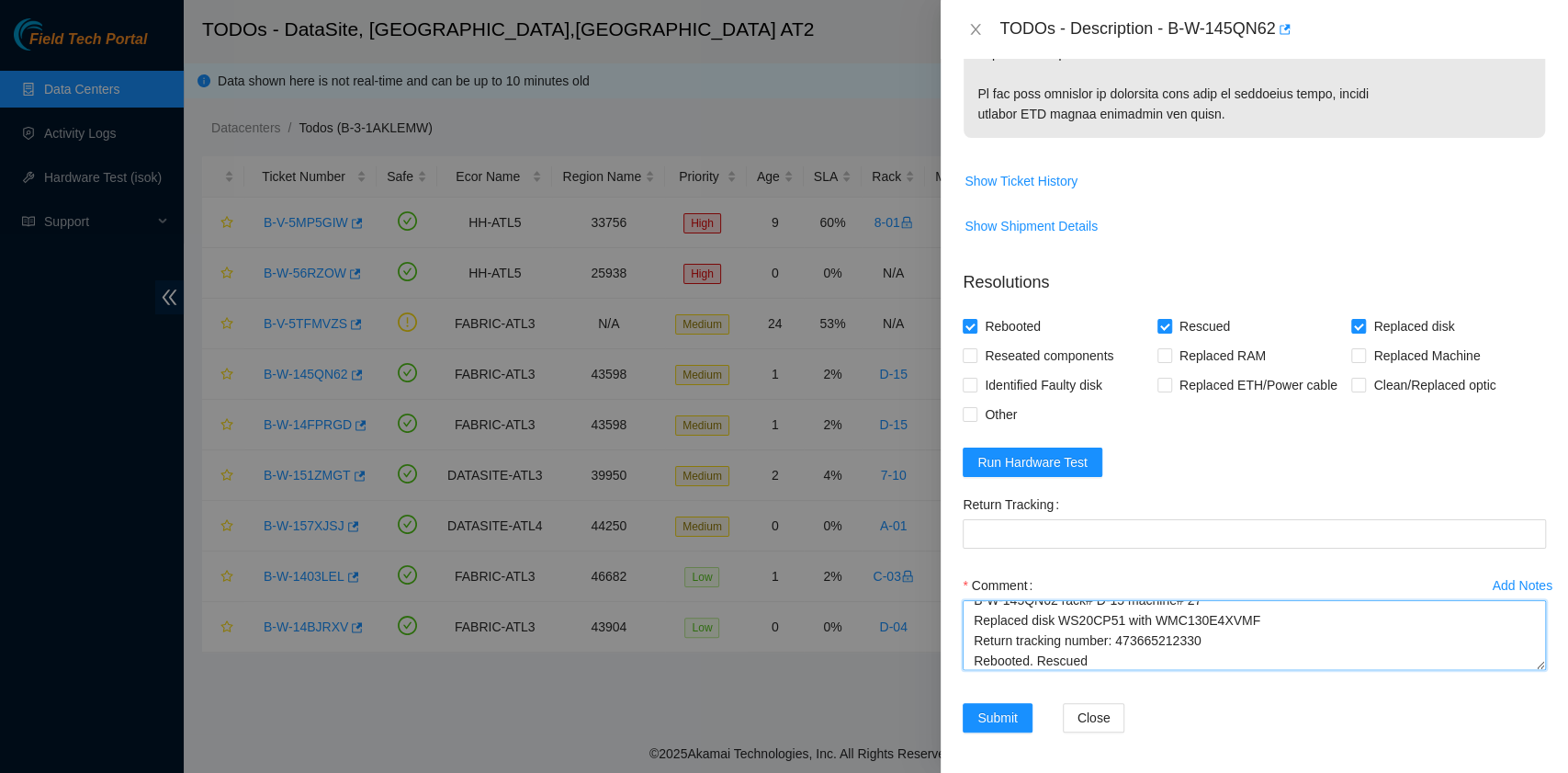
scroll to position [35, 0]
drag, startPoint x: 1213, startPoint y: 614, endPoint x: 1112, endPoint y: 618, distance: 101.1
click at [1112, 618] on textarea "B-W-145QN62 rack# D-15 machine# 27 Replaced disk WS20CP51 with WMC130E4XVMF Ret…" at bounding box center [1255, 635] width 584 height 70
type textarea "B-W-145QN62 rack# D-15 machine# 27 Replaced disk WS20CP51 with WMC130E4XVMF Ret…"
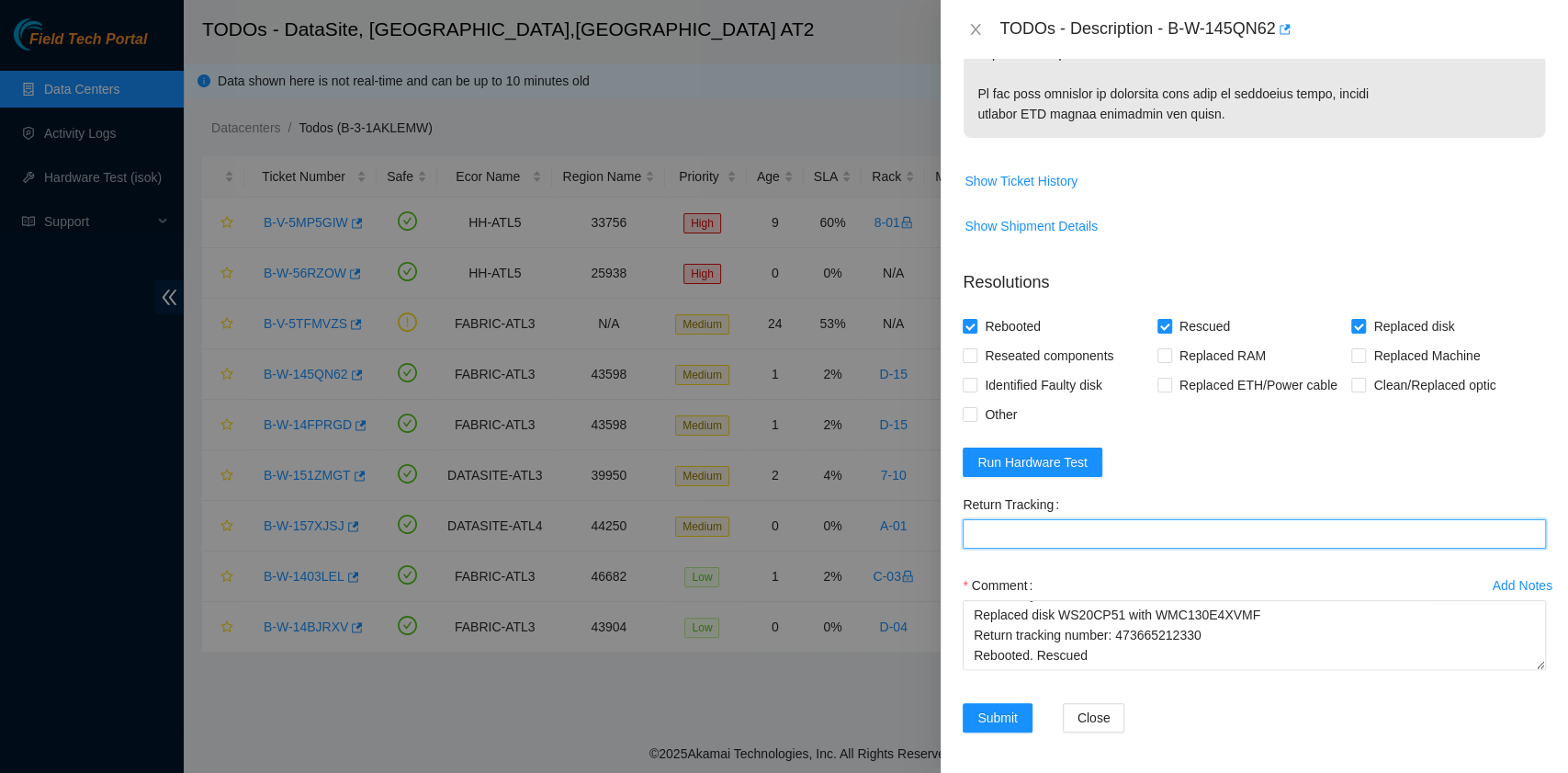
click at [1062, 534] on Tracking "Return Tracking" at bounding box center [1255, 533] width 584 height 29
paste Tracking "473665212330"
type Tracking "473665212330"
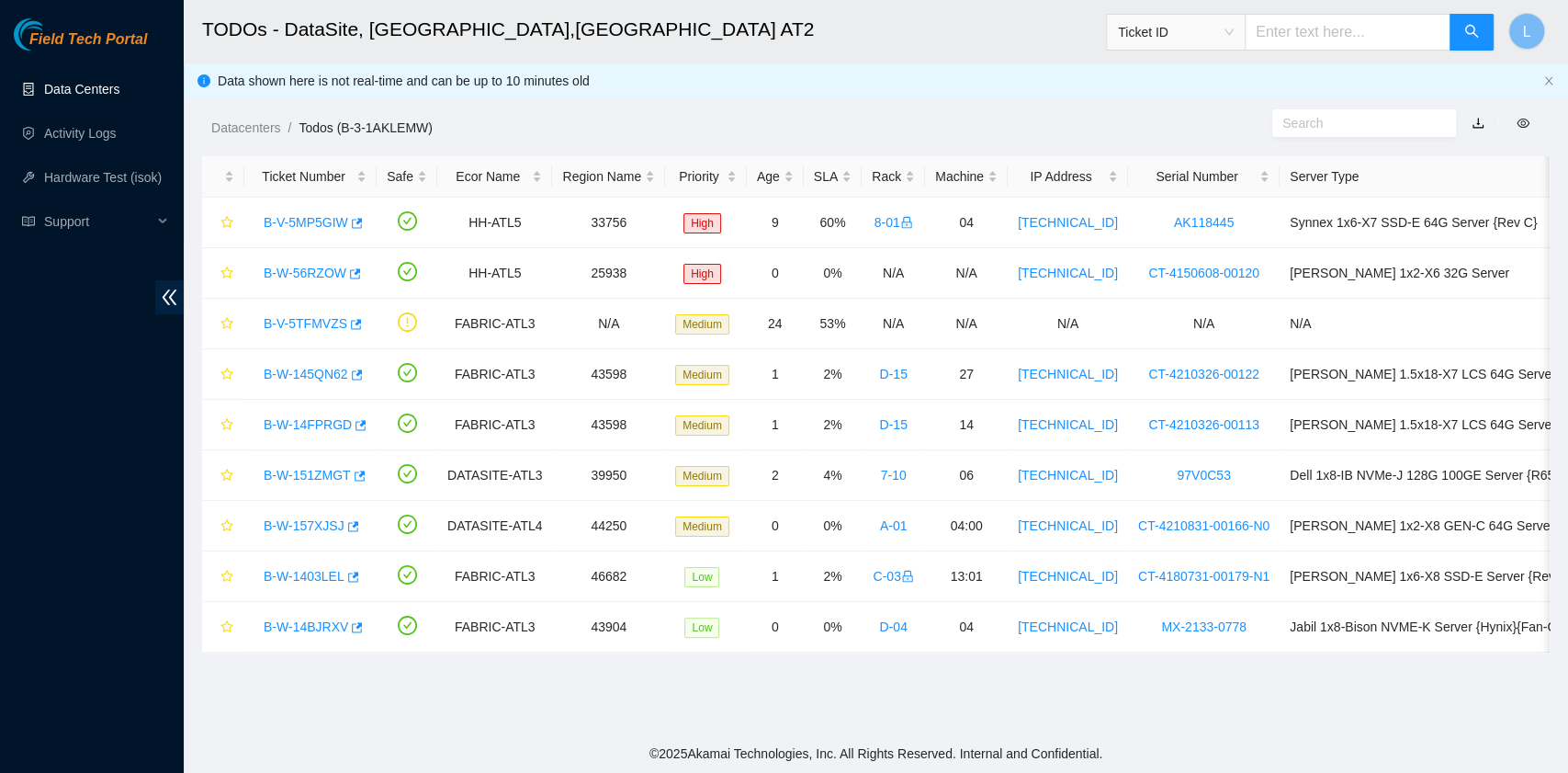
click at [110, 96] on link "Data Centers" at bounding box center [82, 89] width 75 height 15
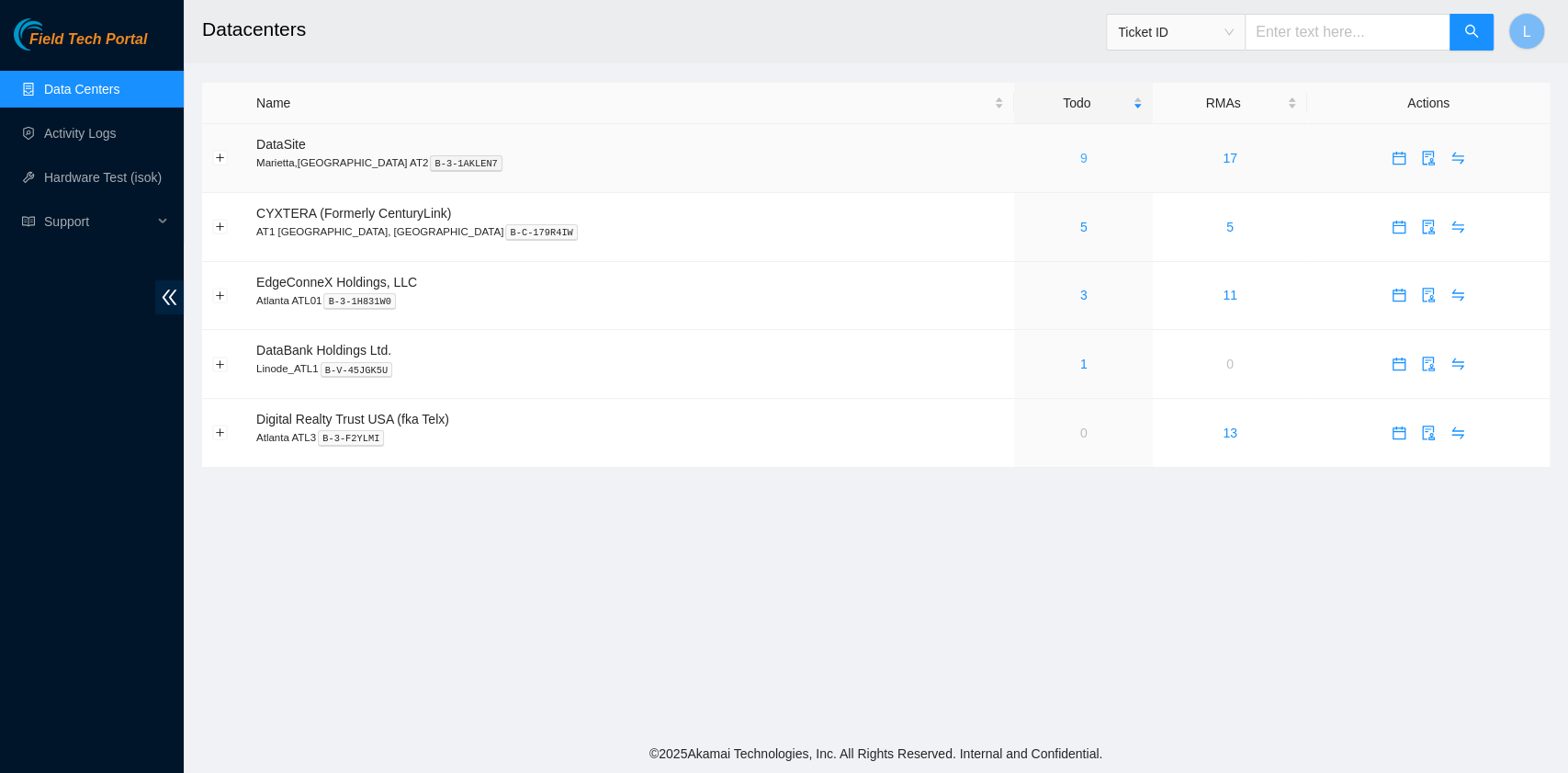
click at [1080, 162] on link "9" at bounding box center [1083, 158] width 8 height 15
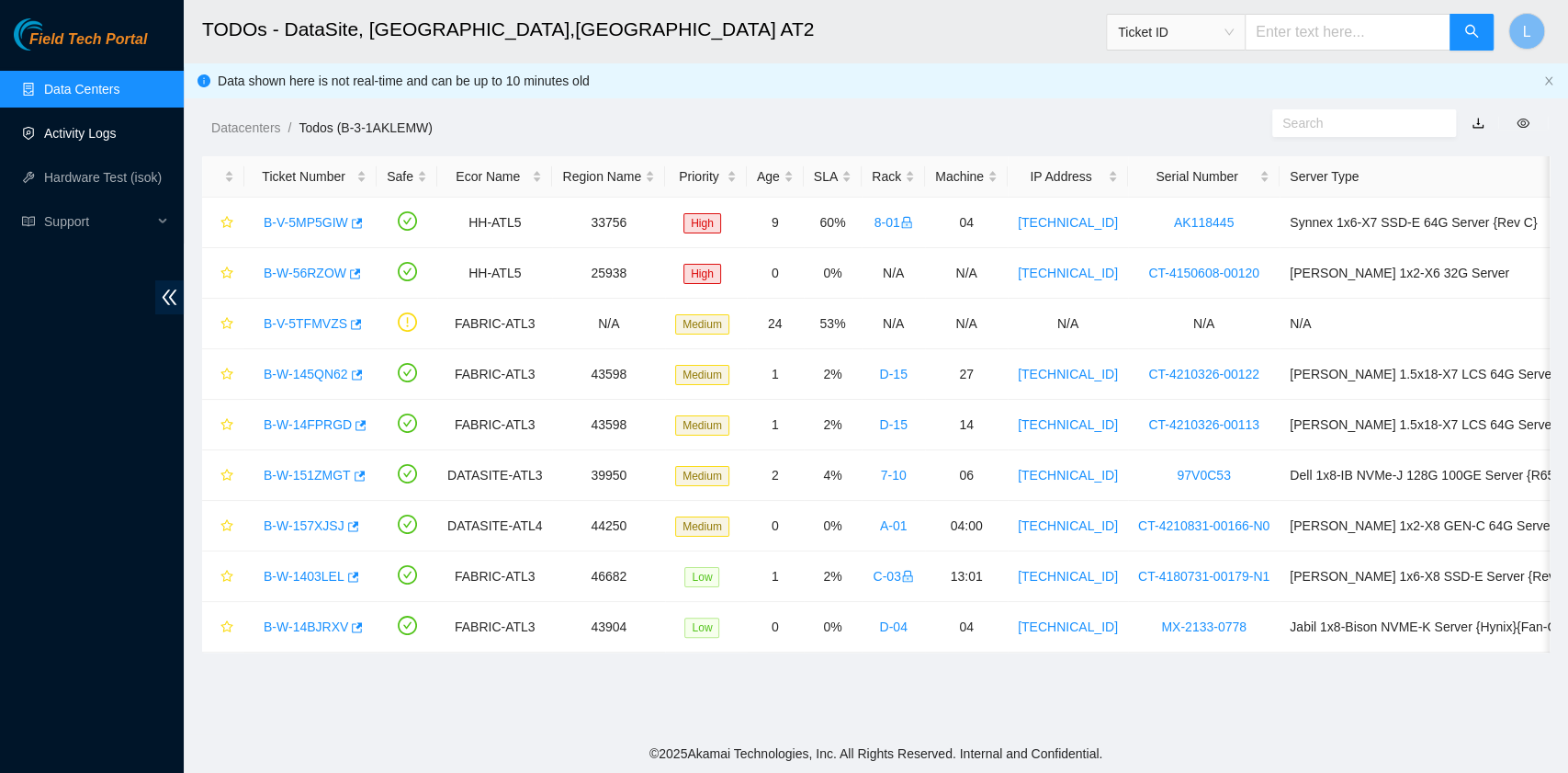
click at [66, 127] on link "Activity Logs" at bounding box center [80, 134] width 72 height 15
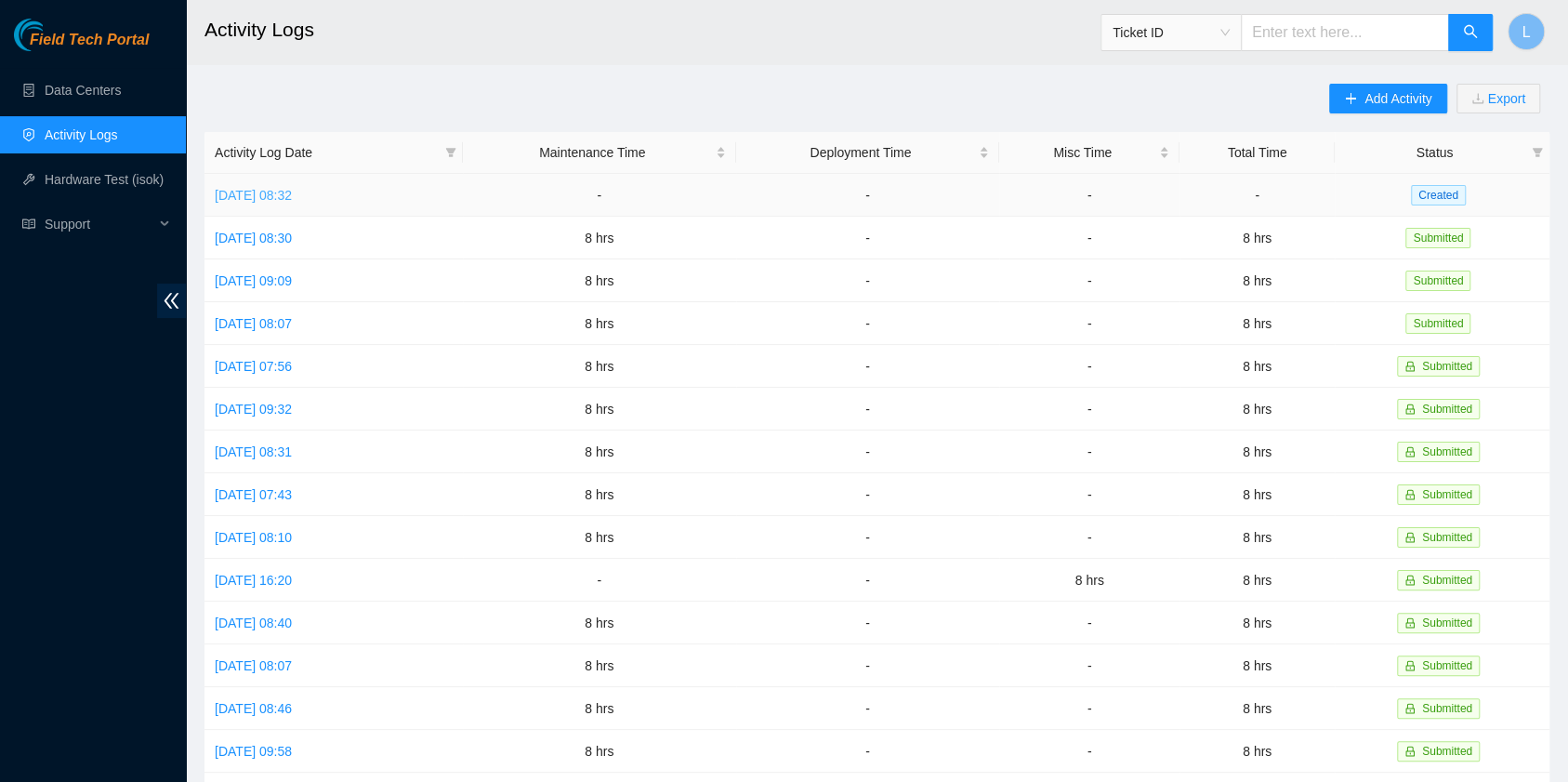
click at [291, 188] on link "[DATE] 08:32" at bounding box center [252, 195] width 77 height 15
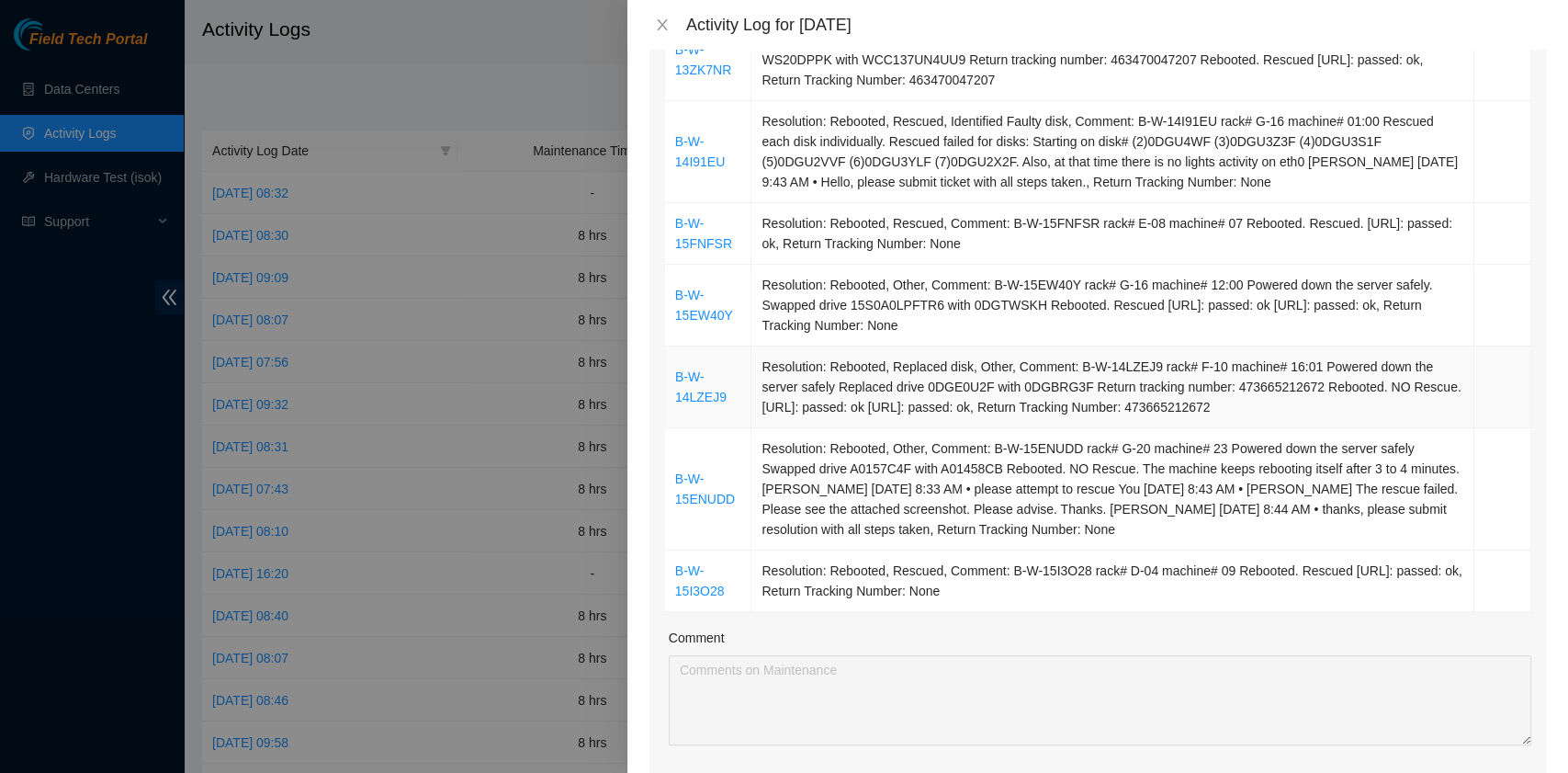
scroll to position [490, 0]
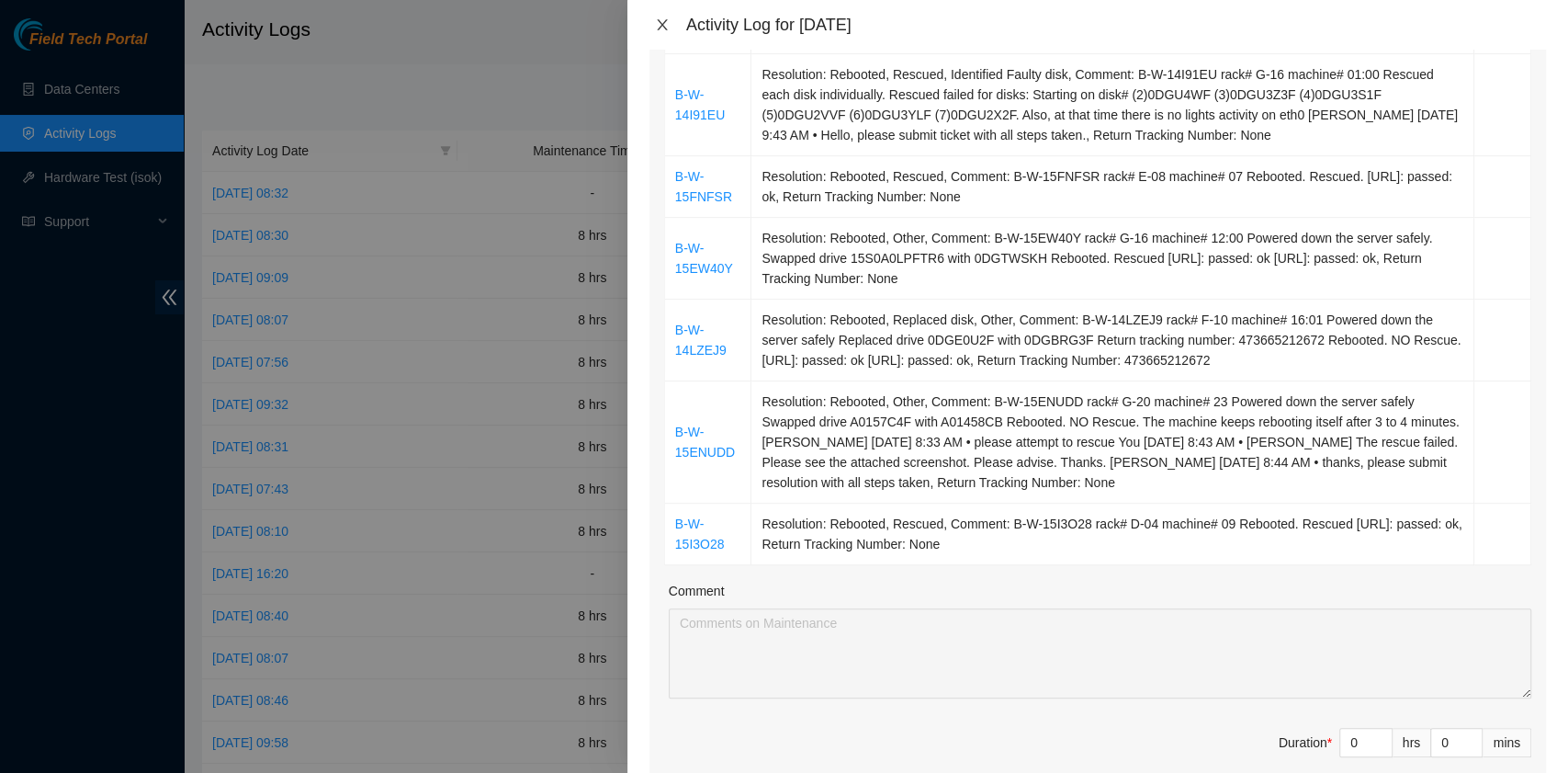
click at [663, 22] on icon "close" at bounding box center [662, 24] width 10 height 11
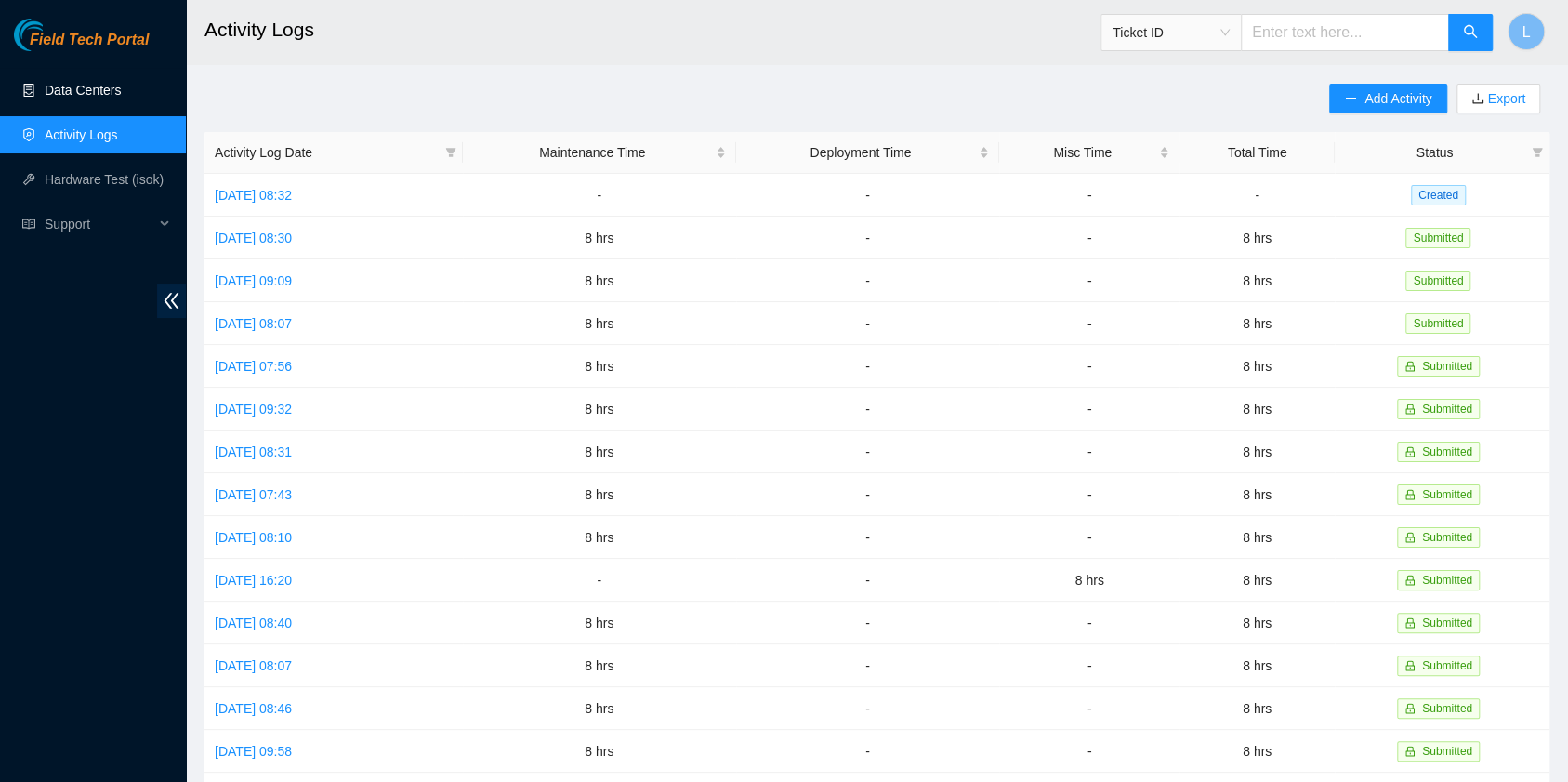
click at [113, 97] on link "Data Centers" at bounding box center [83, 90] width 76 height 15
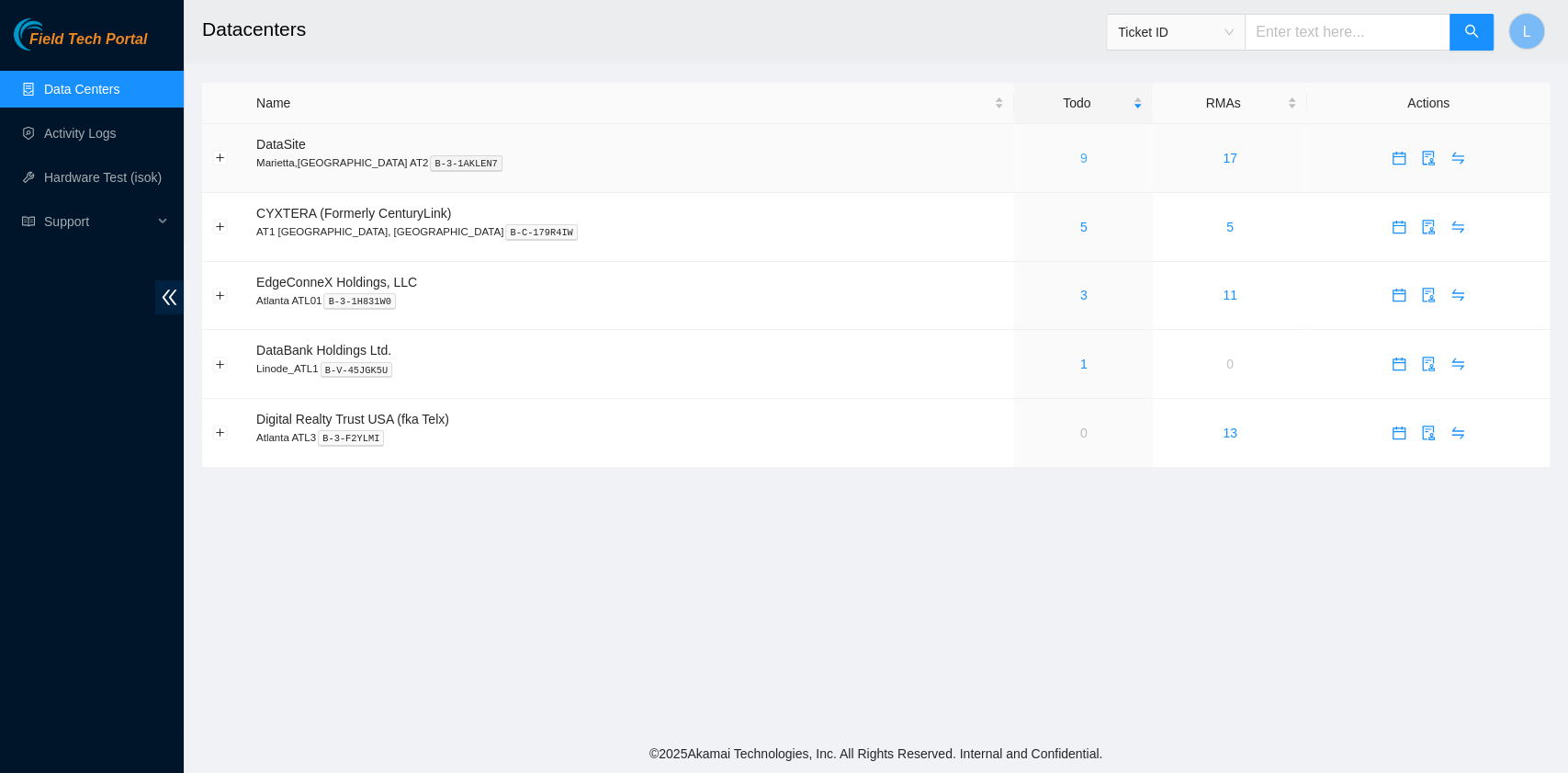
click at [1080, 160] on link "9" at bounding box center [1083, 158] width 8 height 15
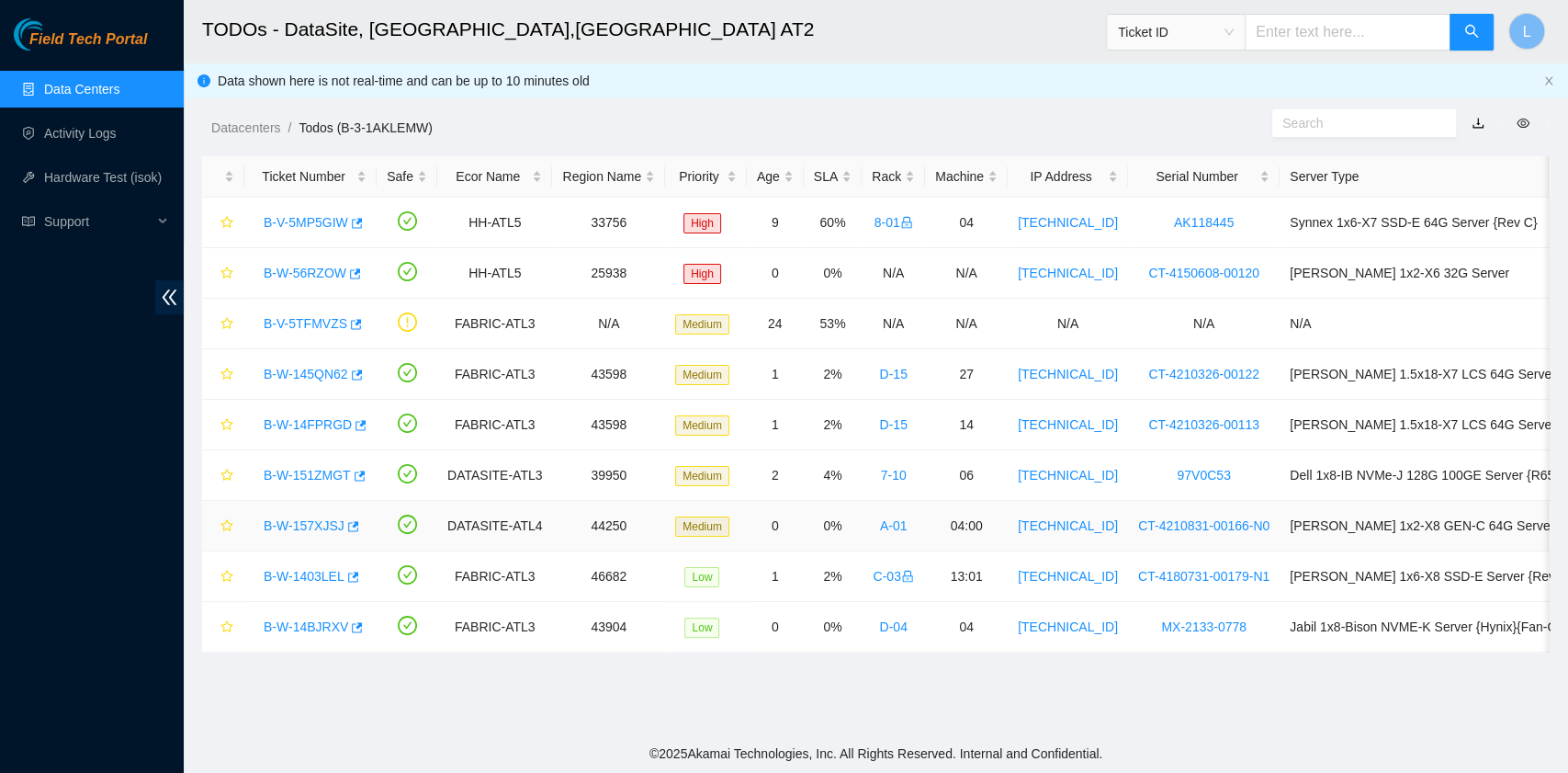
click at [327, 526] on link "B-W-157XJSJ" at bounding box center [304, 525] width 81 height 15
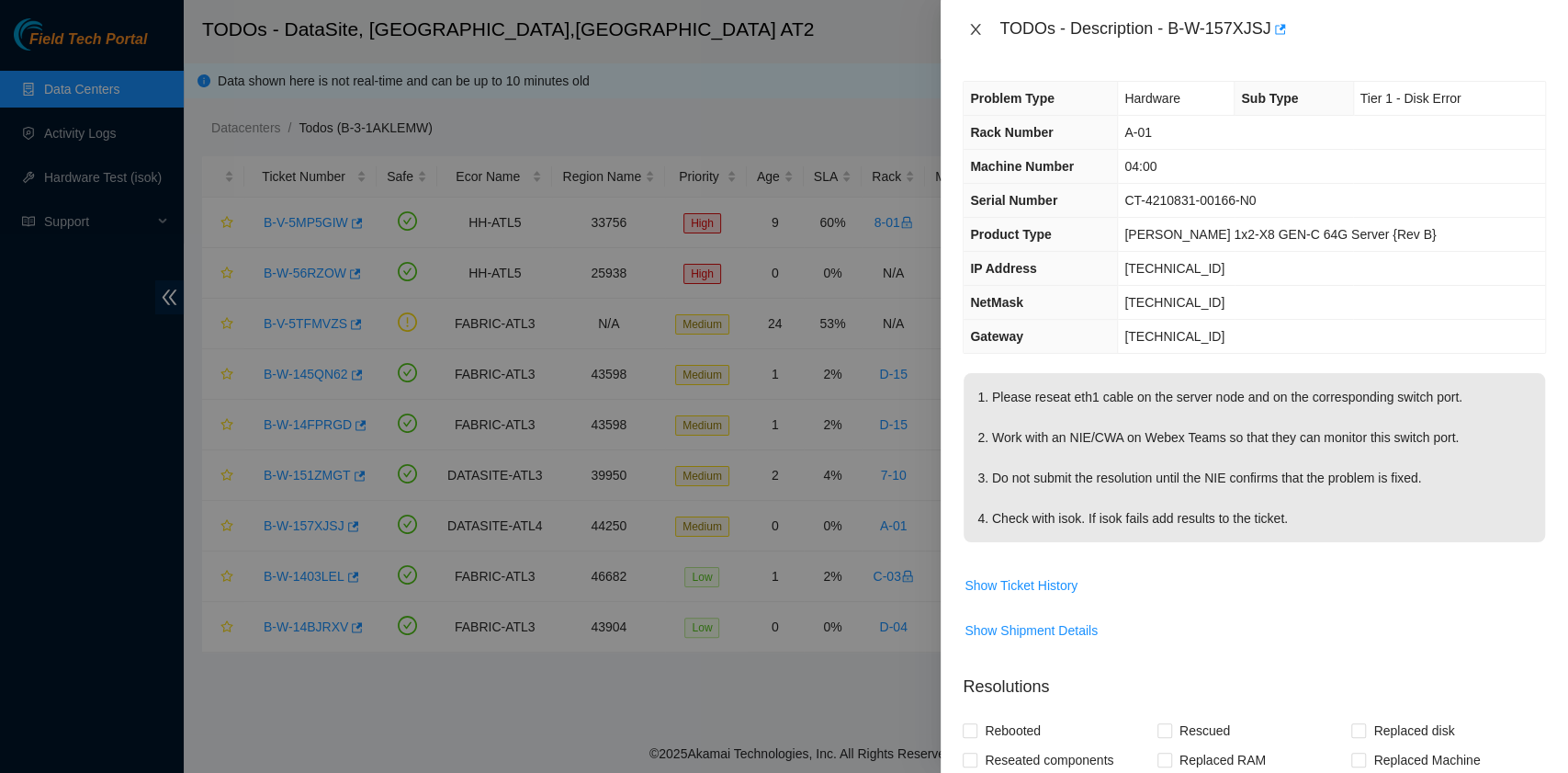
click at [971, 27] on icon "close" at bounding box center [975, 29] width 15 height 15
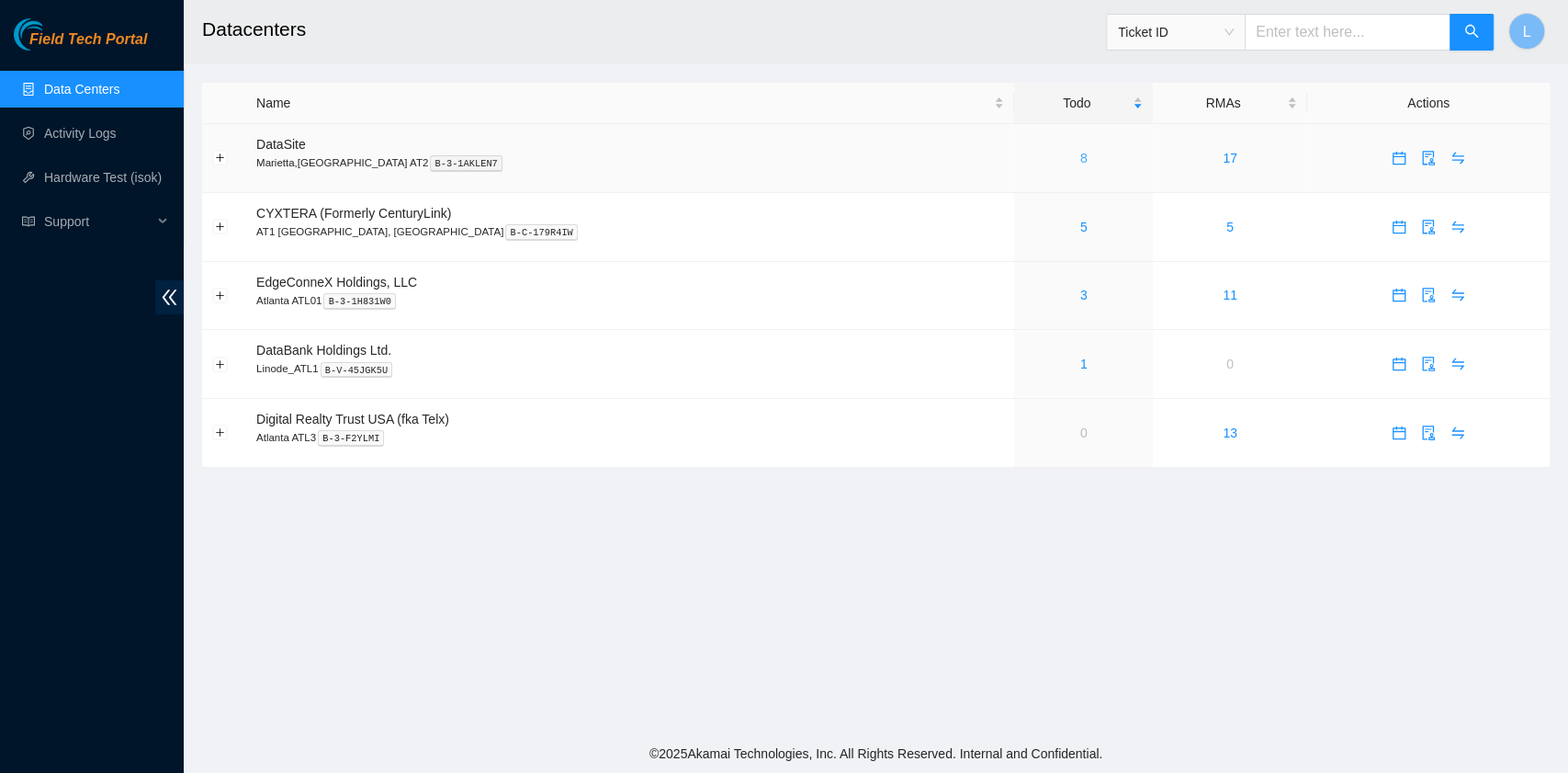
click at [1080, 158] on link "8" at bounding box center [1083, 158] width 8 height 15
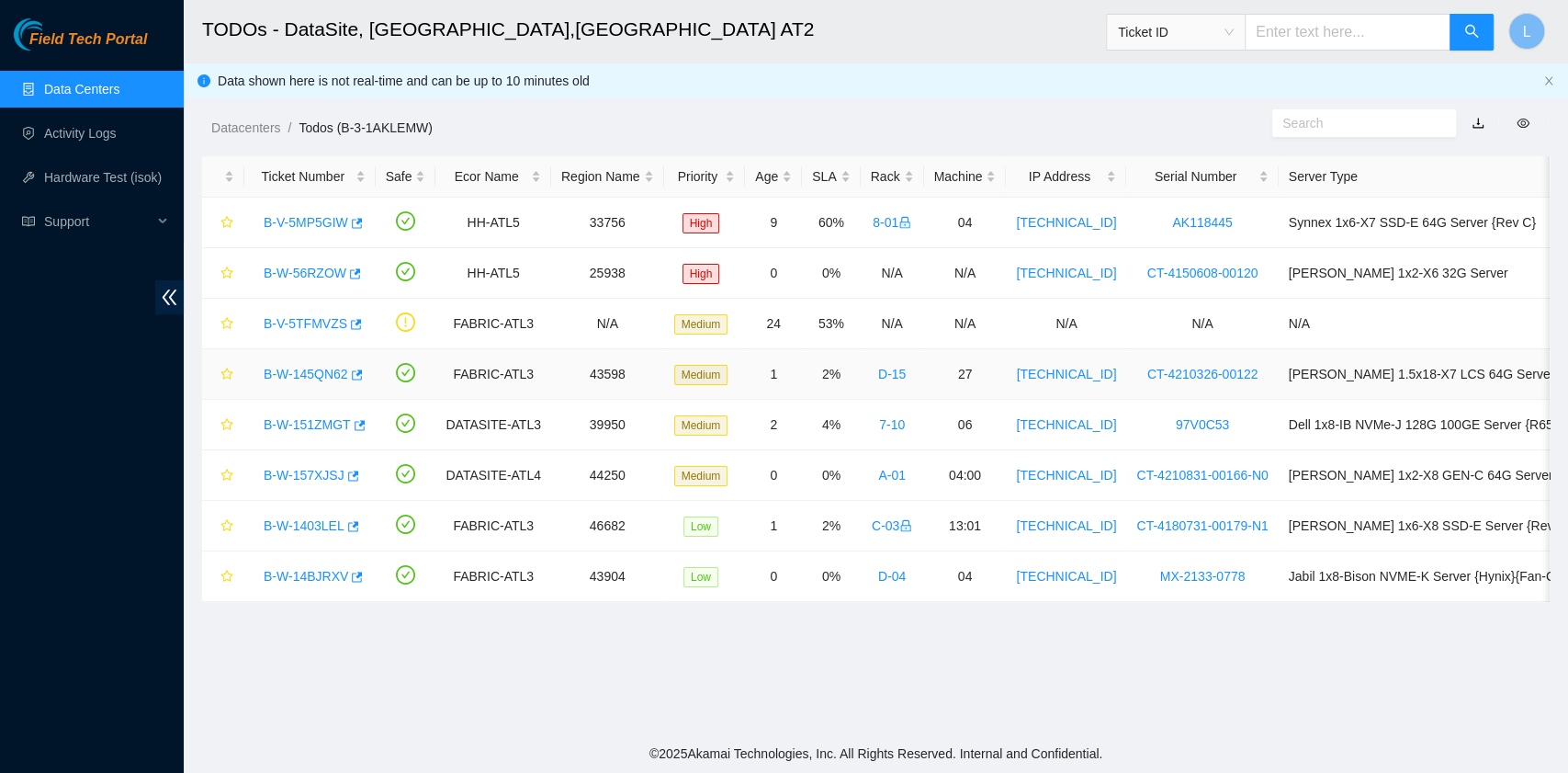
click at [323, 372] on link "B-W-145QN62" at bounding box center [306, 374] width 85 height 15
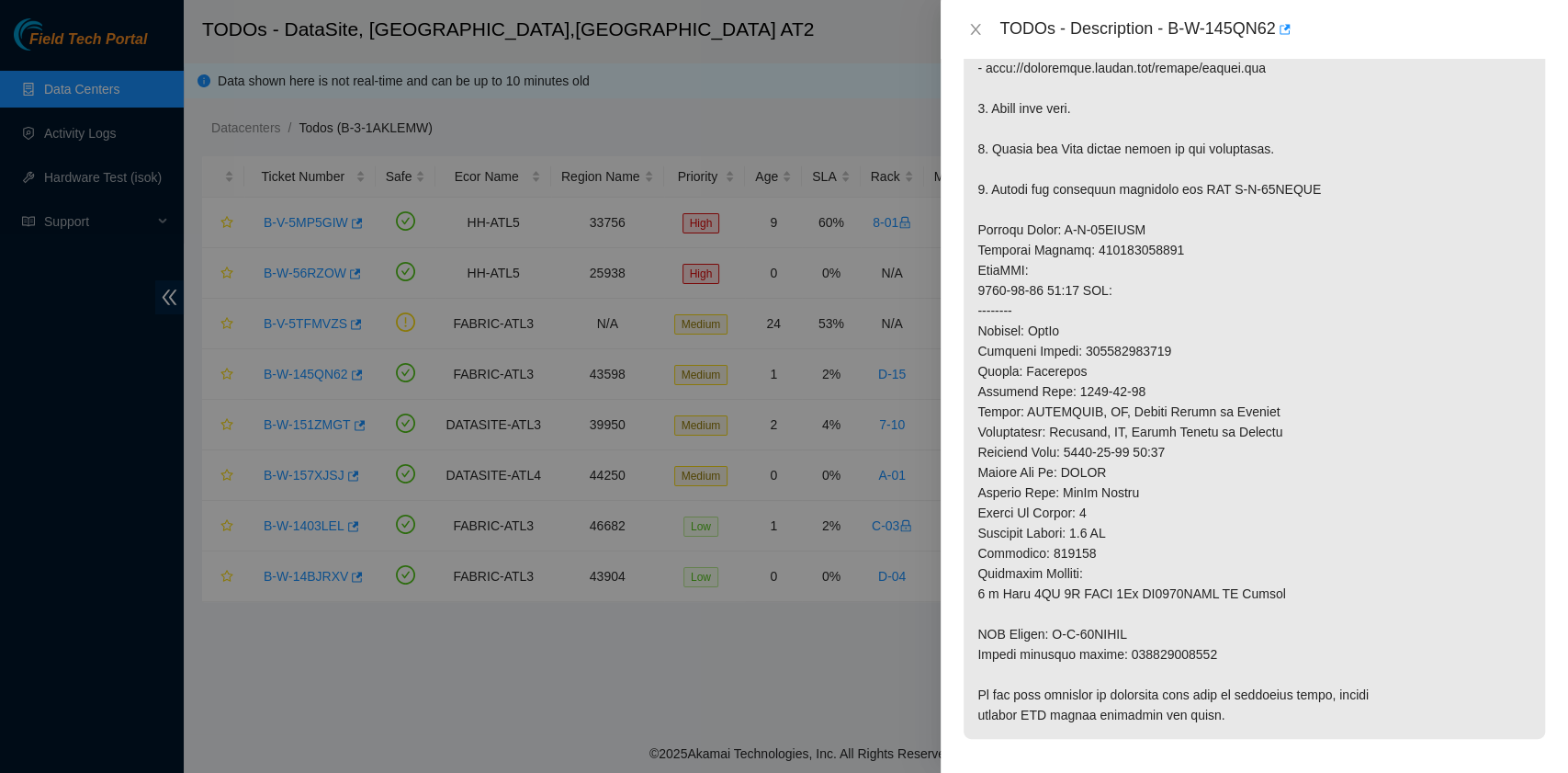
scroll to position [1103, 0]
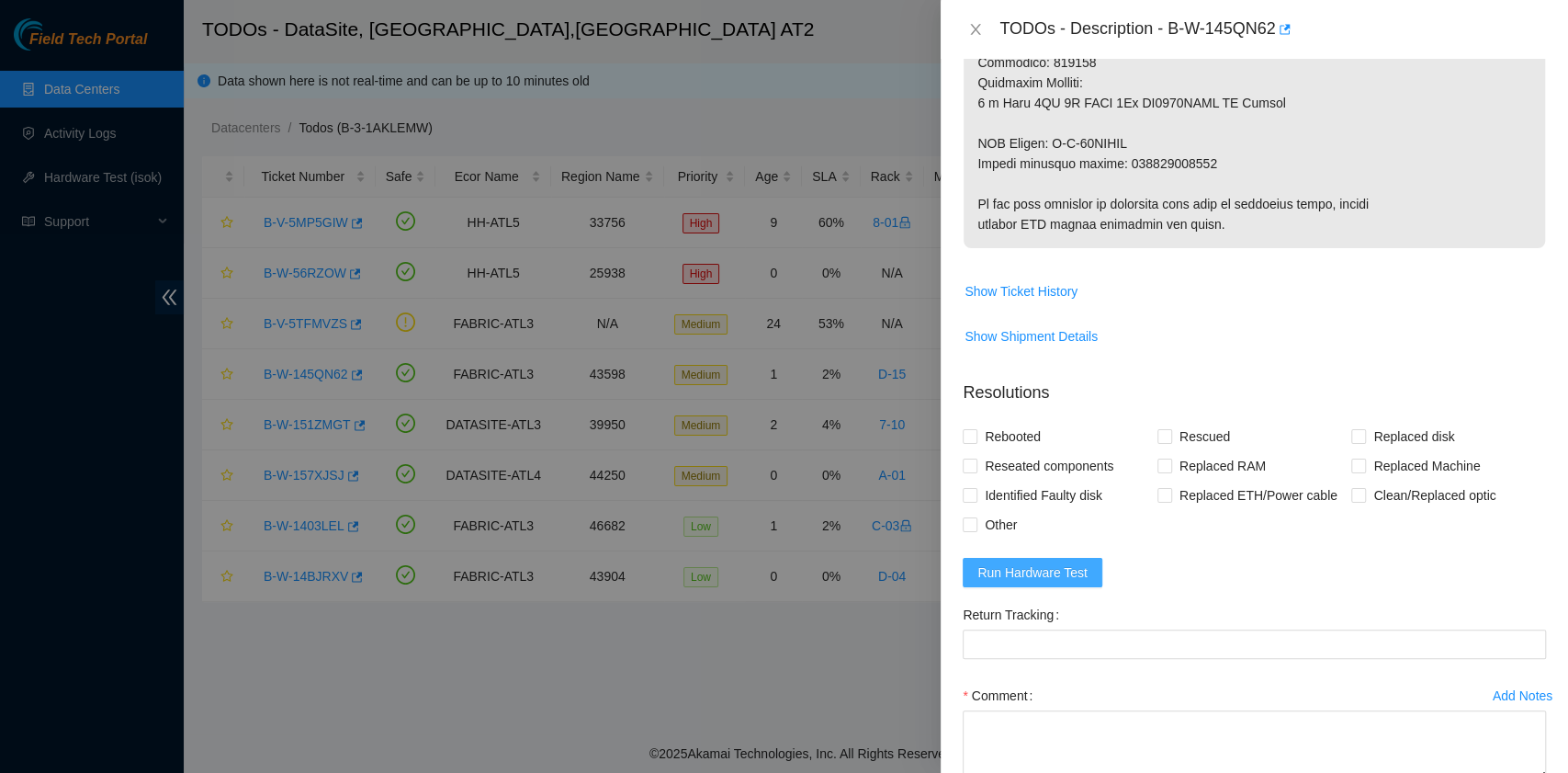
click at [1069, 577] on span "Run Hardware Test" at bounding box center [1032, 572] width 110 height 20
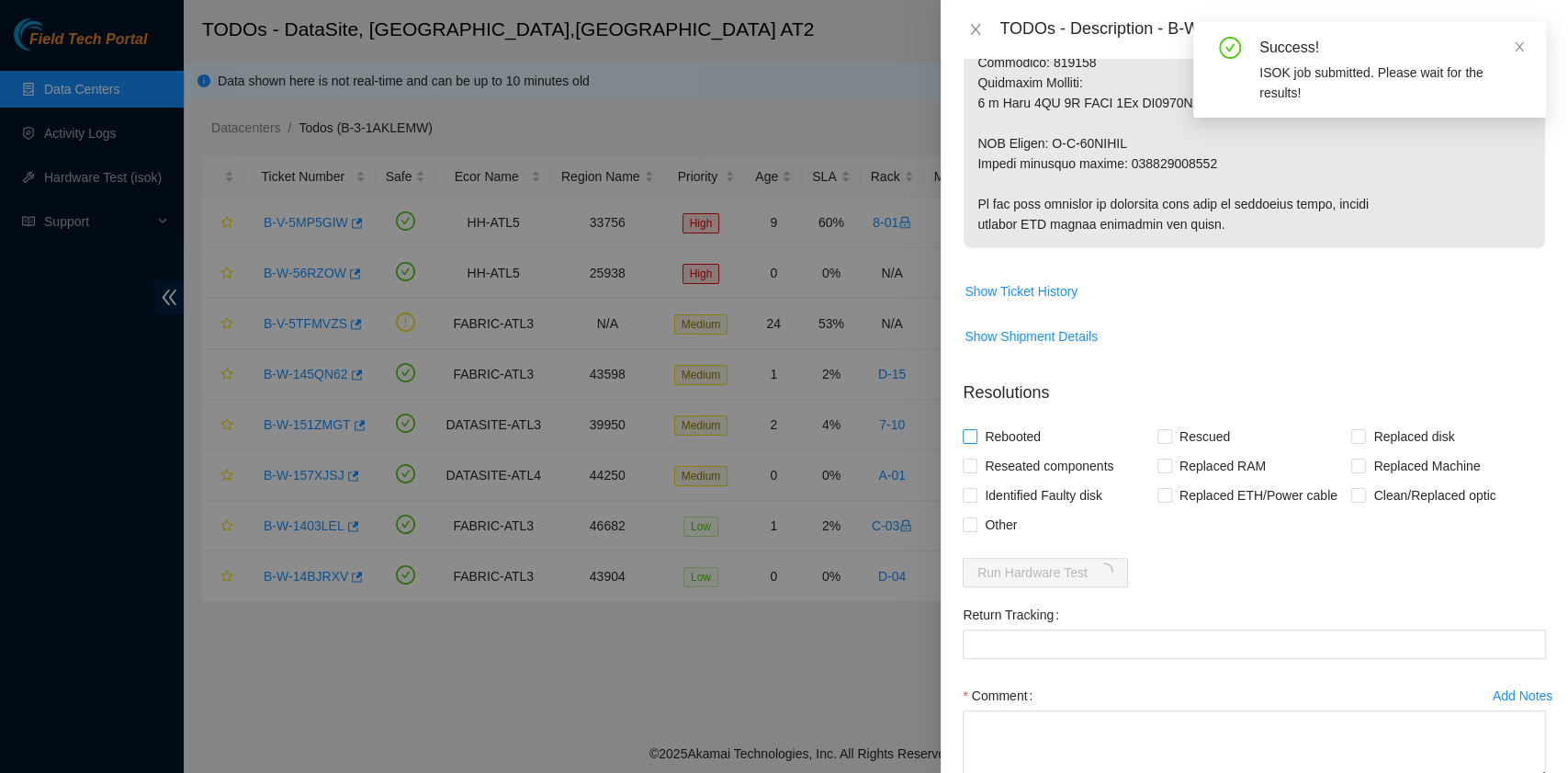
click at [1018, 439] on span "Rebooted" at bounding box center [1012, 436] width 71 height 29
click at [975, 439] on input "Rebooted" at bounding box center [969, 436] width 13 height 13
checkbox input "true"
click at [1205, 438] on span "Rescued" at bounding box center [1204, 436] width 65 height 29
click at [1170, 438] on input "Rescued" at bounding box center [1163, 436] width 13 height 13
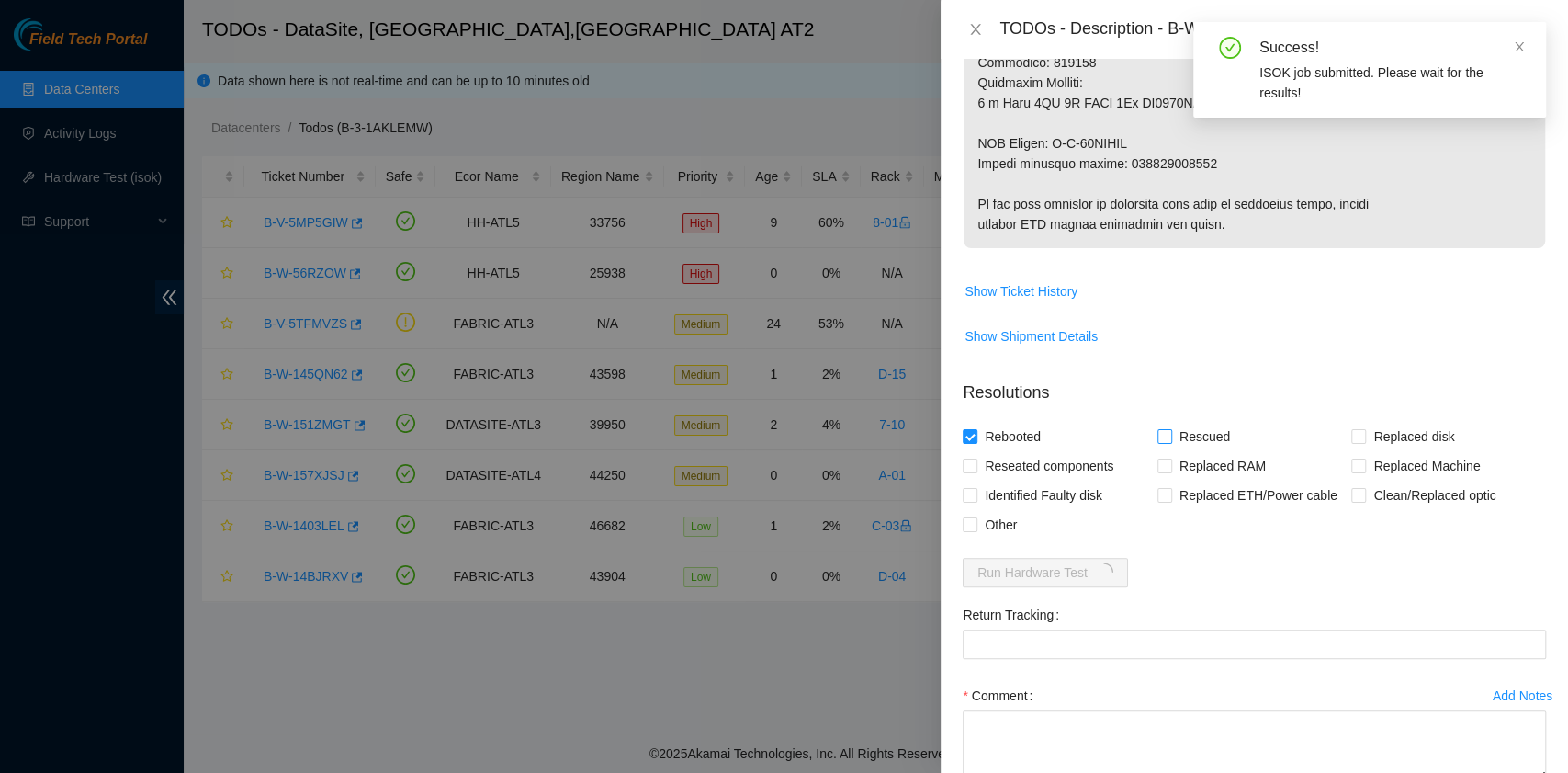
checkbox input "true"
click at [1366, 436] on span "Replaced disk" at bounding box center [1413, 436] width 95 height 29
click at [1355, 436] on input "Replaced disk" at bounding box center [1357, 436] width 13 height 13
checkbox input "true"
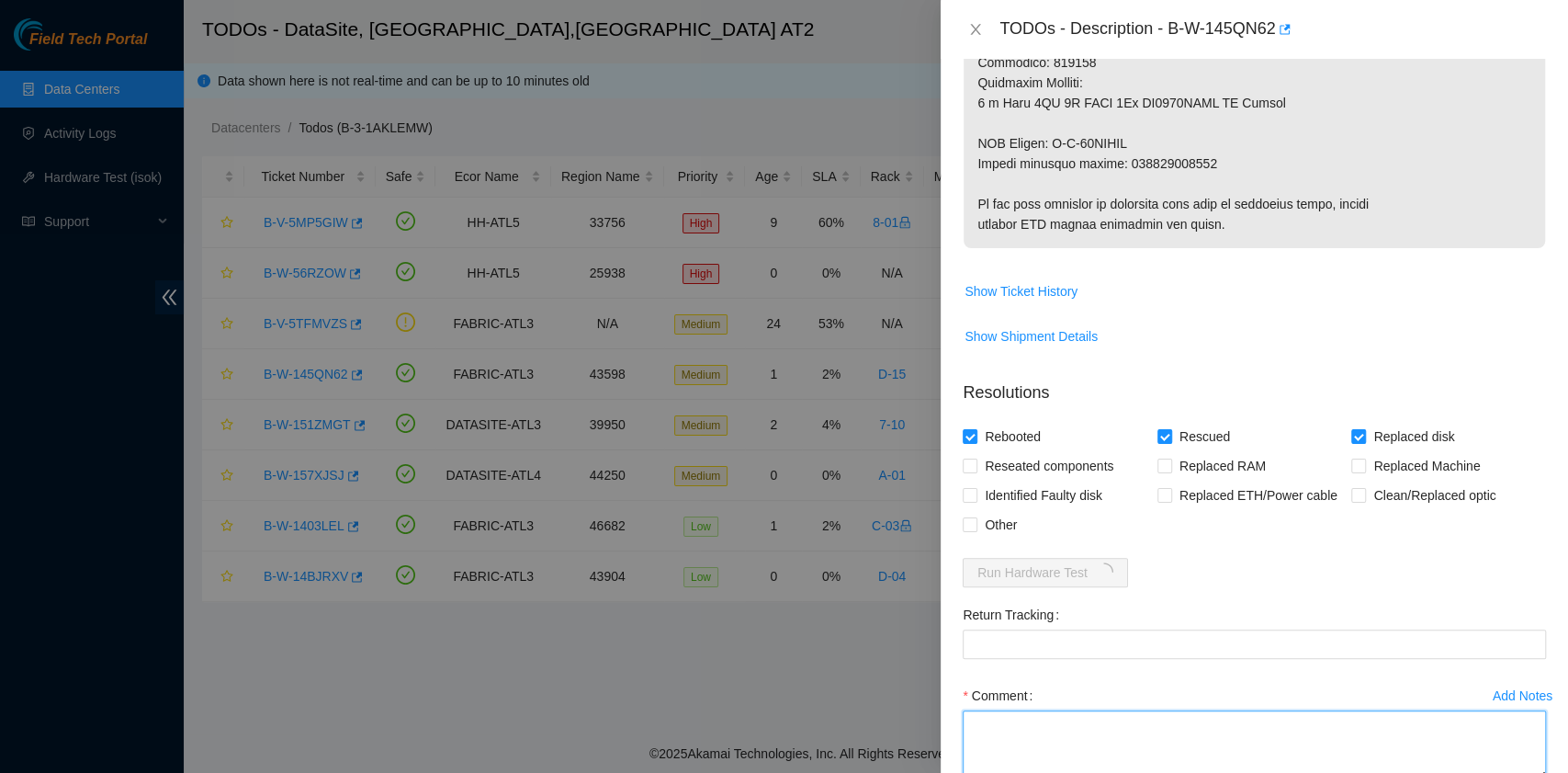
click at [1052, 721] on textarea "Comment" at bounding box center [1255, 745] width 584 height 70
paste textarea "B-W-145QN62 rack# D-15 machine# 27 Replaced disk WS20CP51 with WMC130E4XVMF Ret…"
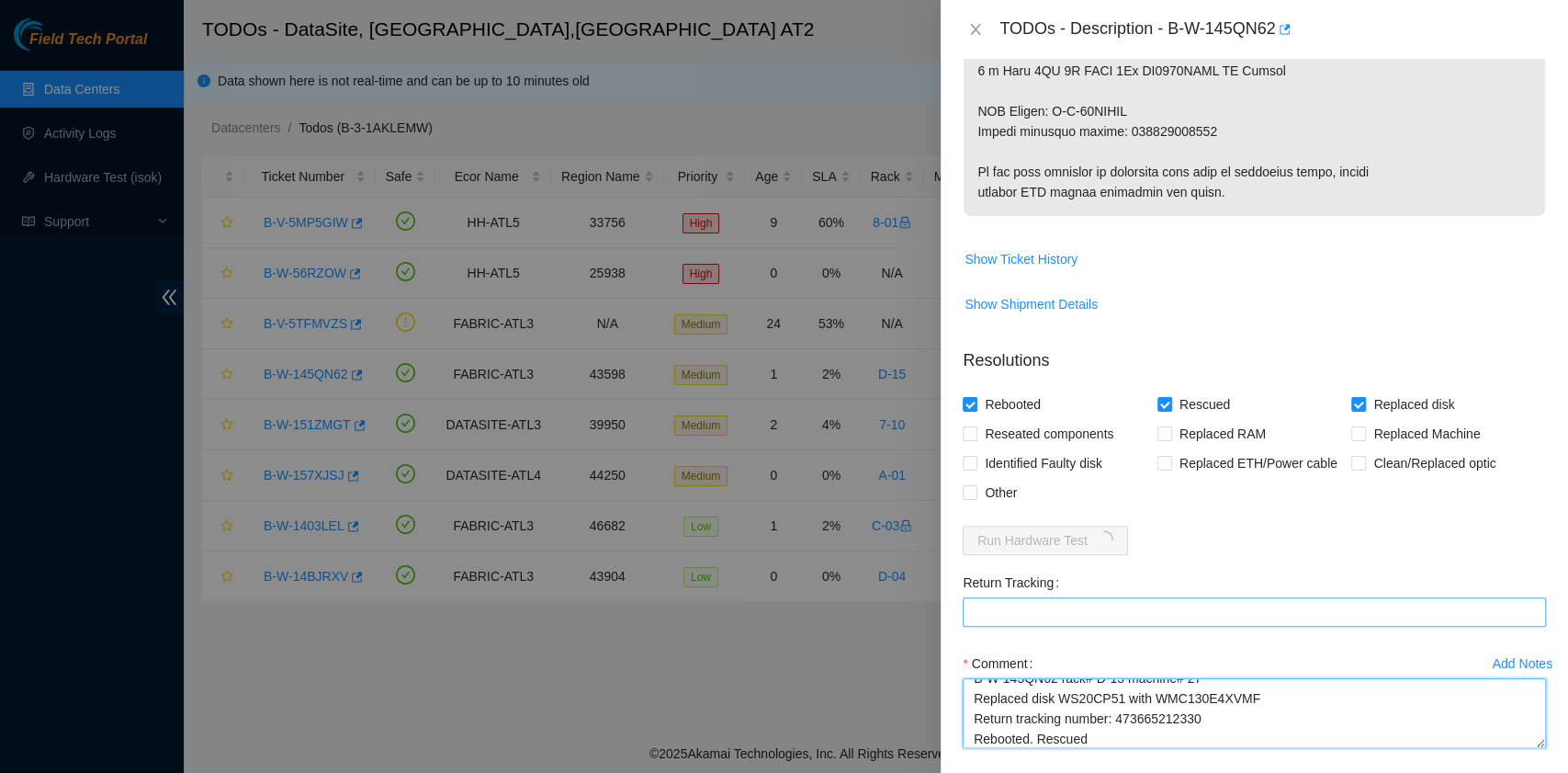
scroll to position [1213, 0]
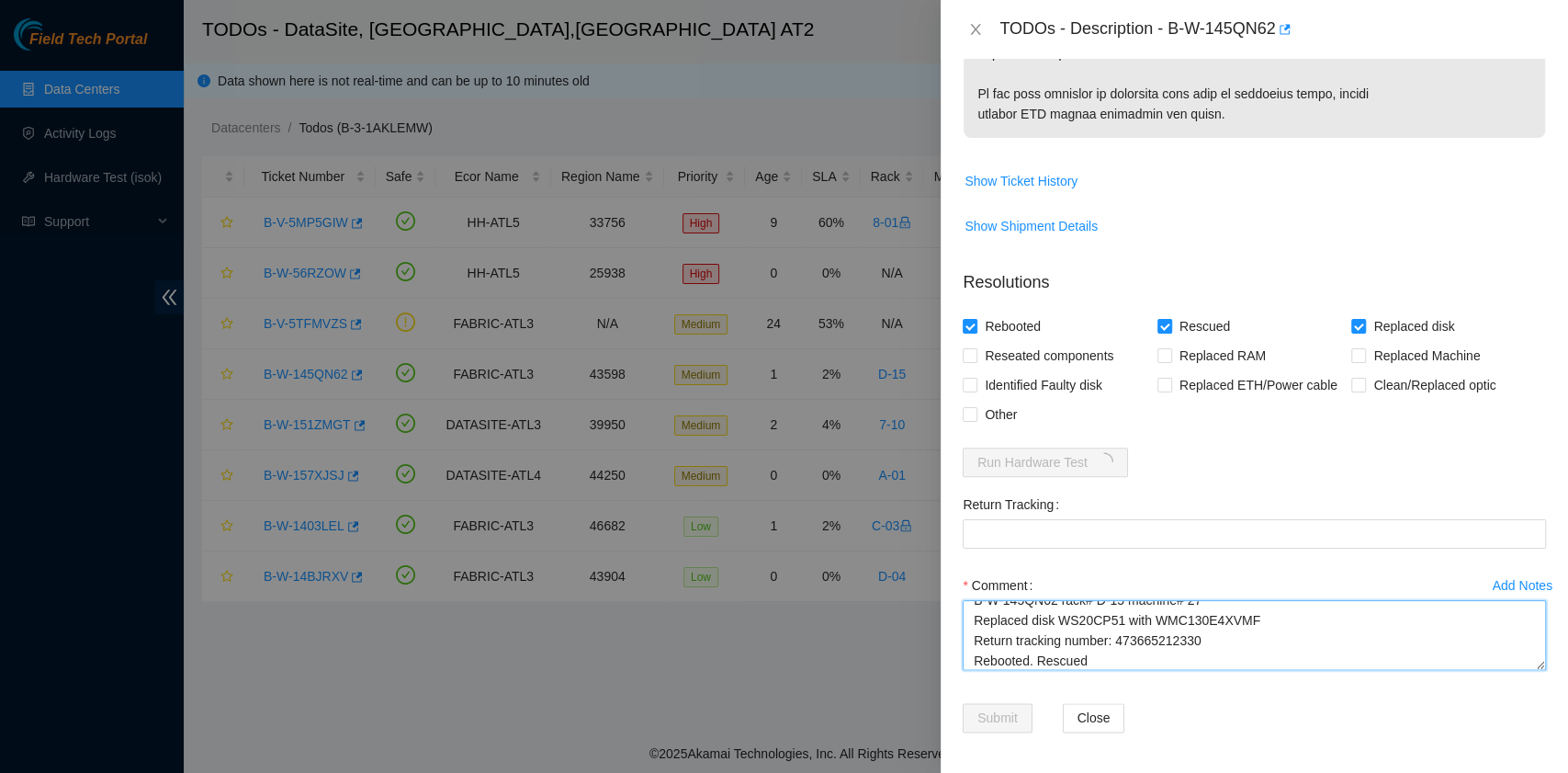
drag, startPoint x: 1212, startPoint y: 650, endPoint x: 1118, endPoint y: 639, distance: 94.6
click at [1118, 639] on textarea "B-W-145QN62 rack# D-15 machine# 27 Replaced disk WS20CP51 with WMC130E4XVMF Ret…" at bounding box center [1255, 635] width 584 height 70
click at [1115, 641] on textarea "B-W-145QN62 rack# D-15 machine# 27 Replaced disk WS20CP51 with WMC130E4XVMF Ret…" at bounding box center [1255, 635] width 584 height 70
drag, startPoint x: 1113, startPoint y: 639, endPoint x: 1193, endPoint y: 634, distance: 80.2
click at [1193, 634] on textarea "B-W-145QN62 rack# D-15 machine# 27 Replaced disk WS20CP51 with WMC130E4XVMF Ret…" at bounding box center [1255, 635] width 584 height 70
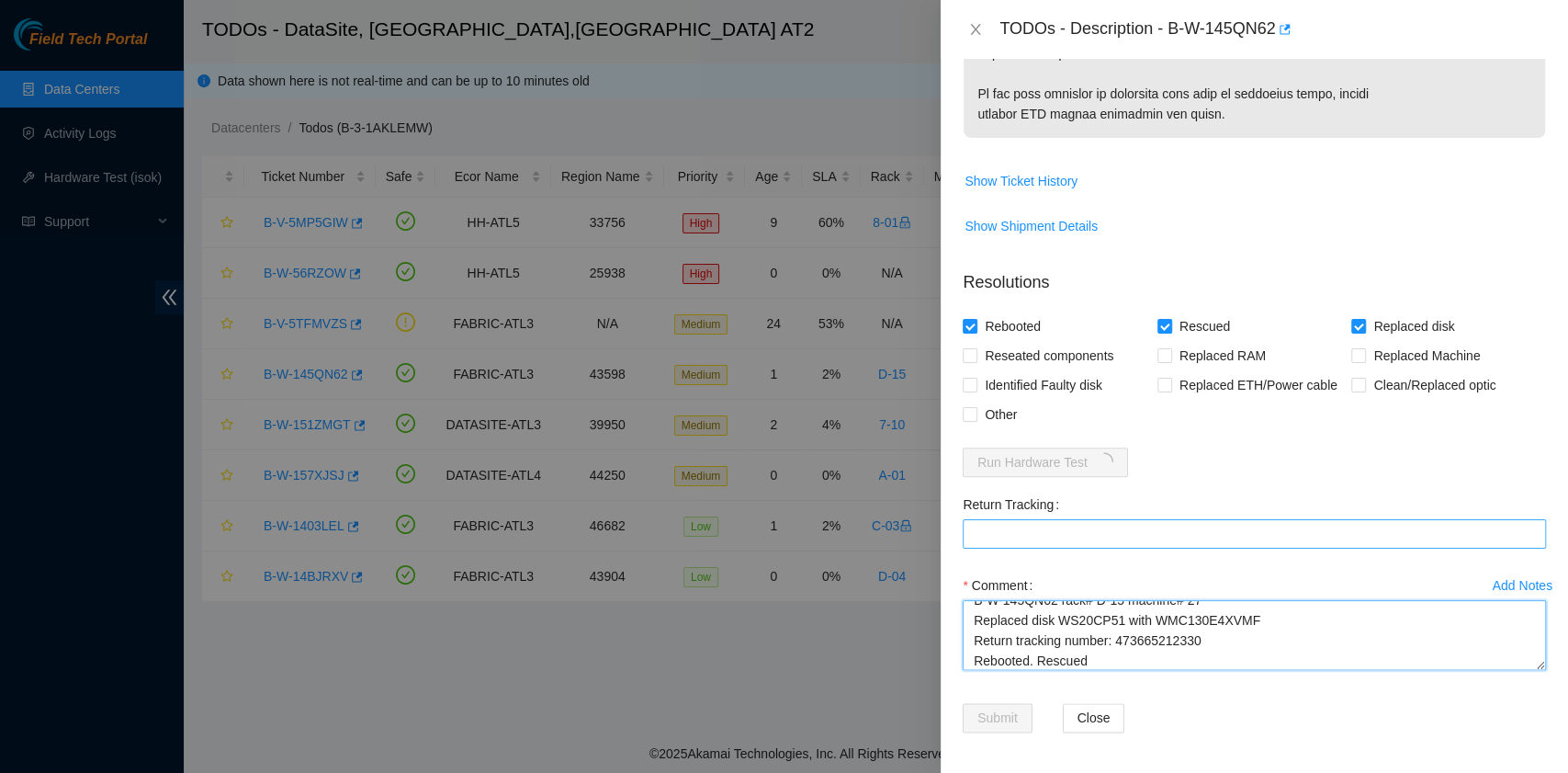
type textarea "B-W-145QN62 rack# D-15 machine# 27 Replaced disk WS20CP51 with WMC130E4XVMF Ret…"
click at [1128, 537] on Tracking "Return Tracking" at bounding box center [1255, 533] width 584 height 29
paste Tracking "473665212330"
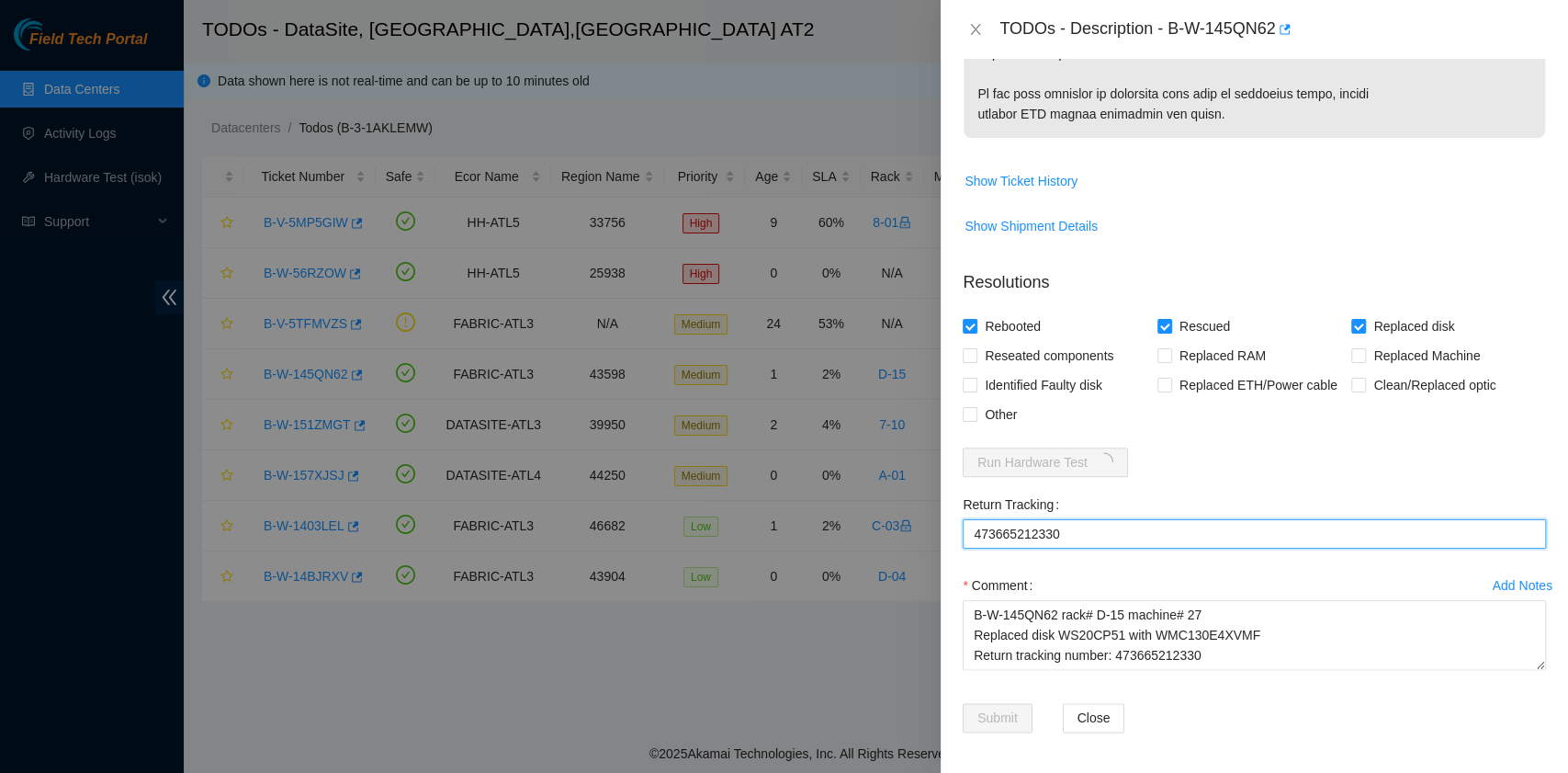
type Tracking "473665212330"
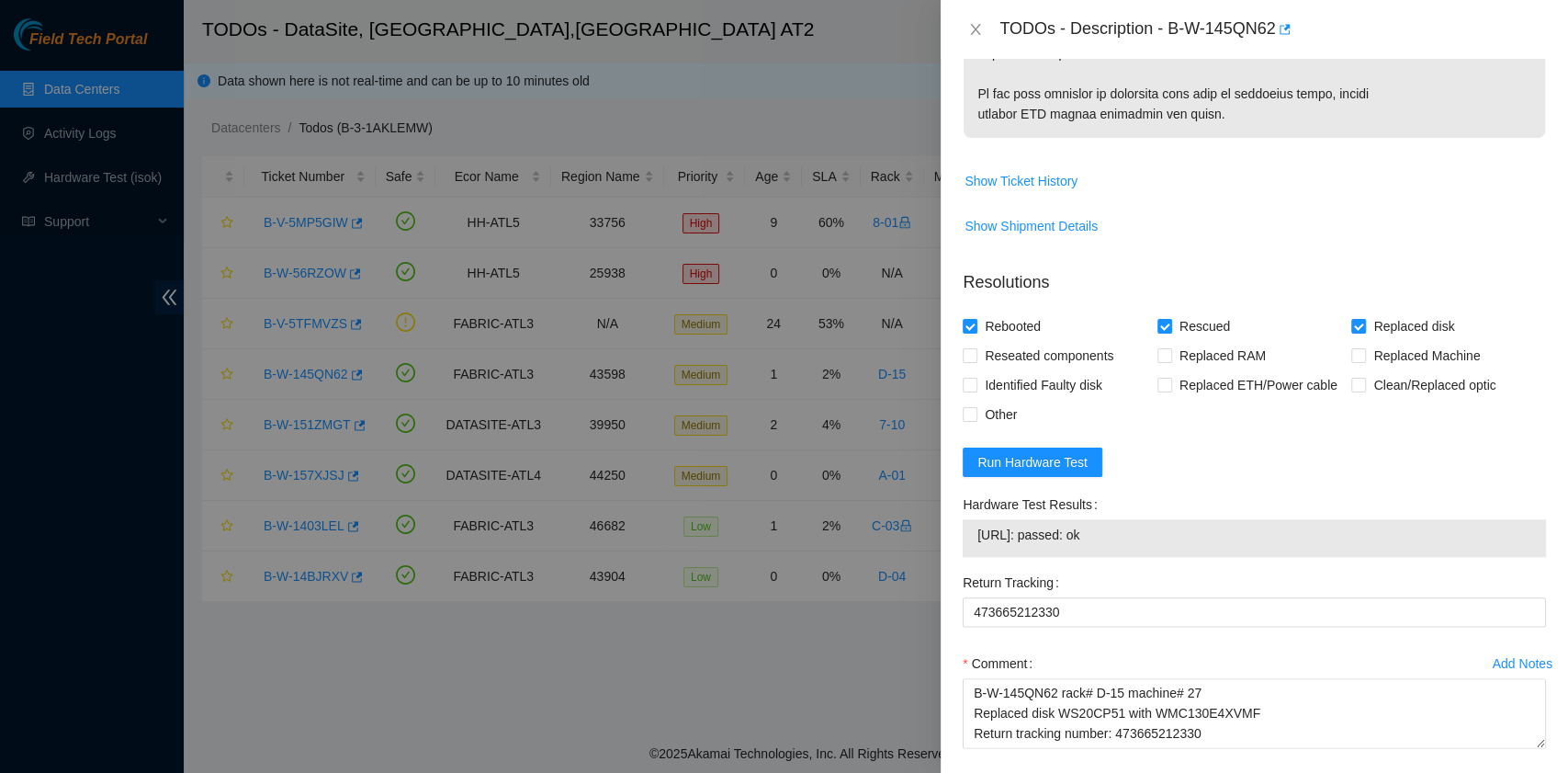
drag, startPoint x: 1145, startPoint y: 538, endPoint x: 974, endPoint y: 542, distance: 171.0
click at [974, 542] on div "[URL]: passed: ok" at bounding box center [1255, 538] width 584 height 38
copy tbody "[URL]: passed: ok"
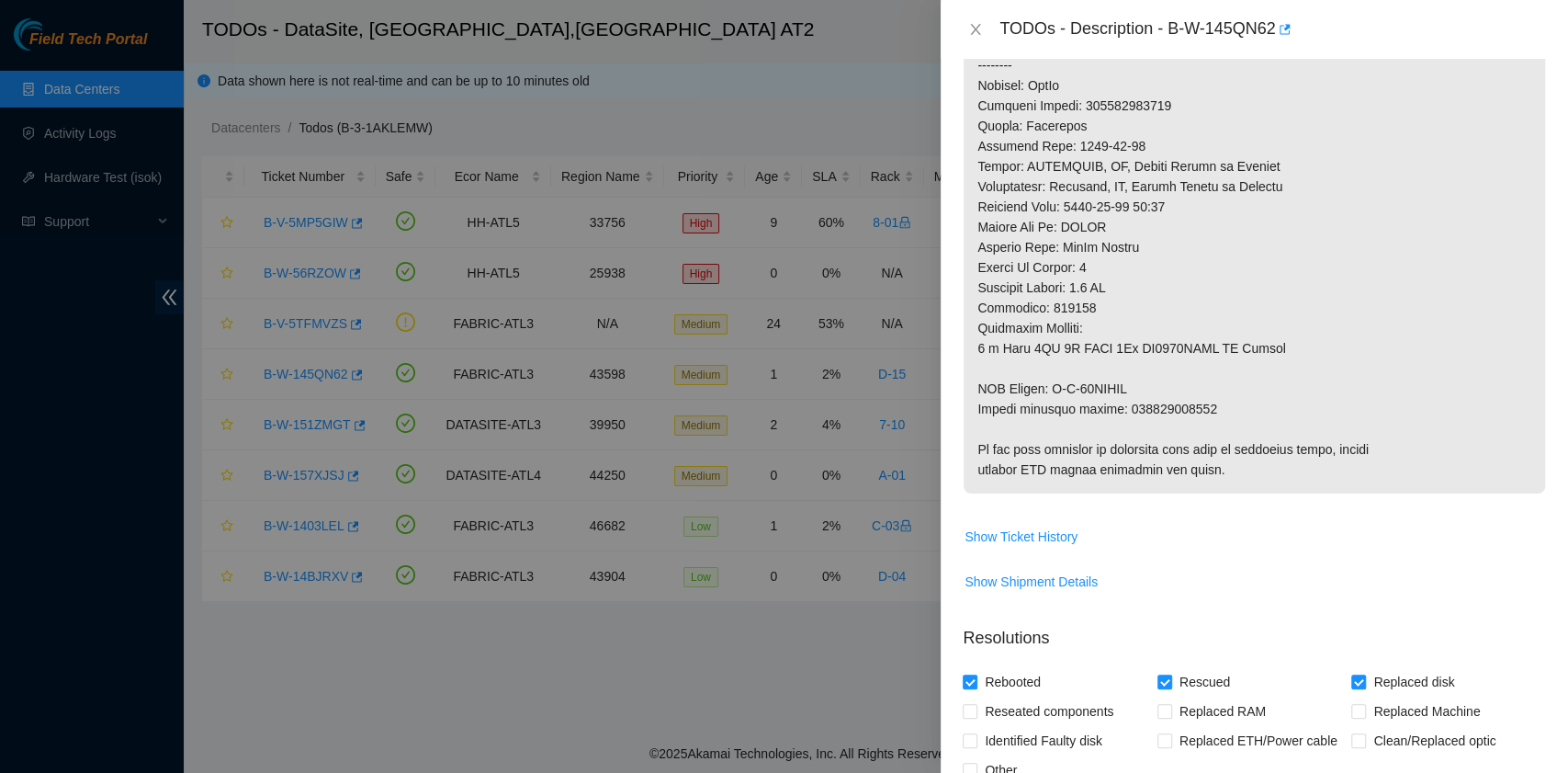
scroll to position [1291, 0]
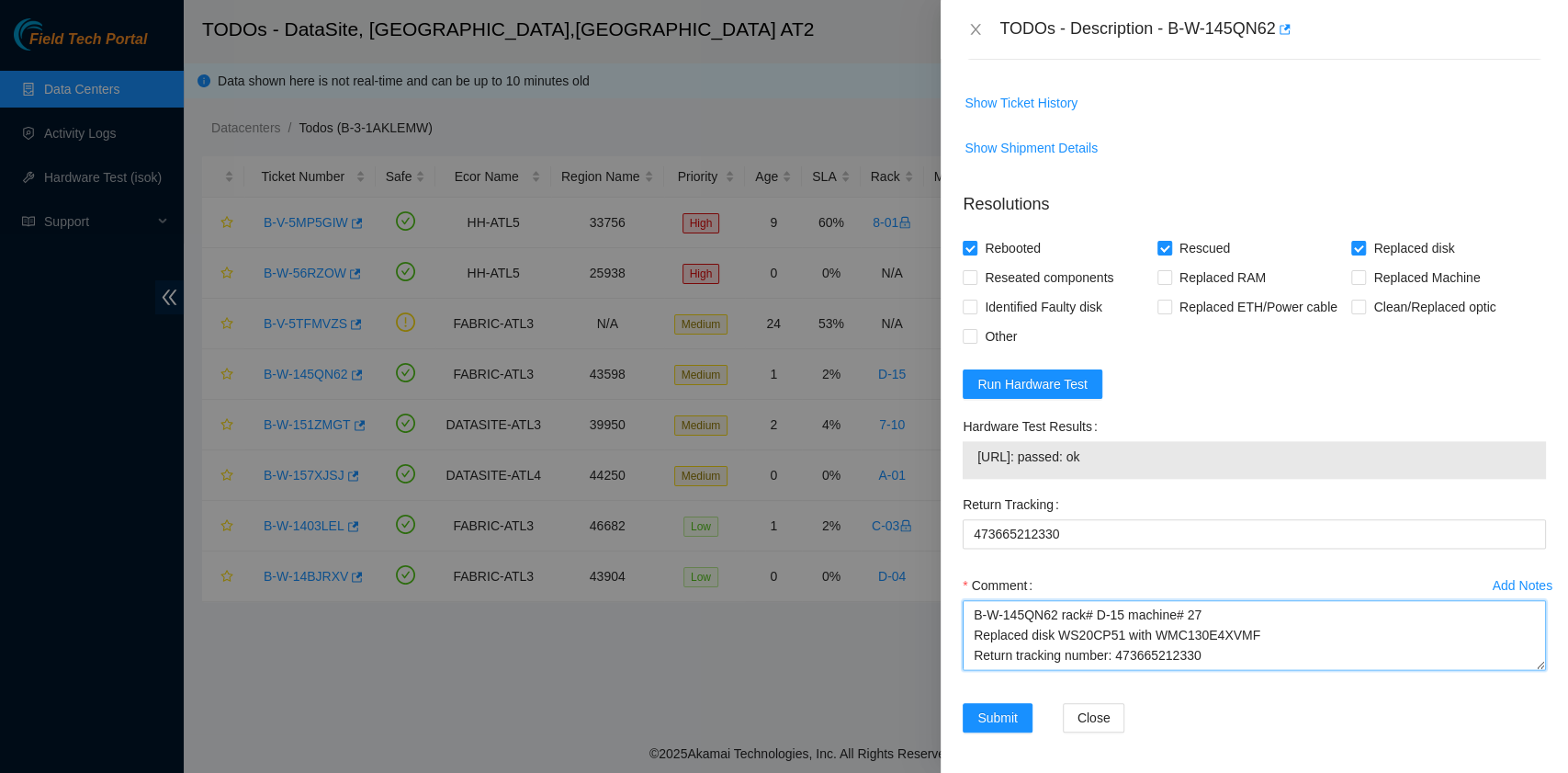
click at [1295, 655] on textarea "B-W-145QN62 rack# D-15 machine# 27 Replaced disk WS20CP51 with WMC130E4XVMF Ret…" at bounding box center [1255, 635] width 584 height 70
paste textarea "[URL]: passed: ok"
type textarea "B-W-145QN62 rack# D-15 machine# 27 Replaced disk WS20CP51 with WMC130E4XVMF Ret…"
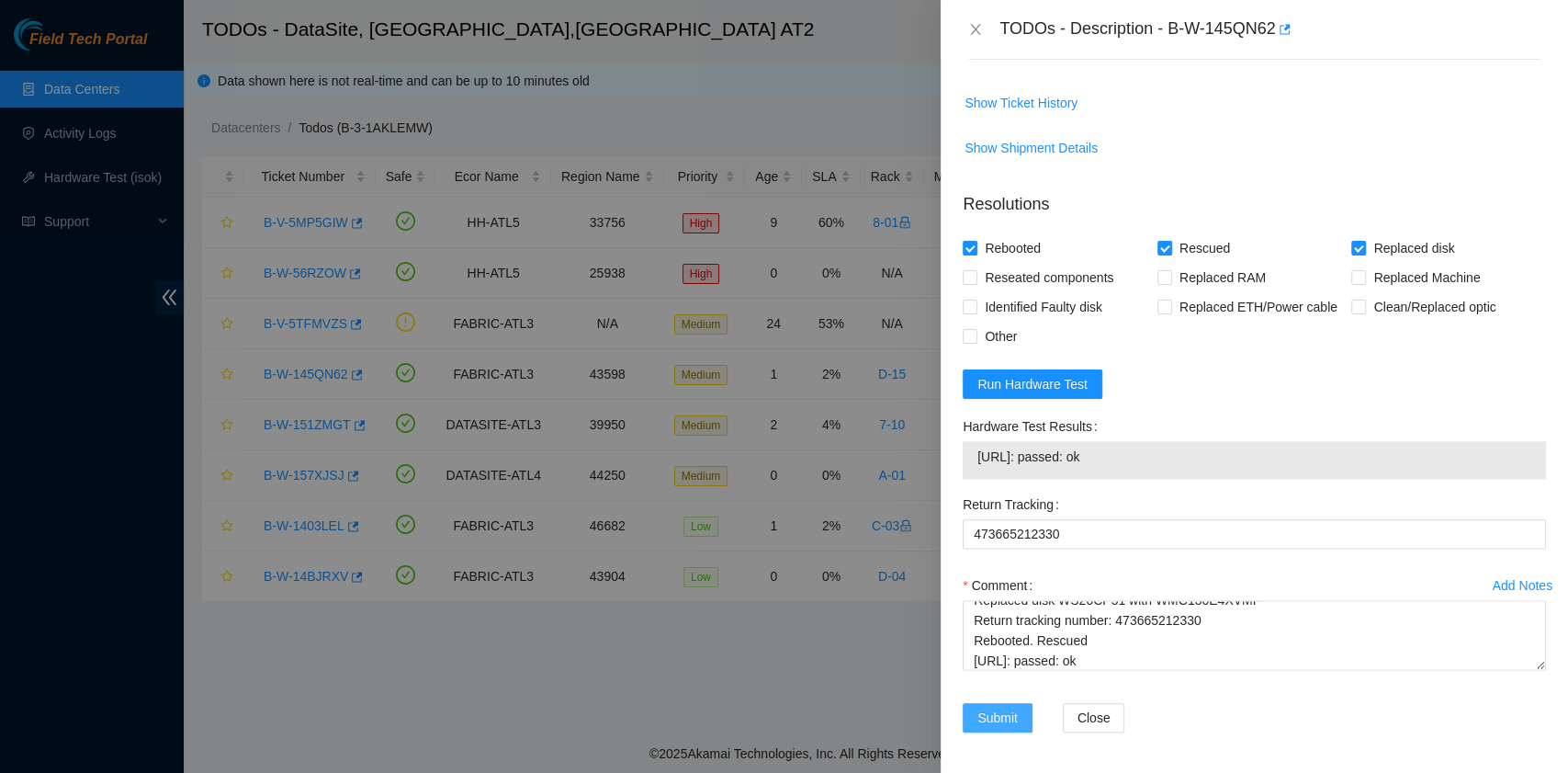
click at [988, 712] on span "Submit" at bounding box center [997, 717] width 40 height 20
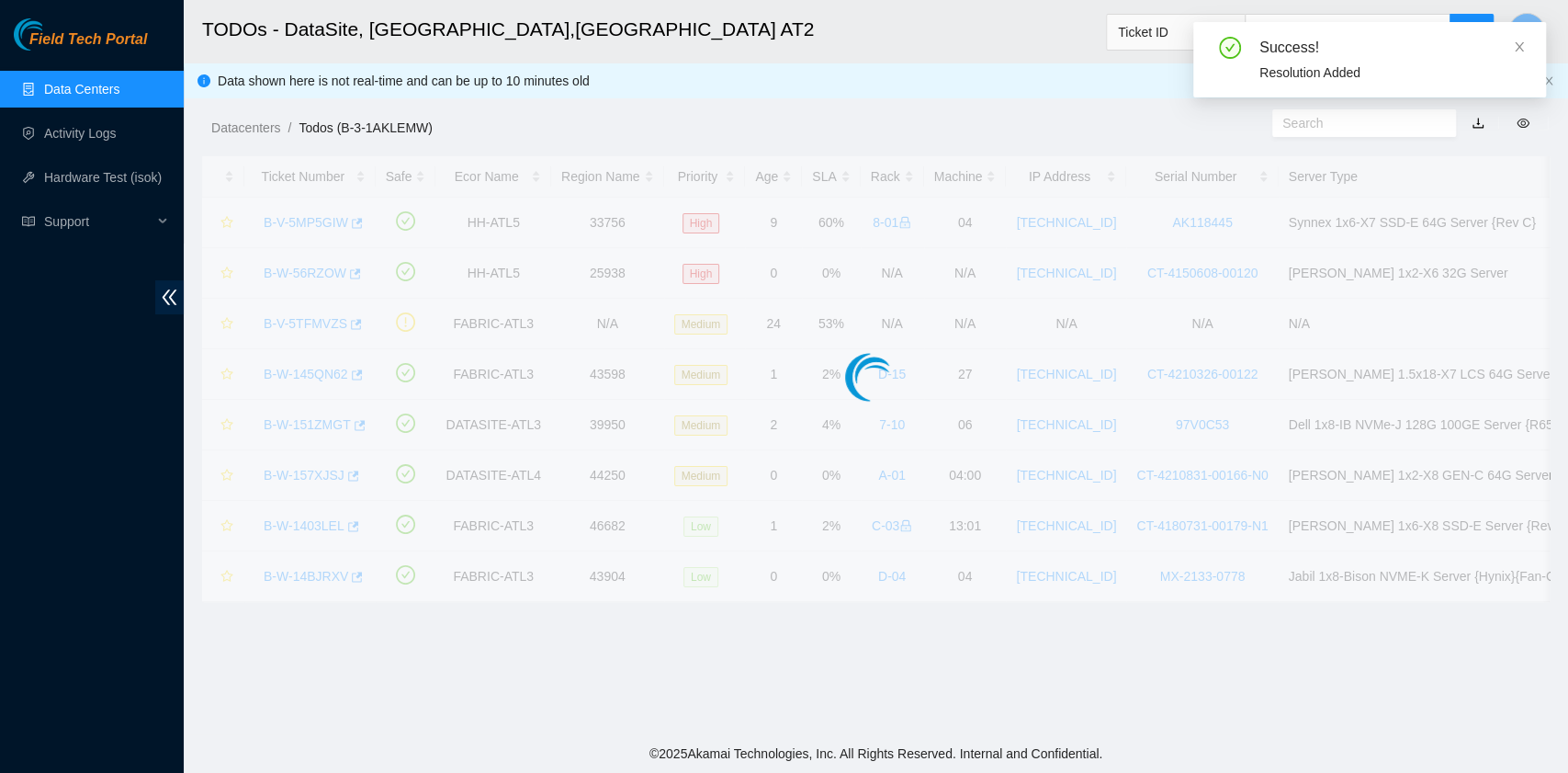
scroll to position [466, 0]
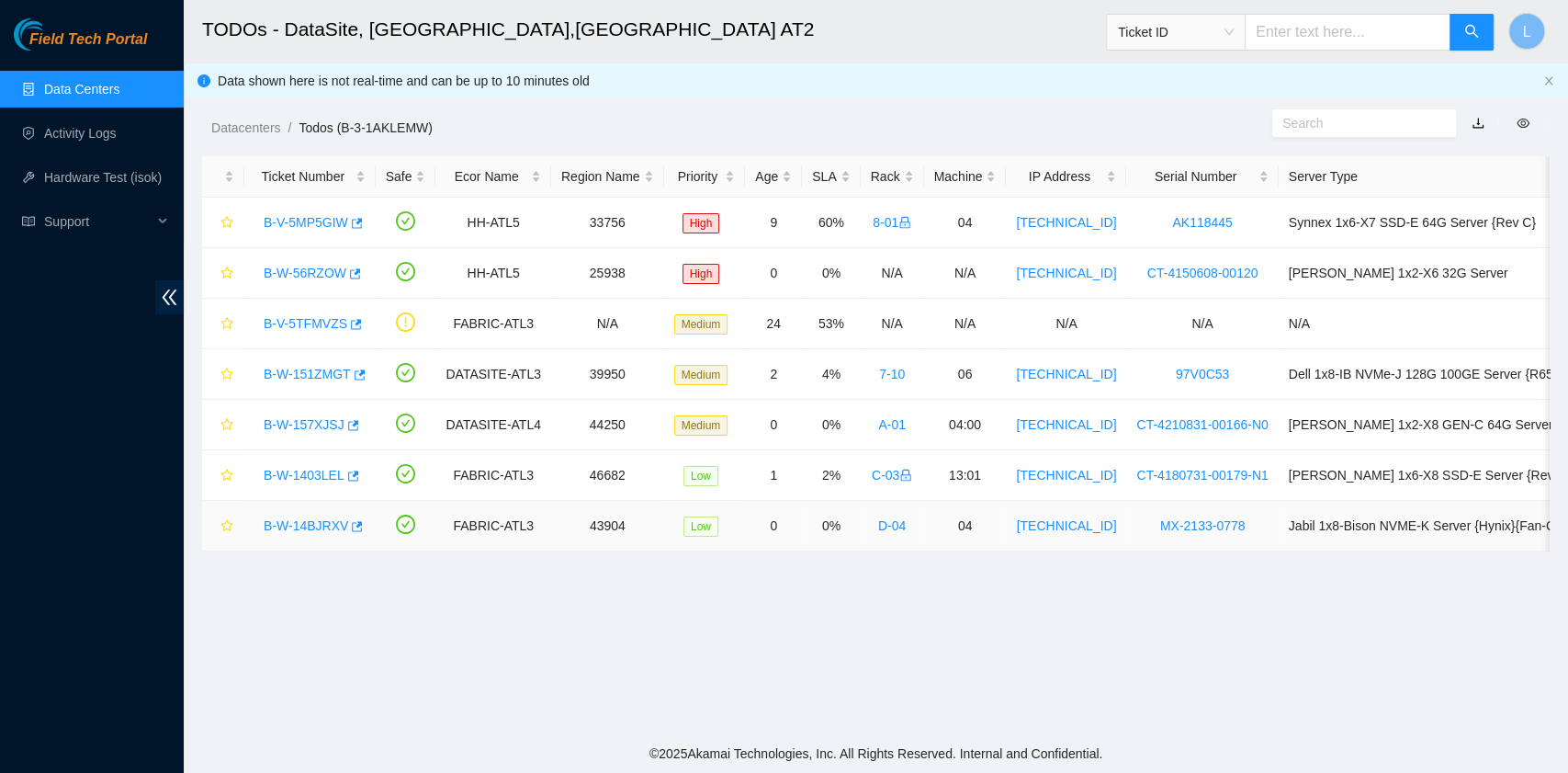
click at [290, 522] on link "B-W-14BJRXV" at bounding box center [306, 525] width 85 height 15
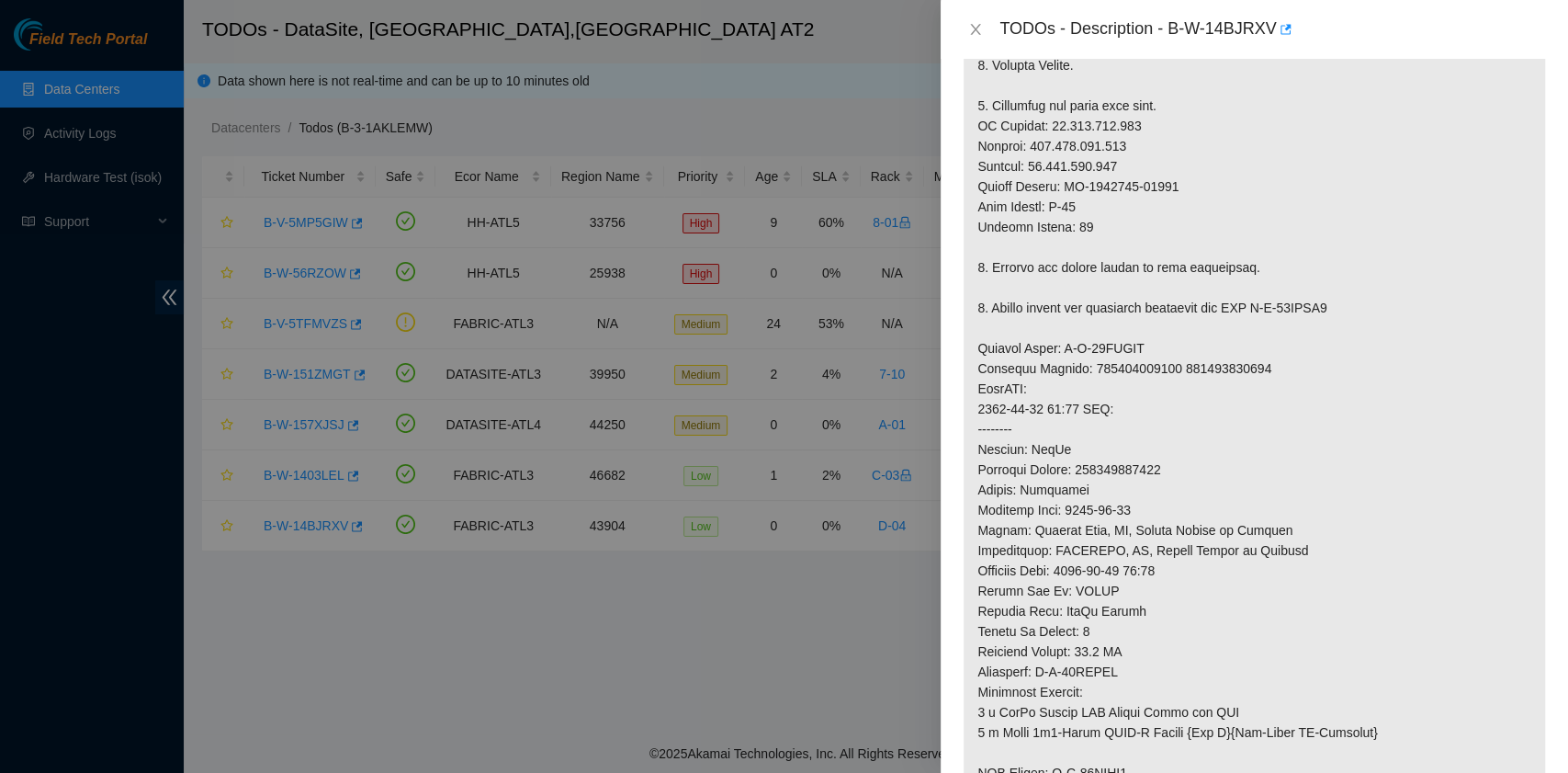
scroll to position [188, 0]
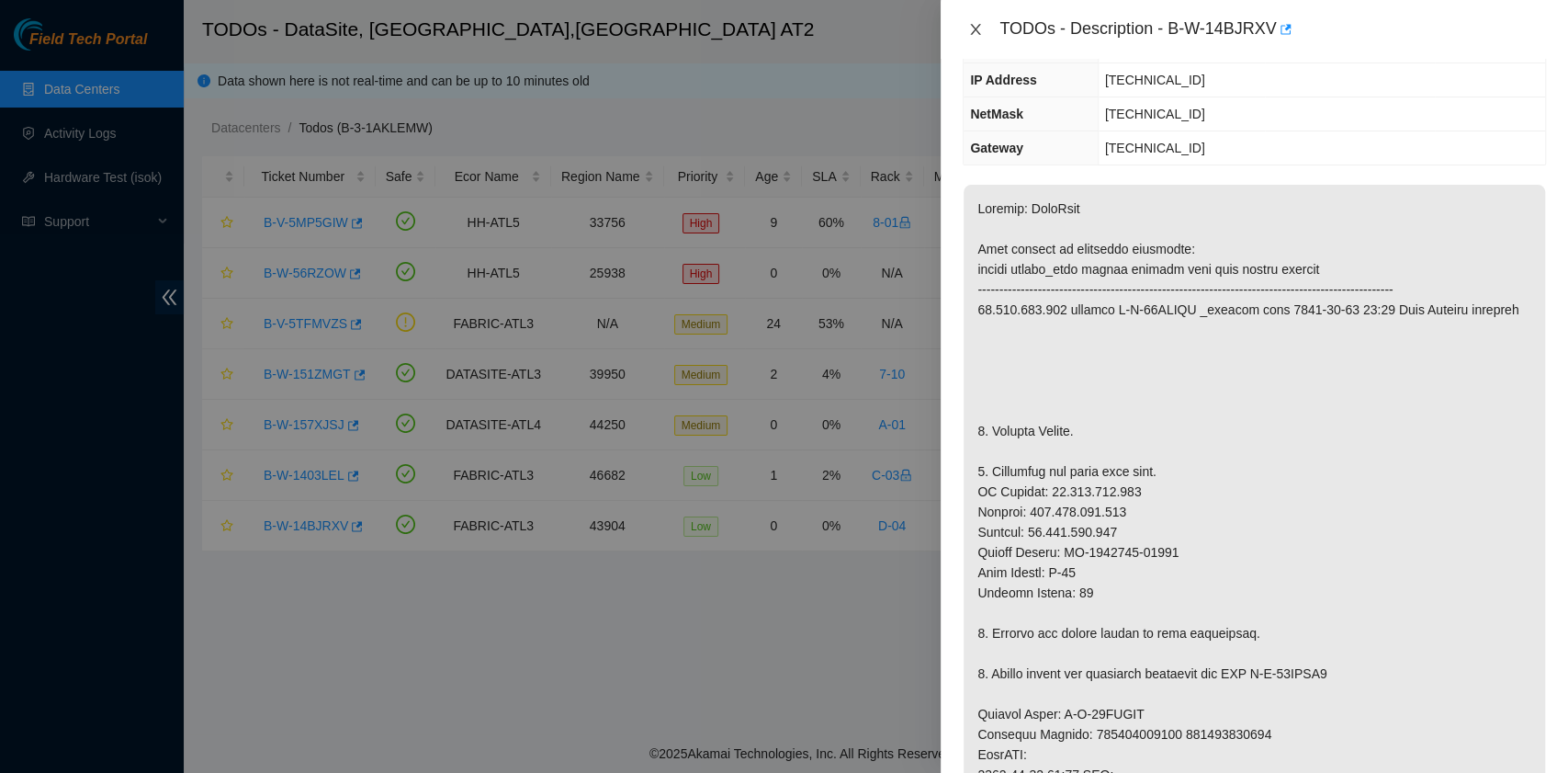
click at [972, 31] on icon "close" at bounding box center [975, 29] width 15 height 15
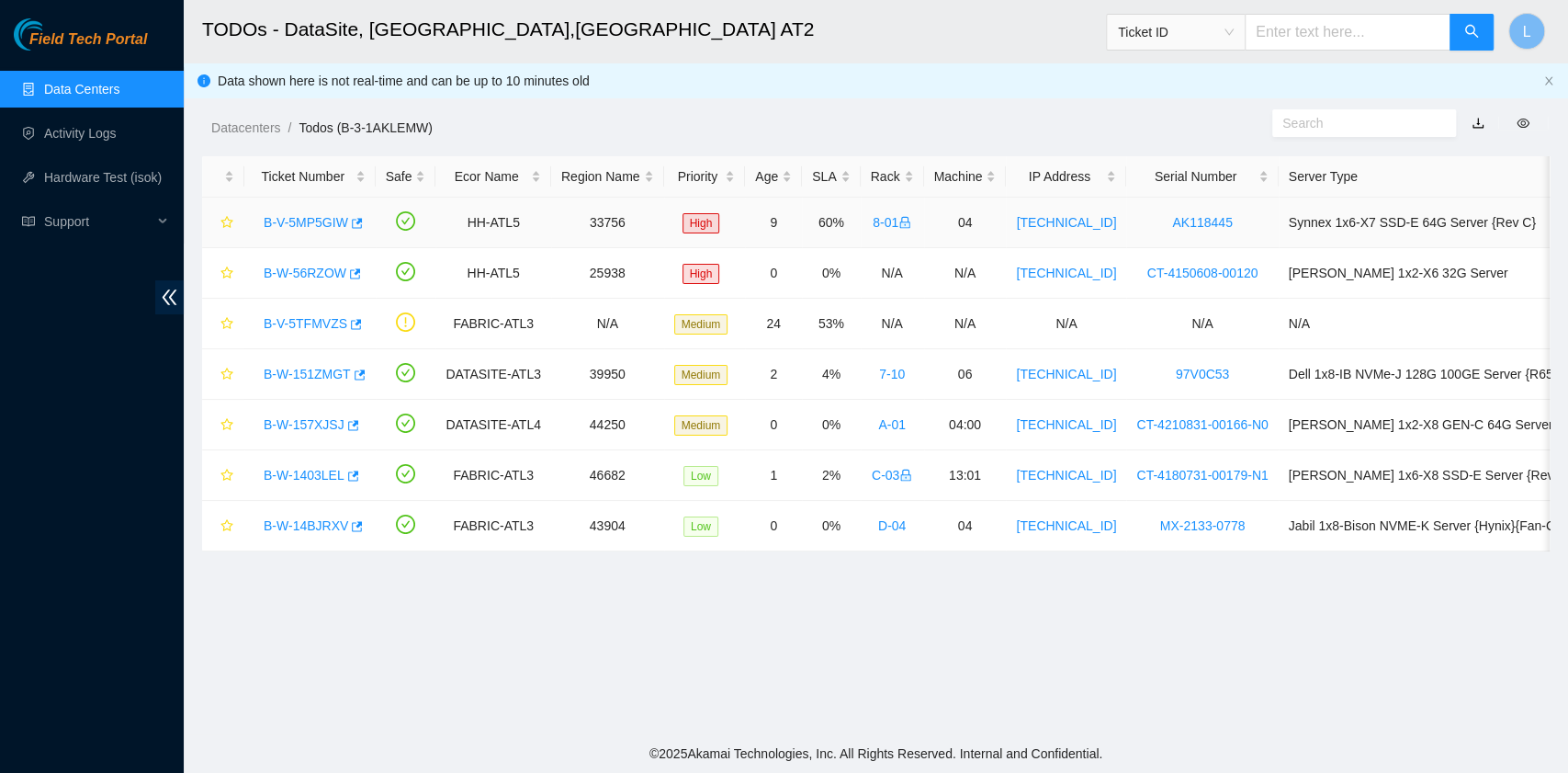
scroll to position [269, 0]
click at [871, 176] on div "Rack" at bounding box center [892, 176] width 43 height 20
